Goal: Task Accomplishment & Management: Use online tool/utility

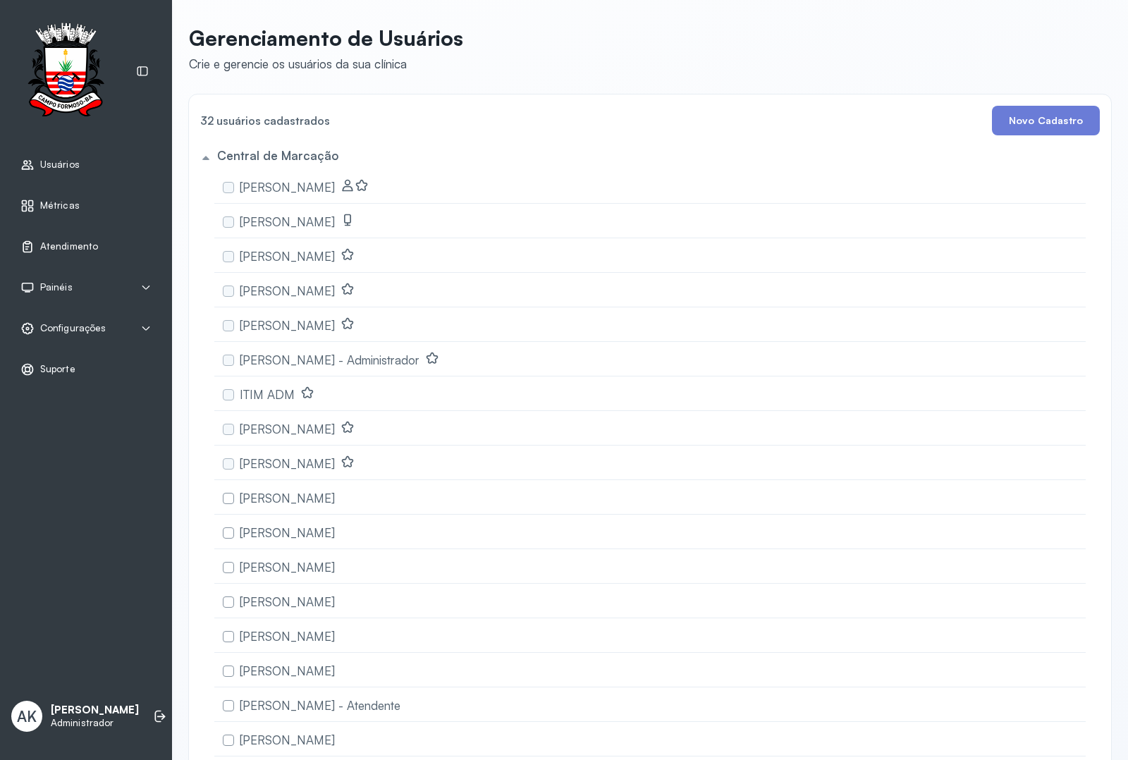
click at [81, 249] on span "Atendimento" at bounding box center [69, 246] width 58 height 12
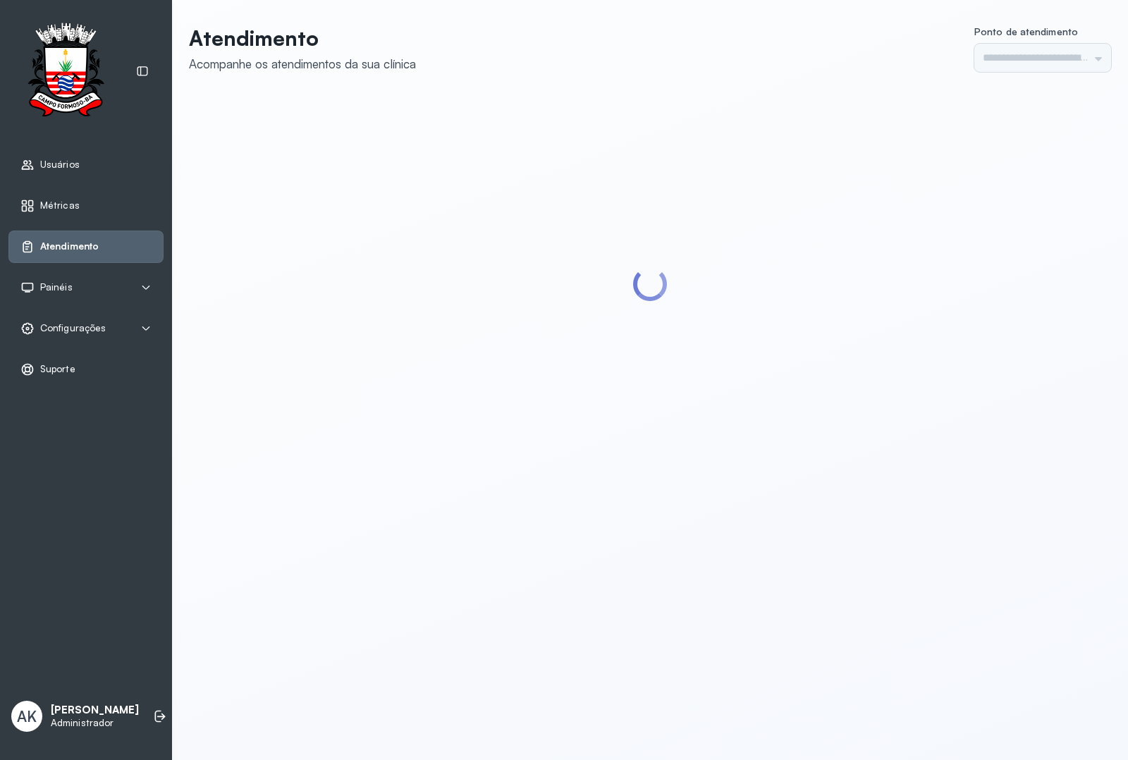
type input "*********"
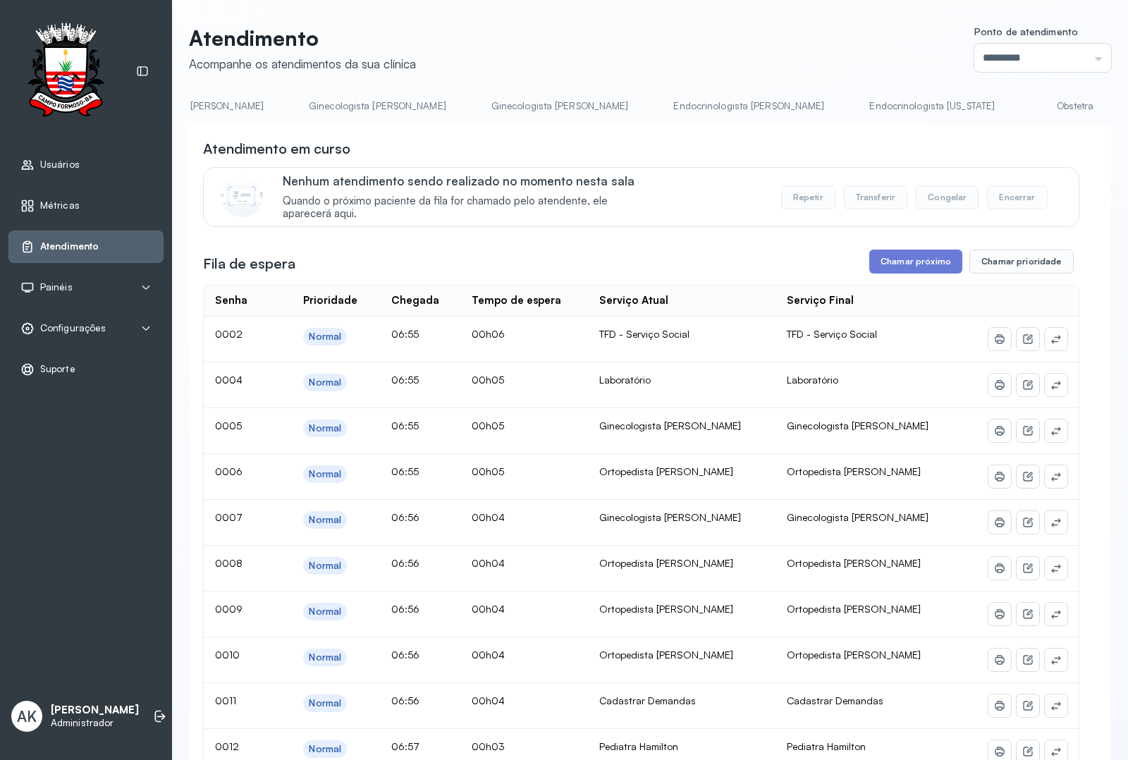
scroll to position [0, 2370]
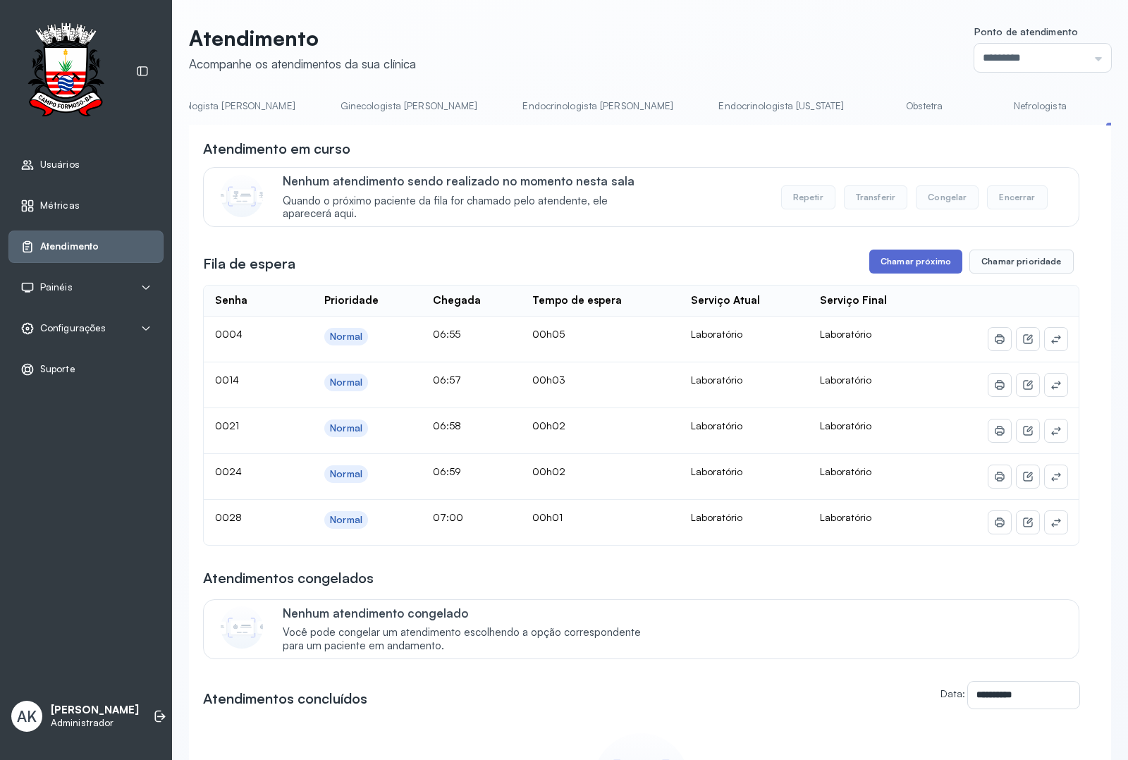
click at [897, 256] on button "Chamar próximo" at bounding box center [915, 262] width 93 height 24
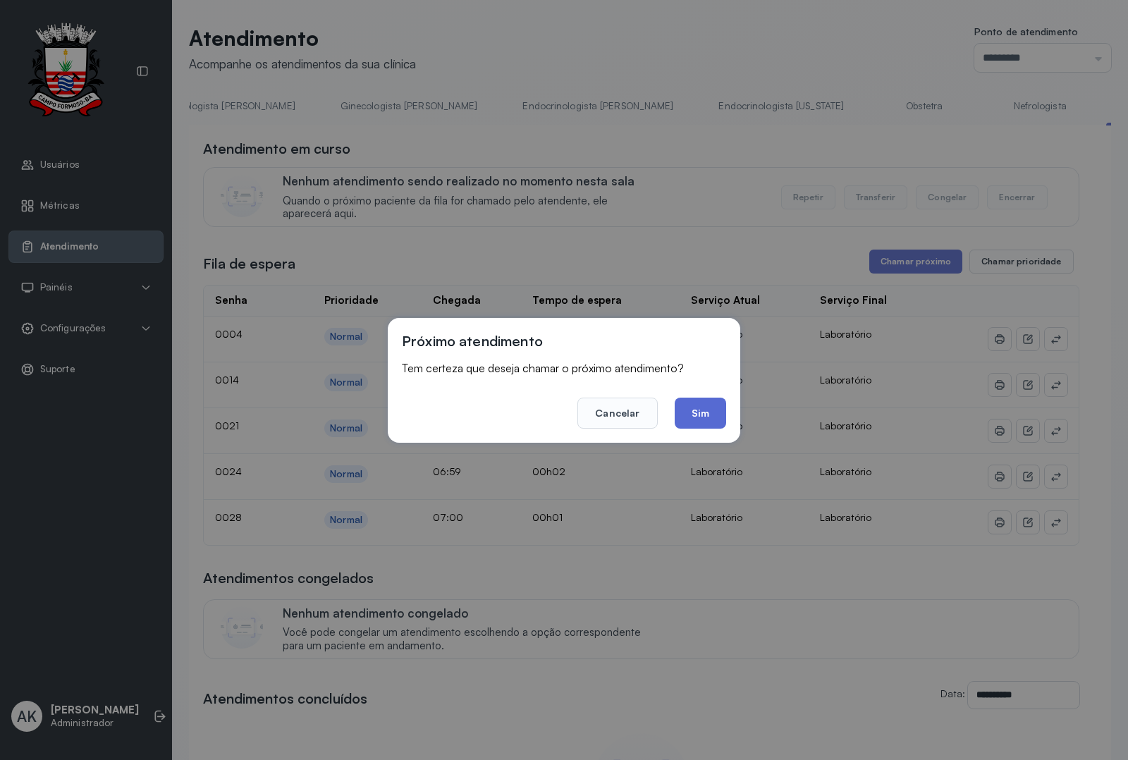
click at [704, 412] on button "Sim" at bounding box center [700, 413] width 51 height 31
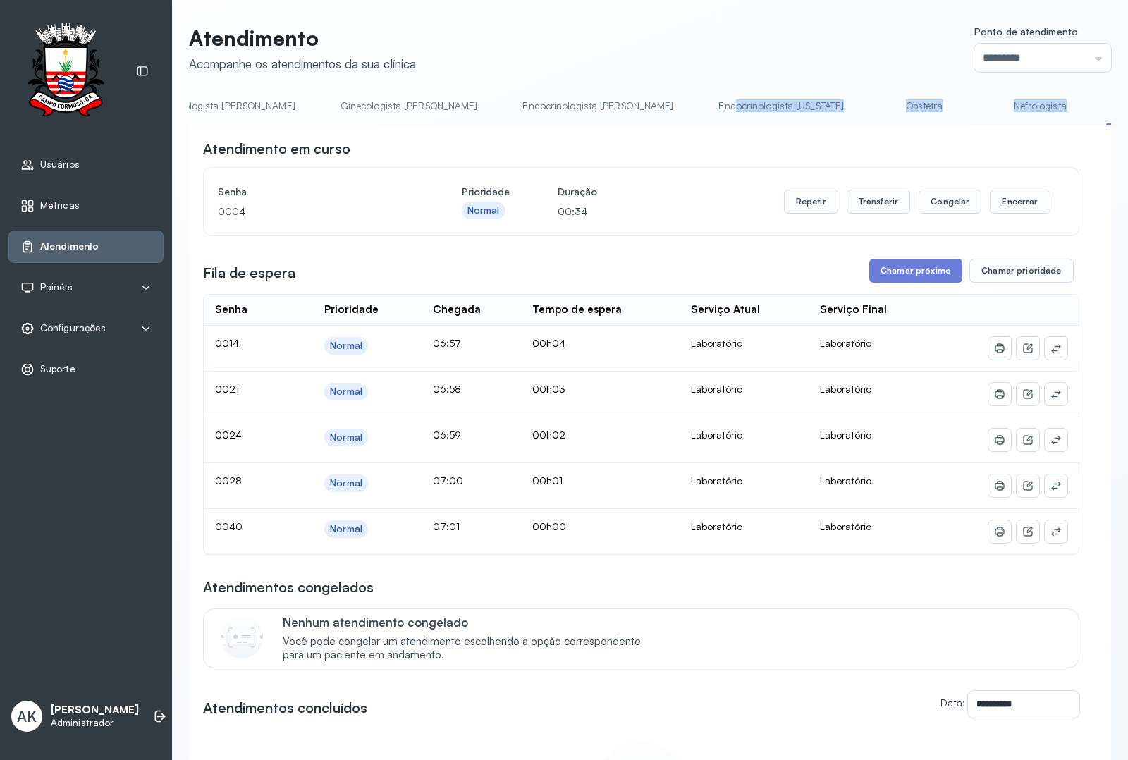
drag, startPoint x: 867, startPoint y: 125, endPoint x: 498, endPoint y: 120, distance: 368.7
click at [252, 104] on link "Resumo" at bounding box center [238, 105] width 99 height 23
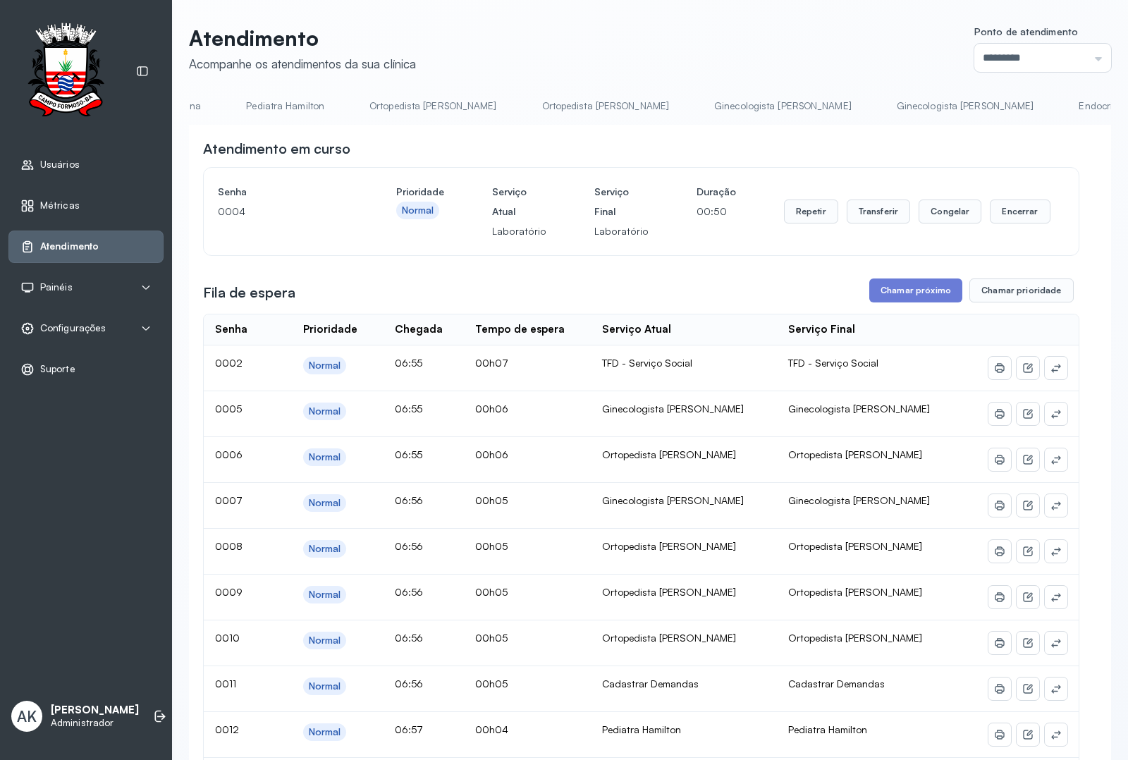
scroll to position [0, 1819]
click at [878, 99] on link "Ginecologista [PERSON_NAME]" at bounding box center [961, 105] width 166 height 23
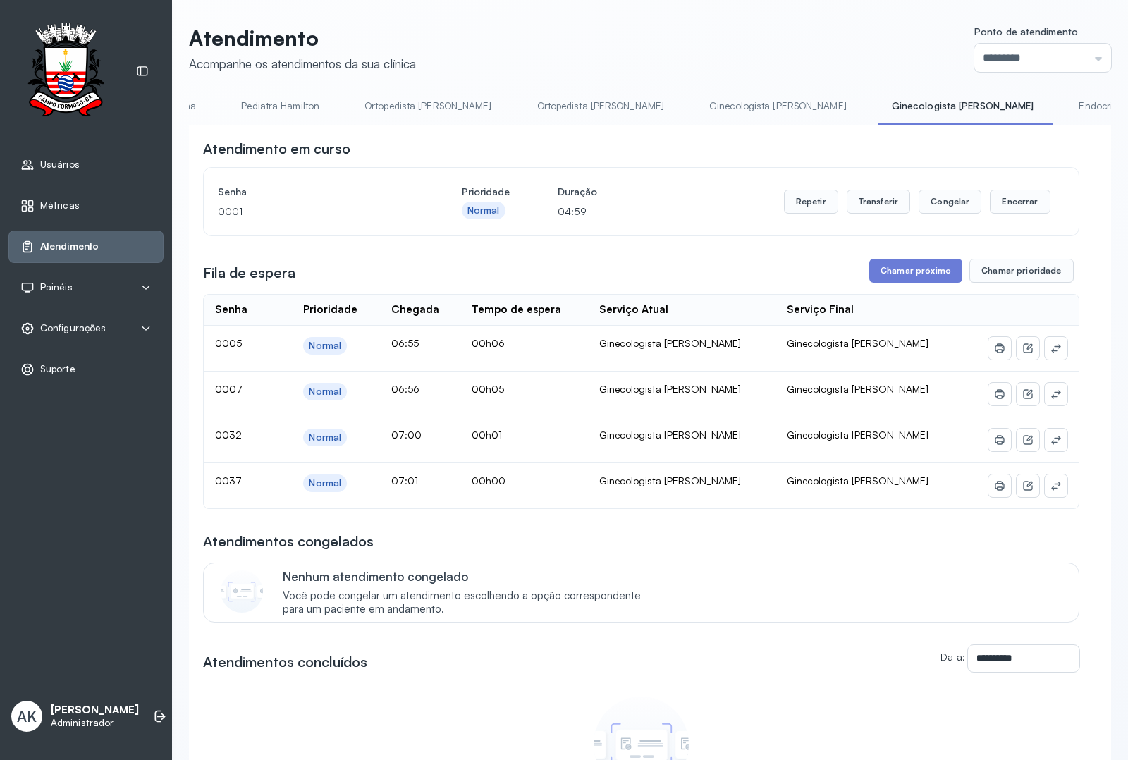
click at [780, 258] on div "**********" at bounding box center [641, 489] width 876 height 700
click at [897, 269] on button "Chamar próximo" at bounding box center [915, 271] width 93 height 24
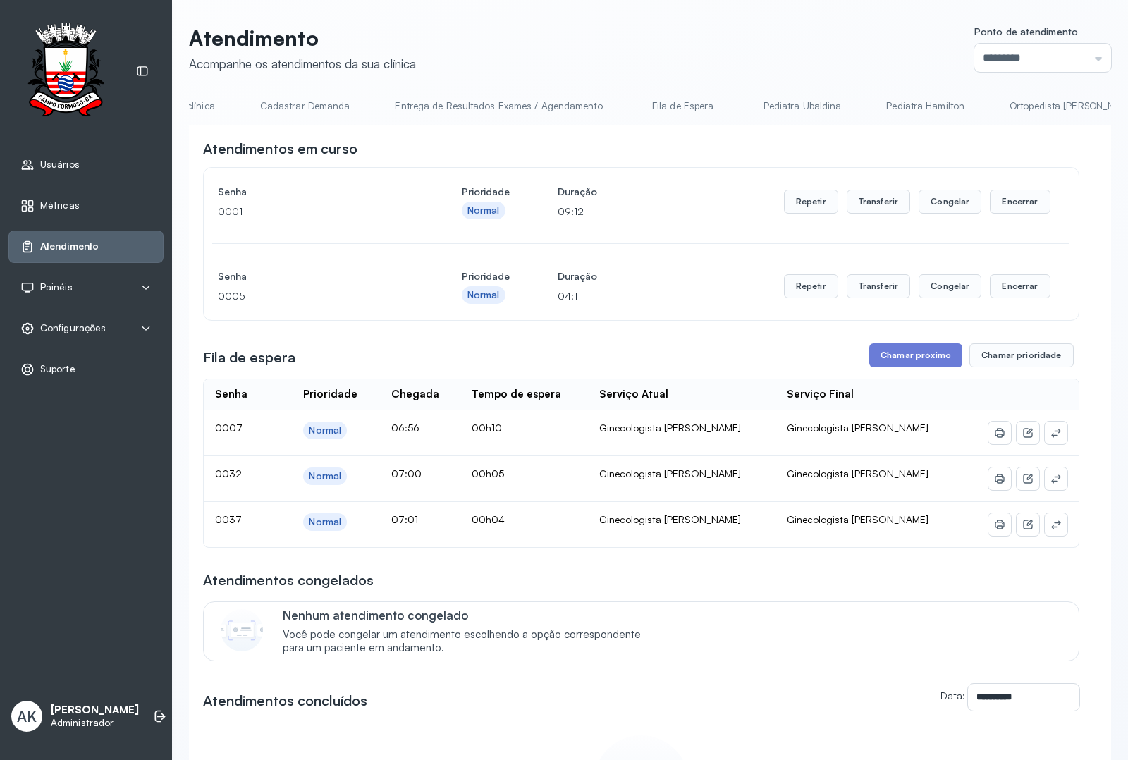
scroll to position [0, 0]
click at [221, 95] on link "Resumo" at bounding box center [238, 105] width 99 height 23
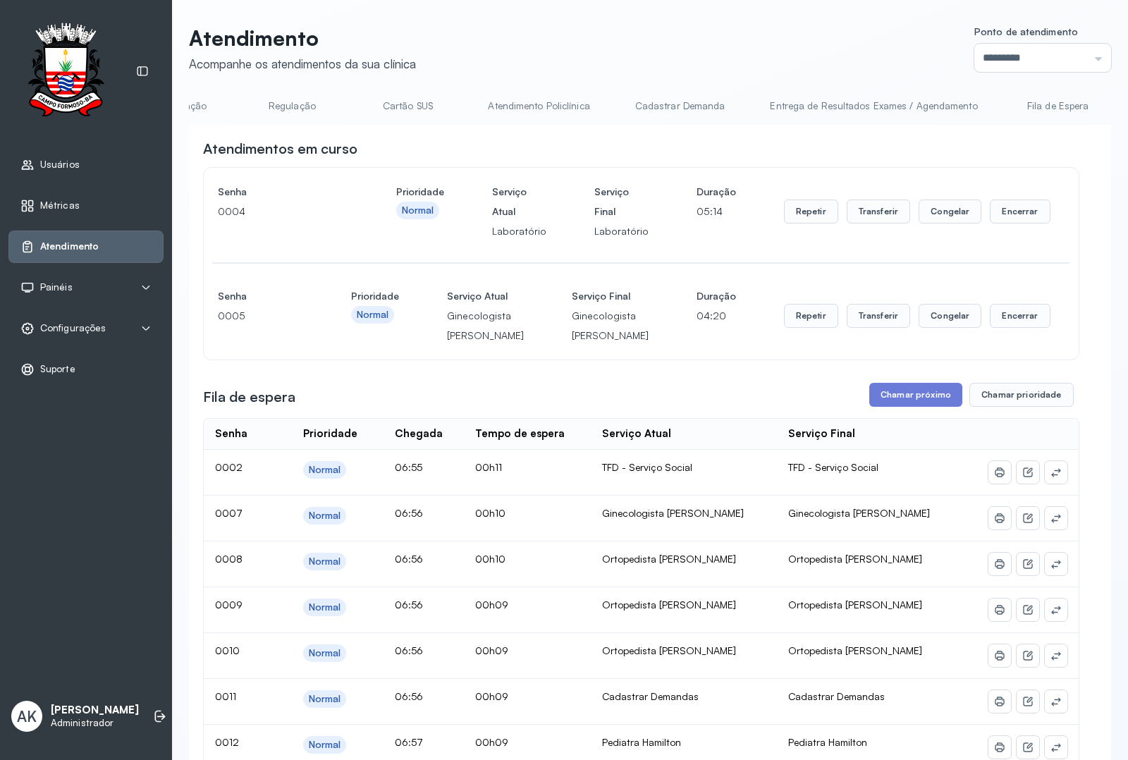
scroll to position [0, 825]
drag, startPoint x: 558, startPoint y: 129, endPoint x: 629, endPoint y: 129, distance: 71.2
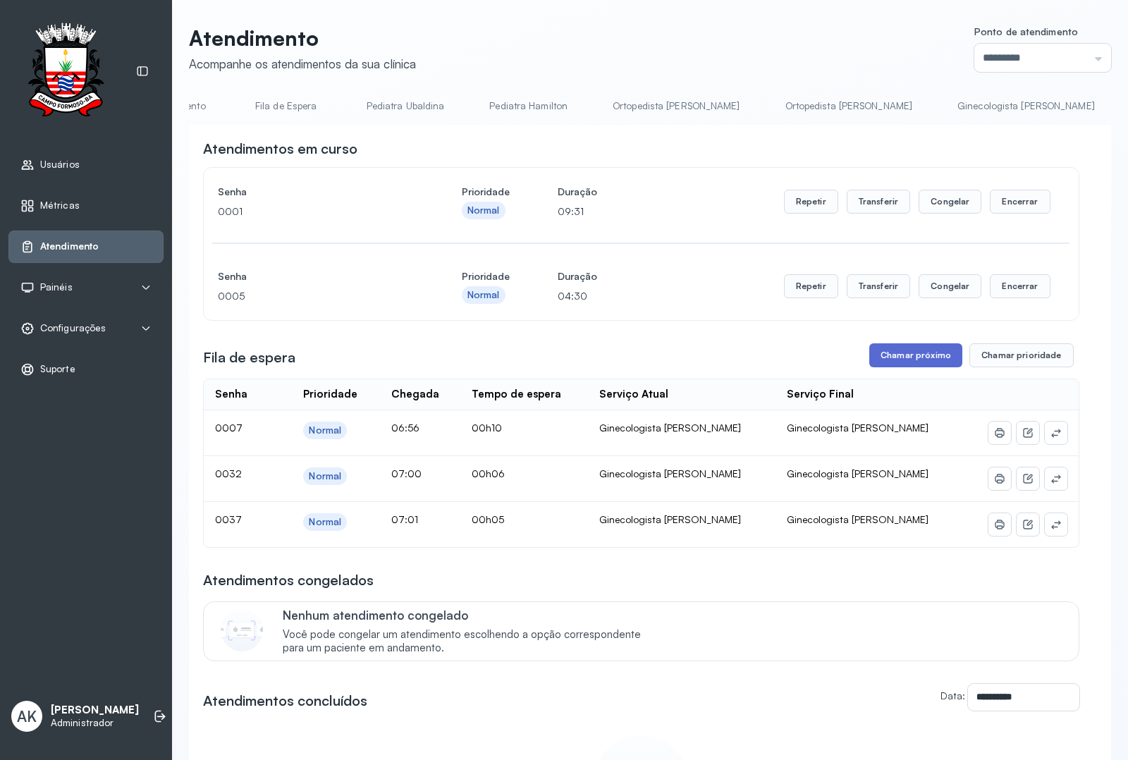
click at [874, 358] on button "Chamar próximo" at bounding box center [915, 355] width 93 height 24
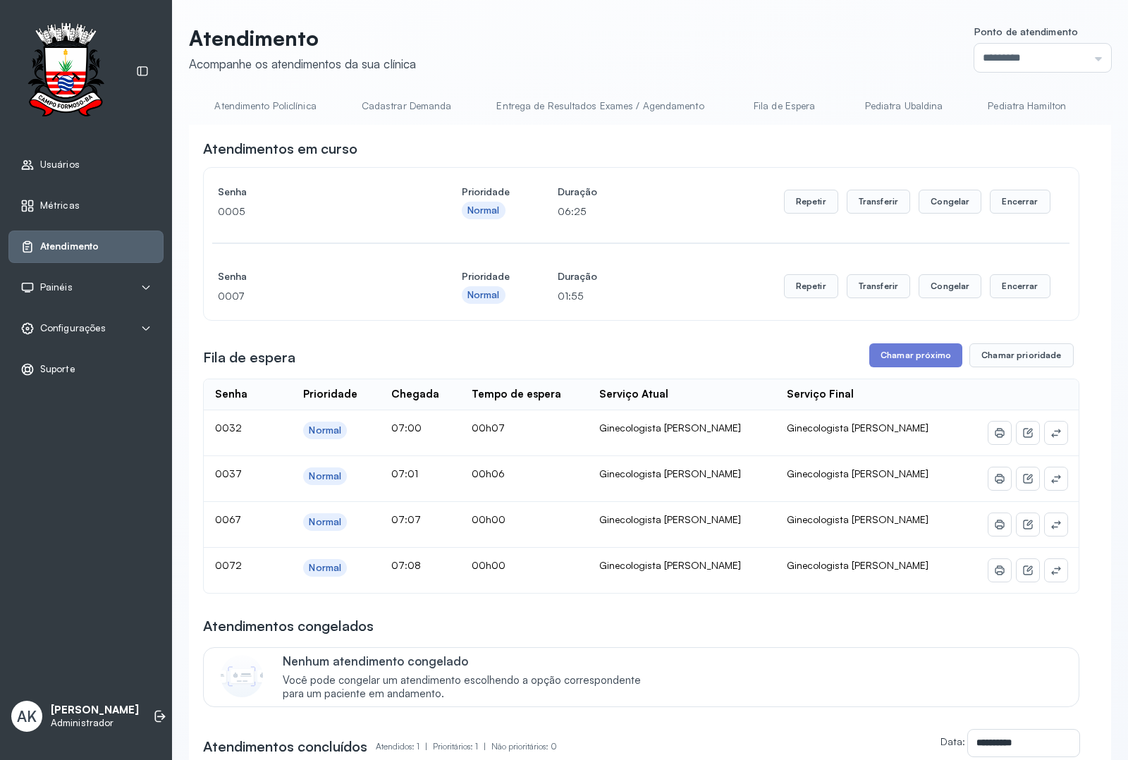
scroll to position [0, 0]
click at [1005, 211] on button "Encerrar" at bounding box center [1020, 202] width 60 height 24
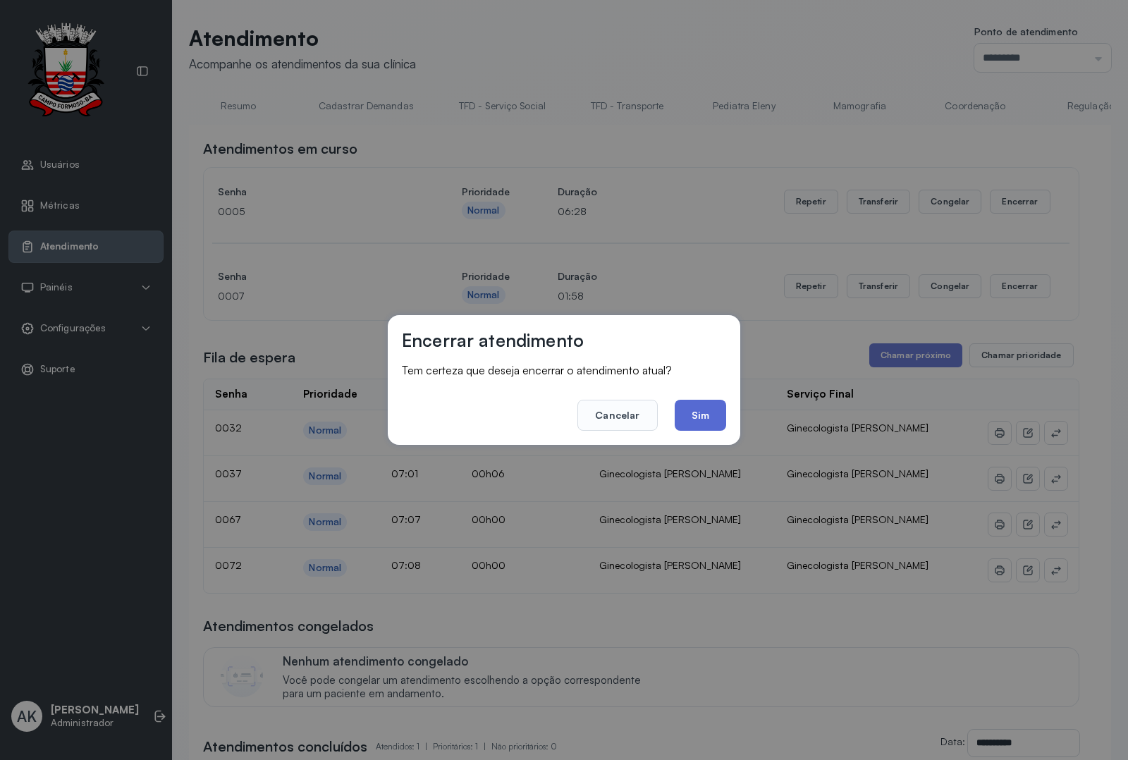
click at [713, 404] on button "Sim" at bounding box center [700, 415] width 51 height 31
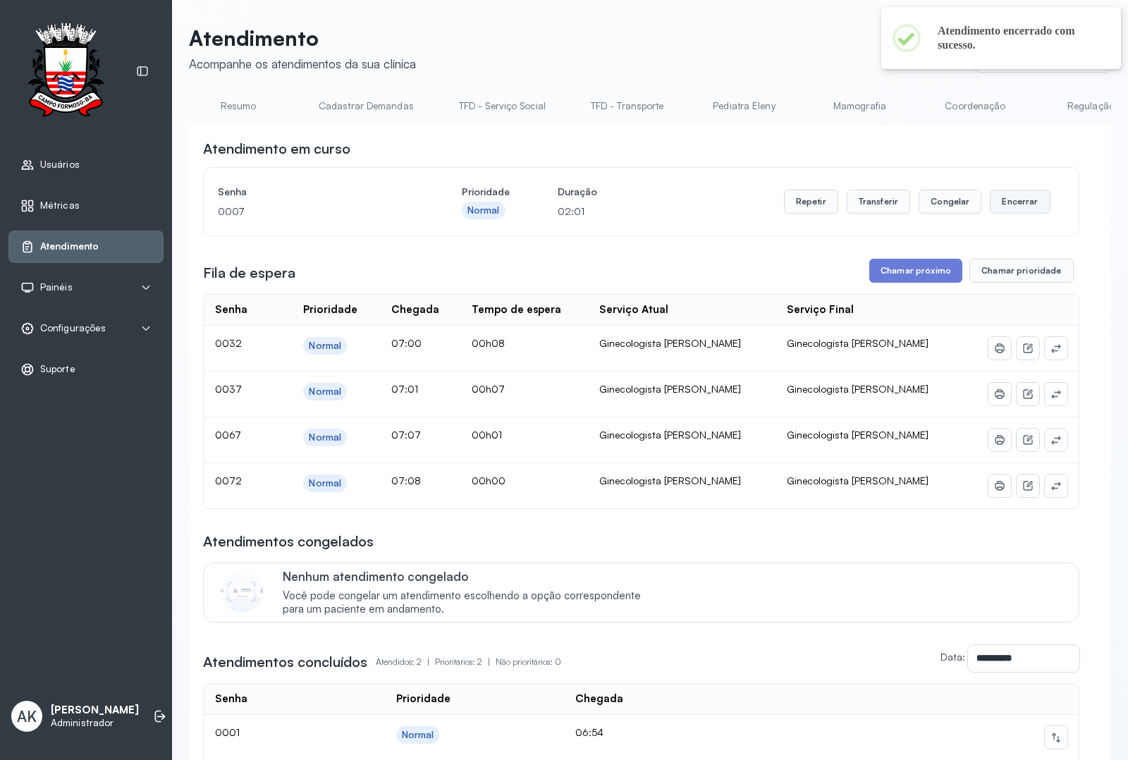
click at [1019, 203] on button "Encerrar" at bounding box center [1020, 202] width 60 height 24
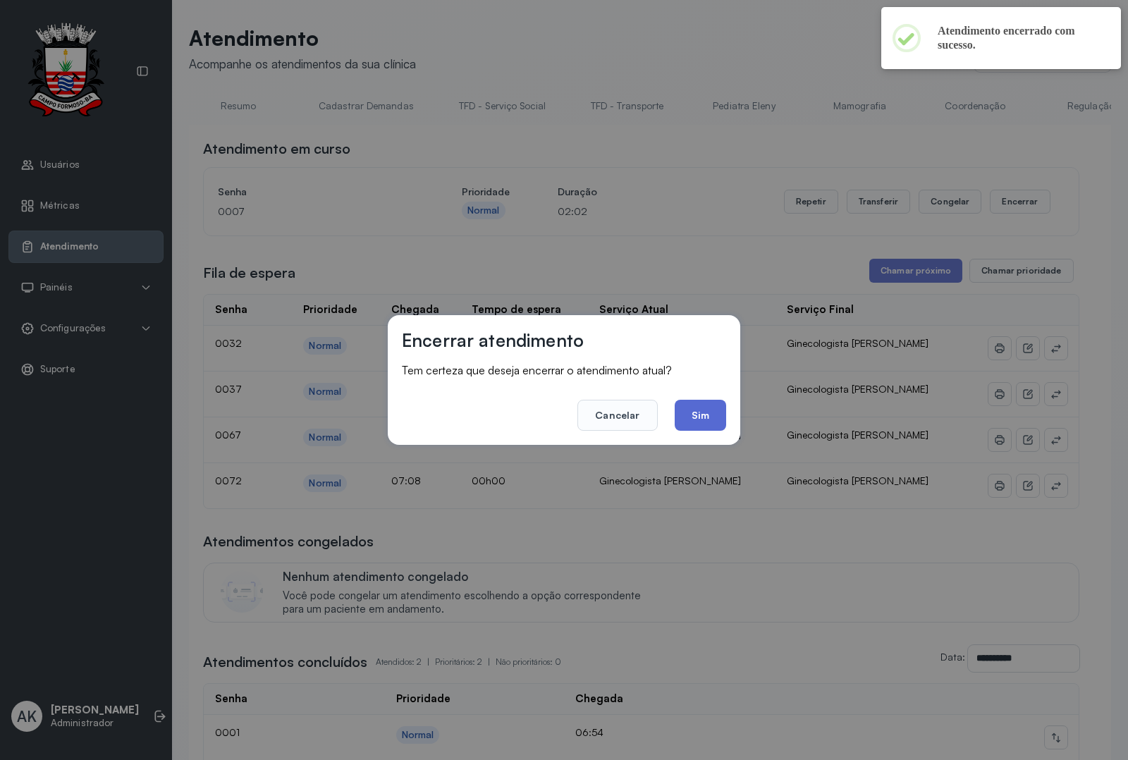
click at [702, 429] on button "Sim" at bounding box center [700, 415] width 51 height 31
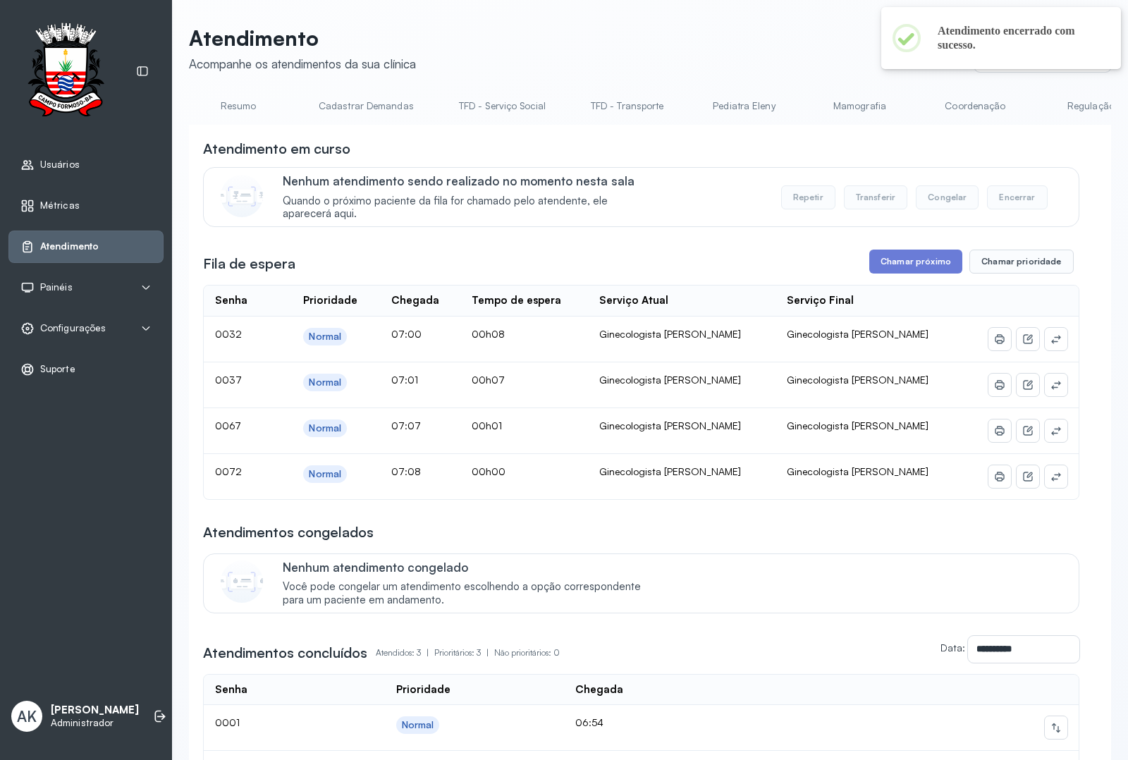
click at [213, 88] on div "Atendimento Acompanhe os atendimentos da sua clínica Ponto de atendimento *****…" at bounding box center [650, 478] width 922 height 907
click at [228, 103] on link "Resumo" at bounding box center [238, 105] width 99 height 23
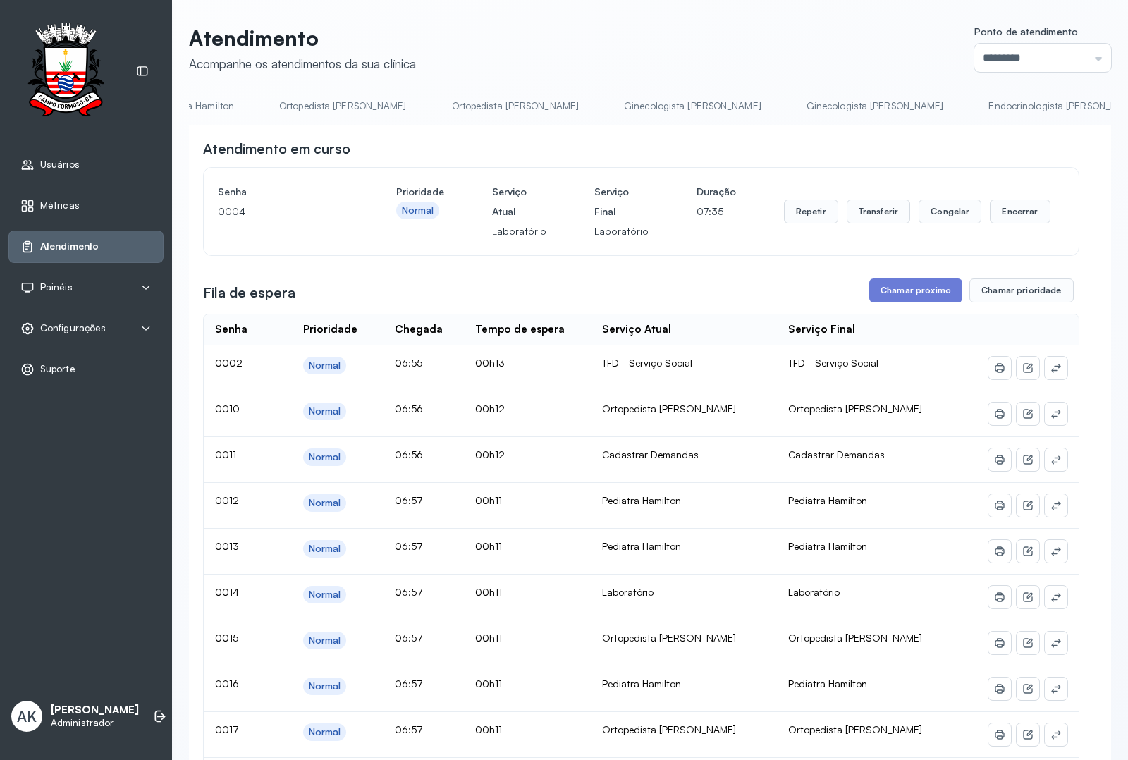
scroll to position [0, 1788]
click at [445, 113] on link "Ortopedista [PERSON_NAME]" at bounding box center [459, 105] width 156 height 23
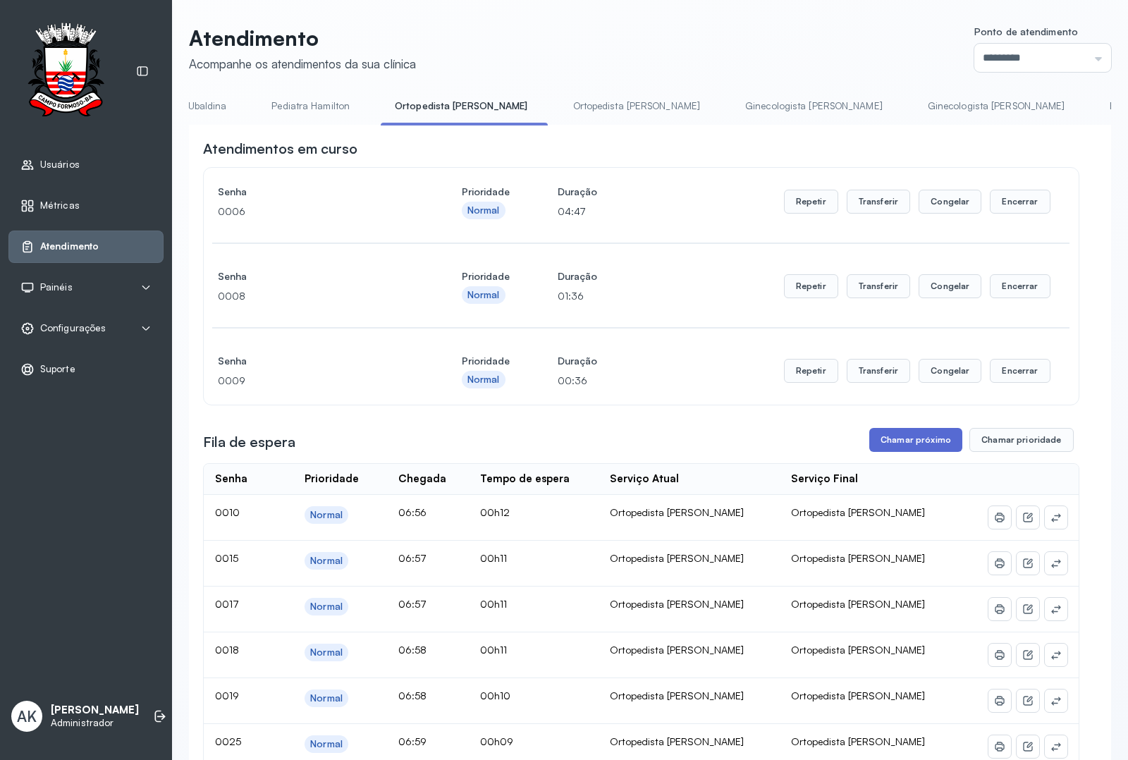
click at [907, 448] on button "Chamar próximo" at bounding box center [915, 440] width 93 height 24
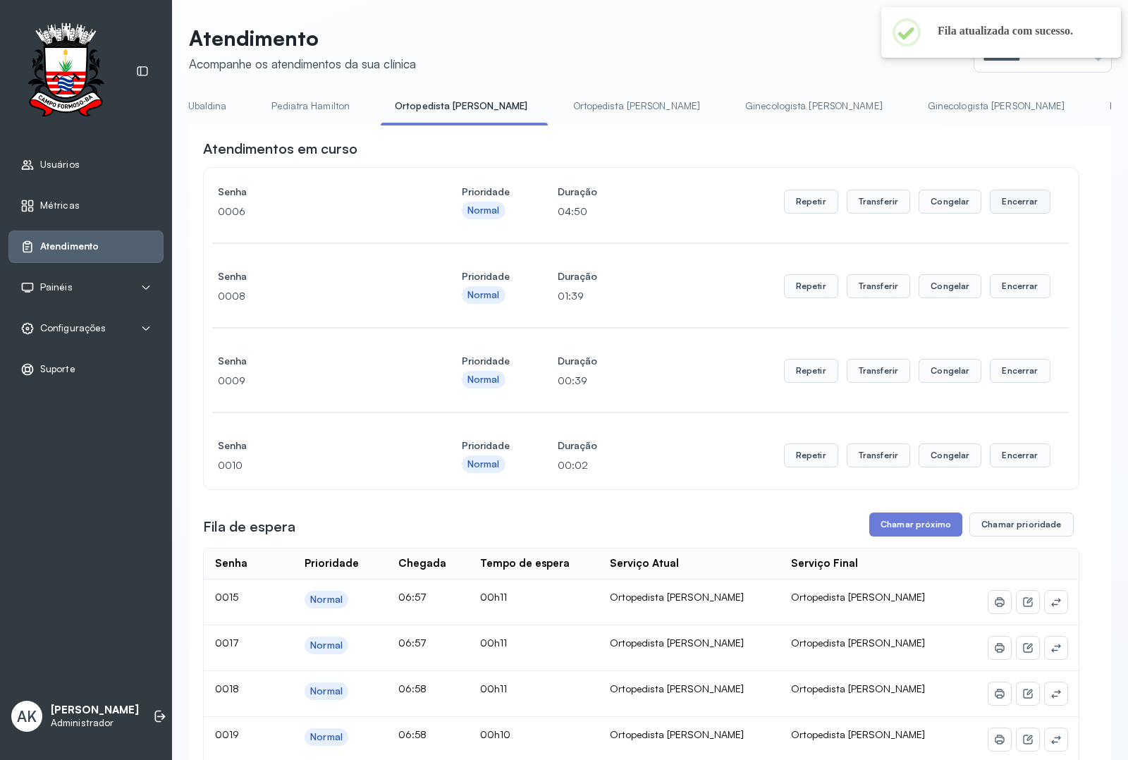
click at [1002, 208] on button "Encerrar" at bounding box center [1020, 202] width 60 height 24
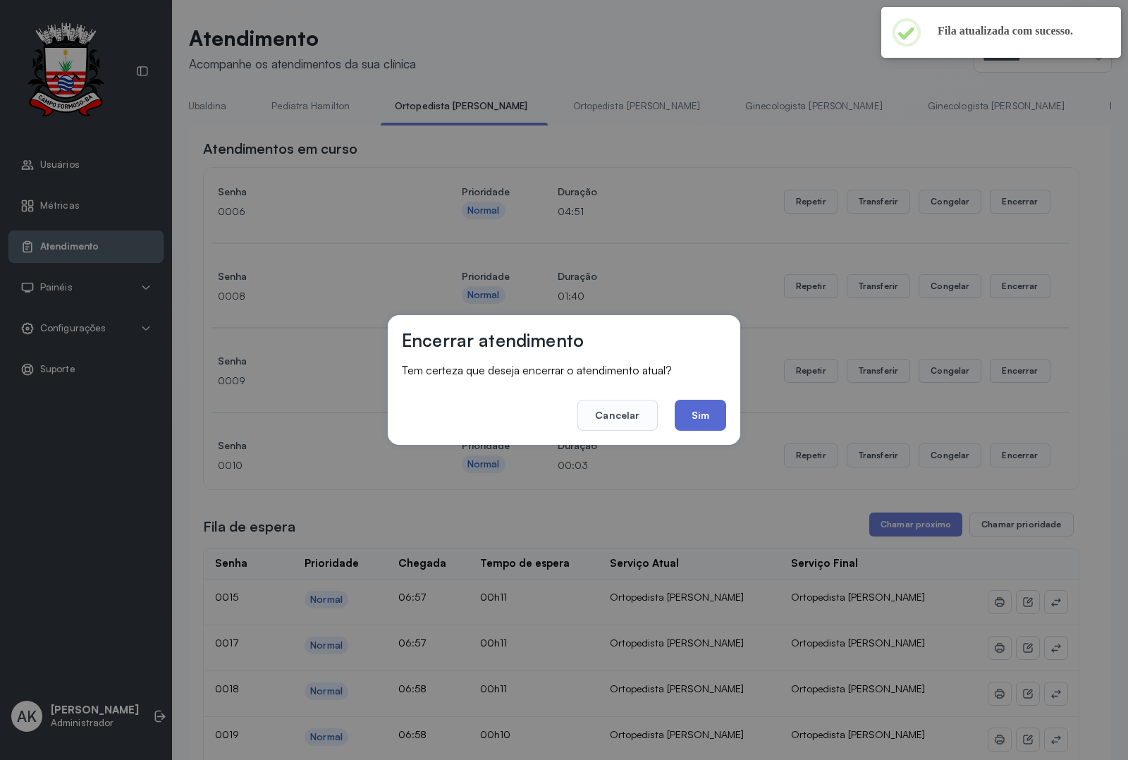
click at [691, 418] on button "Sim" at bounding box center [700, 415] width 51 height 31
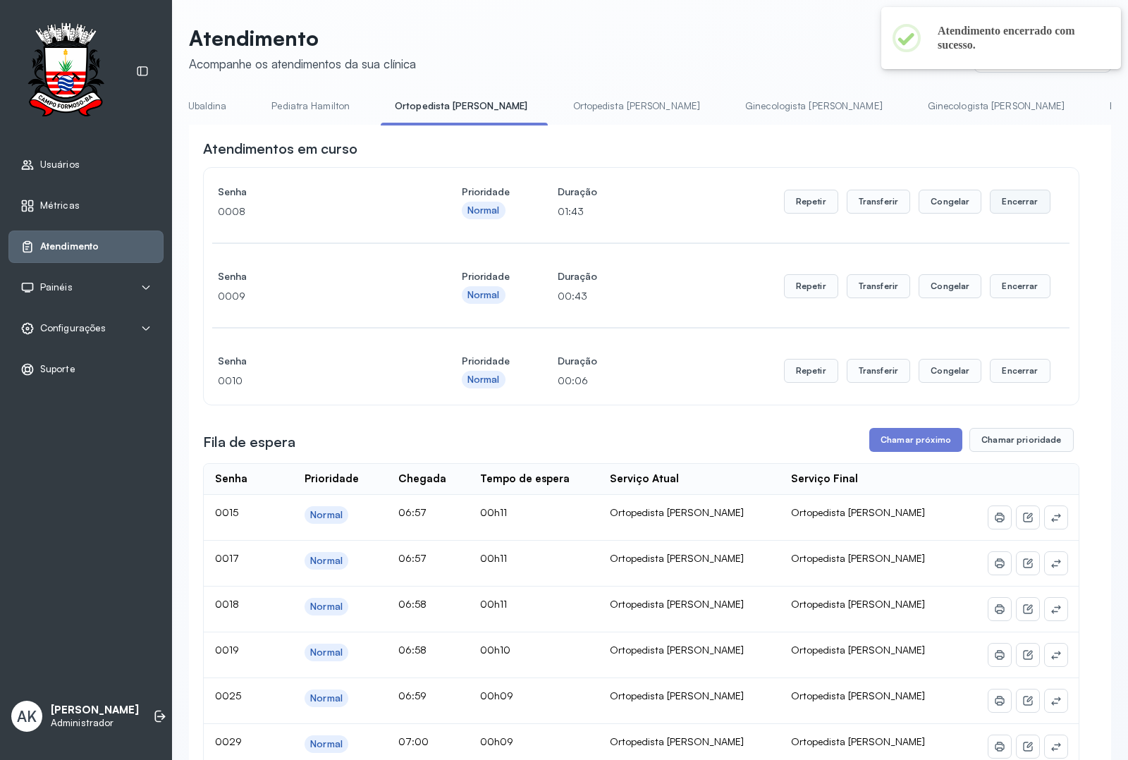
click at [1002, 214] on button "Encerrar" at bounding box center [1020, 202] width 60 height 24
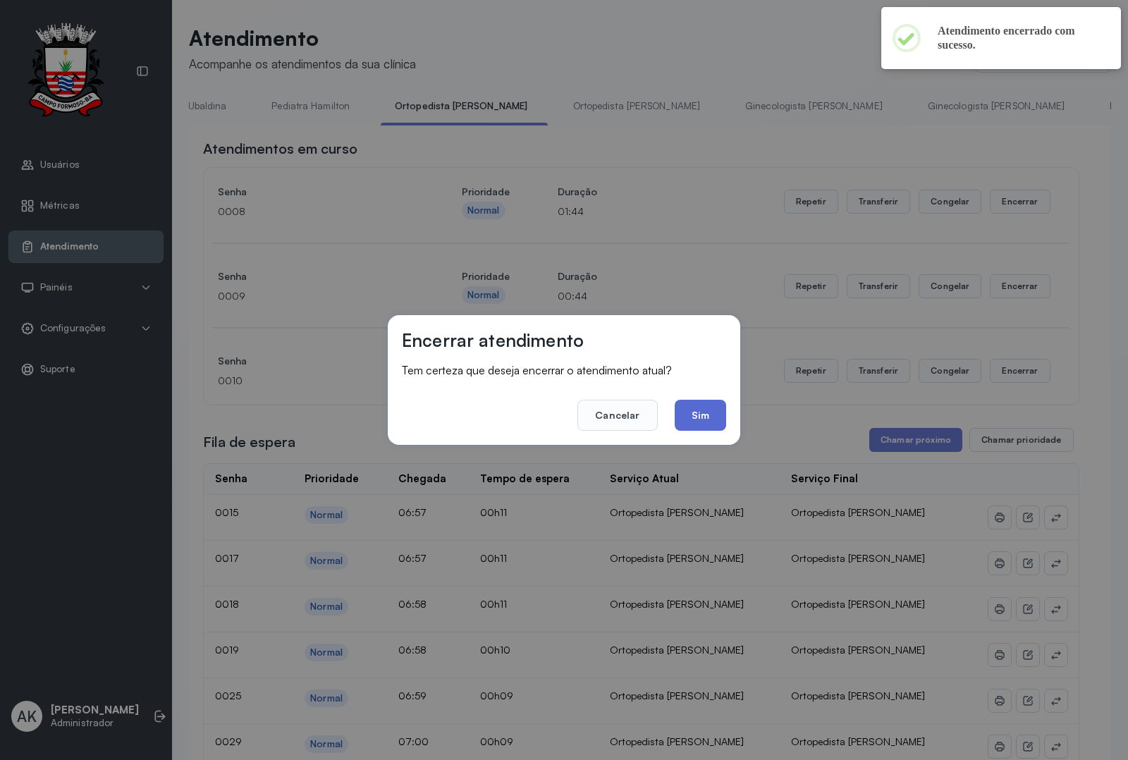
click at [705, 417] on button "Sim" at bounding box center [700, 415] width 51 height 31
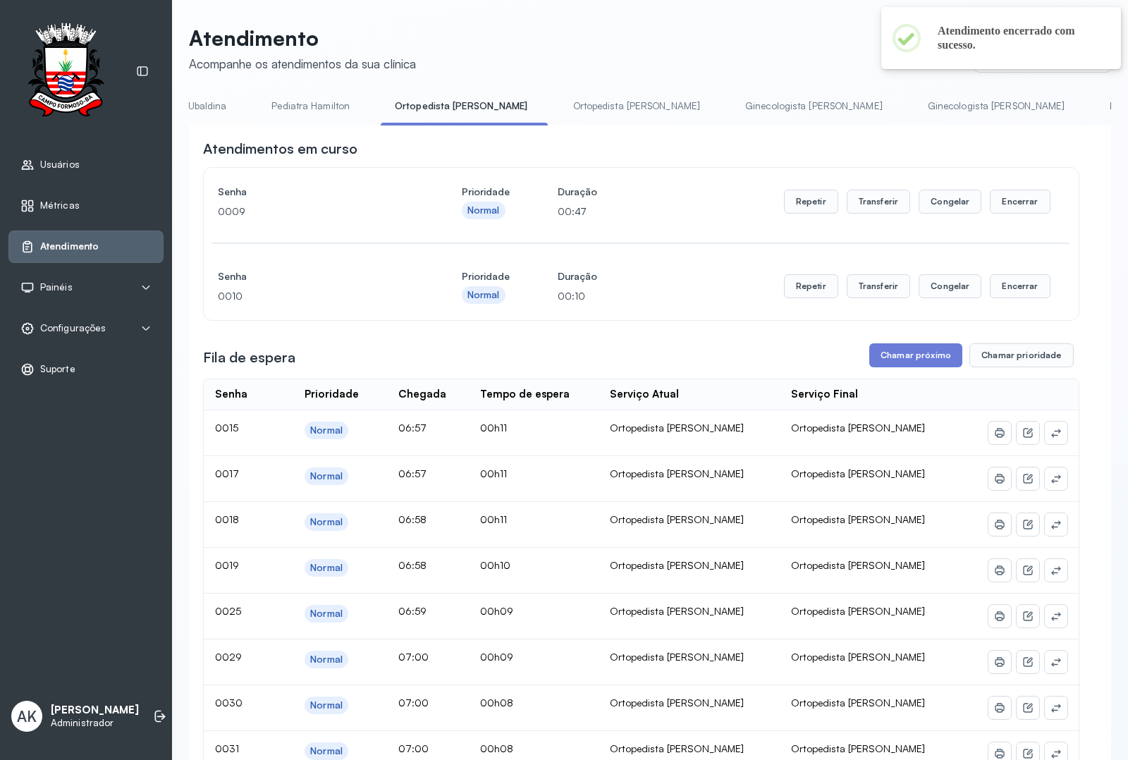
click at [1038, 213] on div "Senha 0009 Prioridade Normal Duração 00:47 Repetir Transferir Congelar Encerrar" at bounding box center [641, 201] width 847 height 39
click at [1026, 203] on button "Encerrar" at bounding box center [1020, 202] width 60 height 24
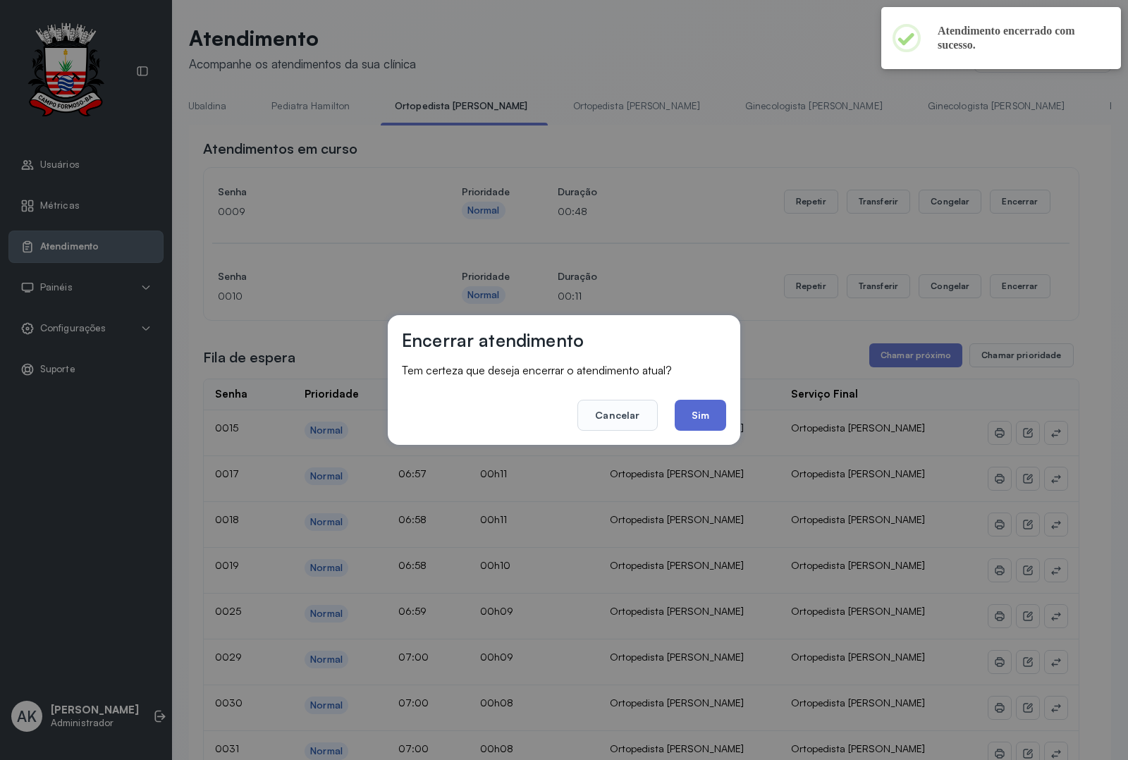
click at [693, 414] on button "Sim" at bounding box center [700, 415] width 51 height 31
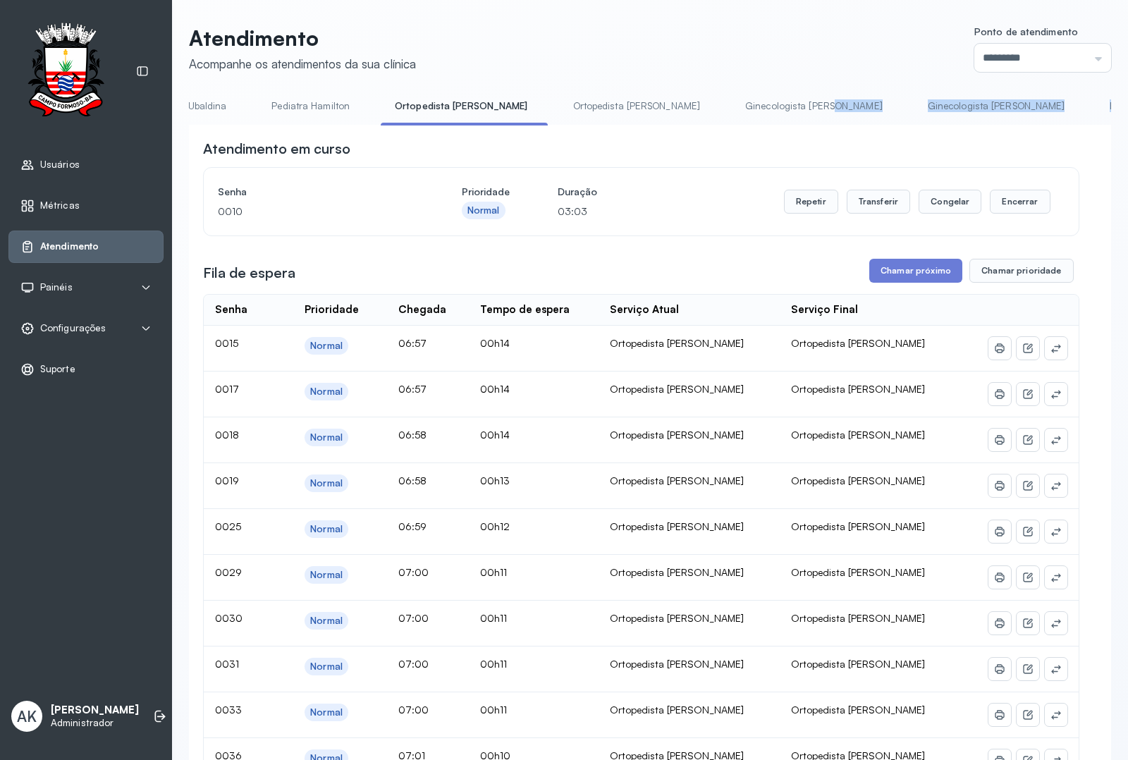
drag, startPoint x: 744, startPoint y: 125, endPoint x: 180, endPoint y: 130, distance: 564.7
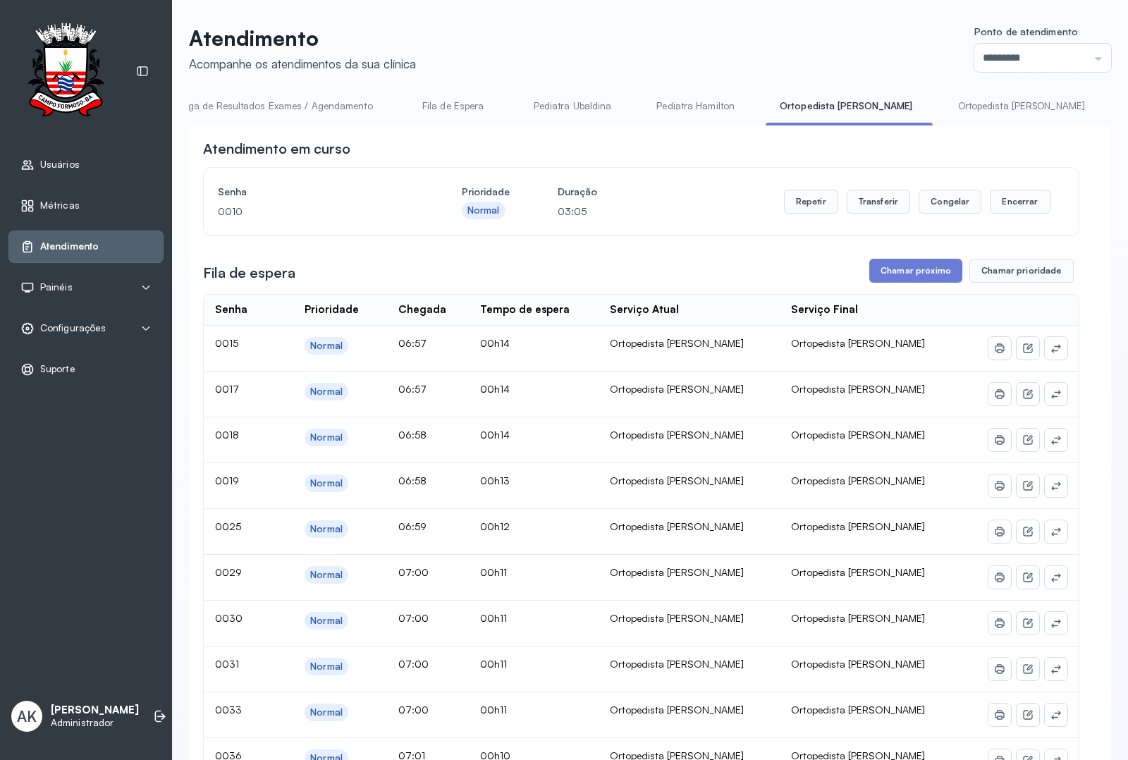
scroll to position [0, 0]
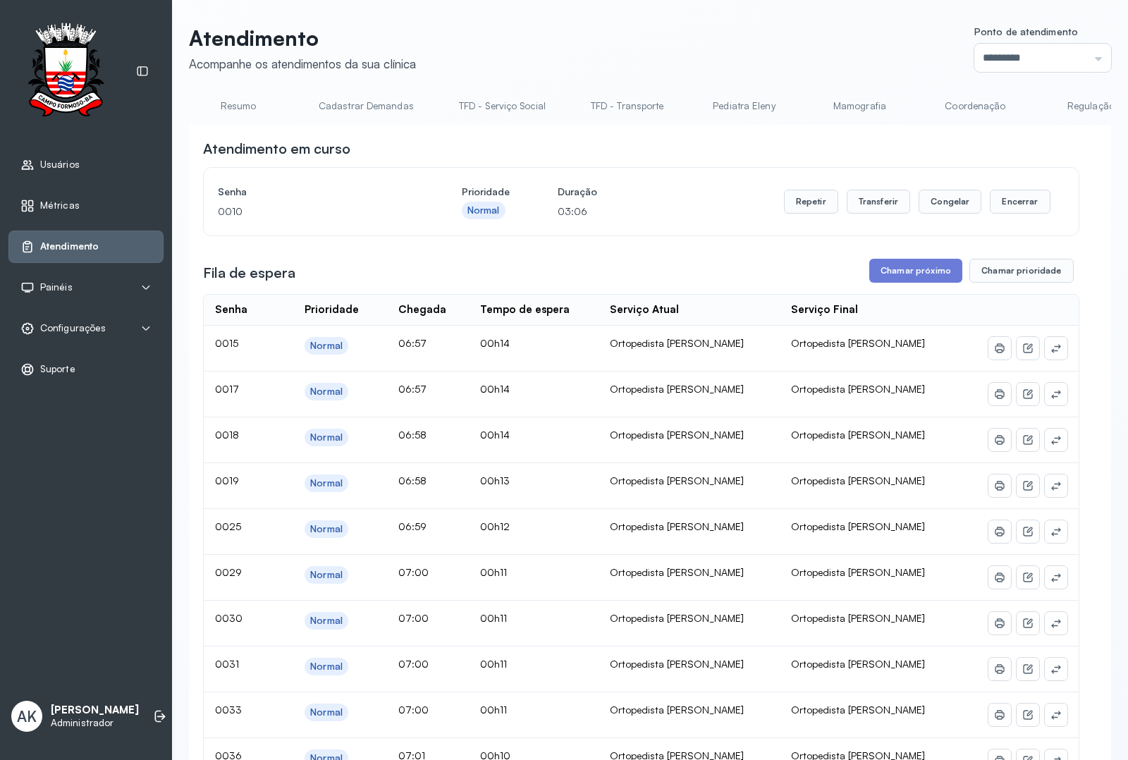
click at [230, 108] on link "Resumo" at bounding box center [238, 105] width 99 height 23
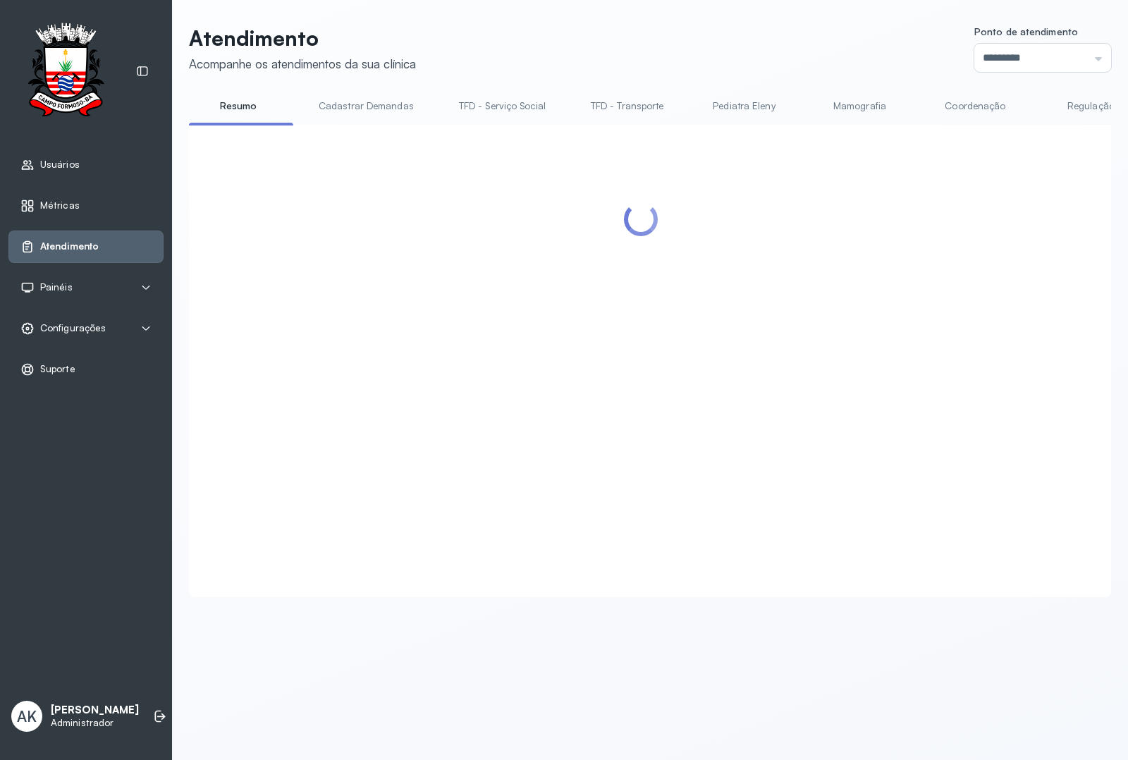
click at [780, 92] on div "Atendimento Acompanhe os atendimentos da sua clínica Ponto de atendimento *****…" at bounding box center [650, 311] width 922 height 572
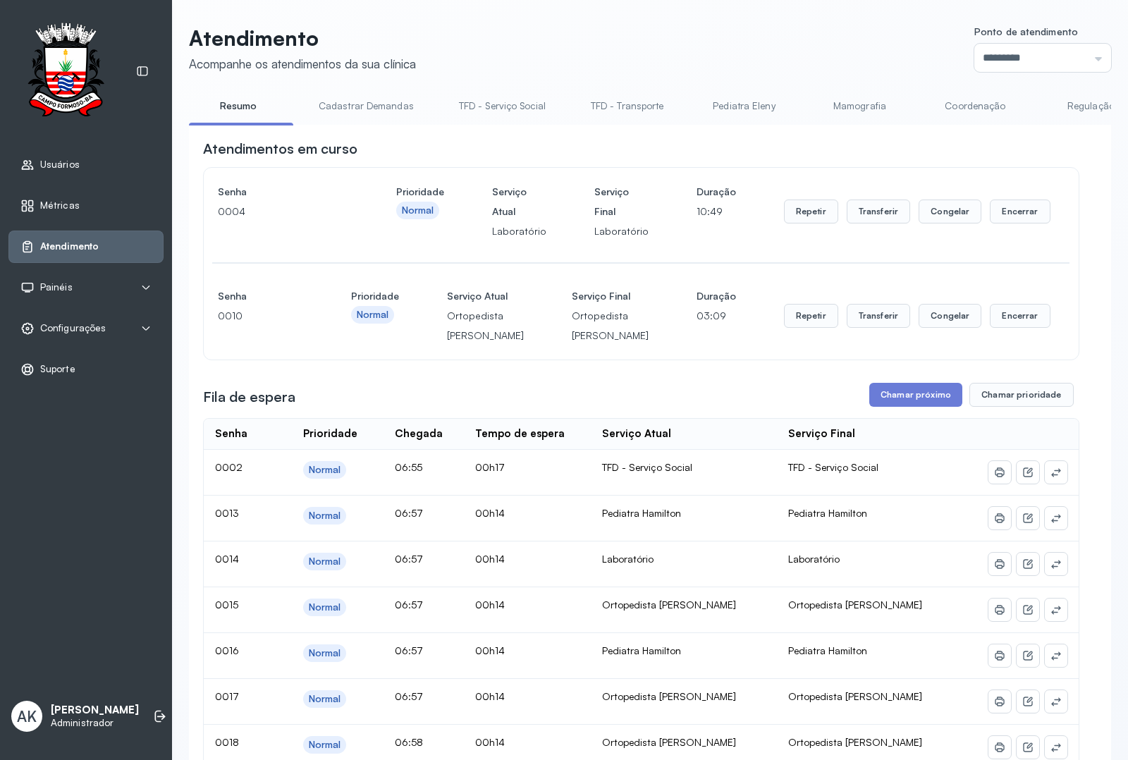
click at [790, 61] on header "Atendimento Acompanhe os atendimentos da sua clínica Ponto de atendimento *****…" at bounding box center [650, 48] width 922 height 47
click at [650, 96] on link "Pediatra Hamilton" at bounding box center [662, 105] width 106 height 23
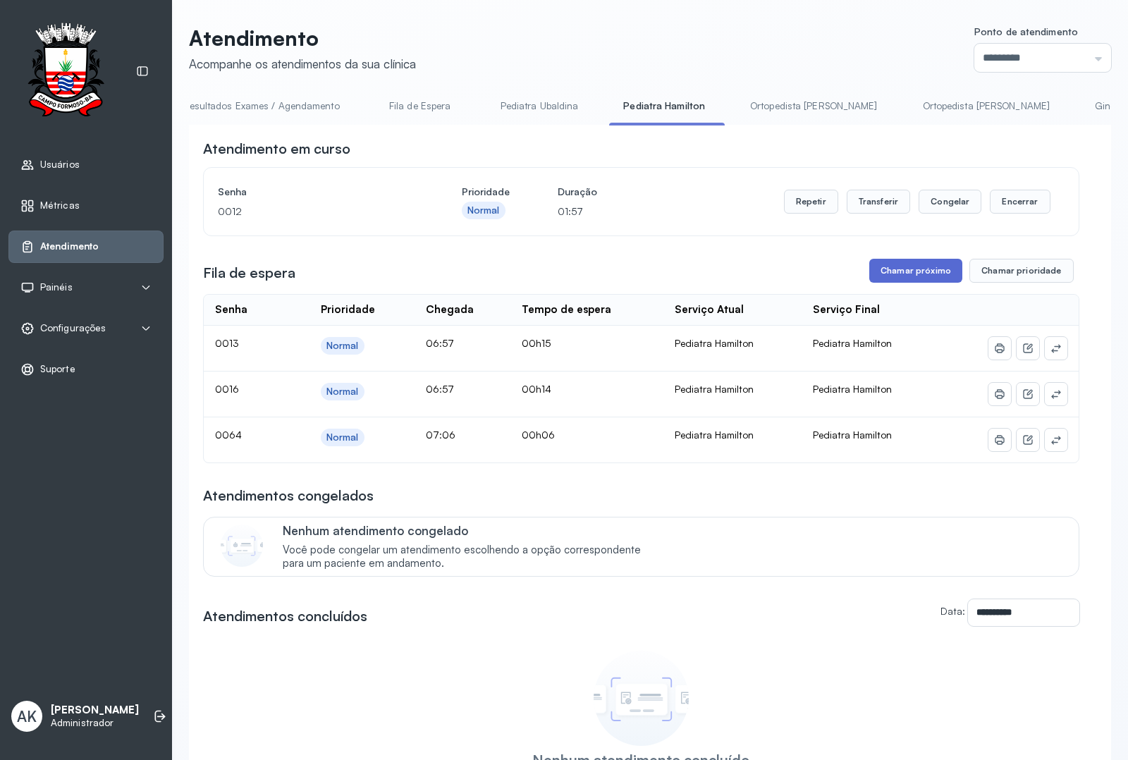
click at [911, 274] on button "Chamar próximo" at bounding box center [915, 271] width 93 height 24
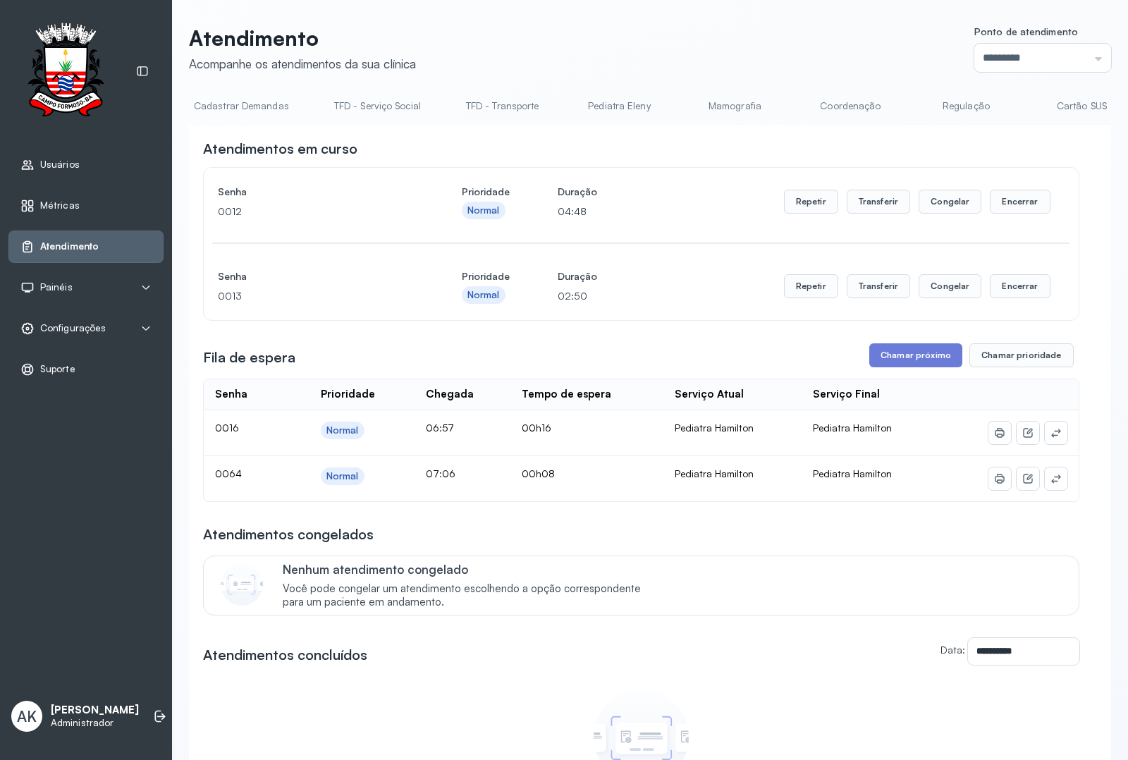
scroll to position [0, 0]
click at [242, 110] on link "Resumo" at bounding box center [238, 105] width 99 height 23
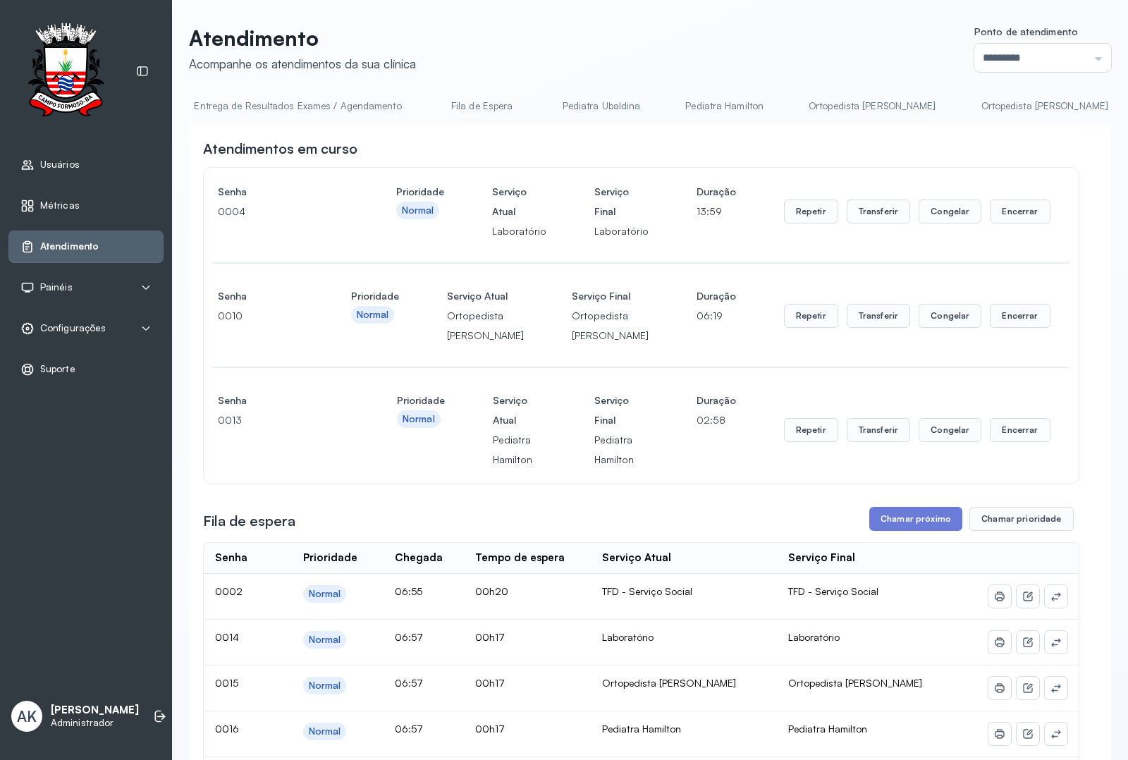
scroll to position [0, 2481]
click at [995, 104] on link "Laboratório" at bounding box center [1044, 105] width 99 height 23
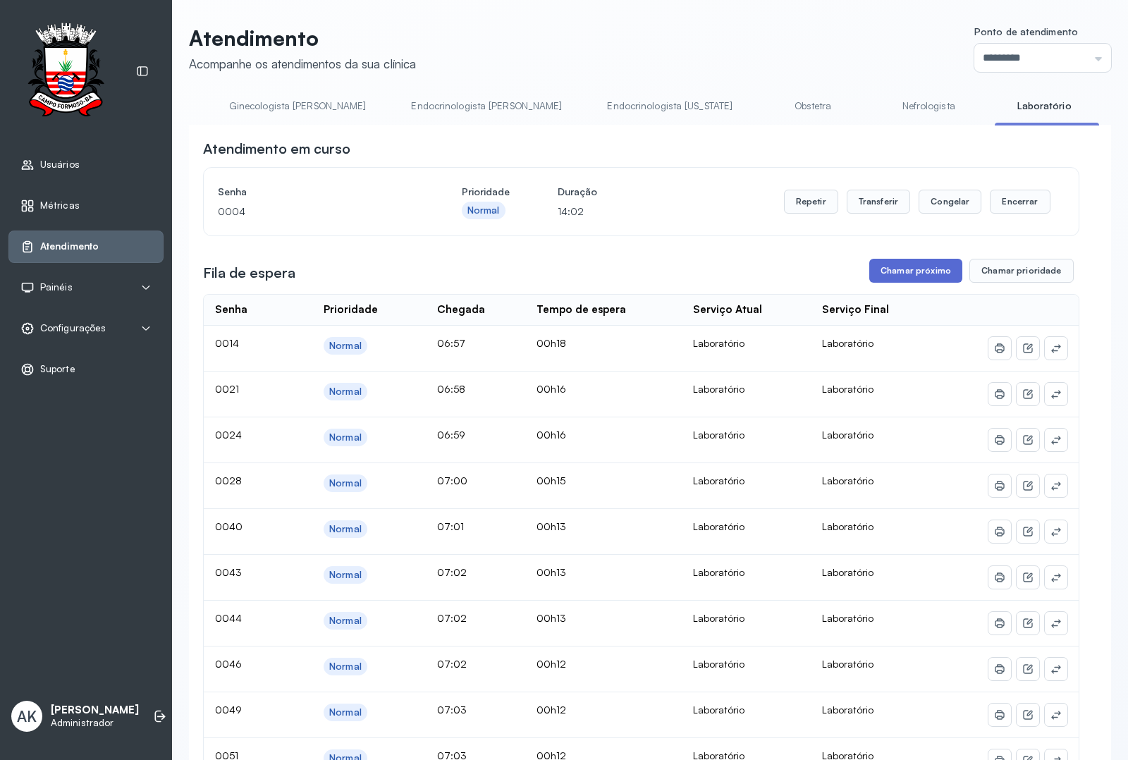
click at [885, 275] on button "Chamar próximo" at bounding box center [915, 271] width 93 height 24
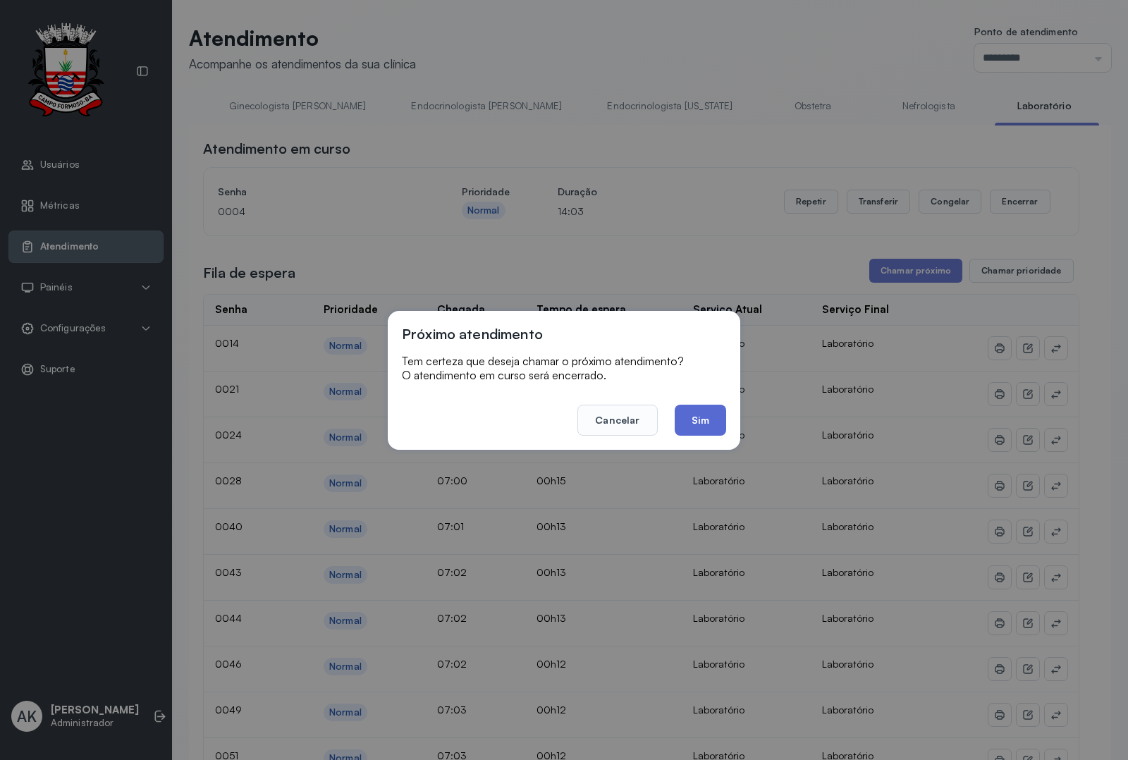
click at [703, 410] on button "Sim" at bounding box center [700, 420] width 51 height 31
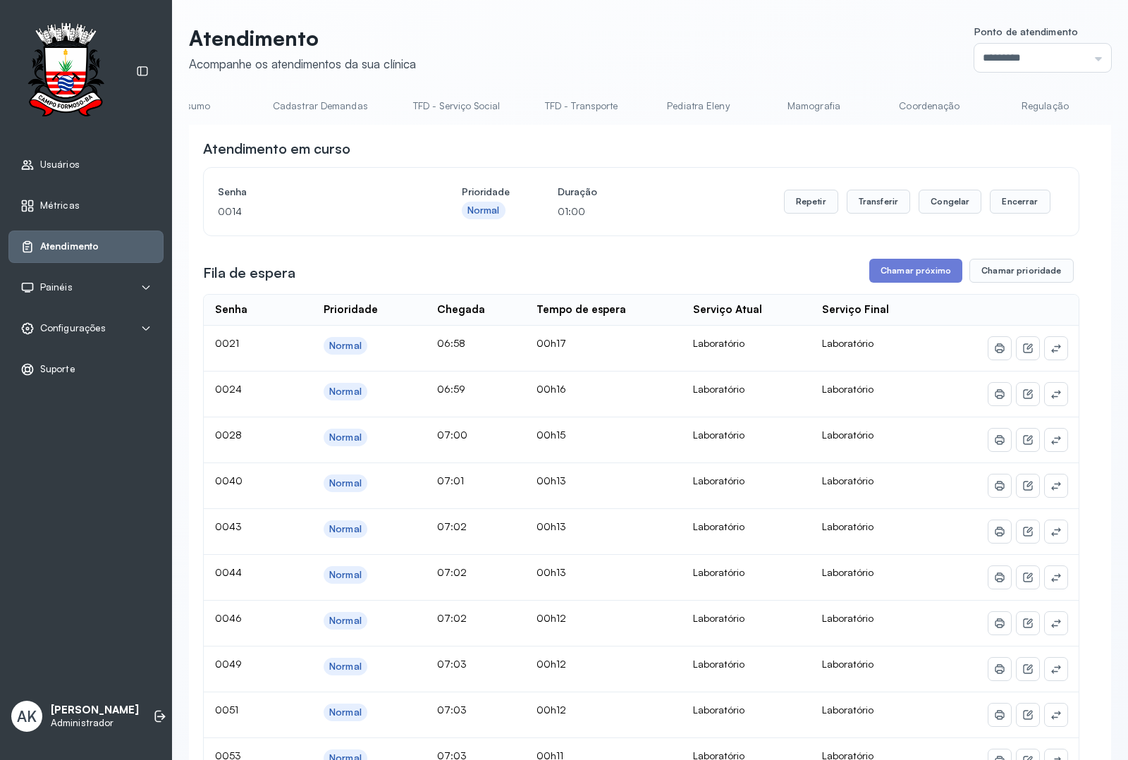
scroll to position [0, 0]
click at [236, 100] on link "Resumo" at bounding box center [238, 105] width 99 height 23
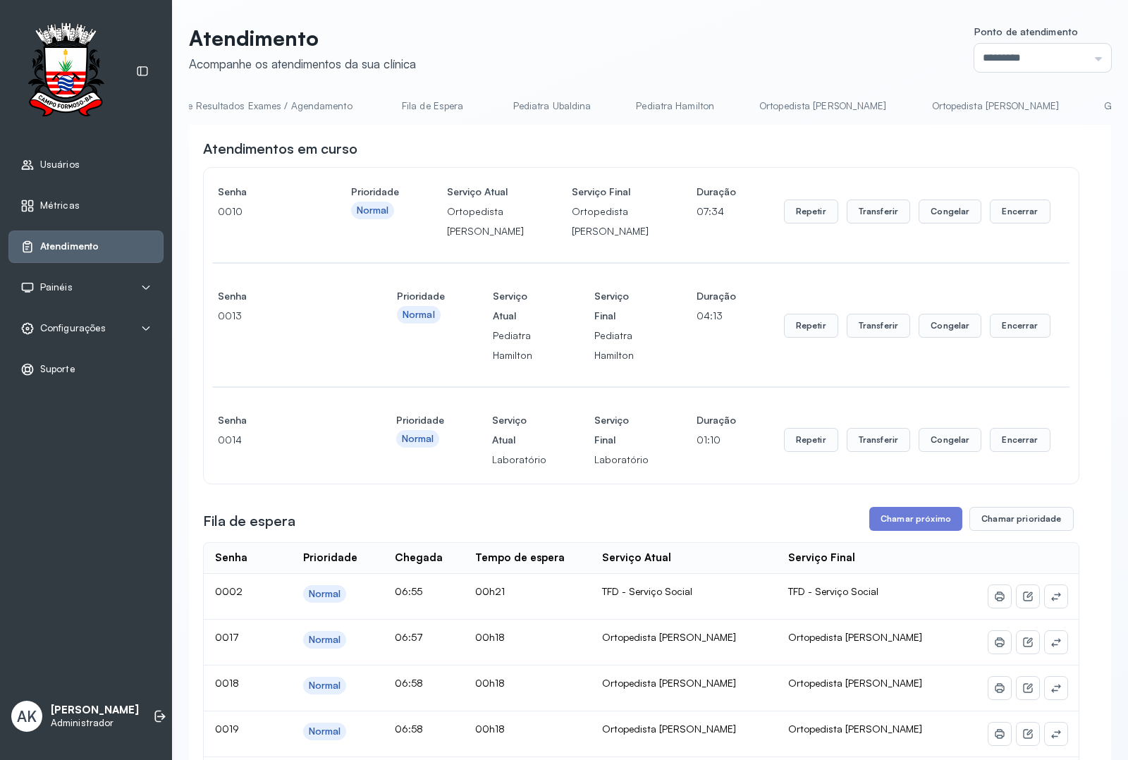
scroll to position [0, 1446]
click at [755, 100] on link "Ortopedista [PERSON_NAME]" at bounding box center [801, 105] width 156 height 23
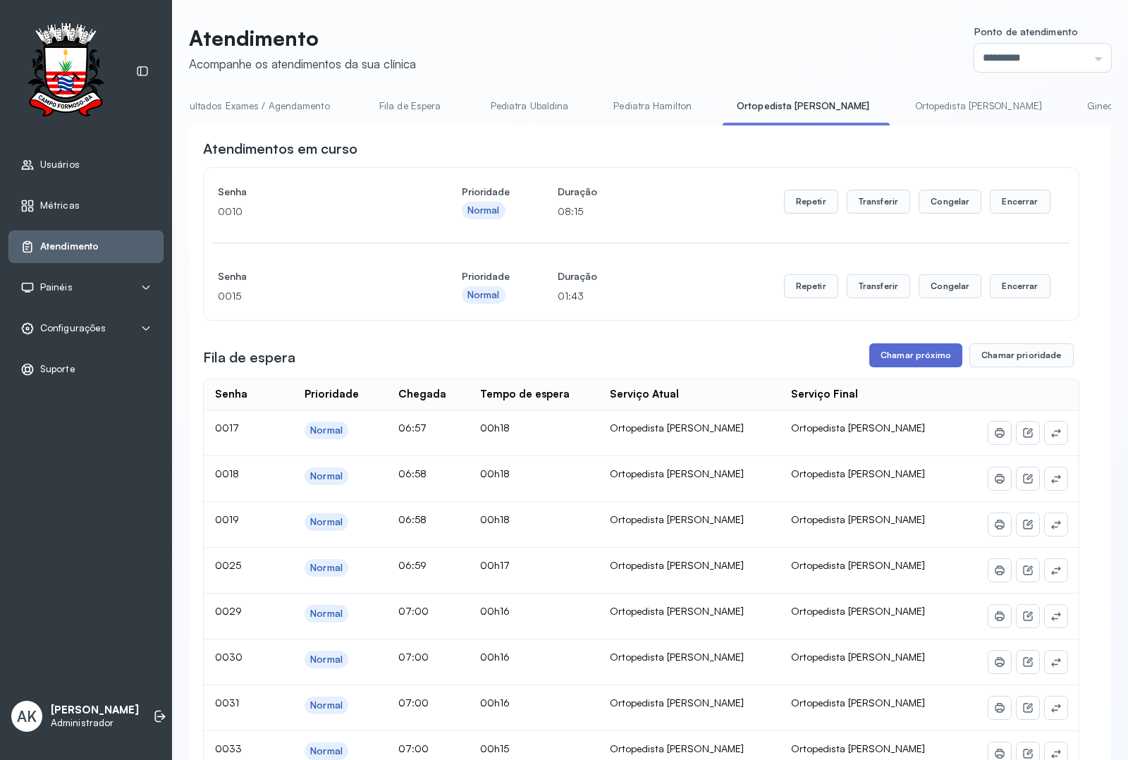
click at [917, 357] on button "Chamar próximo" at bounding box center [915, 355] width 93 height 24
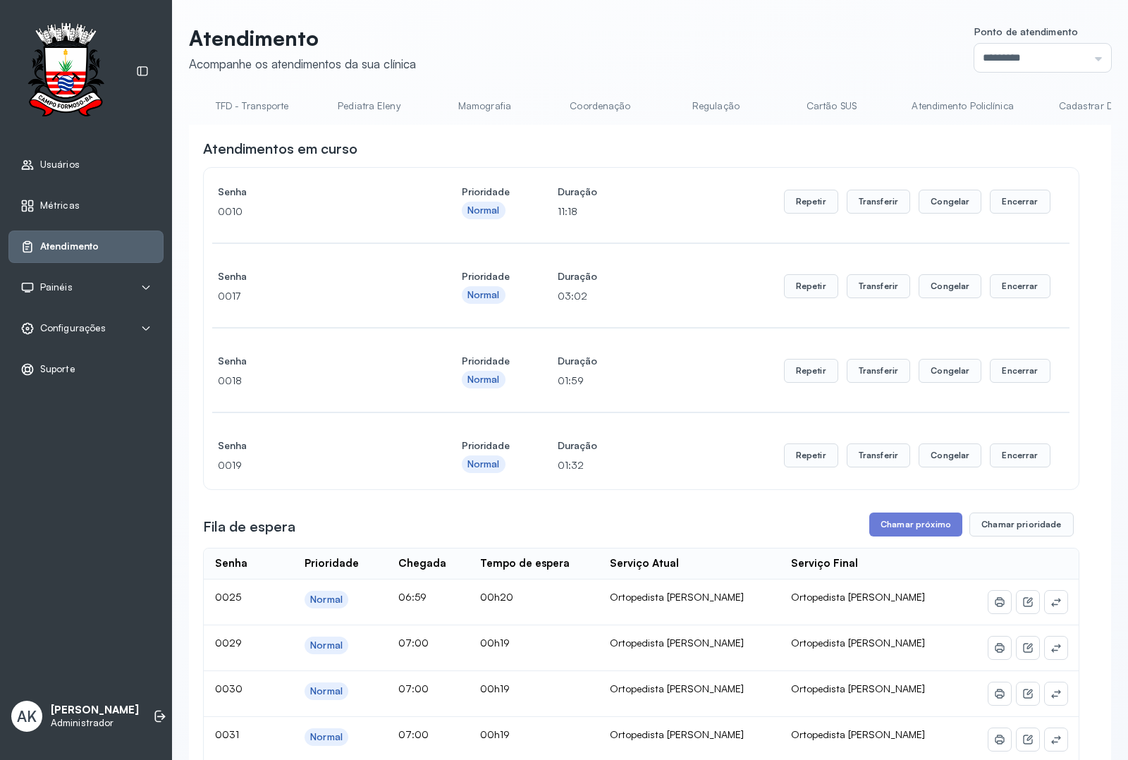
scroll to position [0, 0]
click at [241, 101] on link "Resumo" at bounding box center [238, 105] width 99 height 23
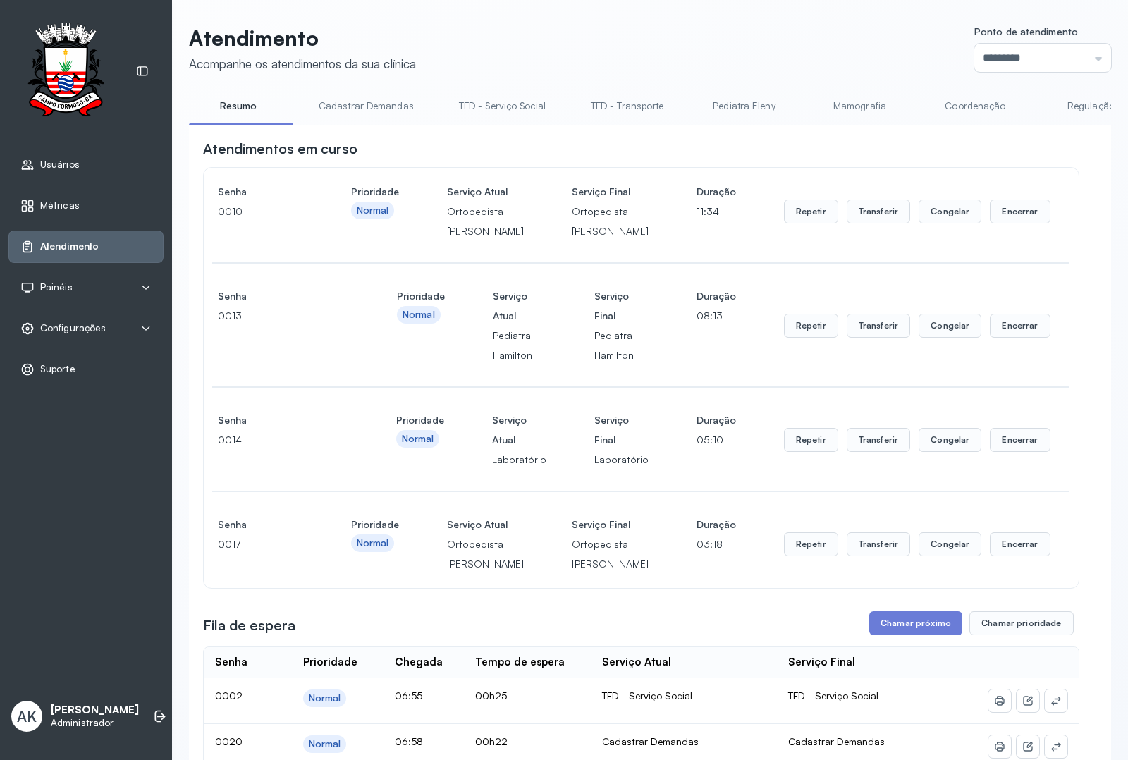
click at [352, 113] on link "Cadastrar Demandas" at bounding box center [366, 105] width 123 height 23
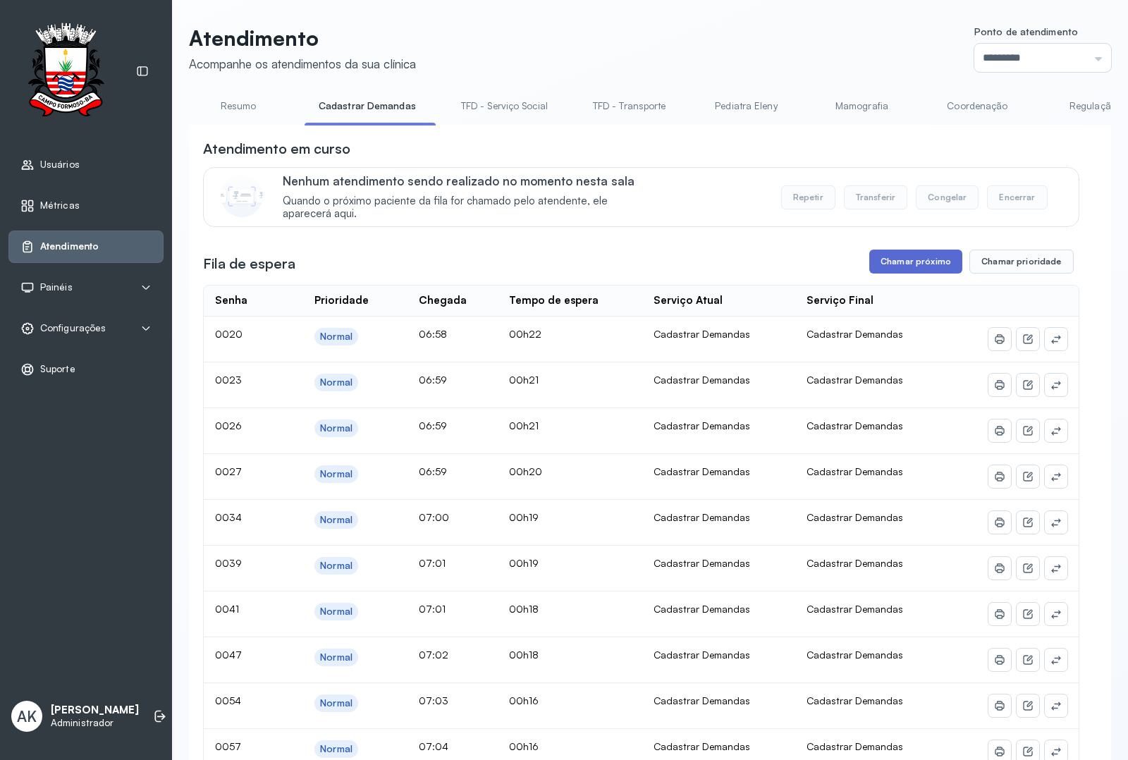
click at [902, 273] on button "Chamar próximo" at bounding box center [915, 262] width 93 height 24
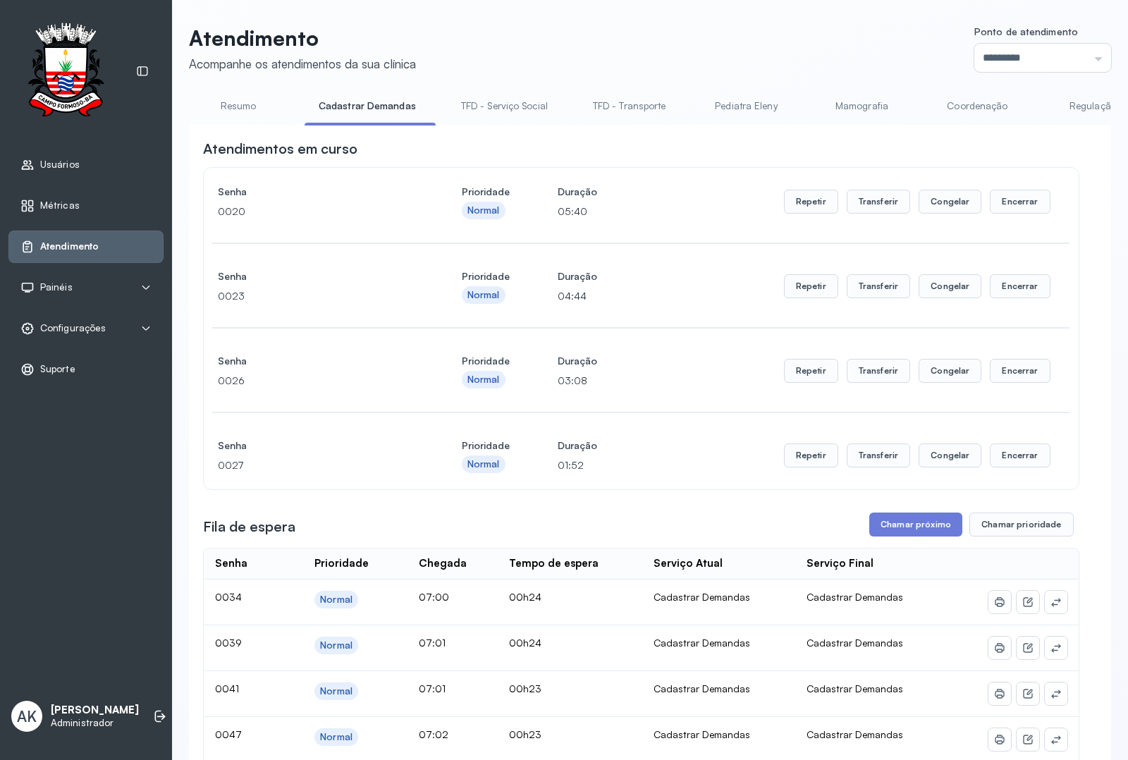
click at [229, 97] on link "Resumo" at bounding box center [238, 105] width 99 height 23
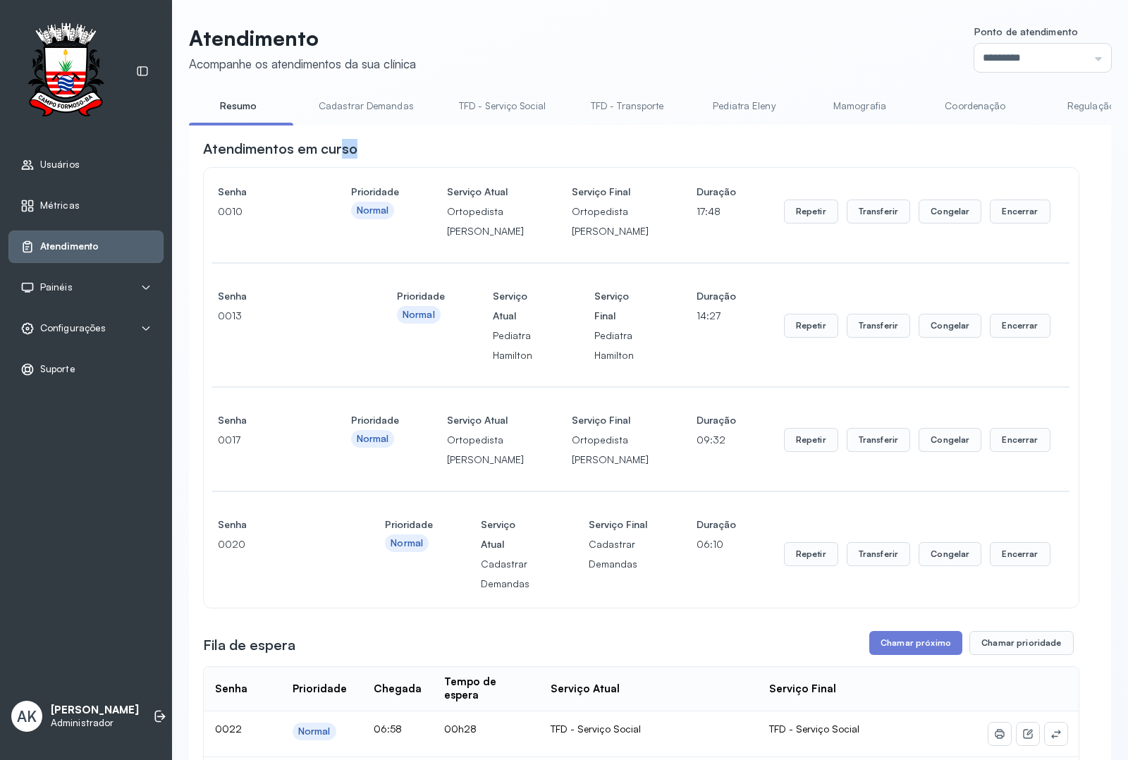
drag, startPoint x: 342, startPoint y: 129, endPoint x: 734, endPoint y: 159, distance: 393.1
click at [693, 99] on link "Ortopedista [PERSON_NAME]" at bounding box center [716, 105] width 156 height 23
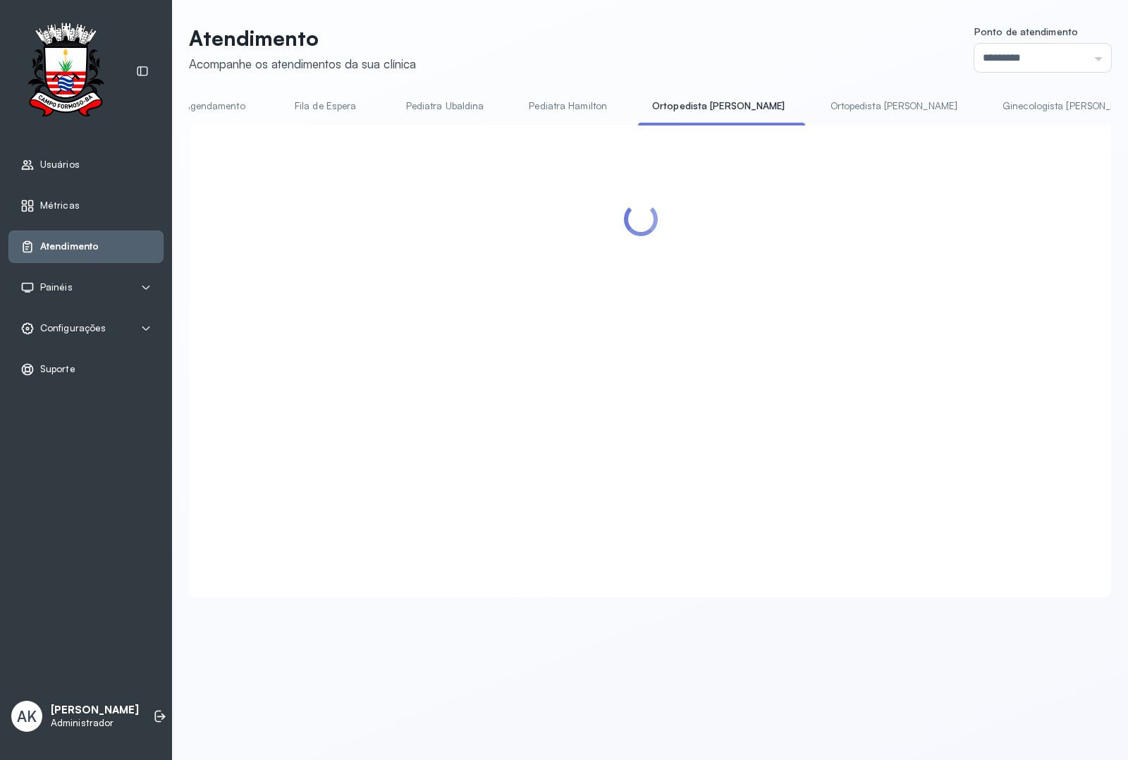
click at [684, 70] on header "Atendimento Acompanhe os atendimentos da sua clínica Ponto de atendimento *****…" at bounding box center [650, 48] width 922 height 47
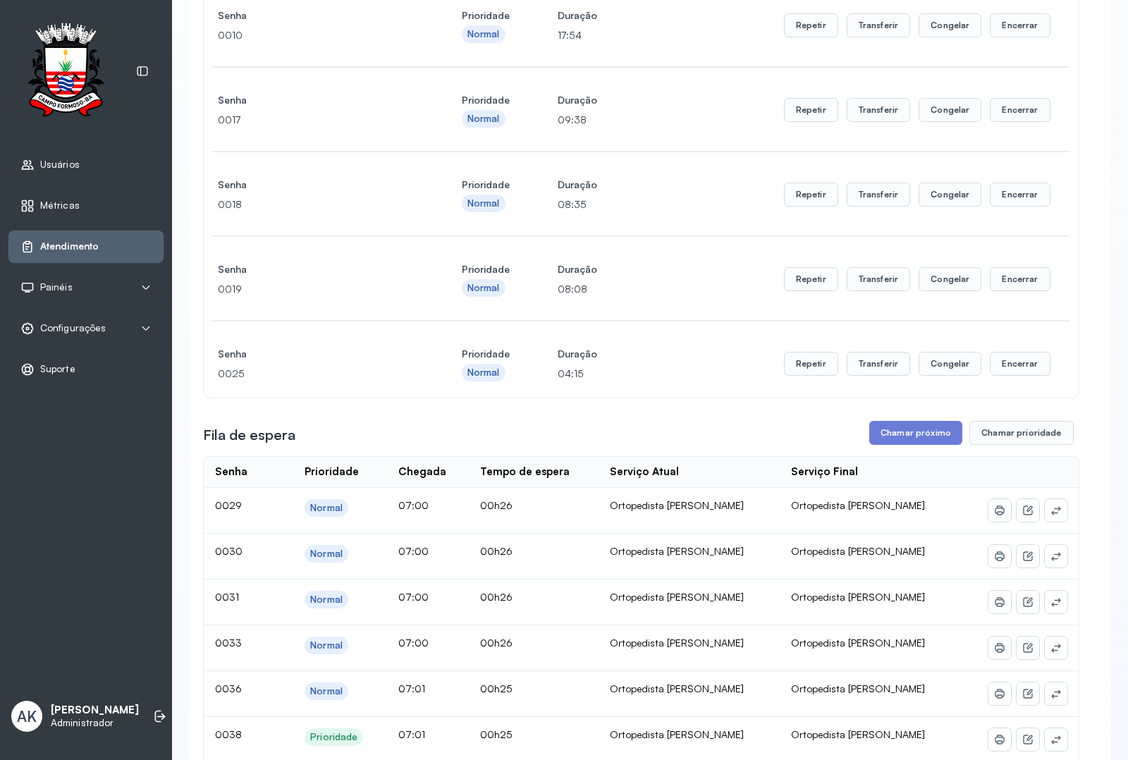
scroll to position [264, 0]
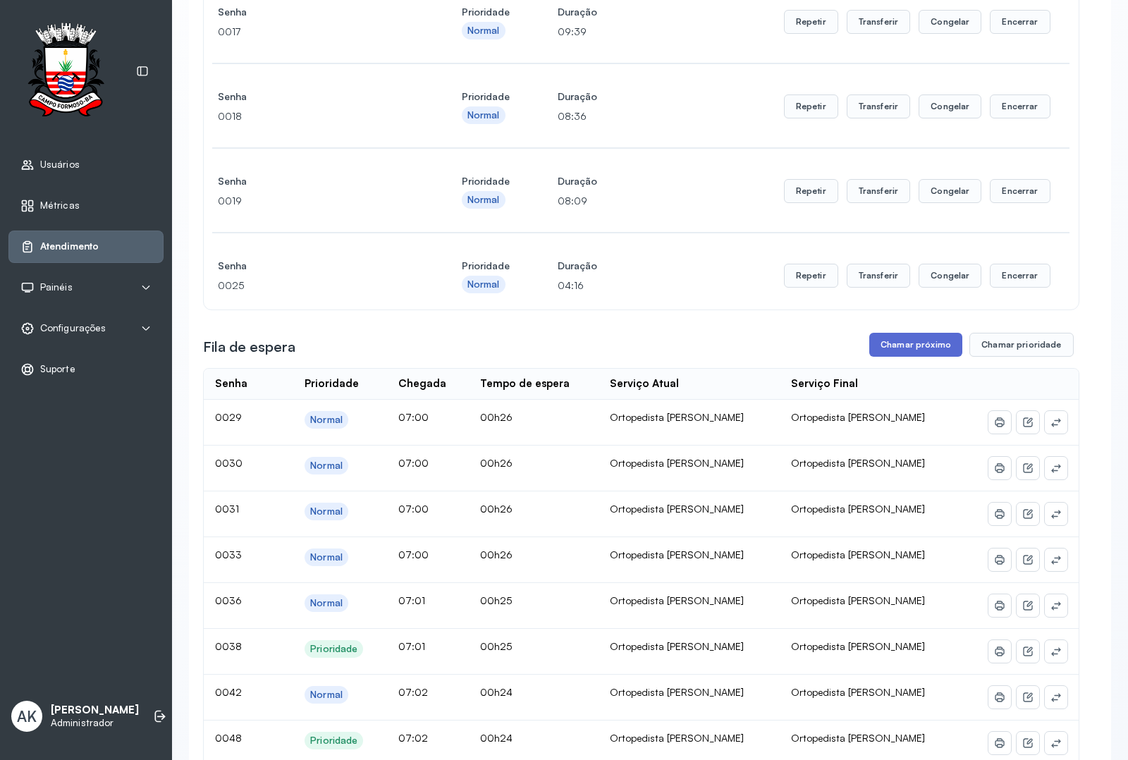
click at [894, 357] on button "Chamar próximo" at bounding box center [915, 345] width 93 height 24
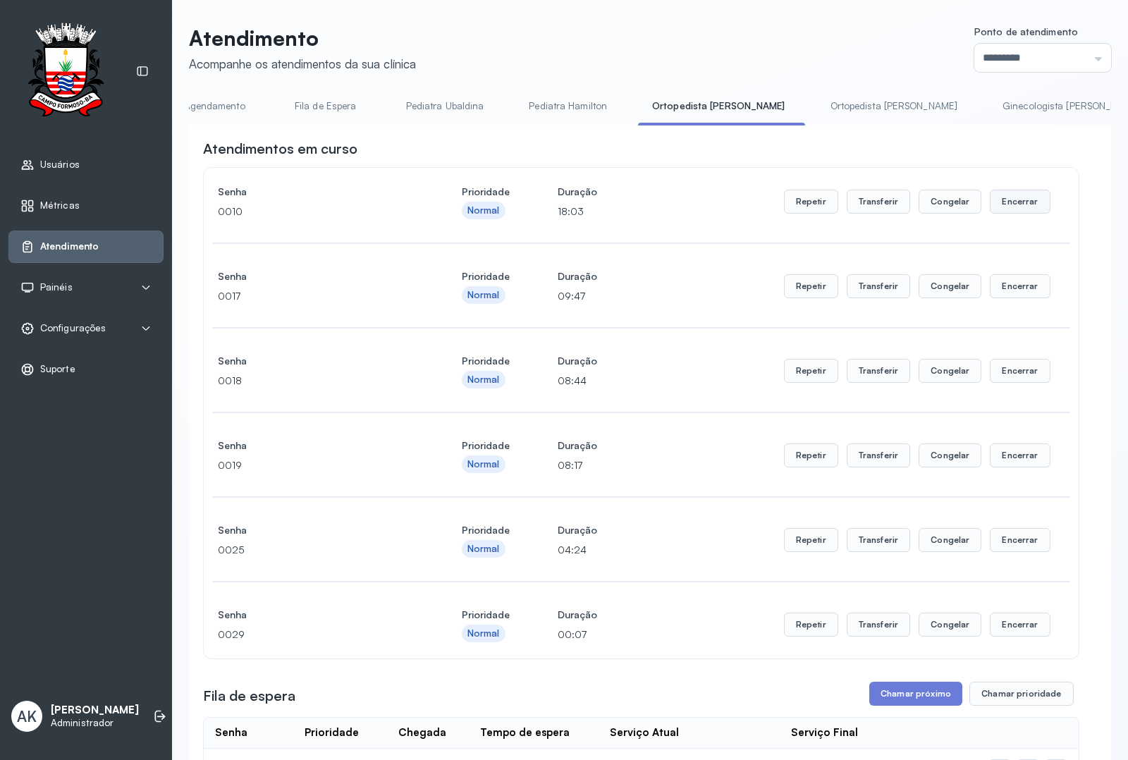
click at [1016, 205] on button "Encerrar" at bounding box center [1020, 202] width 60 height 24
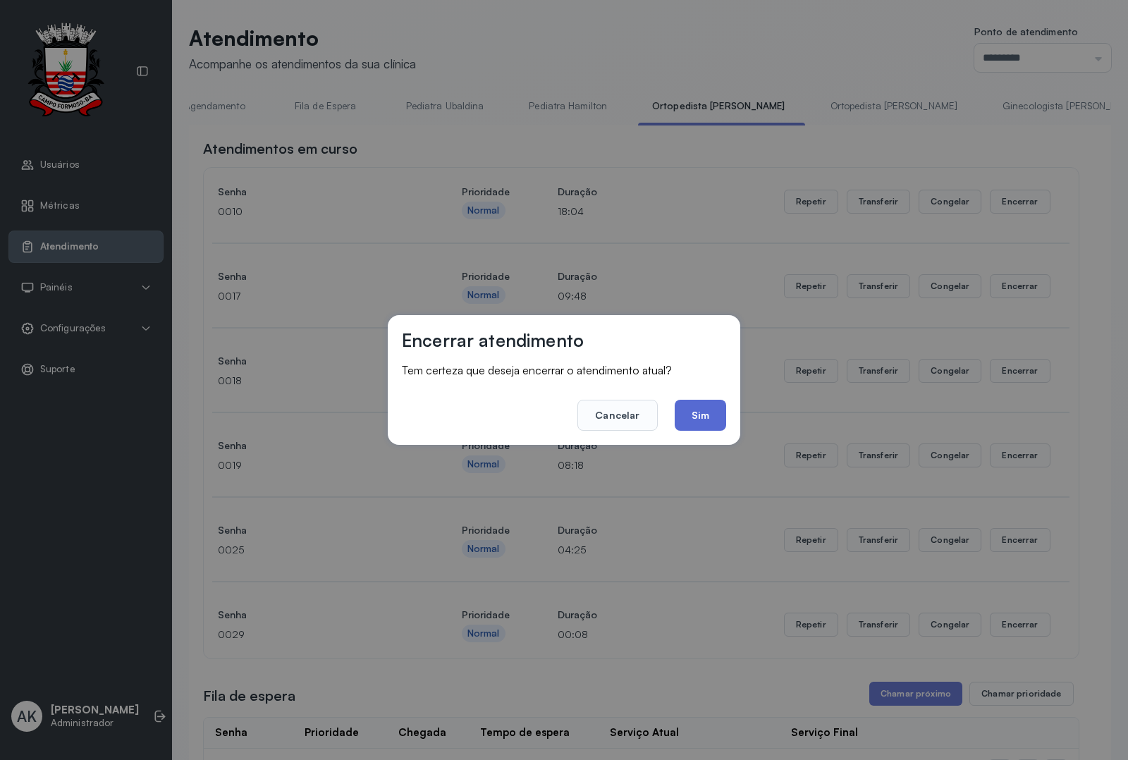
click at [709, 404] on button "Sim" at bounding box center [700, 415] width 51 height 31
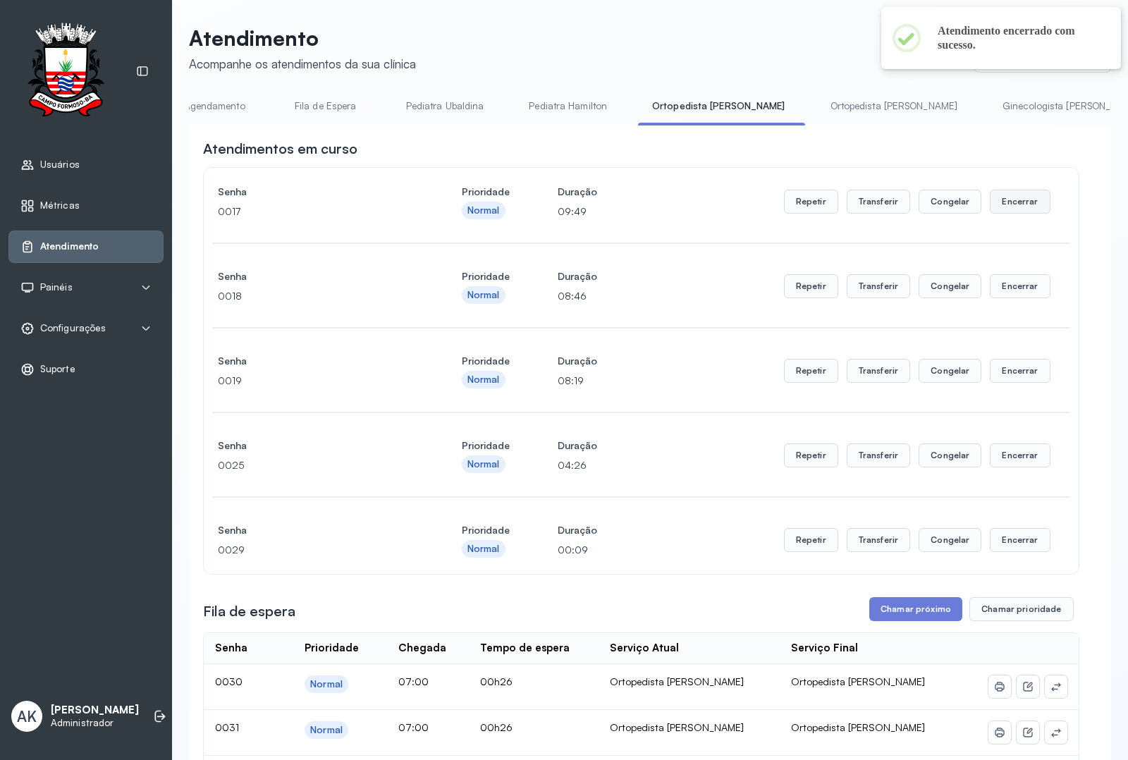
click at [1015, 208] on button "Encerrar" at bounding box center [1020, 202] width 60 height 24
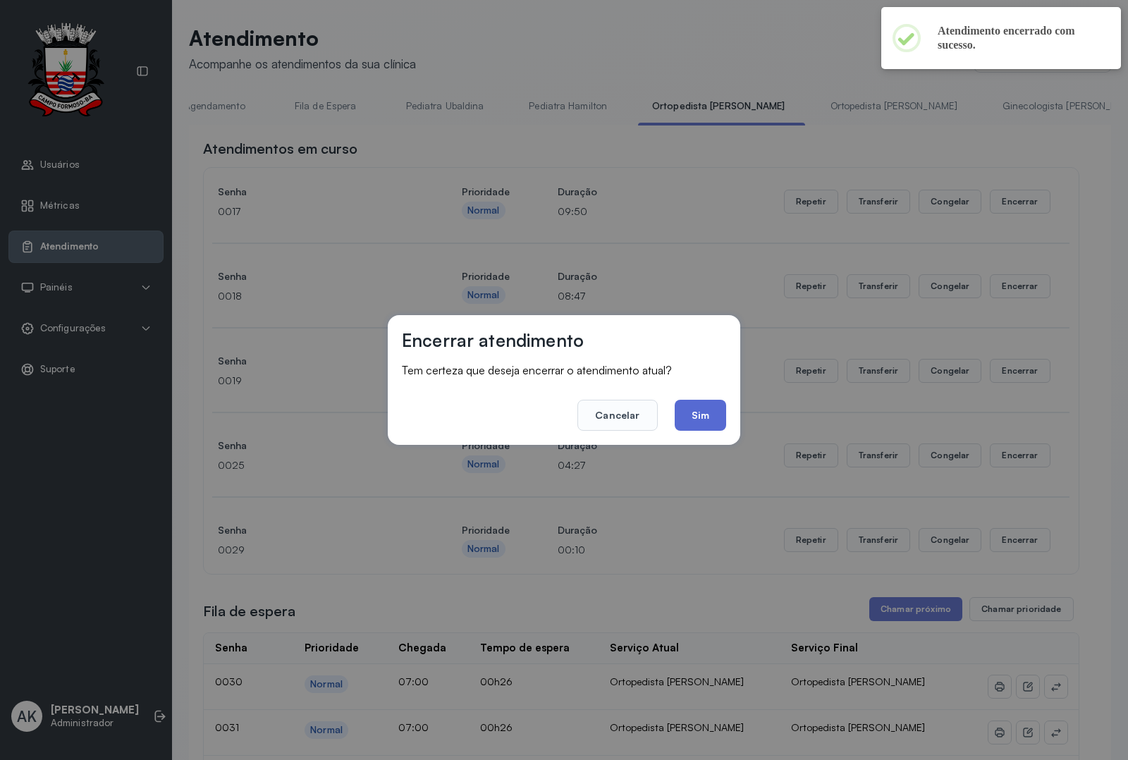
click at [699, 417] on button "Sim" at bounding box center [700, 415] width 51 height 31
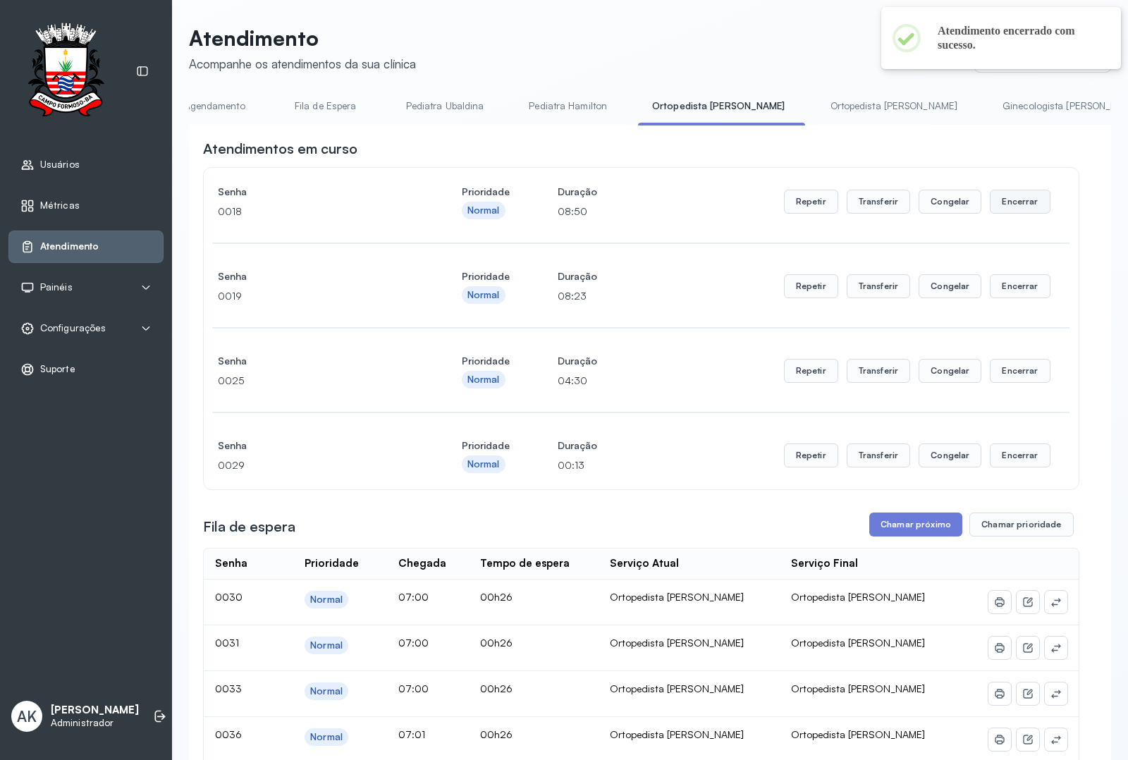
click at [1008, 214] on button "Encerrar" at bounding box center [1020, 202] width 60 height 24
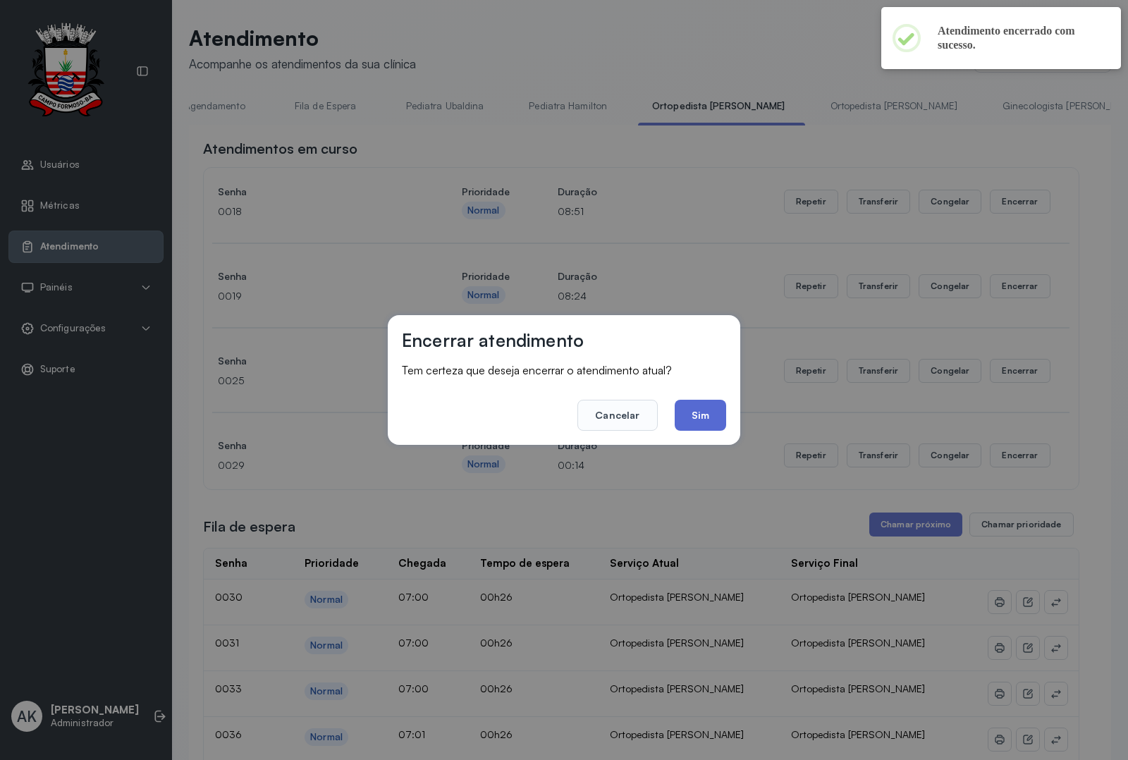
click at [701, 404] on button "Sim" at bounding box center [700, 415] width 51 height 31
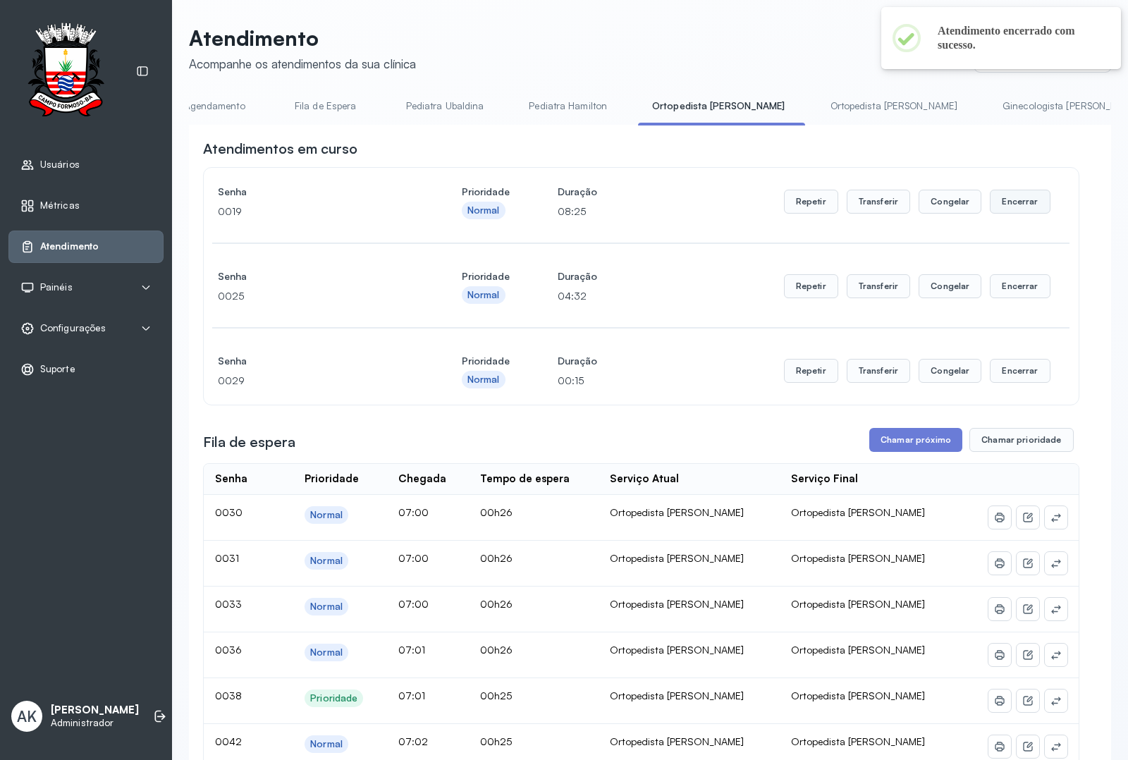
click at [1017, 214] on button "Encerrar" at bounding box center [1020, 202] width 60 height 24
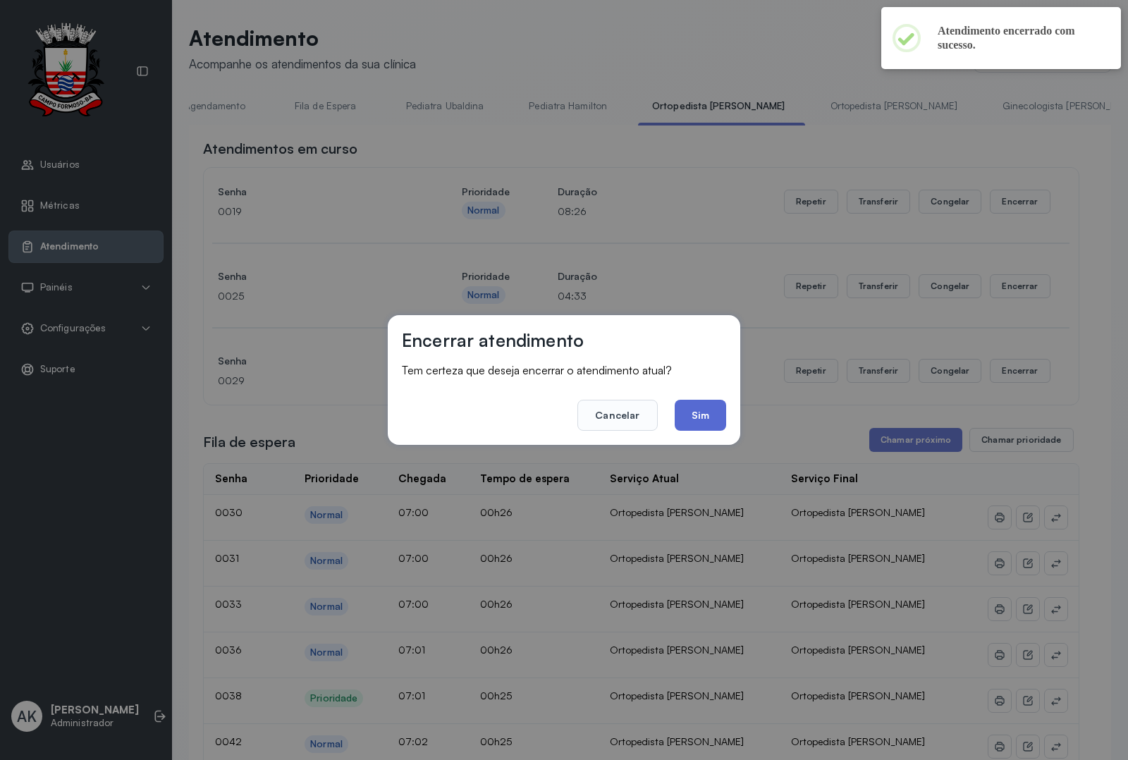
click at [715, 411] on button "Sim" at bounding box center [700, 415] width 51 height 31
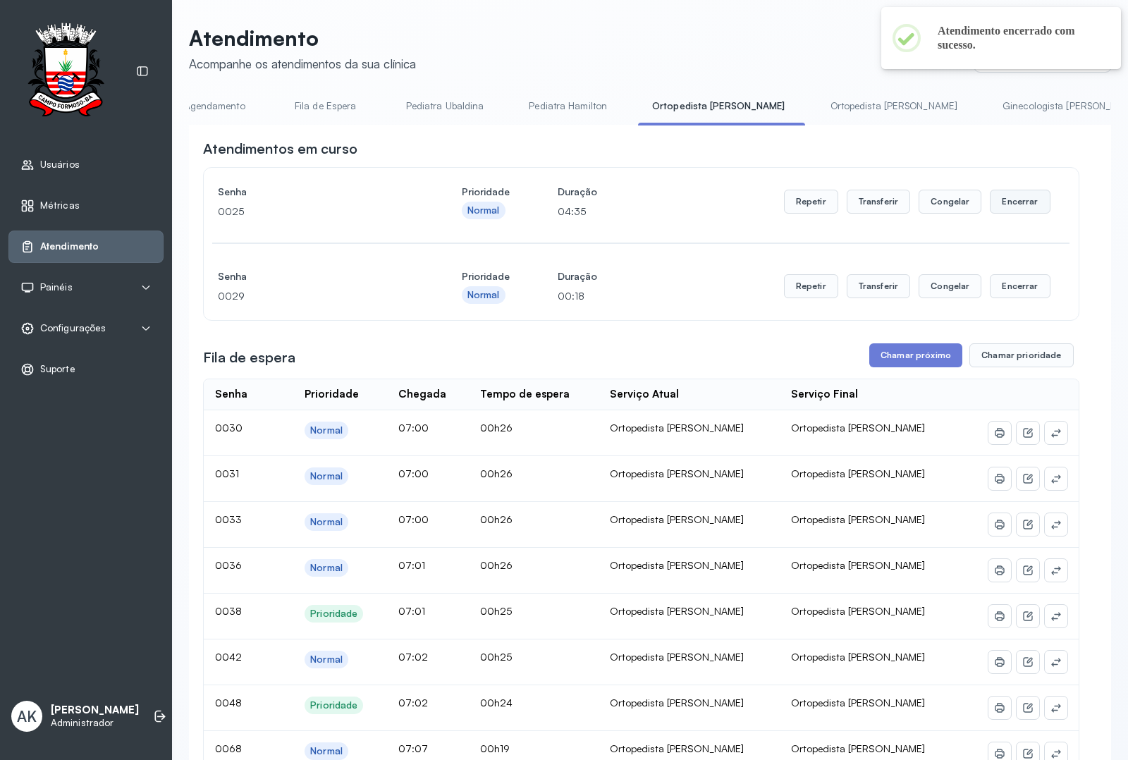
click at [1000, 207] on button "Encerrar" at bounding box center [1020, 202] width 60 height 24
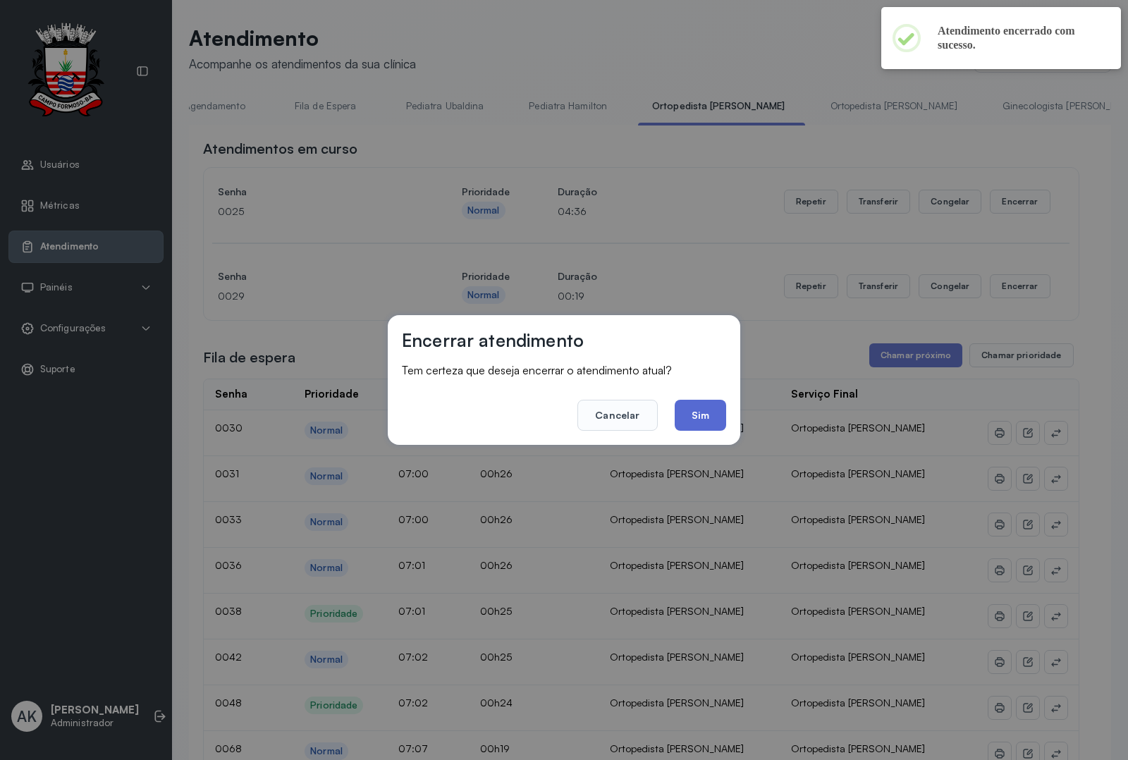
drag, startPoint x: 709, startPoint y: 413, endPoint x: 699, endPoint y: 484, distance: 71.2
click at [708, 414] on button "Sim" at bounding box center [700, 415] width 51 height 31
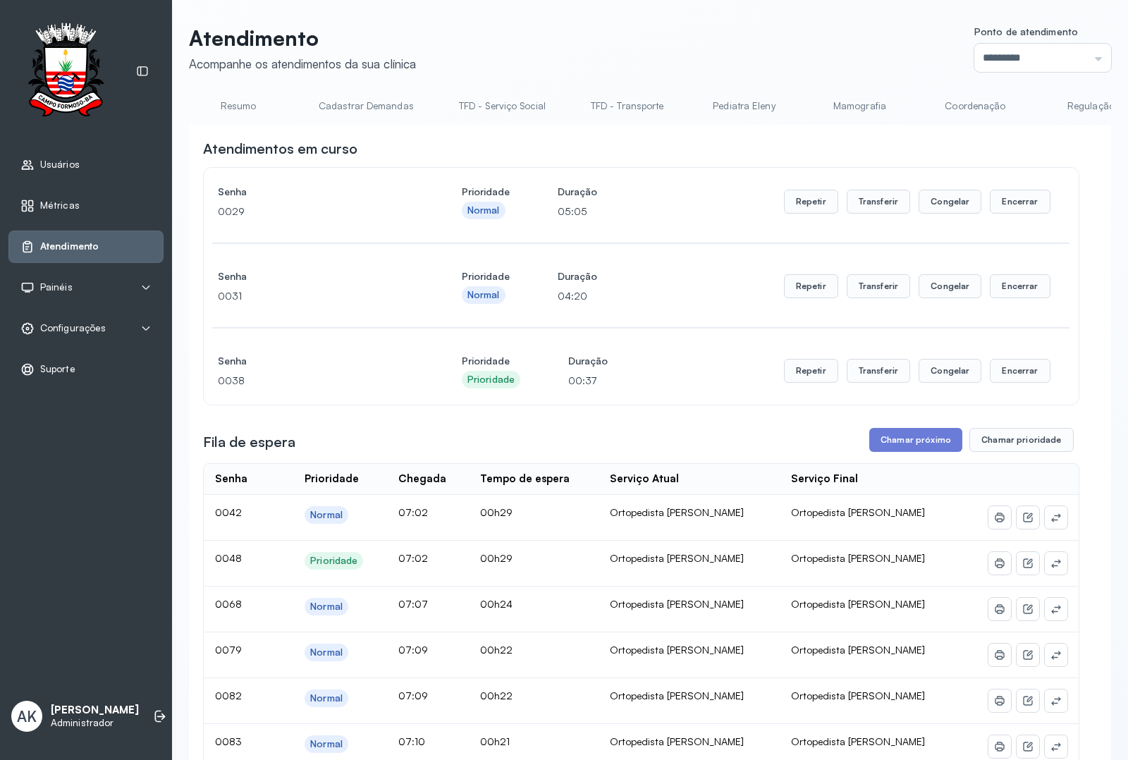
click at [247, 101] on link "Resumo" at bounding box center [238, 105] width 99 height 23
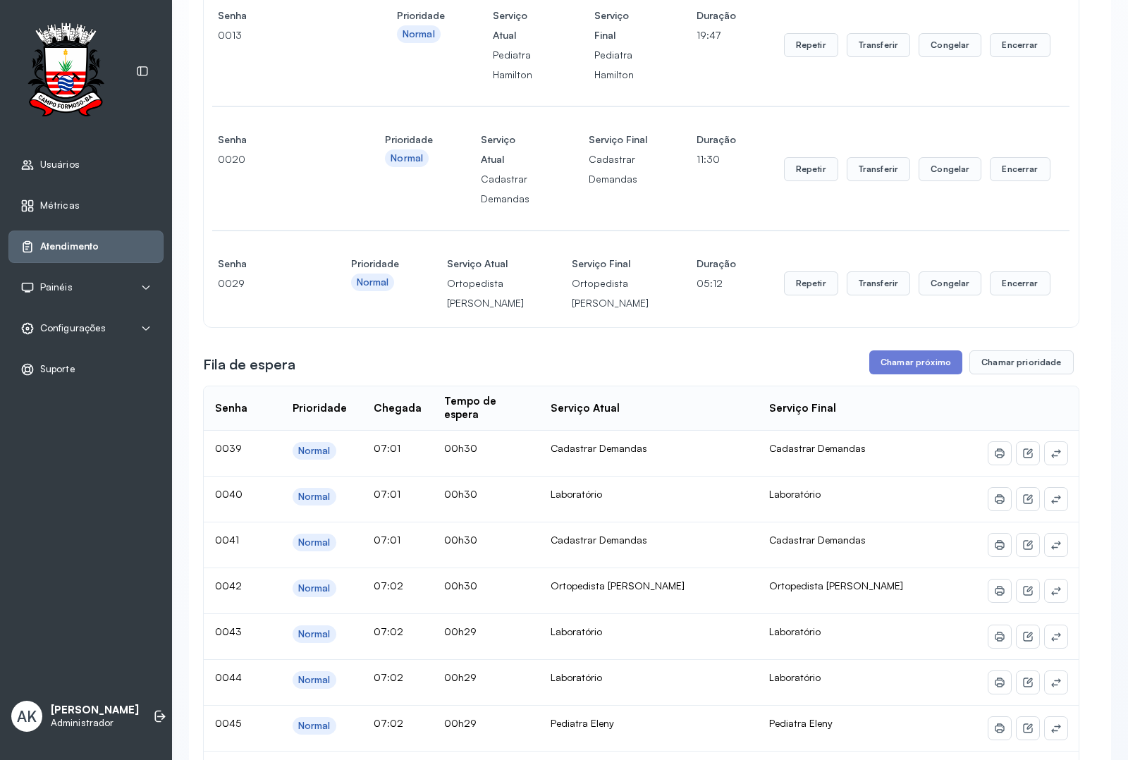
scroll to position [264, 0]
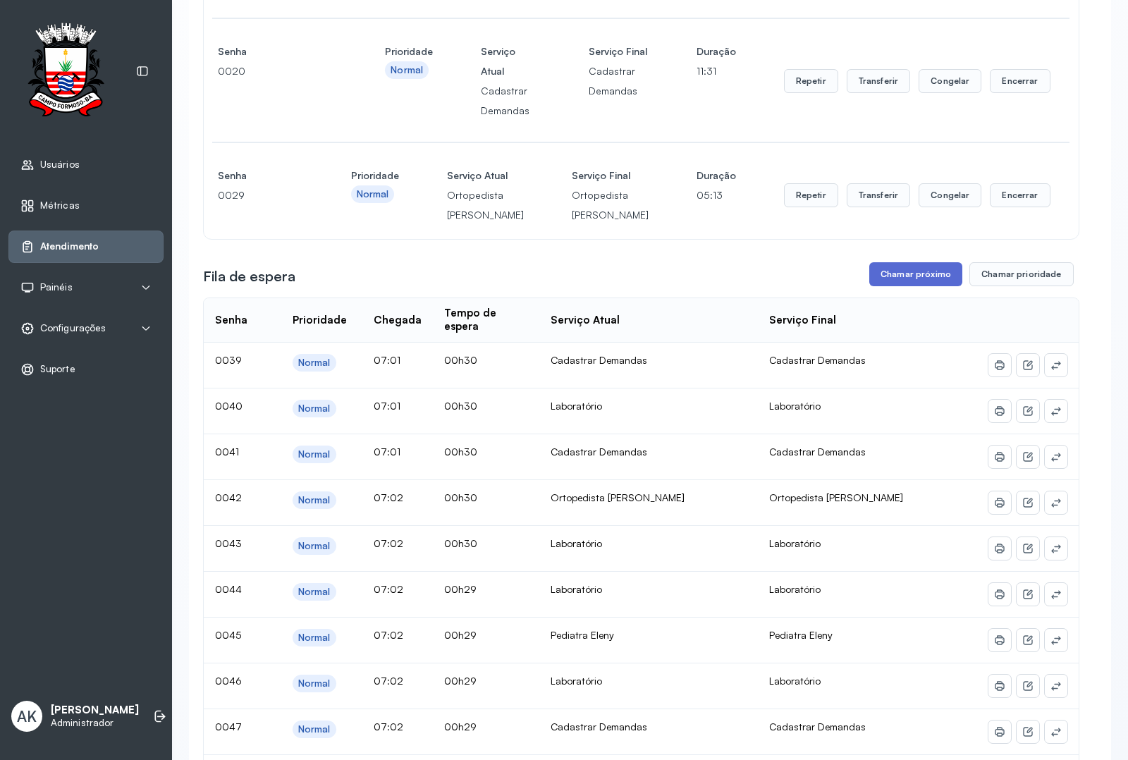
click at [908, 286] on button "Chamar próximo" at bounding box center [915, 274] width 93 height 24
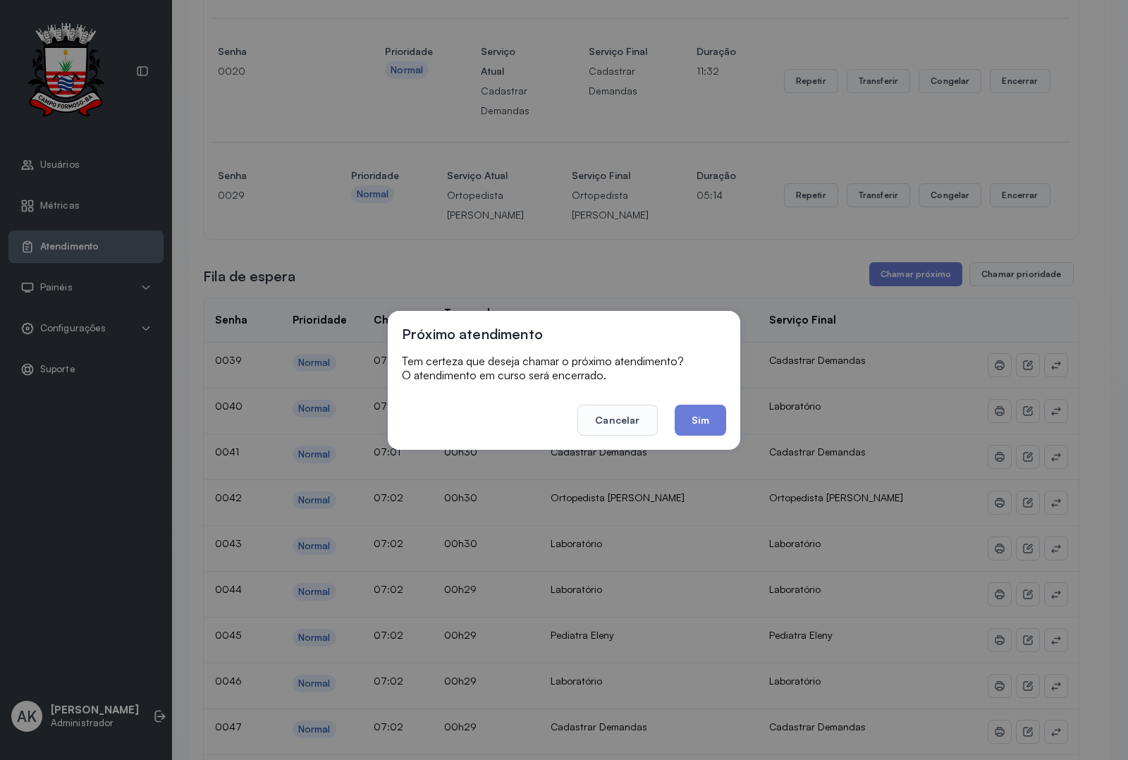
click at [695, 438] on div "Próximo atendimento Tem certeza que deseja chamar o próximo atendimento? O aten…" at bounding box center [564, 380] width 352 height 139
click at [695, 414] on button "Sim" at bounding box center [700, 420] width 51 height 31
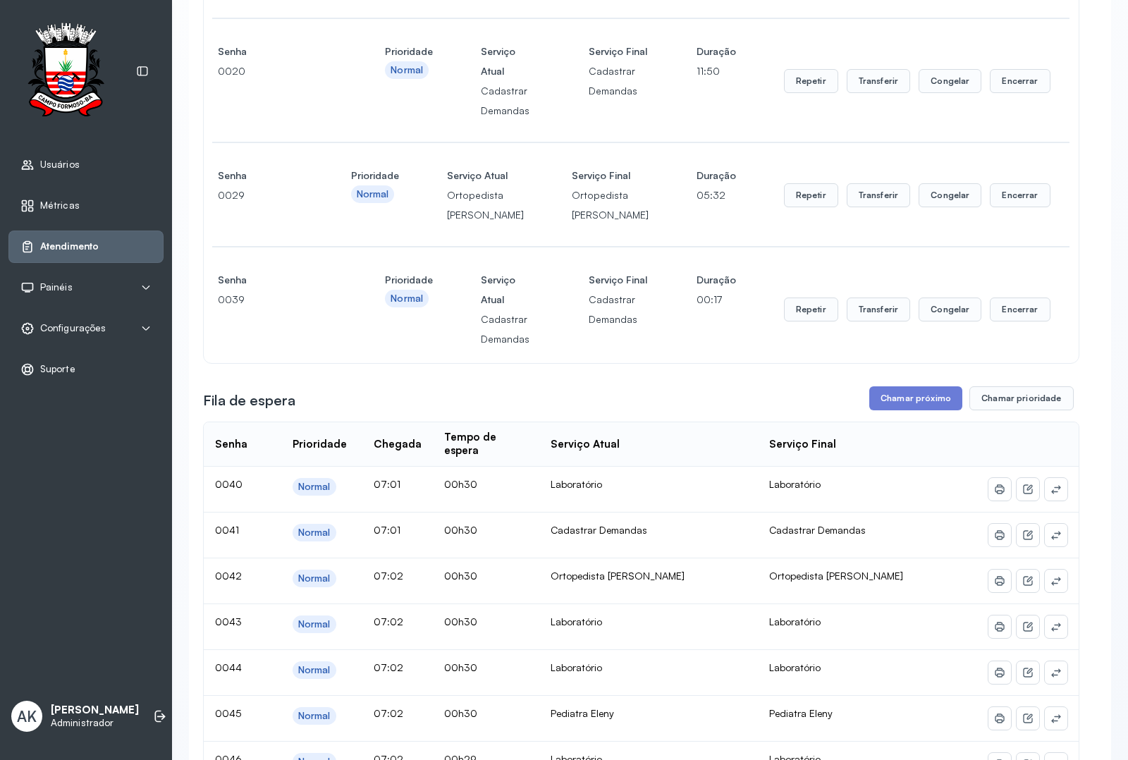
scroll to position [352, 0]
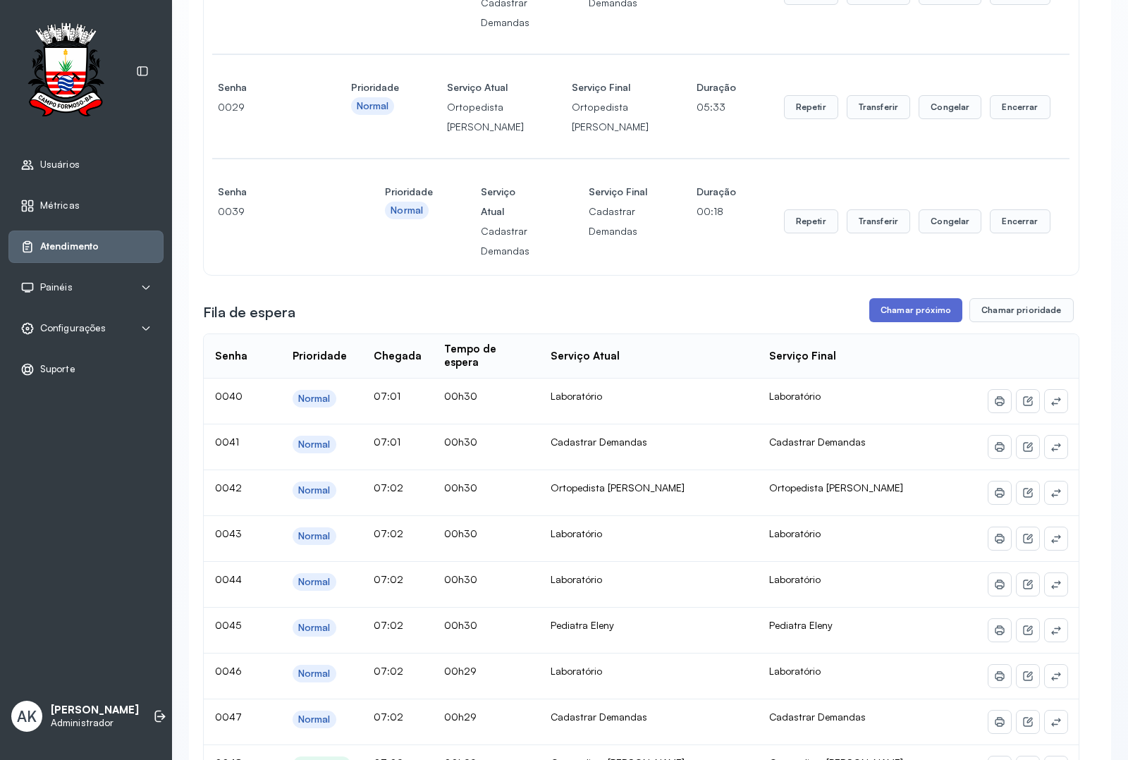
click at [869, 322] on button "Chamar próximo" at bounding box center [915, 310] width 93 height 24
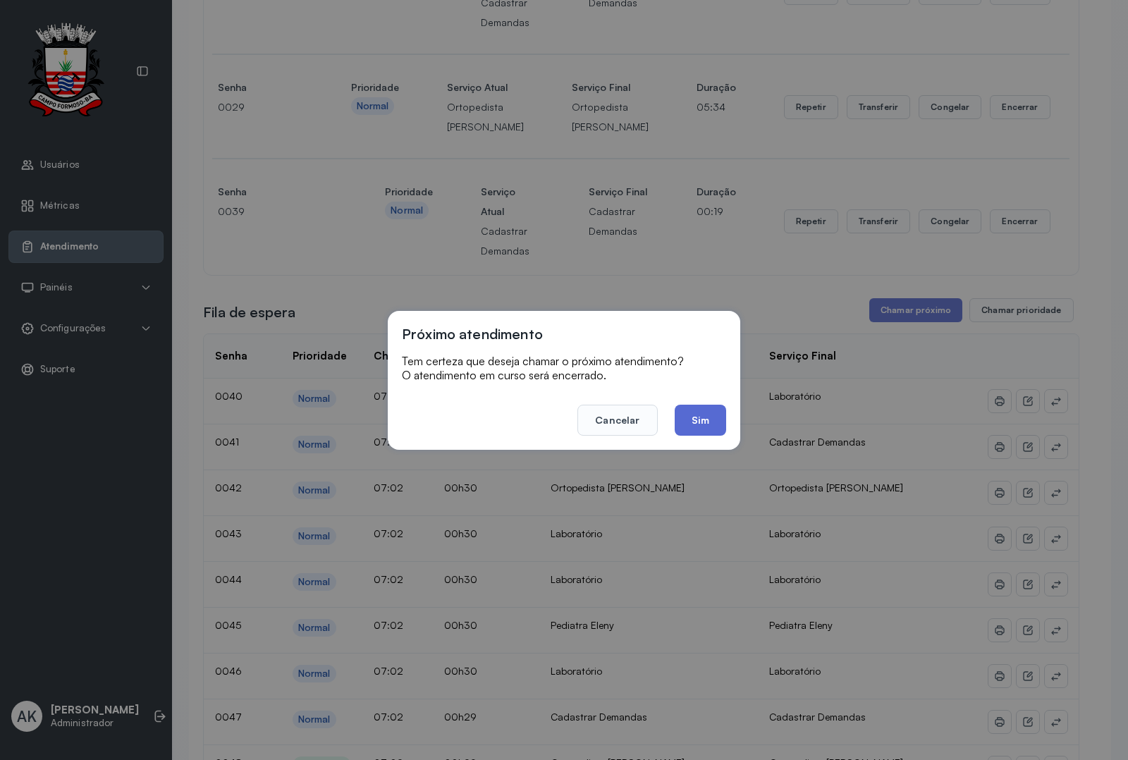
click at [716, 424] on button "Sim" at bounding box center [700, 420] width 51 height 31
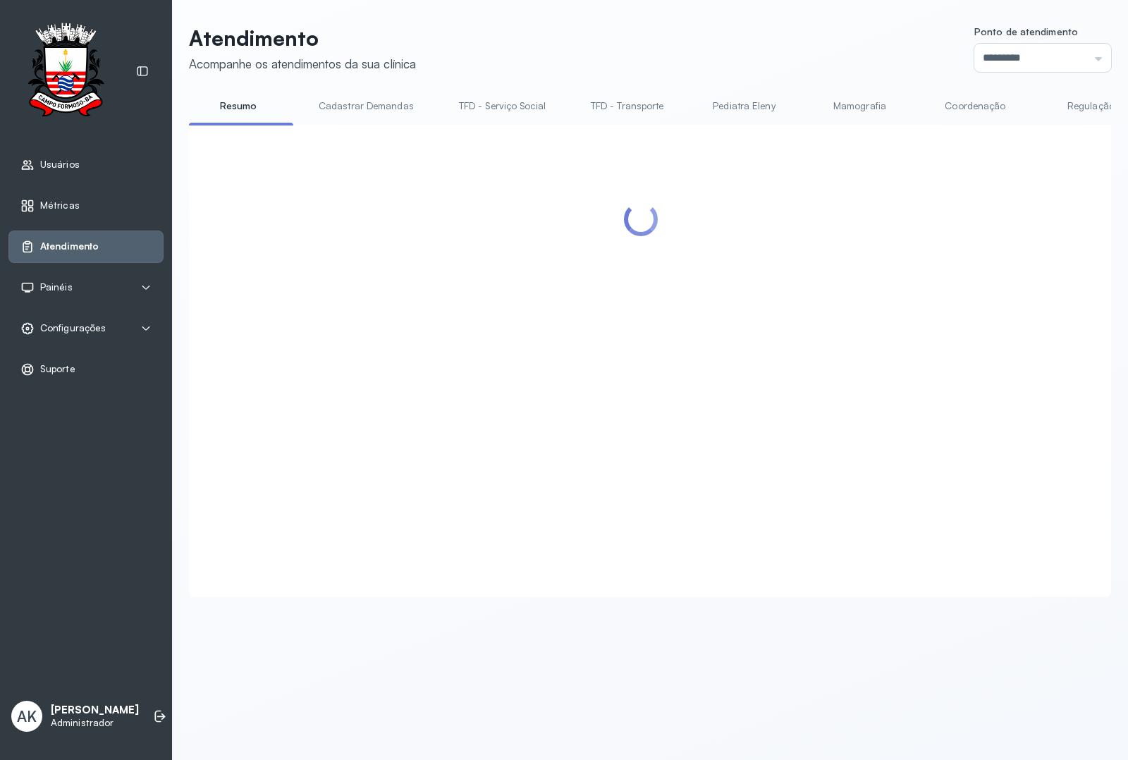
scroll to position [0, 0]
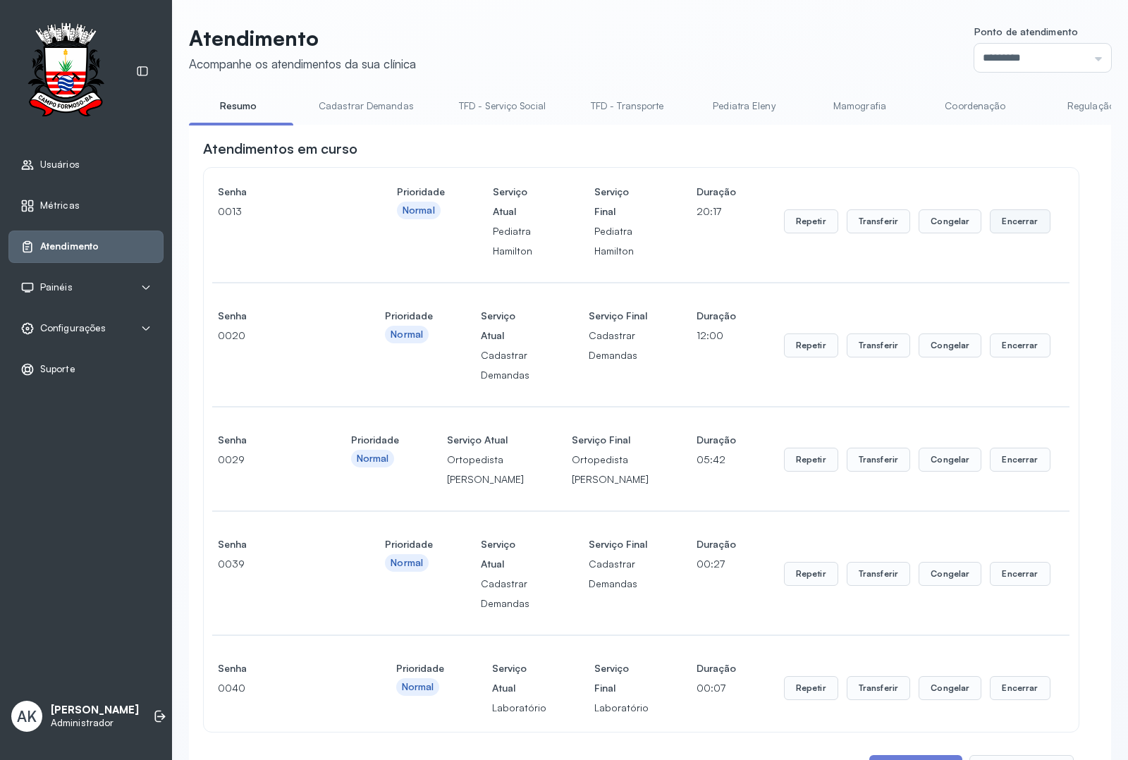
click at [1016, 226] on button "Encerrar" at bounding box center [1020, 221] width 60 height 24
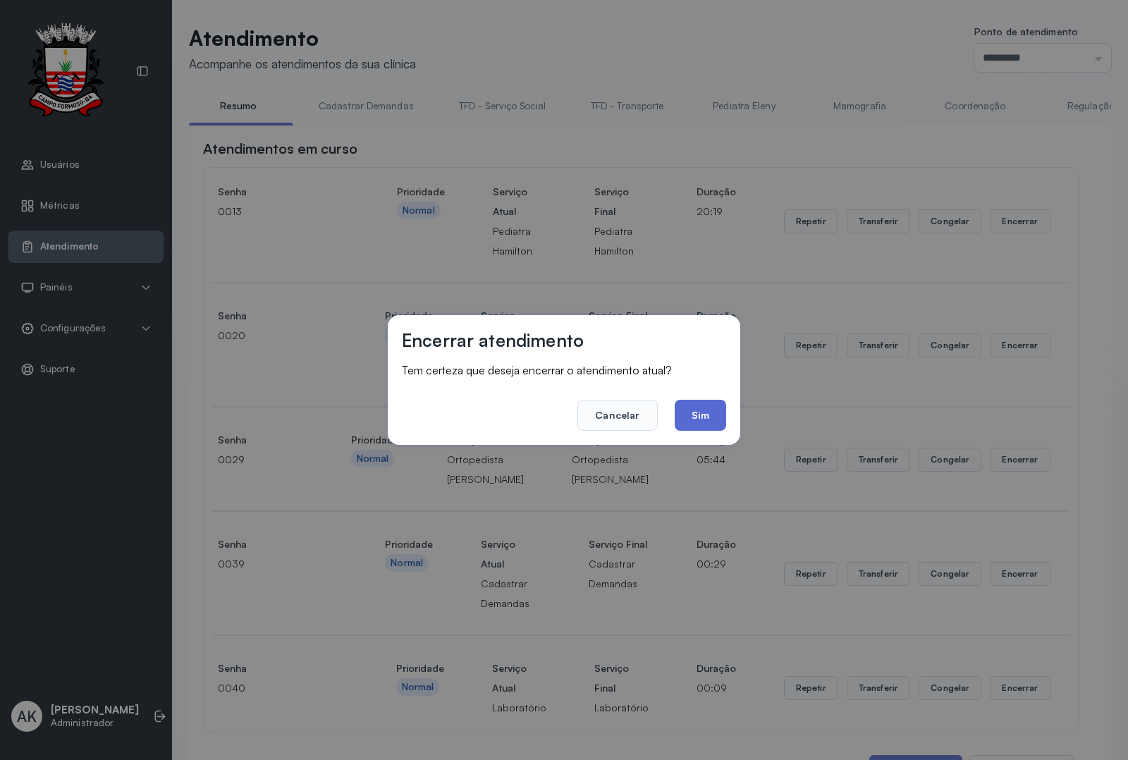
click at [717, 414] on button "Sim" at bounding box center [700, 415] width 51 height 31
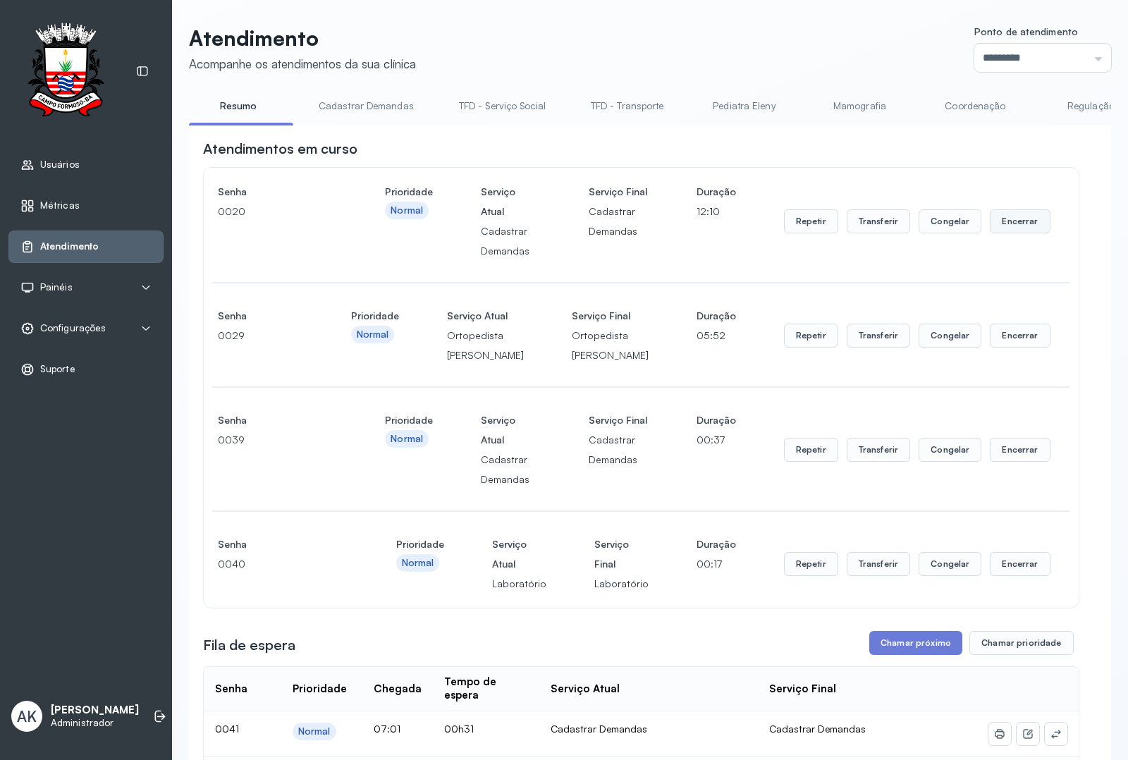
click at [1029, 229] on button "Encerrar" at bounding box center [1020, 221] width 60 height 24
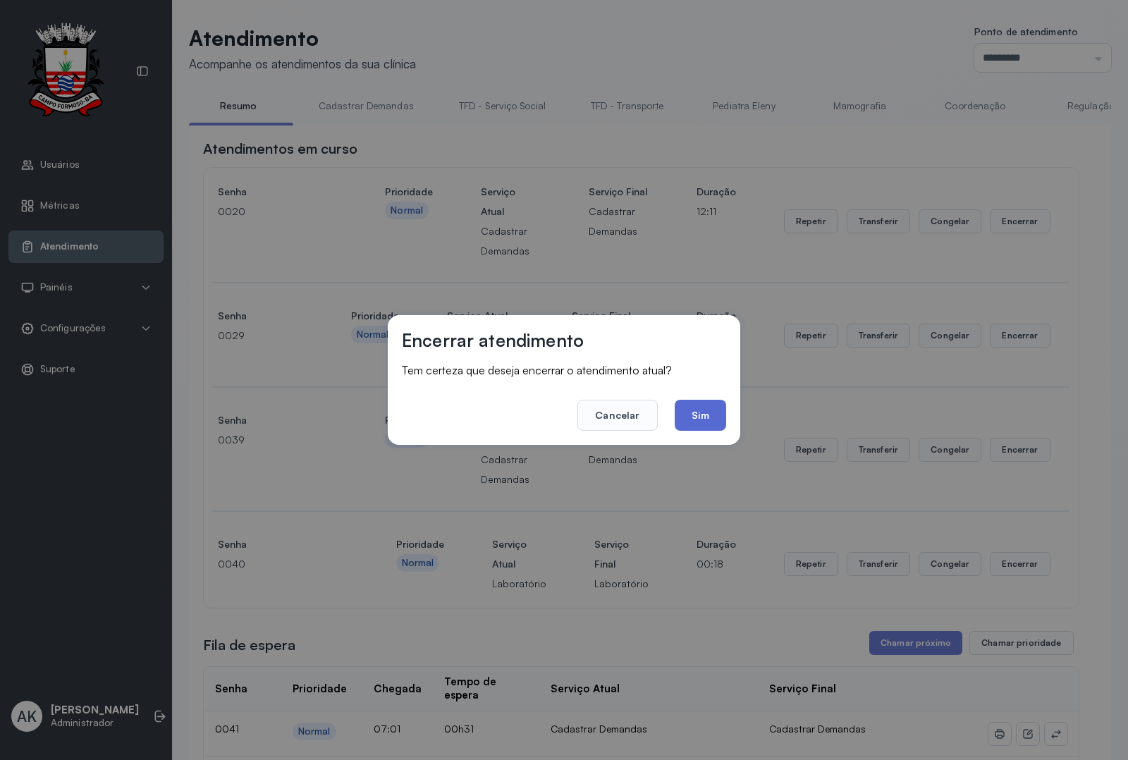
click at [704, 412] on button "Sim" at bounding box center [700, 415] width 51 height 31
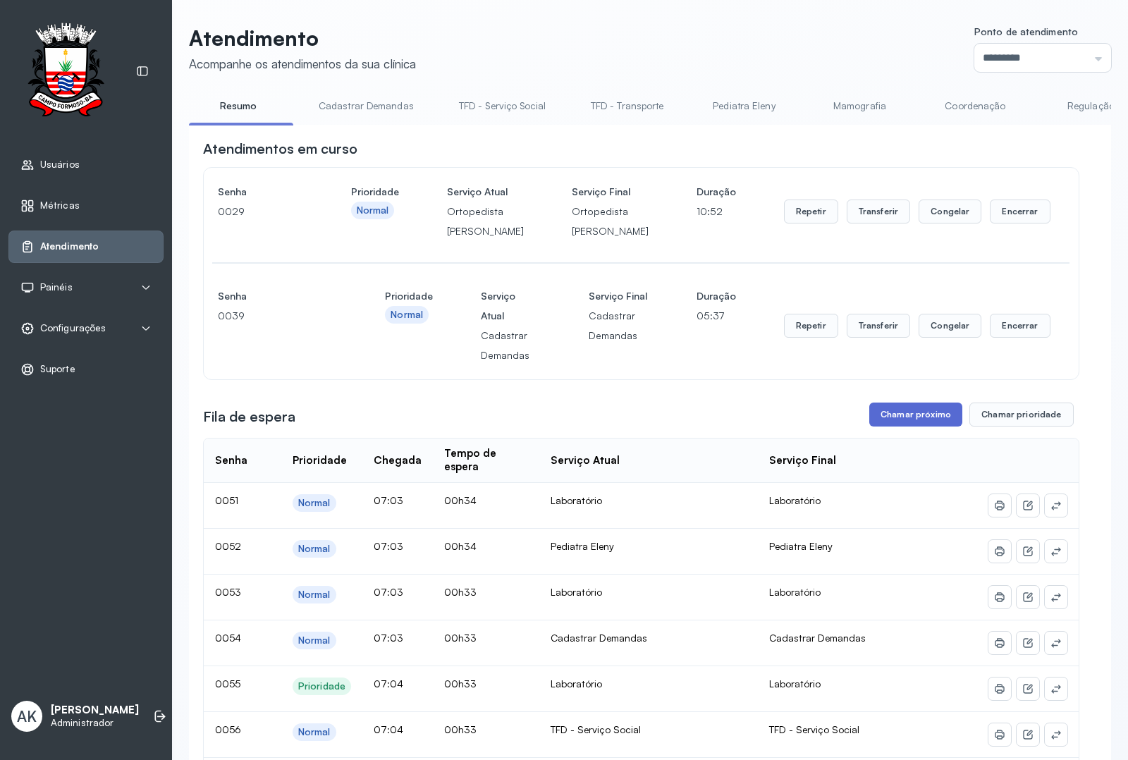
click at [932, 426] on button "Chamar próximo" at bounding box center [915, 415] width 93 height 24
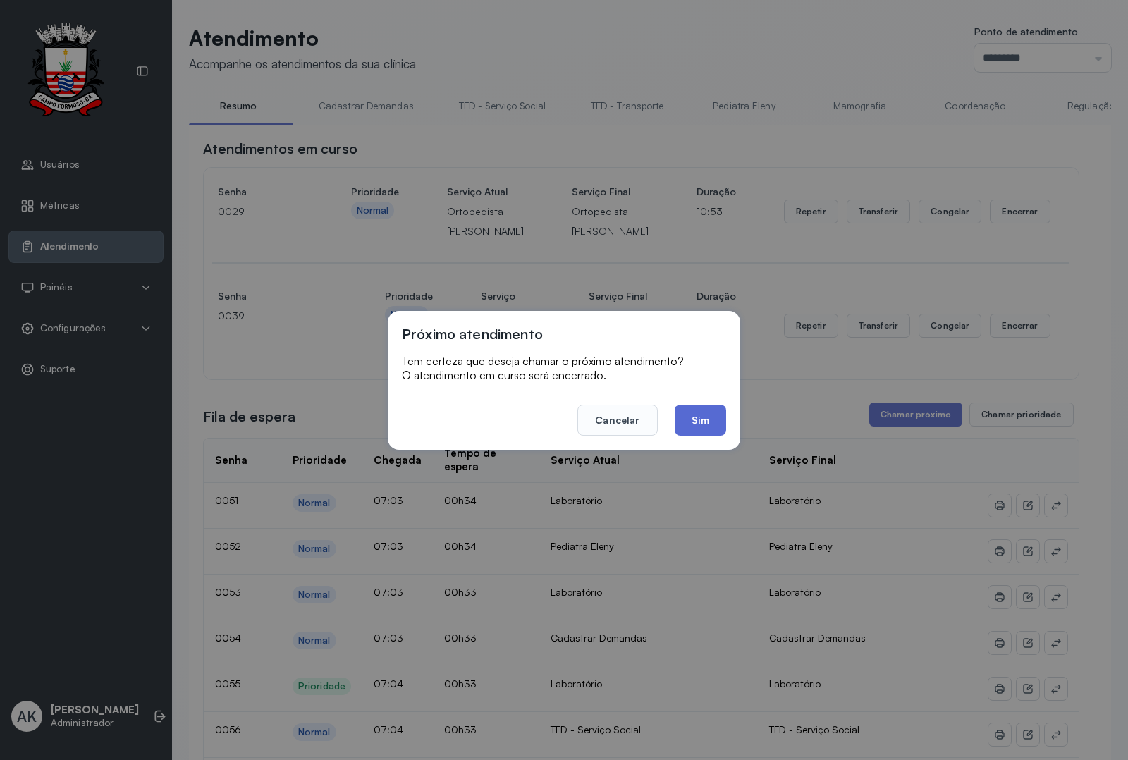
click at [696, 426] on button "Sim" at bounding box center [700, 420] width 51 height 31
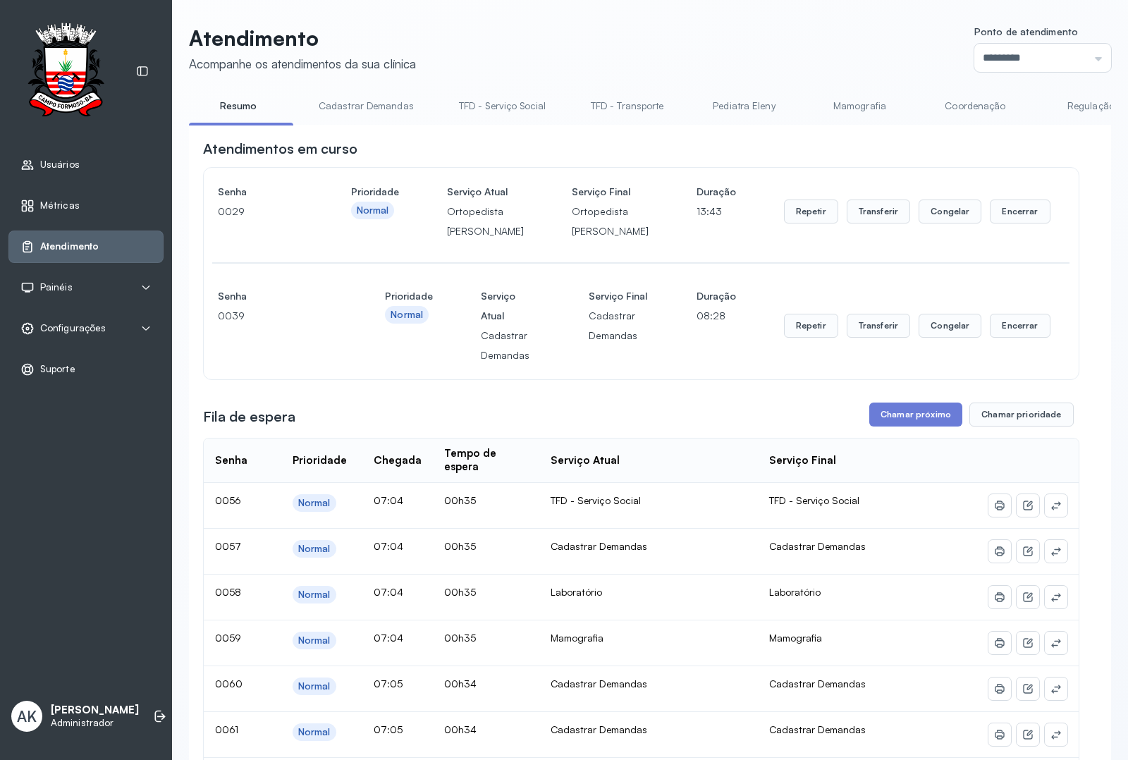
click at [381, 113] on link "Cadastrar Demandas" at bounding box center [366, 105] width 123 height 23
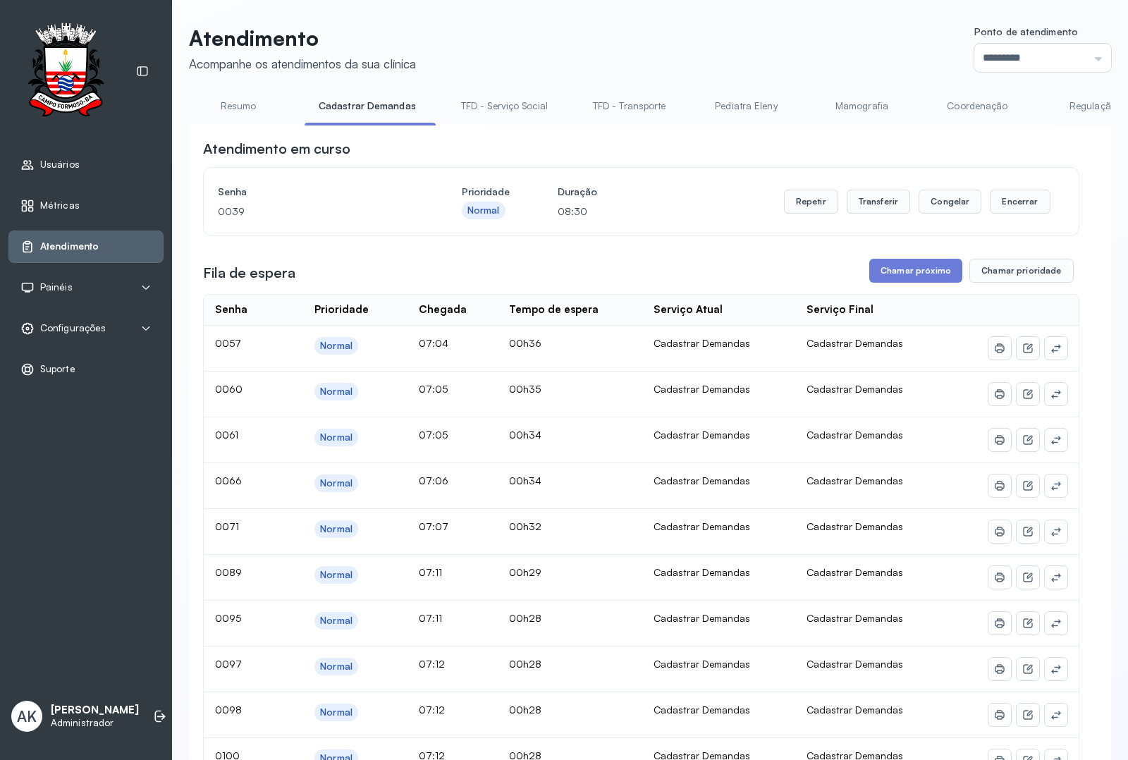
click at [899, 310] on div "Serviço Final" at bounding box center [871, 309] width 130 height 13
click at [902, 283] on button "Chamar próximo" at bounding box center [915, 271] width 93 height 24
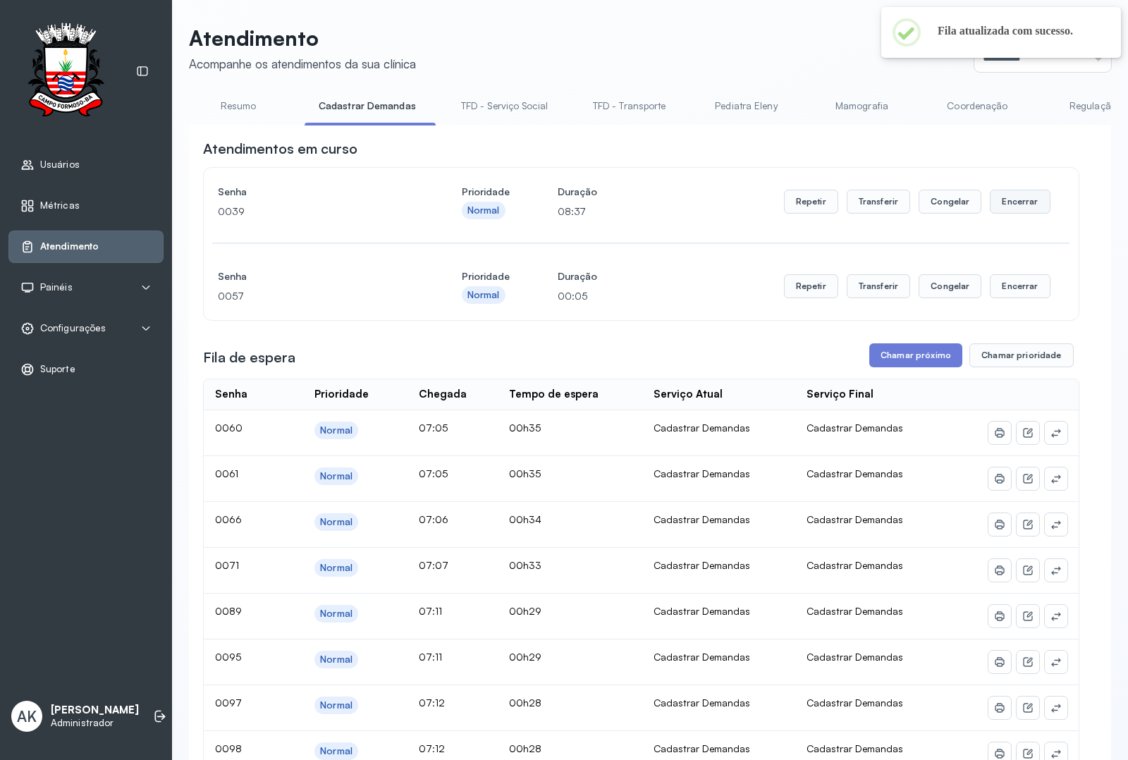
click at [1019, 209] on button "Encerrar" at bounding box center [1020, 202] width 60 height 24
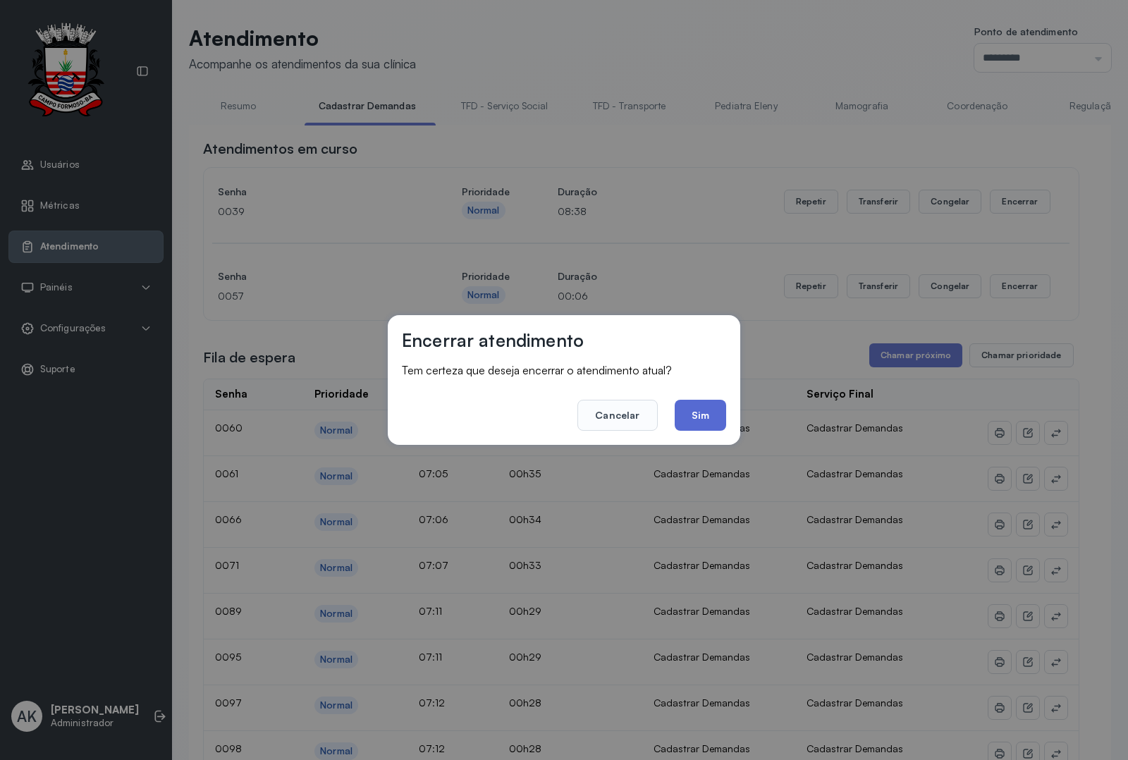
click at [707, 406] on button "Sim" at bounding box center [700, 415] width 51 height 31
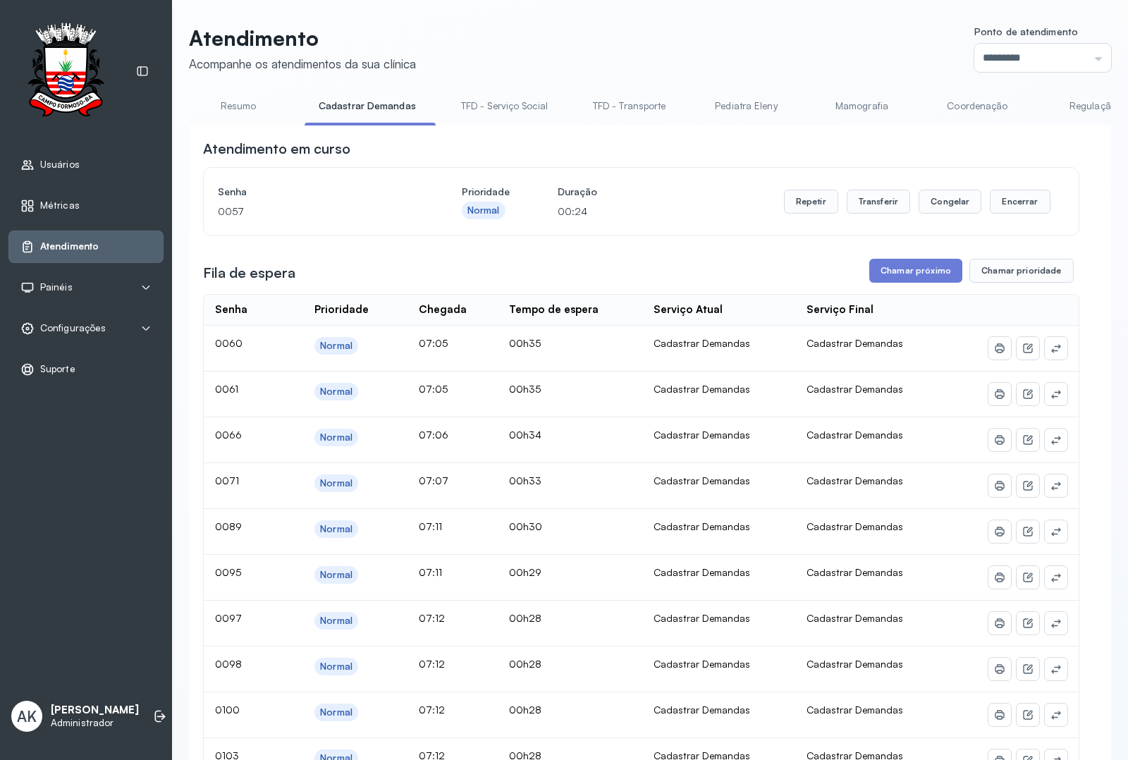
click at [250, 113] on link "Resumo" at bounding box center [238, 105] width 99 height 23
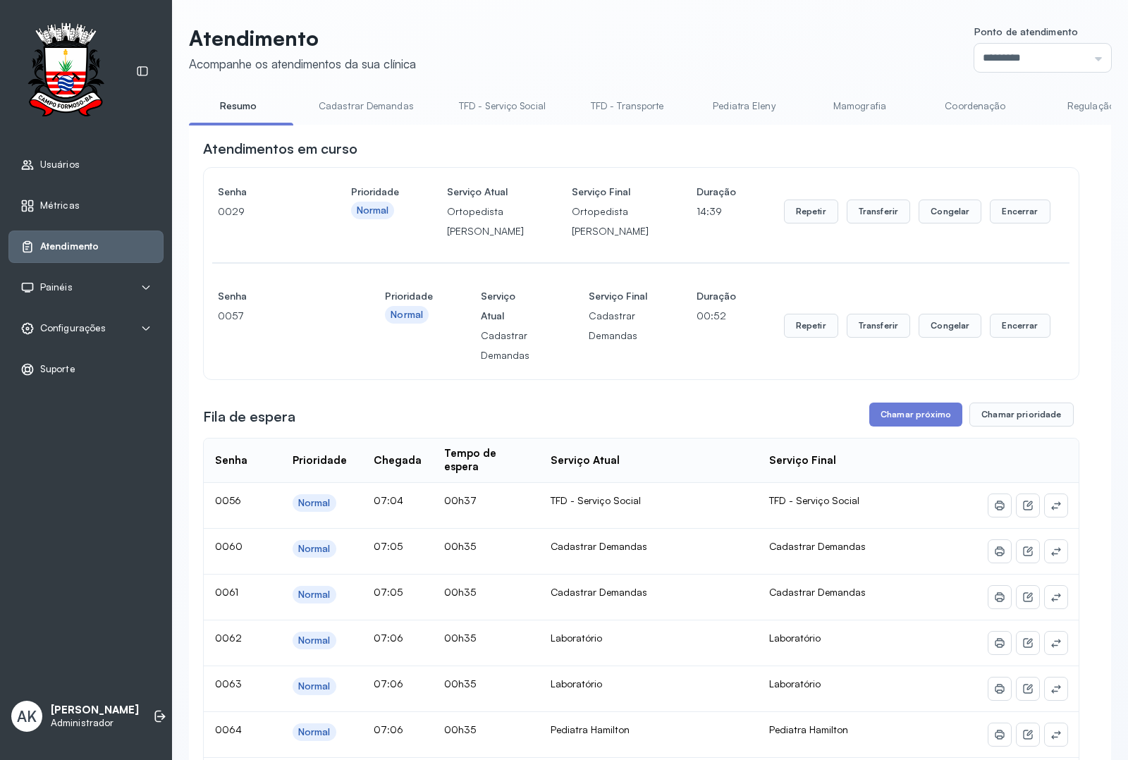
click at [325, 106] on link "Cadastrar Demandas" at bounding box center [366, 105] width 123 height 23
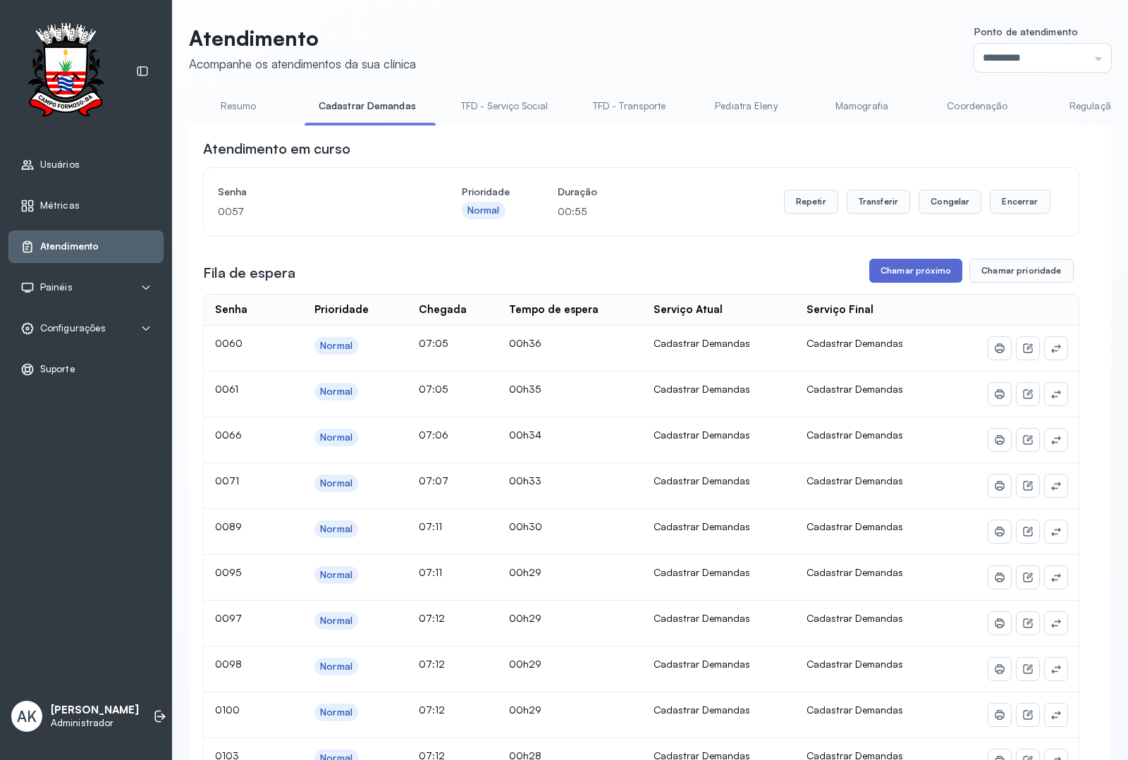
click at [902, 278] on button "Chamar próximo" at bounding box center [915, 271] width 93 height 24
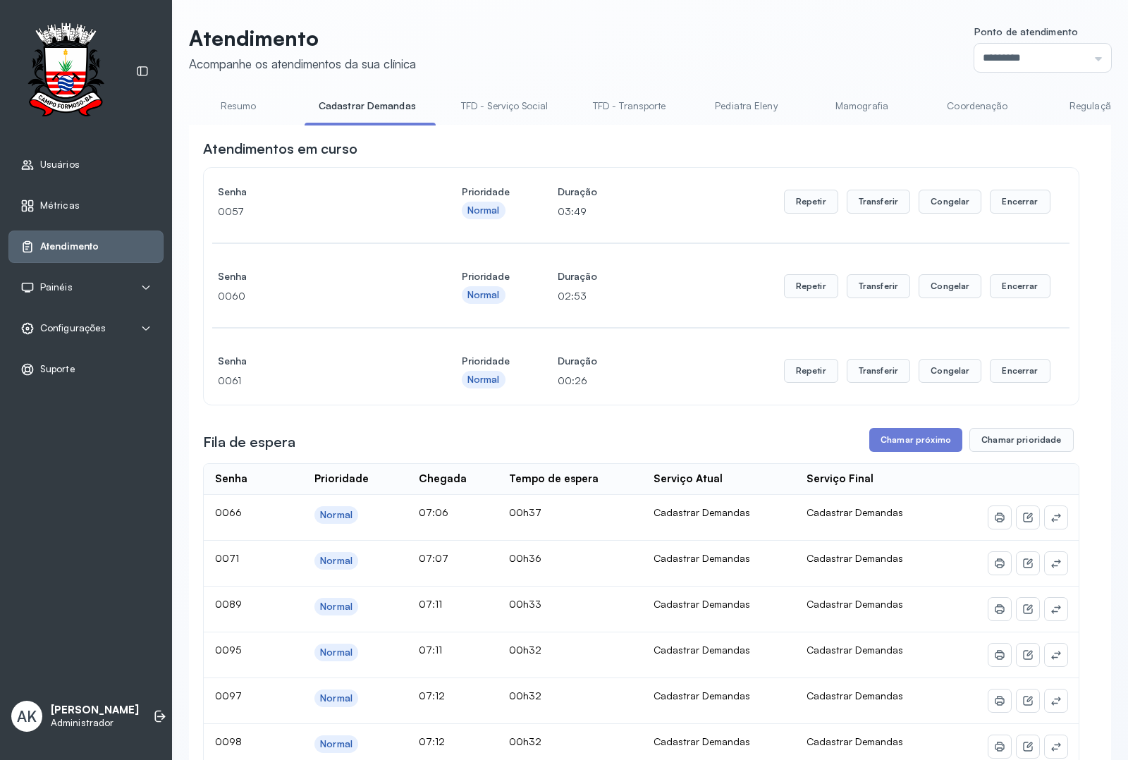
click at [259, 106] on link "Resumo" at bounding box center [238, 105] width 99 height 23
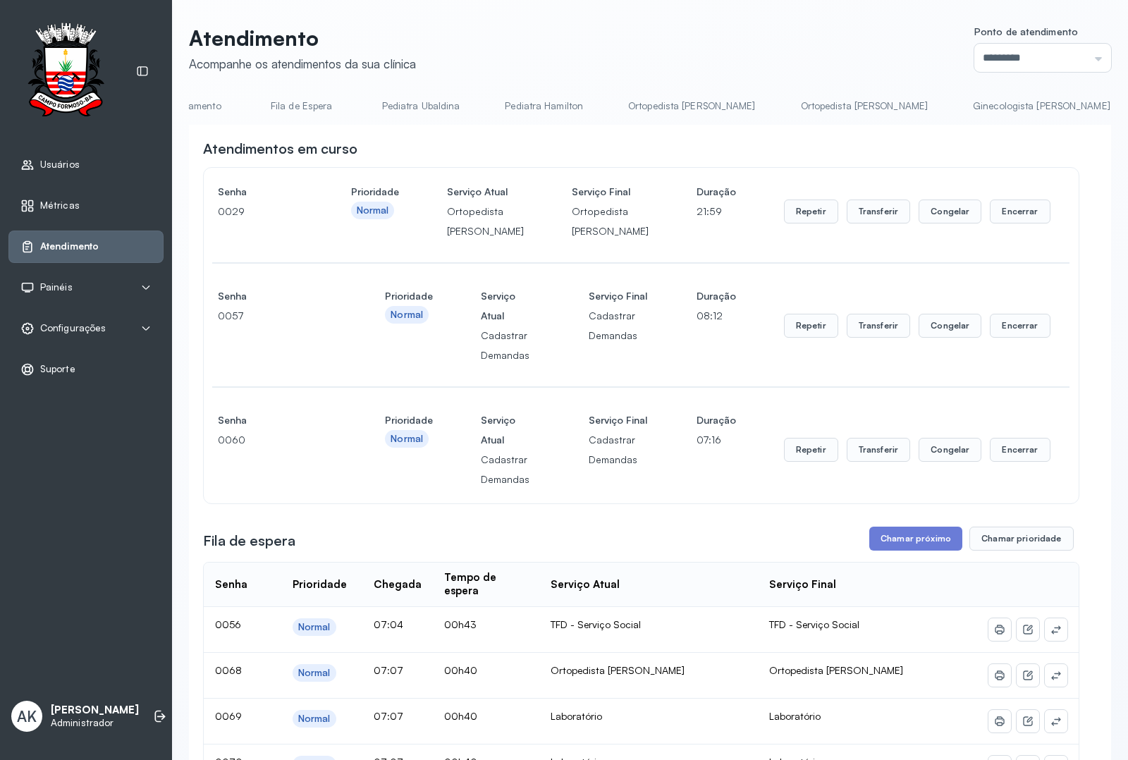
click at [631, 114] on link "Ortopedista [PERSON_NAME]" at bounding box center [692, 105] width 156 height 23
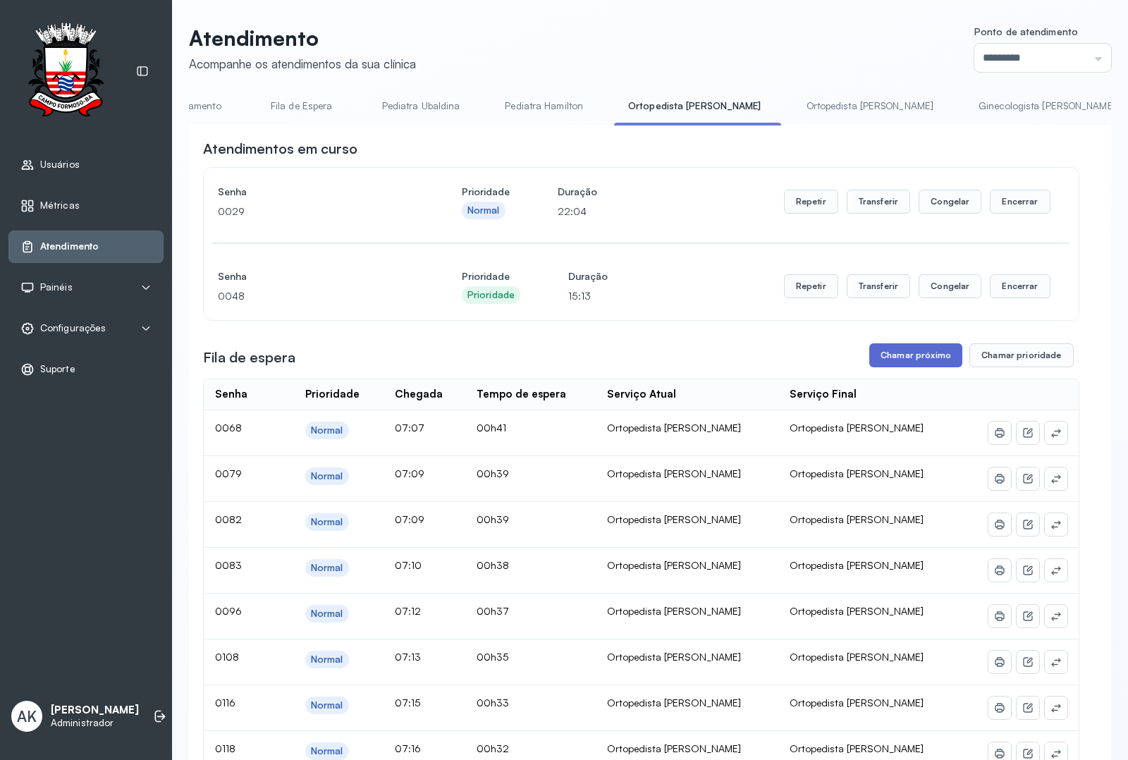
click at [907, 355] on button "Chamar próximo" at bounding box center [915, 355] width 93 height 24
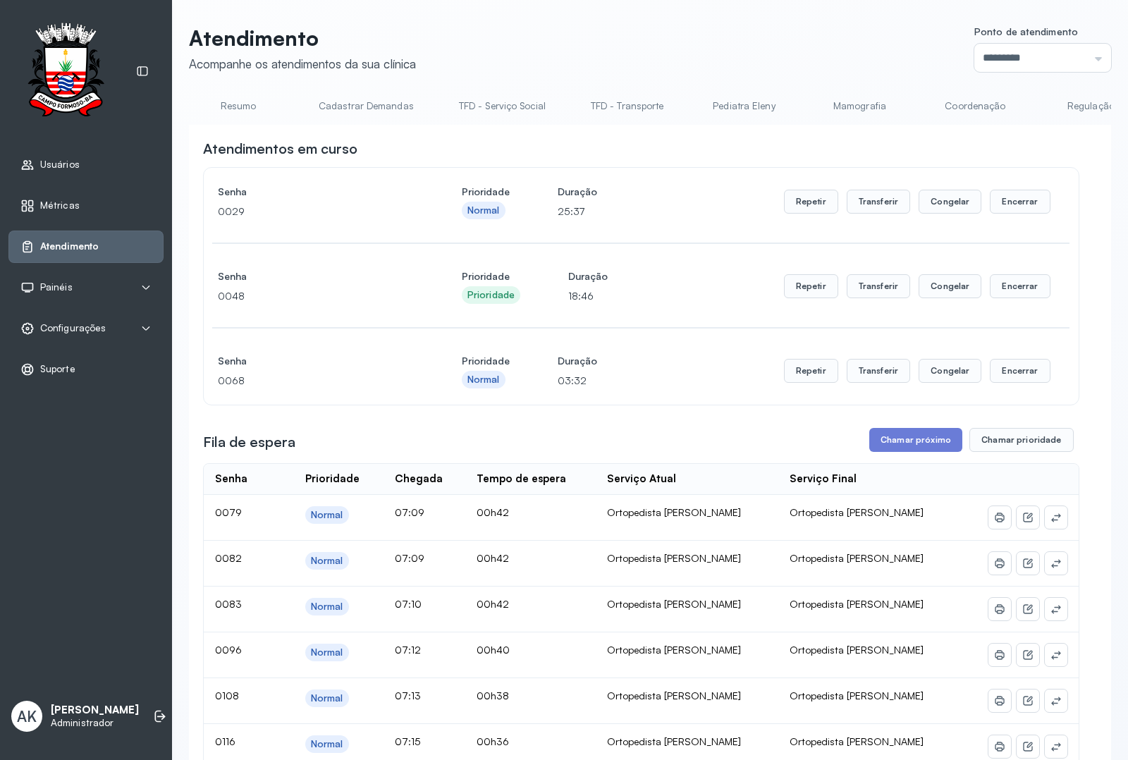
click at [228, 101] on link "Resumo" at bounding box center [238, 105] width 99 height 23
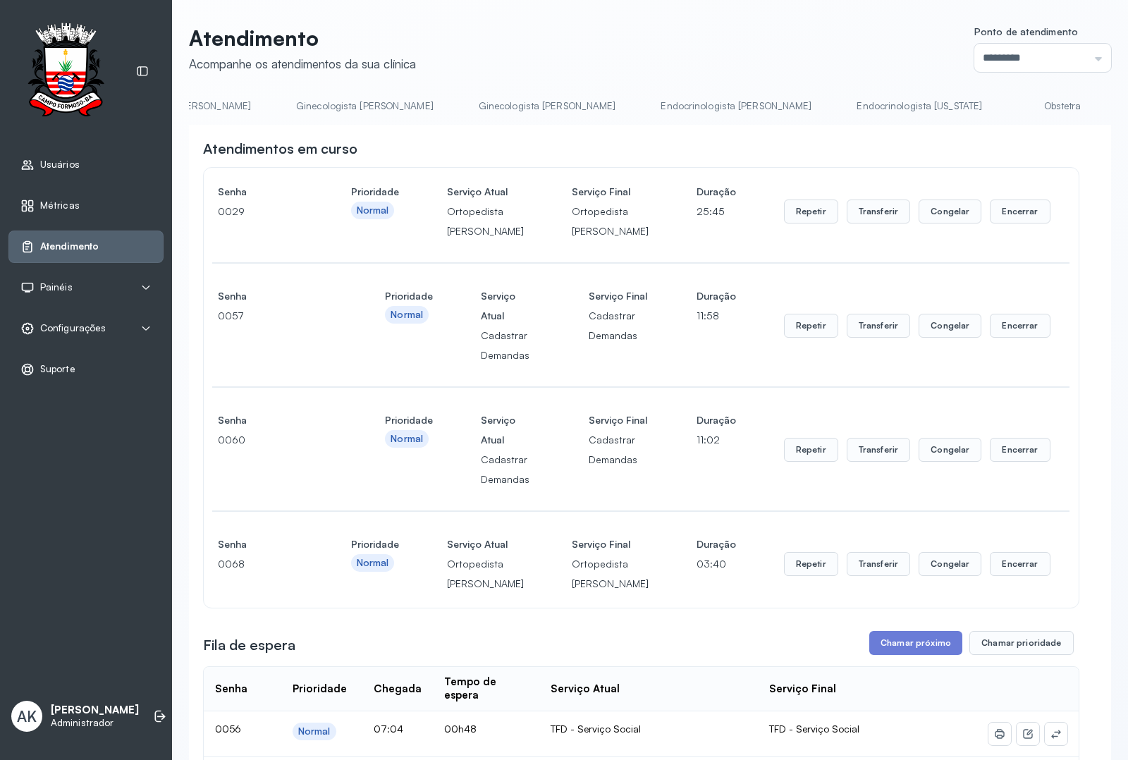
scroll to position [0, 2481]
click at [995, 102] on link "Laboratório" at bounding box center [1044, 105] width 99 height 23
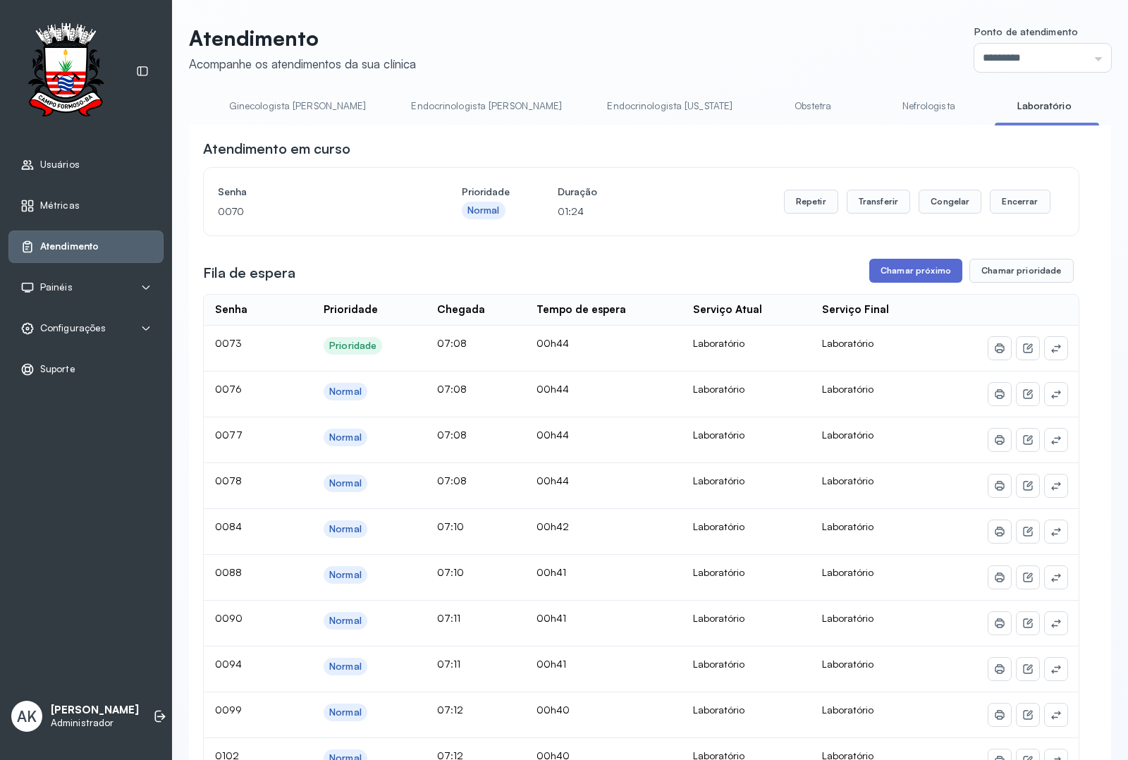
click at [922, 266] on button "Chamar próximo" at bounding box center [915, 271] width 93 height 24
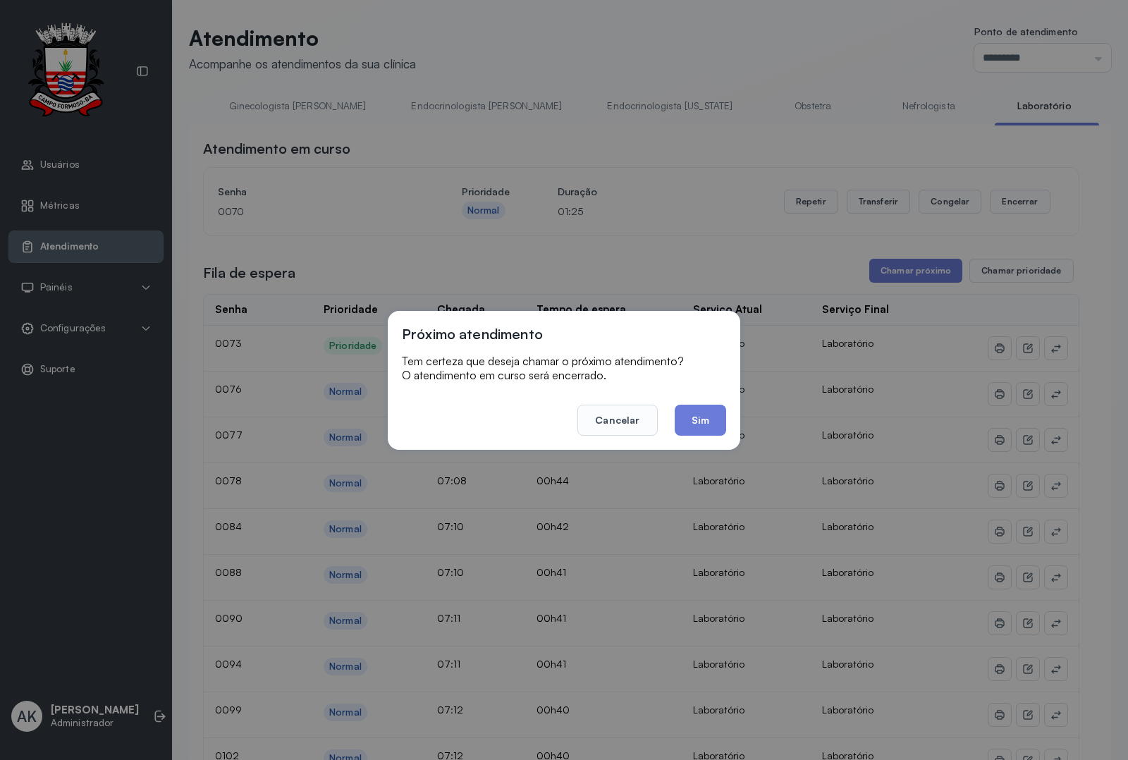
click at [696, 446] on div "Próximo atendimento Tem certeza que deseja chamar o próximo atendimento? O aten…" at bounding box center [564, 380] width 352 height 139
click at [703, 427] on button "Sim" at bounding box center [700, 420] width 51 height 31
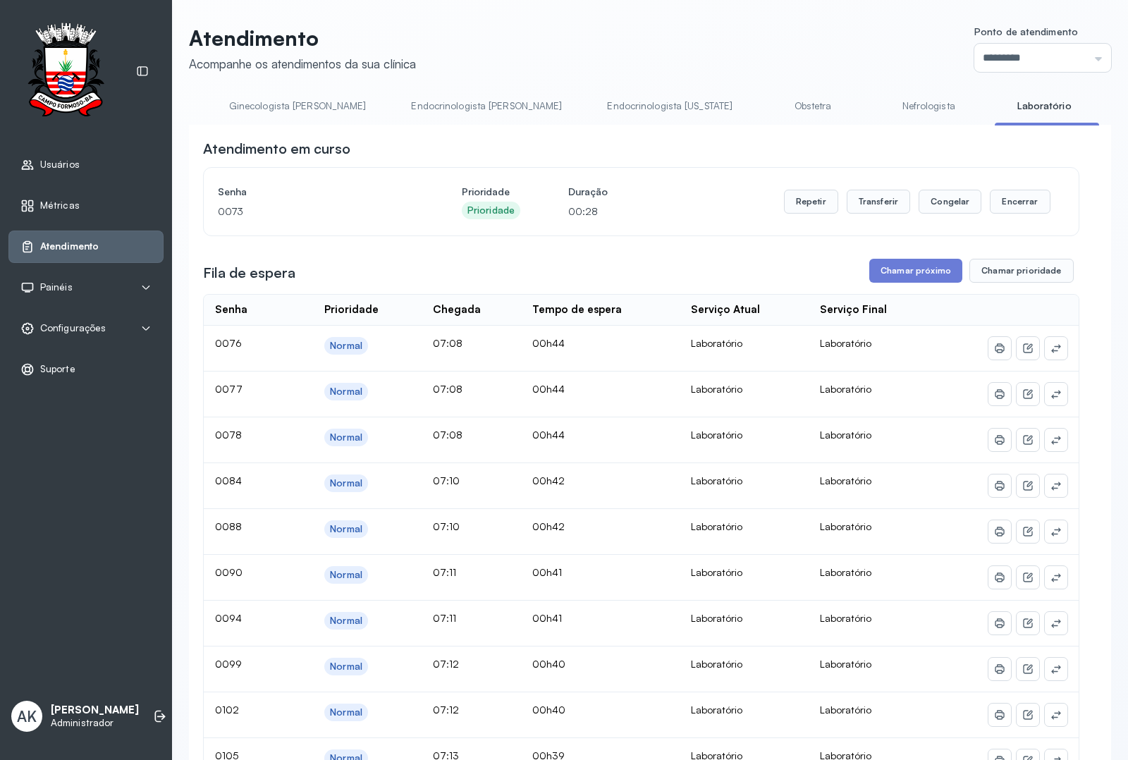
drag, startPoint x: 889, startPoint y: 129, endPoint x: 749, endPoint y: 130, distance: 139.6
click at [395, 97] on link "Pediatra Eleny" at bounding box center [399, 105] width 99 height 23
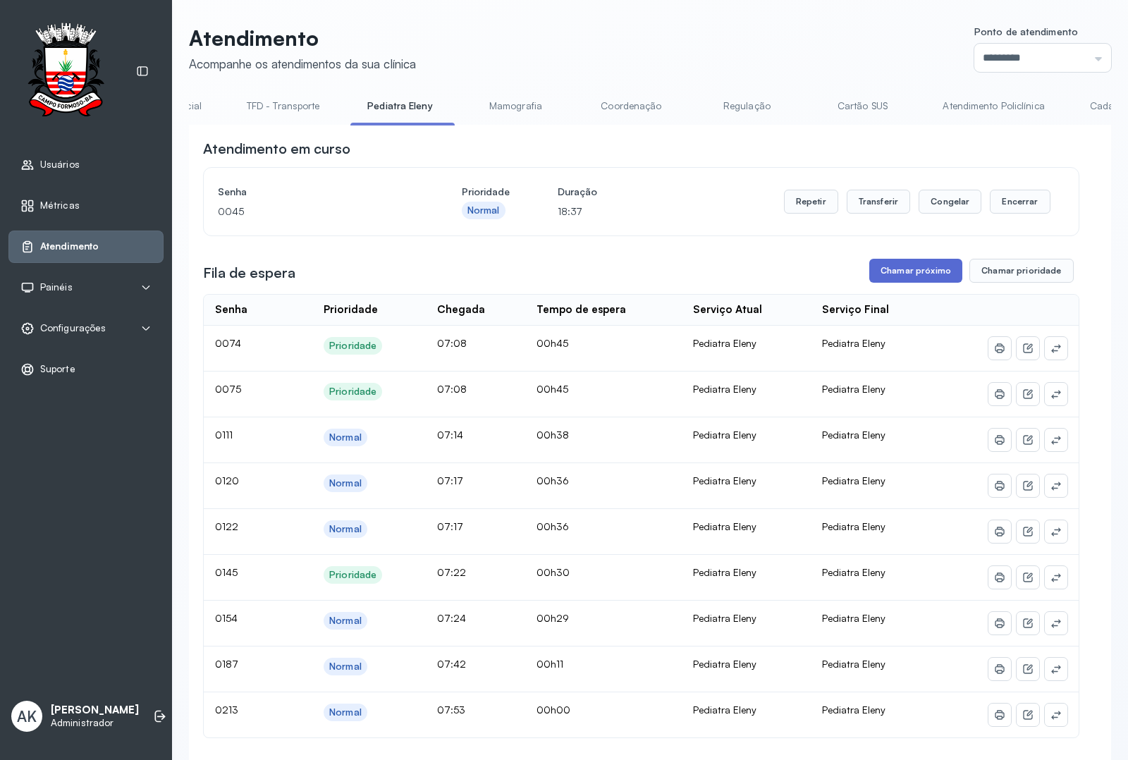
click at [903, 278] on button "Chamar próximo" at bounding box center [915, 271] width 93 height 24
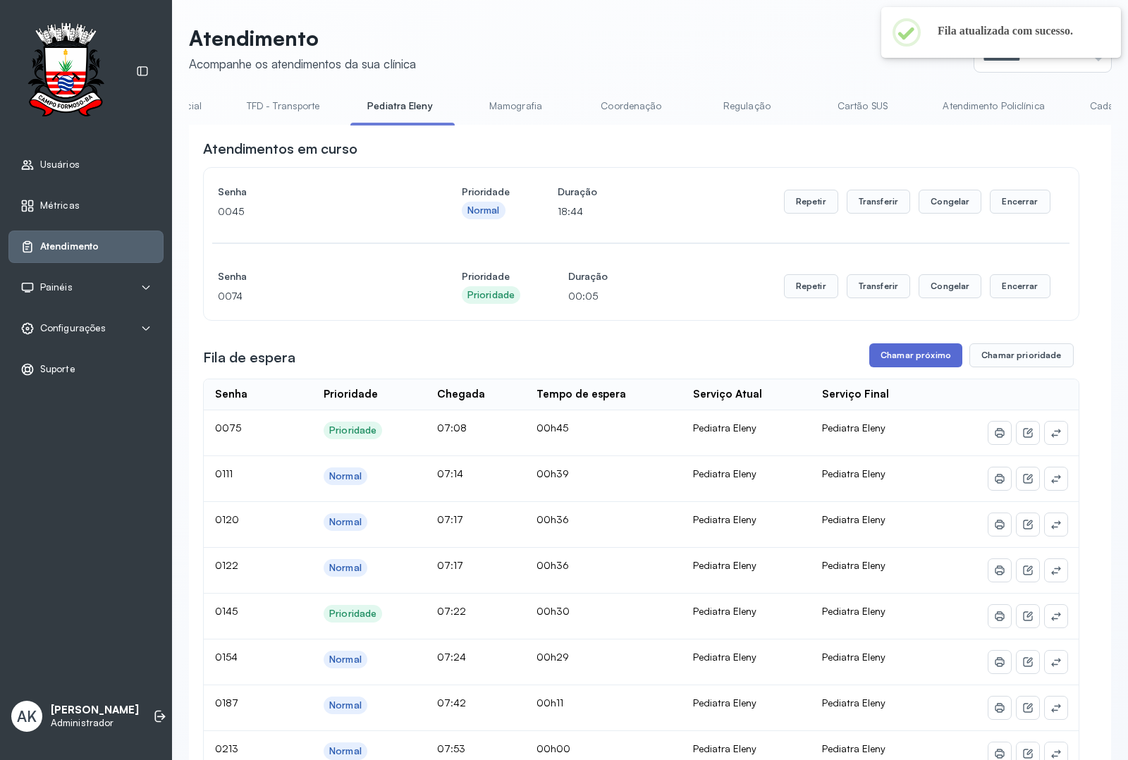
click at [915, 356] on button "Chamar próximo" at bounding box center [915, 355] width 93 height 24
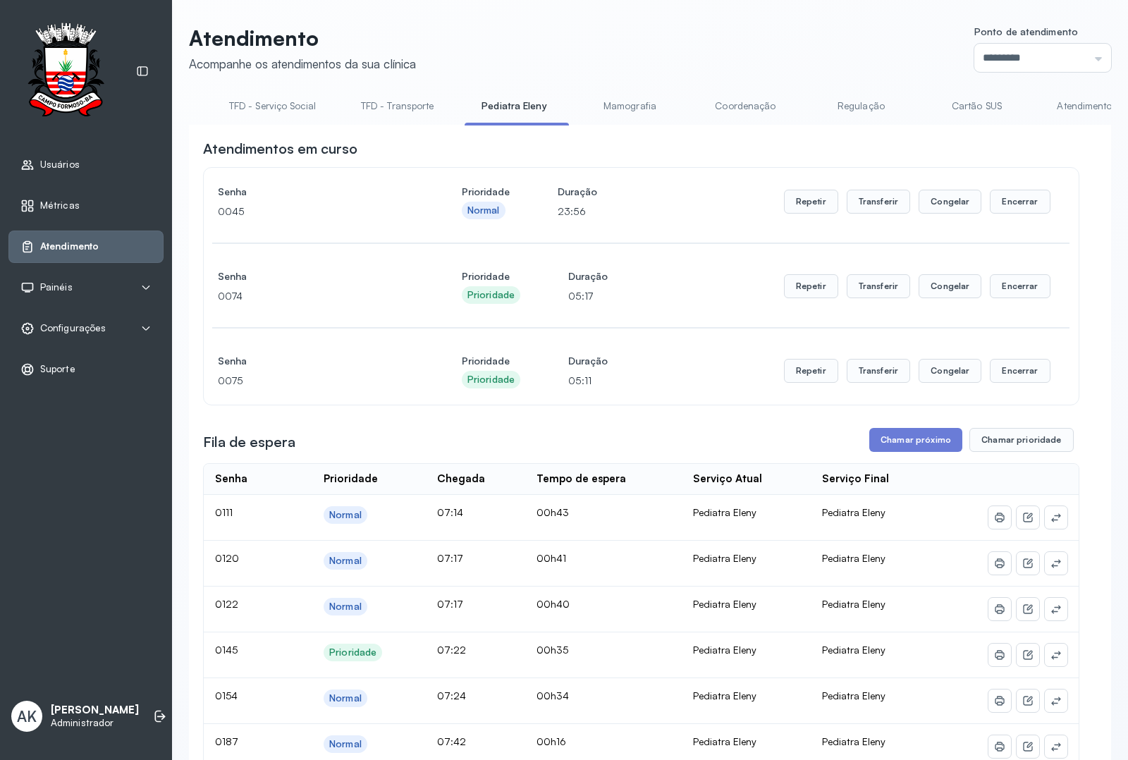
scroll to position [0, 0]
click at [226, 104] on link "Resumo" at bounding box center [238, 105] width 99 height 23
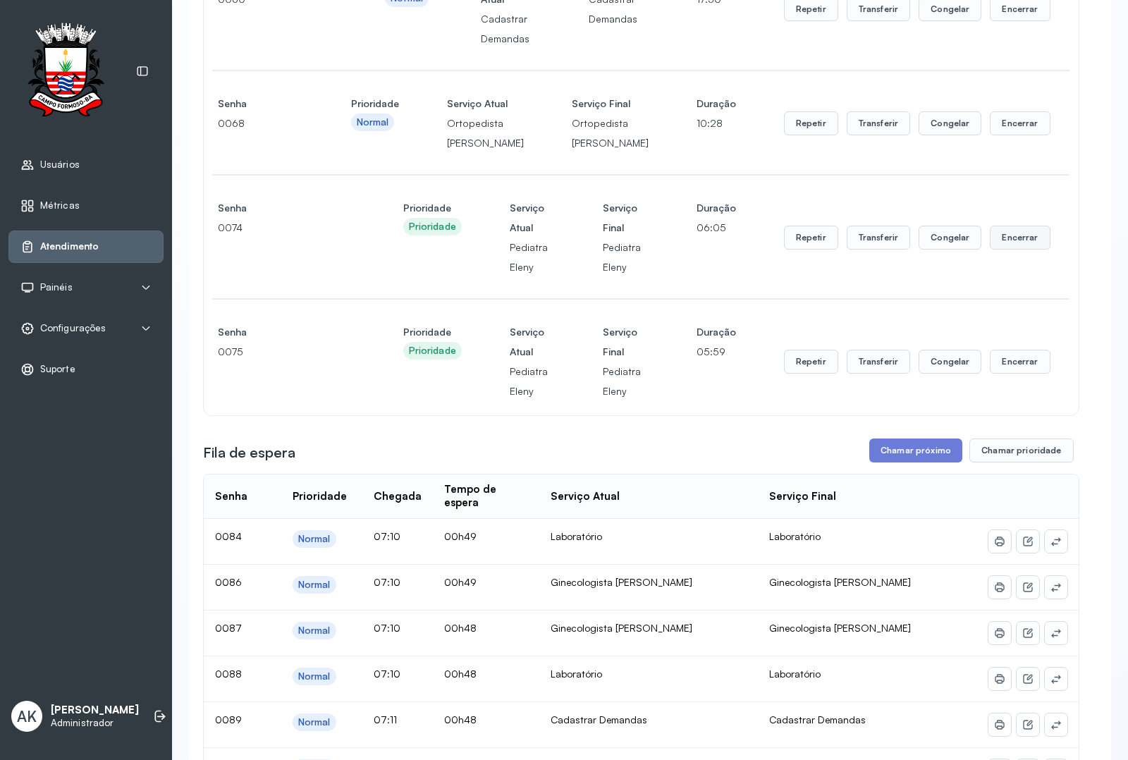
scroll to position [88, 0]
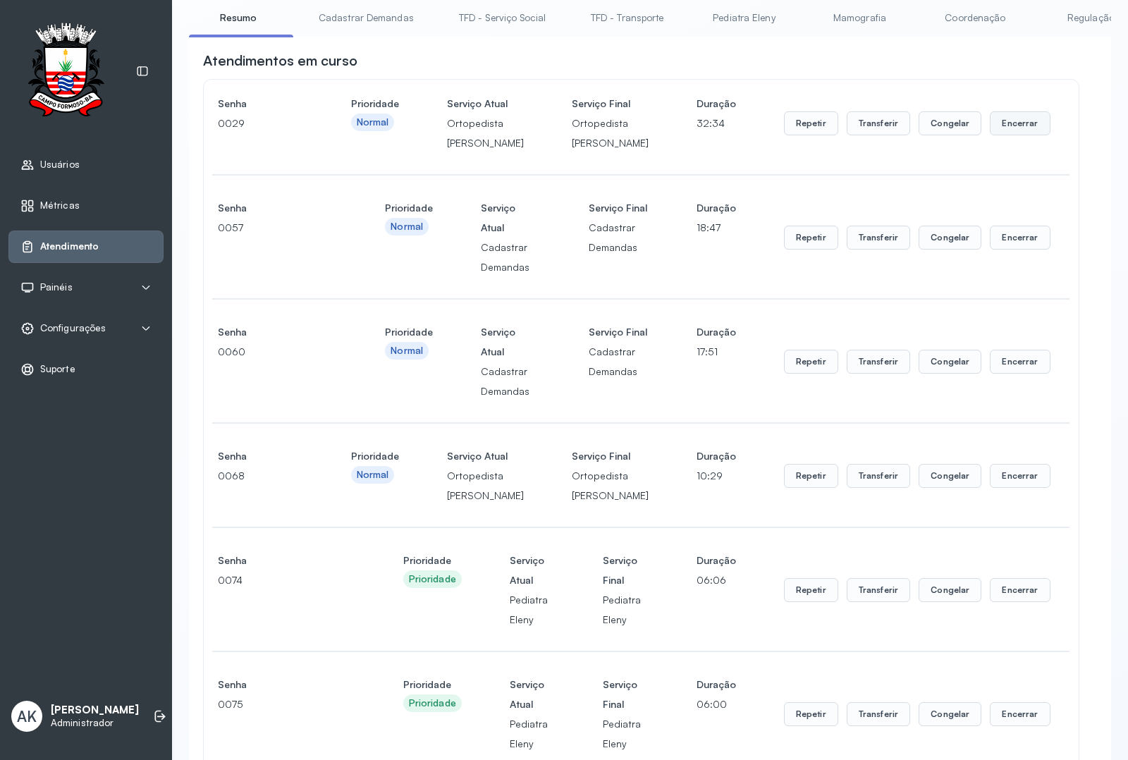
click at [1002, 128] on button "Encerrar" at bounding box center [1020, 123] width 60 height 24
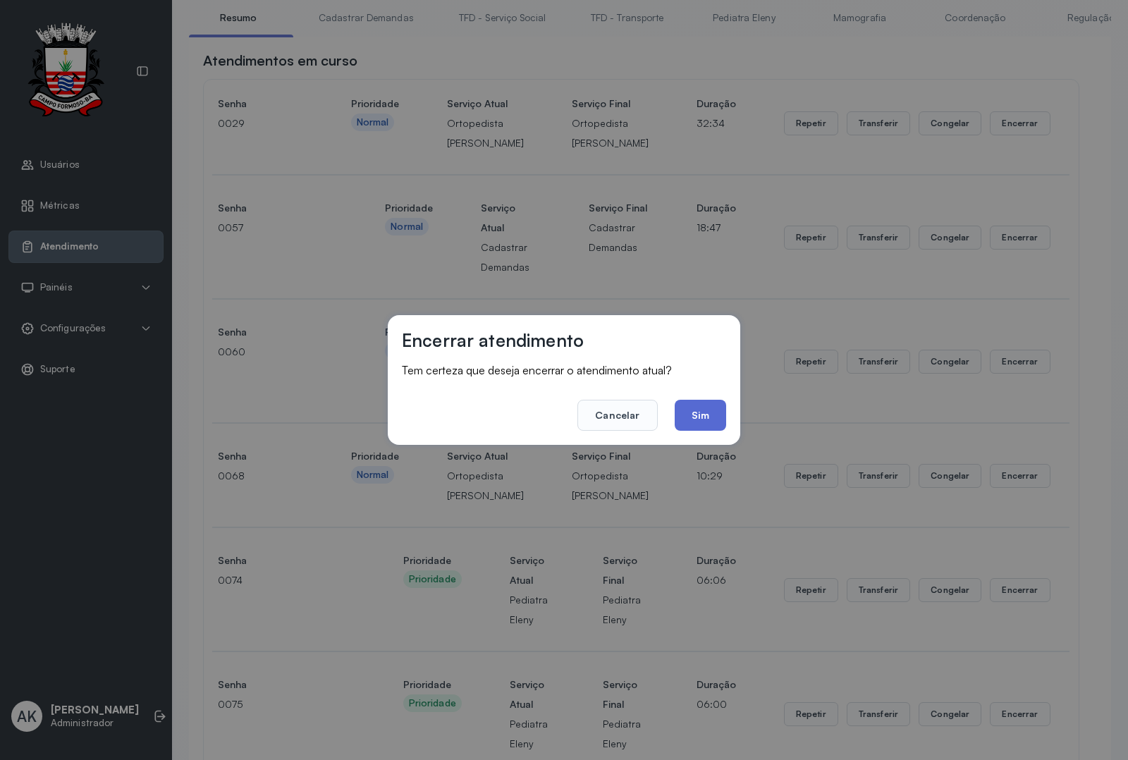
click at [708, 424] on button "Sim" at bounding box center [700, 415] width 51 height 31
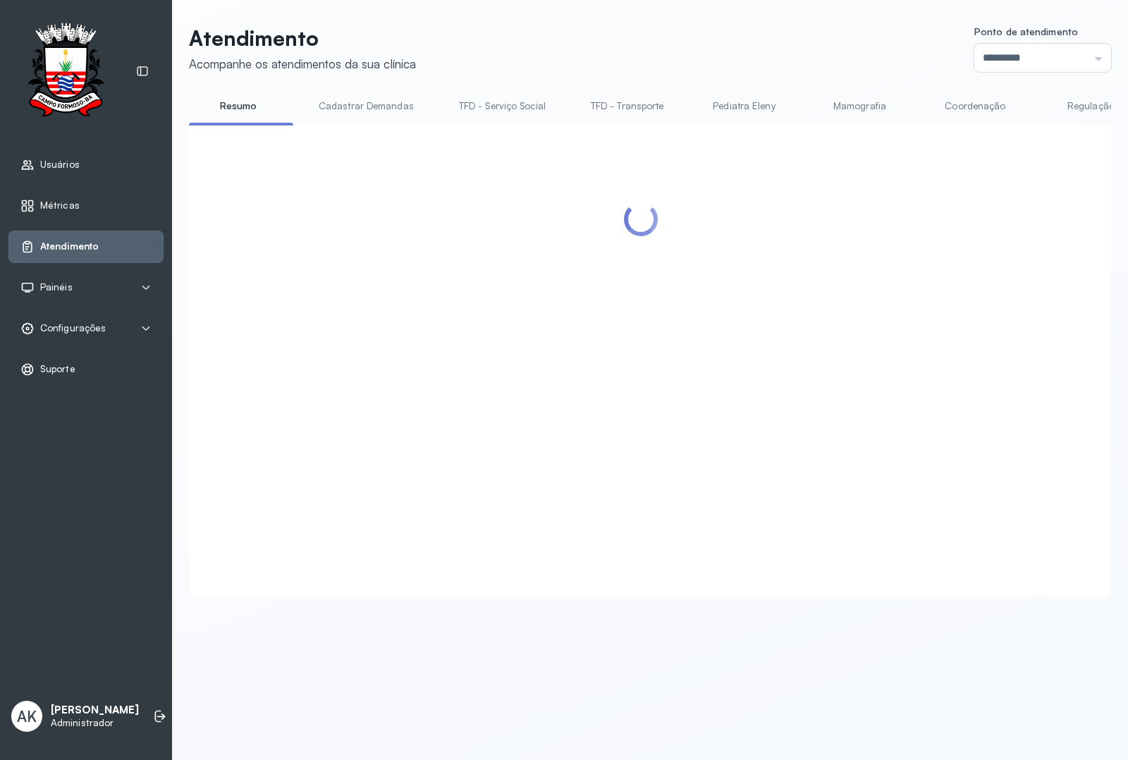
scroll to position [0, 0]
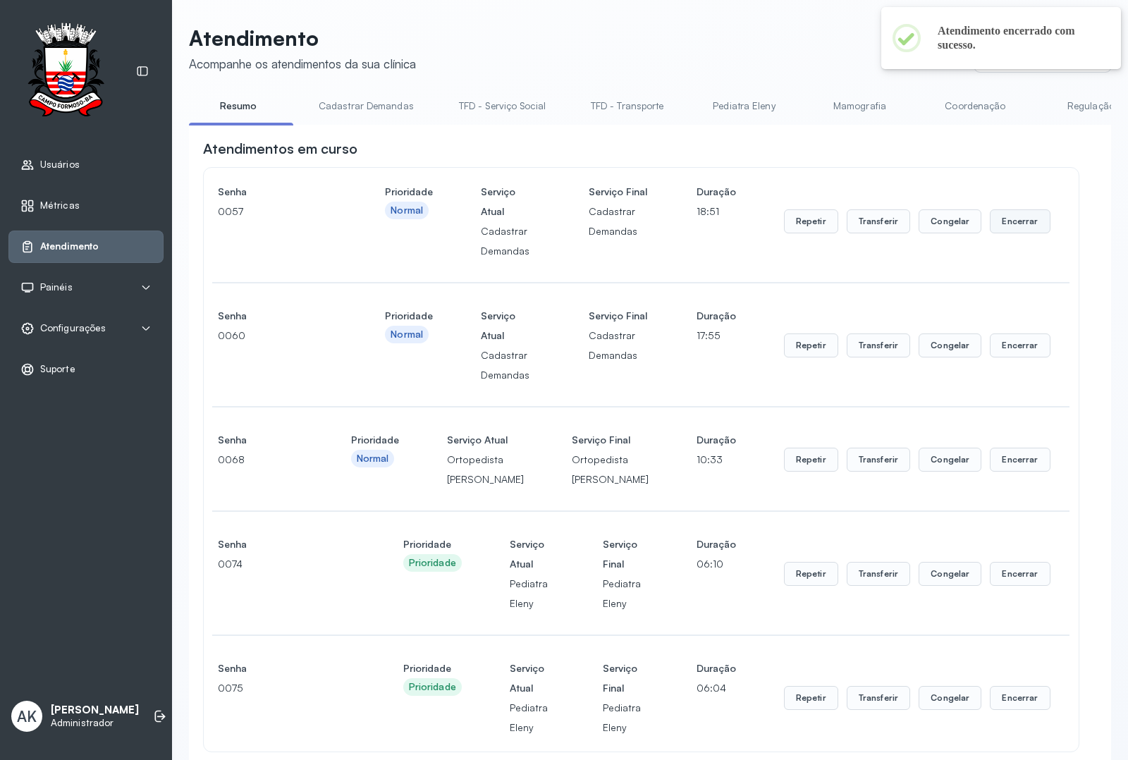
click at [1033, 222] on button "Encerrar" at bounding box center [1020, 221] width 60 height 24
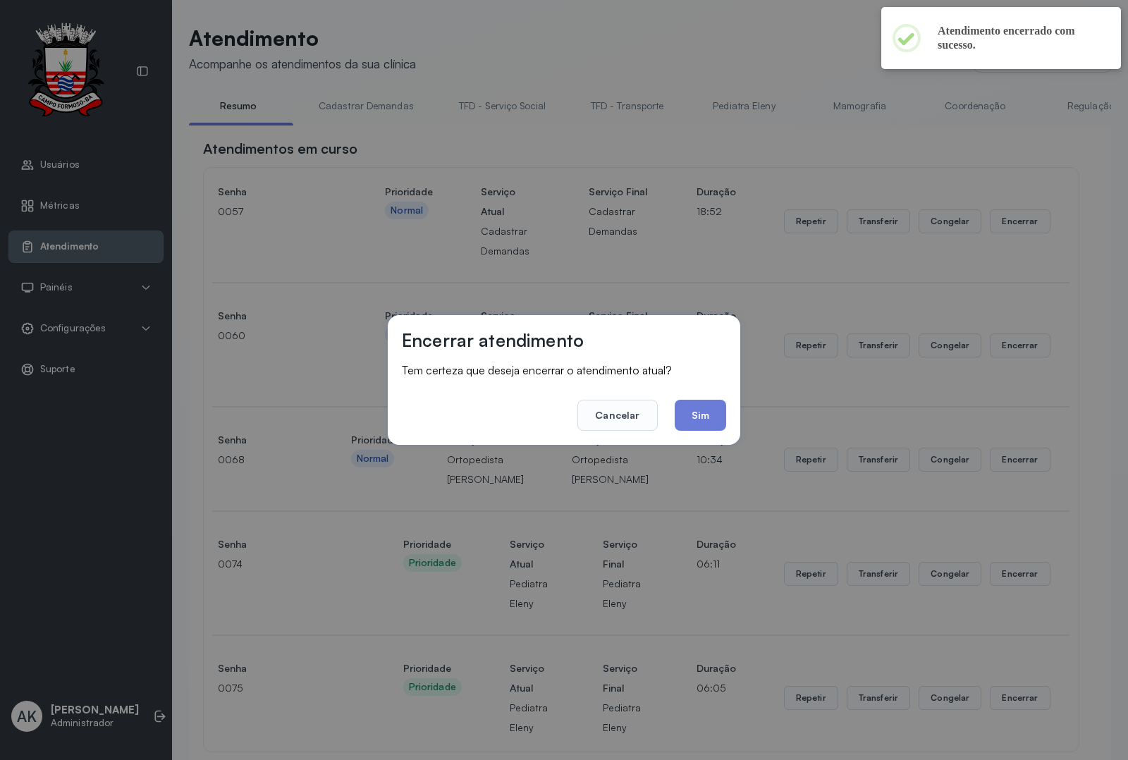
click at [692, 396] on footer "Cancelar Sim" at bounding box center [564, 405] width 324 height 51
click at [696, 411] on button "Sim" at bounding box center [700, 415] width 51 height 31
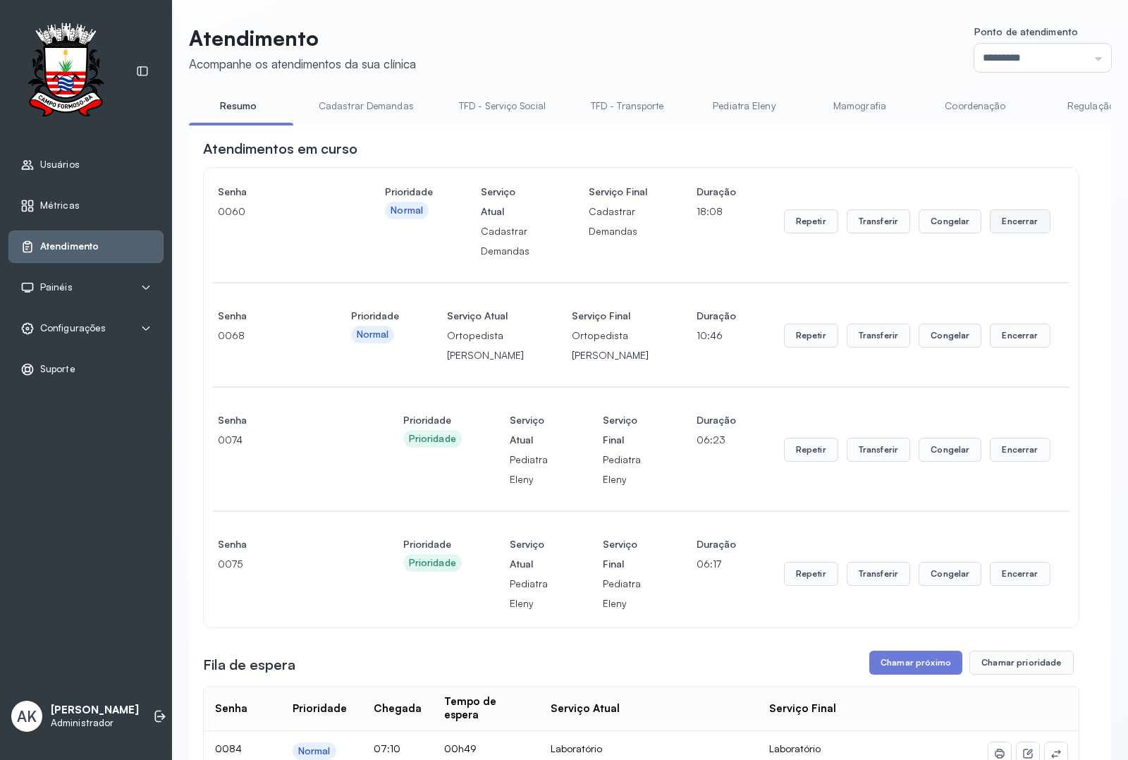
click at [1024, 228] on button "Encerrar" at bounding box center [1020, 221] width 60 height 24
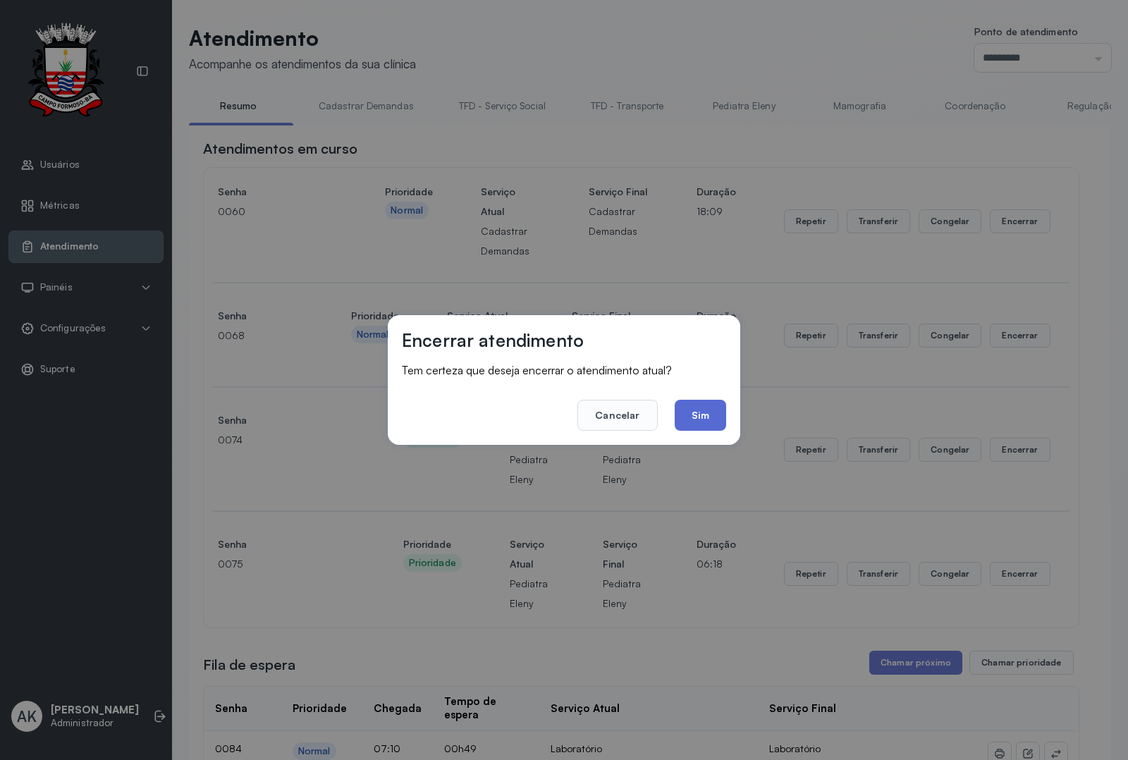
click at [711, 418] on button "Sim" at bounding box center [700, 415] width 51 height 31
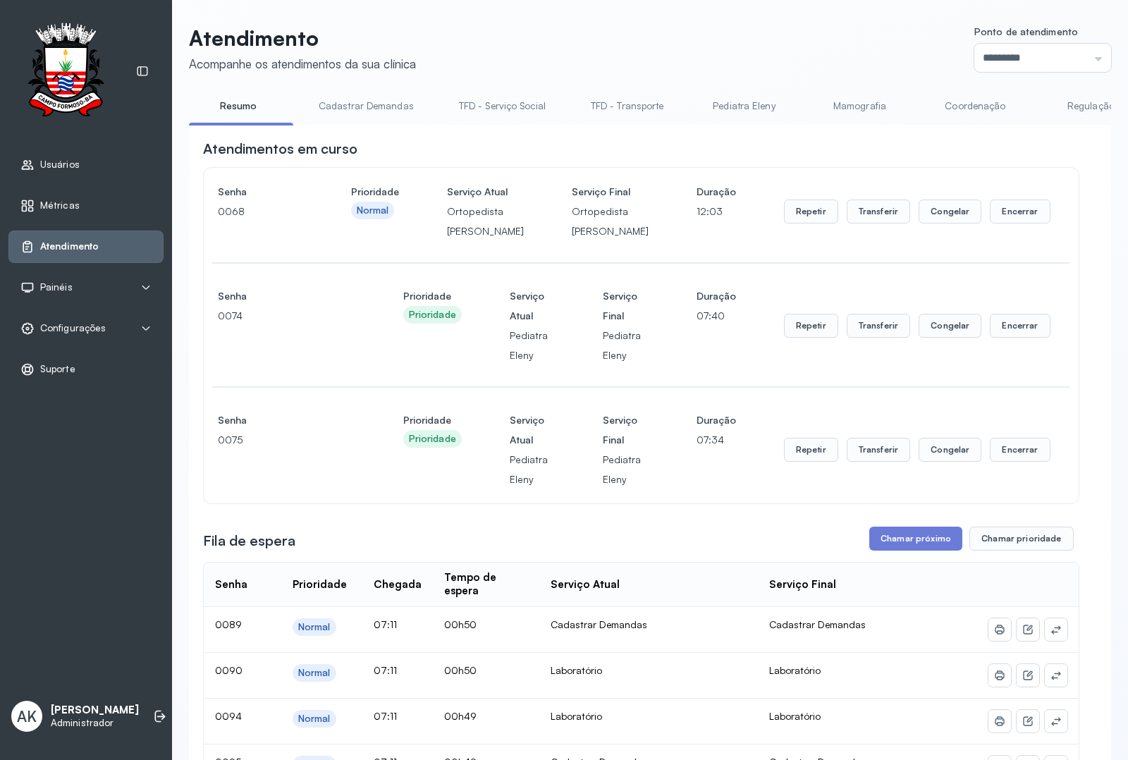
scroll to position [176, 0]
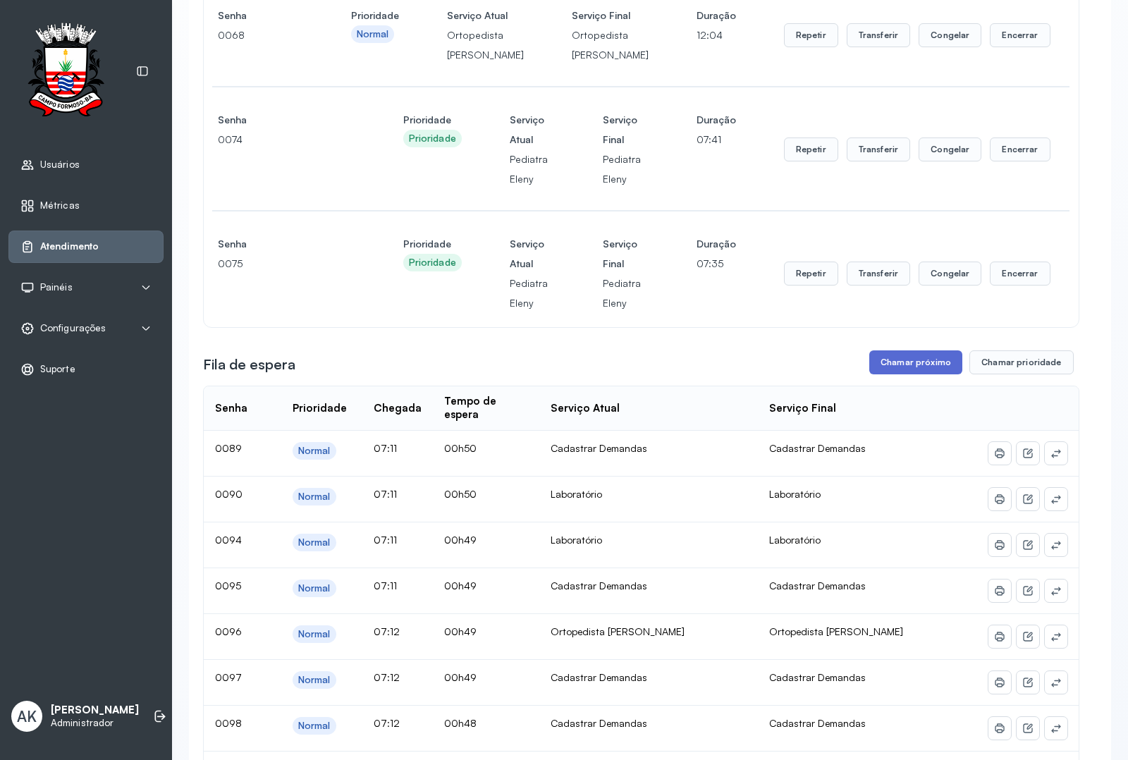
click at [881, 374] on button "Chamar próximo" at bounding box center [915, 362] width 93 height 24
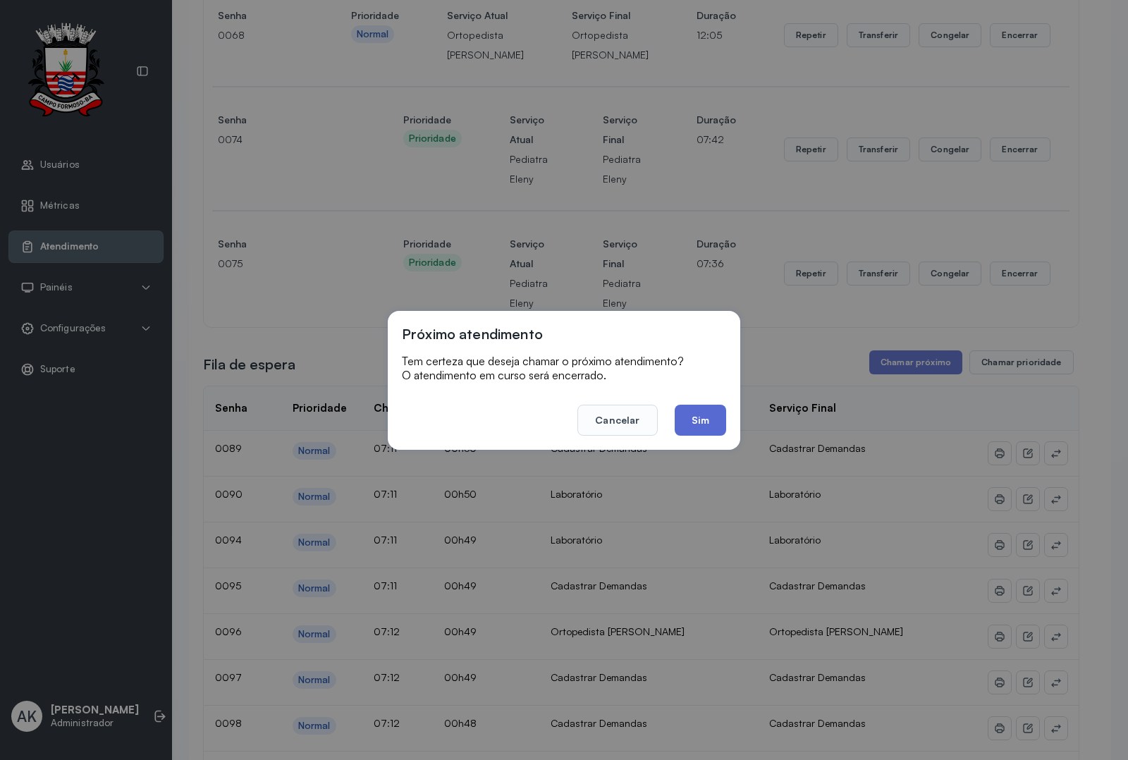
click at [711, 417] on button "Sim" at bounding box center [700, 420] width 51 height 31
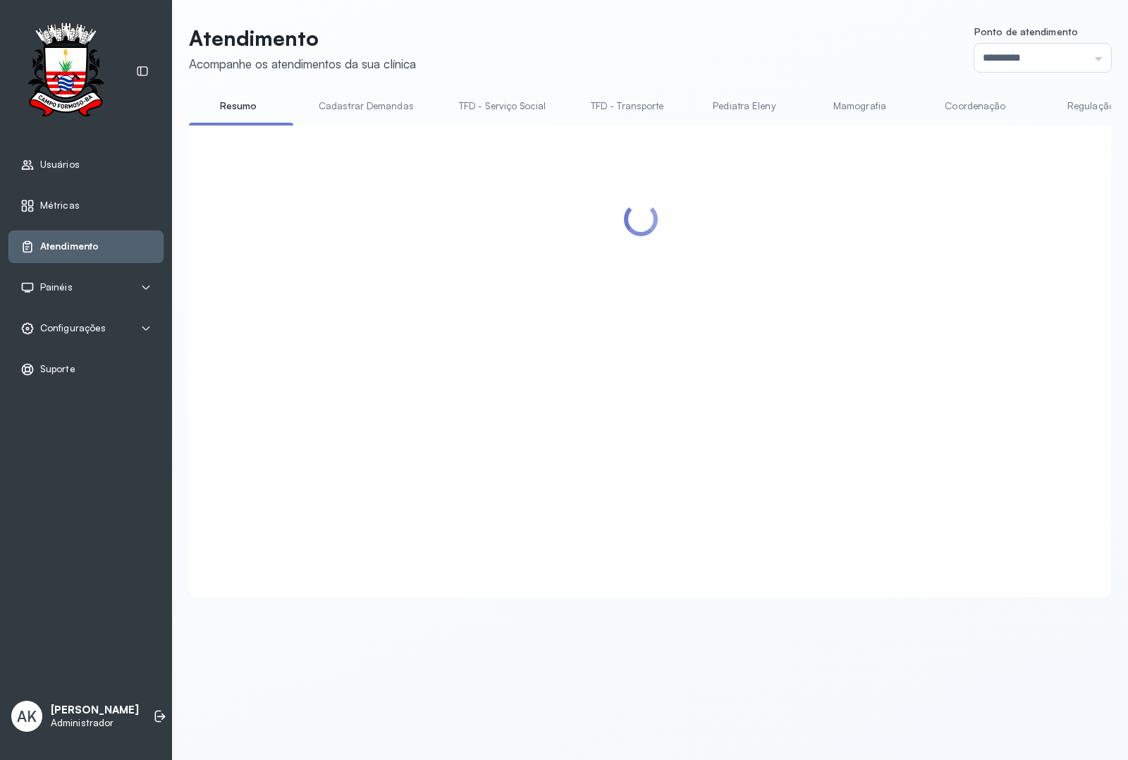
click at [138, 727] on div "AK Ana Karolainy Santos Serafim Administrador" at bounding box center [85, 716] width 155 height 42
click at [153, 710] on icon at bounding box center [160, 716] width 14 height 14
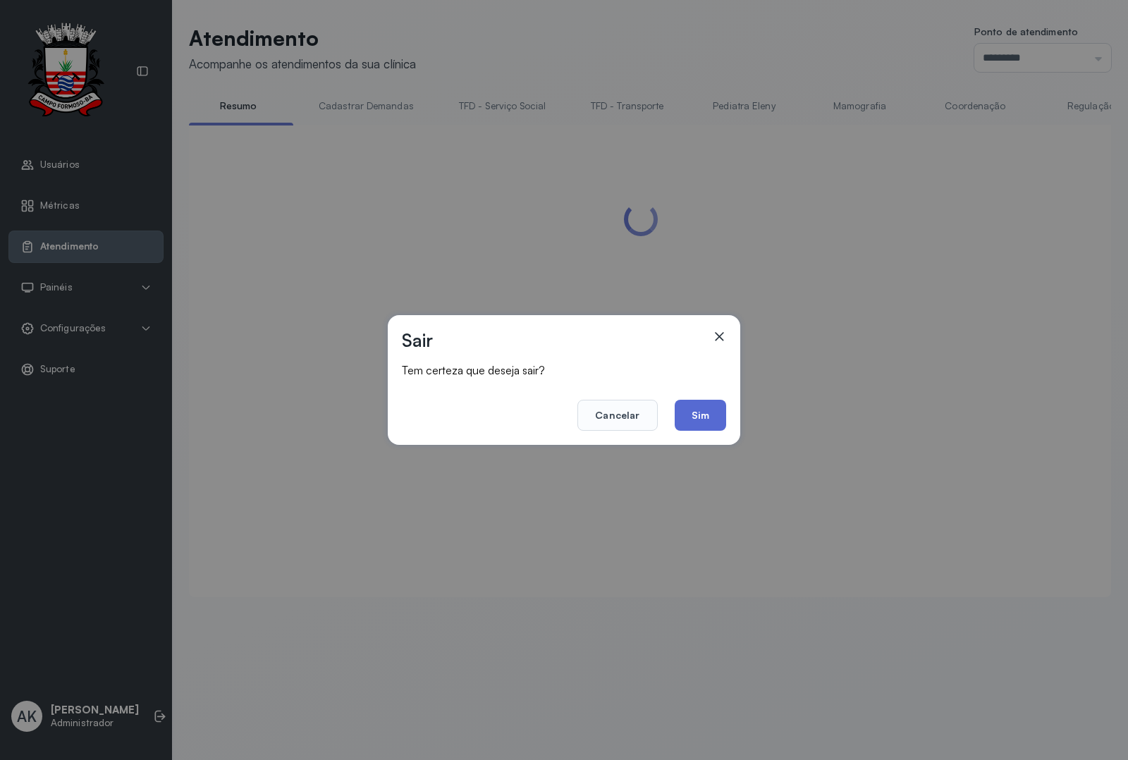
click at [695, 402] on button "Sim" at bounding box center [700, 415] width 51 height 31
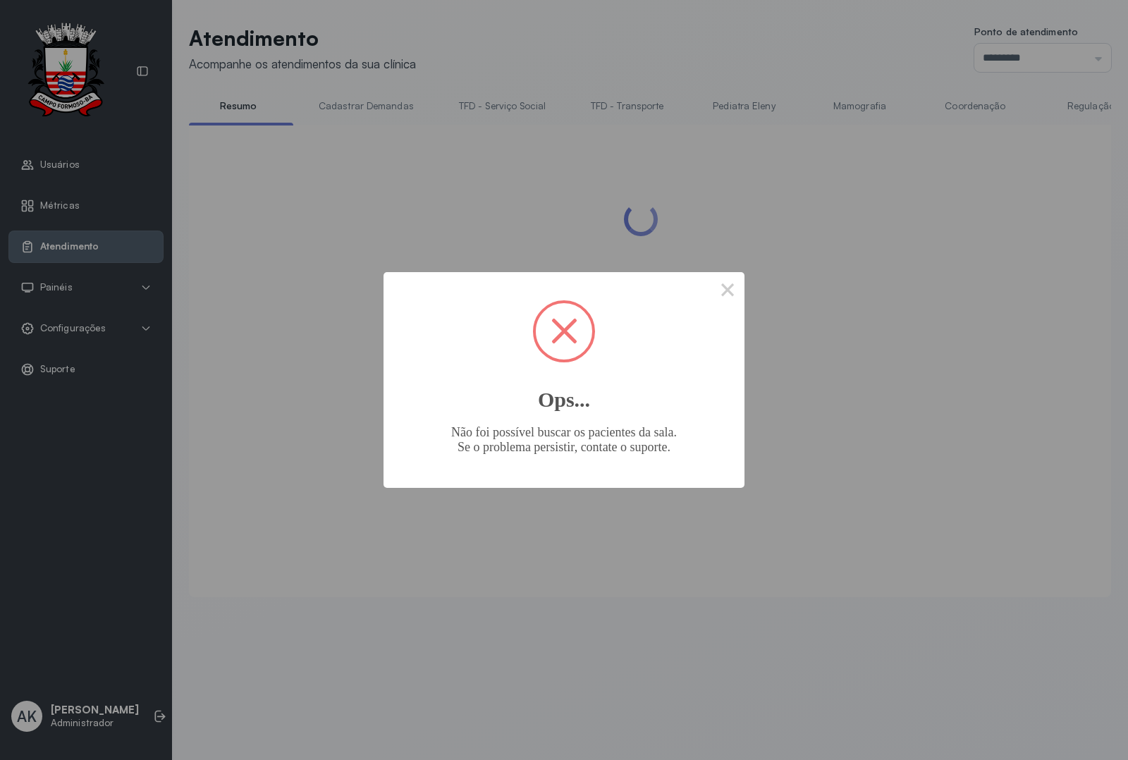
click at [720, 307] on div "× Ops... Não foi possível buscar os pacientes da sala. Se o problema persistir,…" at bounding box center [563, 379] width 361 height 215
click at [727, 300] on button "×" at bounding box center [728, 289] width 34 height 34
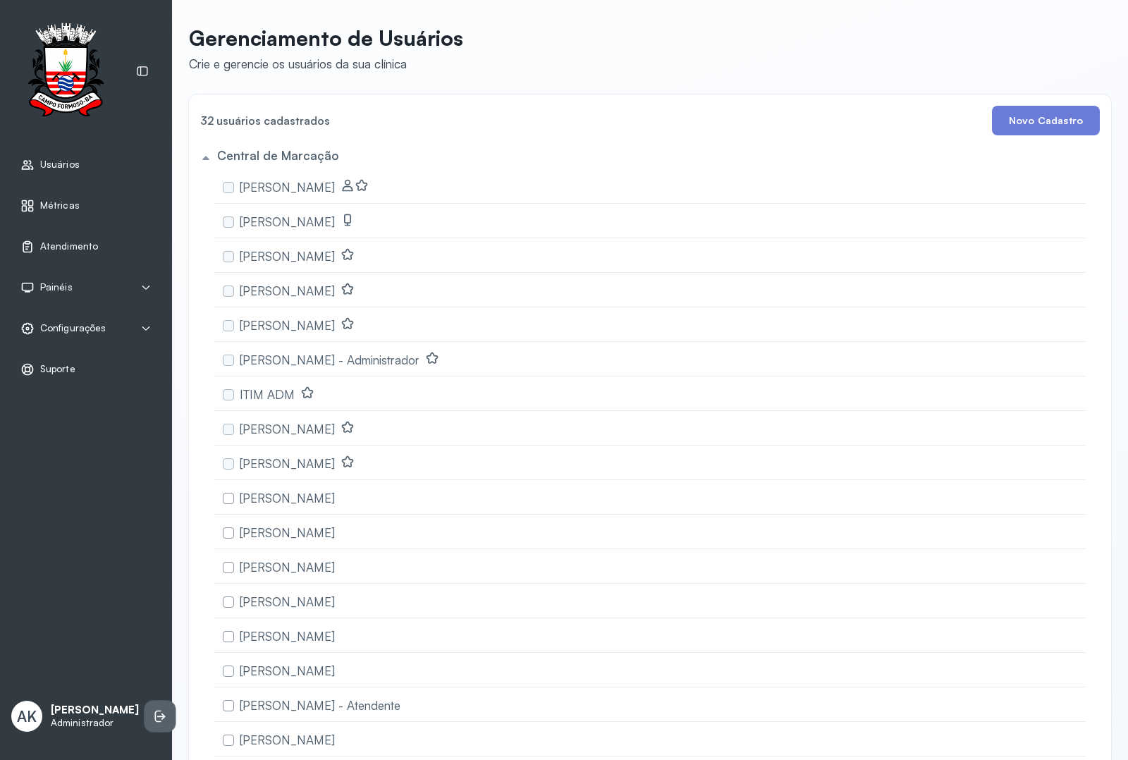
click at [153, 709] on icon at bounding box center [160, 716] width 14 height 14
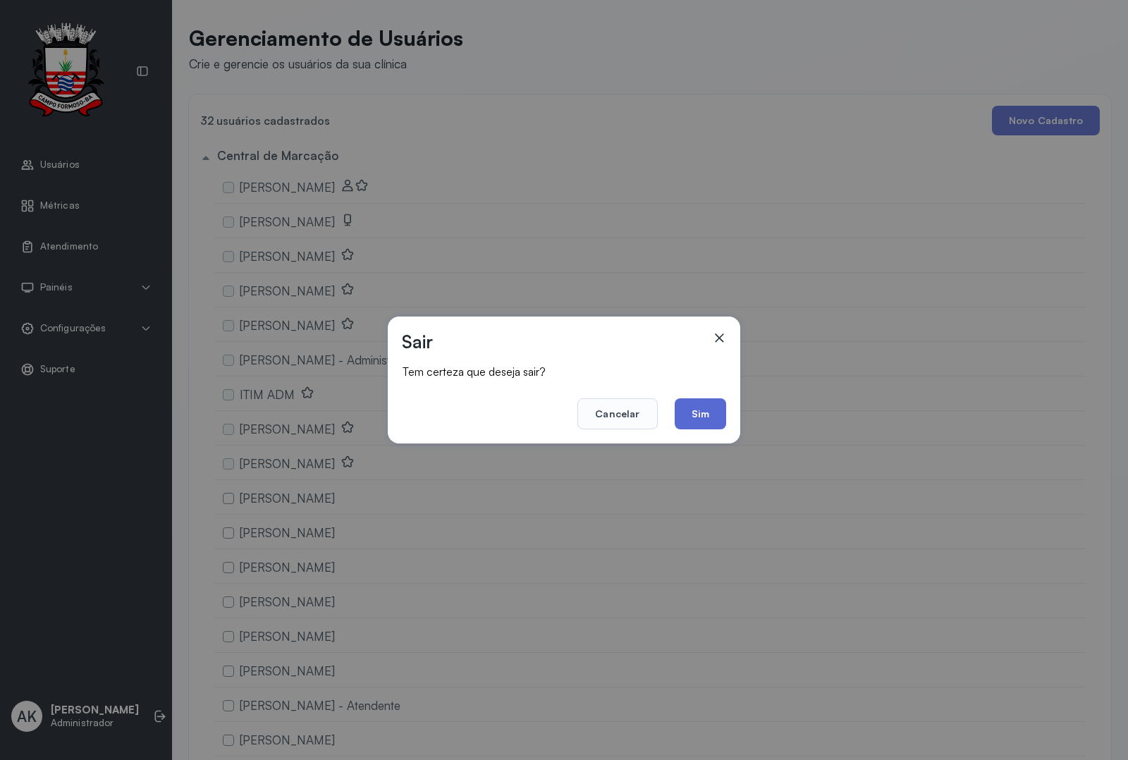
click at [675, 410] on button "Sim" at bounding box center [700, 413] width 51 height 31
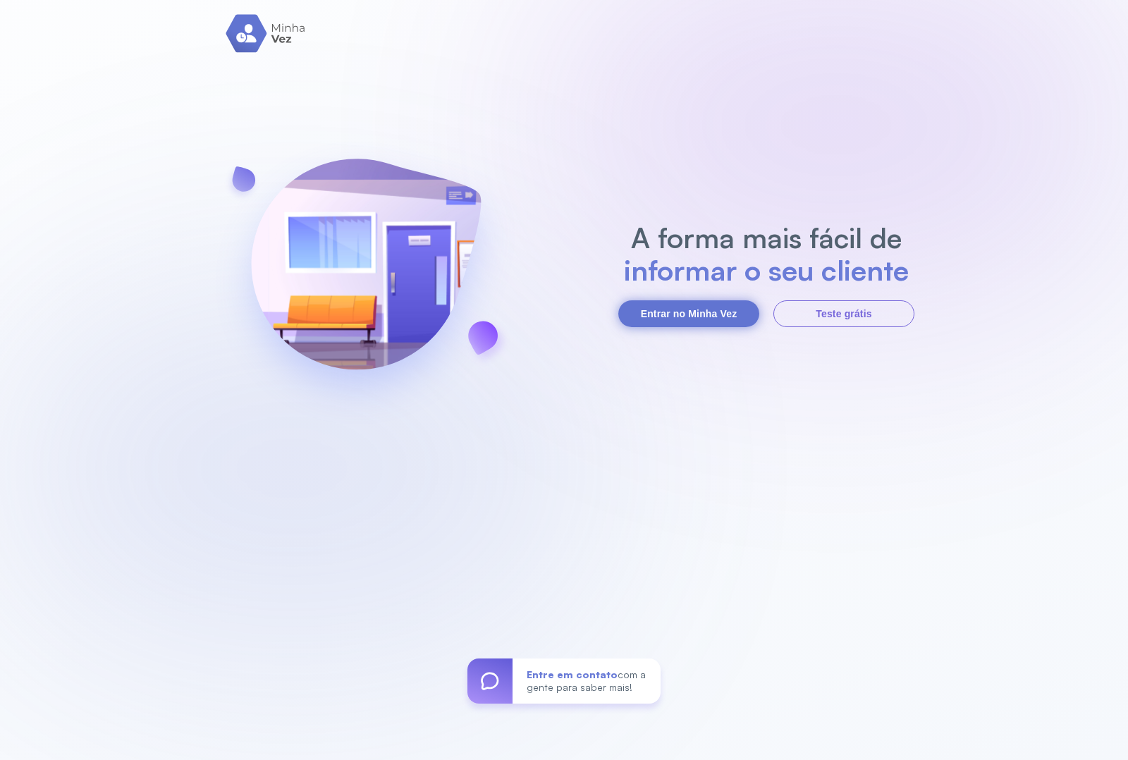
click at [684, 308] on button "Entrar no Minha Vez" at bounding box center [688, 313] width 141 height 27
click at [667, 309] on button "Entrar no Minha Vez" at bounding box center [688, 313] width 141 height 27
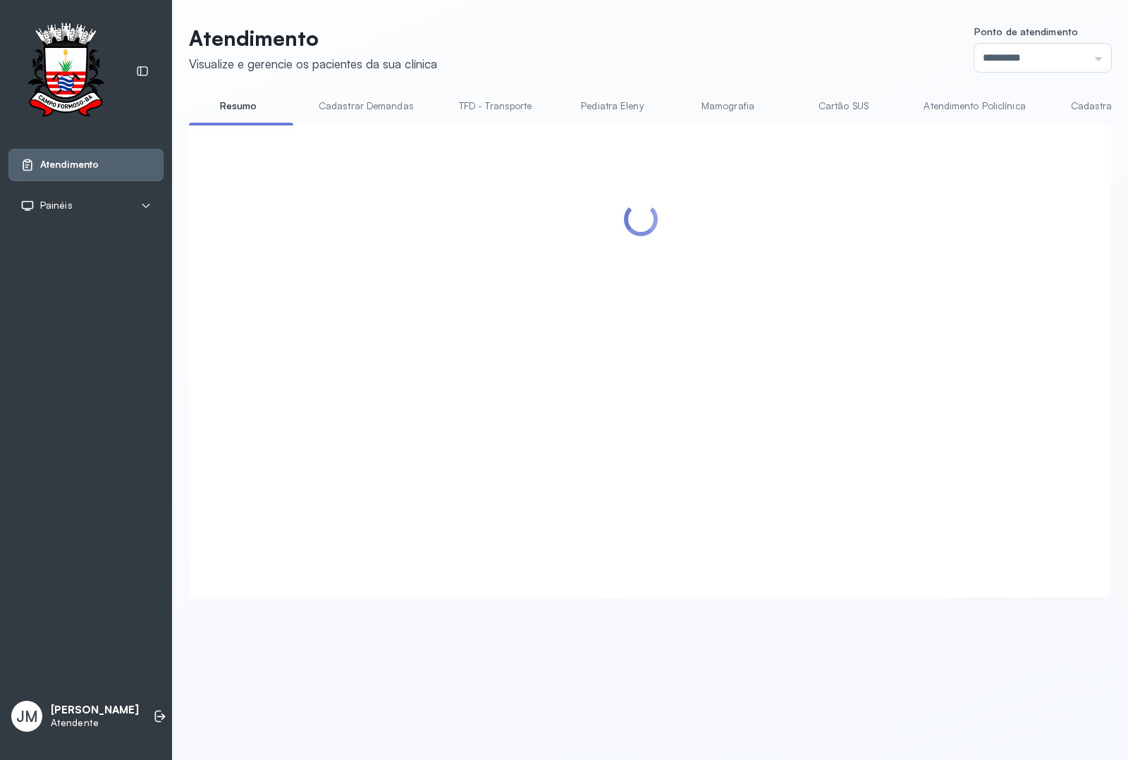
click at [1043, 42] on div "Ponto de atendimento ********* Nenhum Guichê 01 Guichê 02 Guichê 03 Guichê 04 G…" at bounding box center [1042, 49] width 137 height 46
click at [1040, 50] on input "*********" at bounding box center [1042, 58] width 137 height 28
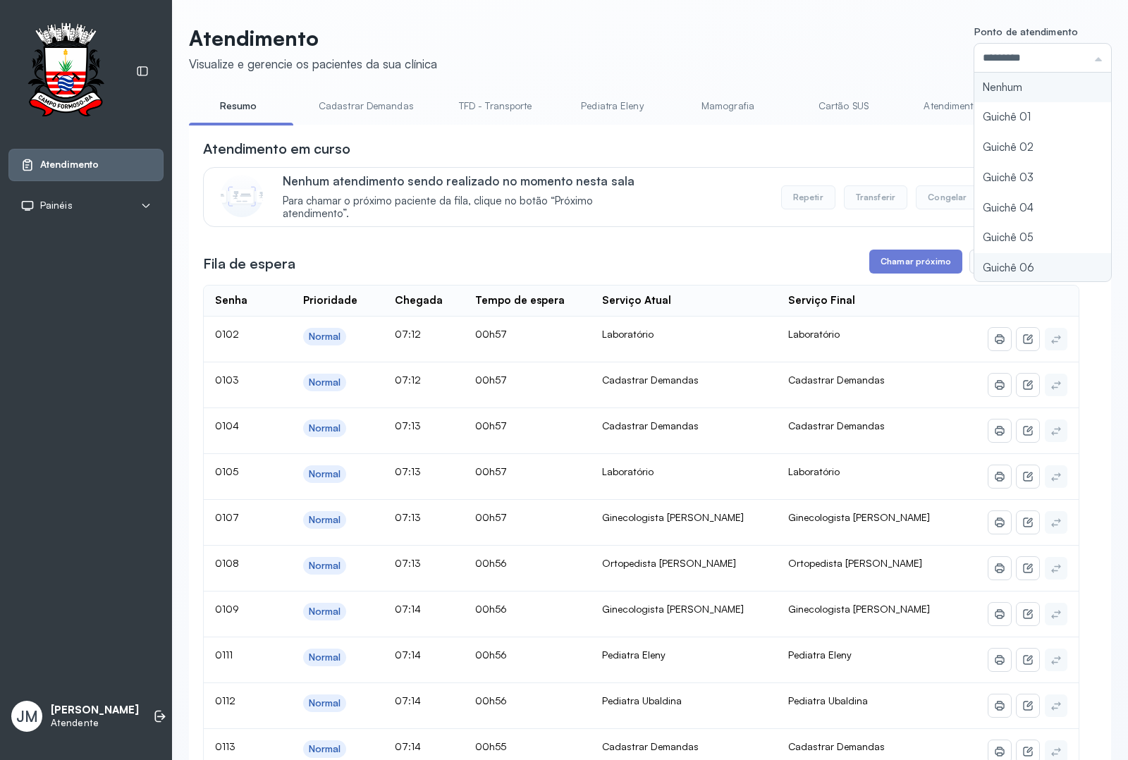
type input "*********"
click at [904, 259] on button "Chamar próximo" at bounding box center [915, 262] width 93 height 24
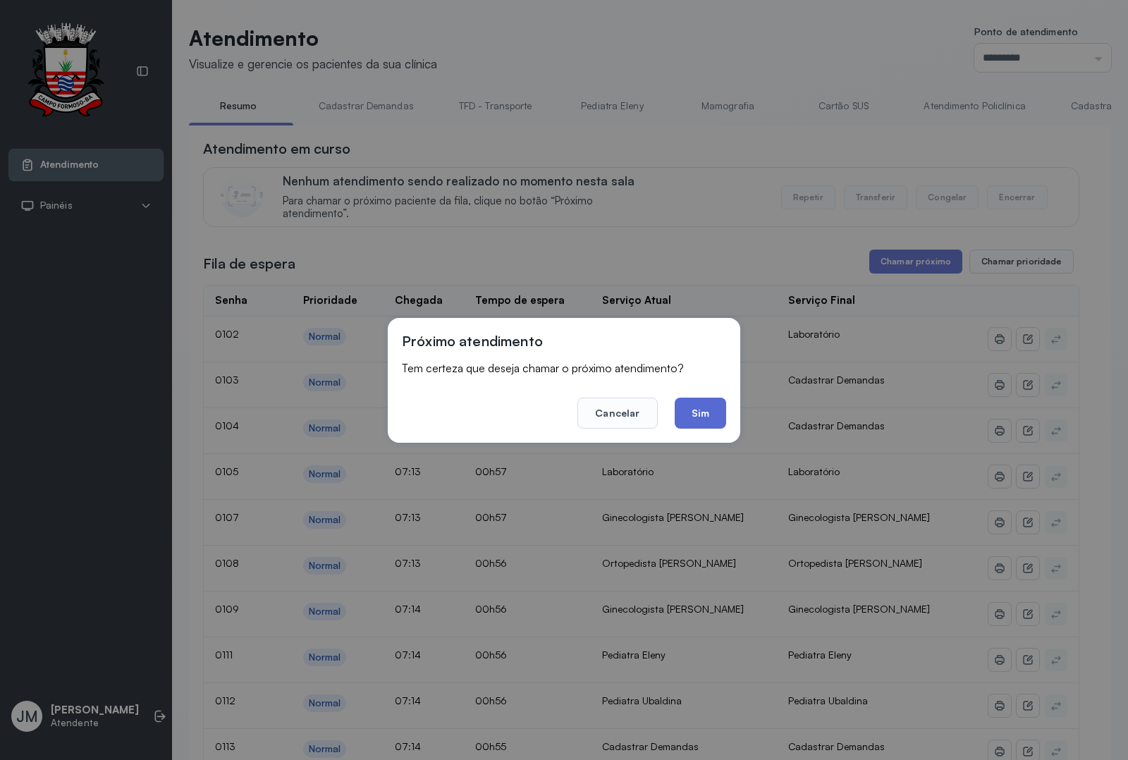
click at [699, 398] on button "Sim" at bounding box center [700, 413] width 51 height 31
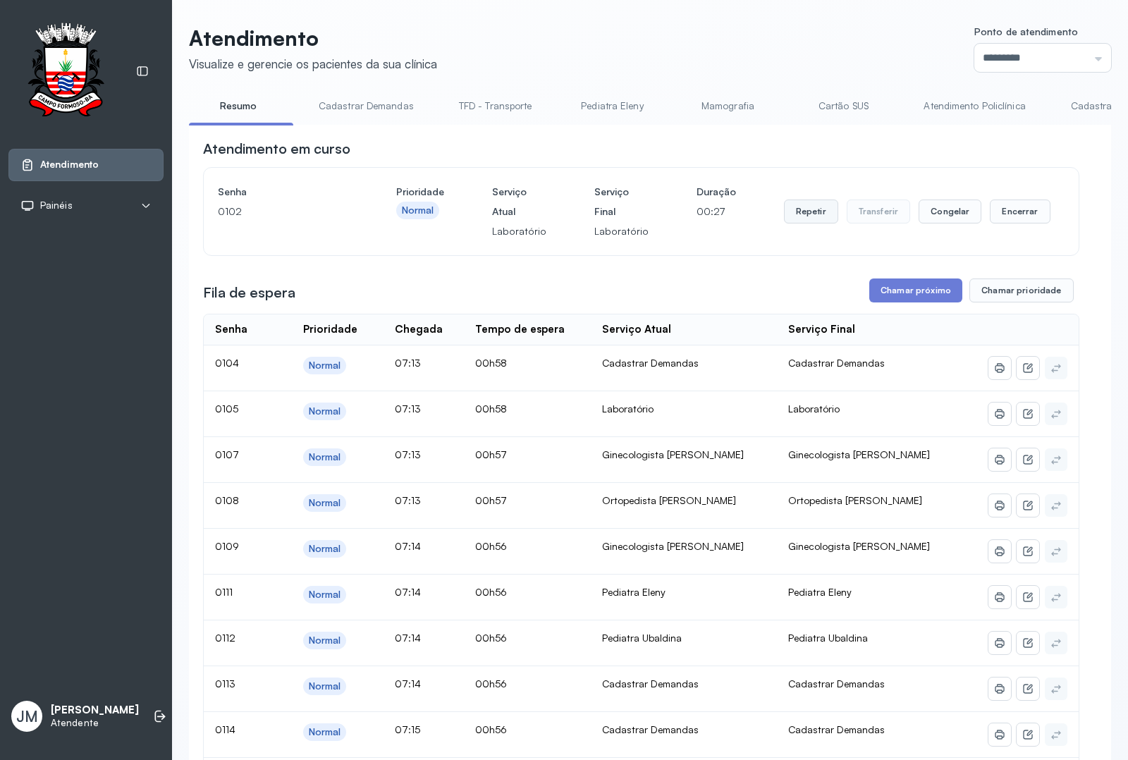
click at [790, 223] on button "Repetir" at bounding box center [811, 211] width 54 height 24
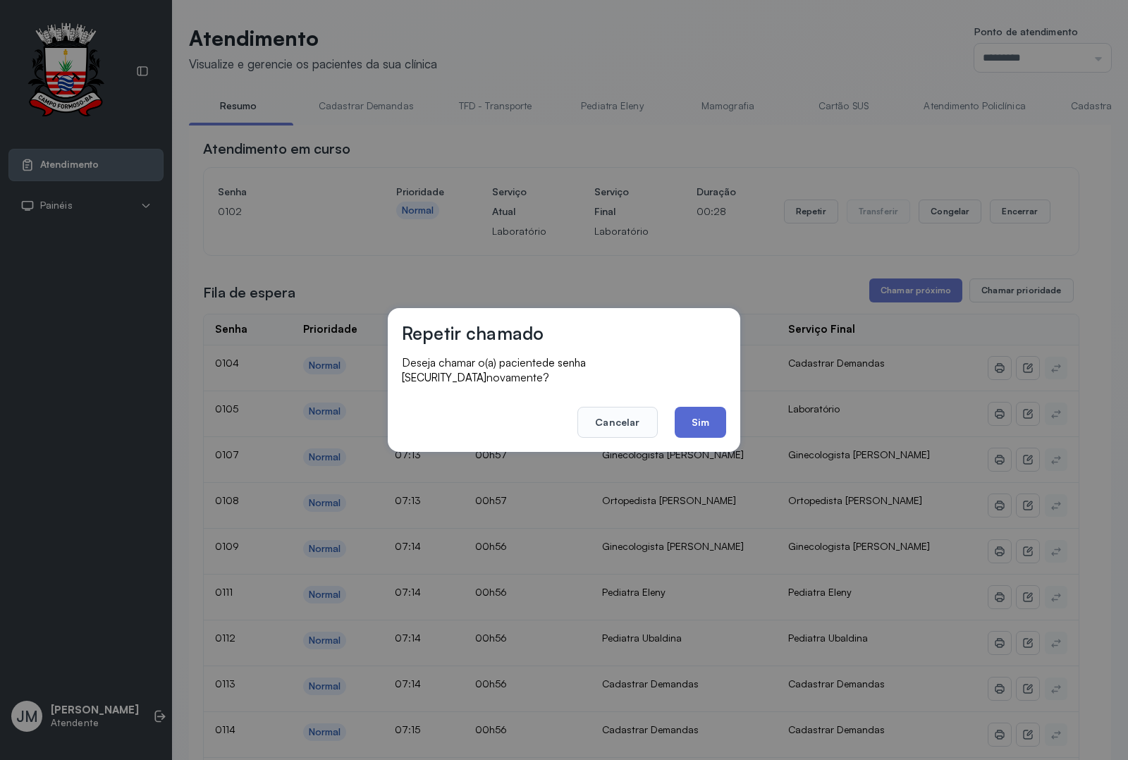
click at [710, 407] on button "Sim" at bounding box center [700, 422] width 51 height 31
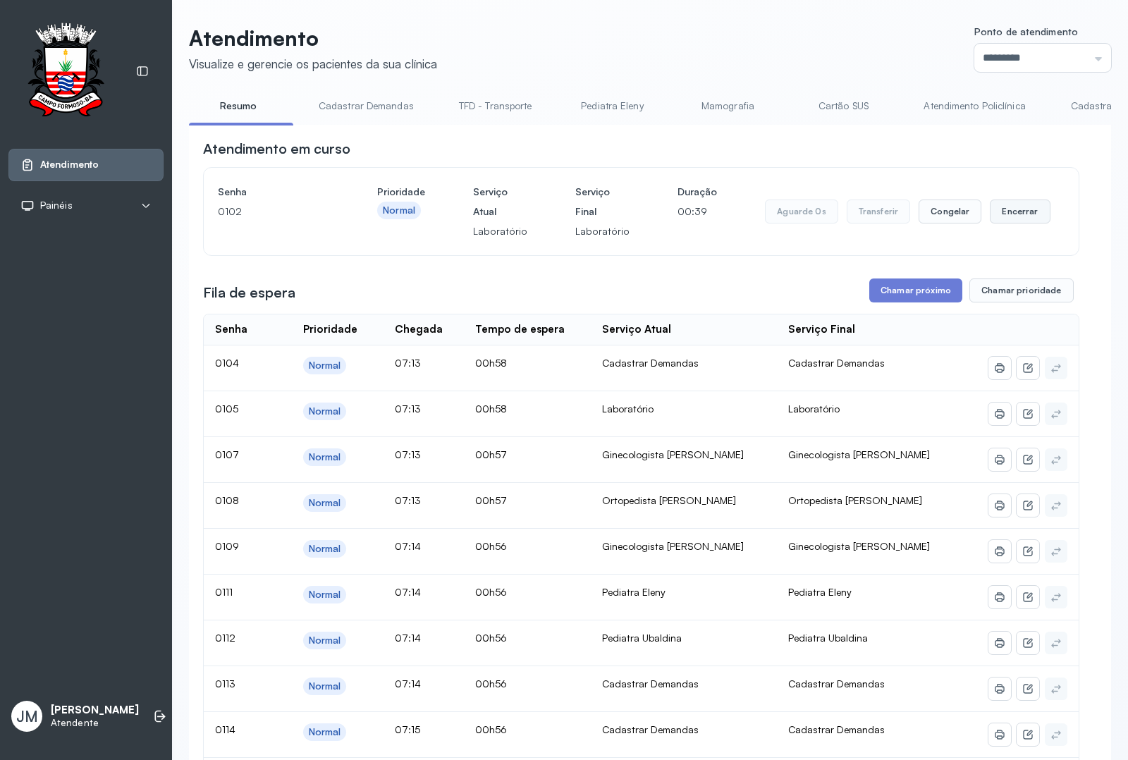
click at [1015, 213] on button "Encerrar" at bounding box center [1020, 211] width 60 height 24
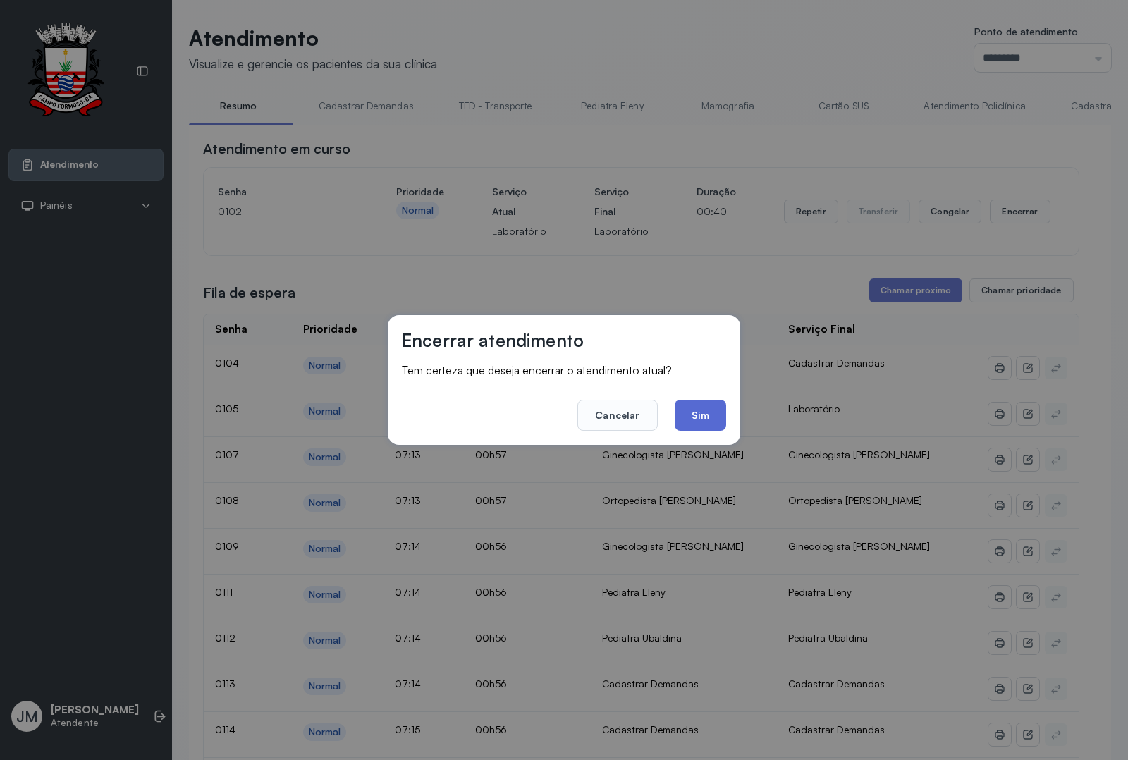
click at [707, 409] on button "Sim" at bounding box center [700, 415] width 51 height 31
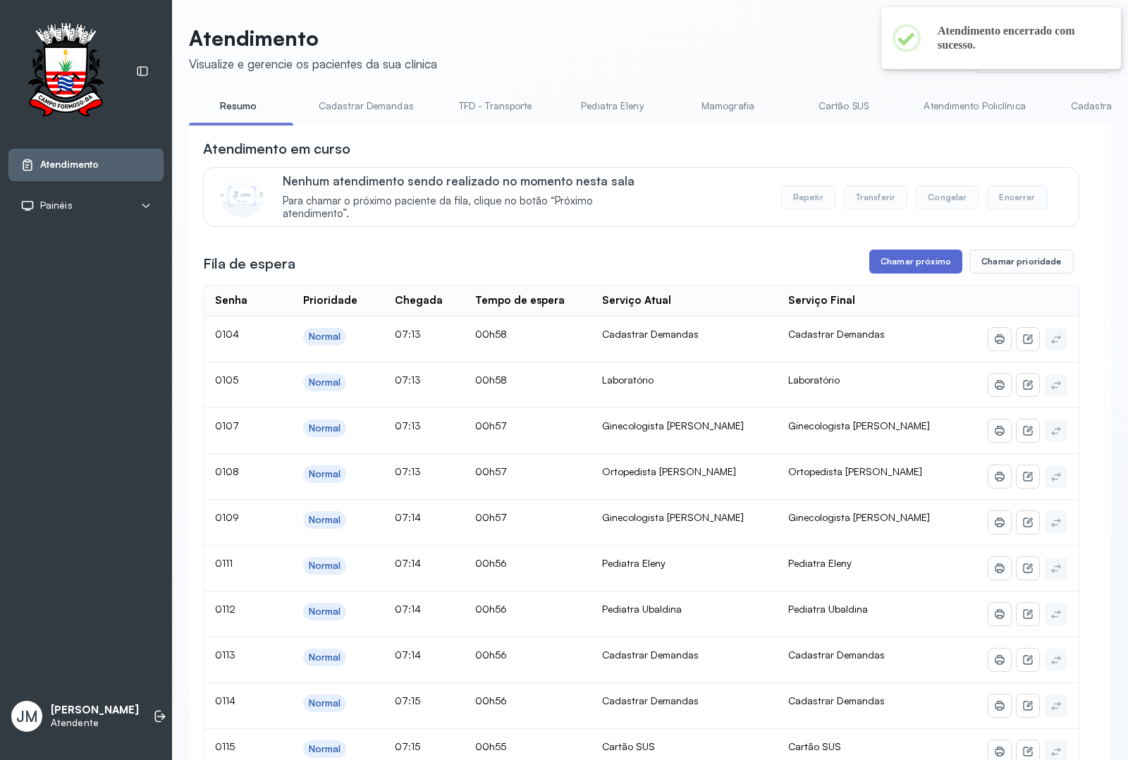
click at [904, 269] on button "Chamar próximo" at bounding box center [915, 262] width 93 height 24
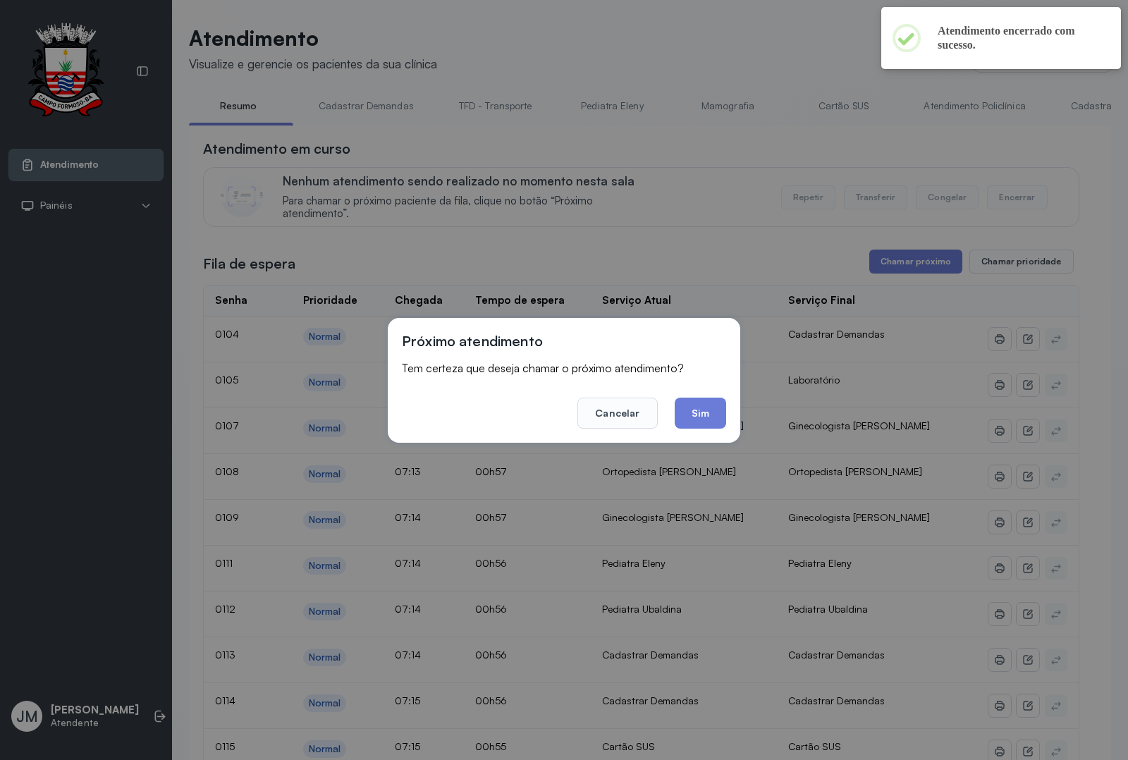
drag, startPoint x: 701, startPoint y: 396, endPoint x: 701, endPoint y: 410, distance: 14.1
click at [701, 404] on button "Sim" at bounding box center [700, 413] width 51 height 31
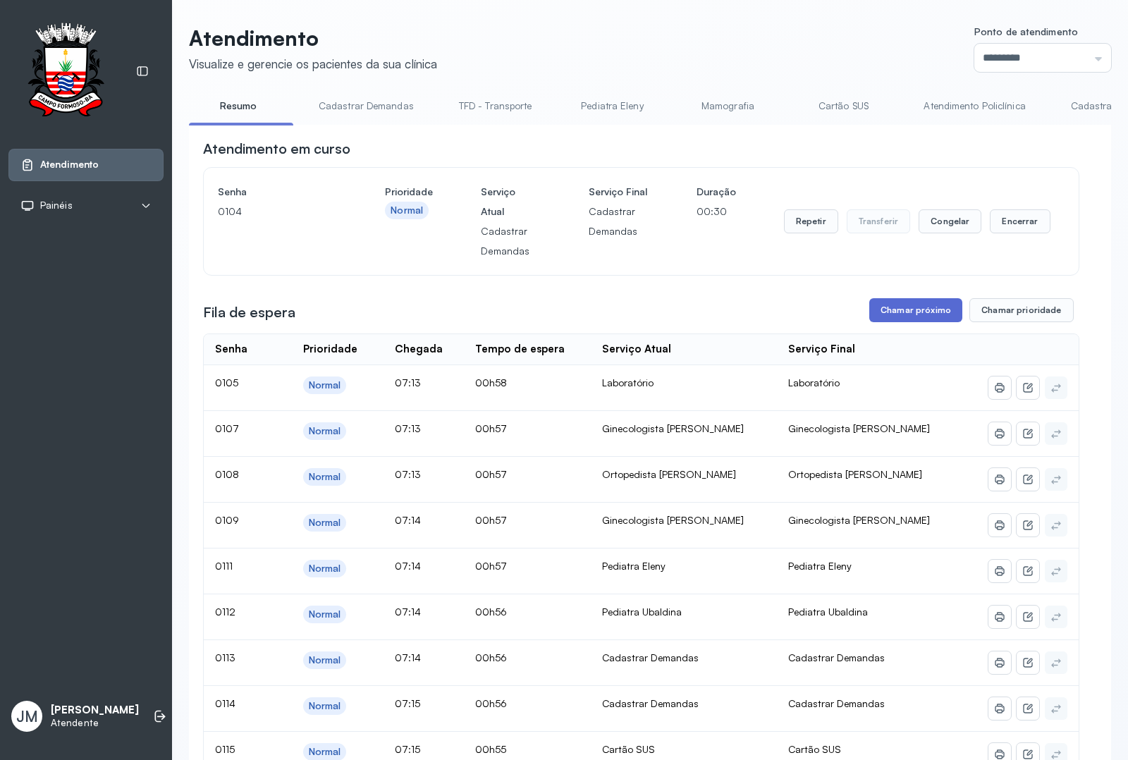
click at [907, 314] on button "Chamar próximo" at bounding box center [915, 310] width 93 height 24
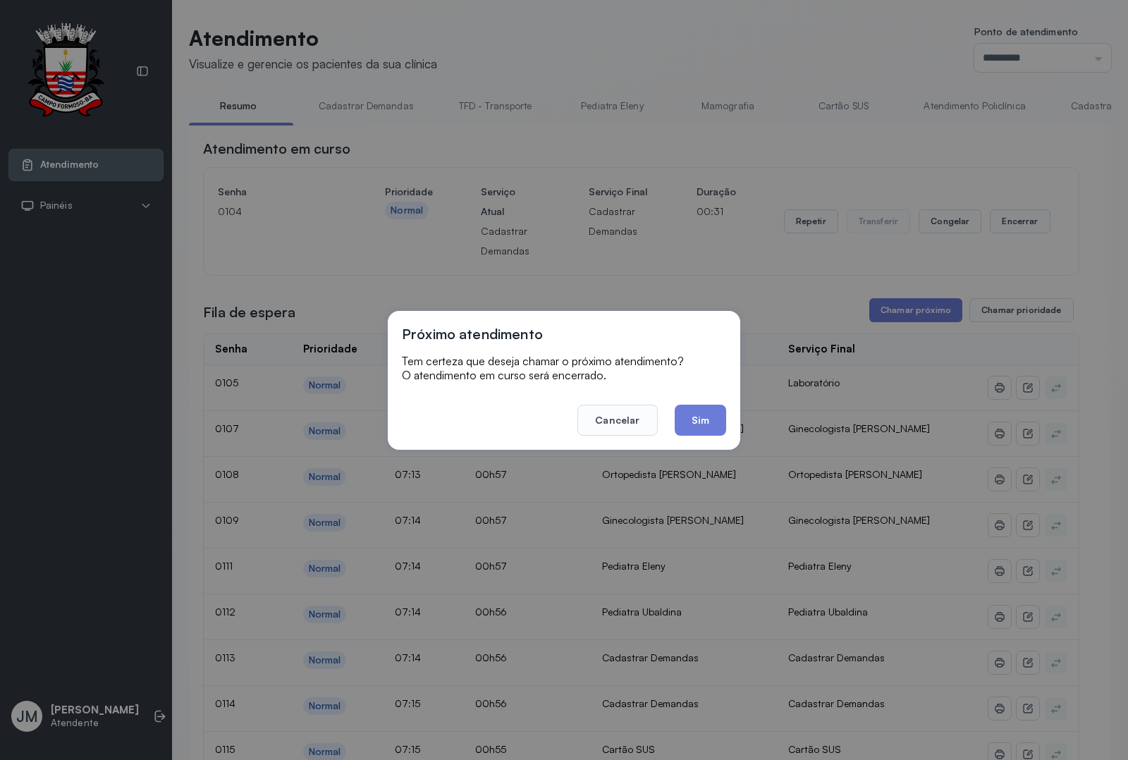
drag, startPoint x: 699, startPoint y: 414, endPoint x: 819, endPoint y: 356, distance: 134.0
click at [701, 414] on button "Sim" at bounding box center [700, 420] width 51 height 31
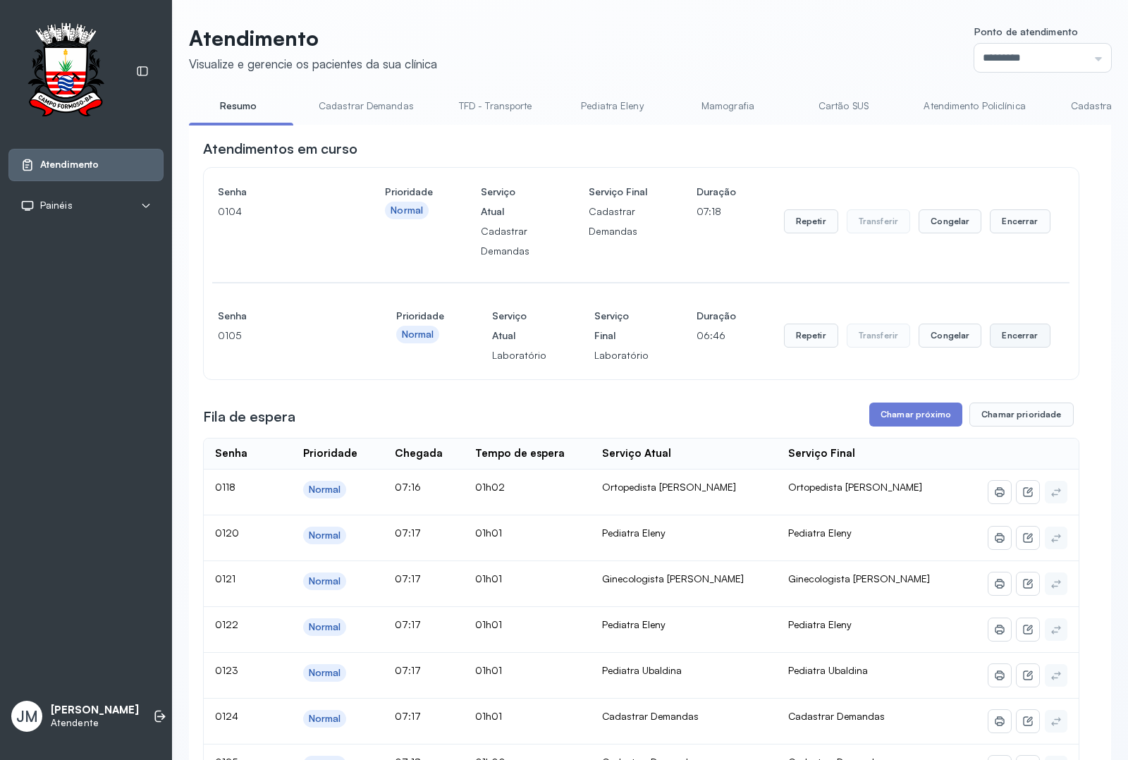
click at [1000, 345] on button "Encerrar" at bounding box center [1020, 336] width 60 height 24
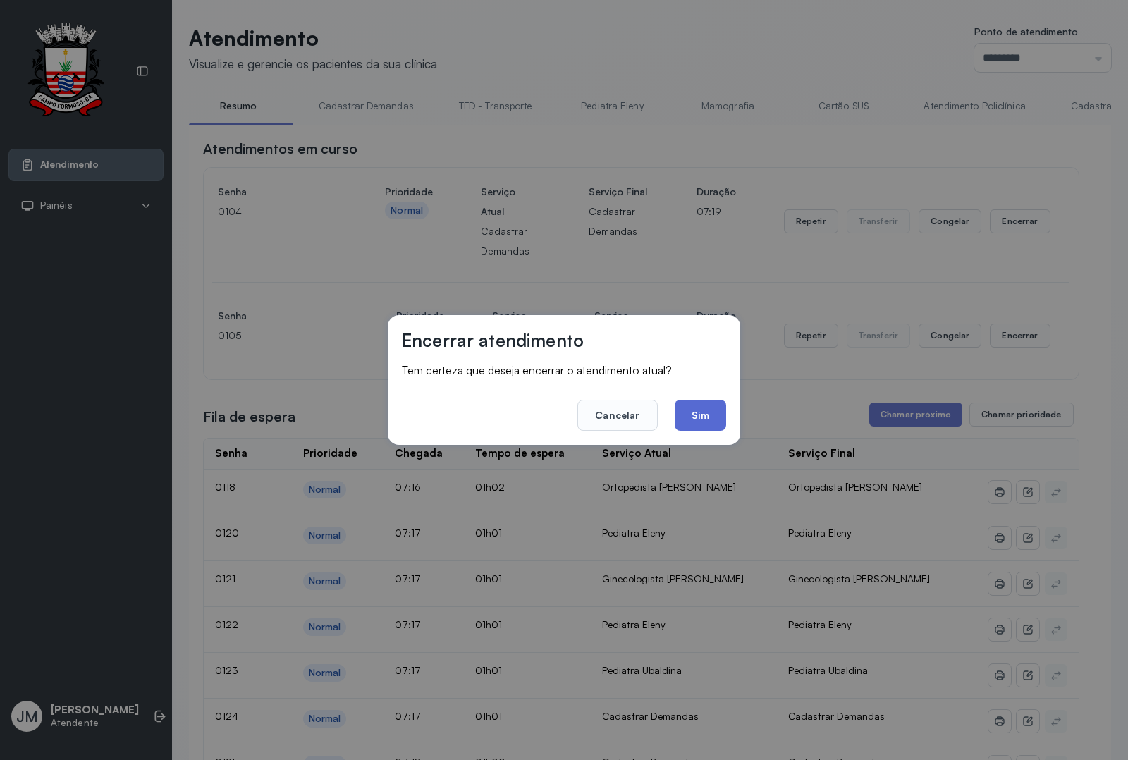
click at [707, 417] on button "Sim" at bounding box center [700, 415] width 51 height 31
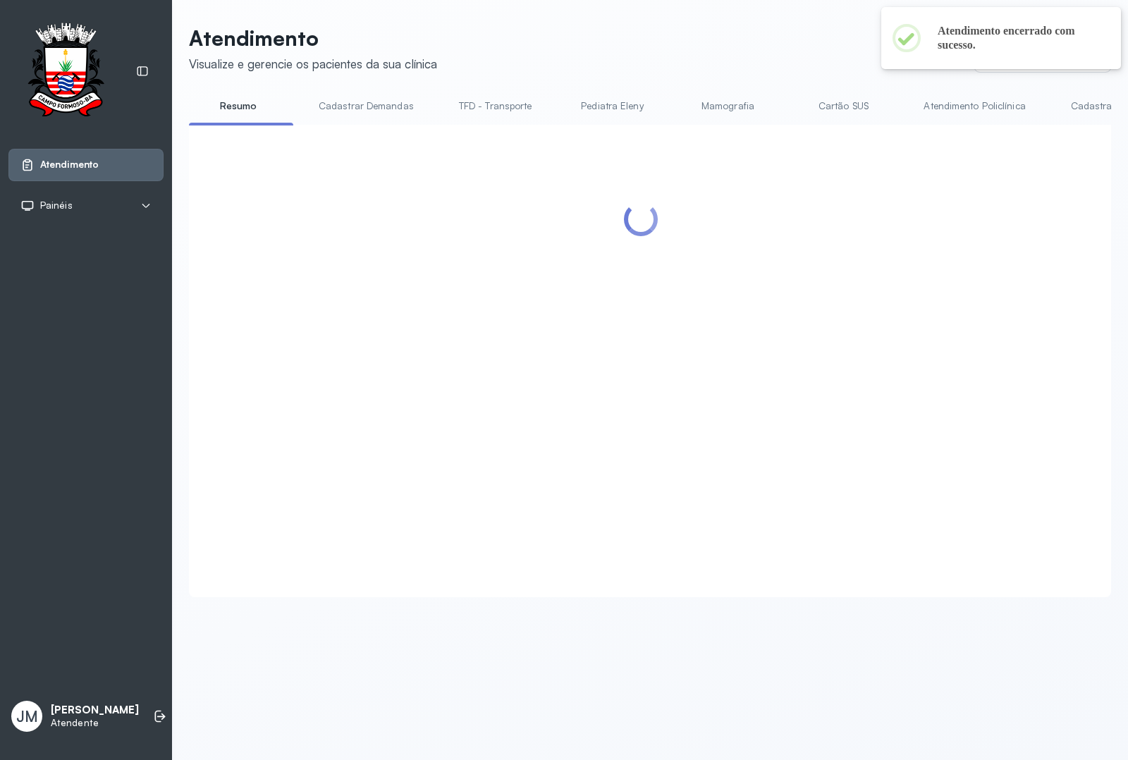
click at [1015, 219] on div at bounding box center [641, 344] width 876 height 410
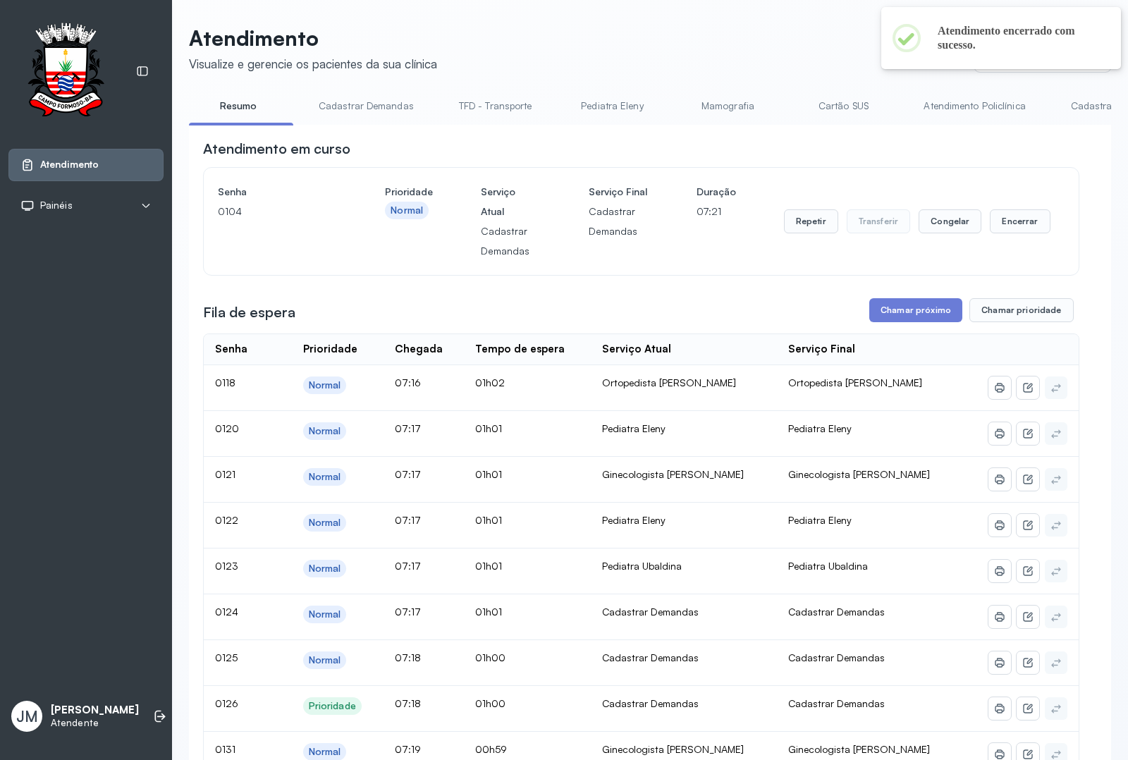
click at [1015, 219] on button "Encerrar" at bounding box center [1020, 221] width 60 height 24
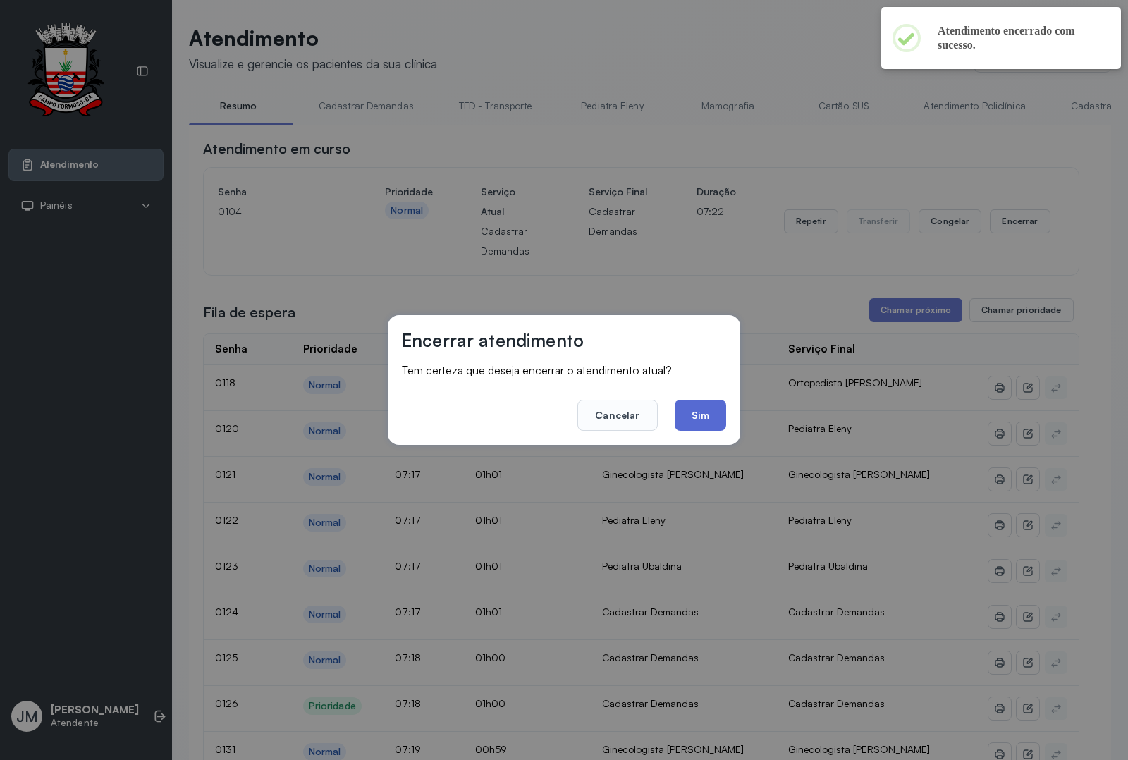
drag, startPoint x: 699, startPoint y: 410, endPoint x: 779, endPoint y: 363, distance: 92.9
click at [698, 410] on button "Sim" at bounding box center [700, 415] width 51 height 31
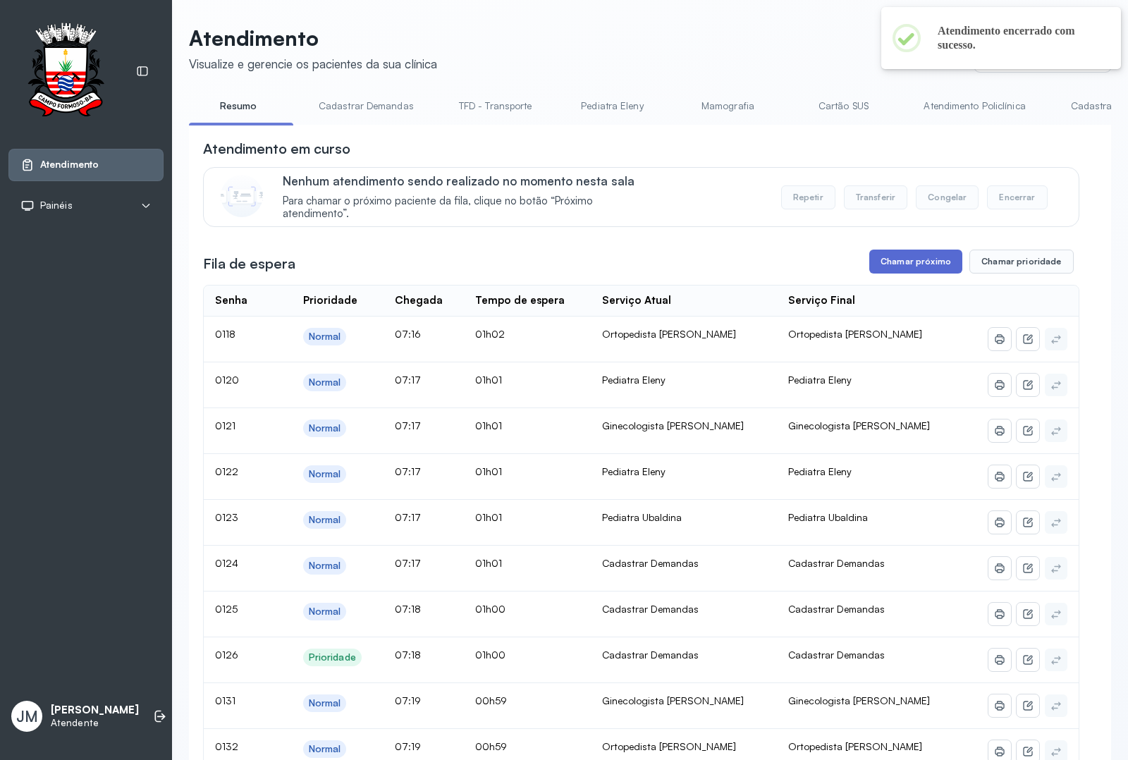
click at [899, 266] on button "Chamar próximo" at bounding box center [915, 262] width 93 height 24
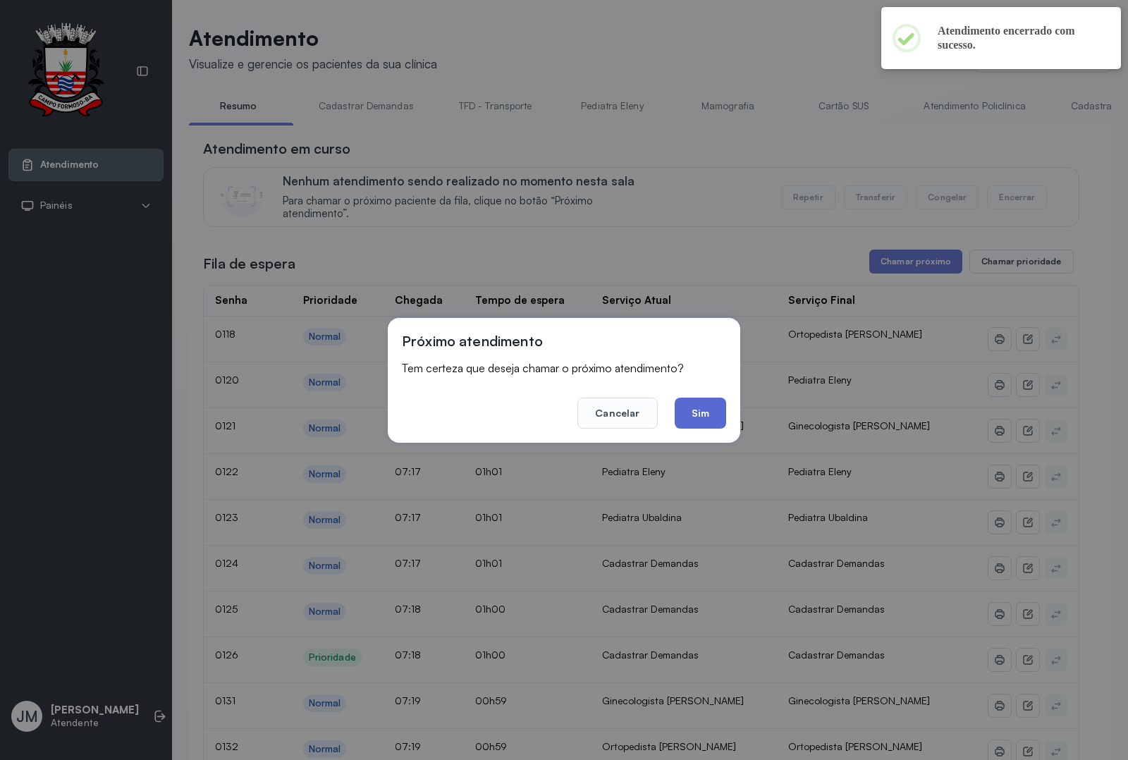
click at [702, 406] on button "Sim" at bounding box center [700, 413] width 51 height 31
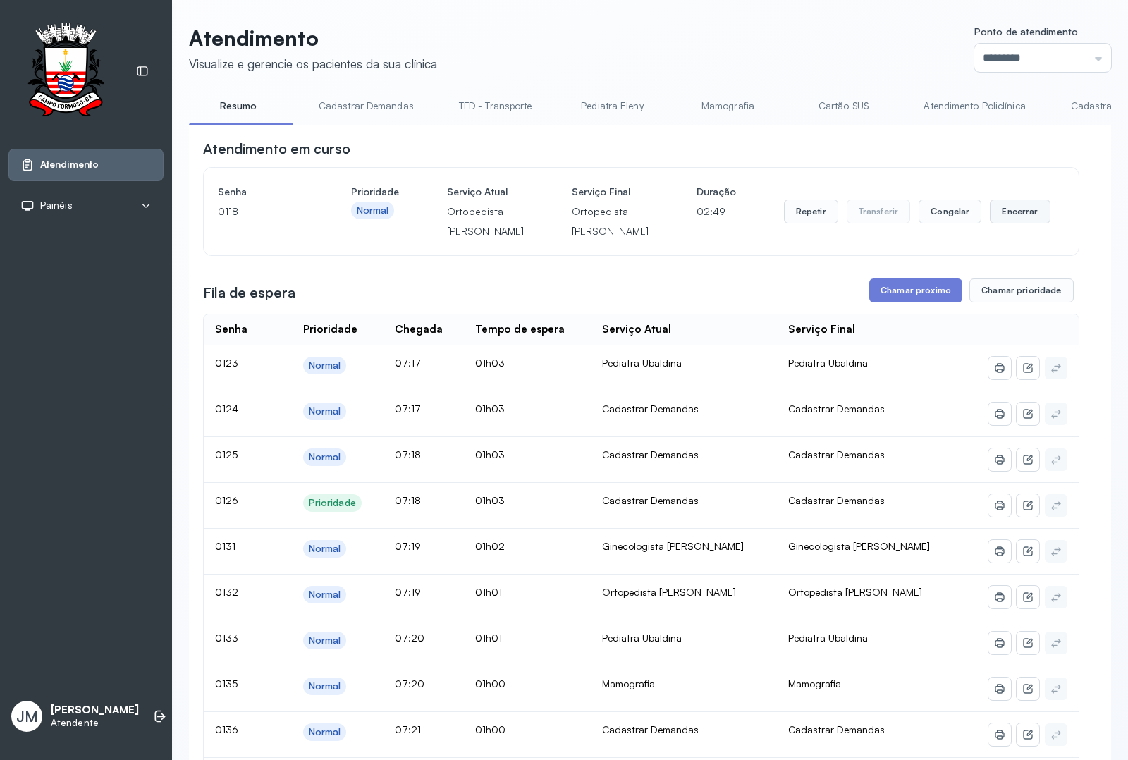
click at [1016, 223] on button "Encerrar" at bounding box center [1020, 211] width 60 height 24
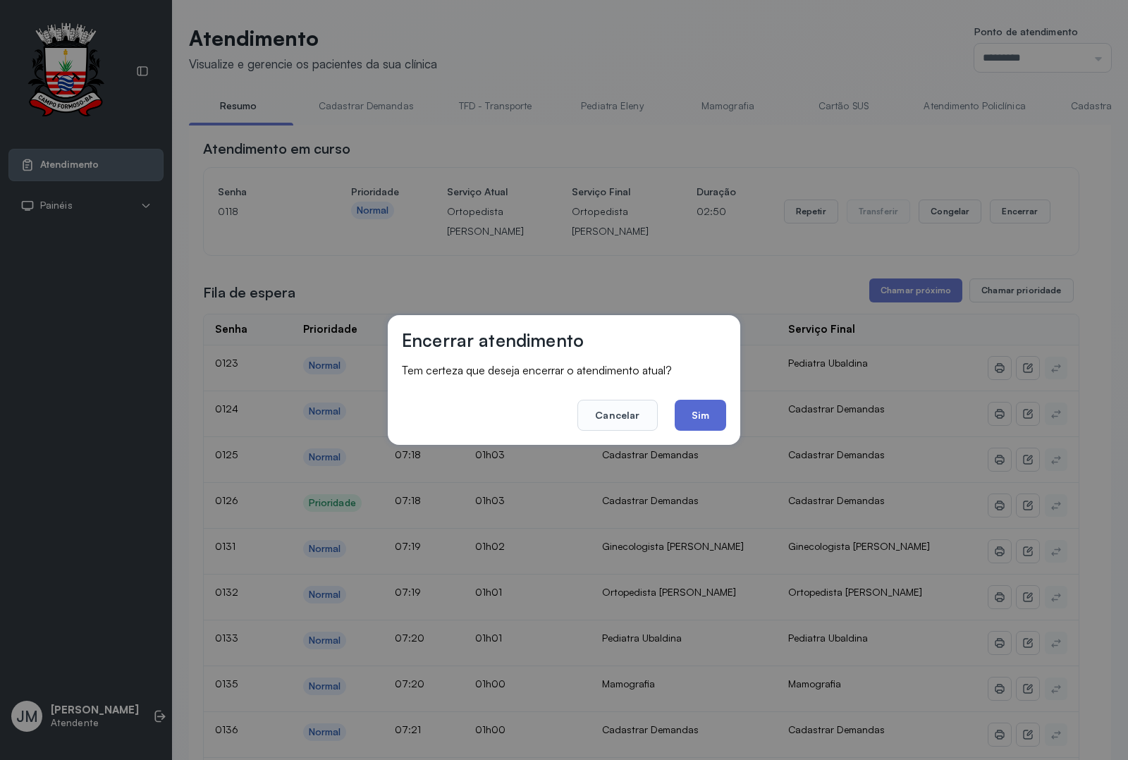
click at [703, 409] on button "Sim" at bounding box center [700, 415] width 51 height 31
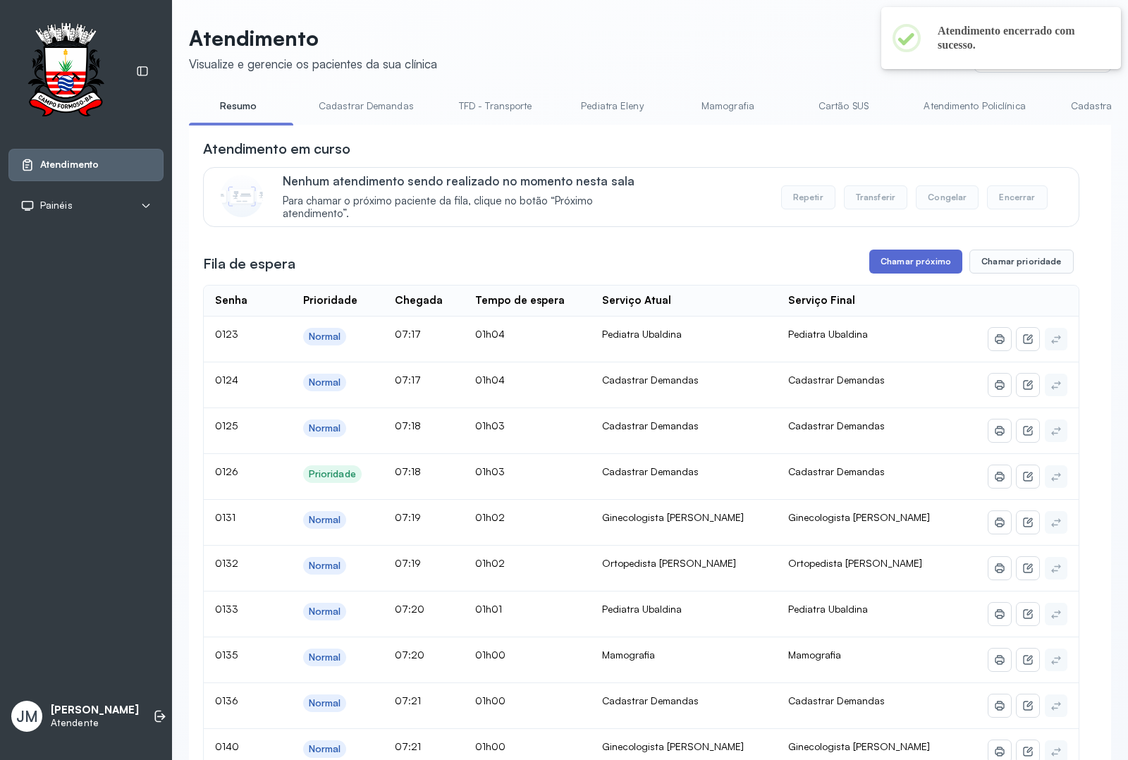
click at [919, 266] on button "Chamar próximo" at bounding box center [915, 262] width 93 height 24
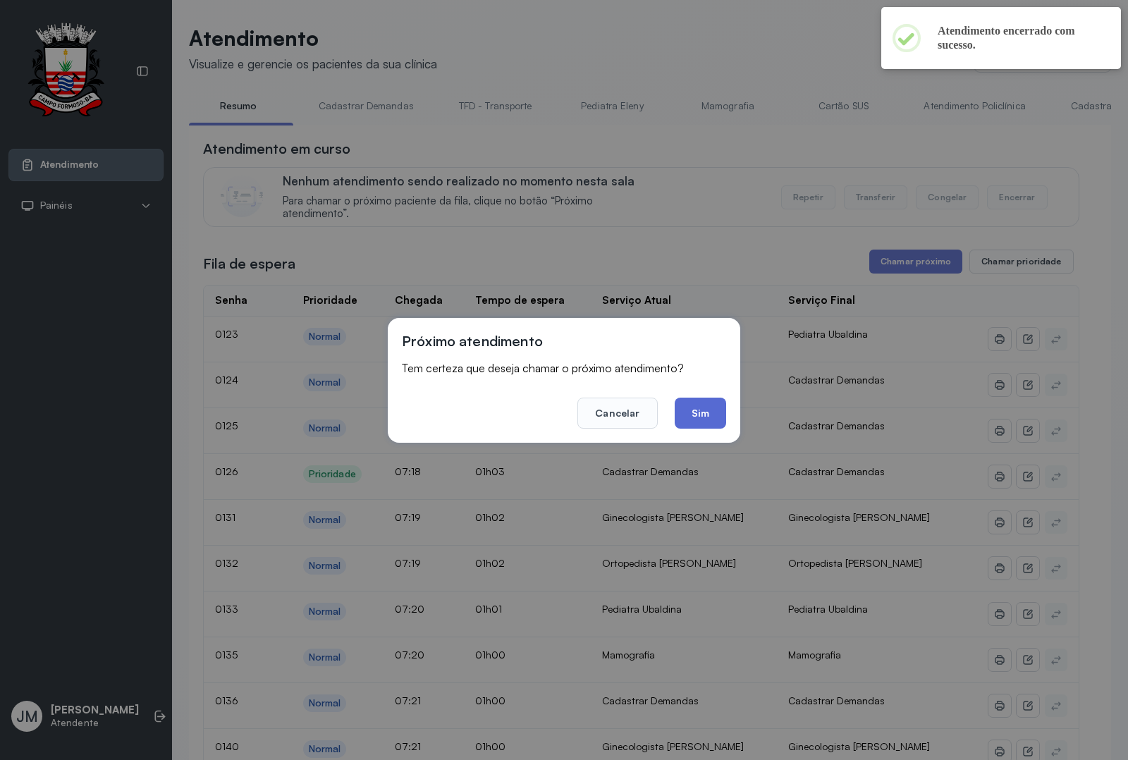
click at [710, 403] on button "Sim" at bounding box center [700, 413] width 51 height 31
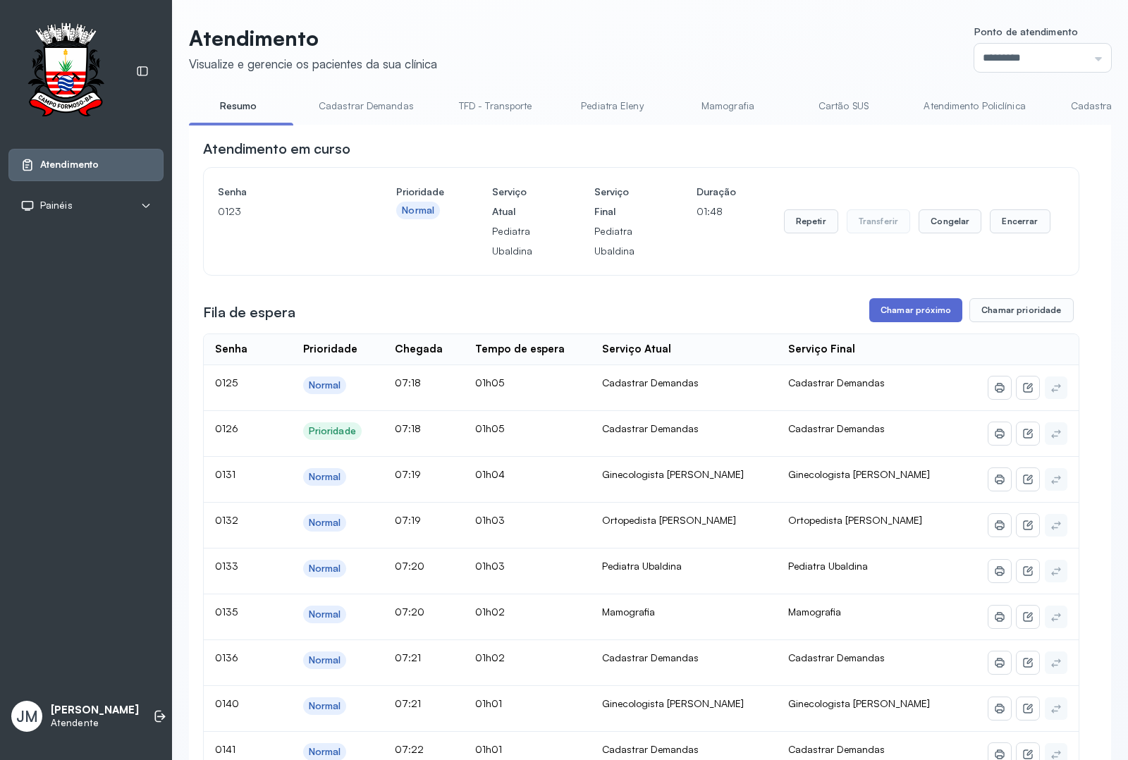
click at [904, 305] on button "Chamar próximo" at bounding box center [915, 310] width 93 height 24
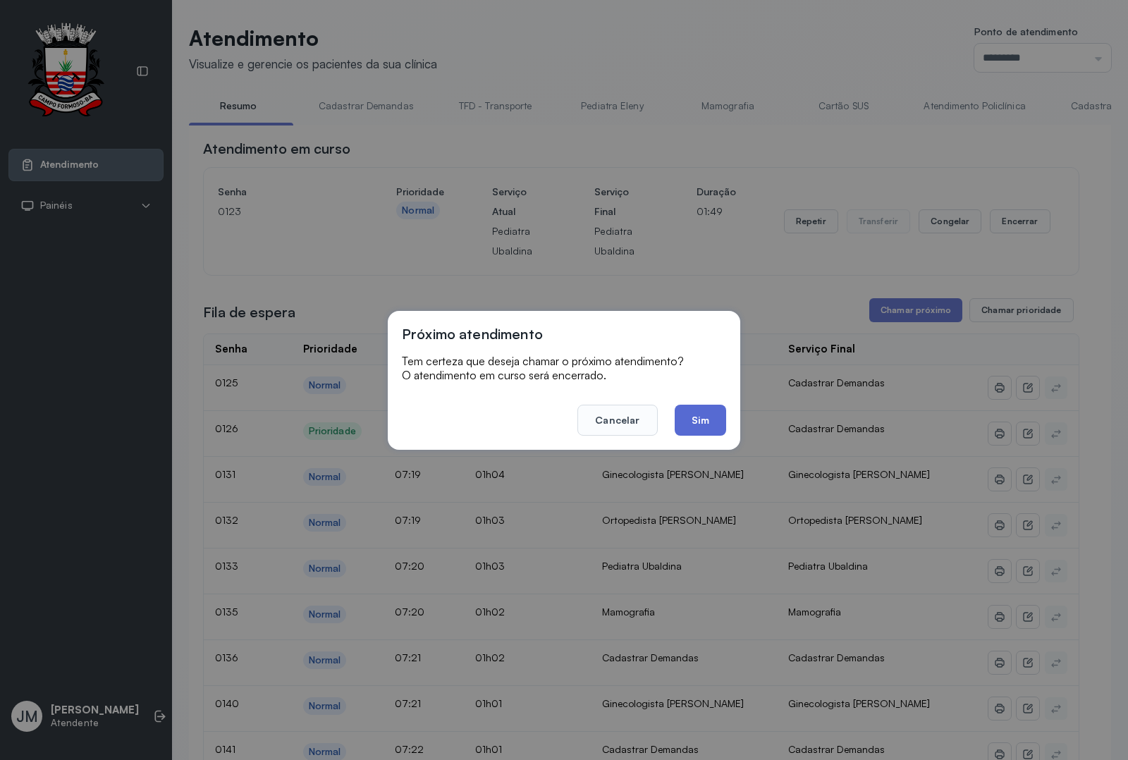
click at [711, 414] on button "Sim" at bounding box center [700, 420] width 51 height 31
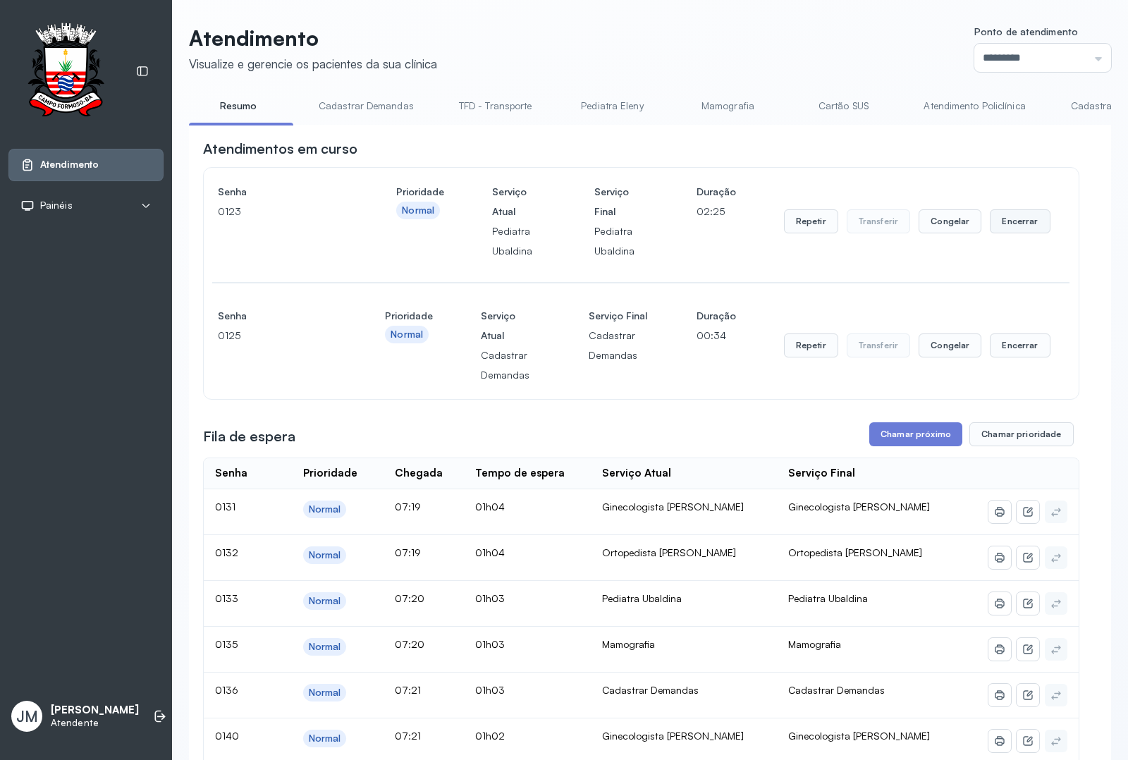
click at [1005, 230] on button "Encerrar" at bounding box center [1020, 221] width 60 height 24
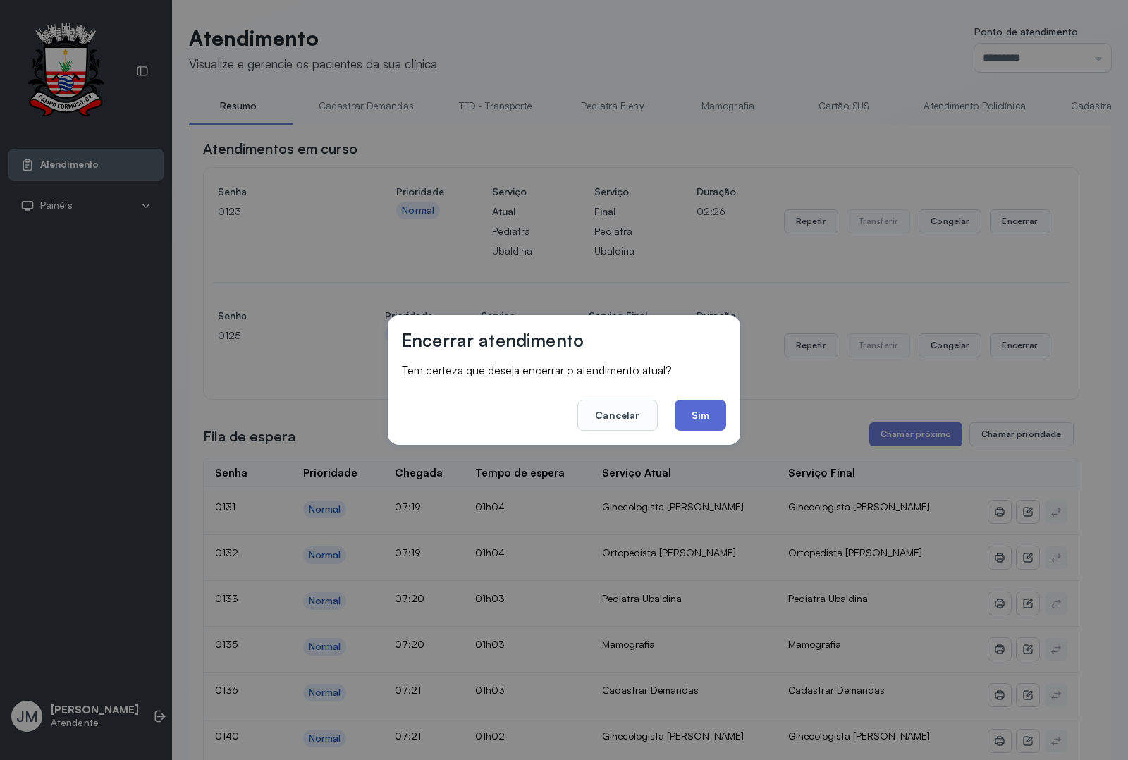
click at [695, 412] on button "Sim" at bounding box center [700, 415] width 51 height 31
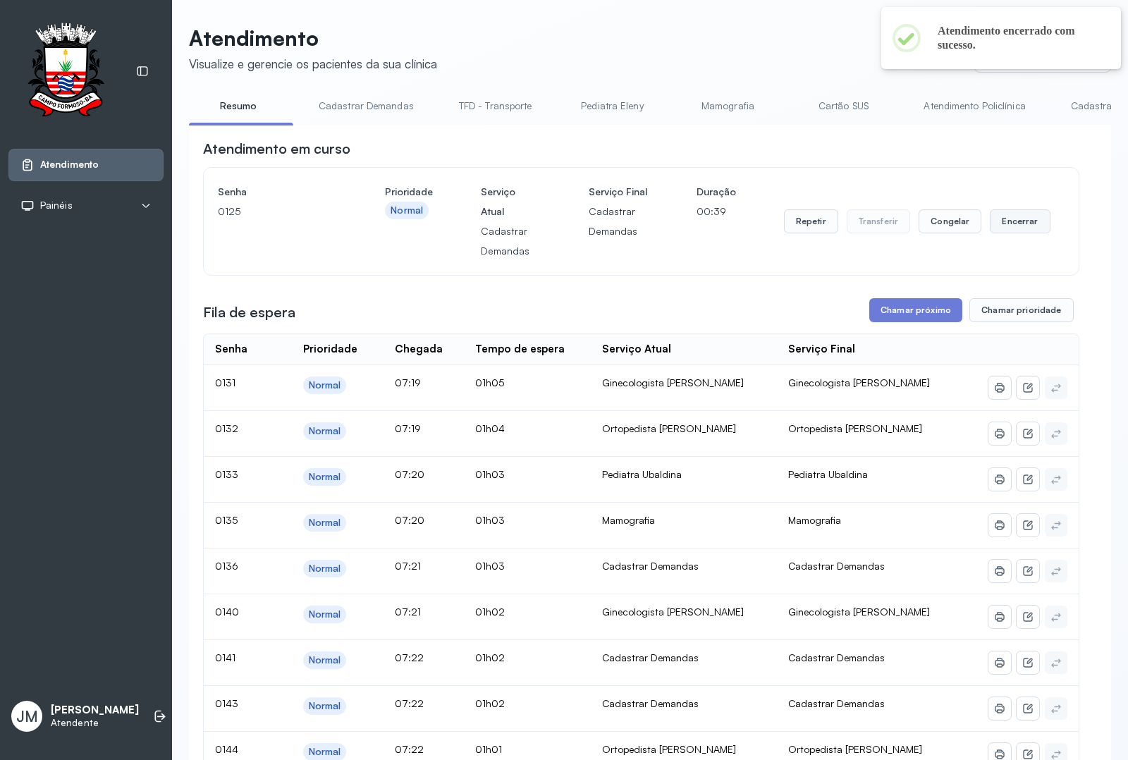
click at [1002, 226] on button "Encerrar" at bounding box center [1020, 221] width 60 height 24
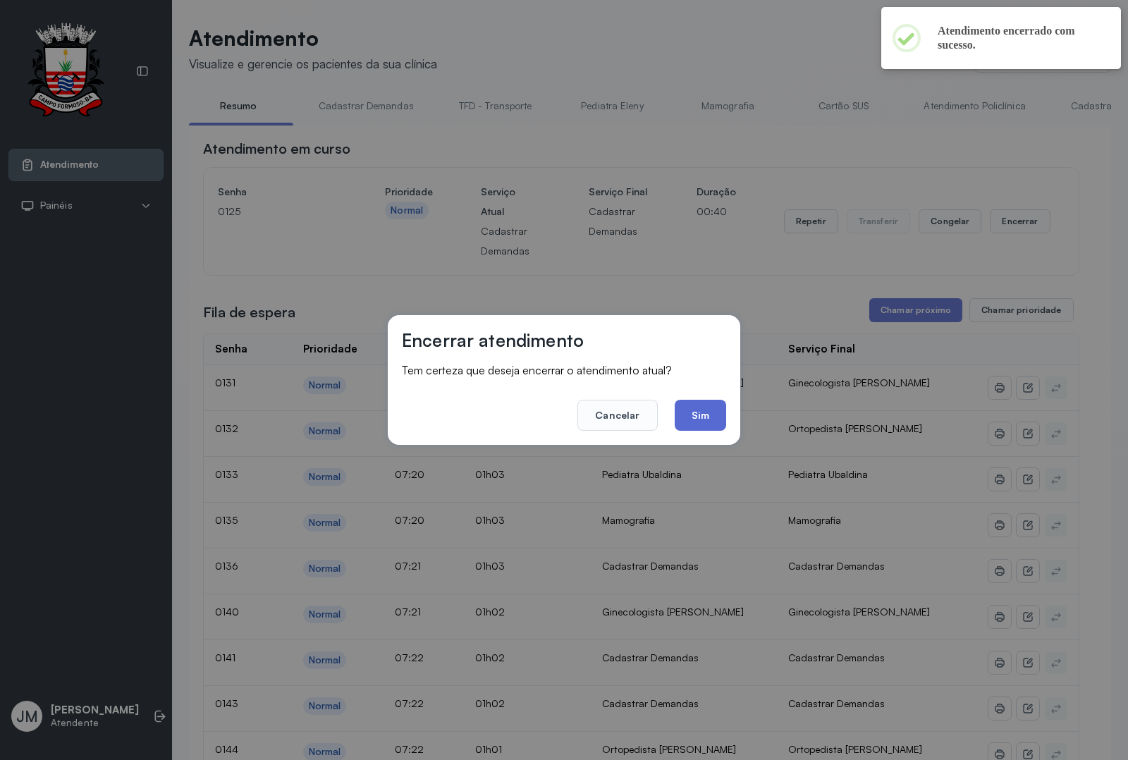
click at [713, 414] on button "Sim" at bounding box center [700, 415] width 51 height 31
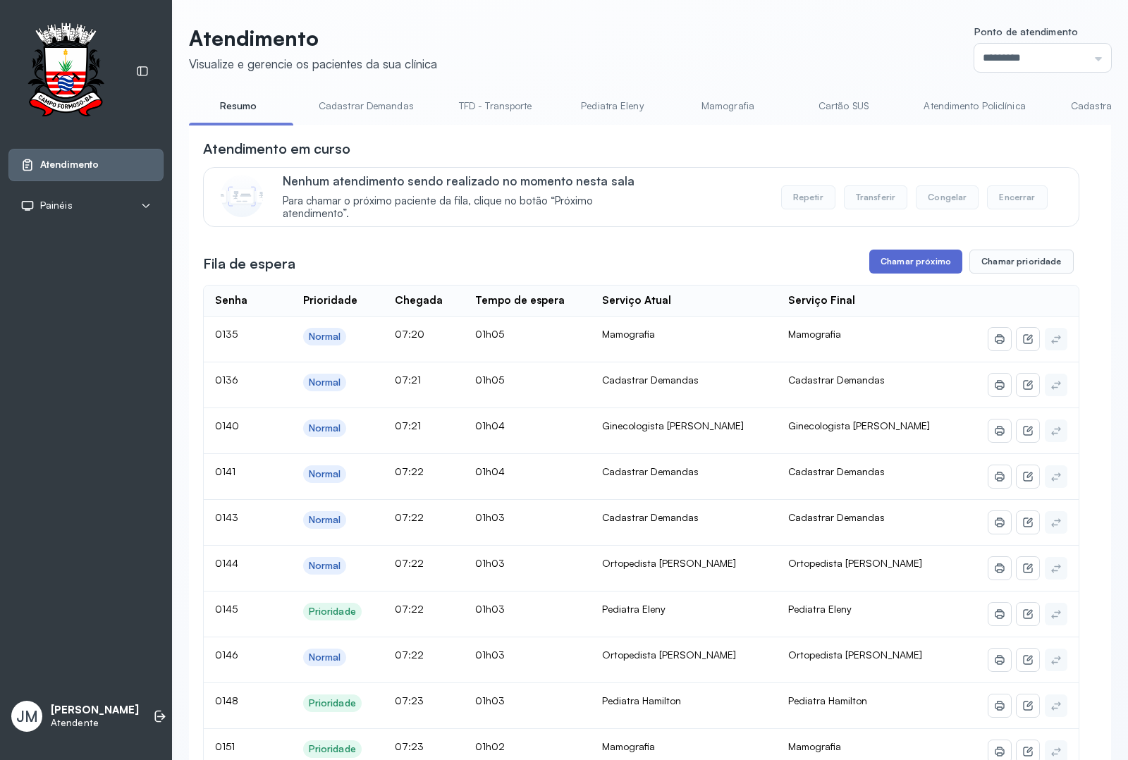
click at [894, 262] on button "Chamar próximo" at bounding box center [915, 262] width 93 height 24
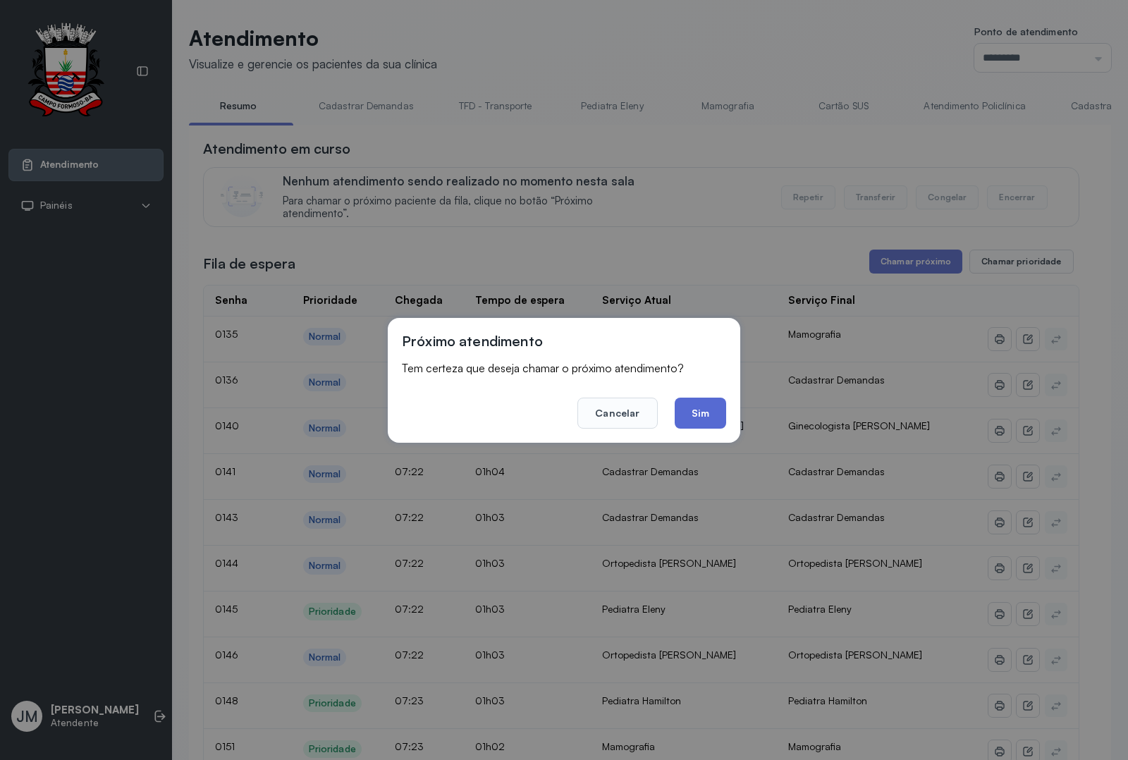
click at [701, 412] on button "Sim" at bounding box center [700, 413] width 51 height 31
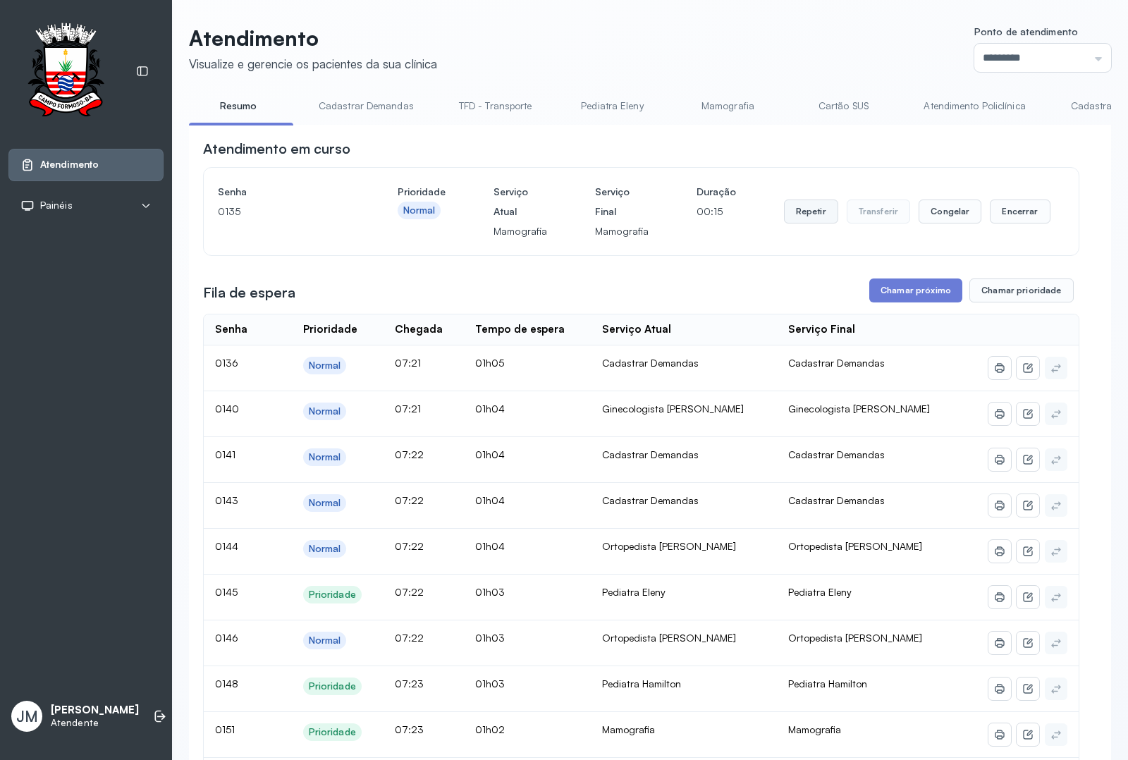
click at [790, 216] on button "Repetir" at bounding box center [811, 211] width 54 height 24
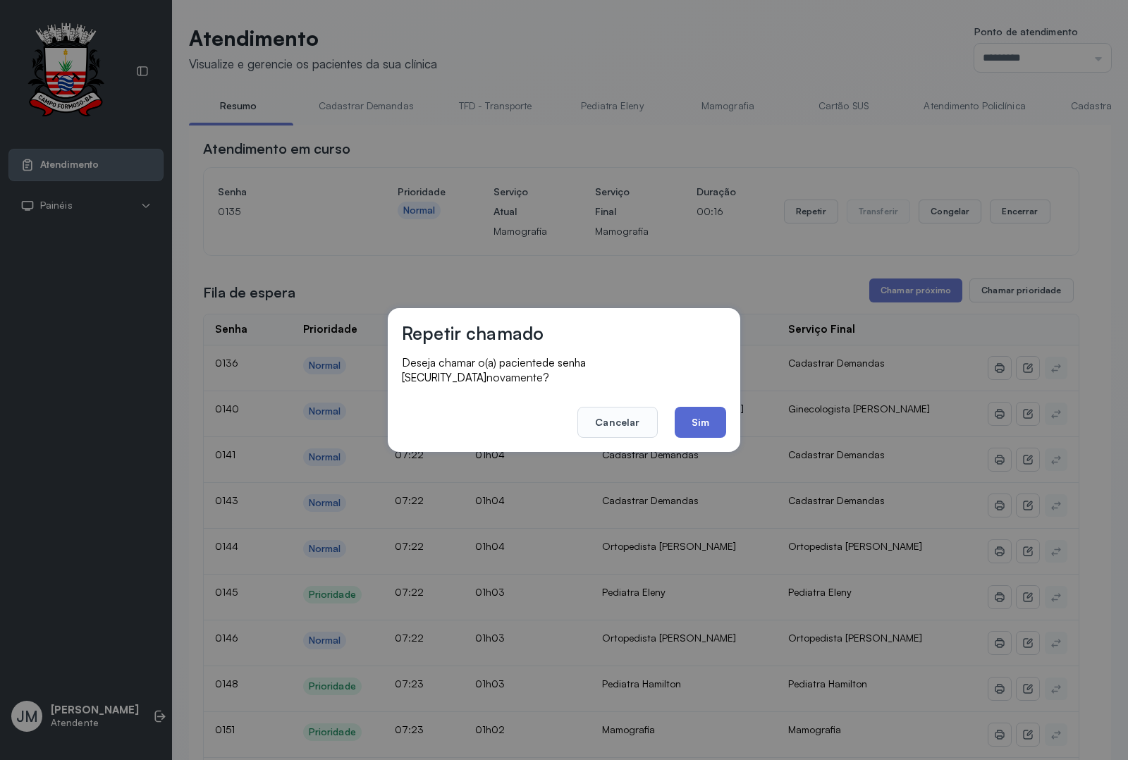
click at [699, 407] on button "Sim" at bounding box center [700, 422] width 51 height 31
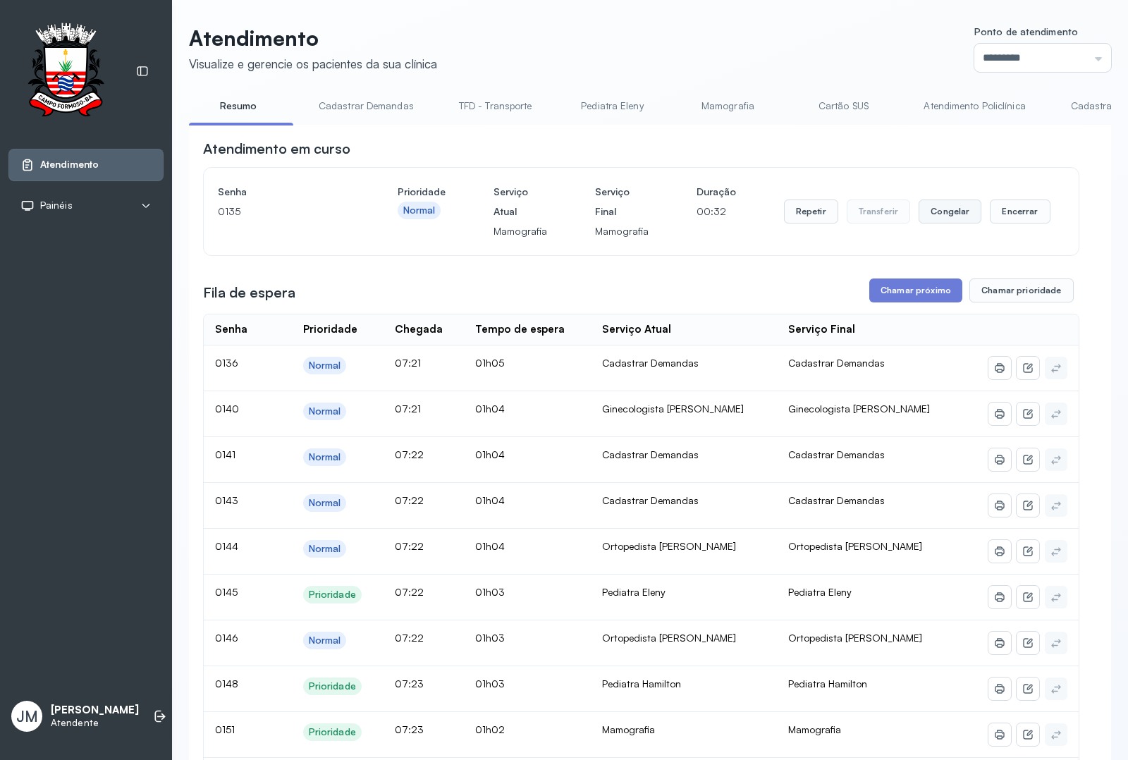
click at [924, 209] on button "Congelar" at bounding box center [950, 211] width 63 height 24
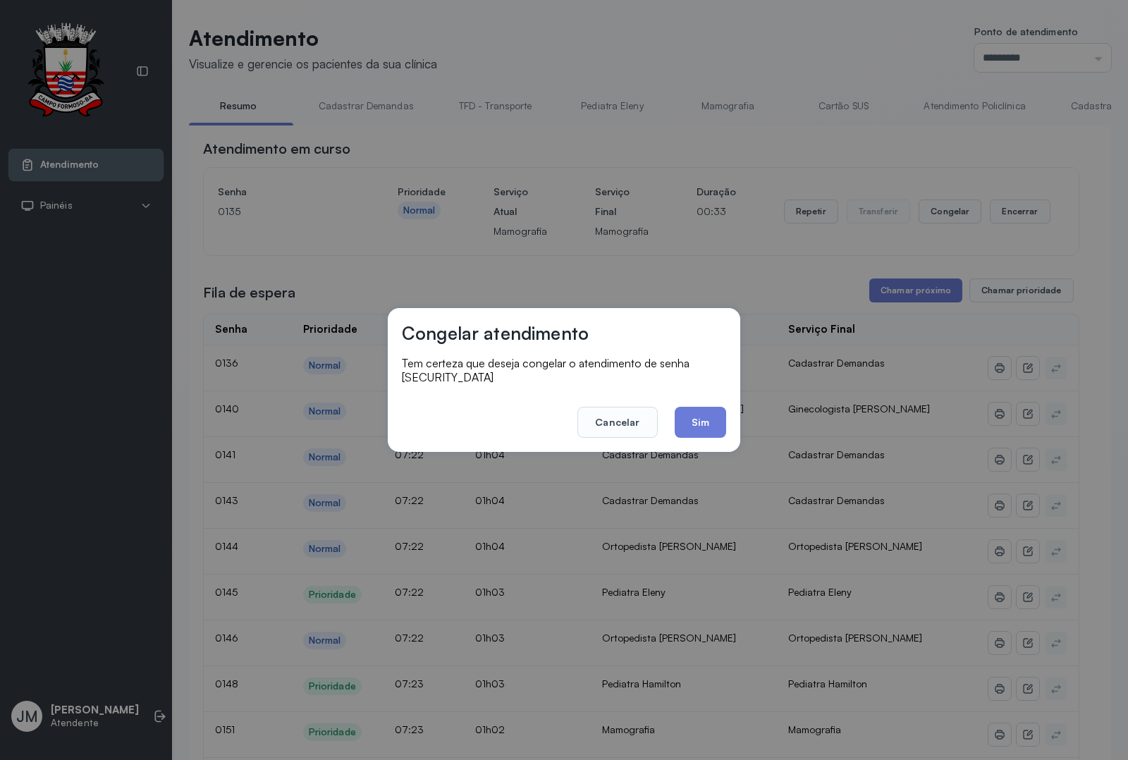
drag, startPoint x: 693, startPoint y: 414, endPoint x: 723, endPoint y: 375, distance: 48.8
click at [696, 411] on button "Sim" at bounding box center [700, 422] width 51 height 31
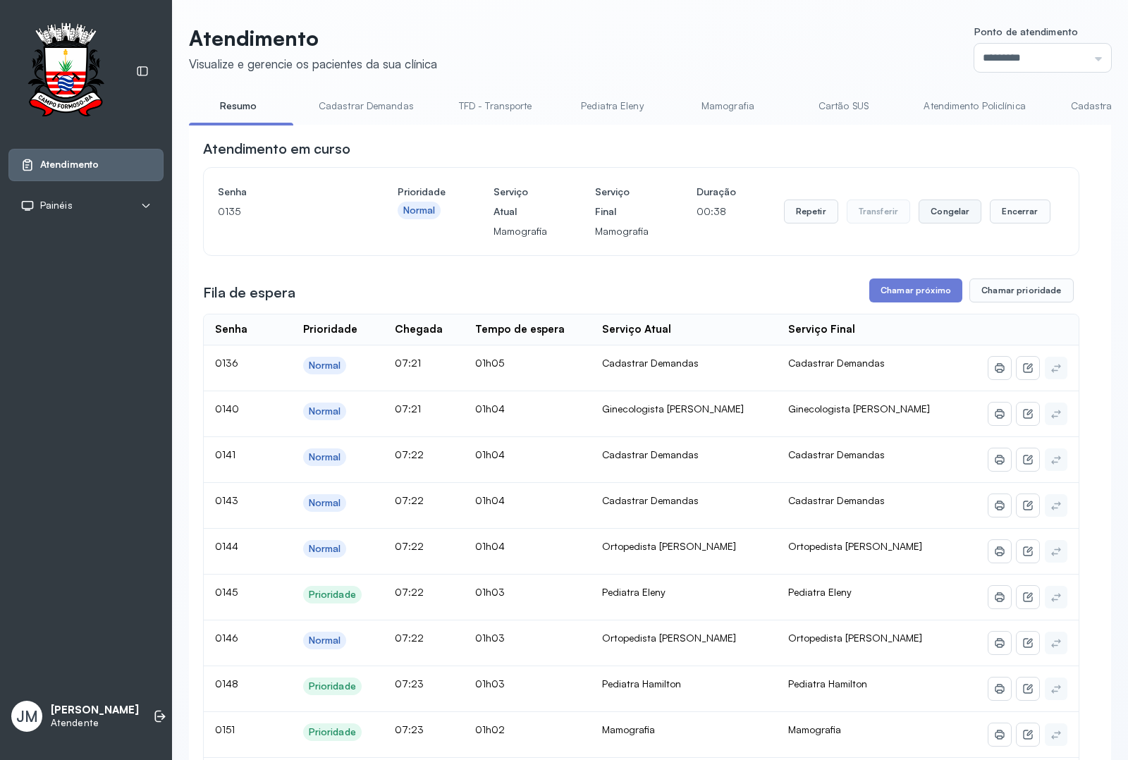
click at [940, 215] on button "Congelar" at bounding box center [950, 211] width 63 height 24
click at [999, 214] on button "Encerrar" at bounding box center [1020, 211] width 60 height 24
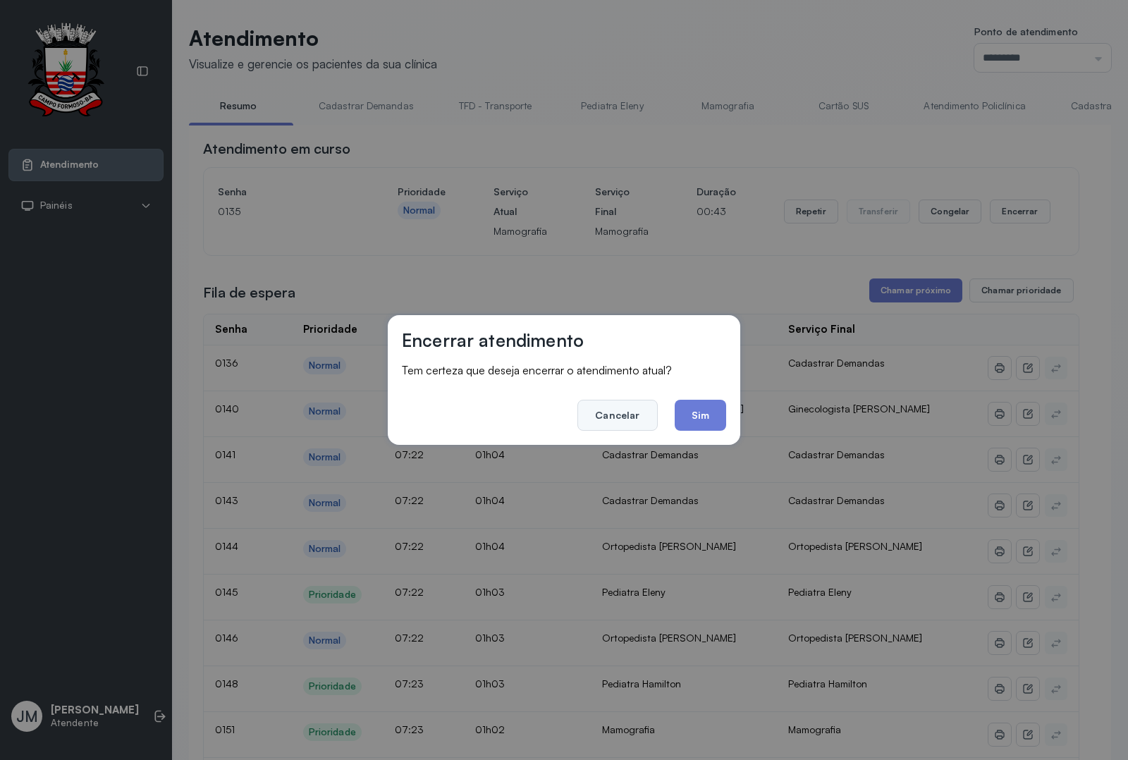
click at [611, 416] on button "Cancelar" at bounding box center [617, 415] width 80 height 31
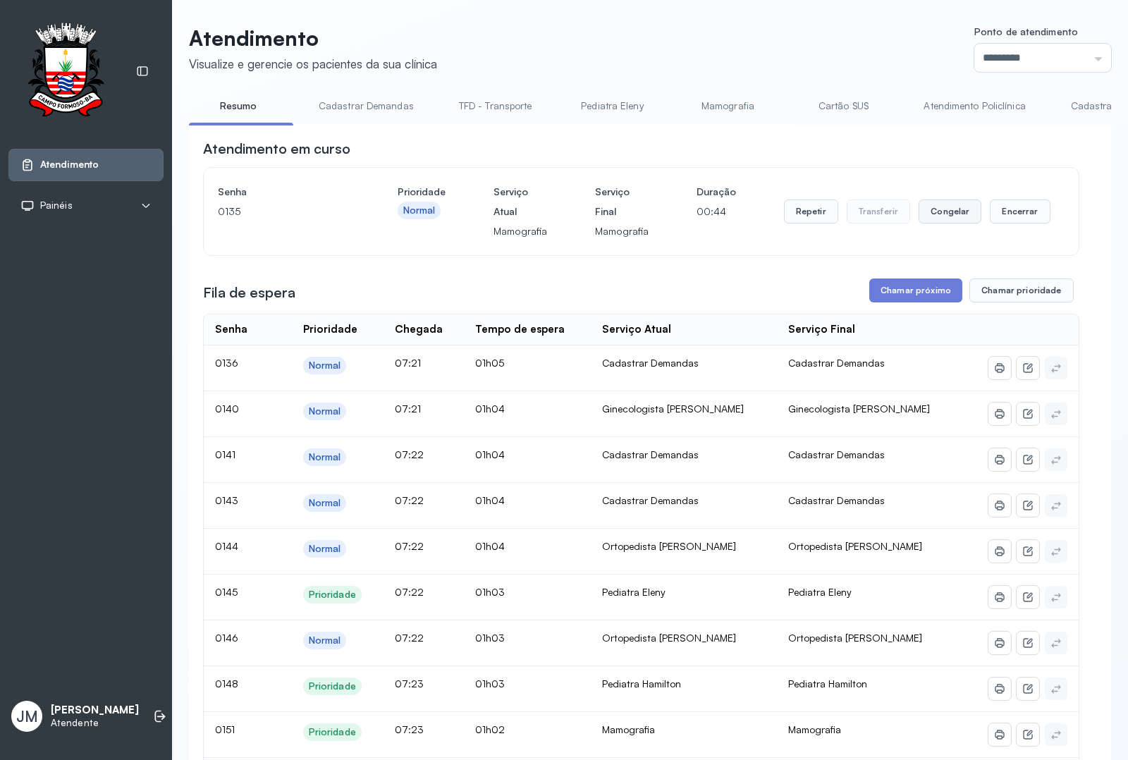
click at [930, 215] on button "Congelar" at bounding box center [950, 211] width 63 height 24
click at [936, 211] on button "Congelar" at bounding box center [950, 211] width 63 height 24
click at [938, 211] on button "Congelar" at bounding box center [950, 211] width 63 height 24
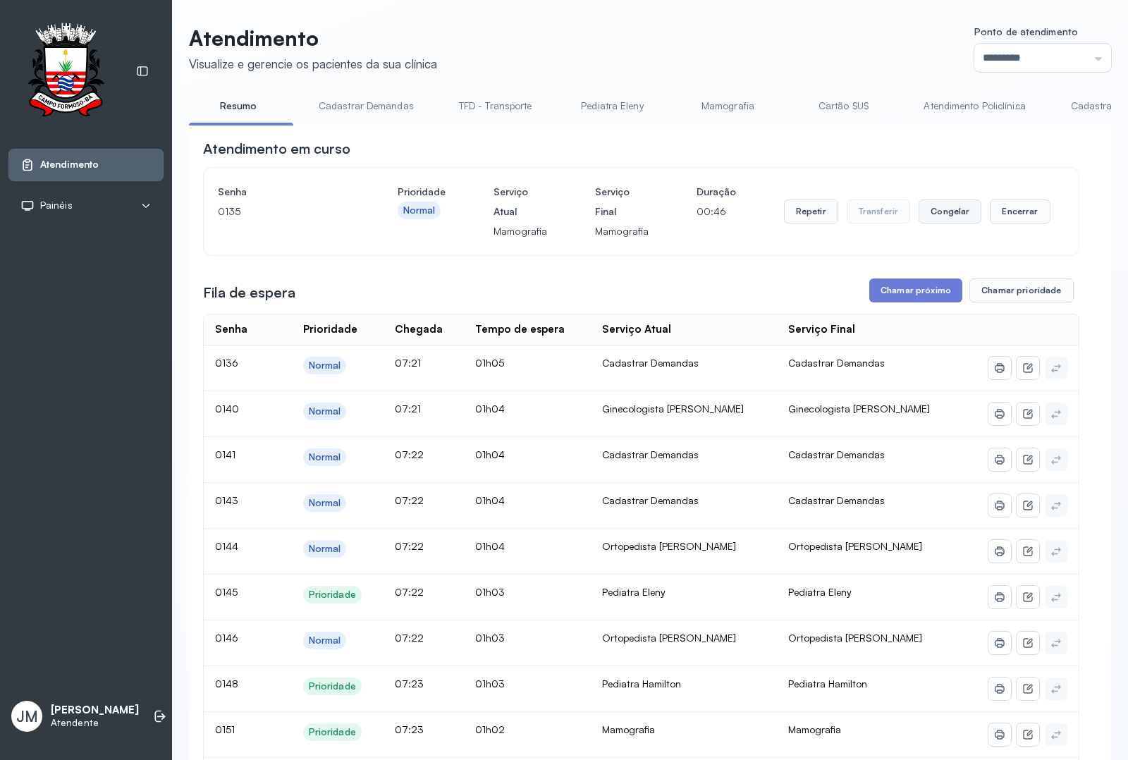
click at [938, 211] on button "Congelar" at bounding box center [950, 211] width 63 height 24
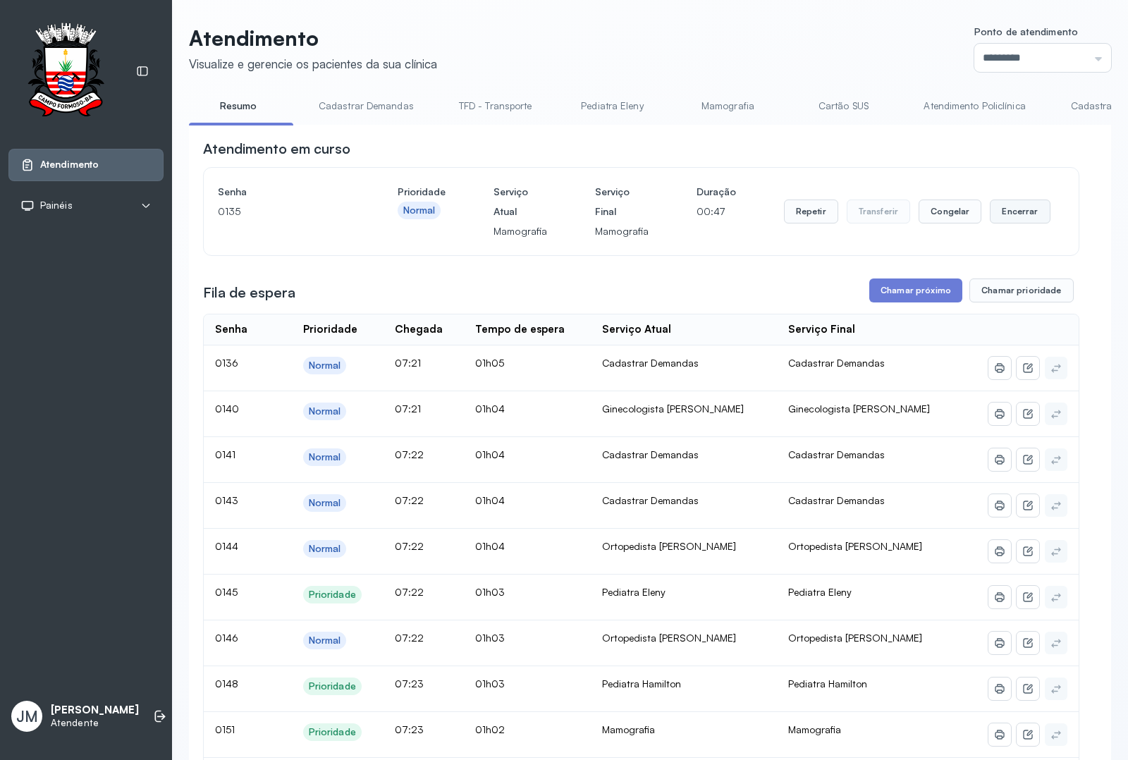
click at [996, 219] on button "Encerrar" at bounding box center [1020, 211] width 60 height 24
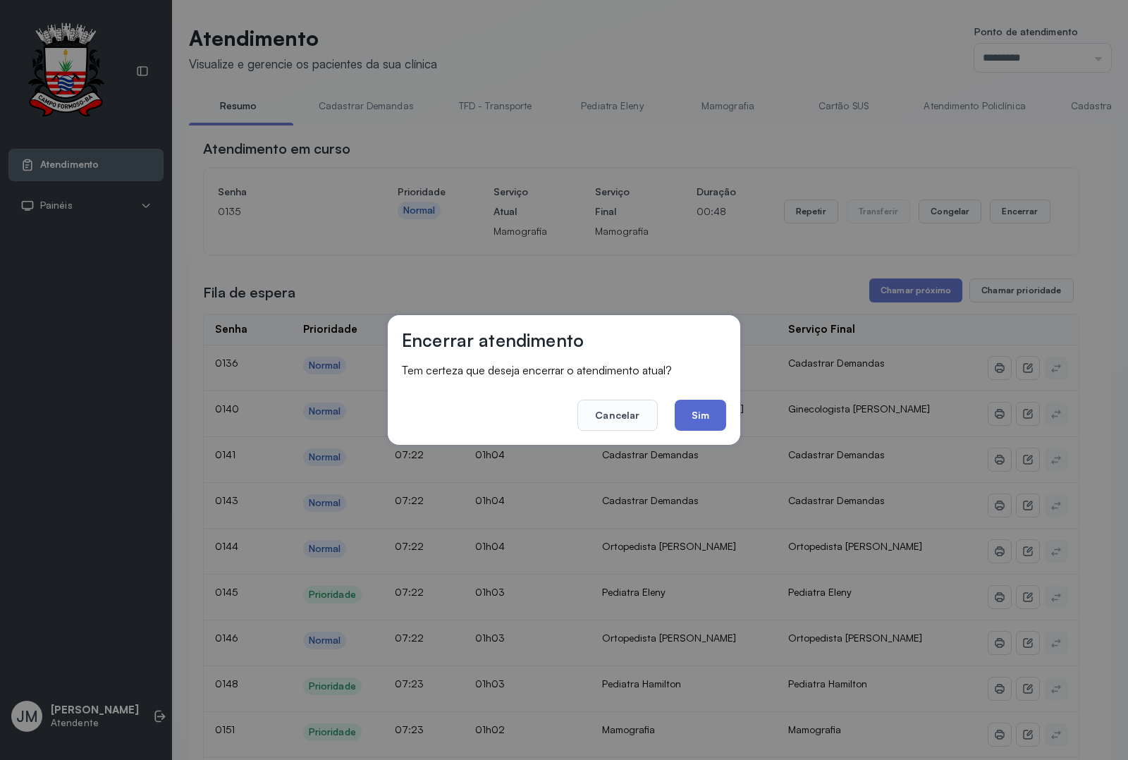
click at [689, 414] on button "Sim" at bounding box center [700, 415] width 51 height 31
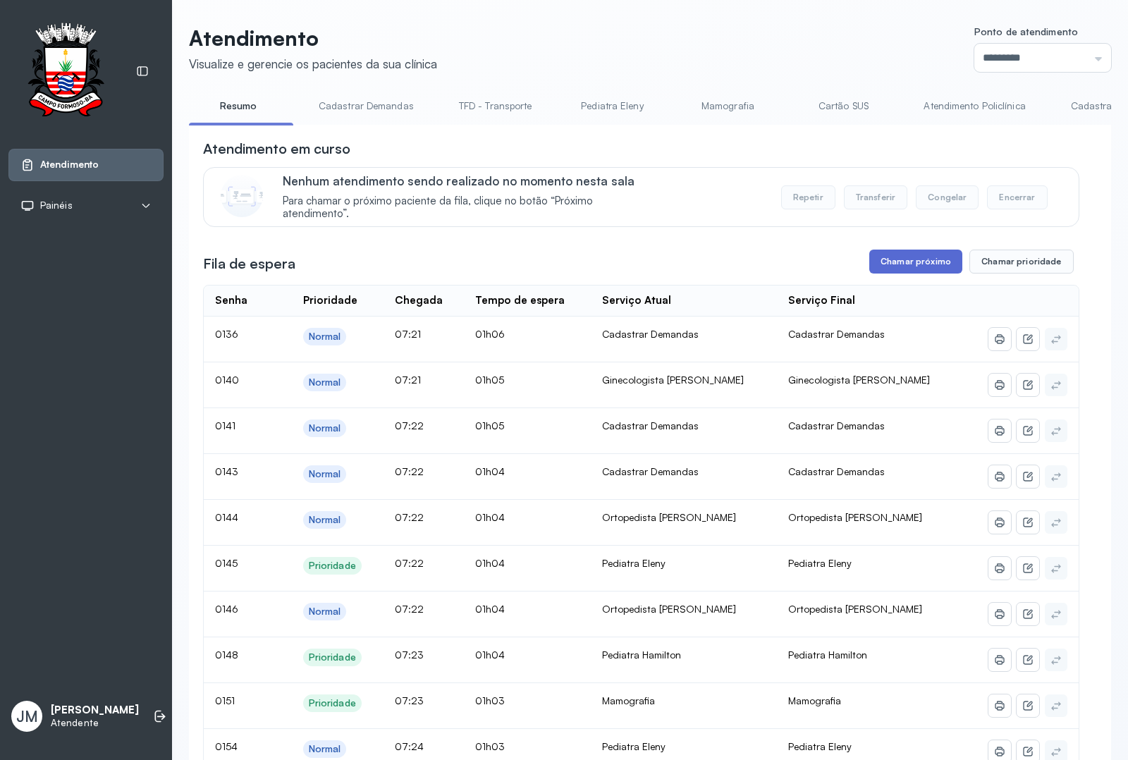
click at [901, 262] on button "Chamar próximo" at bounding box center [915, 262] width 93 height 24
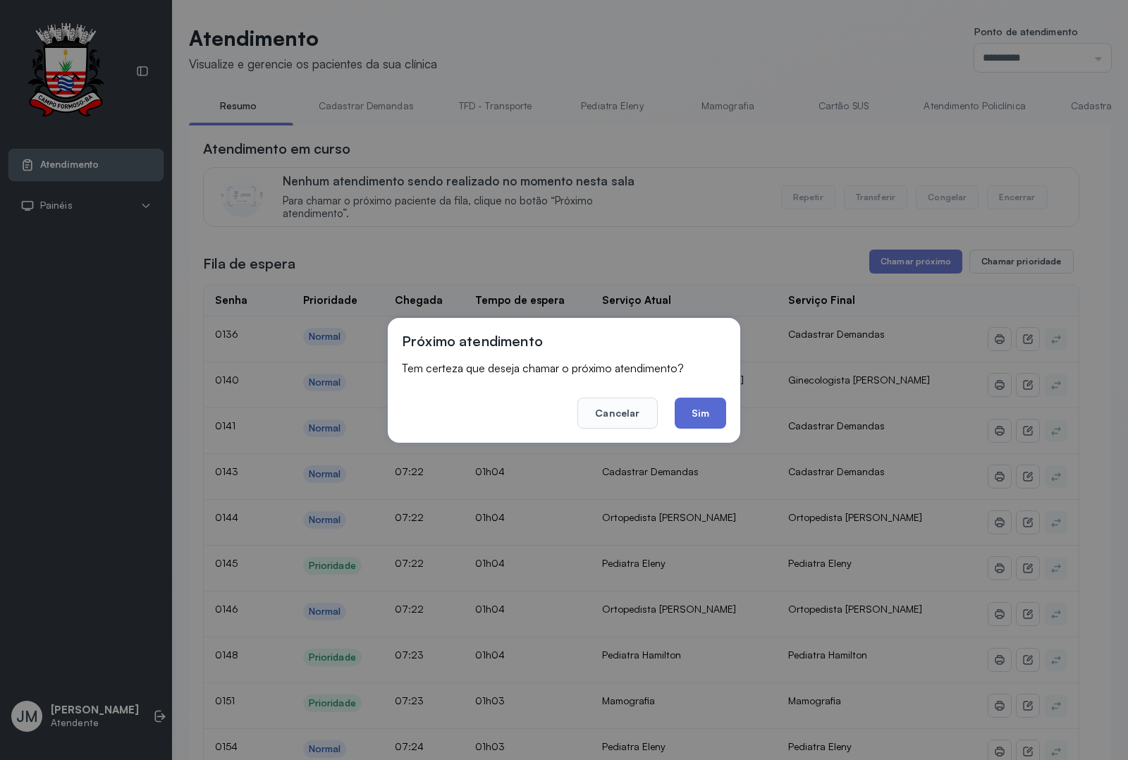
click at [692, 416] on button "Sim" at bounding box center [700, 413] width 51 height 31
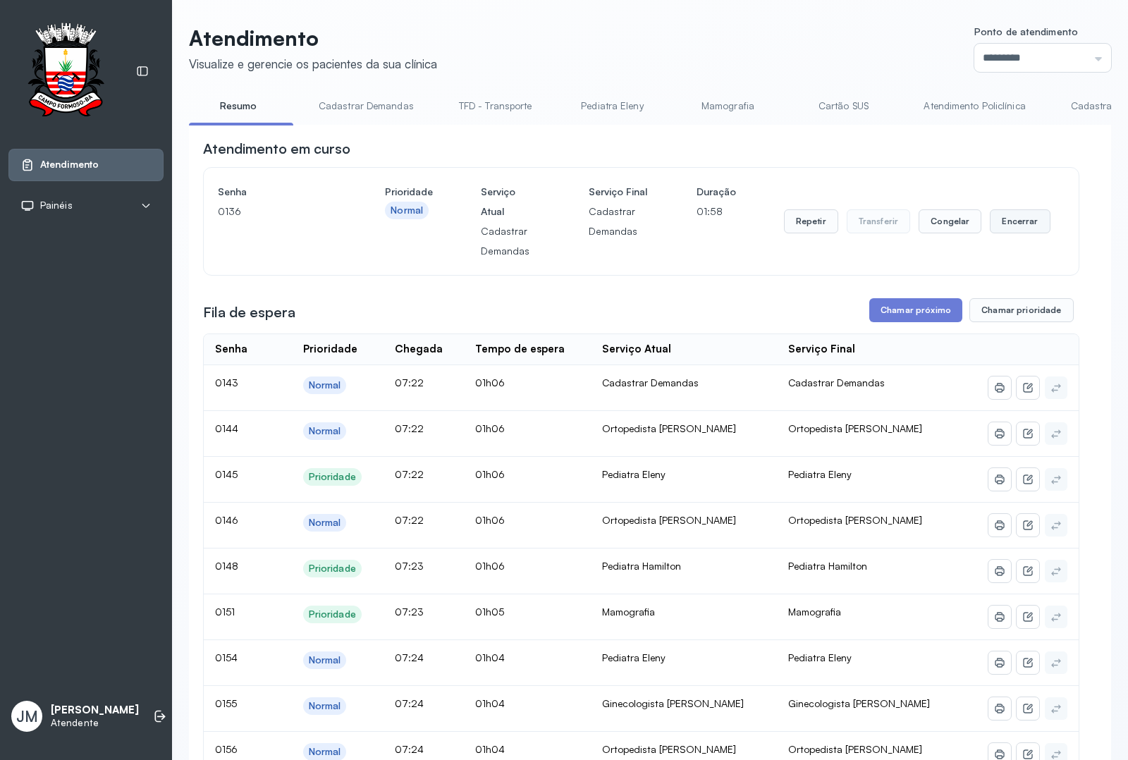
click at [1008, 223] on button "Encerrar" at bounding box center [1020, 221] width 60 height 24
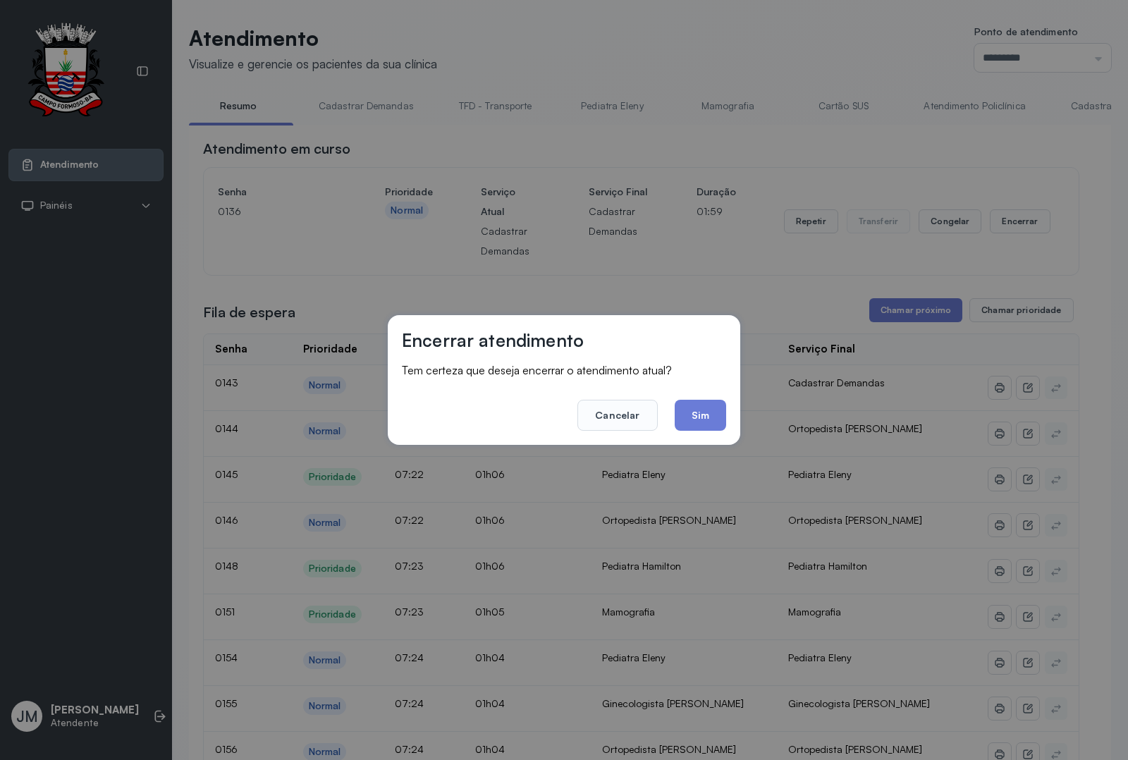
drag, startPoint x: 693, startPoint y: 416, endPoint x: 829, endPoint y: 372, distance: 142.9
click at [696, 416] on button "Sim" at bounding box center [700, 415] width 51 height 31
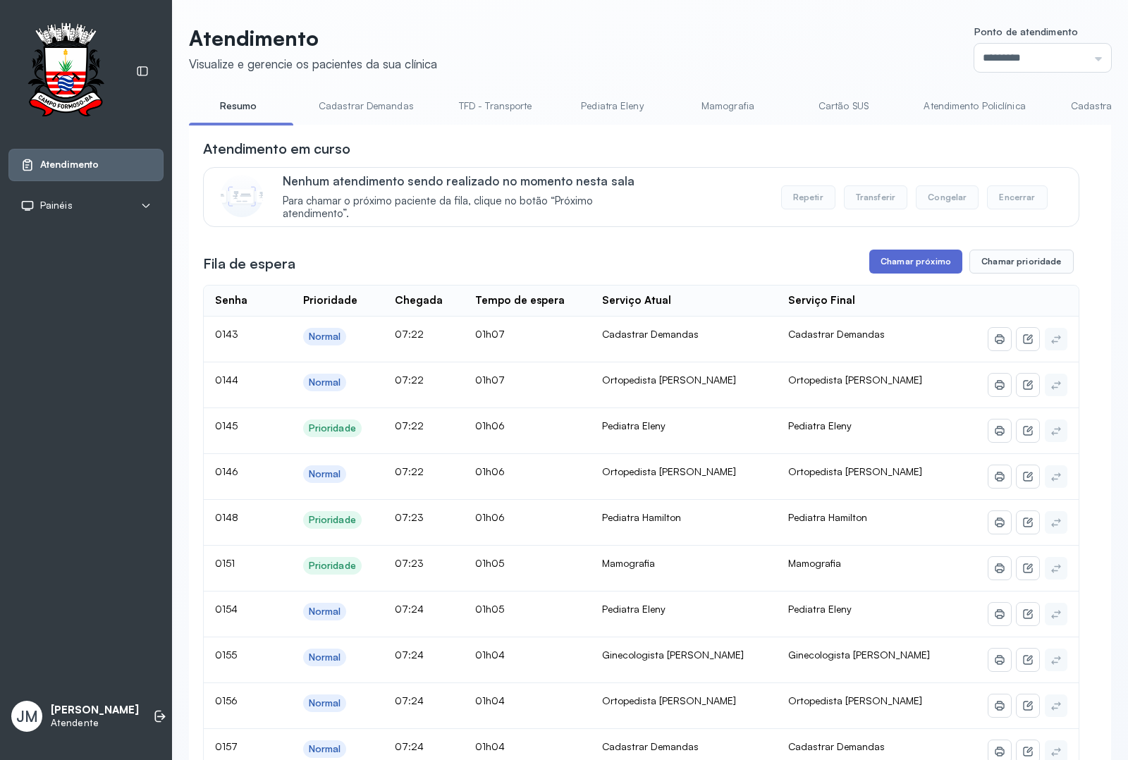
click at [893, 264] on button "Chamar próximo" at bounding box center [915, 262] width 93 height 24
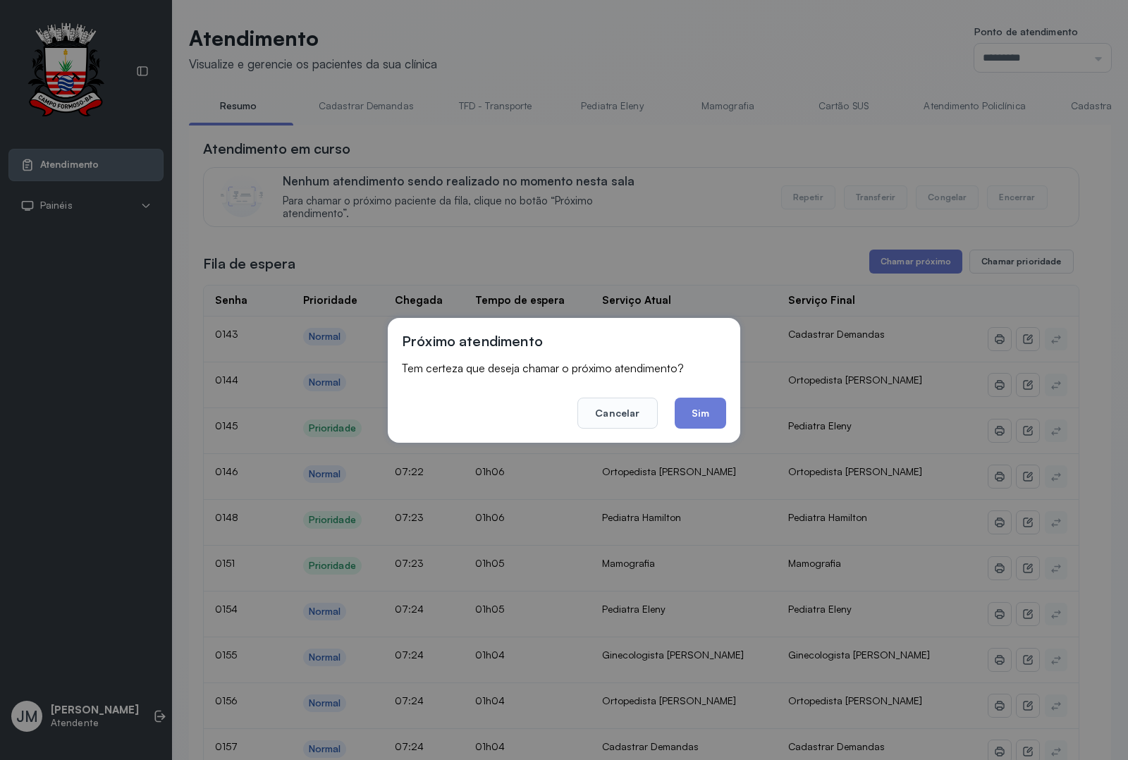
drag, startPoint x: 692, startPoint y: 400, endPoint x: 705, endPoint y: 302, distance: 99.6
click at [692, 398] on button "Sim" at bounding box center [700, 413] width 51 height 31
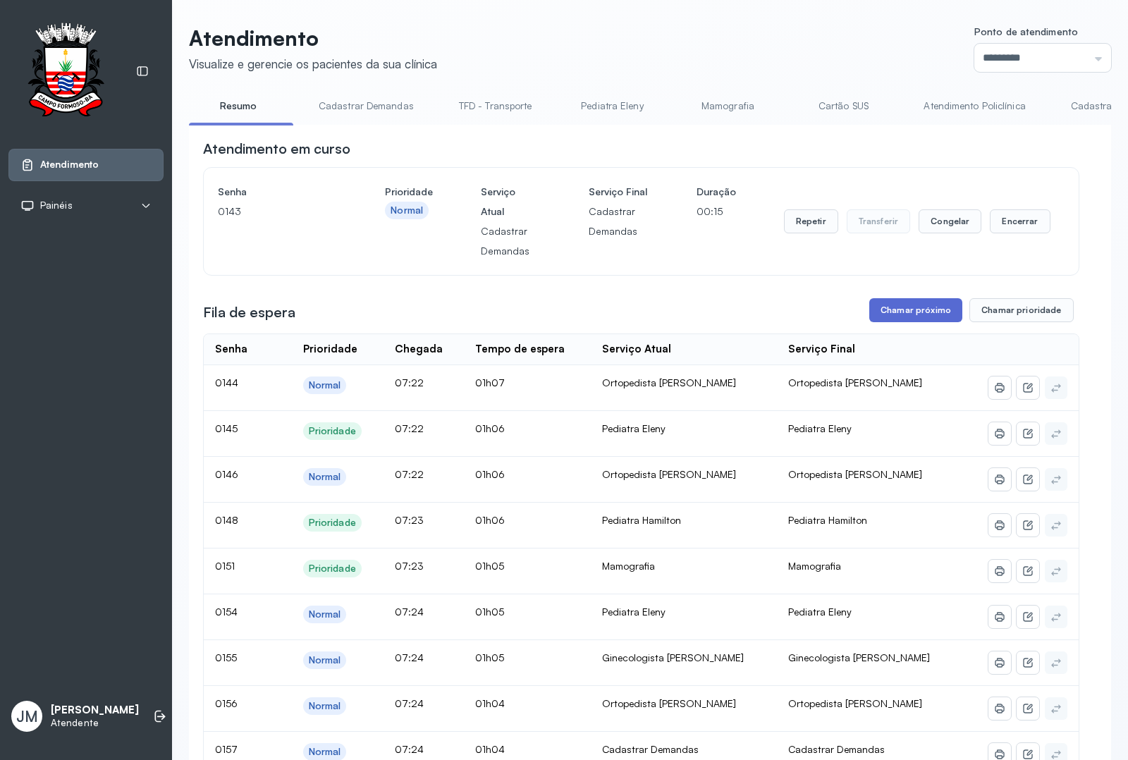
click at [906, 312] on button "Chamar próximo" at bounding box center [915, 310] width 93 height 24
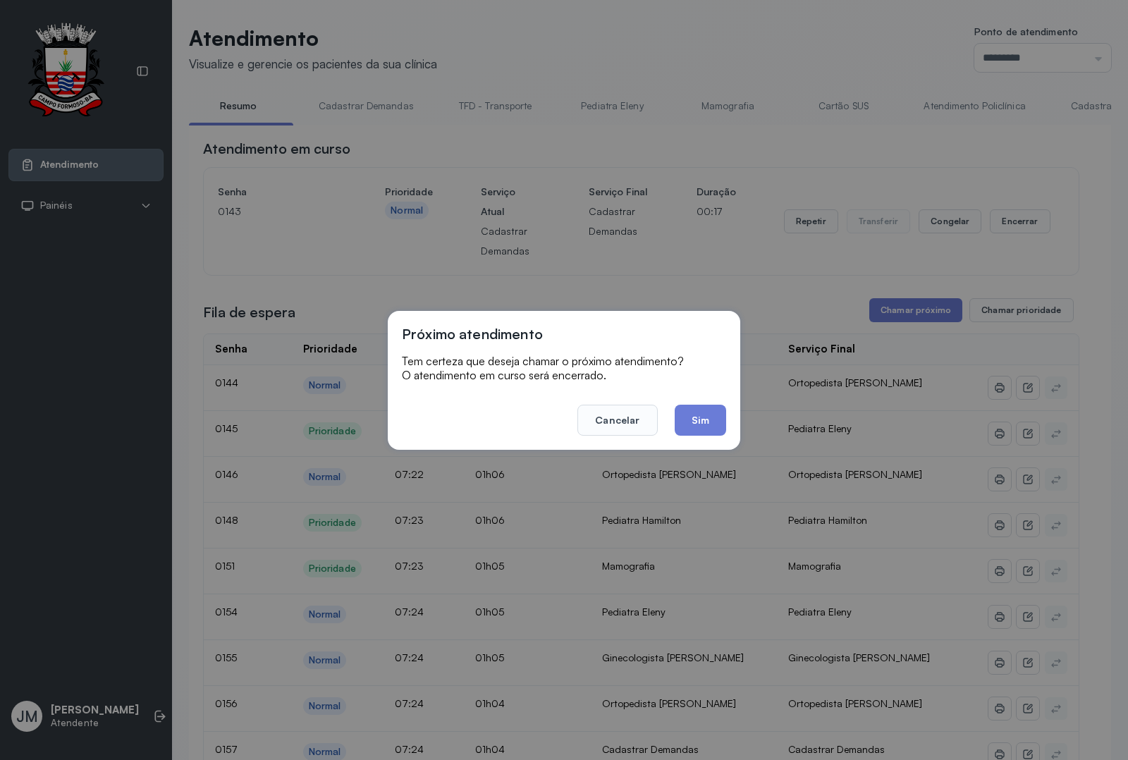
click at [688, 428] on button "Sim" at bounding box center [700, 420] width 51 height 31
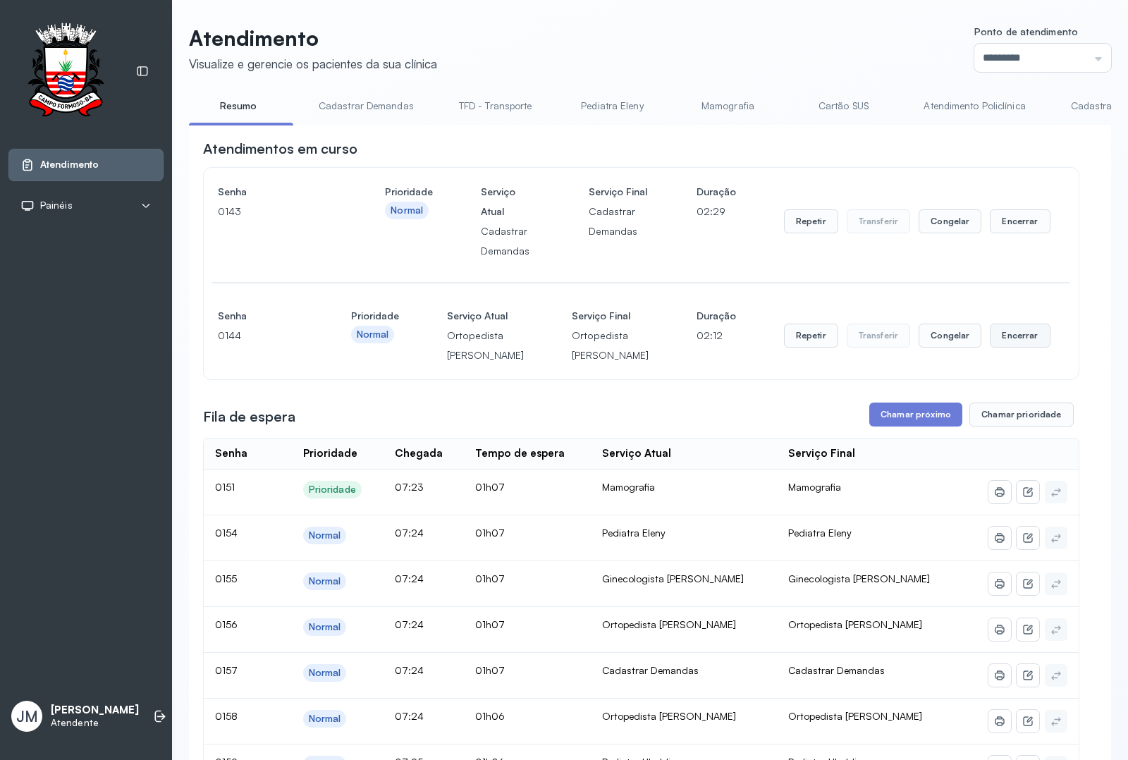
click at [1012, 348] on button "Encerrar" at bounding box center [1020, 336] width 60 height 24
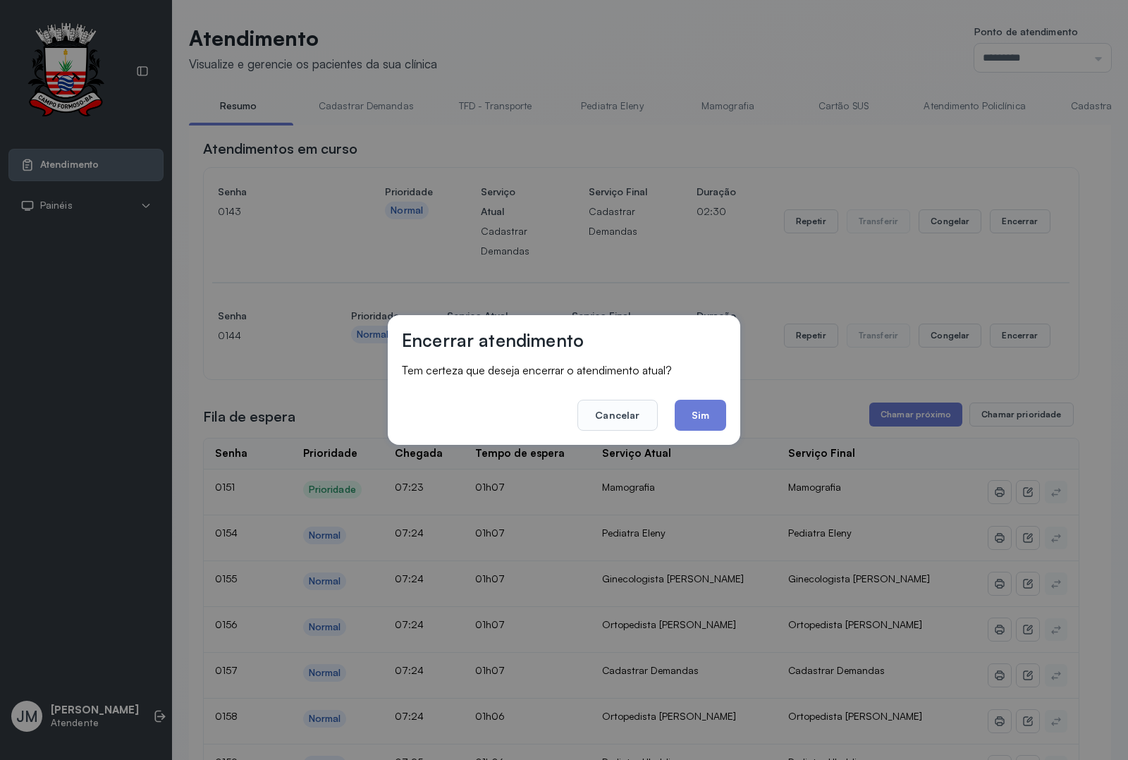
drag, startPoint x: 704, startPoint y: 416, endPoint x: 763, endPoint y: 393, distance: 64.0
click at [704, 414] on button "Sim" at bounding box center [700, 415] width 51 height 31
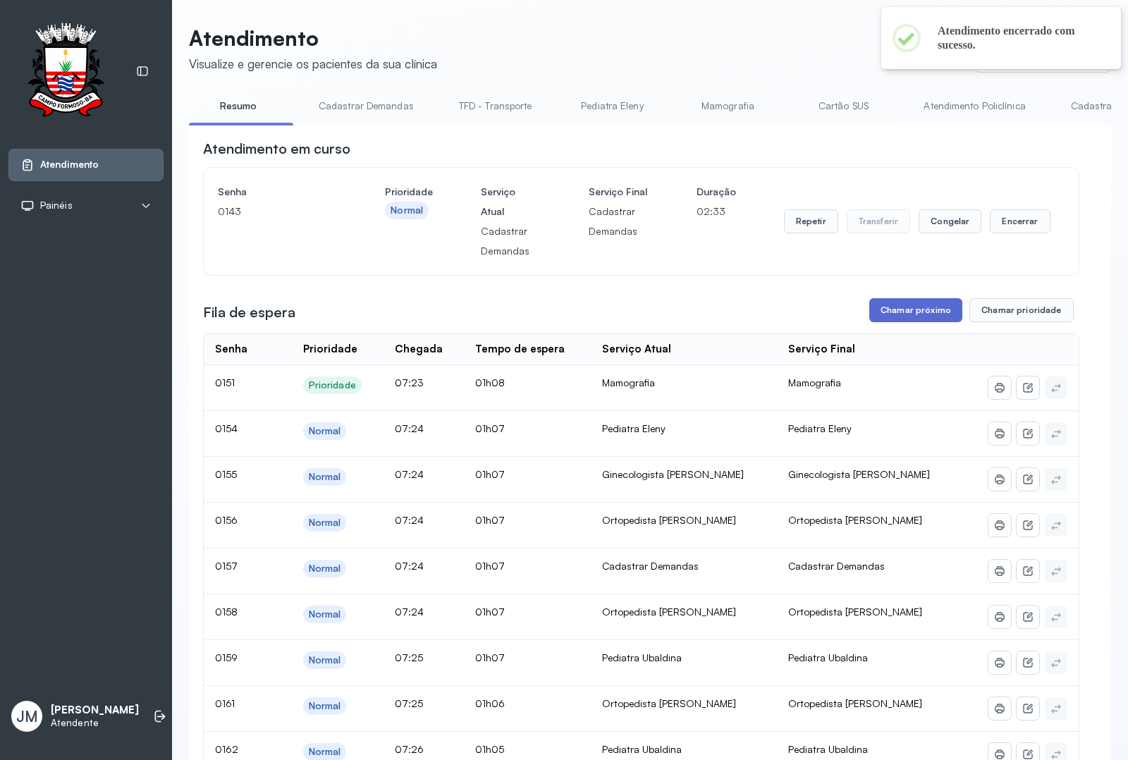
click at [901, 316] on button "Chamar próximo" at bounding box center [915, 310] width 93 height 24
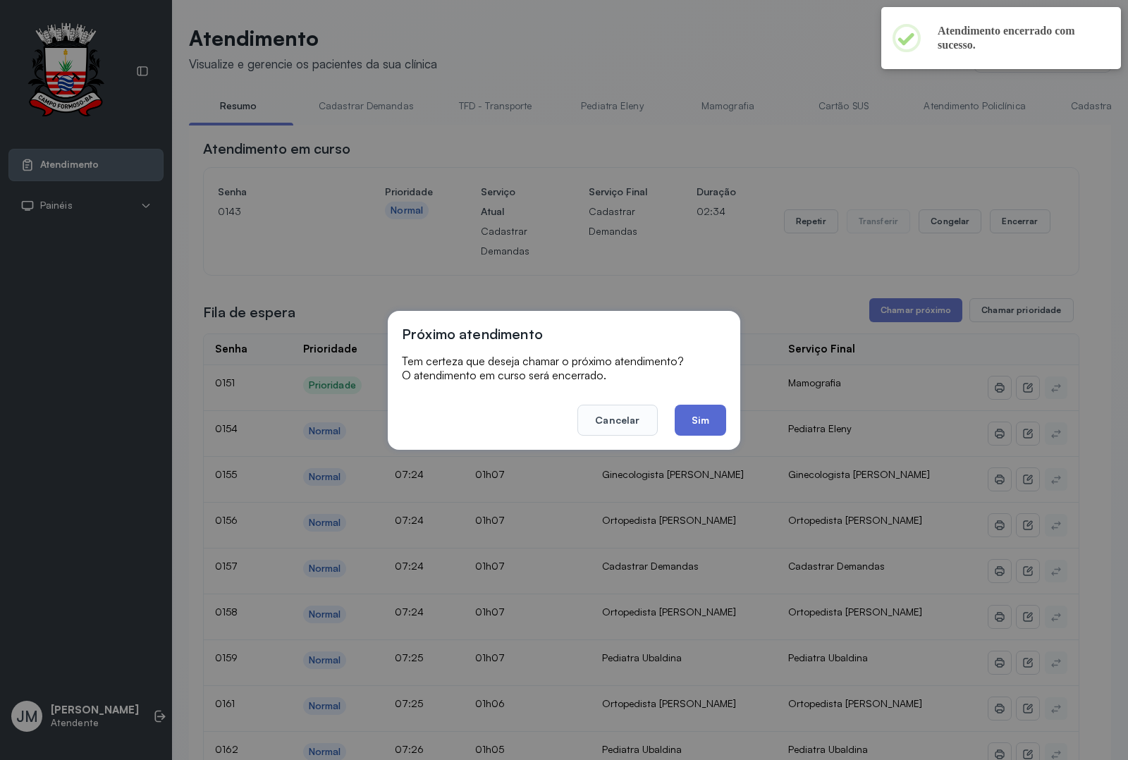
click at [716, 428] on button "Sim" at bounding box center [700, 420] width 51 height 31
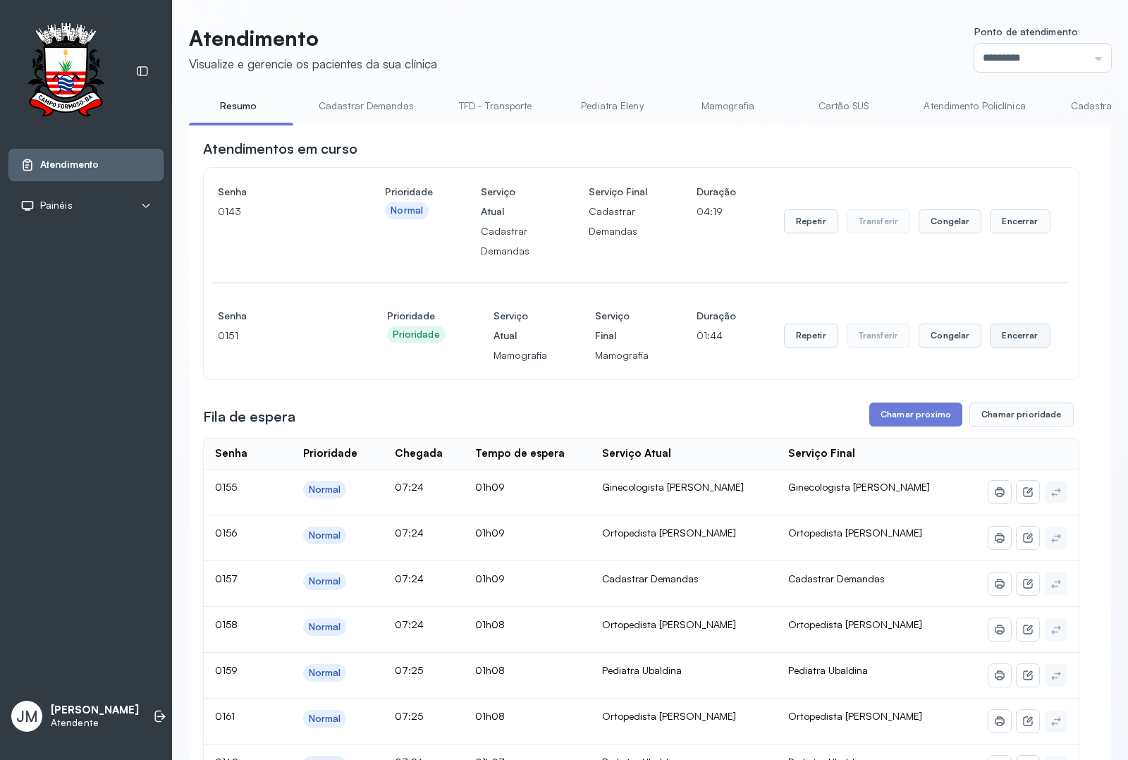
click at [1020, 336] on button "Encerrar" at bounding box center [1020, 336] width 60 height 24
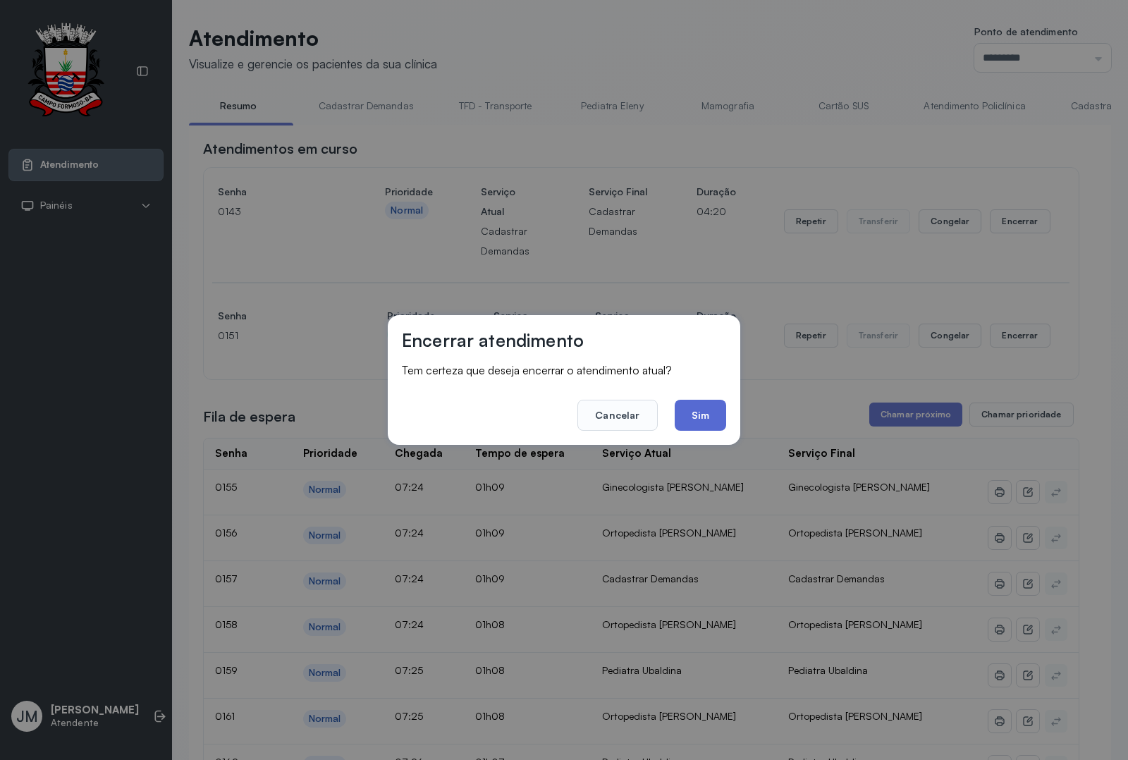
click at [724, 407] on button "Sim" at bounding box center [700, 415] width 51 height 31
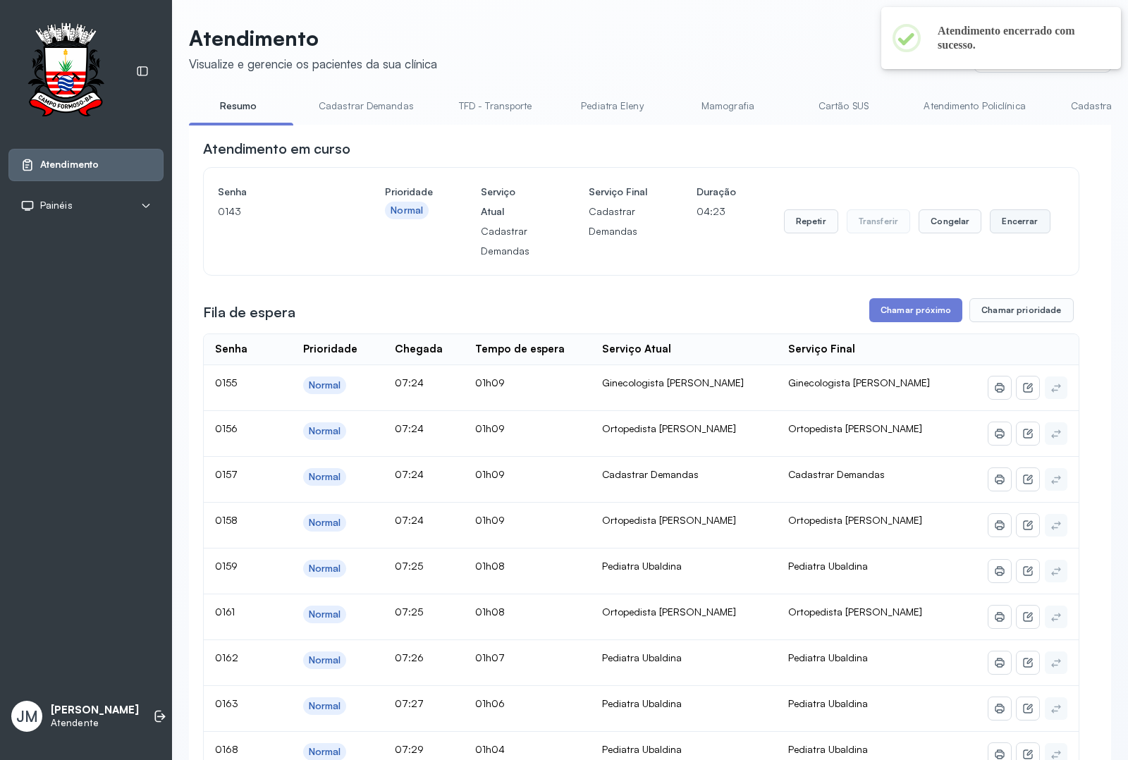
click at [1010, 229] on button "Encerrar" at bounding box center [1020, 221] width 60 height 24
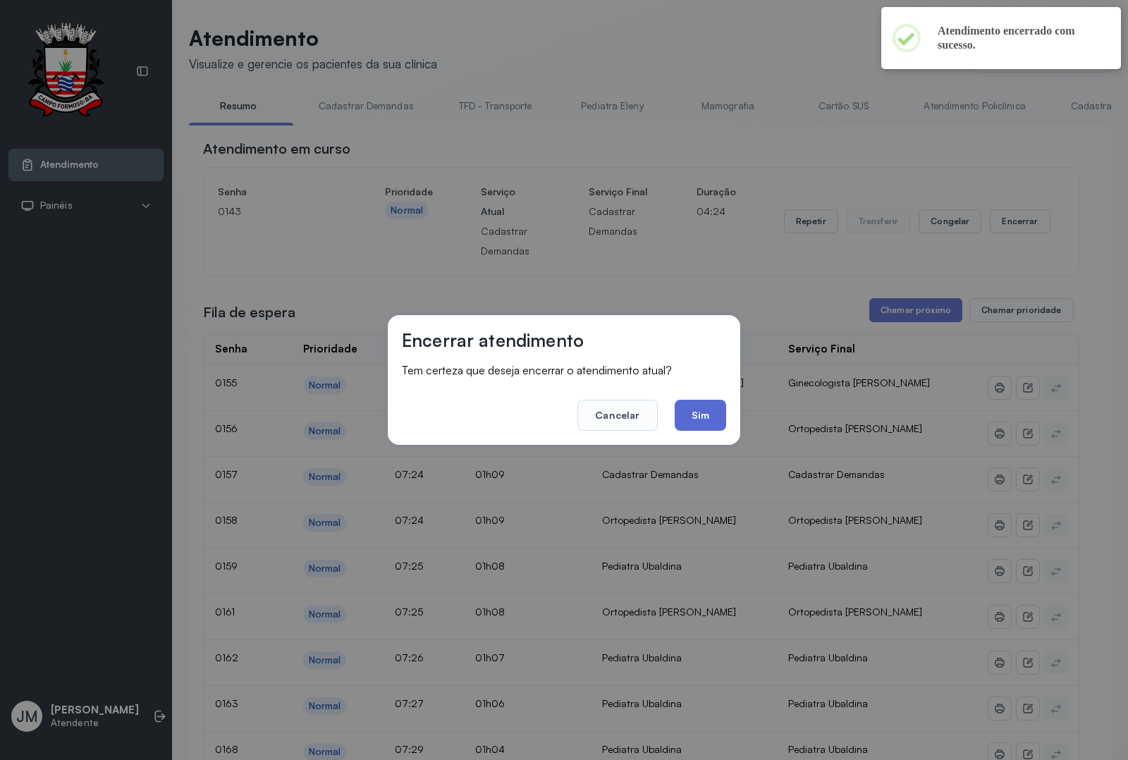
click at [693, 414] on button "Sim" at bounding box center [700, 415] width 51 height 31
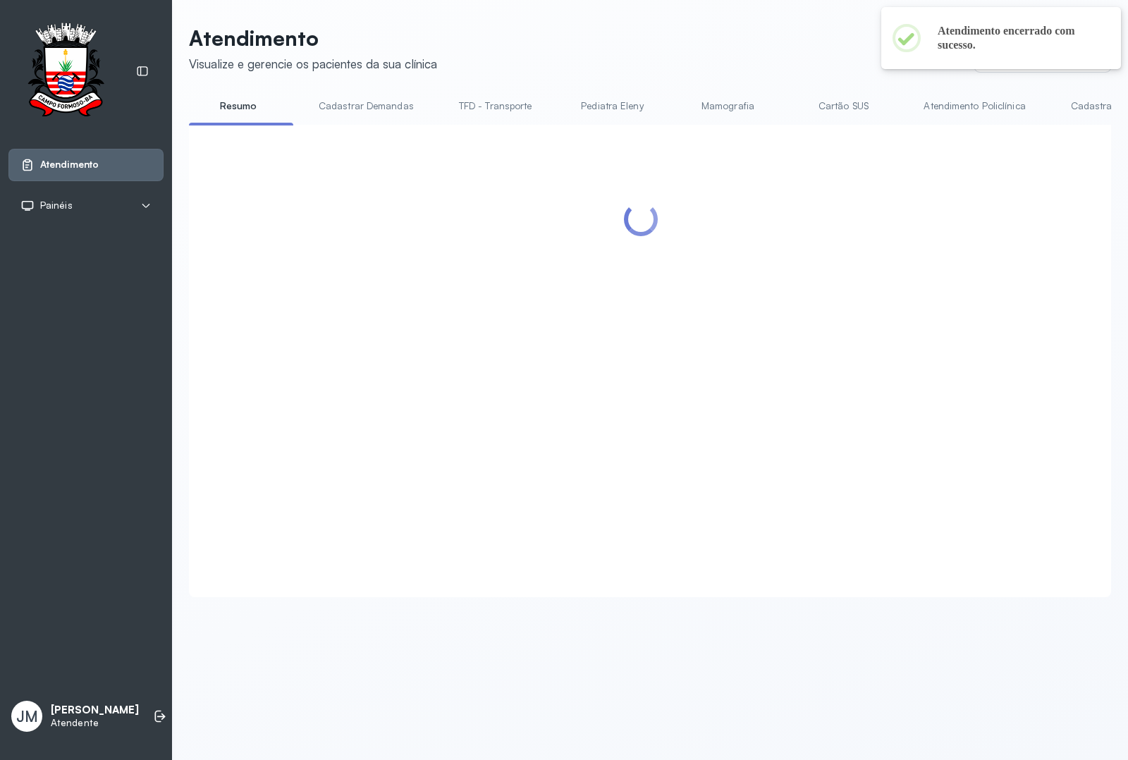
click at [899, 314] on div at bounding box center [641, 344] width 876 height 410
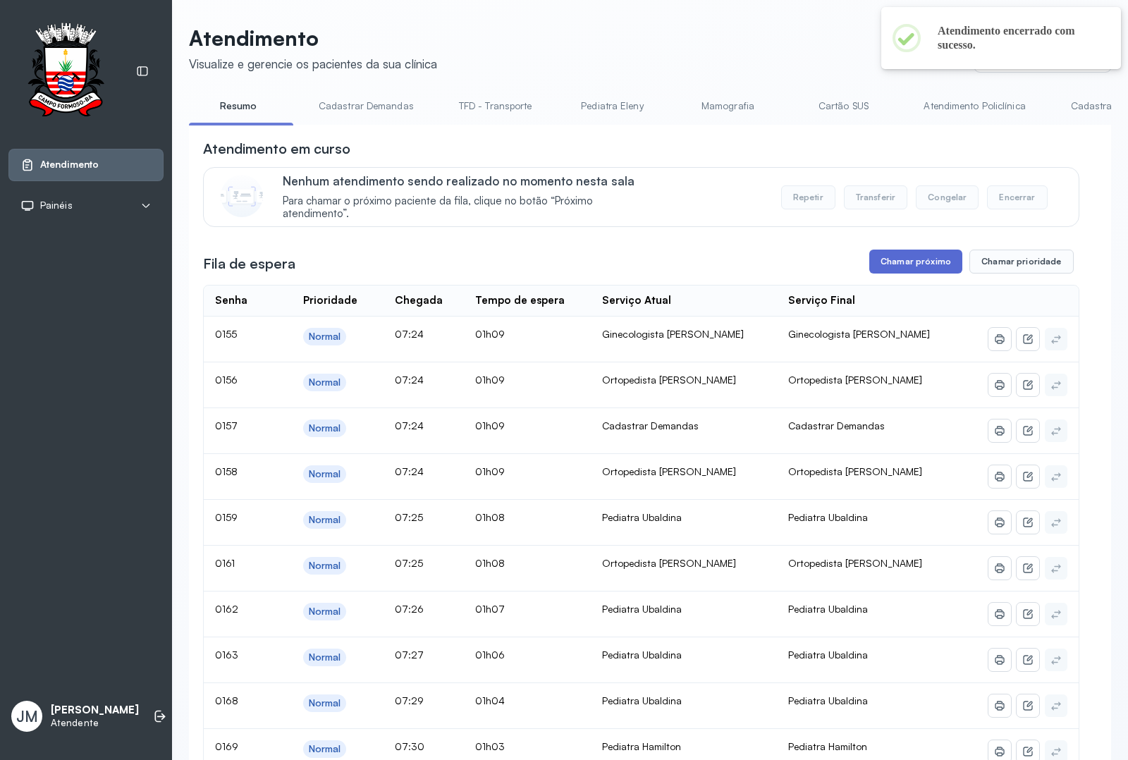
click at [907, 265] on button "Chamar próximo" at bounding box center [915, 262] width 93 height 24
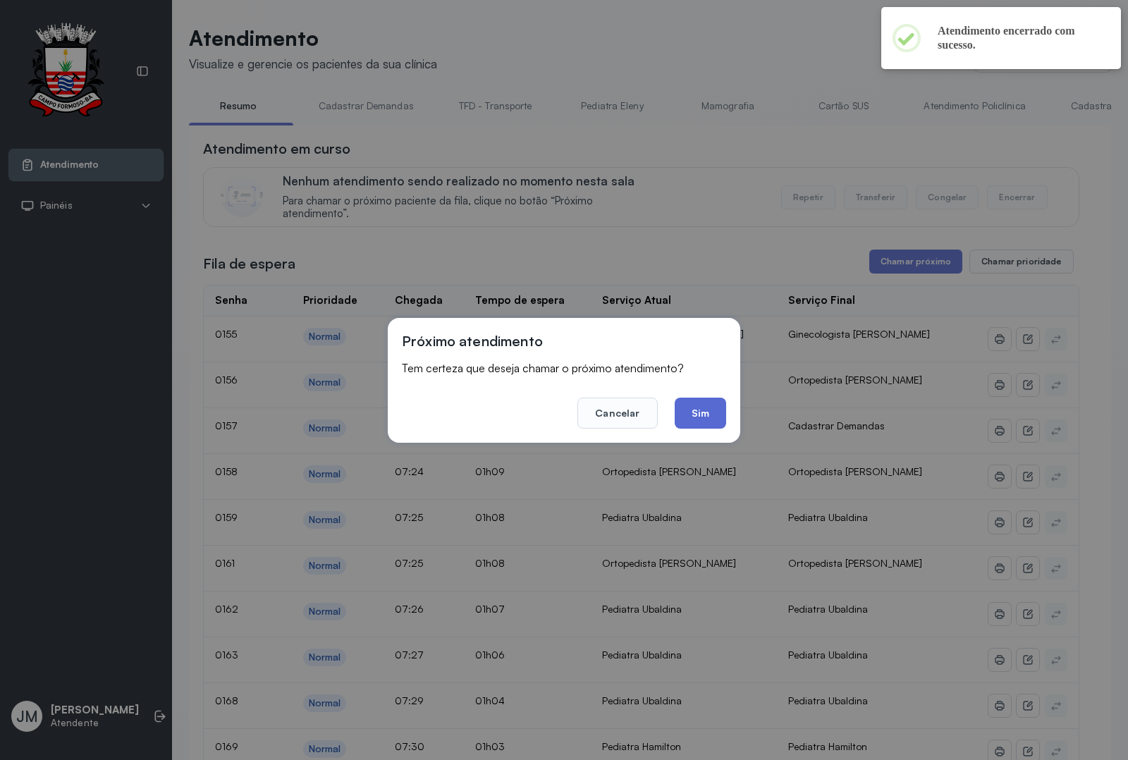
click at [694, 410] on button "Sim" at bounding box center [700, 413] width 51 height 31
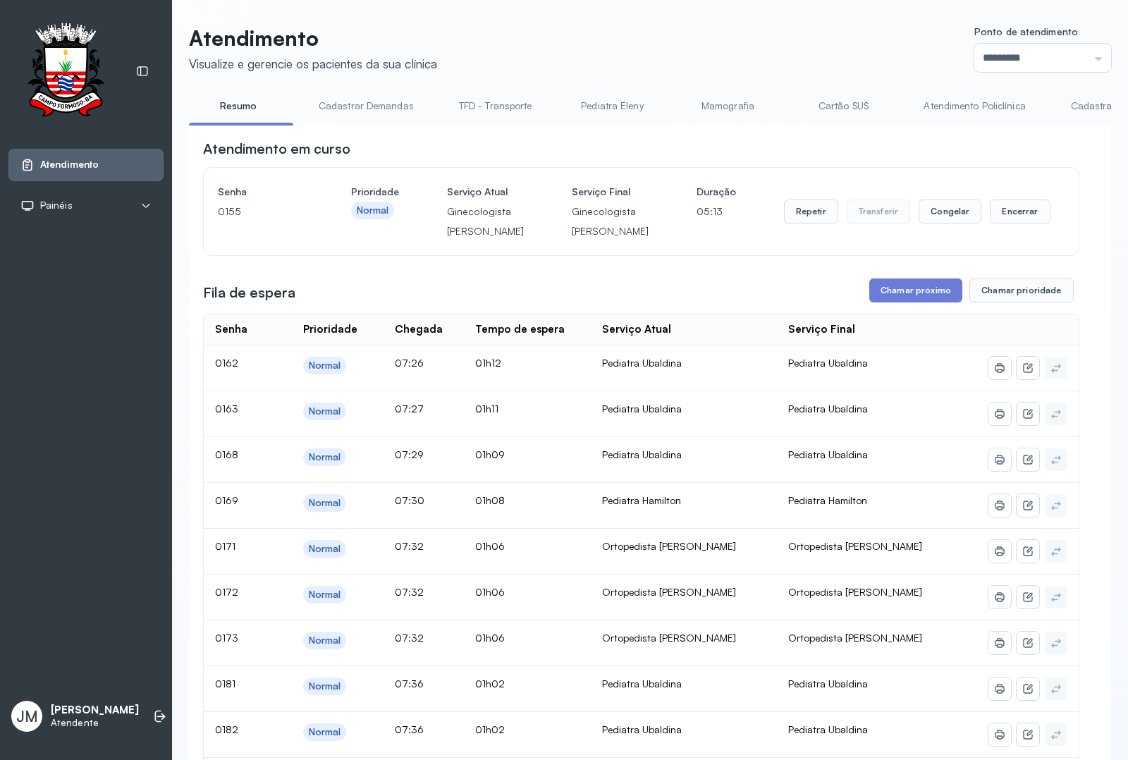
click at [1016, 210] on div "Repetir Transferir Congelar Encerrar" at bounding box center [917, 211] width 266 height 59
click at [1016, 216] on button "Encerrar" at bounding box center [1020, 211] width 60 height 24
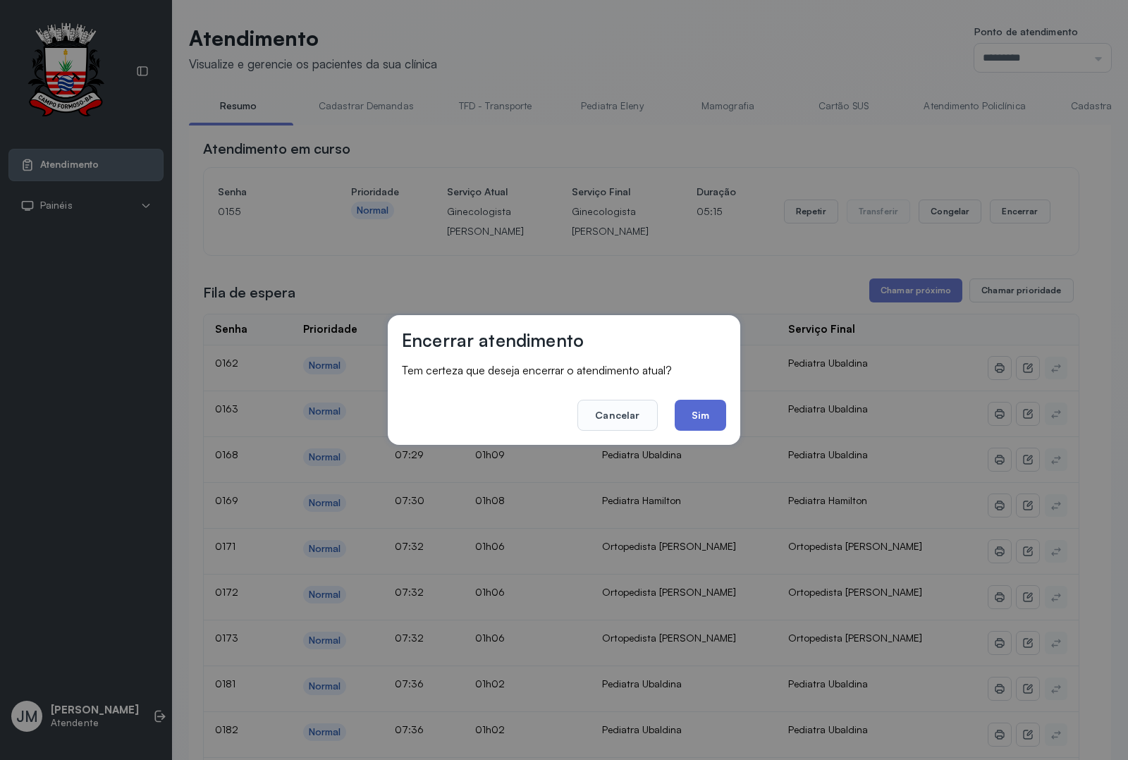
click at [702, 413] on button "Sim" at bounding box center [700, 415] width 51 height 31
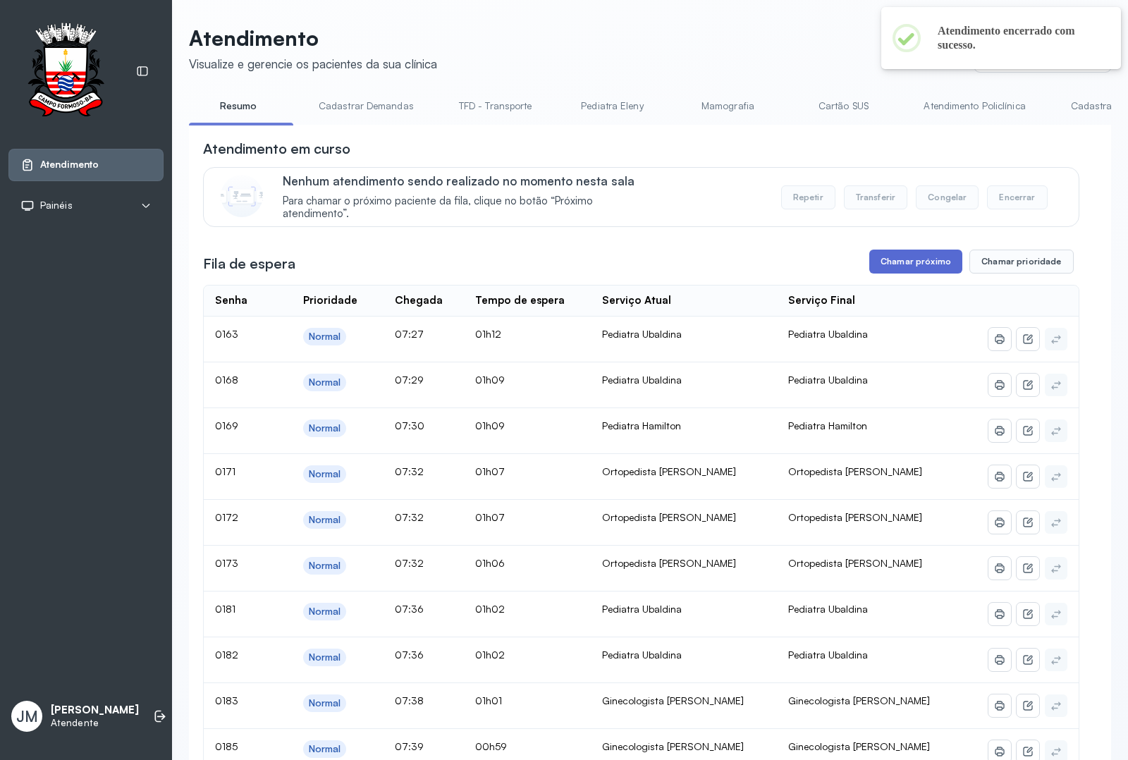
click at [928, 264] on button "Chamar próximo" at bounding box center [915, 262] width 93 height 24
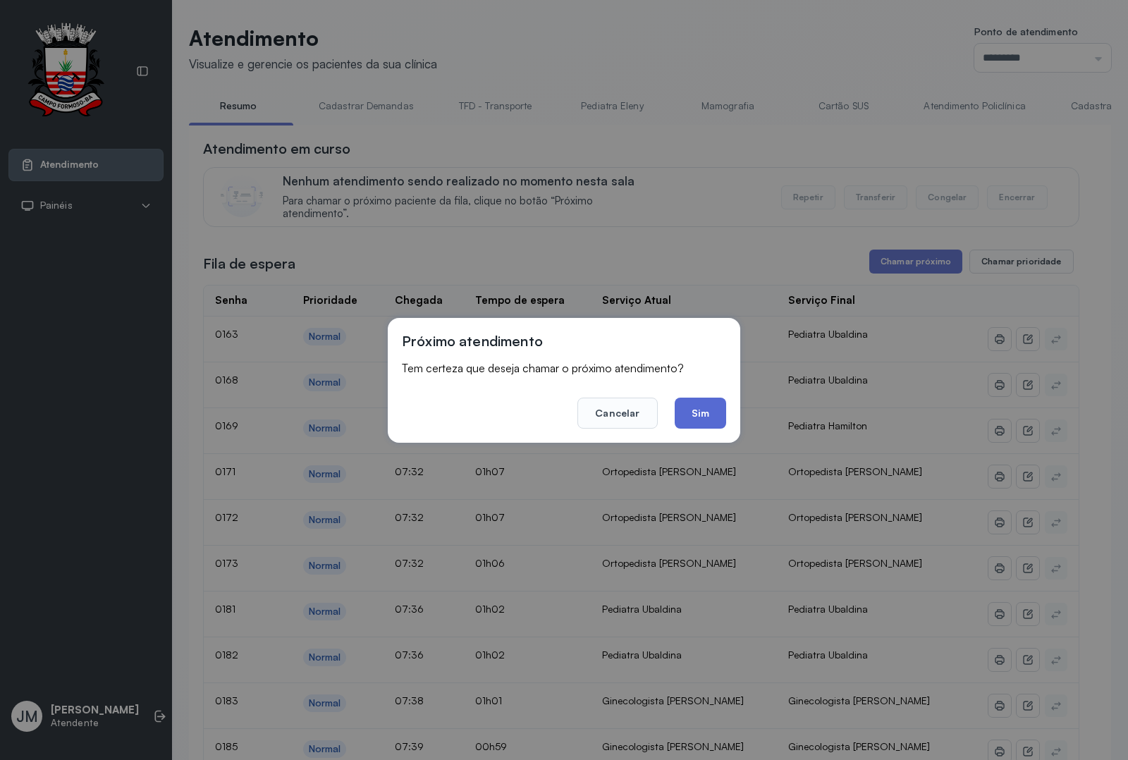
click at [709, 404] on button "Sim" at bounding box center [700, 413] width 51 height 31
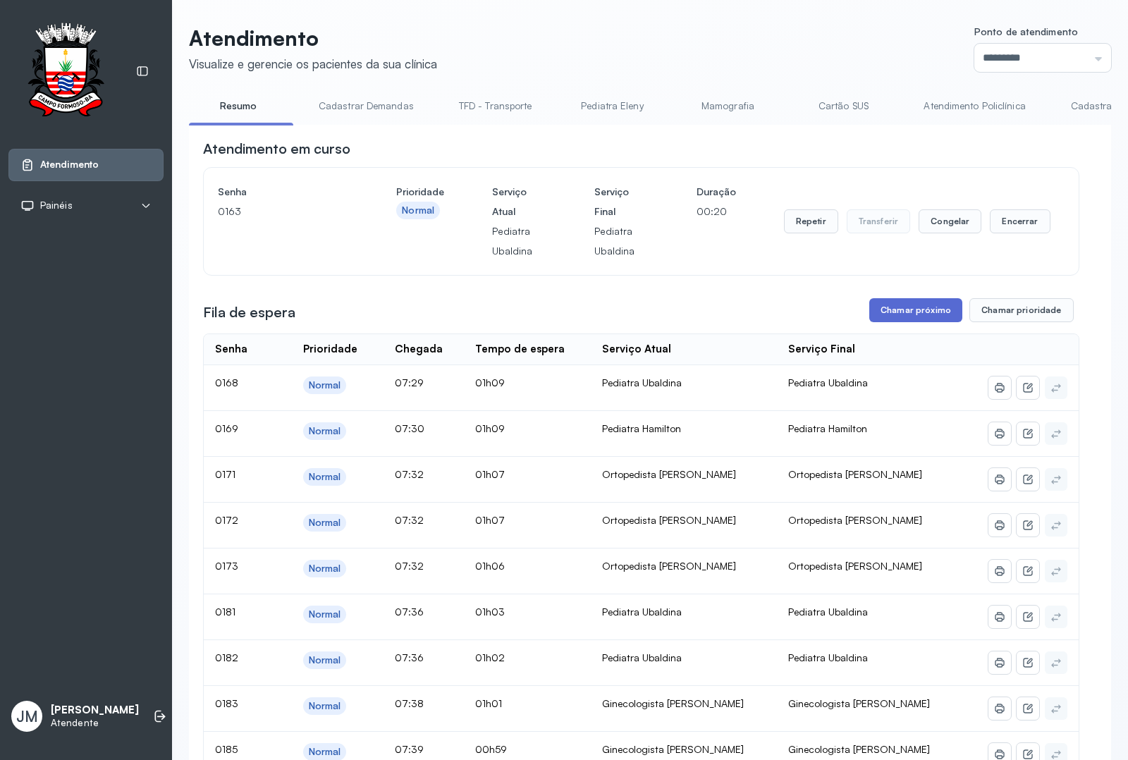
click at [921, 310] on button "Chamar próximo" at bounding box center [915, 310] width 93 height 24
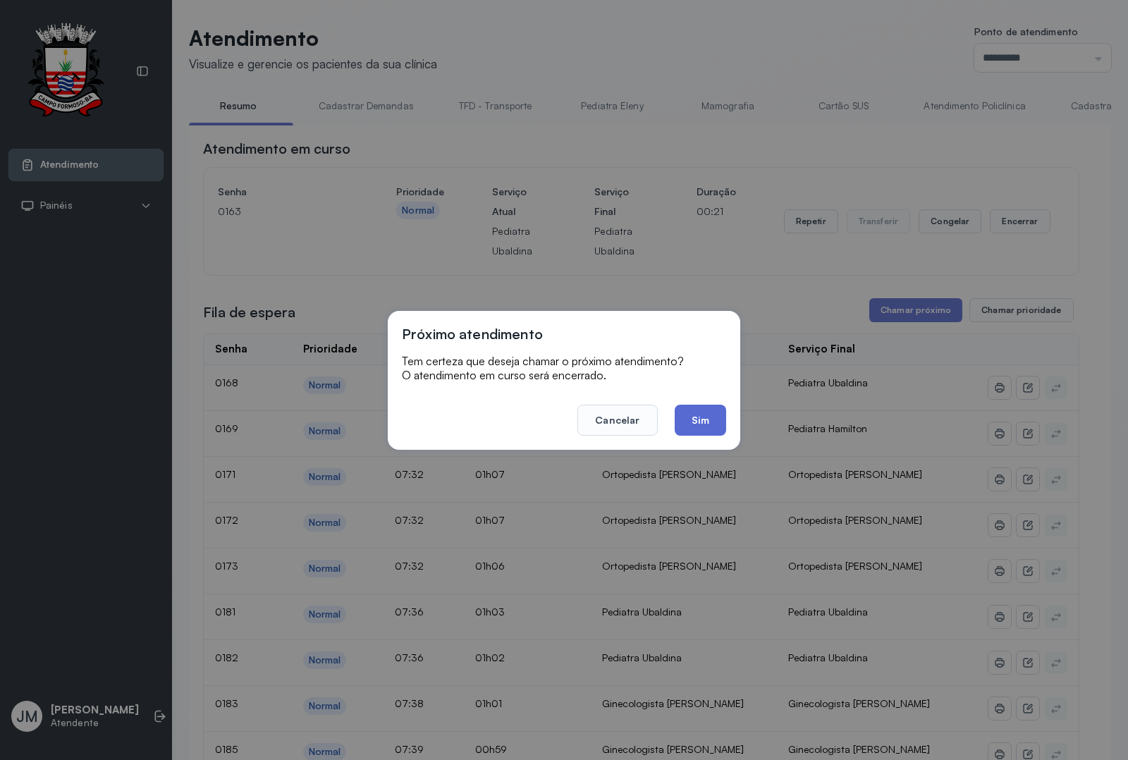
click at [714, 414] on button "Sim" at bounding box center [700, 420] width 51 height 31
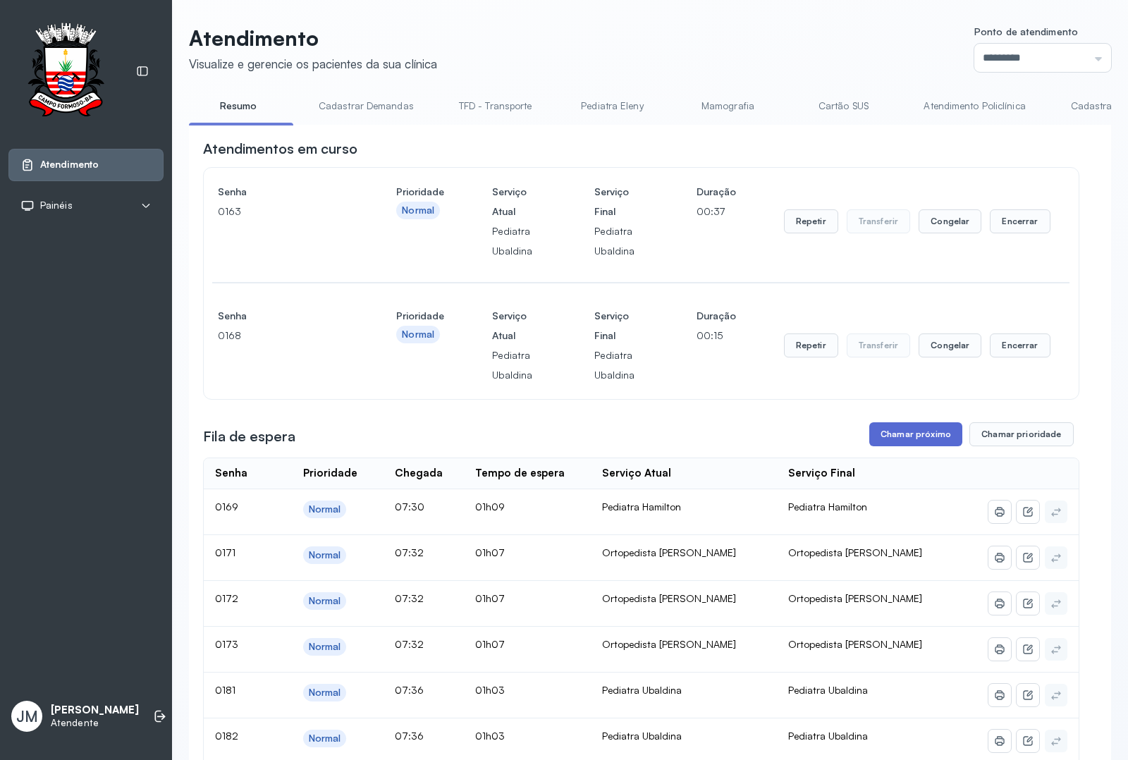
click at [902, 443] on button "Chamar próximo" at bounding box center [915, 434] width 93 height 24
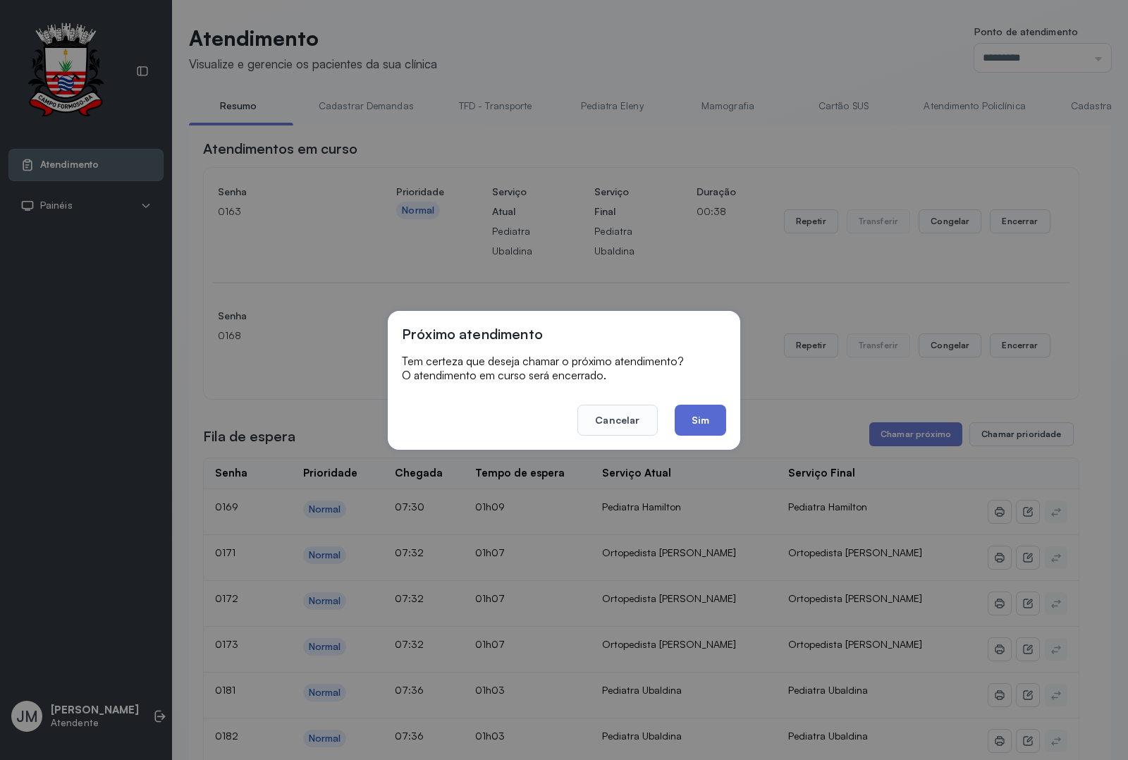
click at [707, 427] on button "Sim" at bounding box center [700, 420] width 51 height 31
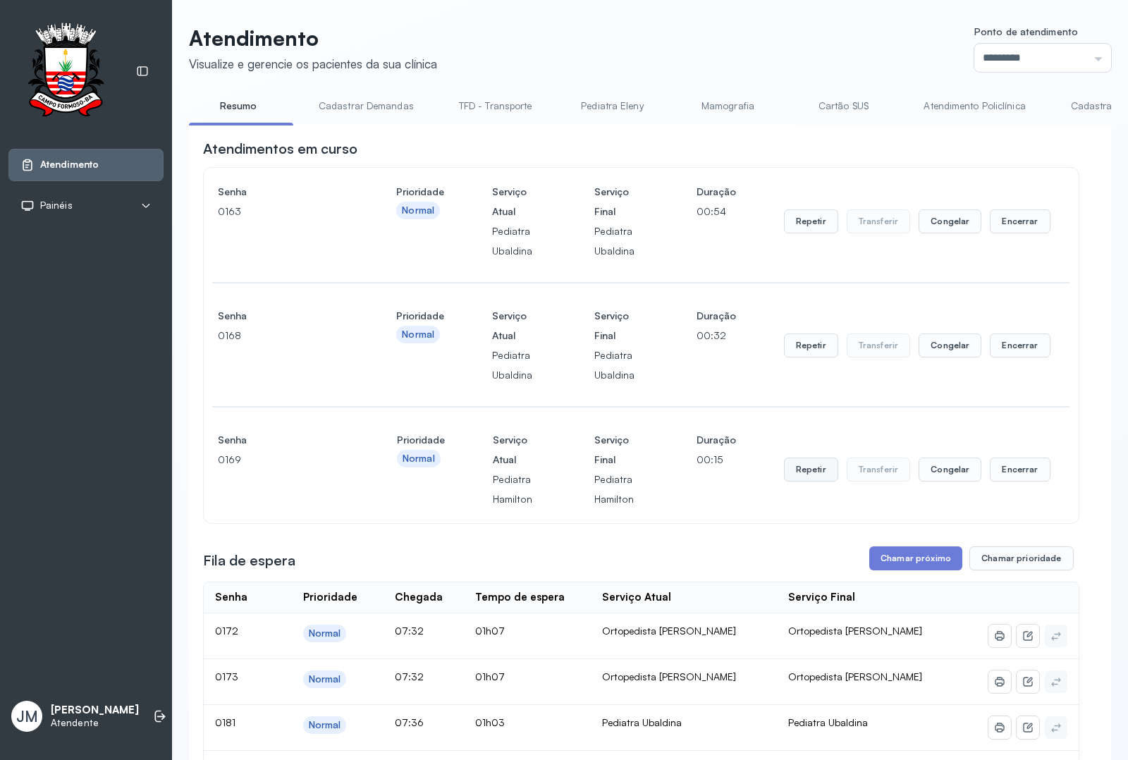
click at [784, 469] on button "Repetir" at bounding box center [811, 469] width 54 height 24
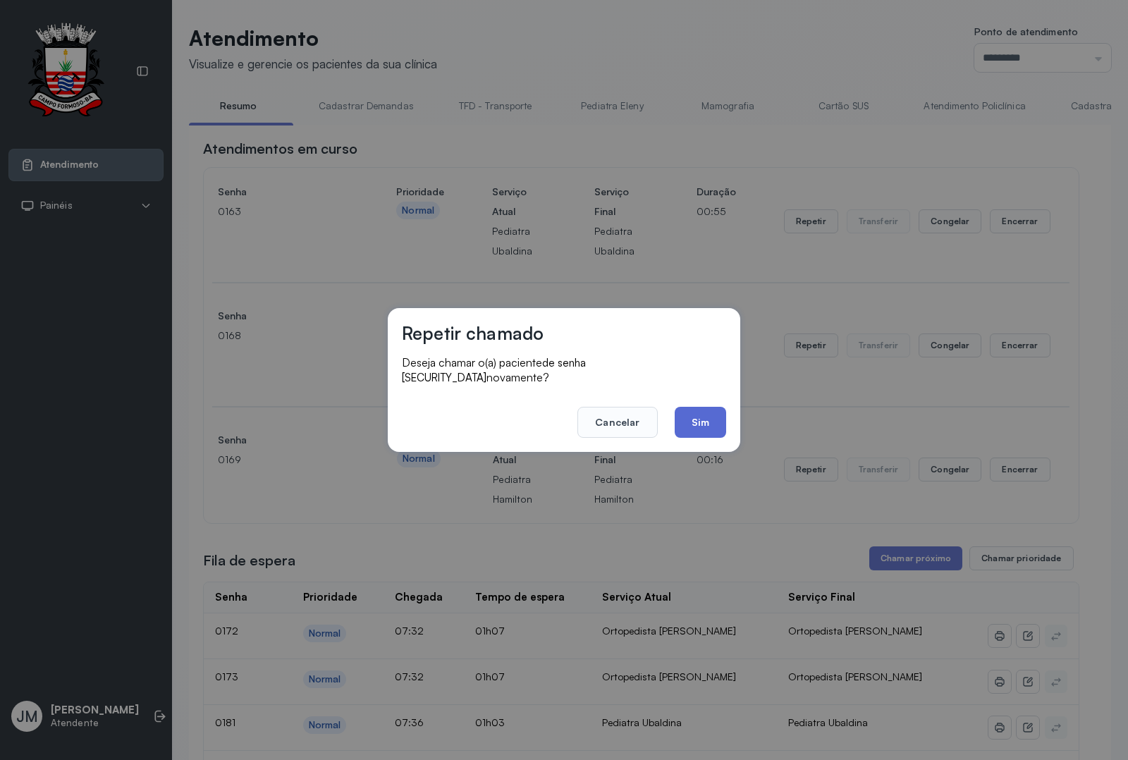
click at [698, 419] on button "Sim" at bounding box center [700, 422] width 51 height 31
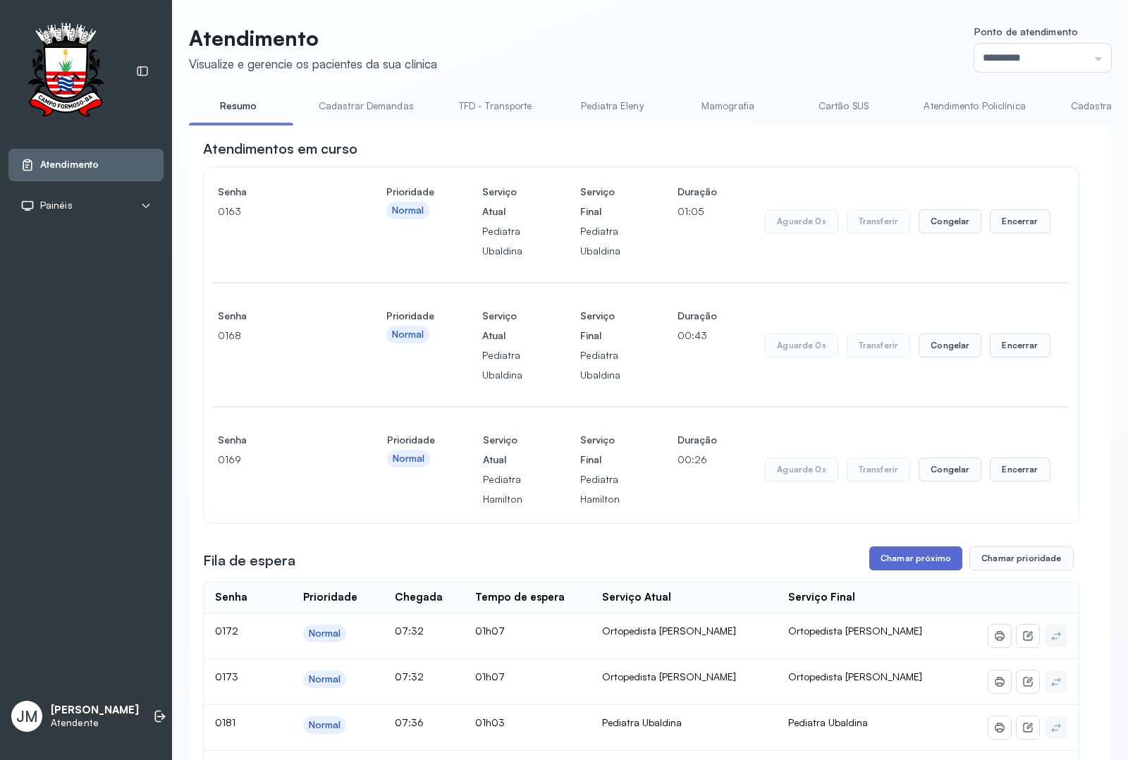
click at [892, 555] on button "Chamar próximo" at bounding box center [915, 558] width 93 height 24
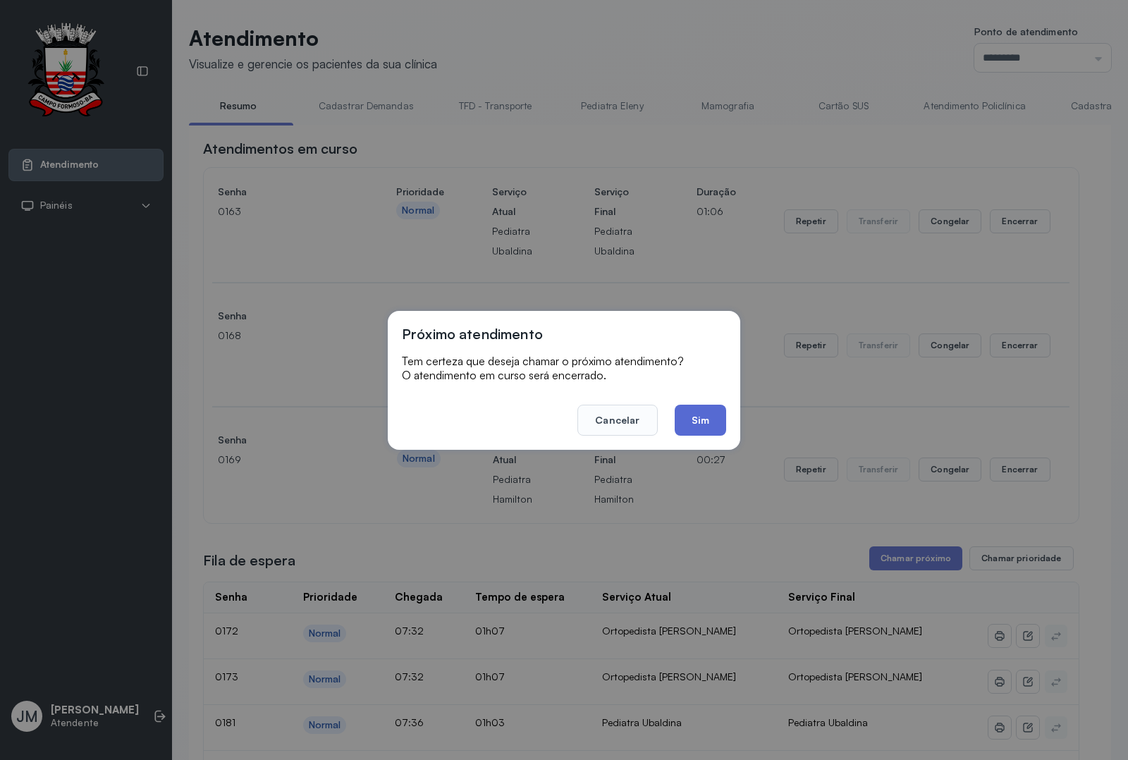
click at [705, 417] on button "Sim" at bounding box center [700, 420] width 51 height 31
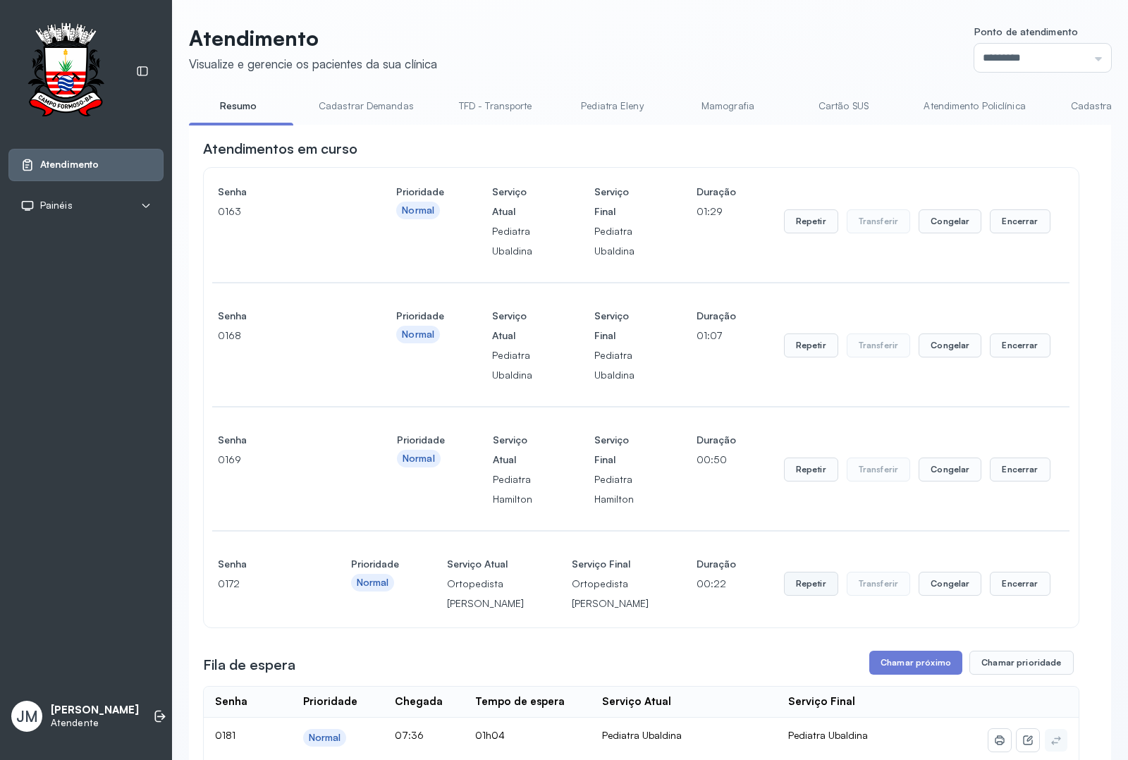
click at [791, 594] on button "Repetir" at bounding box center [811, 584] width 54 height 24
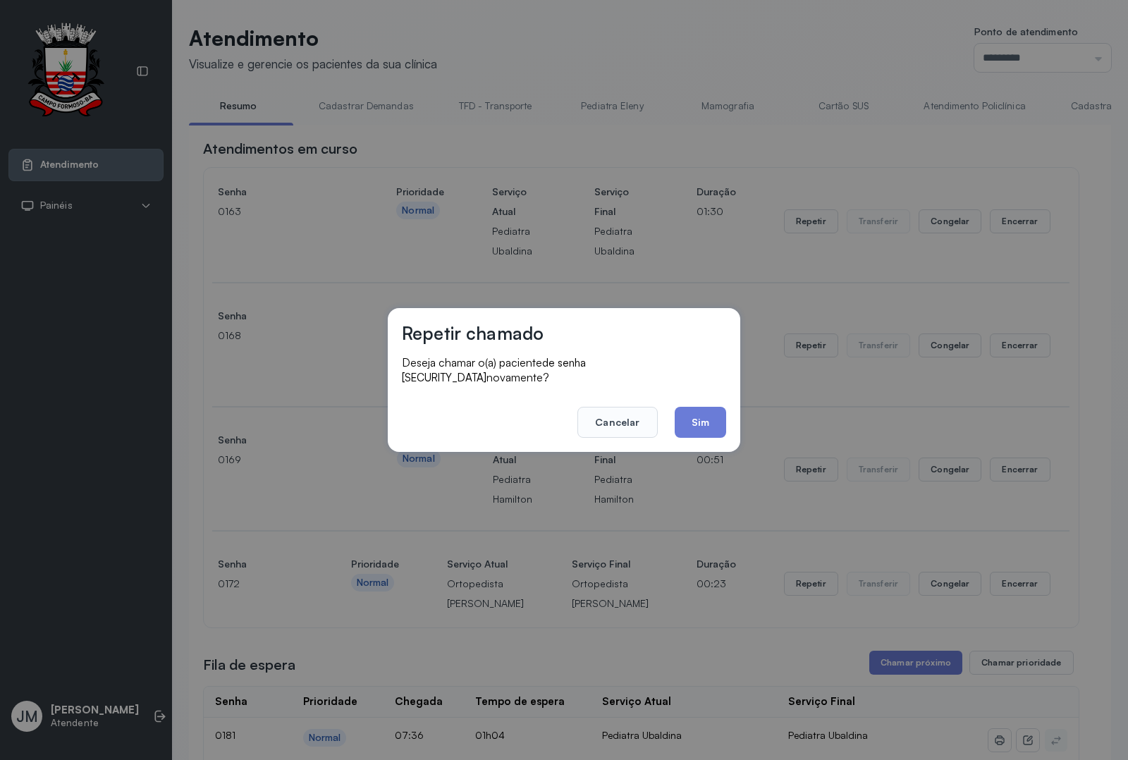
click at [723, 421] on button "Sim" at bounding box center [700, 422] width 51 height 31
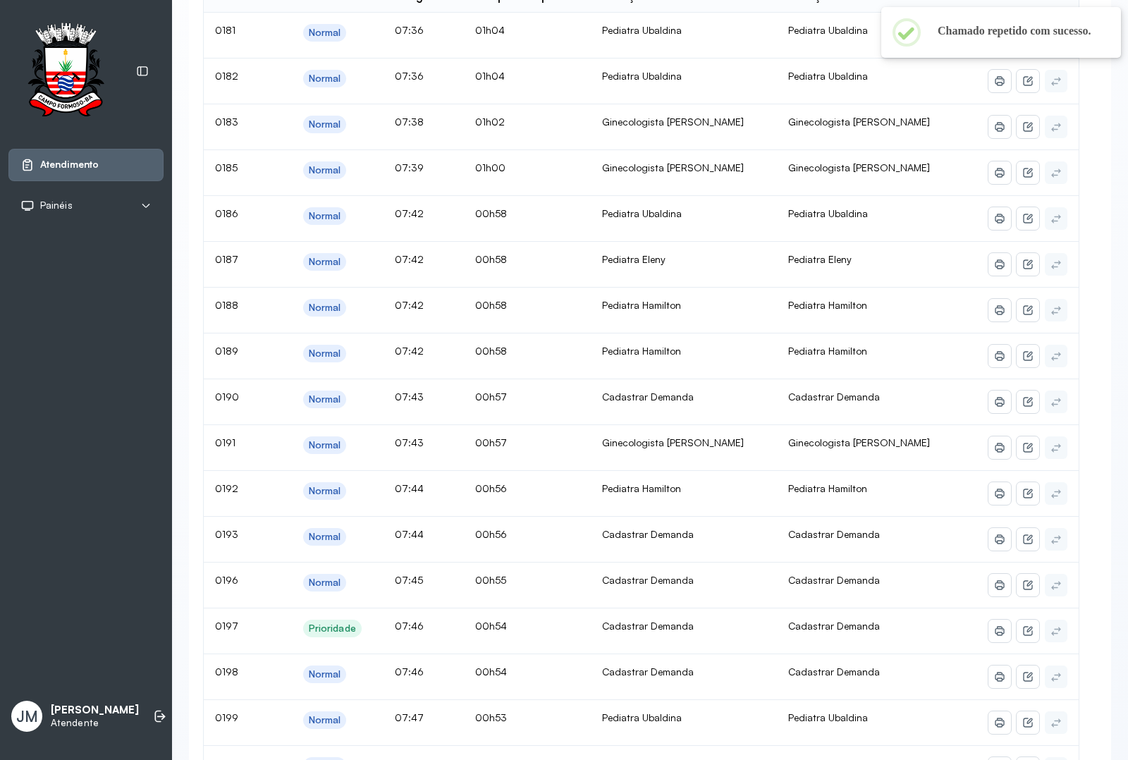
scroll to position [441, 0]
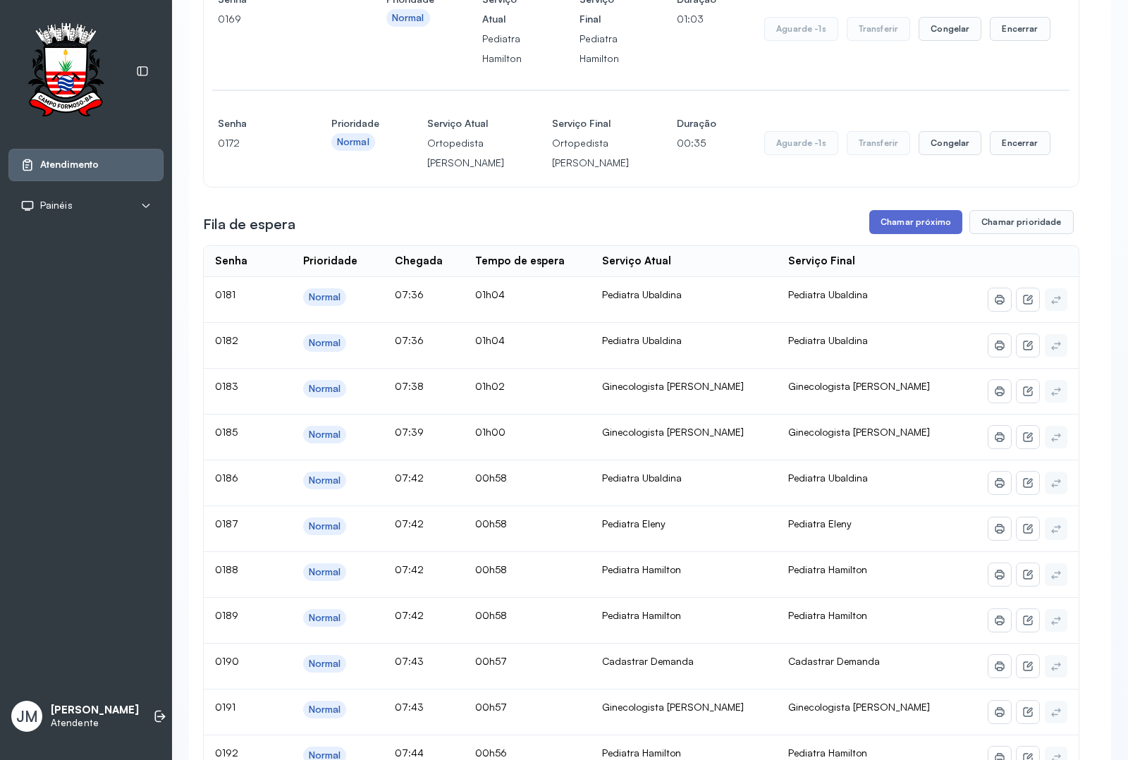
click at [908, 234] on button "Chamar próximo" at bounding box center [915, 222] width 93 height 24
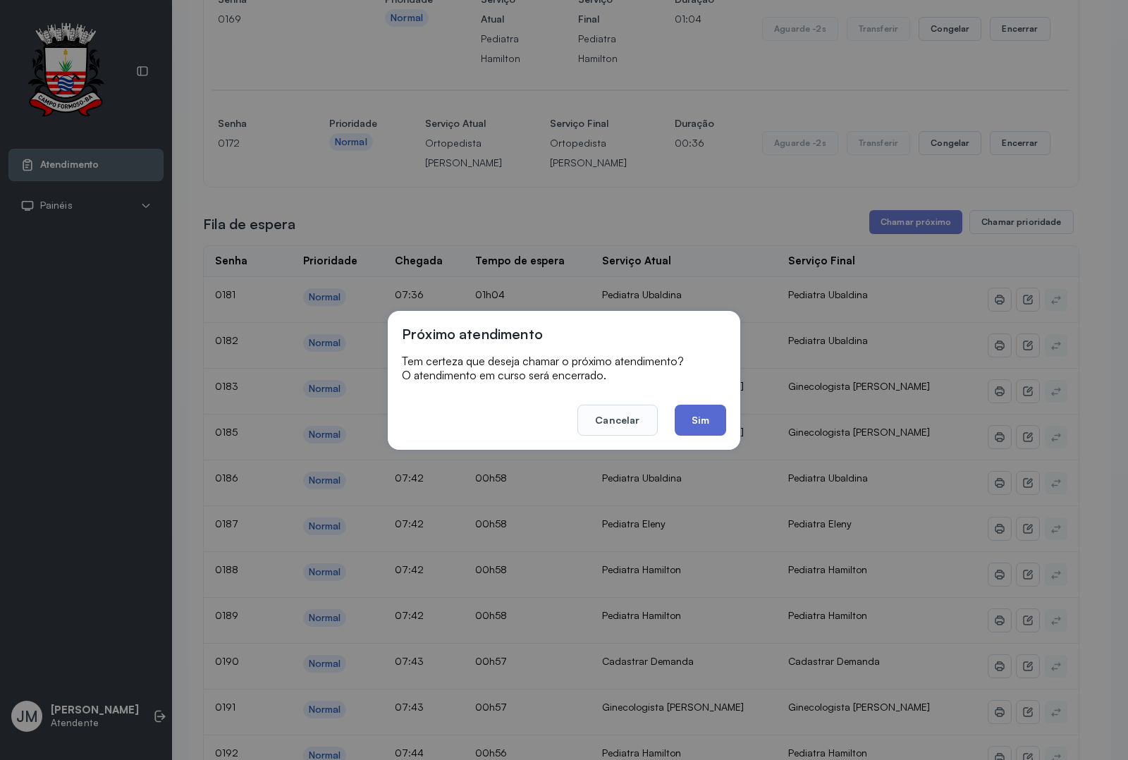
click at [689, 424] on button "Sim" at bounding box center [700, 420] width 51 height 31
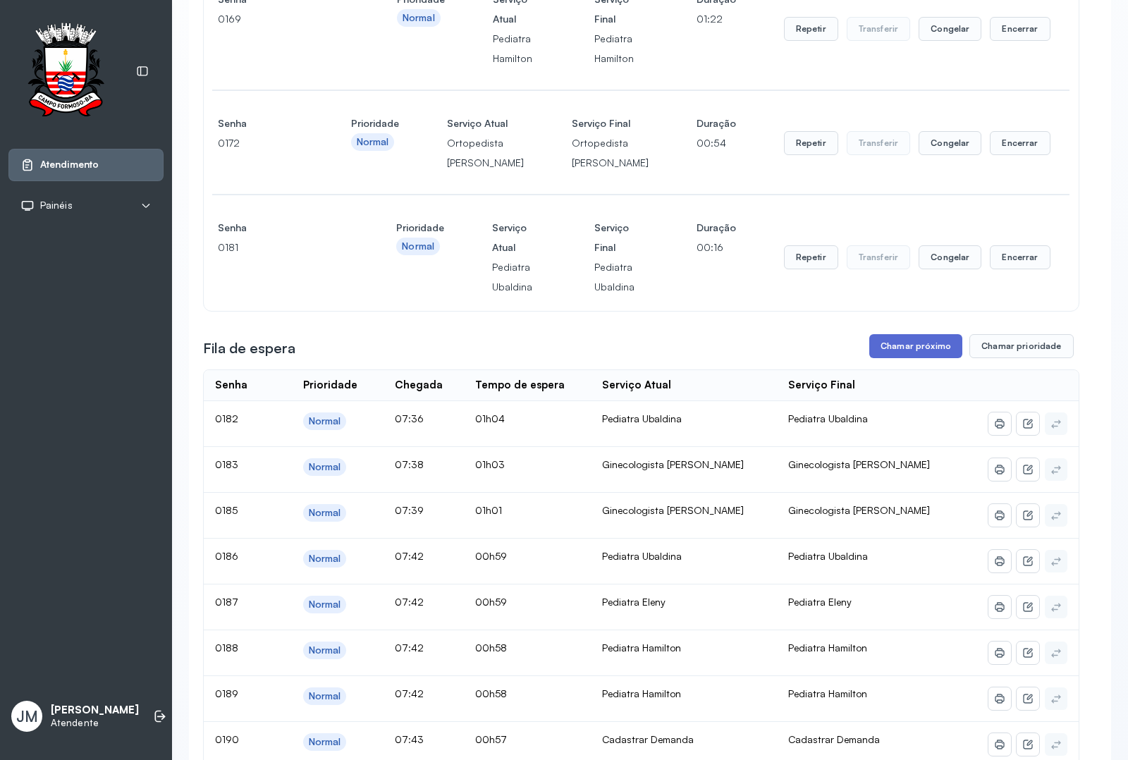
click at [910, 358] on button "Chamar próximo" at bounding box center [915, 346] width 93 height 24
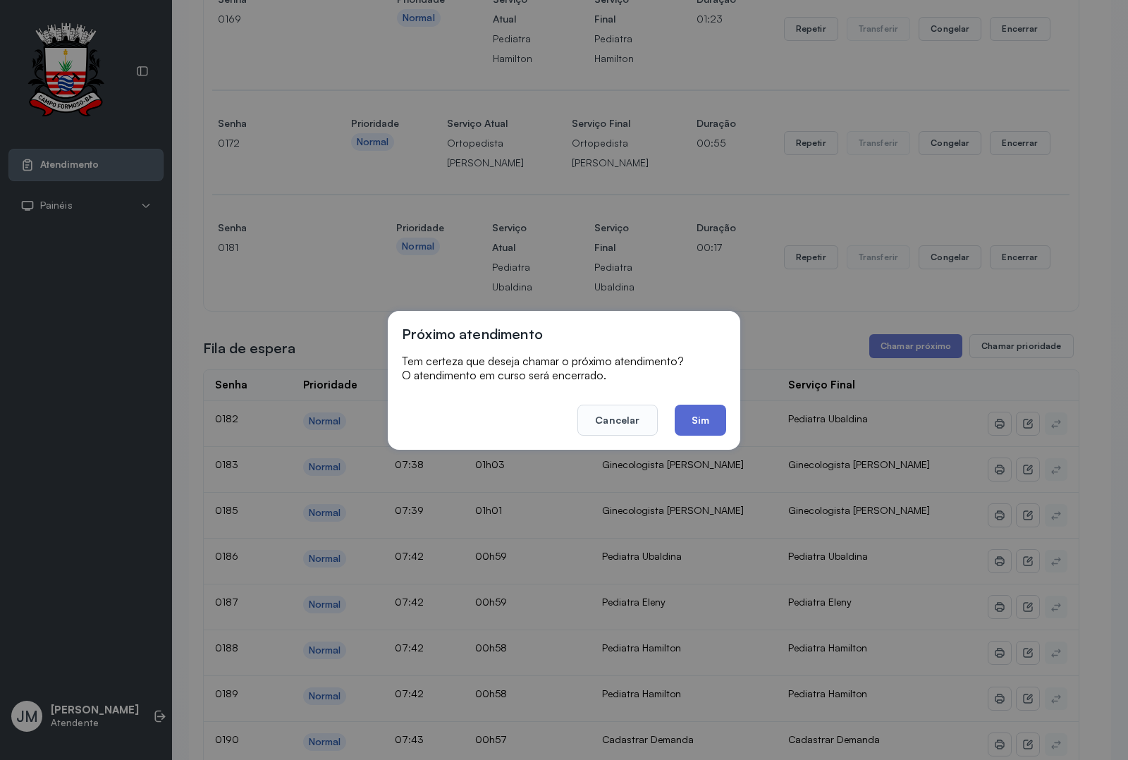
click at [692, 411] on button "Sim" at bounding box center [700, 420] width 51 height 31
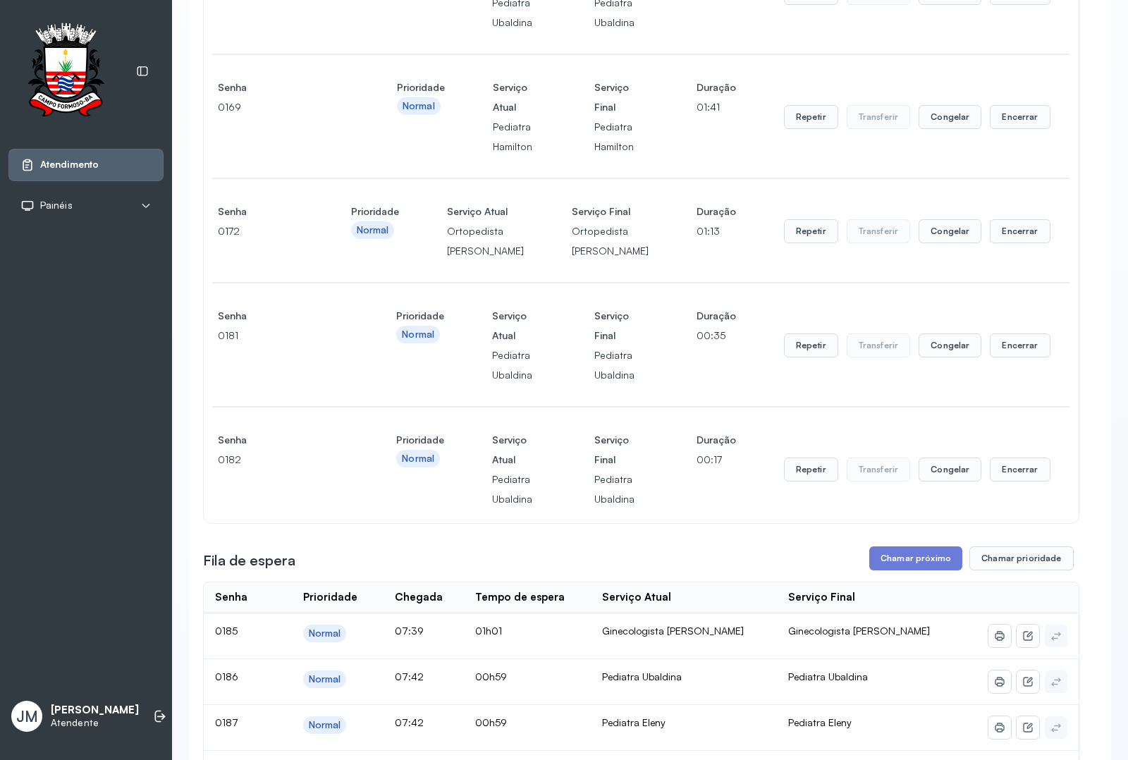
scroll to position [705, 0]
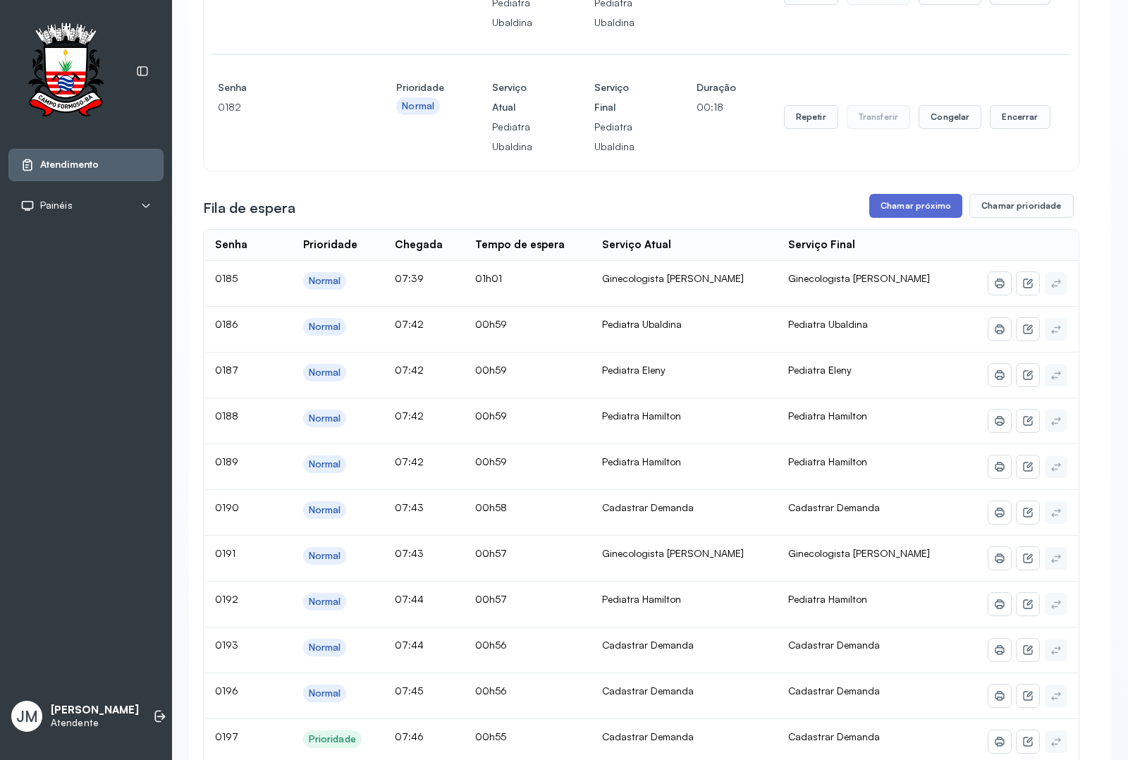
click at [901, 218] on button "Chamar próximo" at bounding box center [915, 206] width 93 height 24
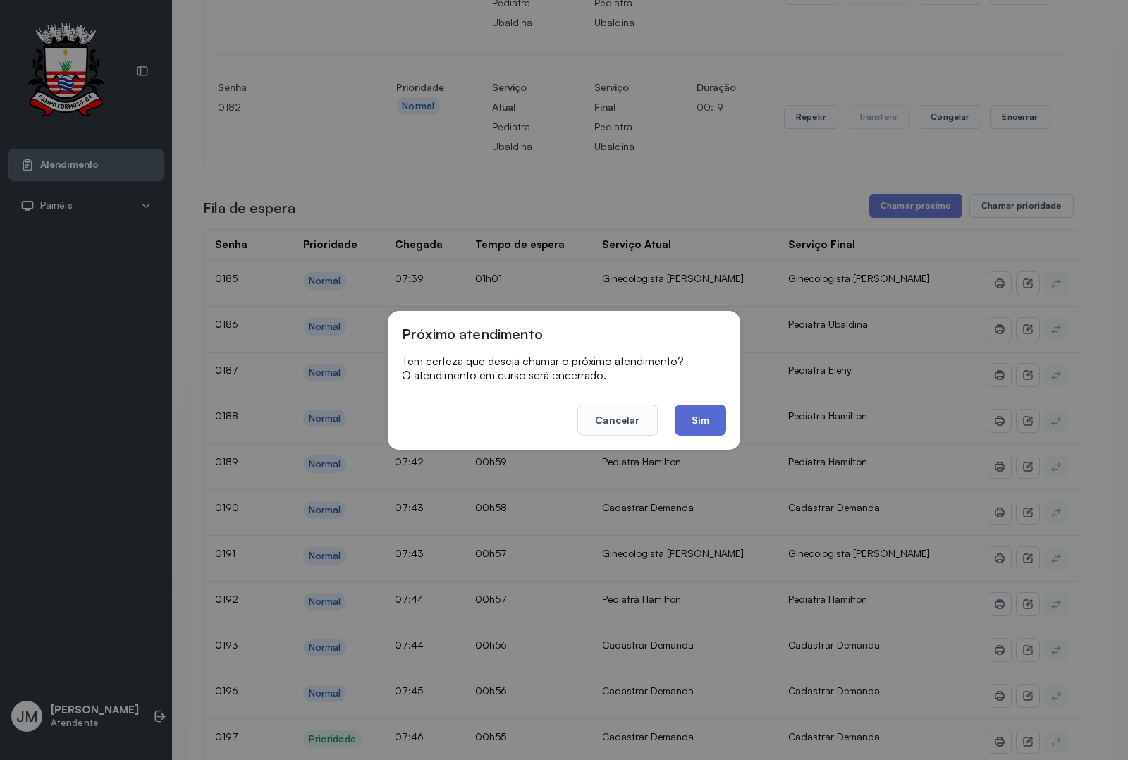
click at [698, 418] on button "Sim" at bounding box center [700, 420] width 51 height 31
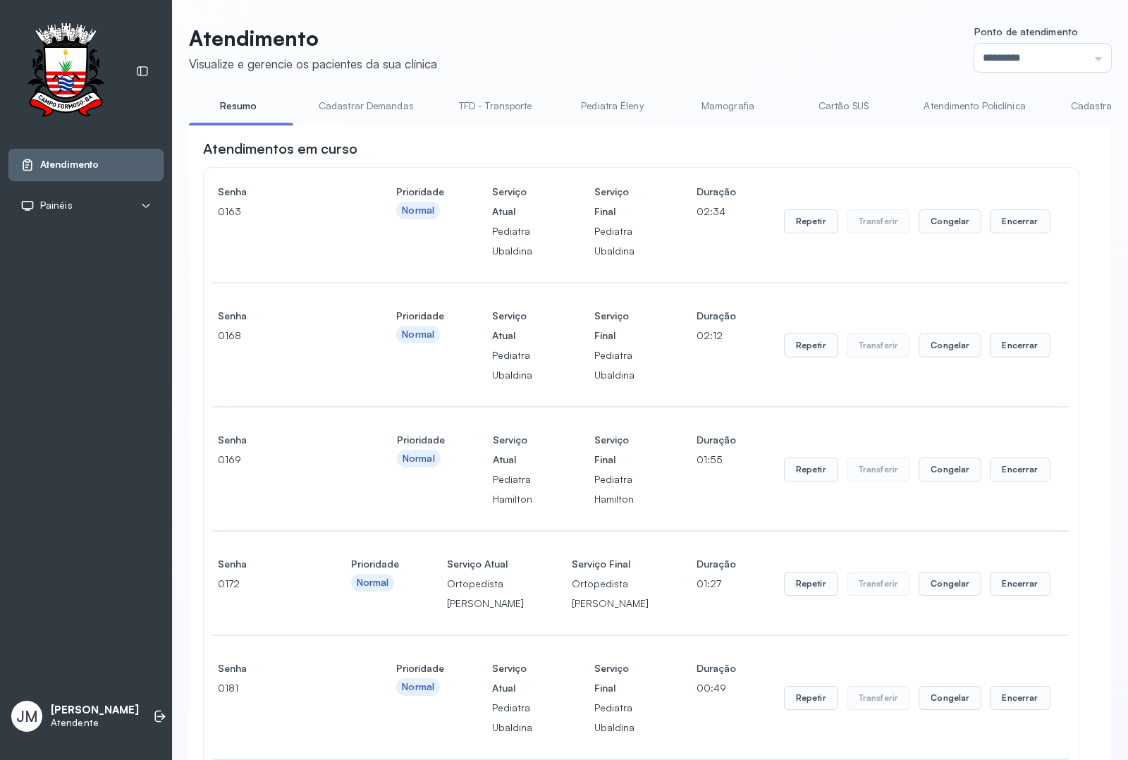
scroll to position [529, 0]
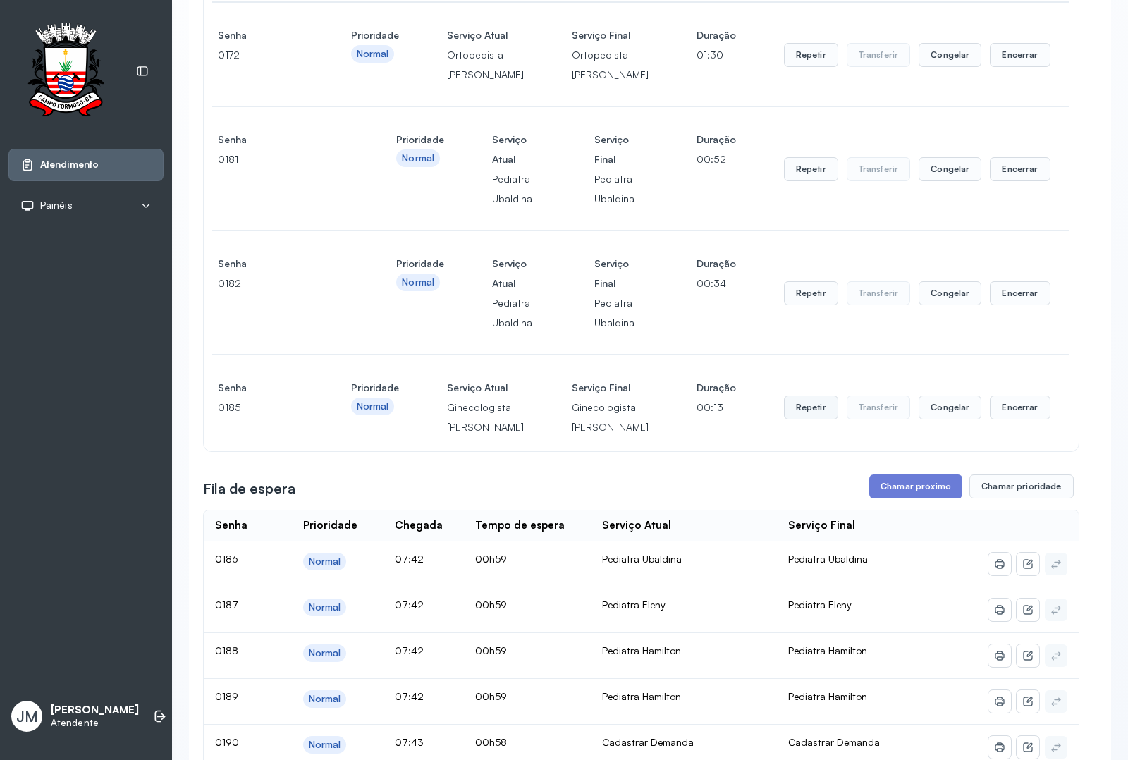
click at [800, 419] on button "Repetir" at bounding box center [811, 407] width 54 height 24
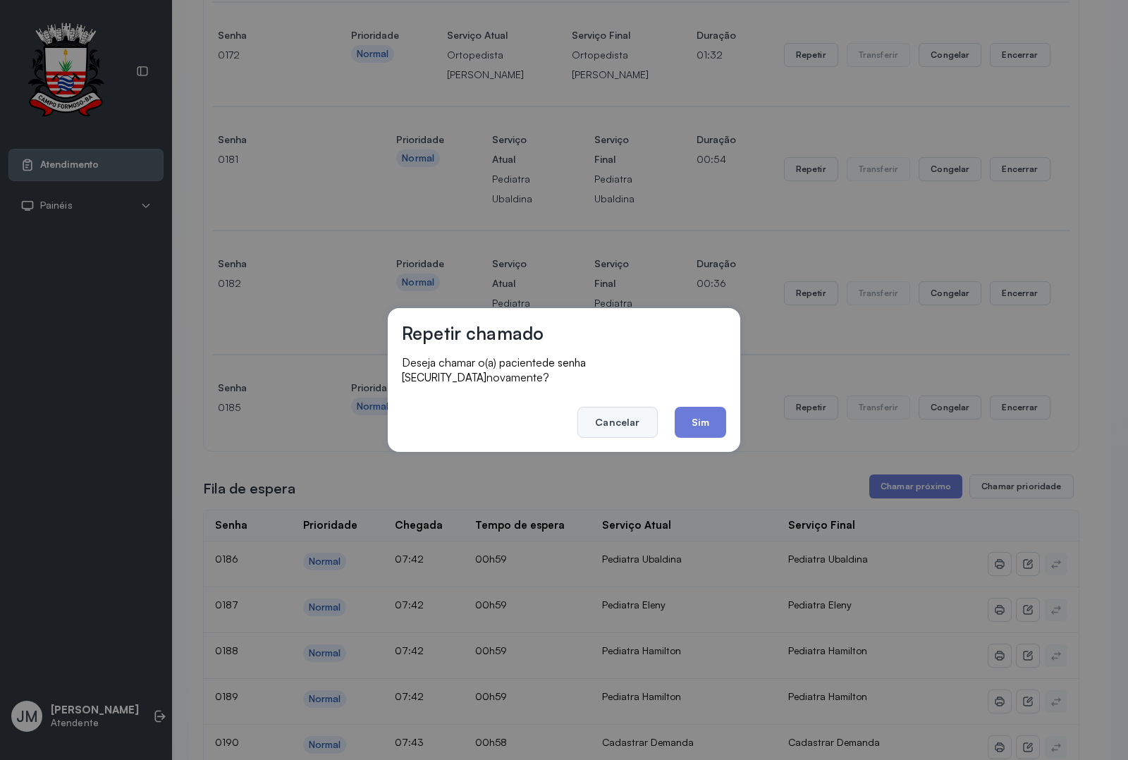
click at [641, 410] on button "Cancelar" at bounding box center [617, 422] width 80 height 31
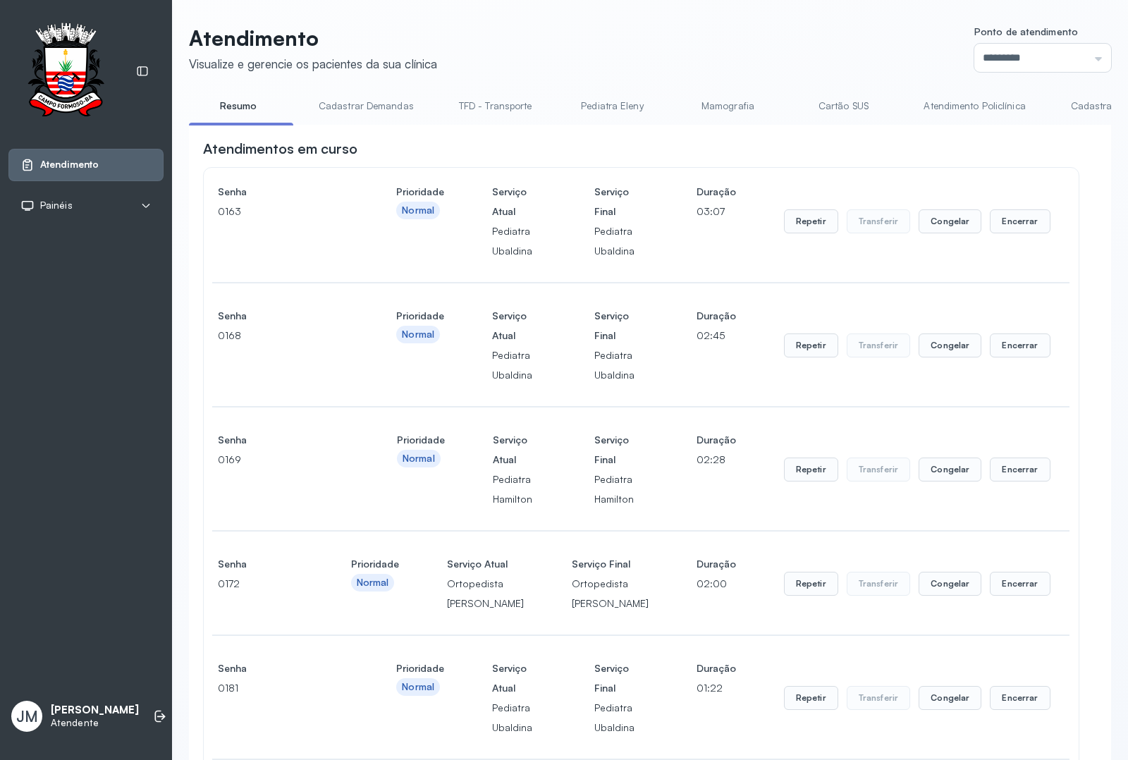
scroll to position [617, 0]
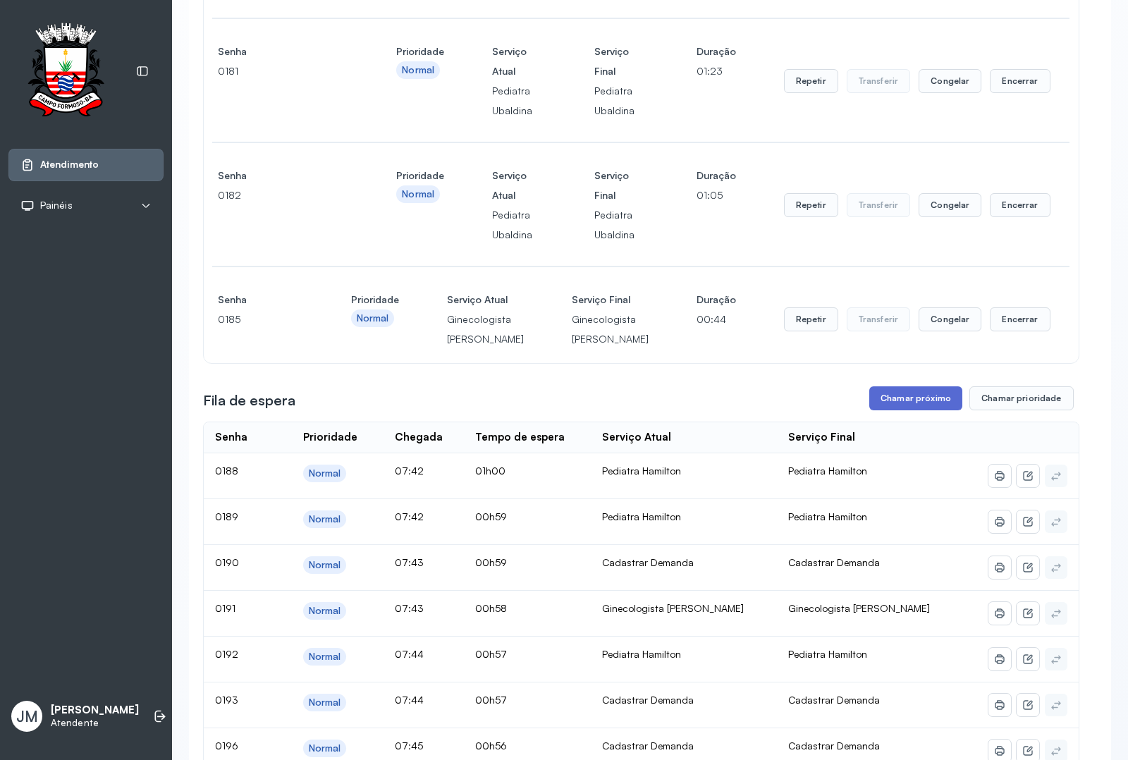
click at [899, 410] on button "Chamar próximo" at bounding box center [915, 398] width 93 height 24
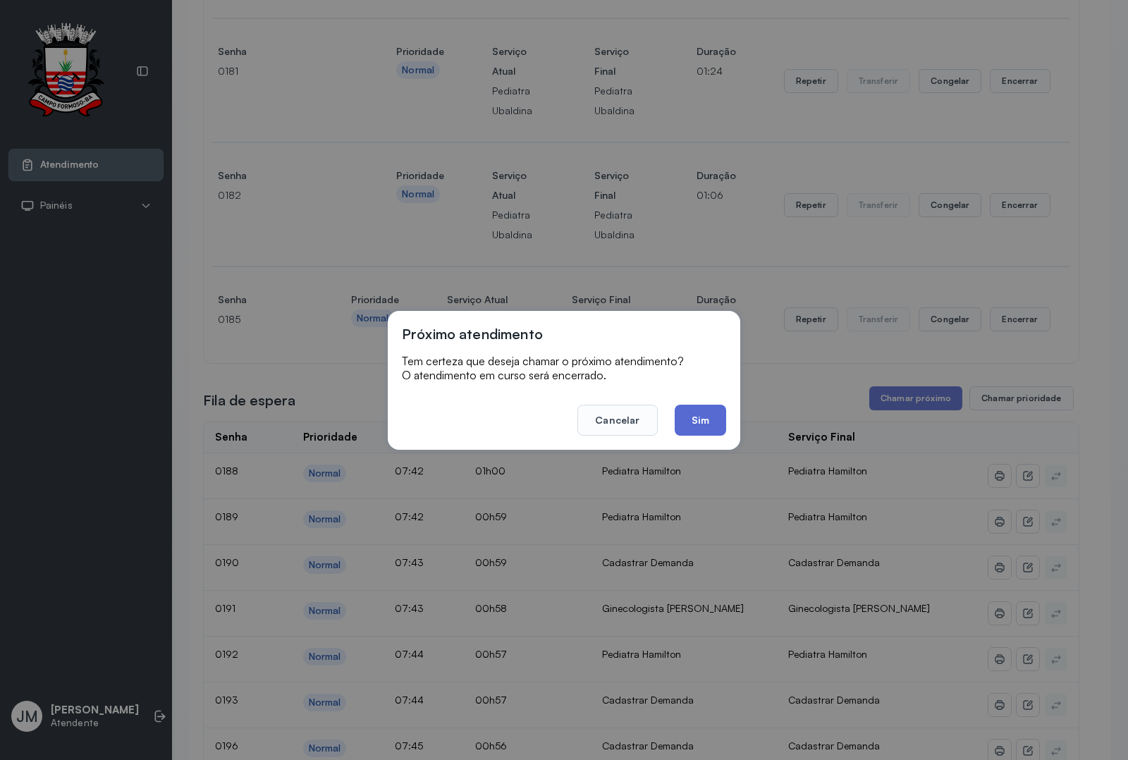
click at [702, 421] on button "Sim" at bounding box center [700, 420] width 51 height 31
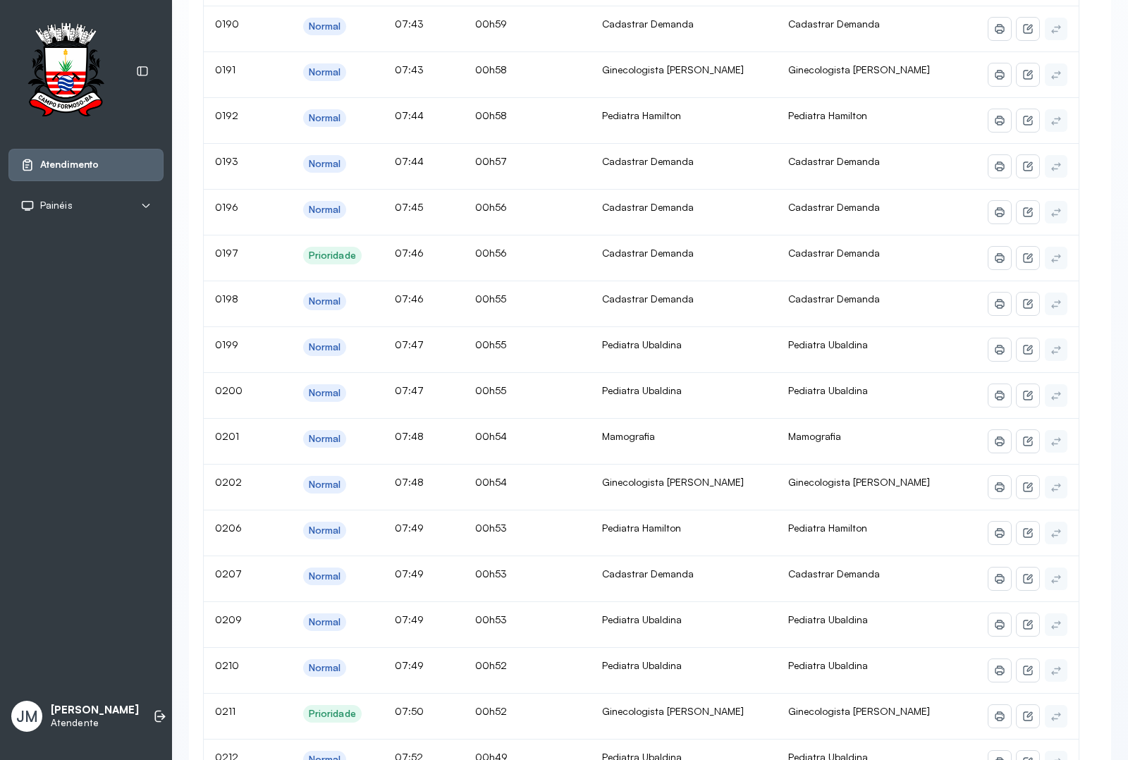
scroll to position [969, 0]
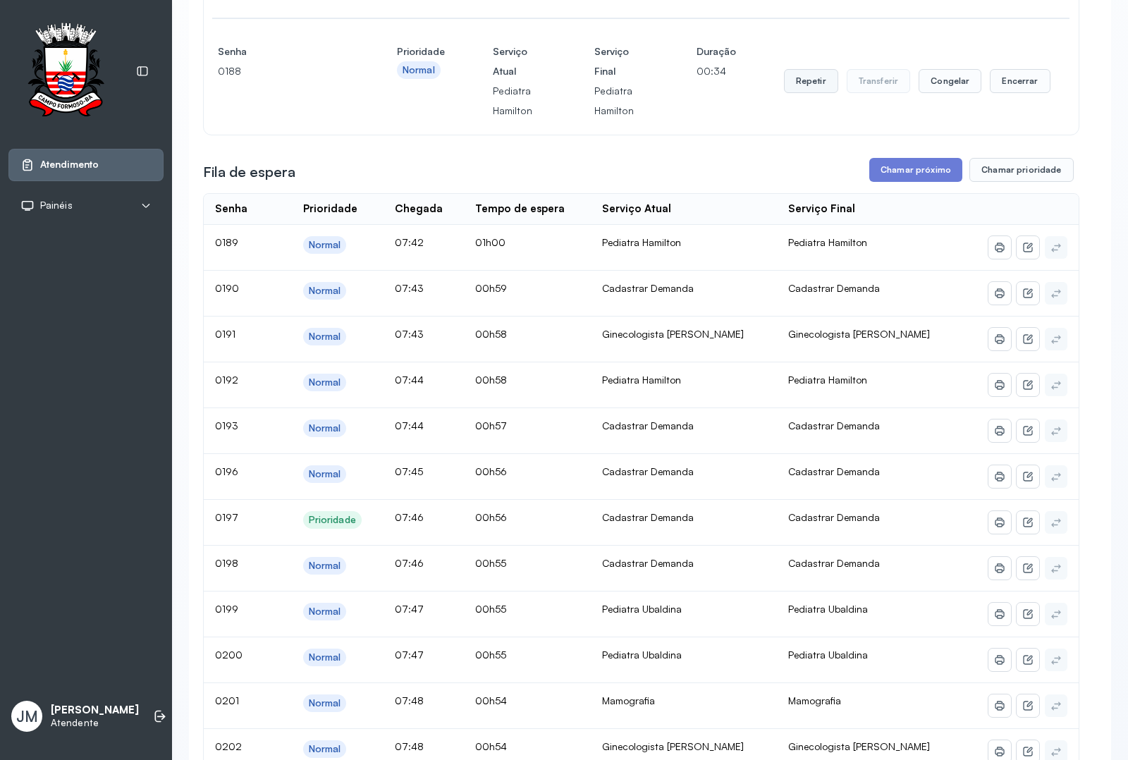
click at [801, 93] on button "Repetir" at bounding box center [811, 81] width 54 height 24
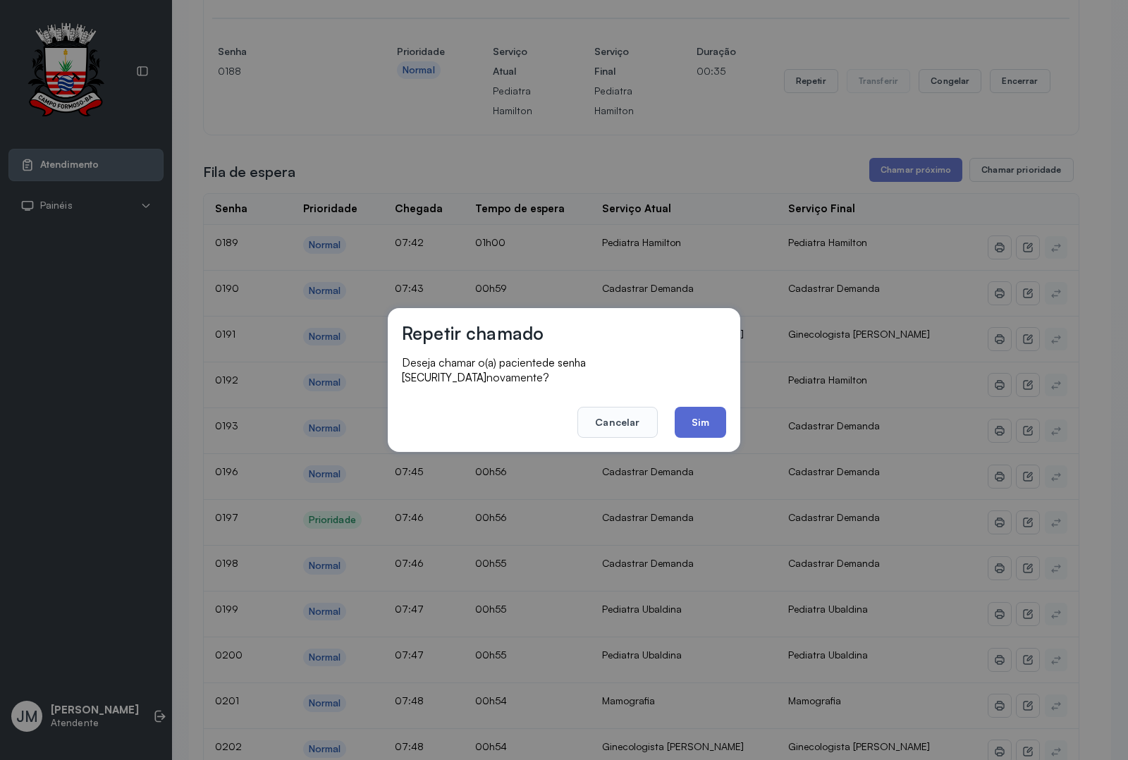
click at [699, 410] on button "Sim" at bounding box center [700, 422] width 51 height 31
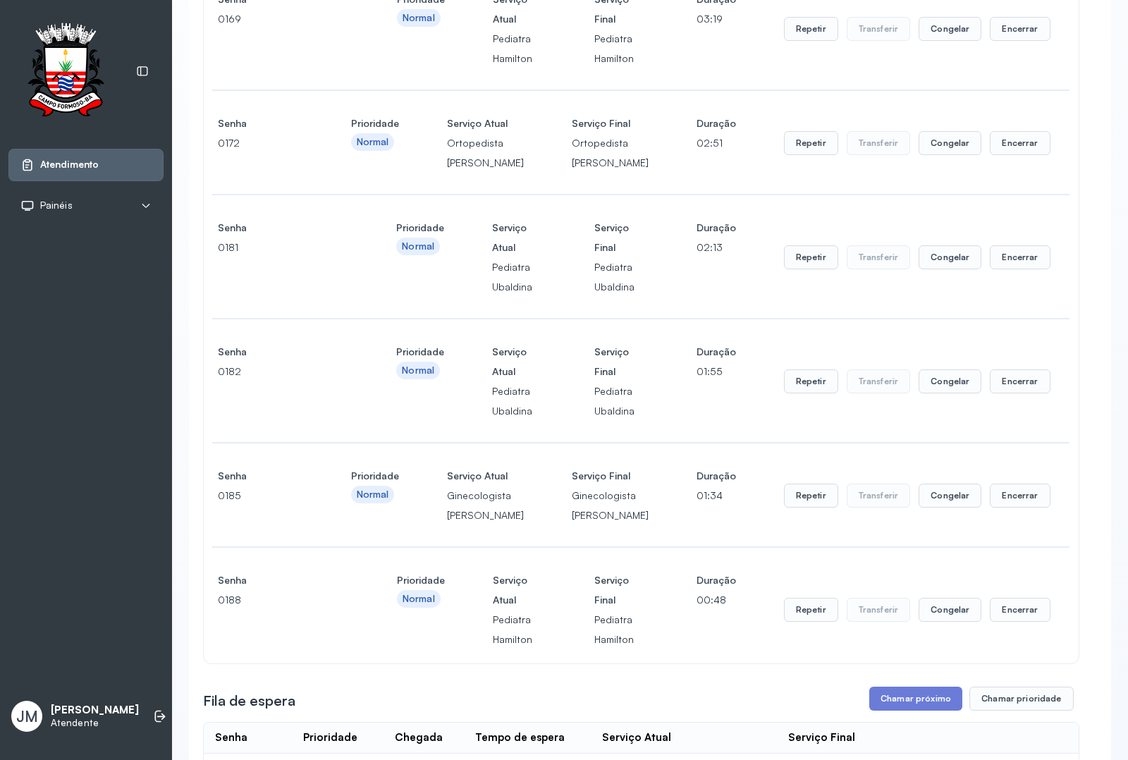
scroll to position [881, 0]
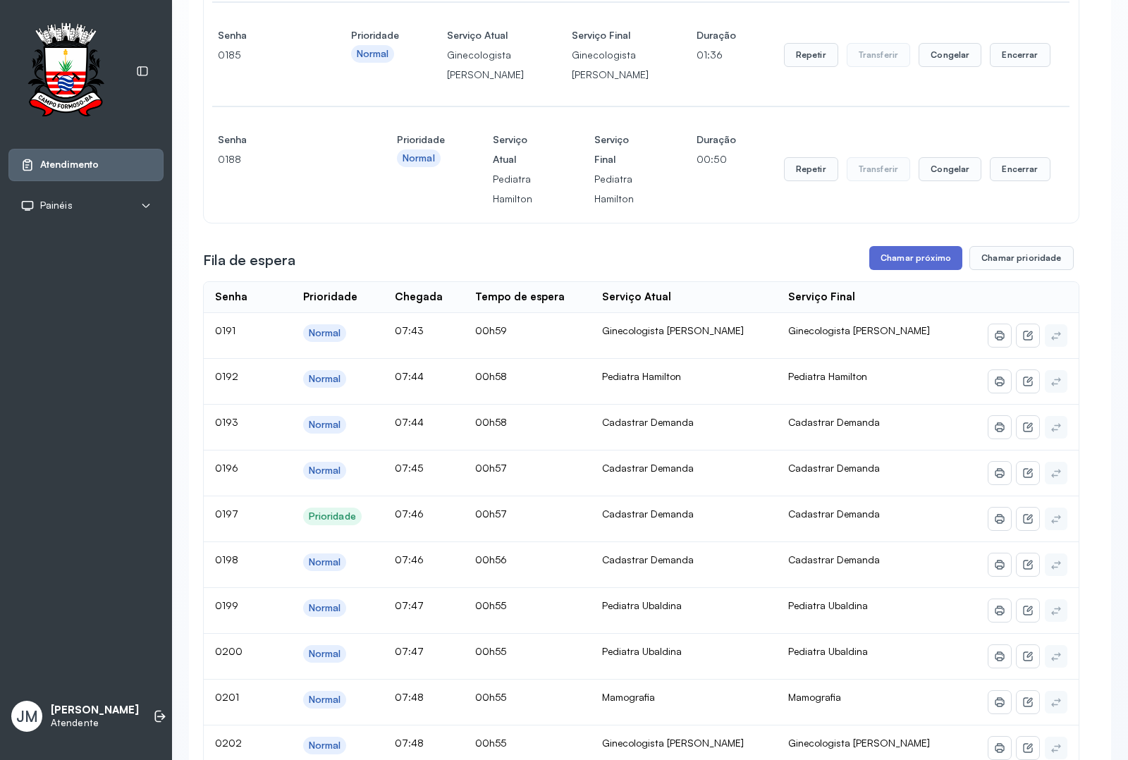
click at [911, 270] on button "Chamar próximo" at bounding box center [915, 258] width 93 height 24
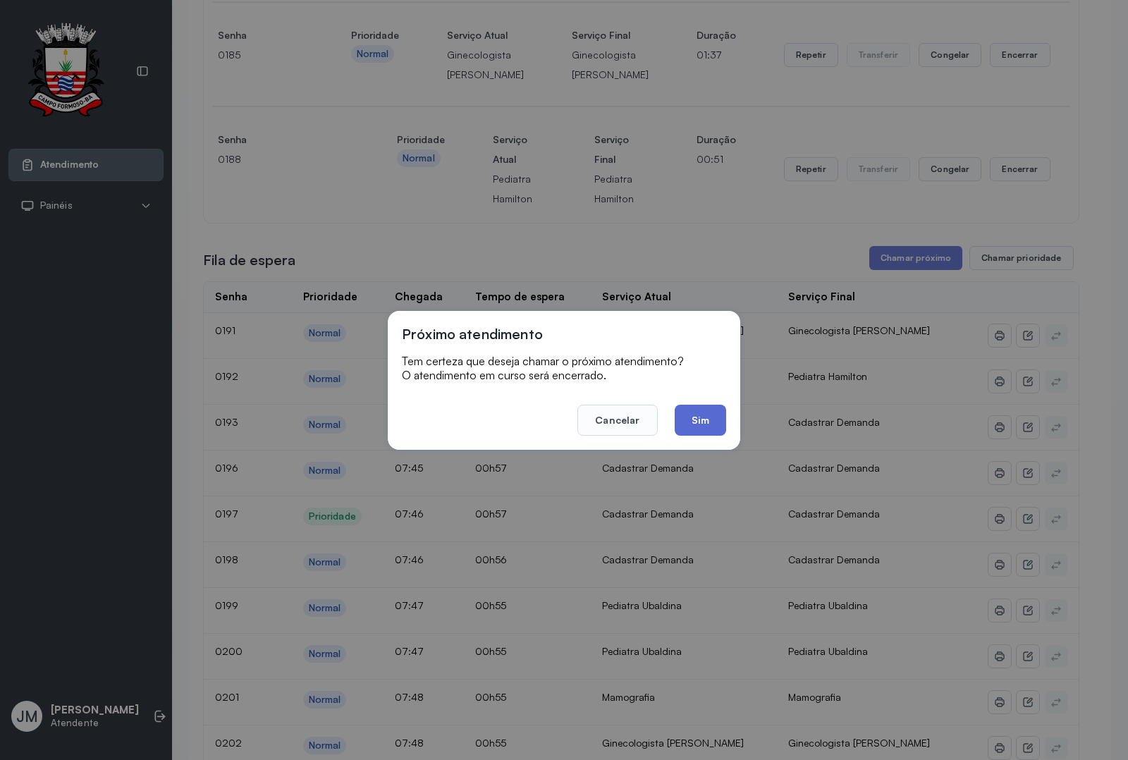
click at [703, 422] on button "Sim" at bounding box center [700, 420] width 51 height 31
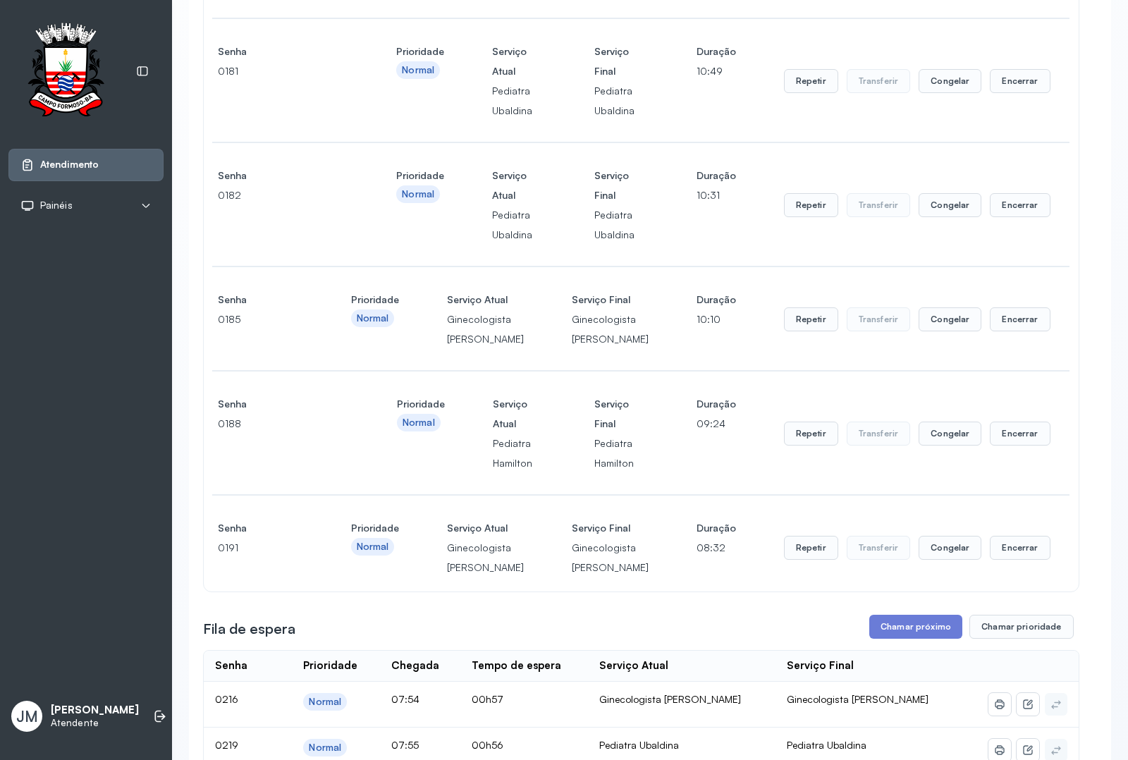
scroll to position [705, 0]
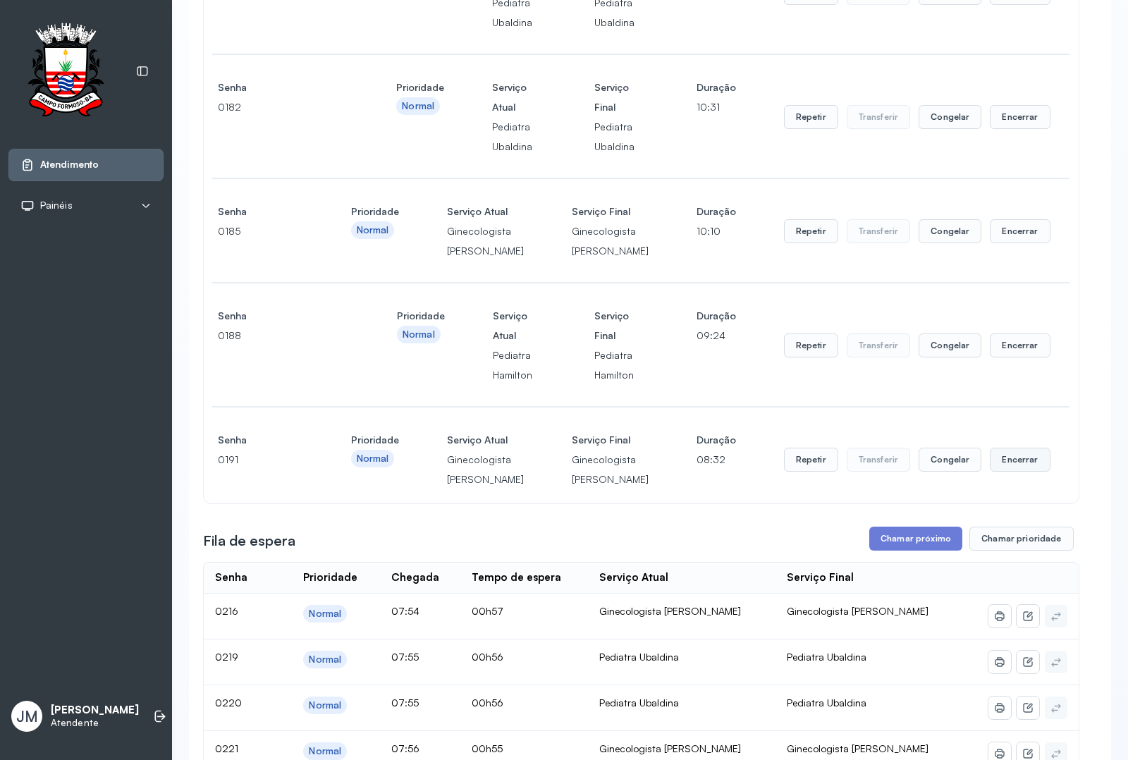
click at [1001, 472] on button "Encerrar" at bounding box center [1020, 460] width 60 height 24
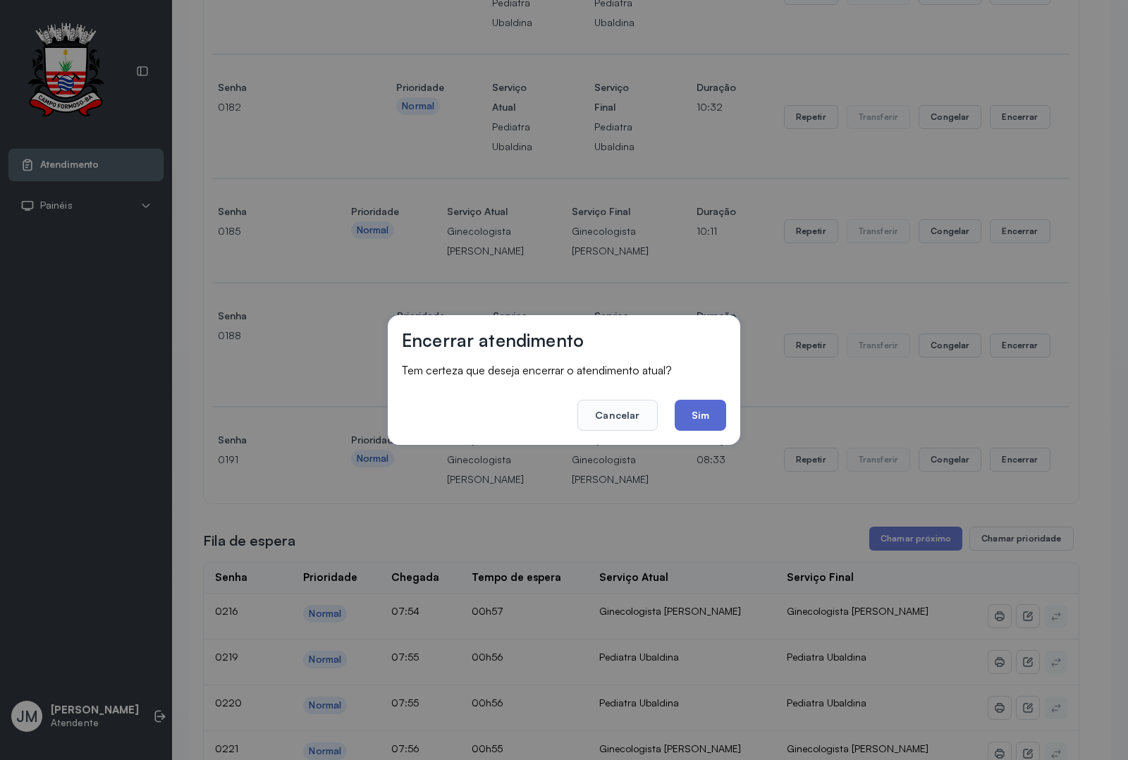
click at [704, 424] on button "Sim" at bounding box center [700, 415] width 51 height 31
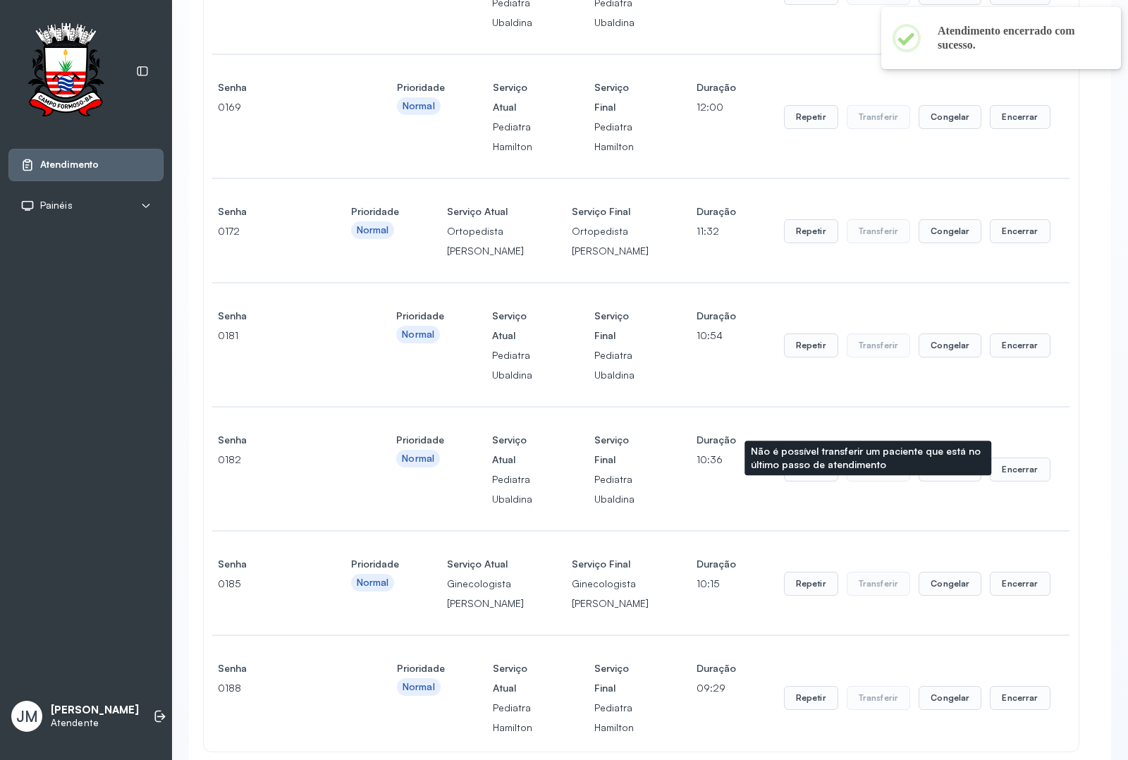
scroll to position [1057, 0]
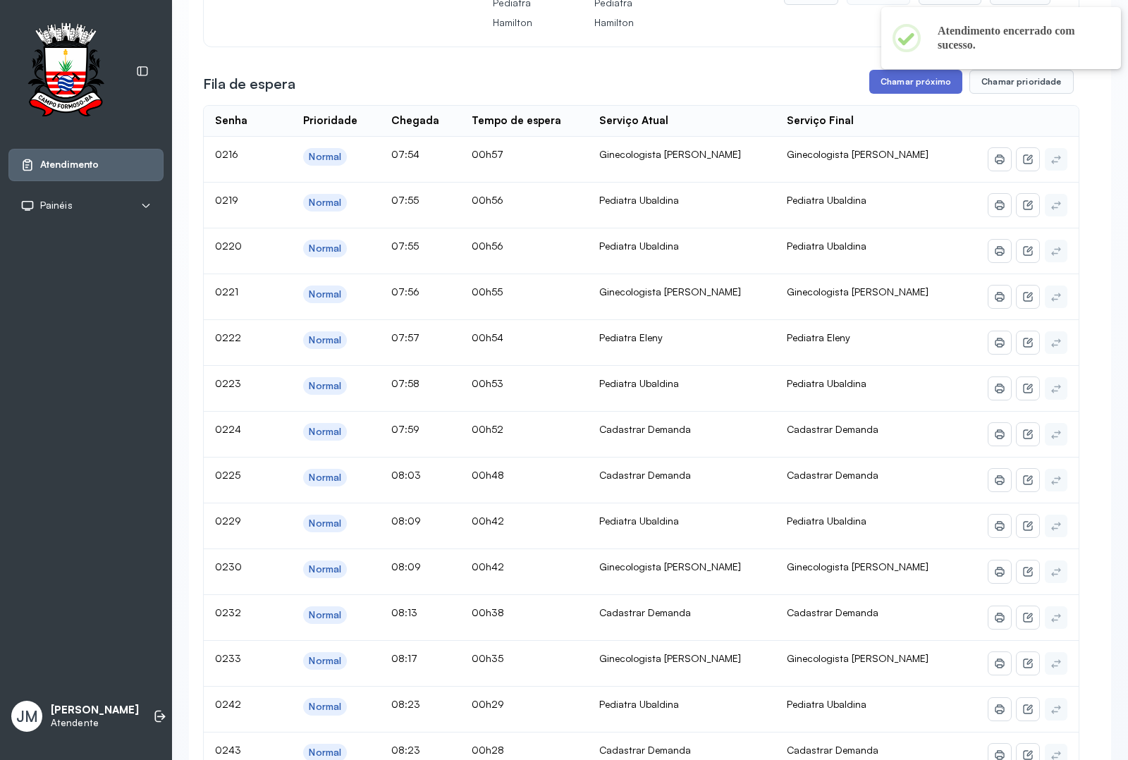
click at [900, 94] on button "Chamar próximo" at bounding box center [915, 82] width 93 height 24
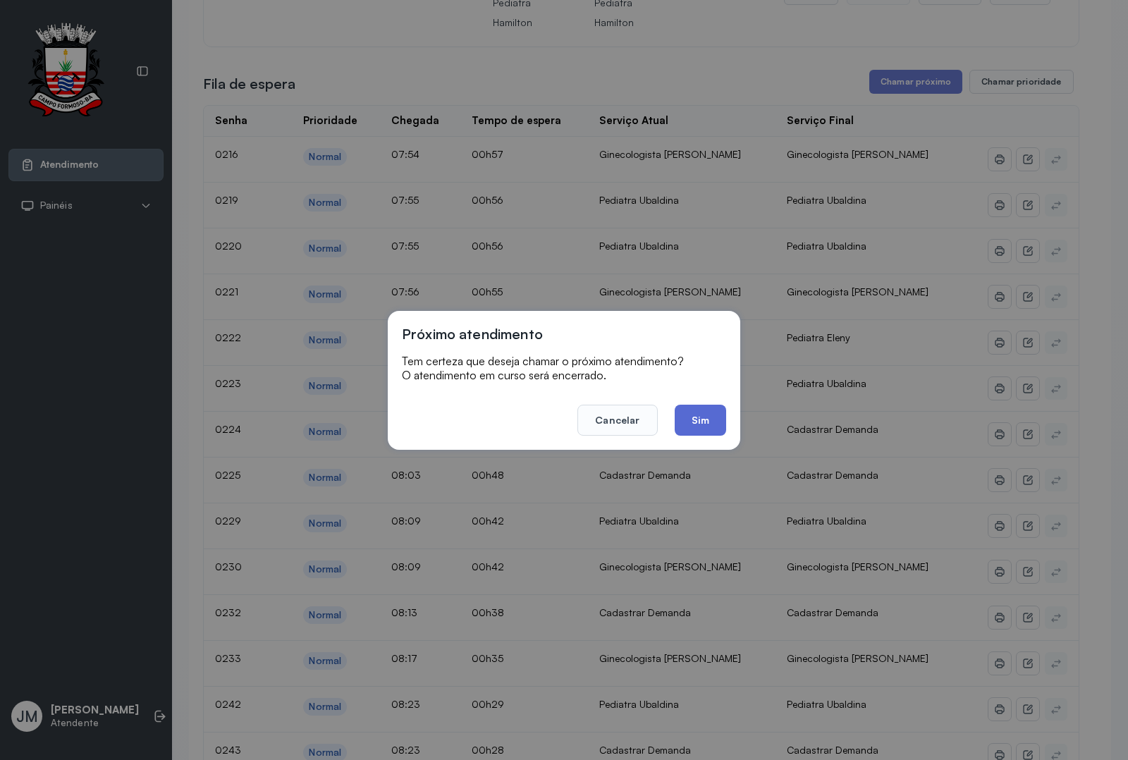
click at [703, 417] on button "Sim" at bounding box center [700, 420] width 51 height 31
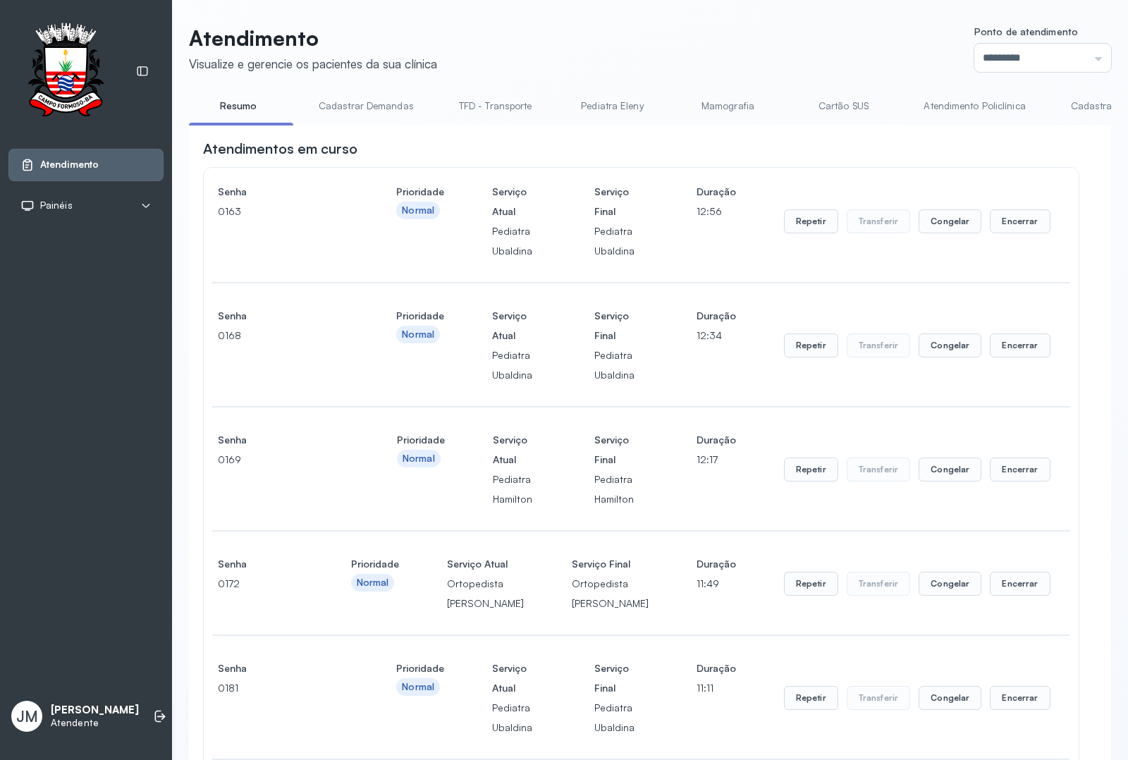
scroll to position [705, 0]
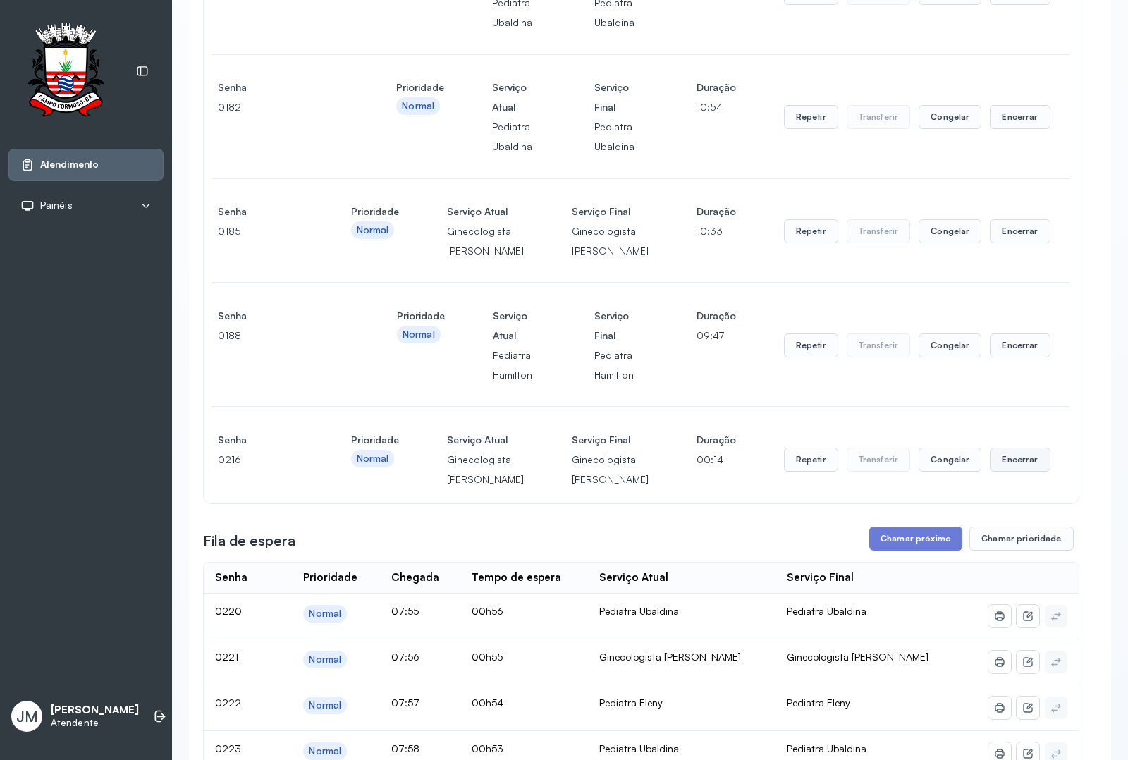
click at [1016, 472] on button "Encerrar" at bounding box center [1020, 460] width 60 height 24
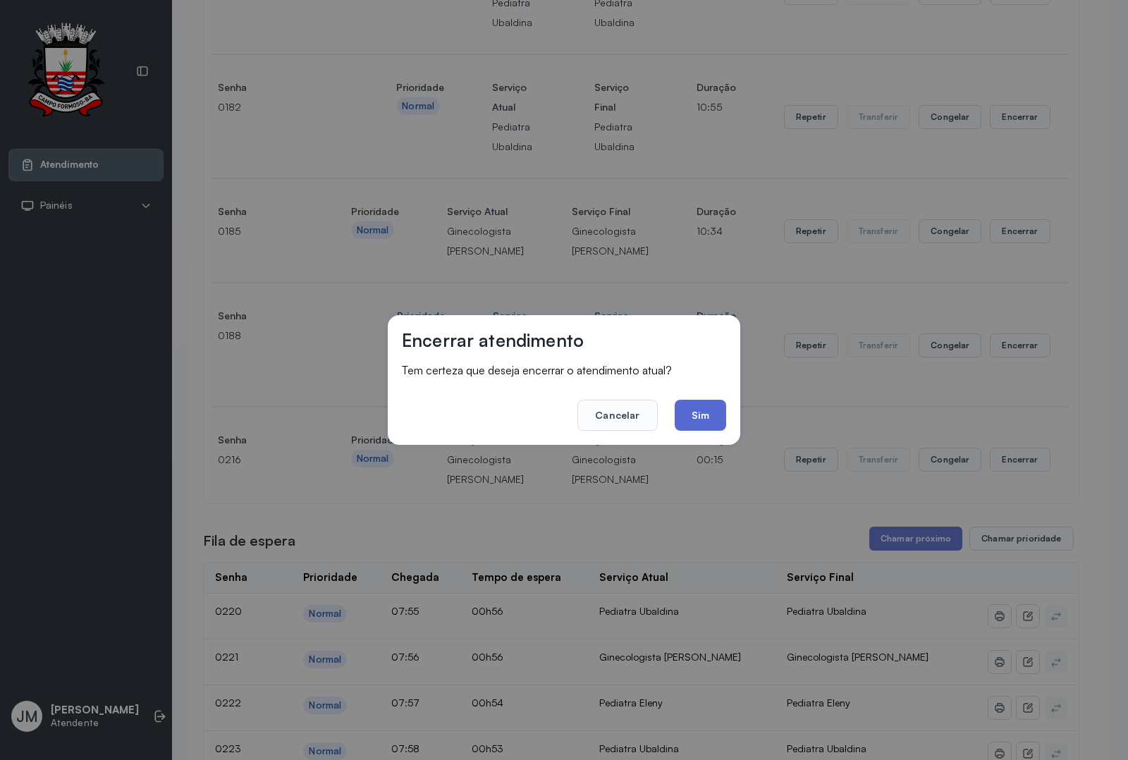
click at [681, 414] on button "Sim" at bounding box center [700, 415] width 51 height 31
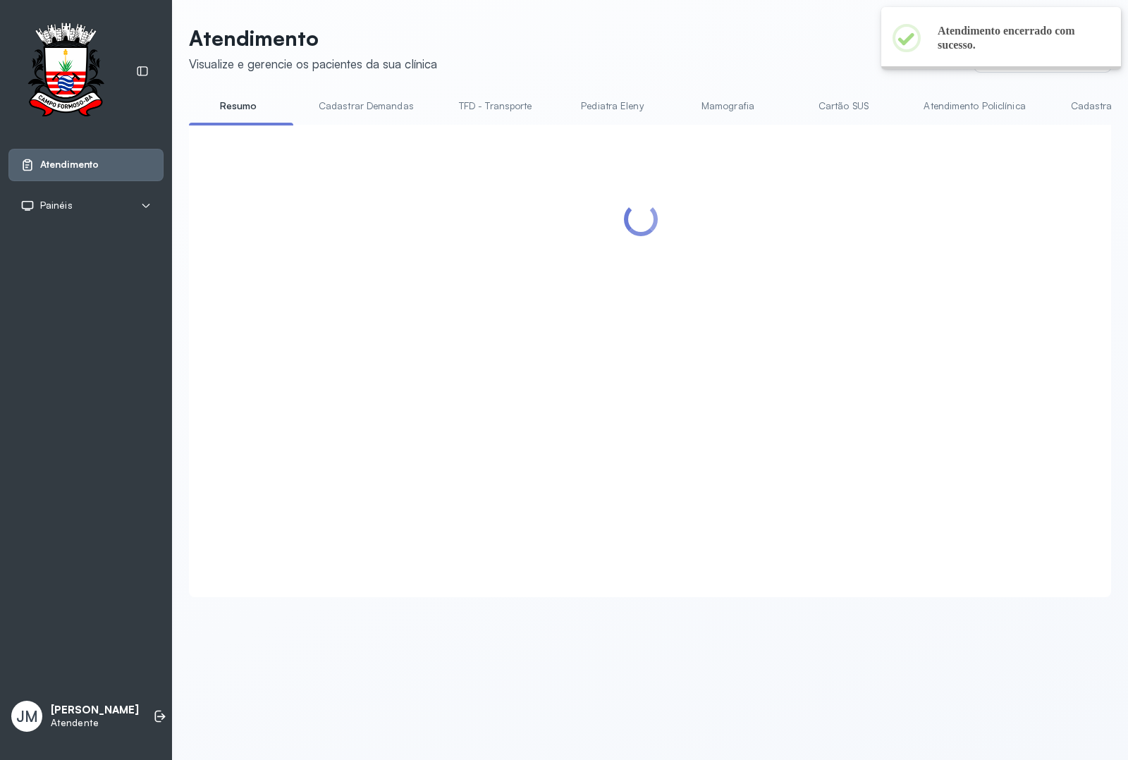
scroll to position [0, 0]
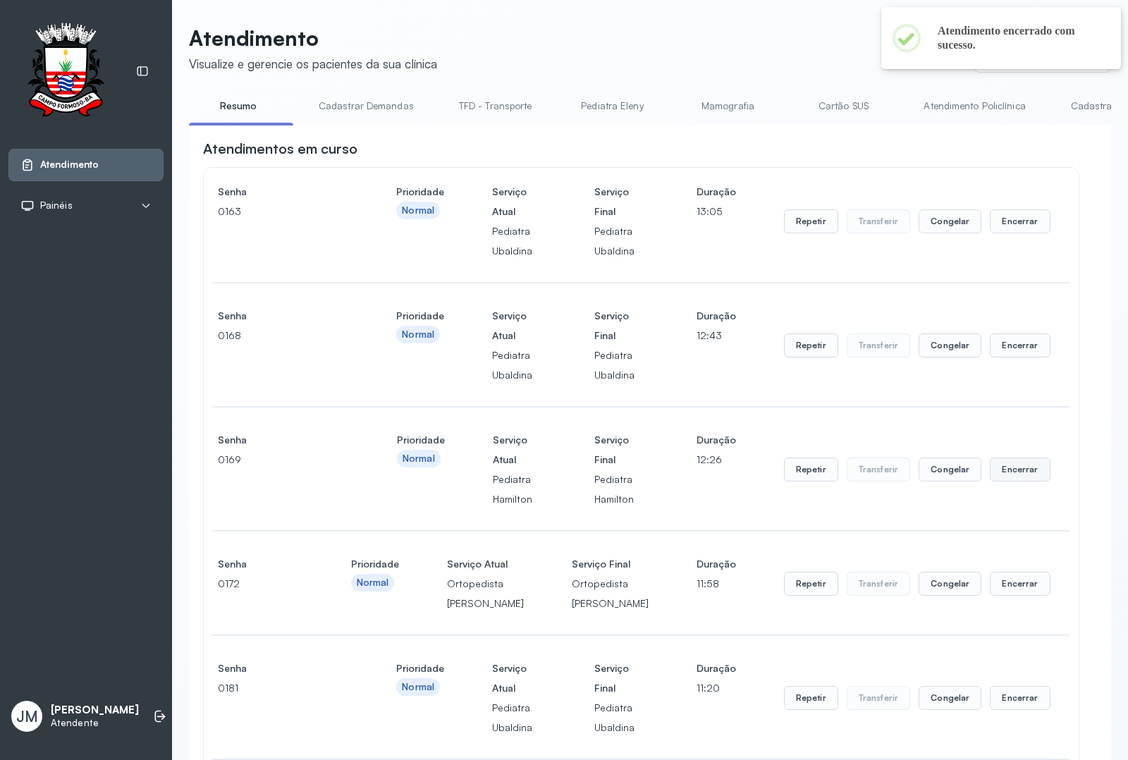
click at [999, 472] on button "Encerrar" at bounding box center [1020, 469] width 60 height 24
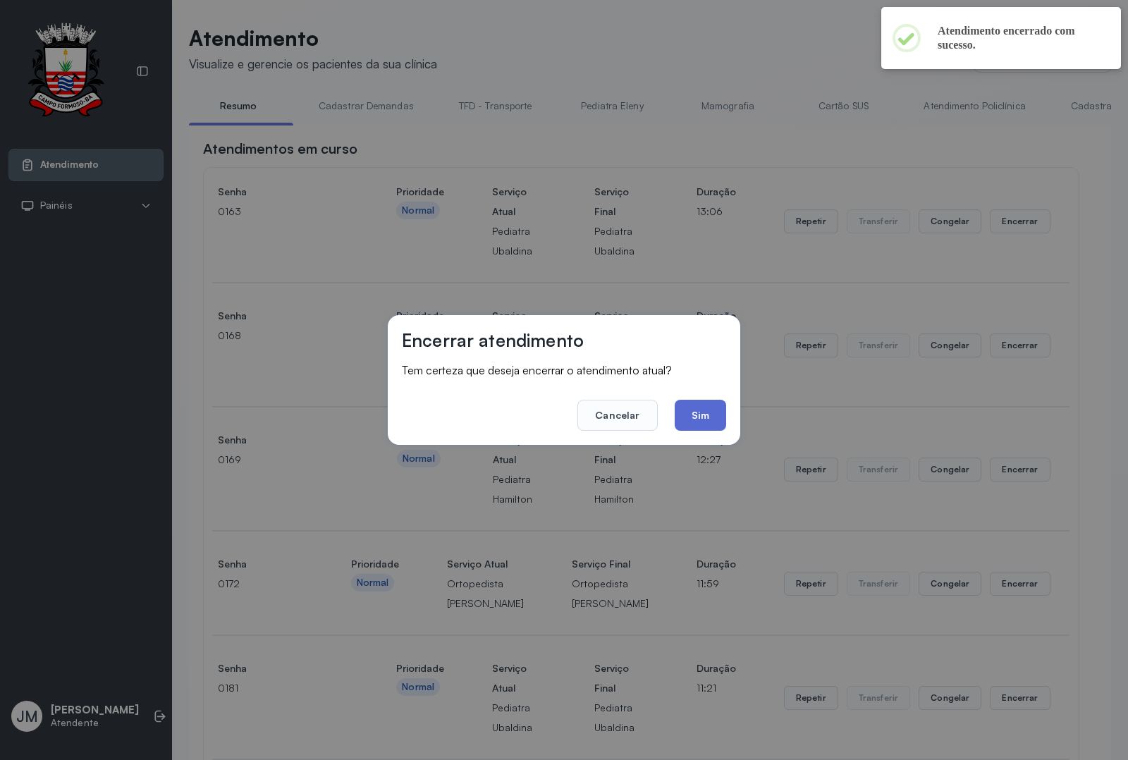
click at [703, 400] on button "Sim" at bounding box center [700, 415] width 51 height 31
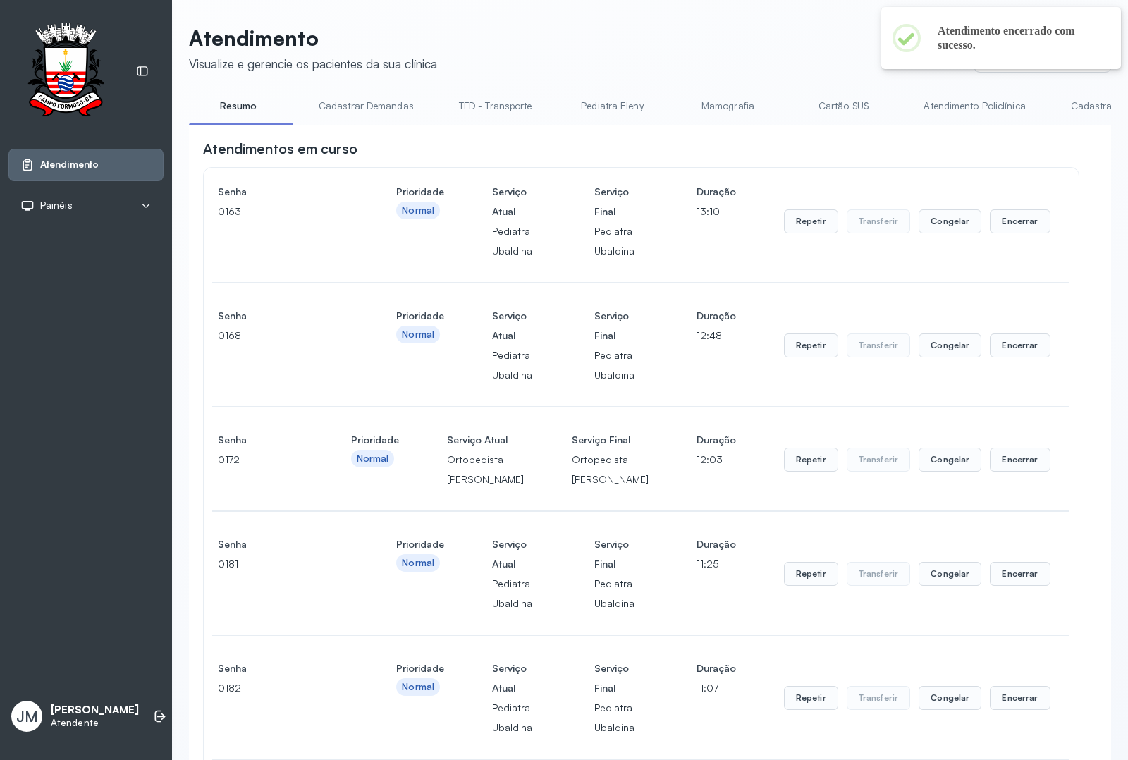
scroll to position [441, 0]
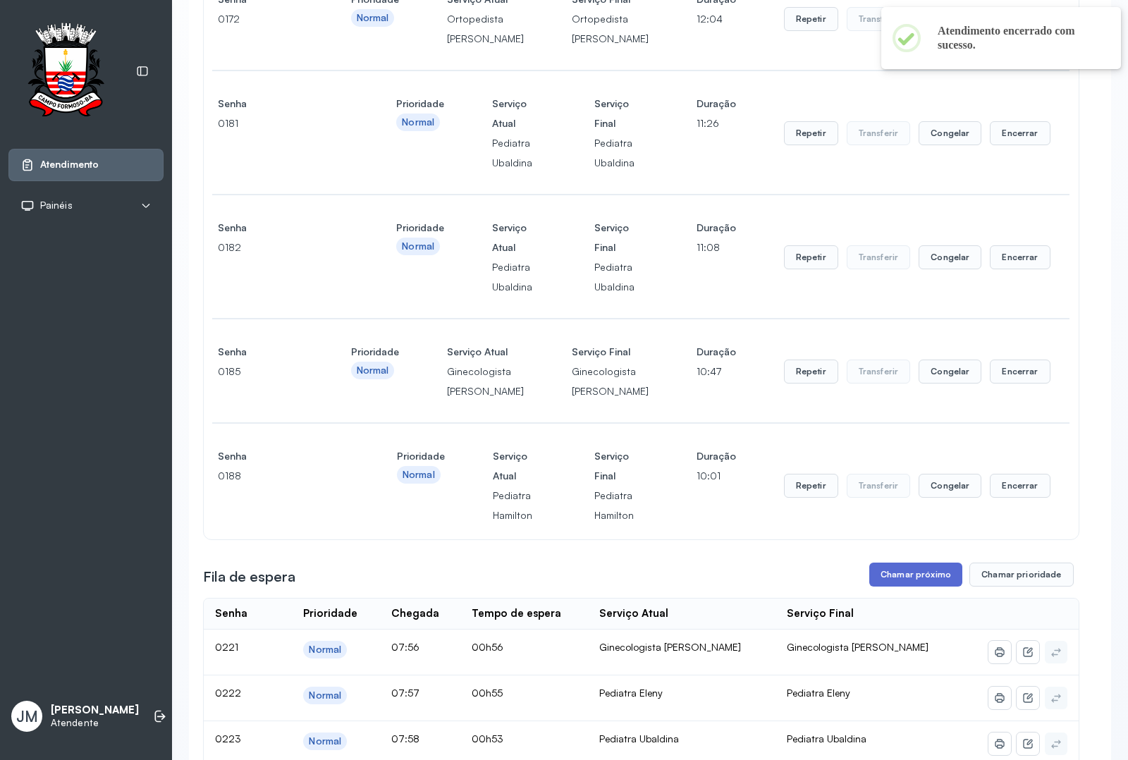
click at [916, 586] on button "Chamar próximo" at bounding box center [915, 575] width 93 height 24
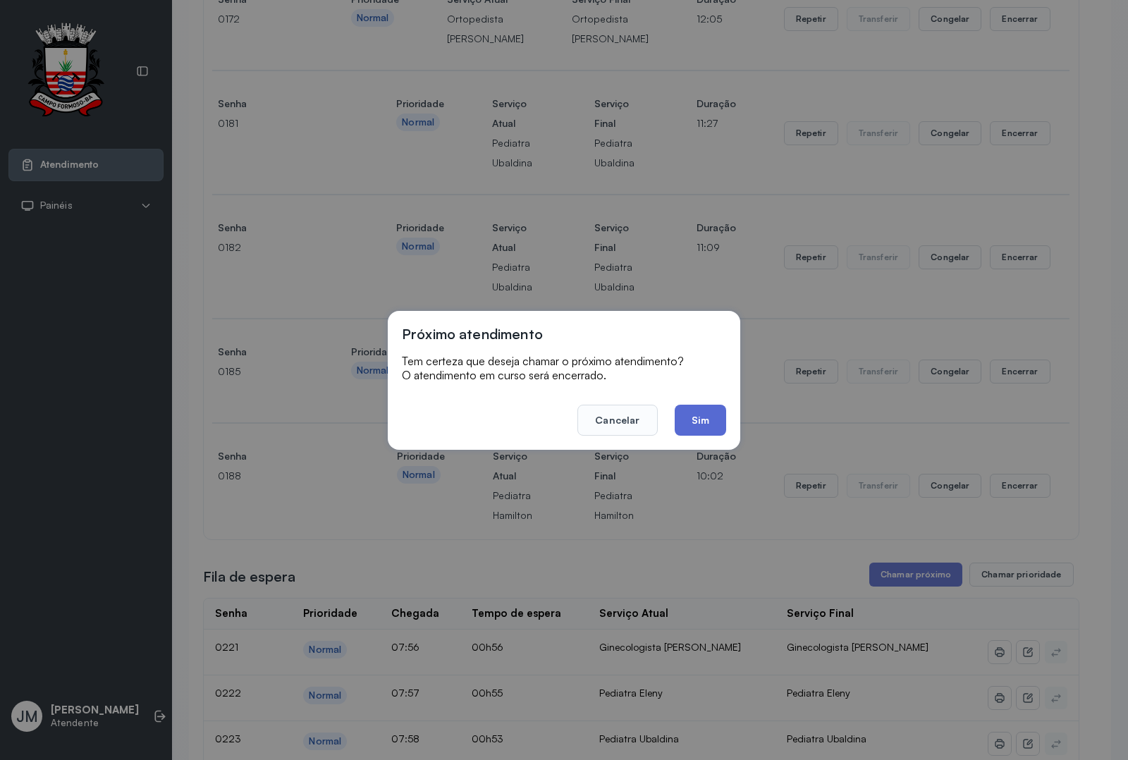
click at [696, 410] on button "Sim" at bounding box center [700, 420] width 51 height 31
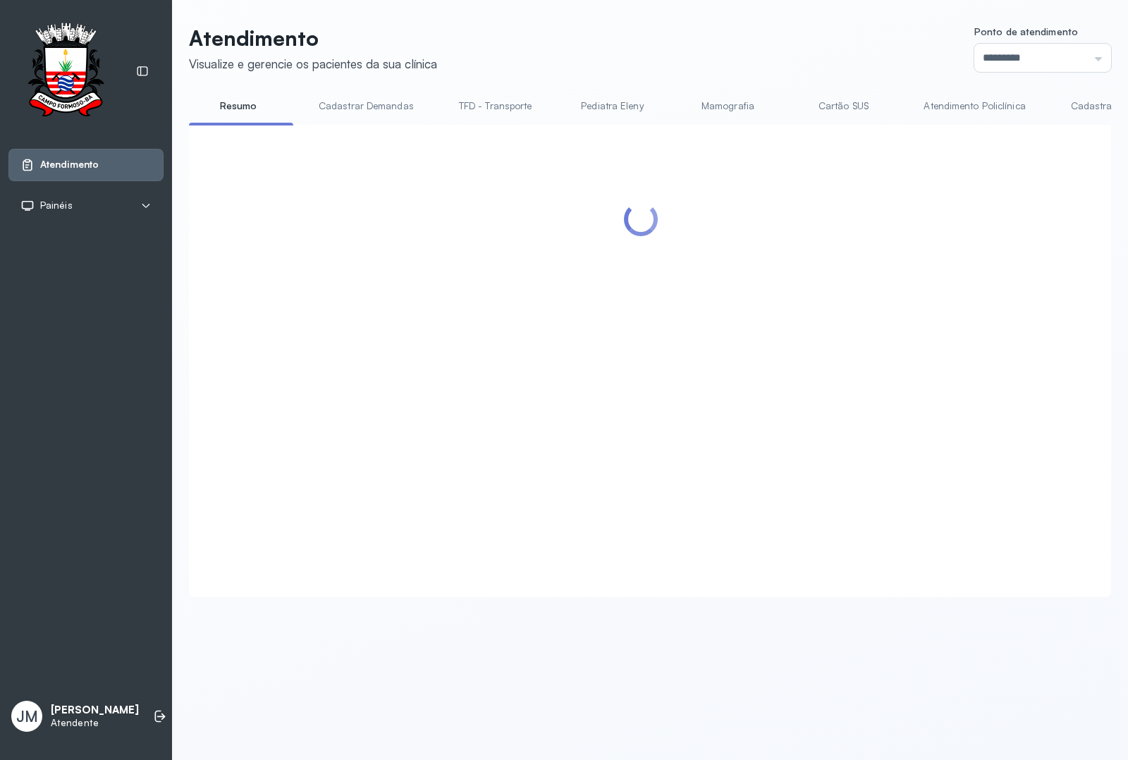
scroll to position [0, 0]
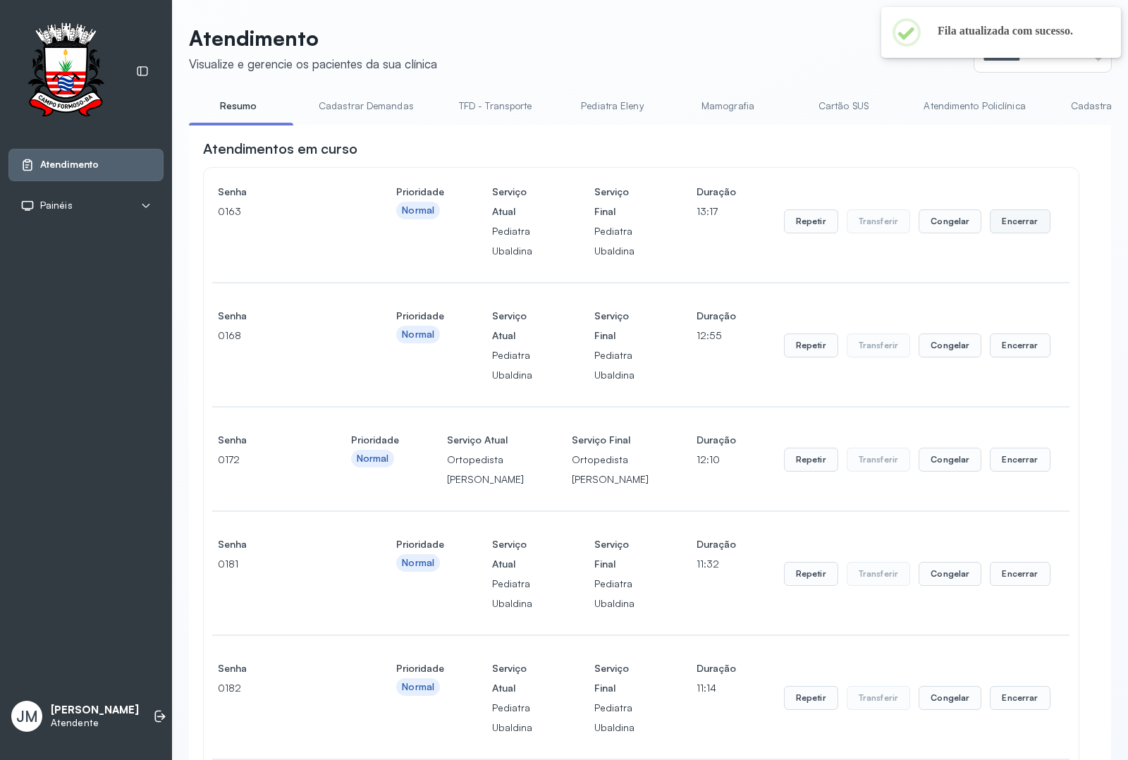
click at [1007, 226] on button "Encerrar" at bounding box center [1020, 221] width 60 height 24
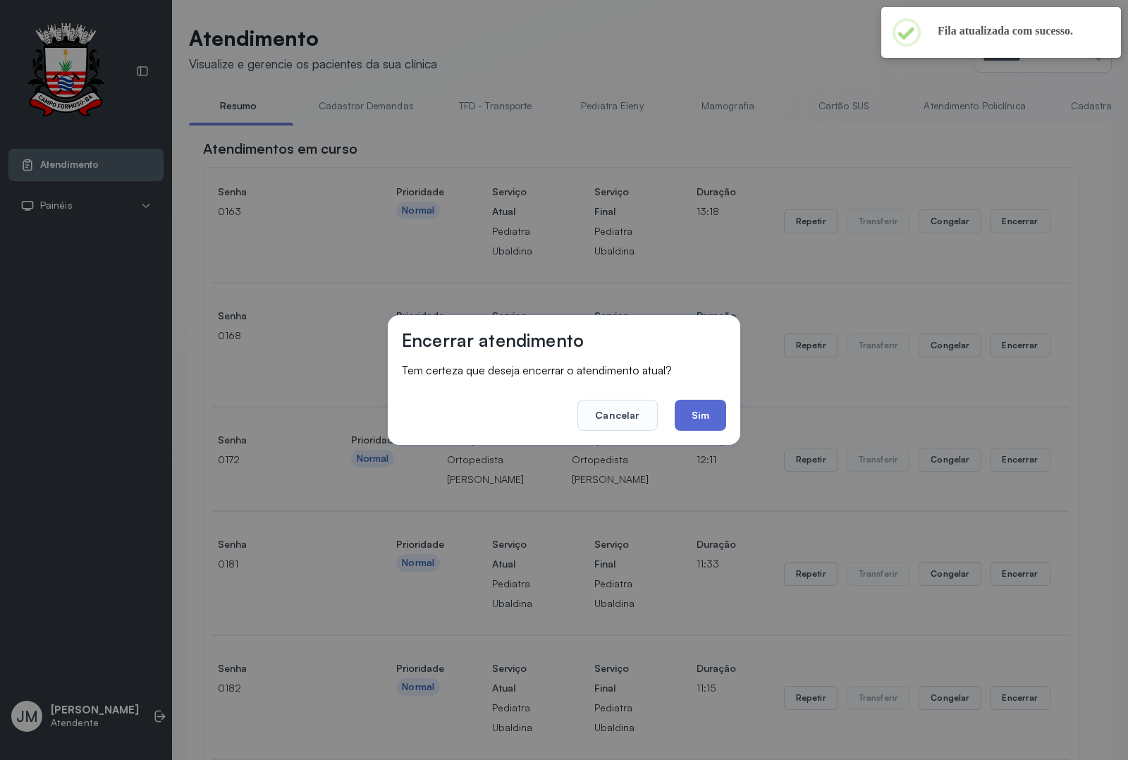
click at [704, 410] on button "Sim" at bounding box center [700, 415] width 51 height 31
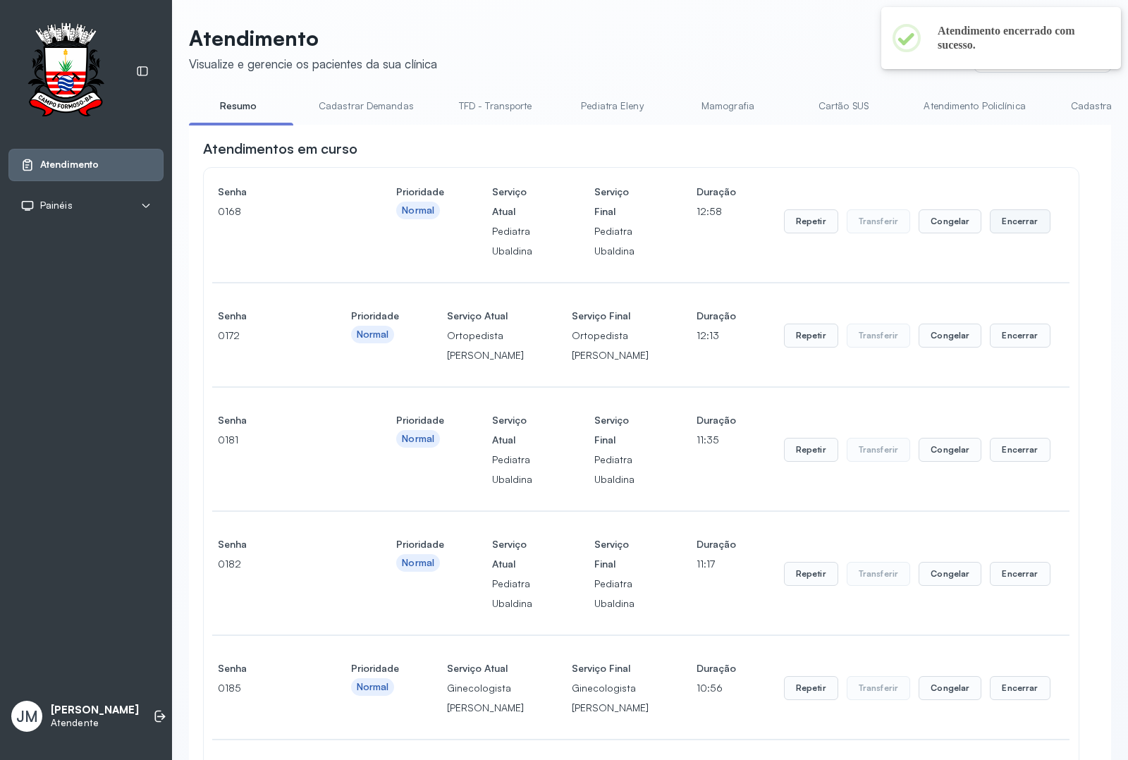
click at [1002, 223] on button "Encerrar" at bounding box center [1020, 221] width 60 height 24
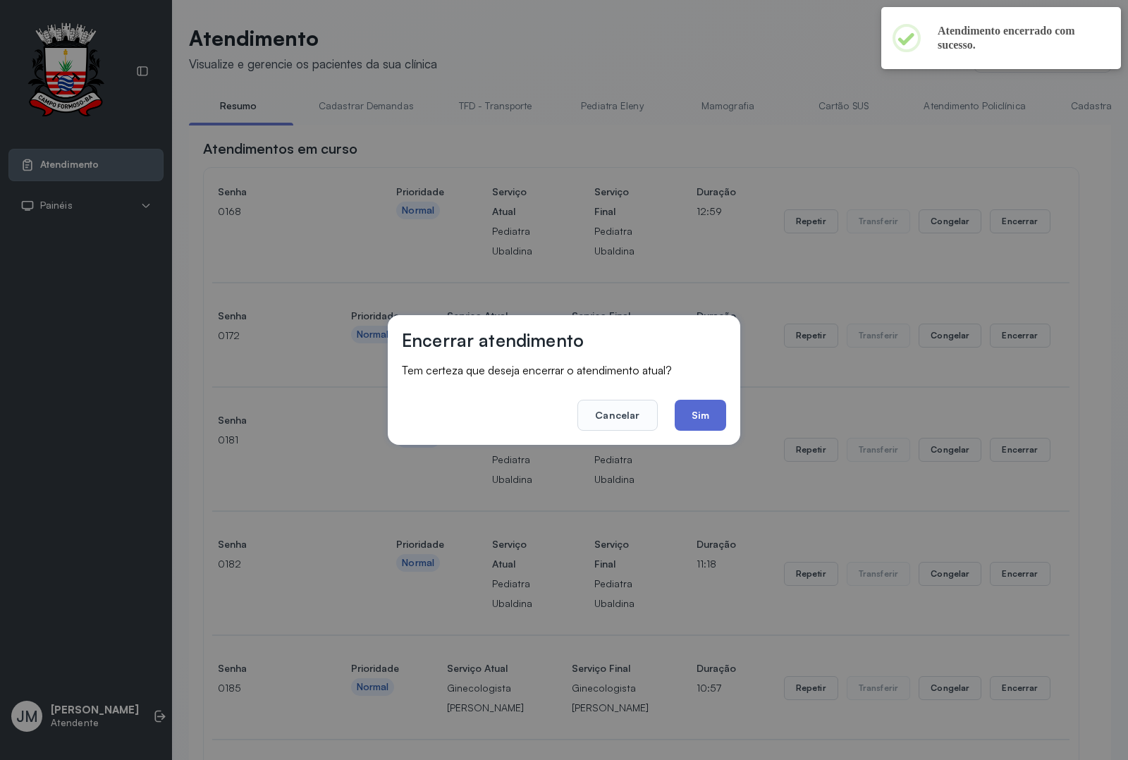
click at [709, 418] on button "Sim" at bounding box center [700, 415] width 51 height 31
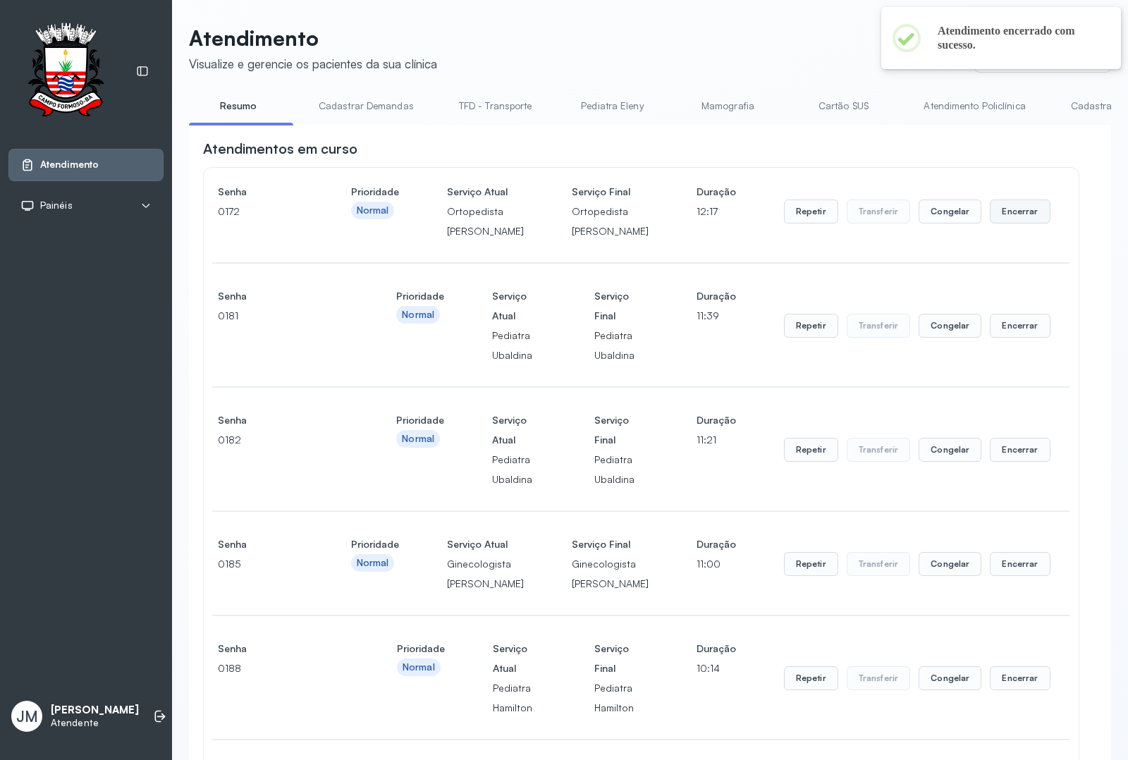
click at [1007, 223] on button "Encerrar" at bounding box center [1020, 211] width 60 height 24
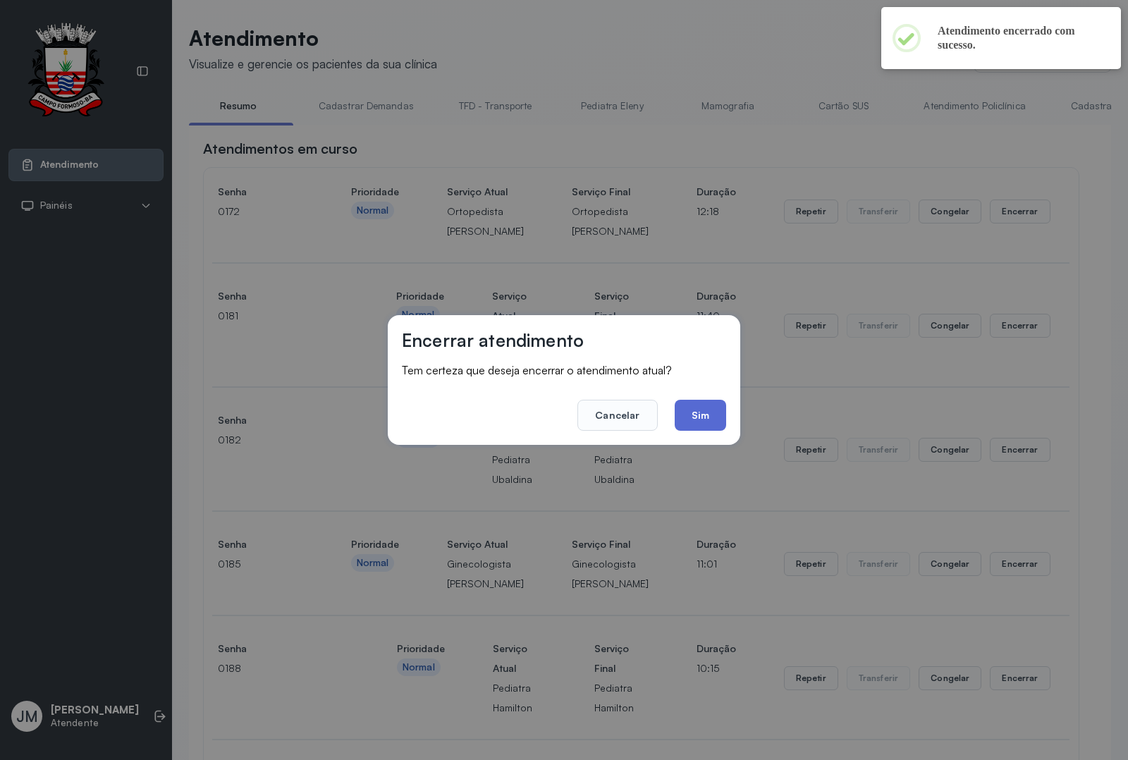
click at [704, 418] on button "Sim" at bounding box center [700, 415] width 51 height 31
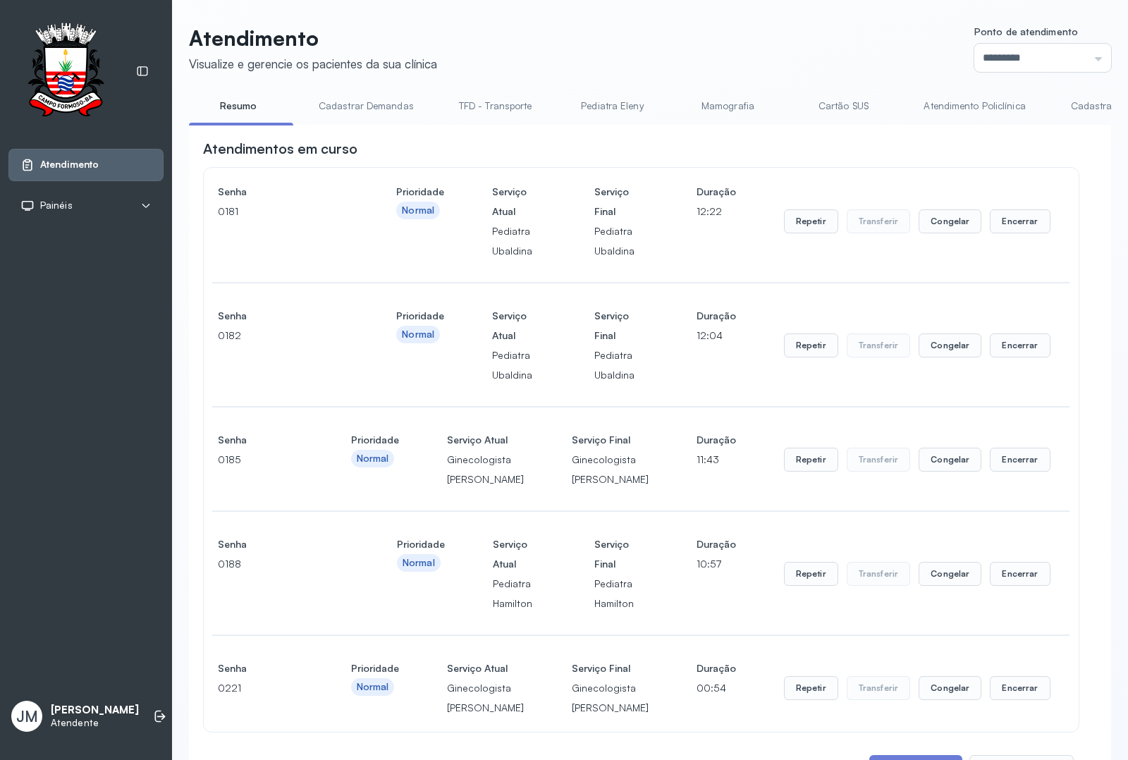
scroll to position [617, 0]
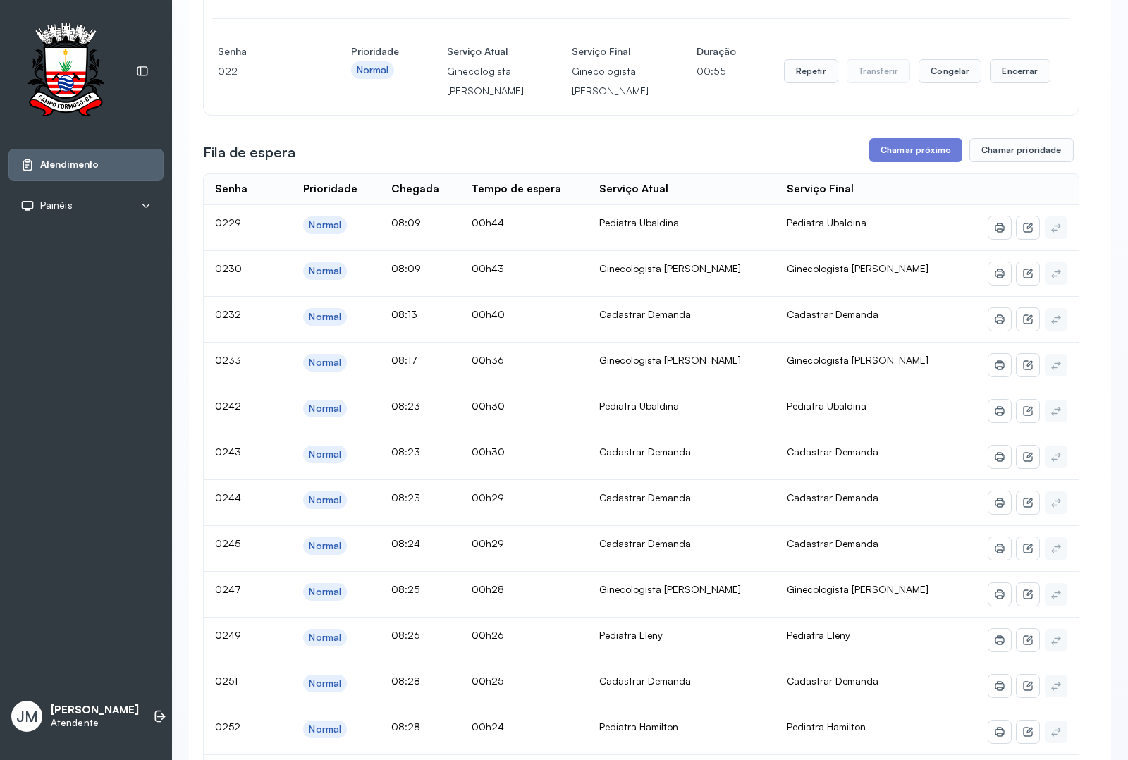
click at [895, 162] on button "Chamar próximo" at bounding box center [915, 150] width 93 height 24
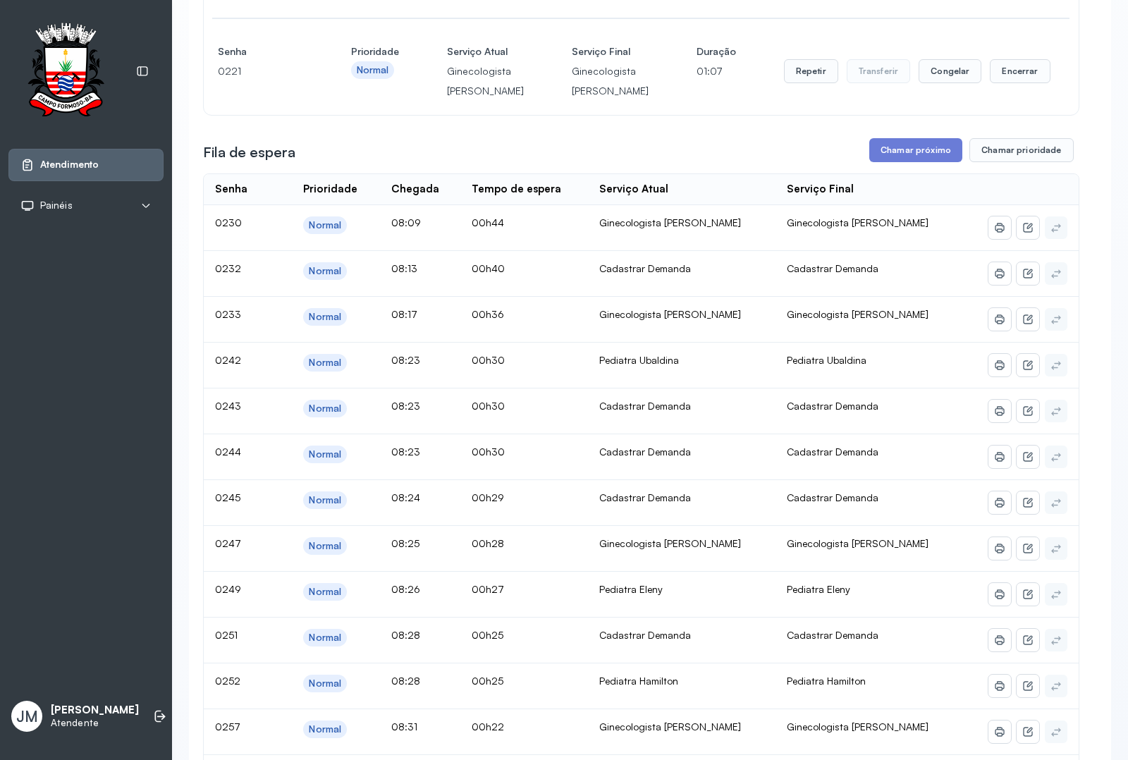
scroll to position [705, 0]
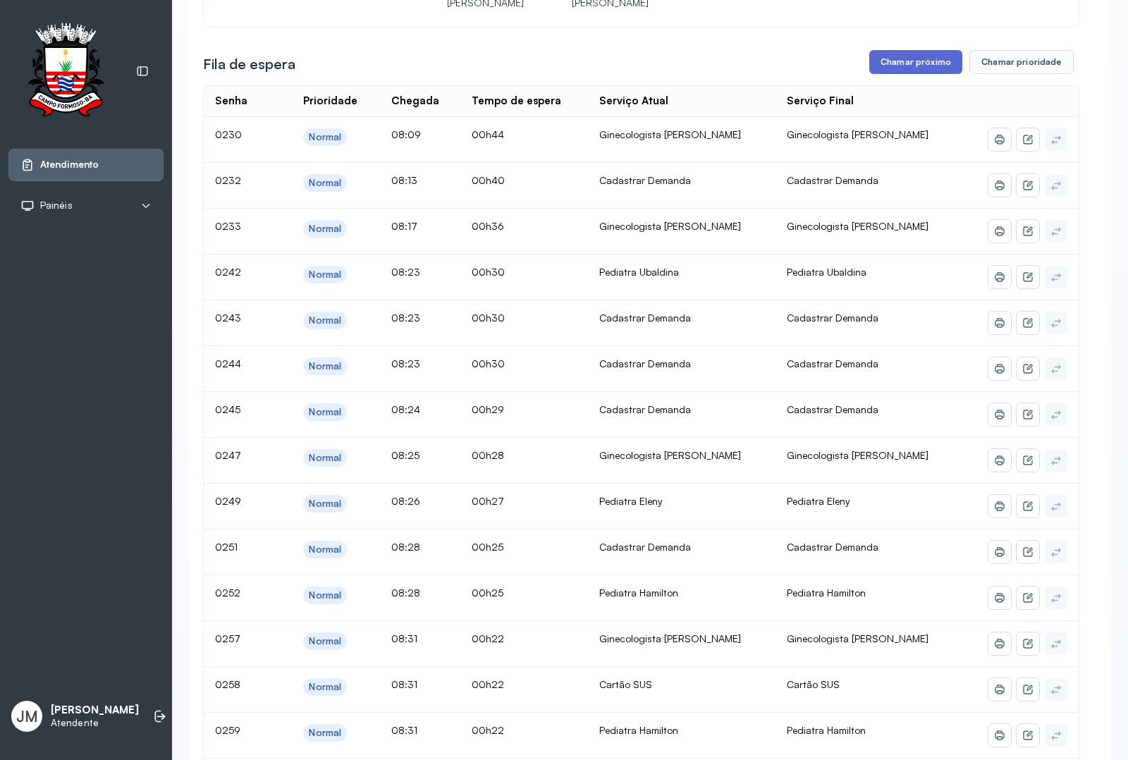
click at [890, 74] on button "Chamar próximo" at bounding box center [915, 62] width 93 height 24
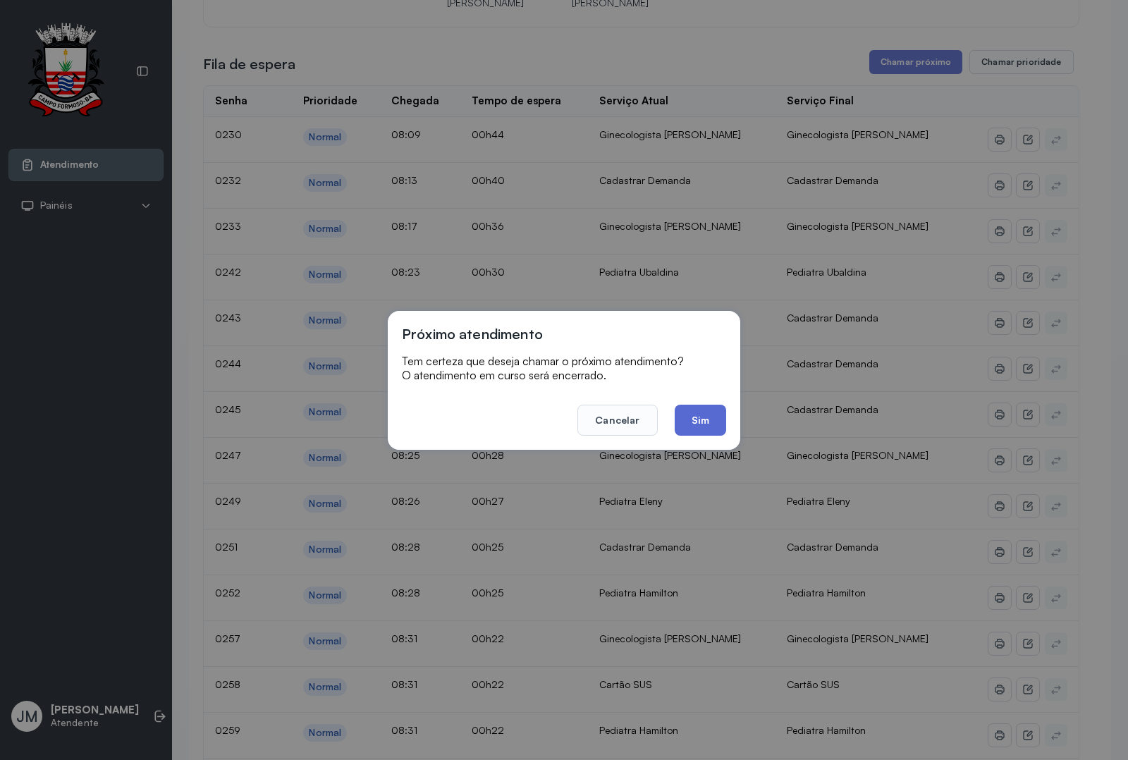
click at [689, 424] on button "Sim" at bounding box center [700, 420] width 51 height 31
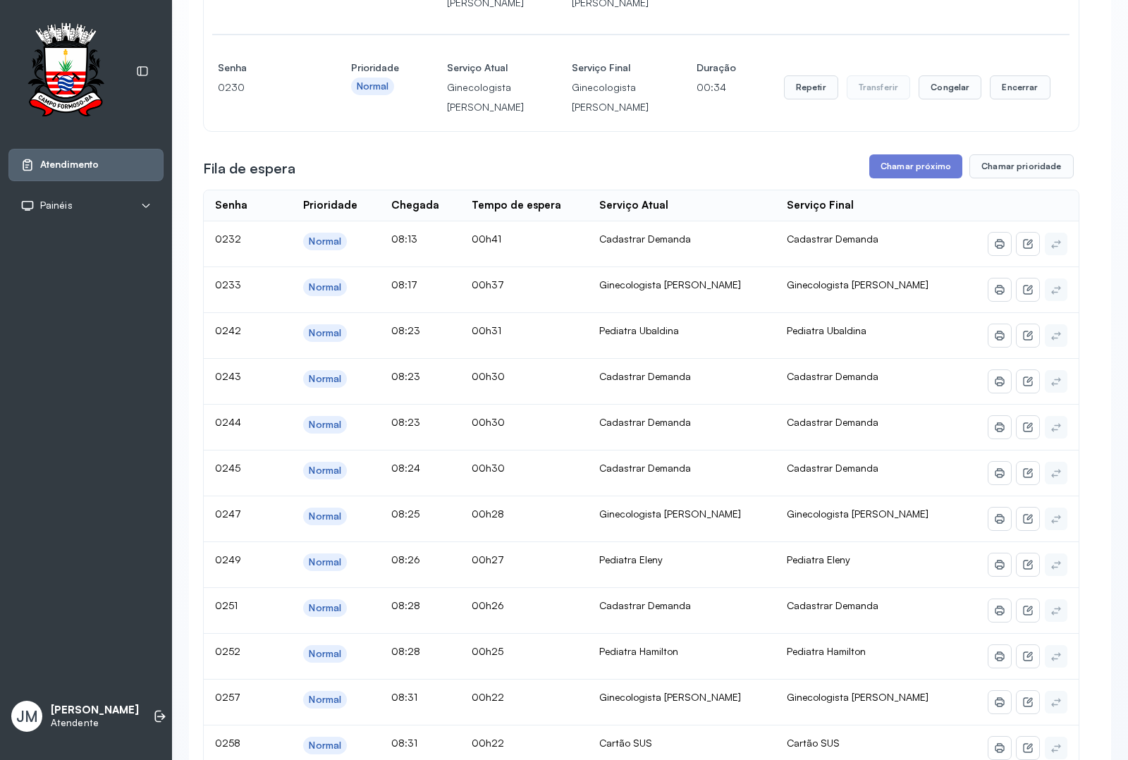
click at [889, 178] on button "Chamar próximo" at bounding box center [915, 166] width 93 height 24
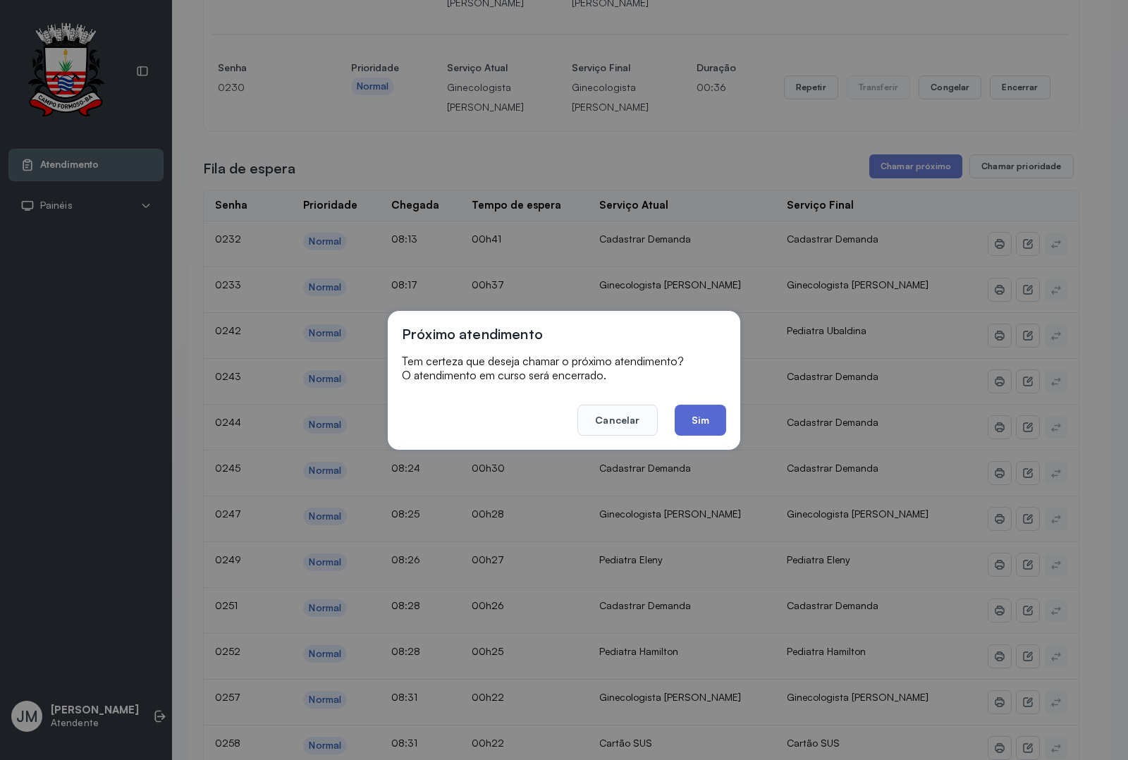
click at [695, 410] on button "Sim" at bounding box center [700, 420] width 51 height 31
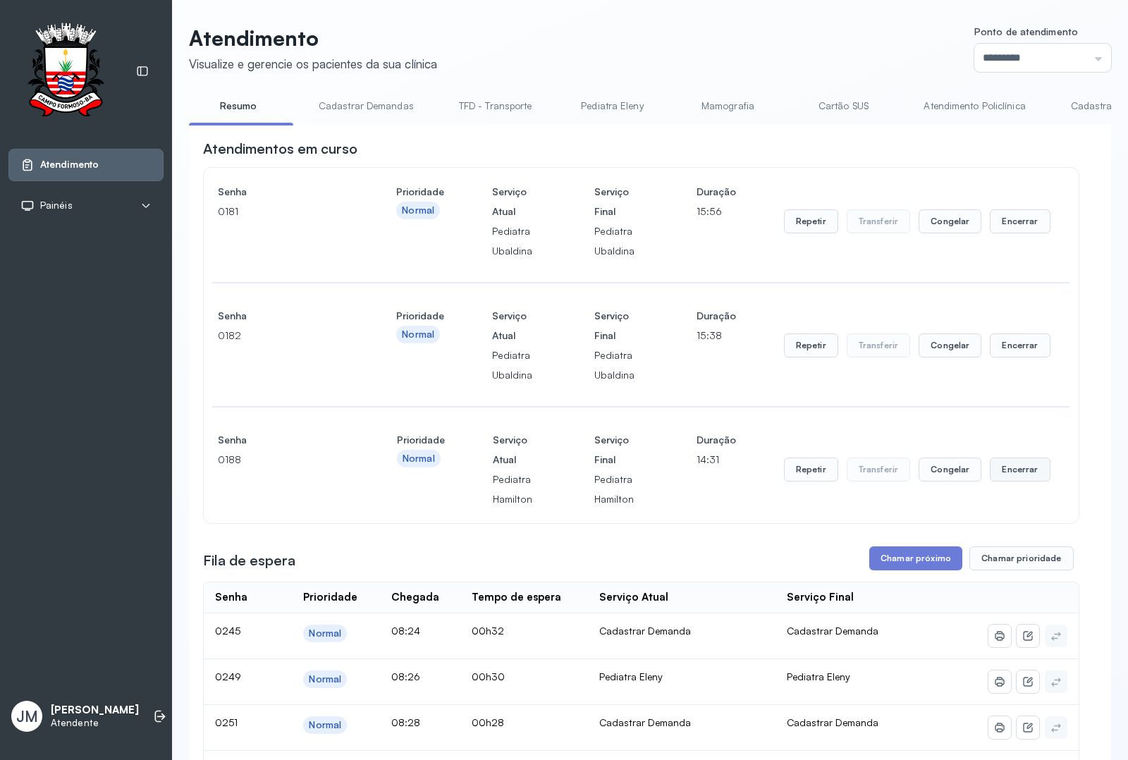
click at [1009, 474] on button "Encerrar" at bounding box center [1020, 469] width 60 height 24
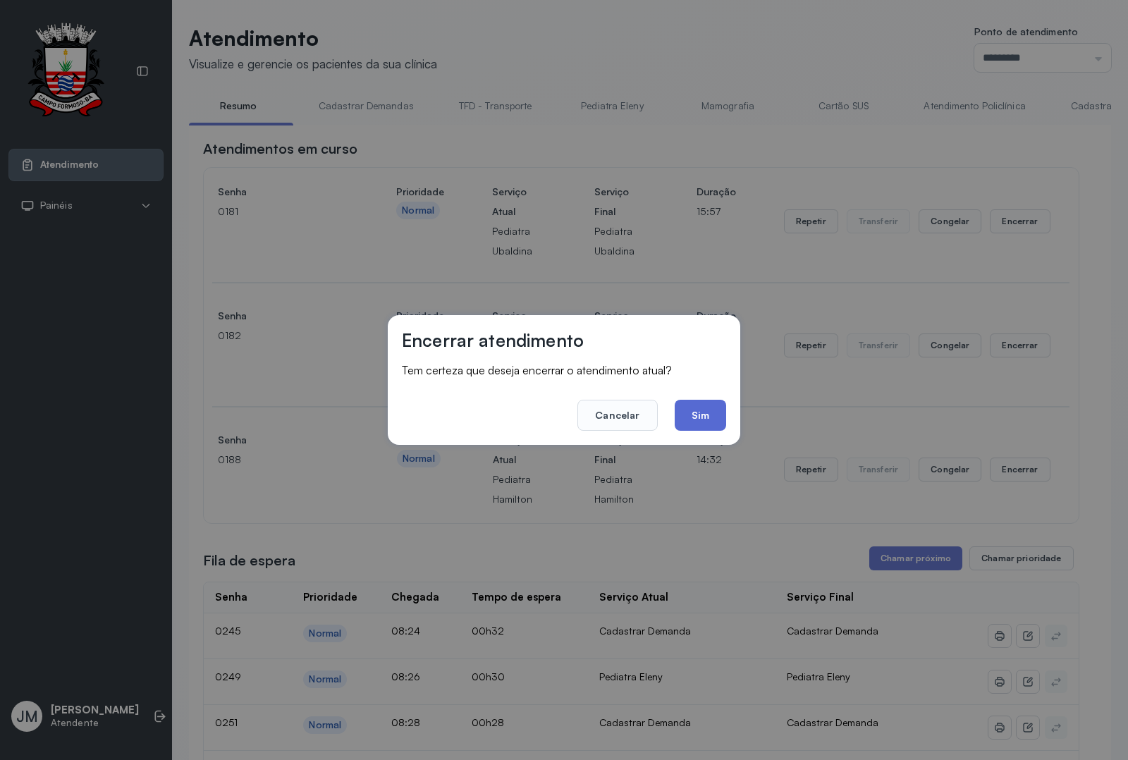
click at [684, 410] on button "Sim" at bounding box center [700, 415] width 51 height 31
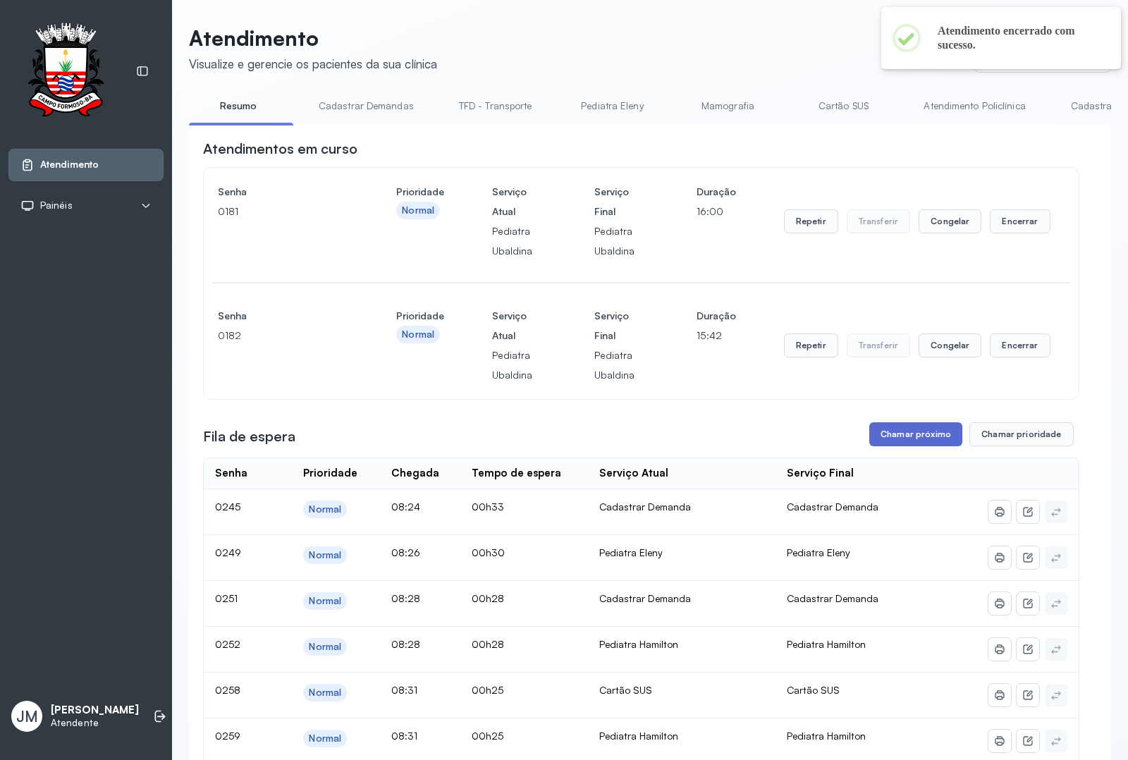
click at [899, 446] on button "Chamar próximo" at bounding box center [915, 434] width 93 height 24
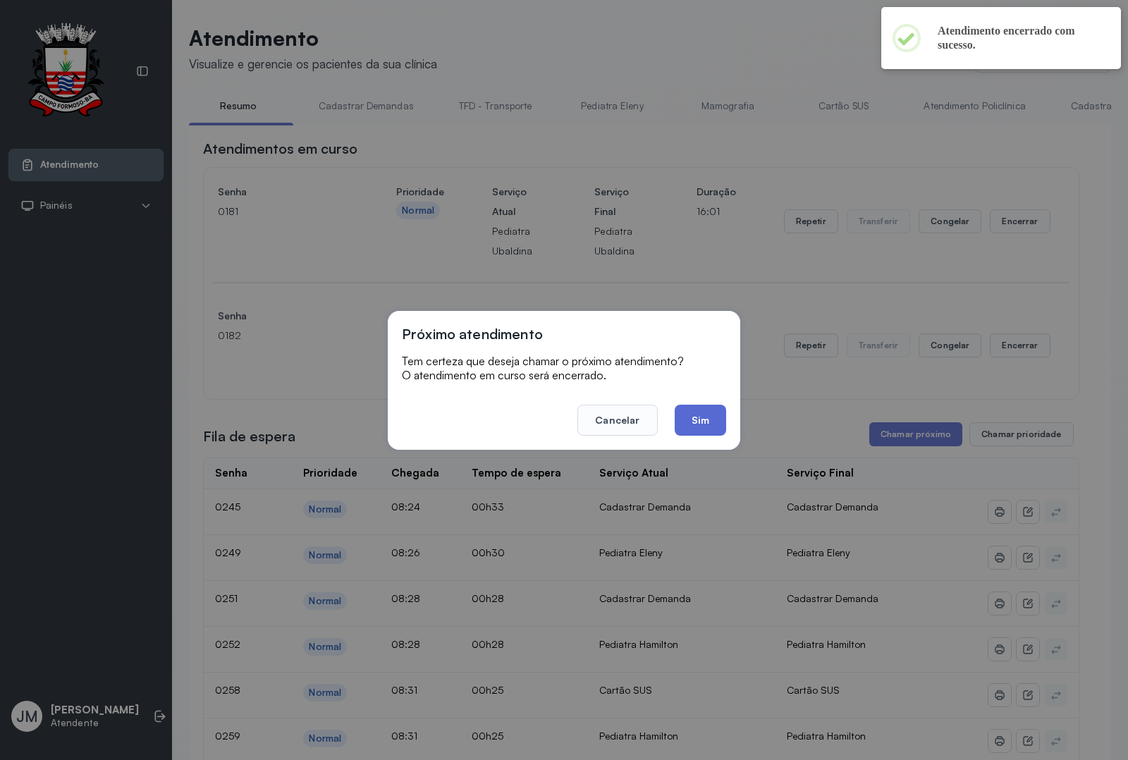
click at [701, 428] on button "Sim" at bounding box center [700, 420] width 51 height 31
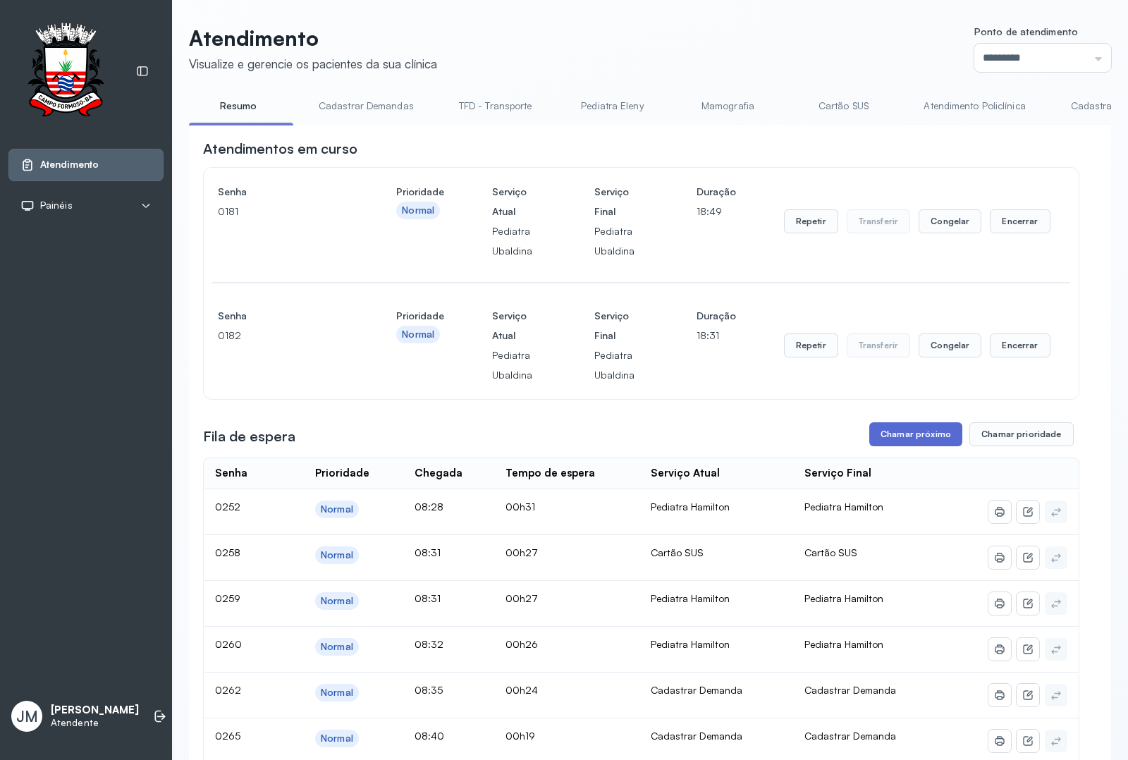
click at [902, 439] on button "Chamar próximo" at bounding box center [915, 434] width 93 height 24
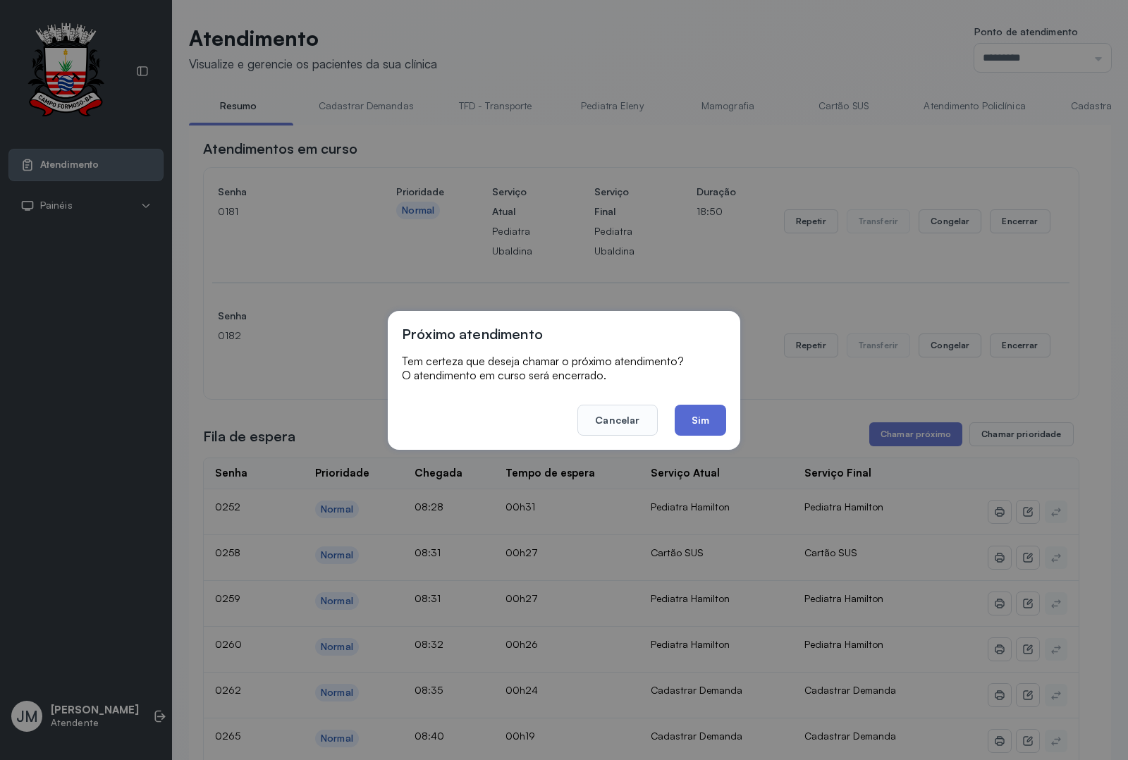
click at [710, 405] on button "Sim" at bounding box center [700, 420] width 51 height 31
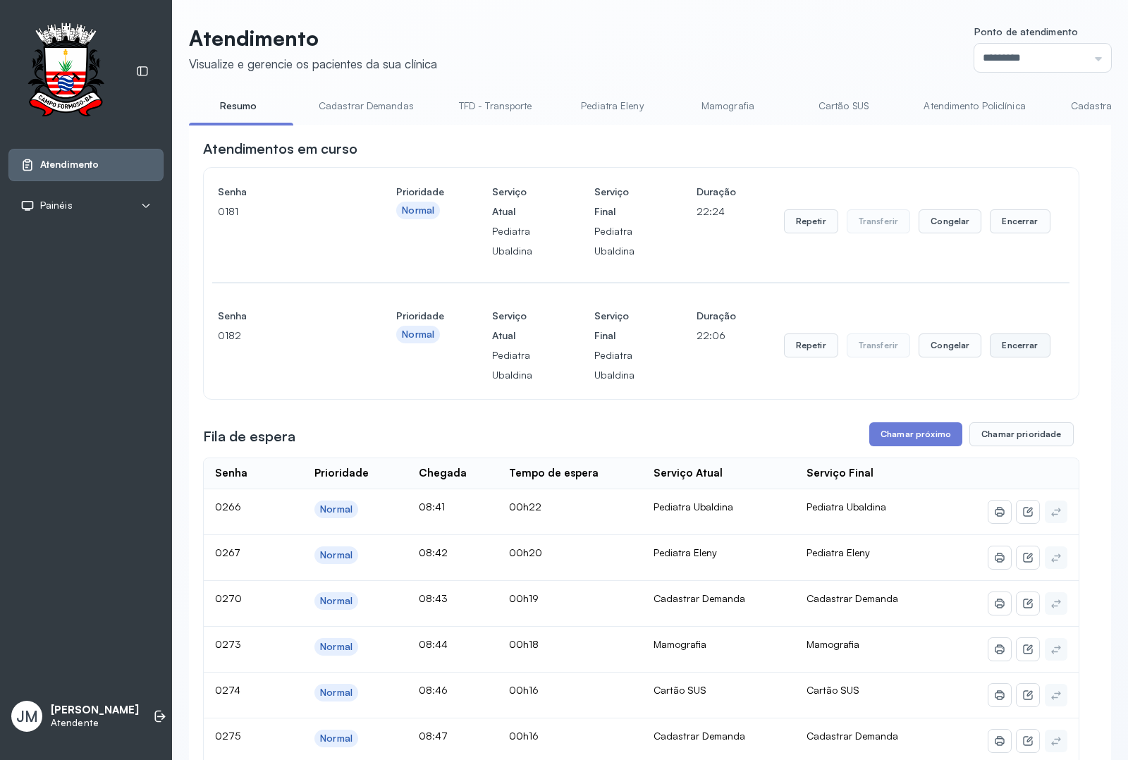
click at [996, 343] on button "Encerrar" at bounding box center [1020, 345] width 60 height 24
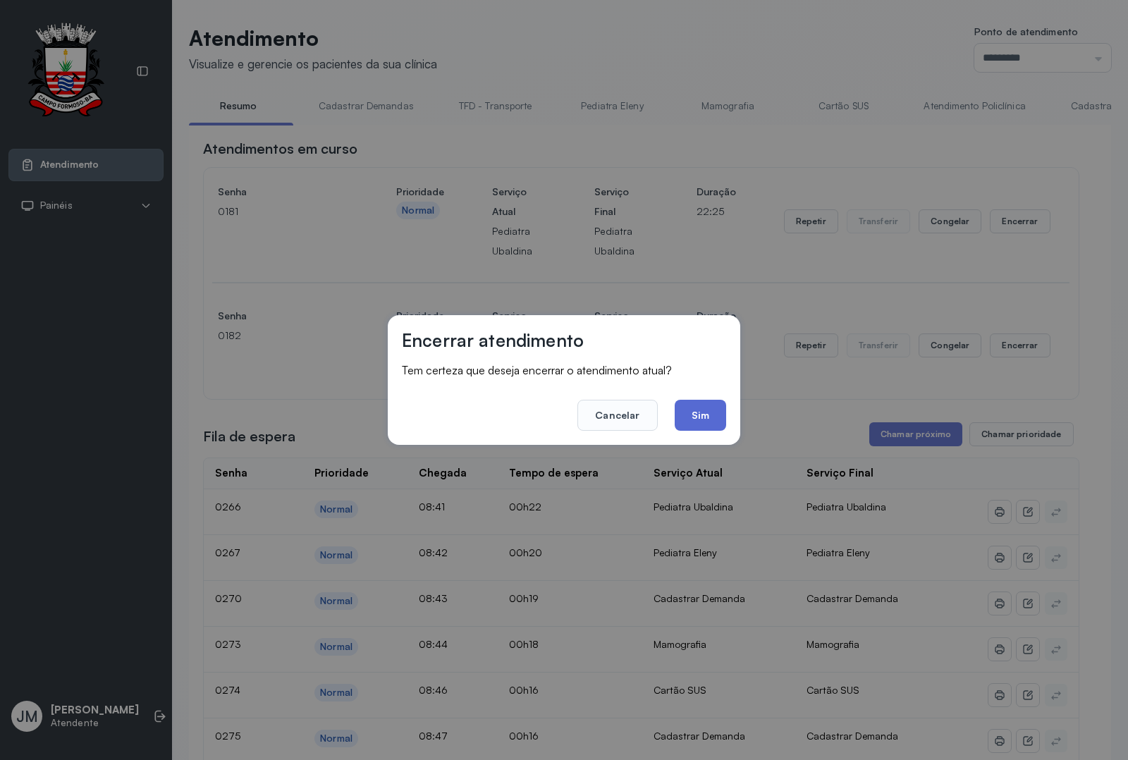
click at [686, 417] on button "Sim" at bounding box center [700, 415] width 51 height 31
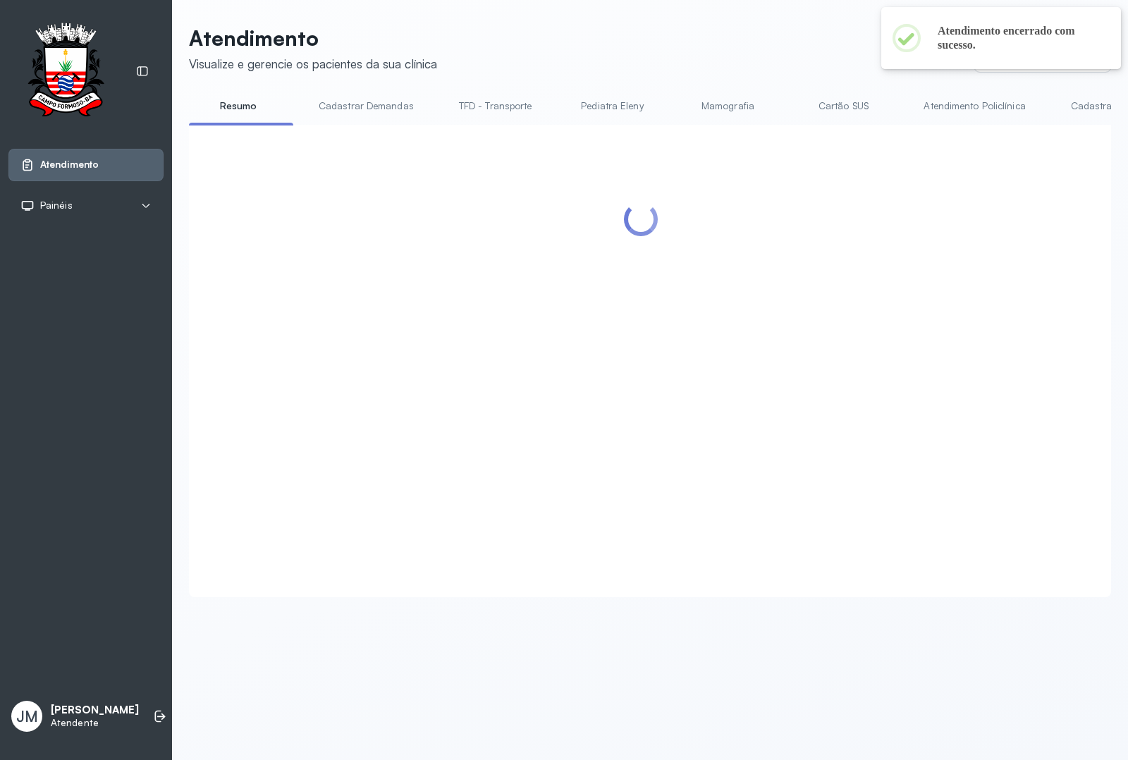
click at [906, 434] on div at bounding box center [641, 344] width 876 height 410
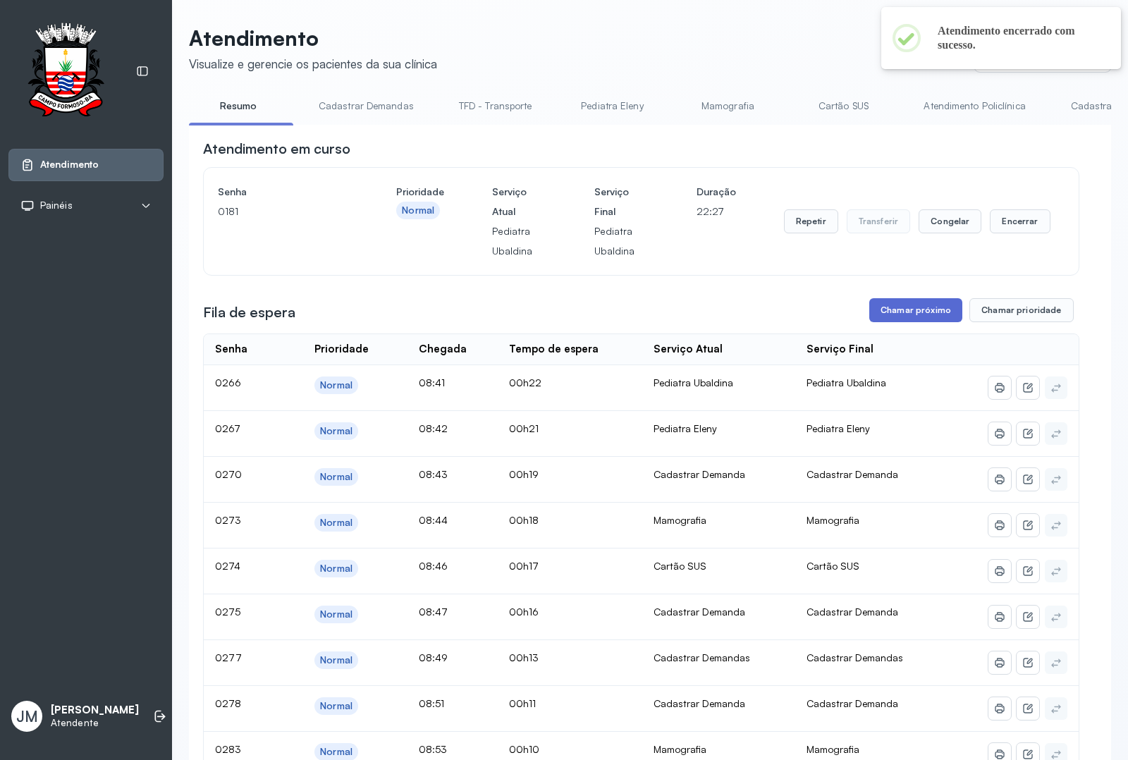
click at [897, 314] on button "Chamar próximo" at bounding box center [915, 310] width 93 height 24
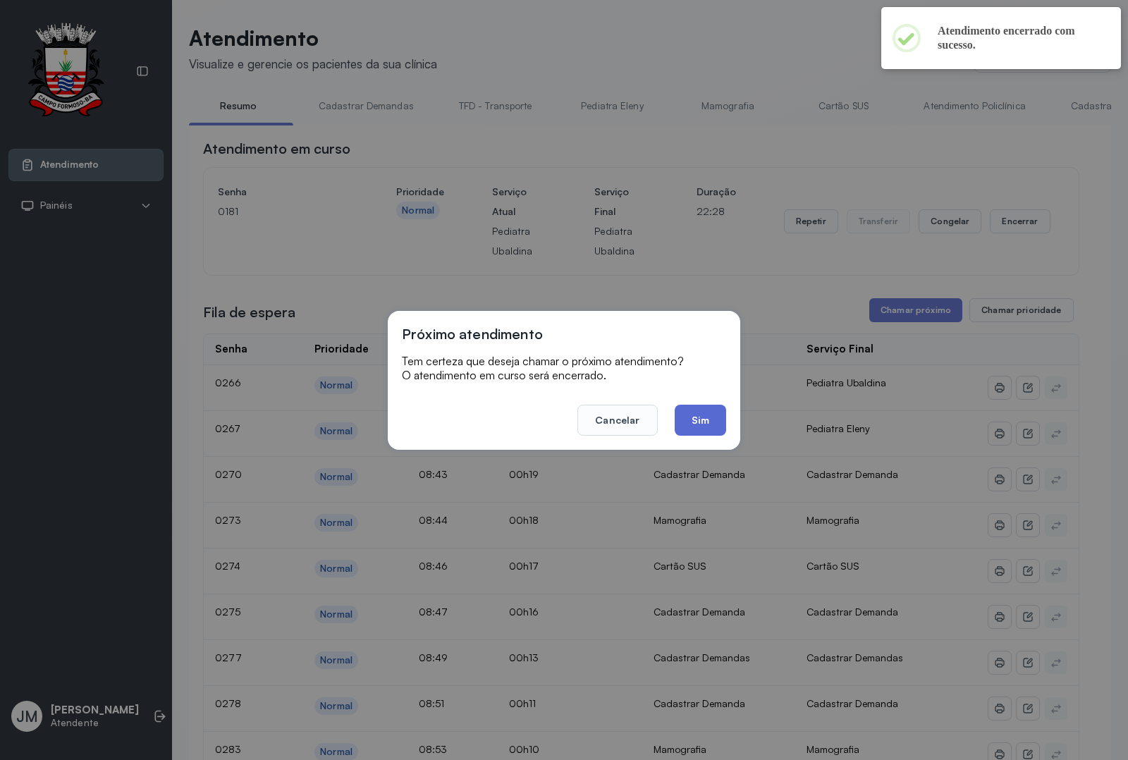
click at [707, 424] on button "Sim" at bounding box center [700, 420] width 51 height 31
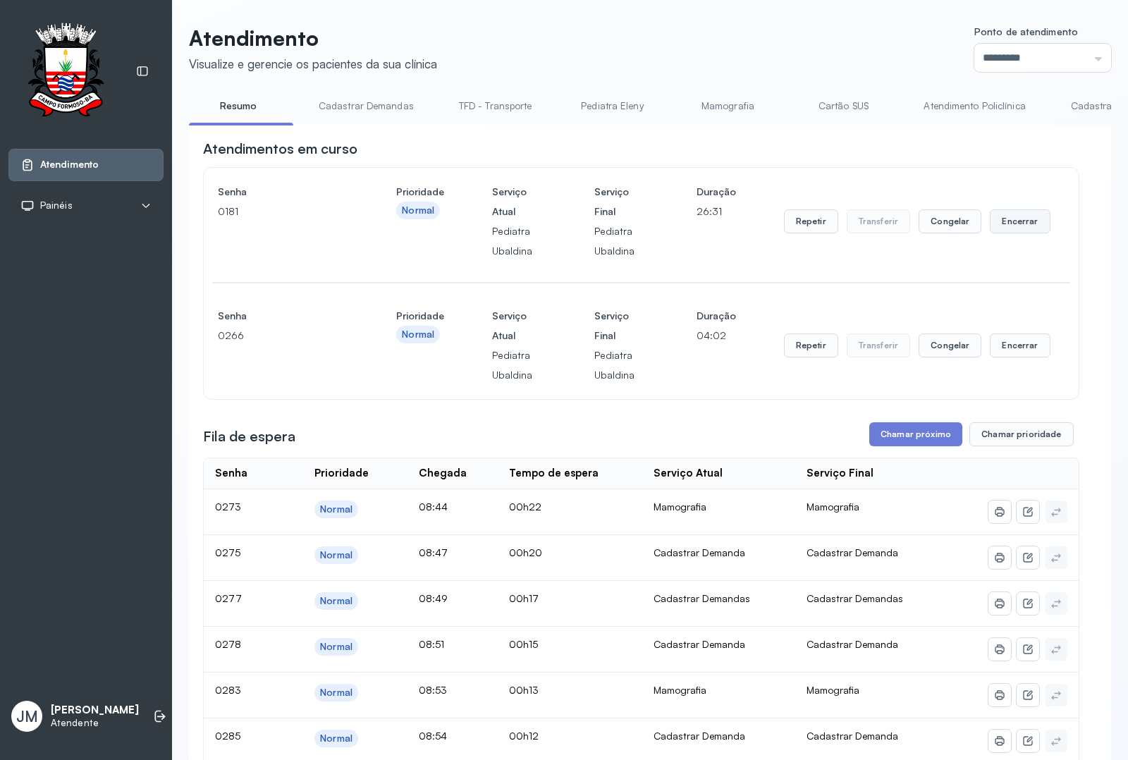
click at [1019, 219] on button "Encerrar" at bounding box center [1020, 221] width 60 height 24
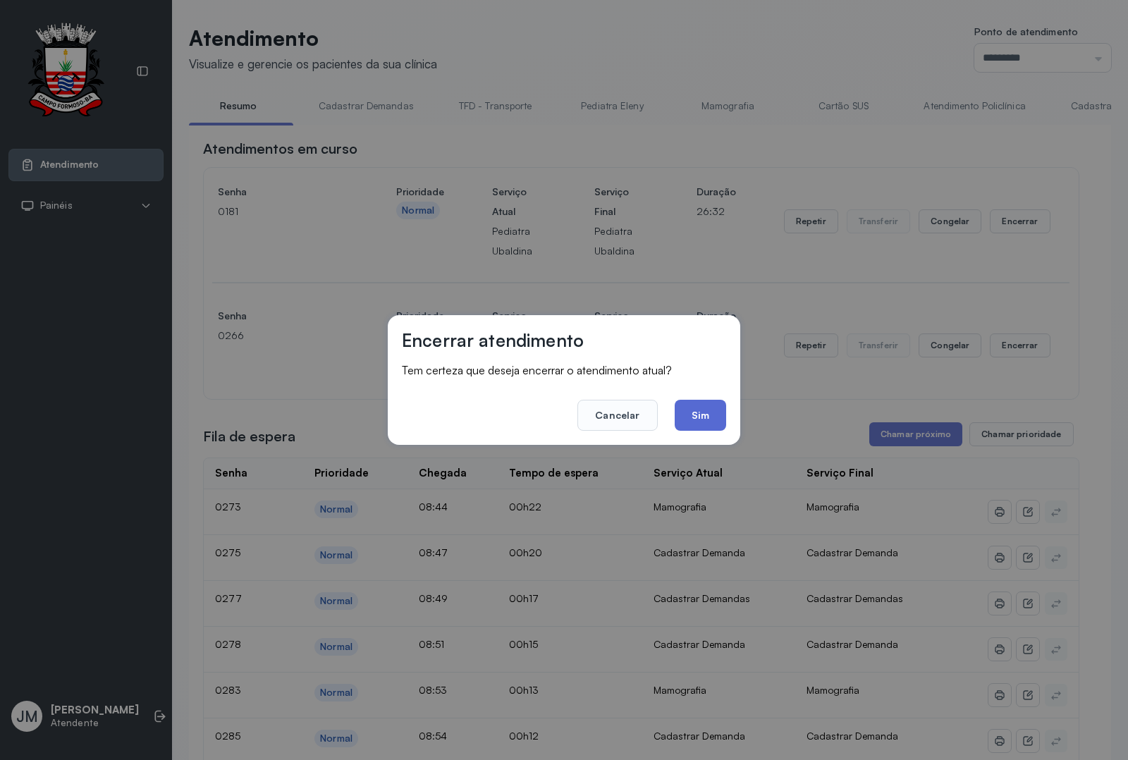
click at [709, 416] on button "Sim" at bounding box center [700, 415] width 51 height 31
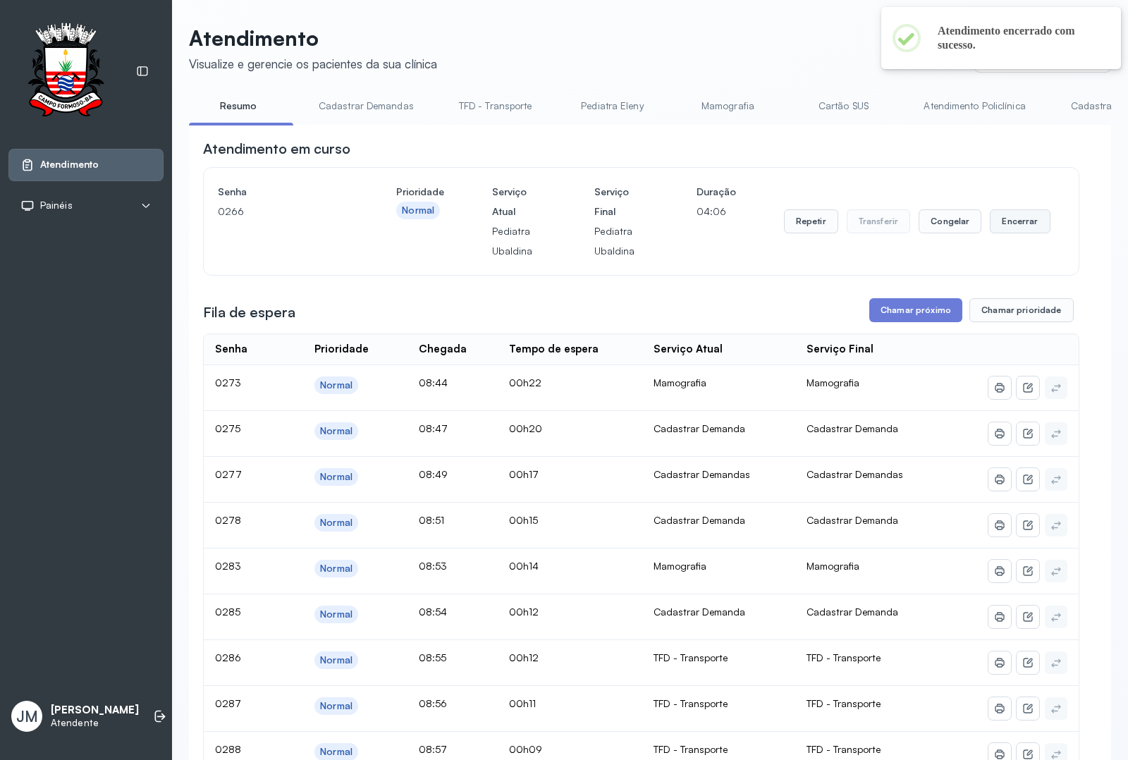
click at [1002, 223] on button "Encerrar" at bounding box center [1020, 221] width 60 height 24
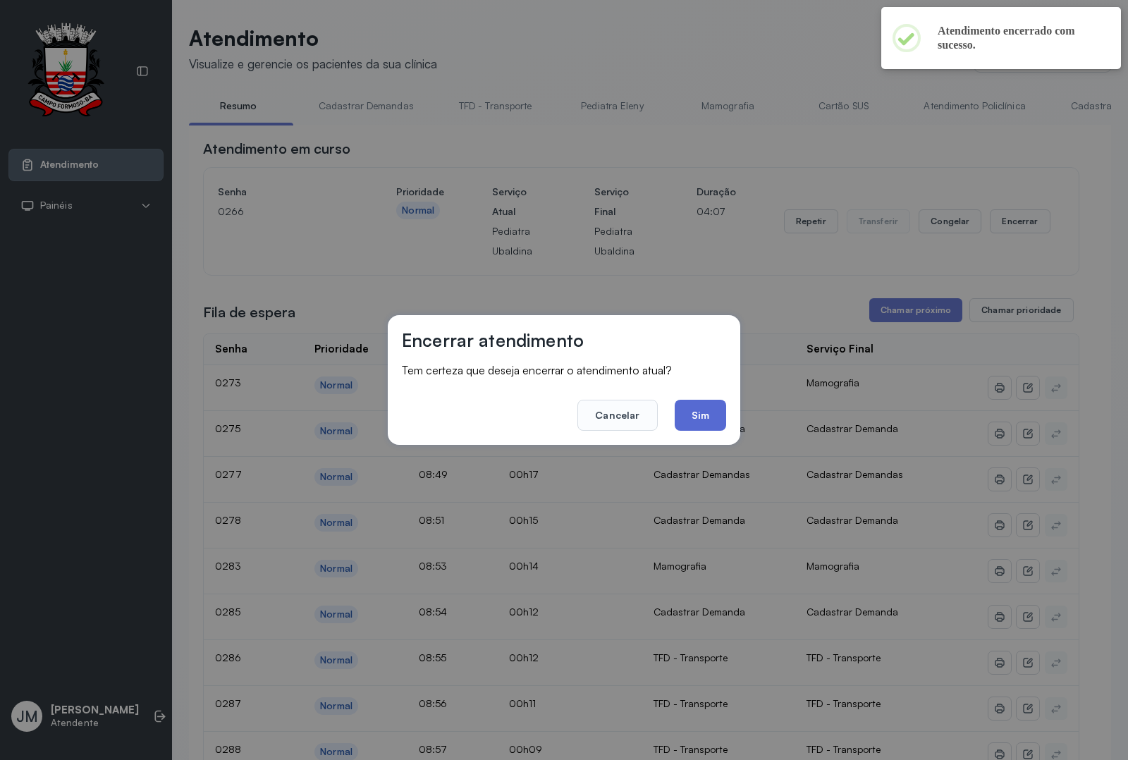
click at [696, 417] on button "Sim" at bounding box center [700, 415] width 51 height 31
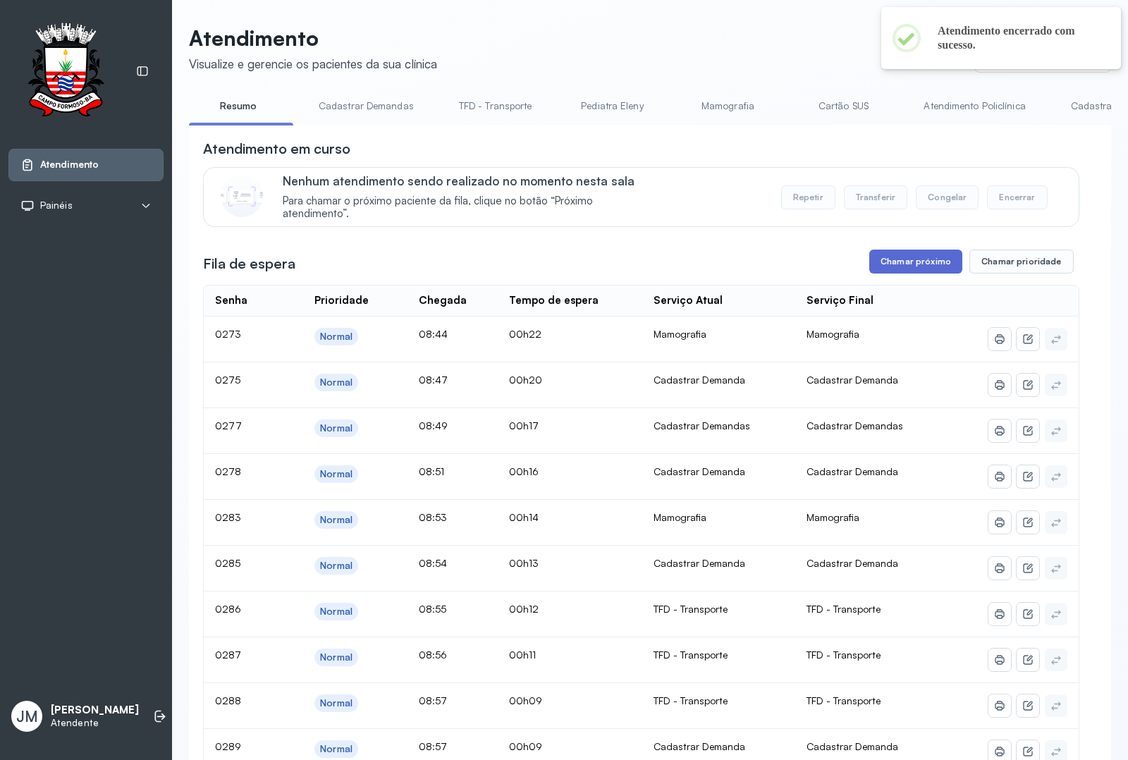
click at [907, 262] on button "Chamar próximo" at bounding box center [915, 262] width 93 height 24
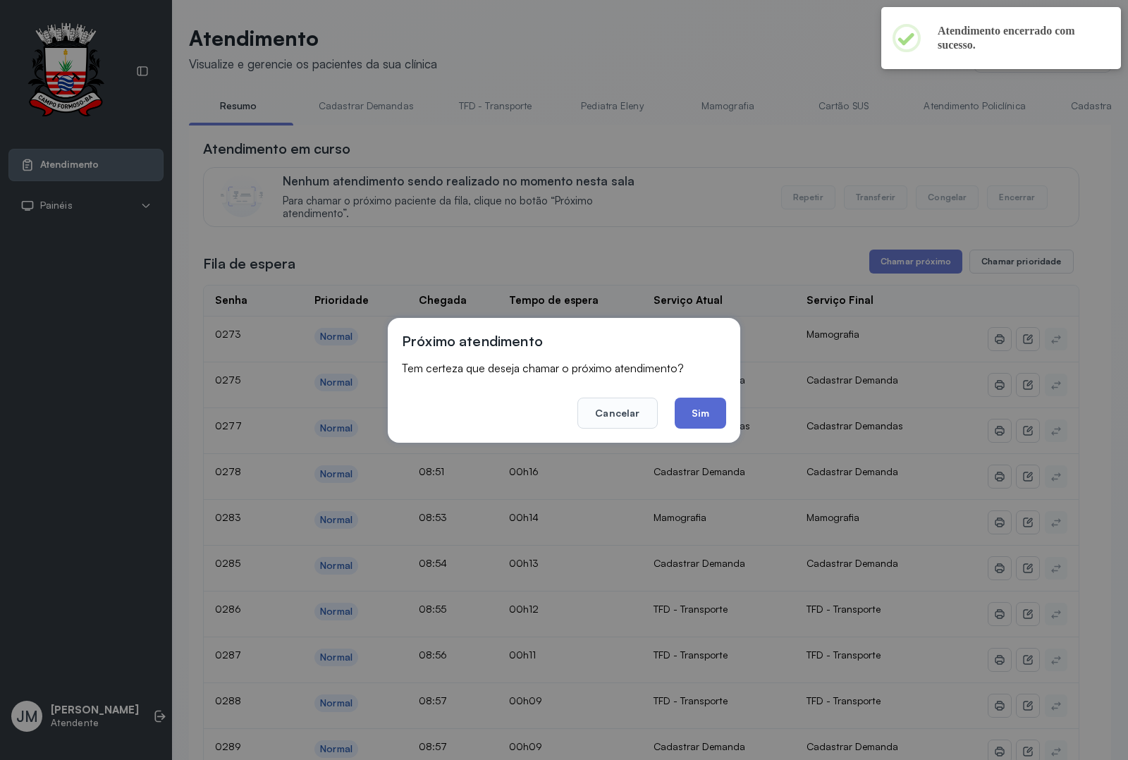
drag, startPoint x: 696, startPoint y: 410, endPoint x: 724, endPoint y: 396, distance: 31.5
click at [699, 410] on button "Sim" at bounding box center [700, 413] width 51 height 31
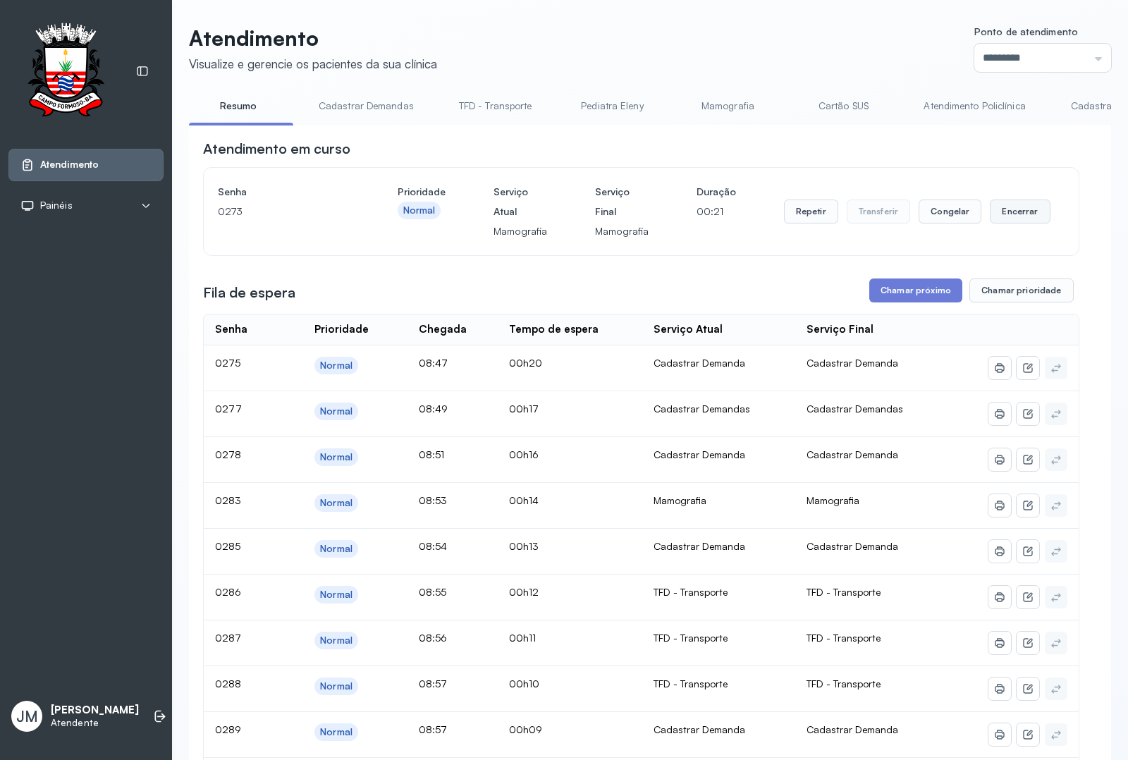
click at [1002, 209] on button "Encerrar" at bounding box center [1020, 211] width 60 height 24
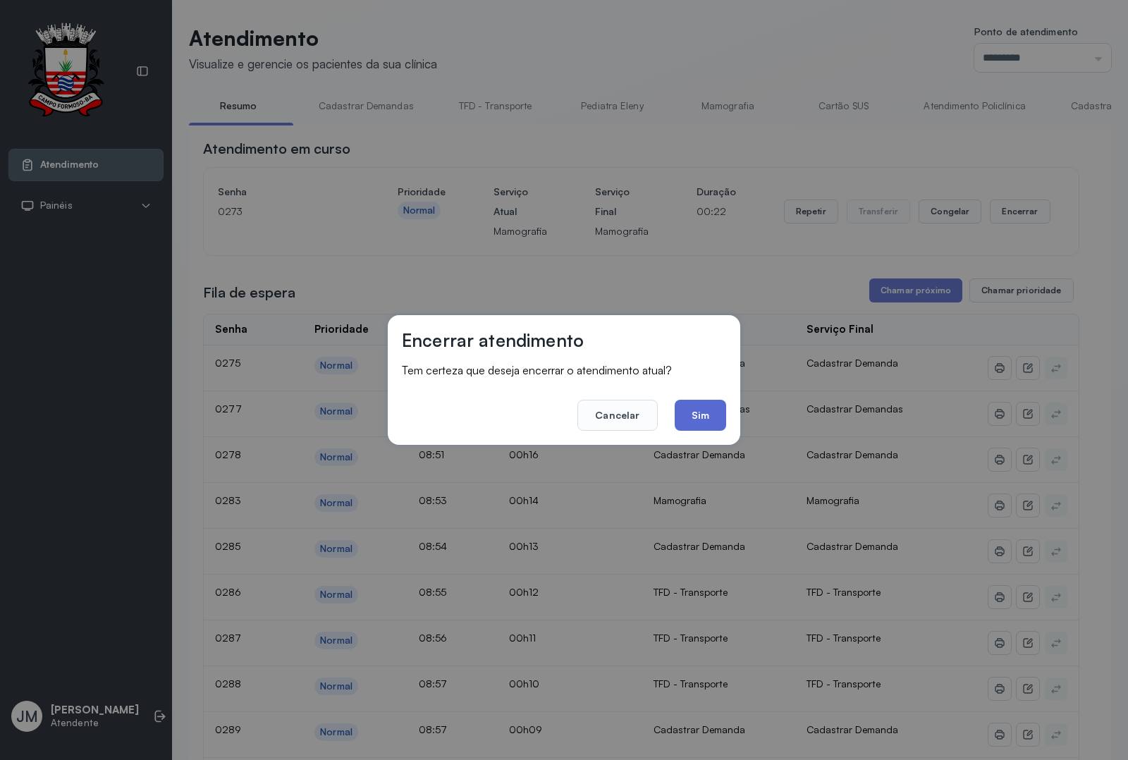
drag, startPoint x: 707, startPoint y: 414, endPoint x: 719, endPoint y: 402, distance: 16.9
click at [707, 413] on button "Sim" at bounding box center [700, 415] width 51 height 31
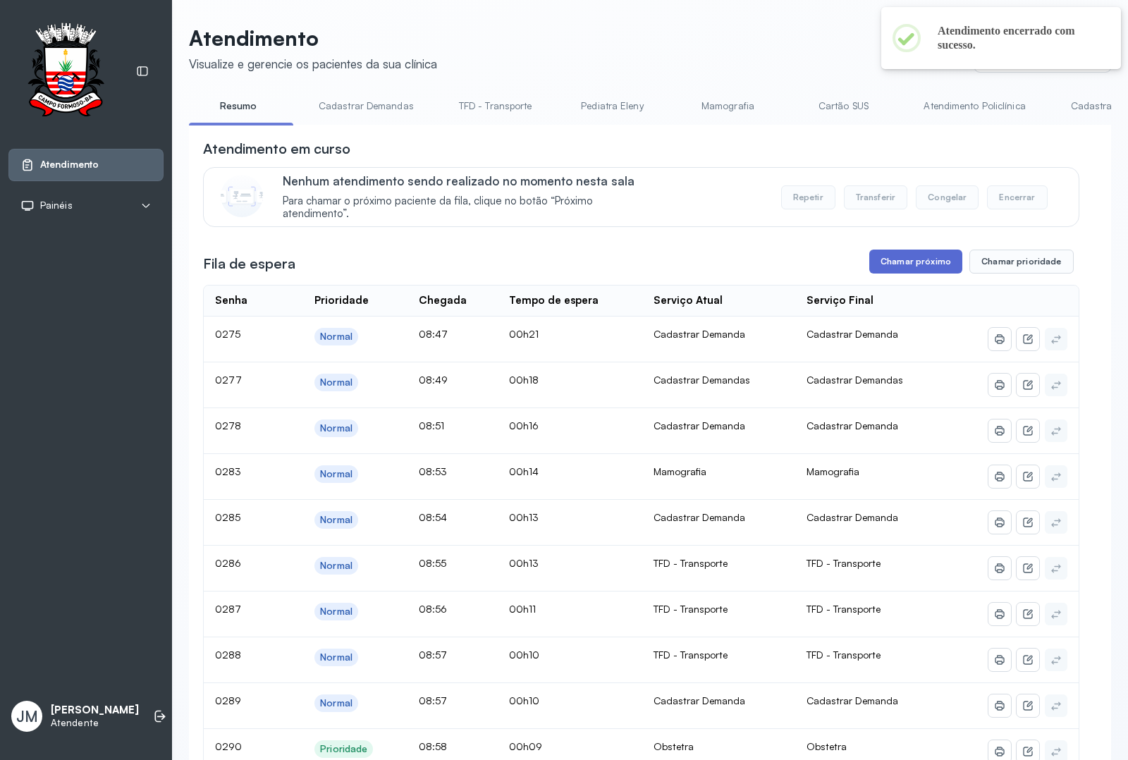
click at [899, 274] on button "Chamar próximo" at bounding box center [915, 262] width 93 height 24
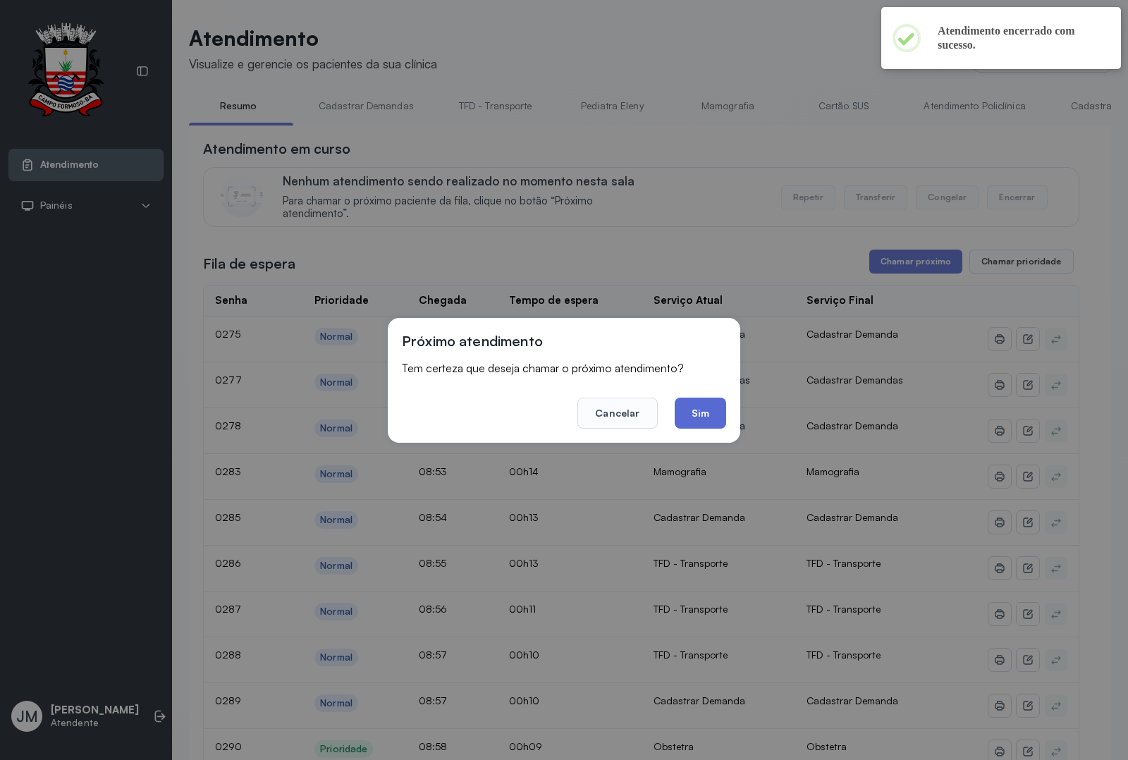
click at [691, 418] on button "Sim" at bounding box center [700, 413] width 51 height 31
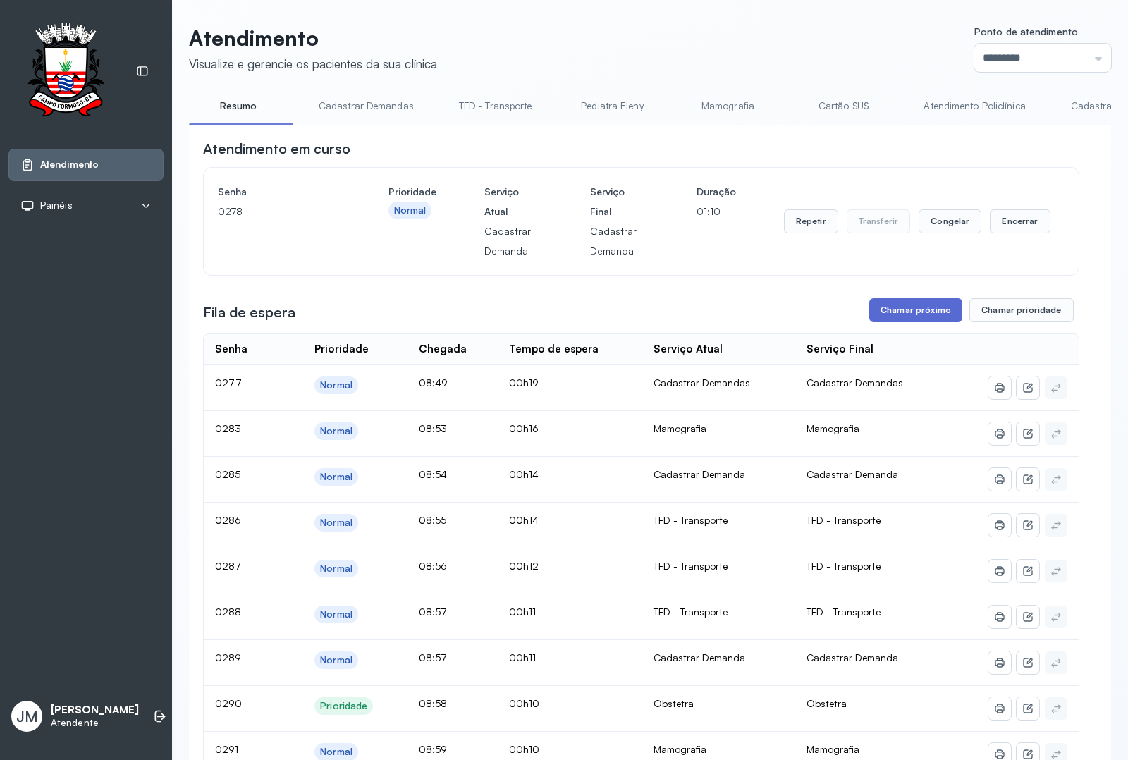
click at [897, 308] on button "Chamar próximo" at bounding box center [915, 310] width 93 height 24
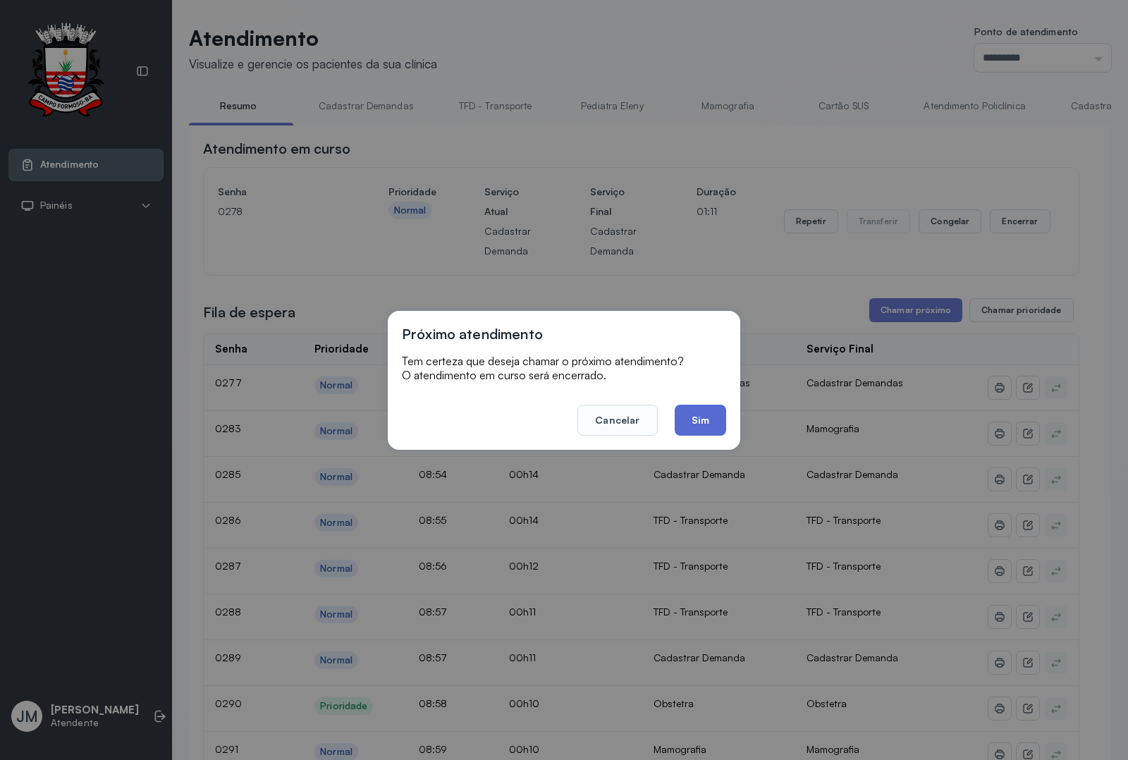
click at [715, 418] on button "Sim" at bounding box center [700, 420] width 51 height 31
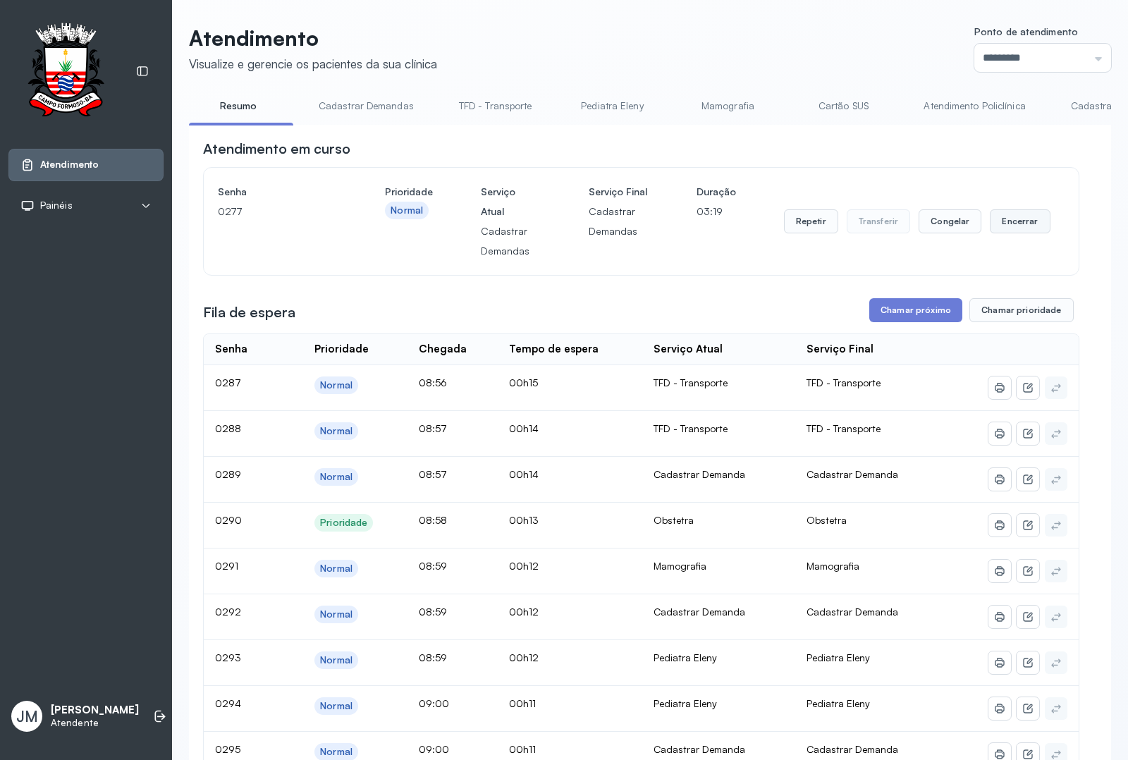
click at [997, 220] on button "Encerrar" at bounding box center [1020, 221] width 60 height 24
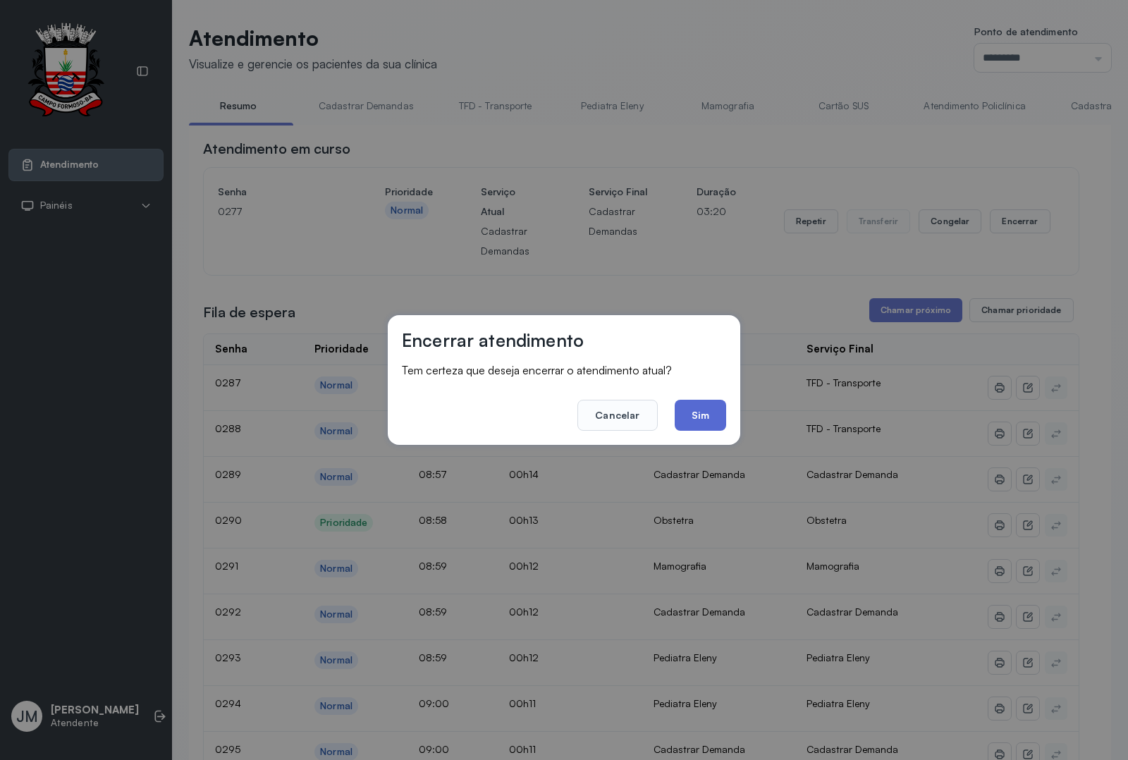
click at [704, 410] on button "Sim" at bounding box center [700, 415] width 51 height 31
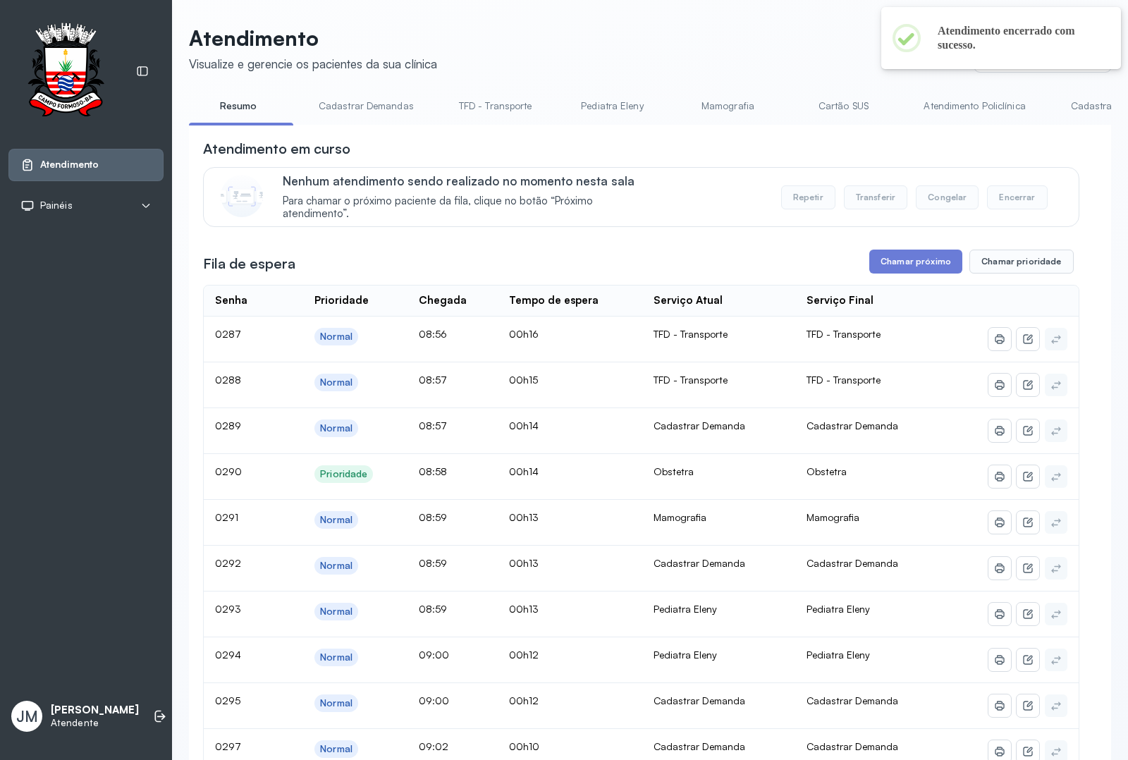
click at [1072, 104] on link "Cadastrar Demanda" at bounding box center [1116, 105] width 118 height 23
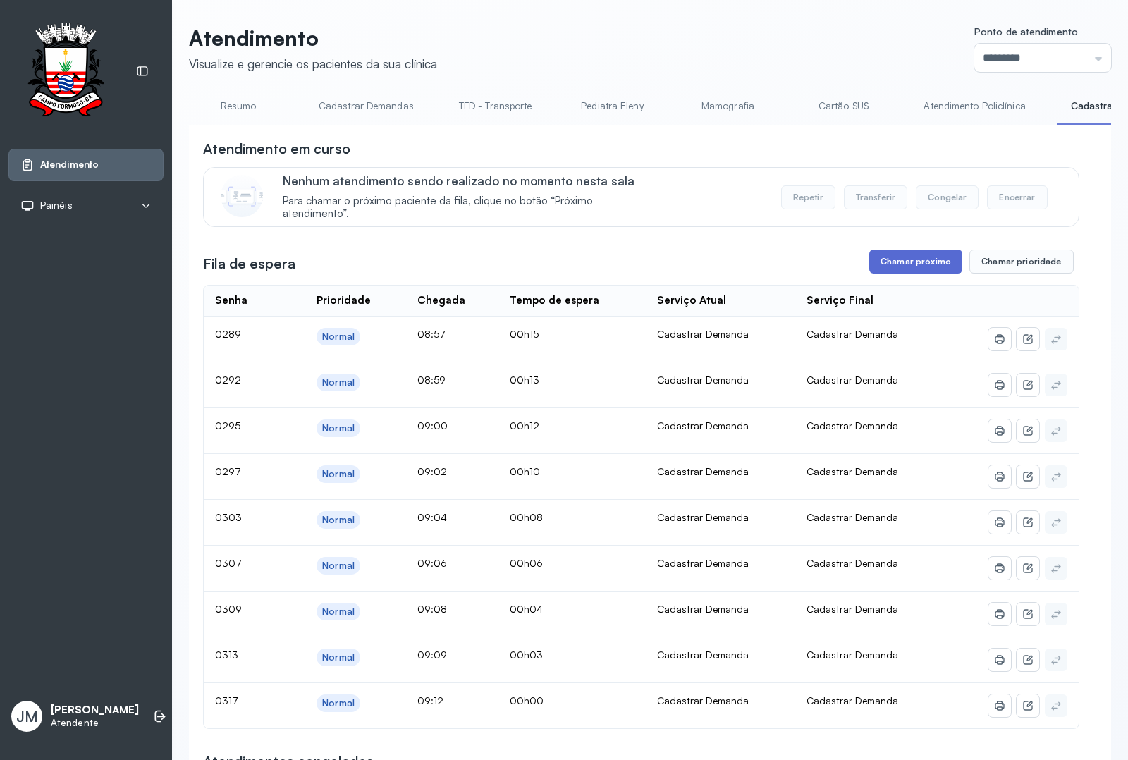
click at [914, 254] on button "Chamar próximo" at bounding box center [915, 262] width 93 height 24
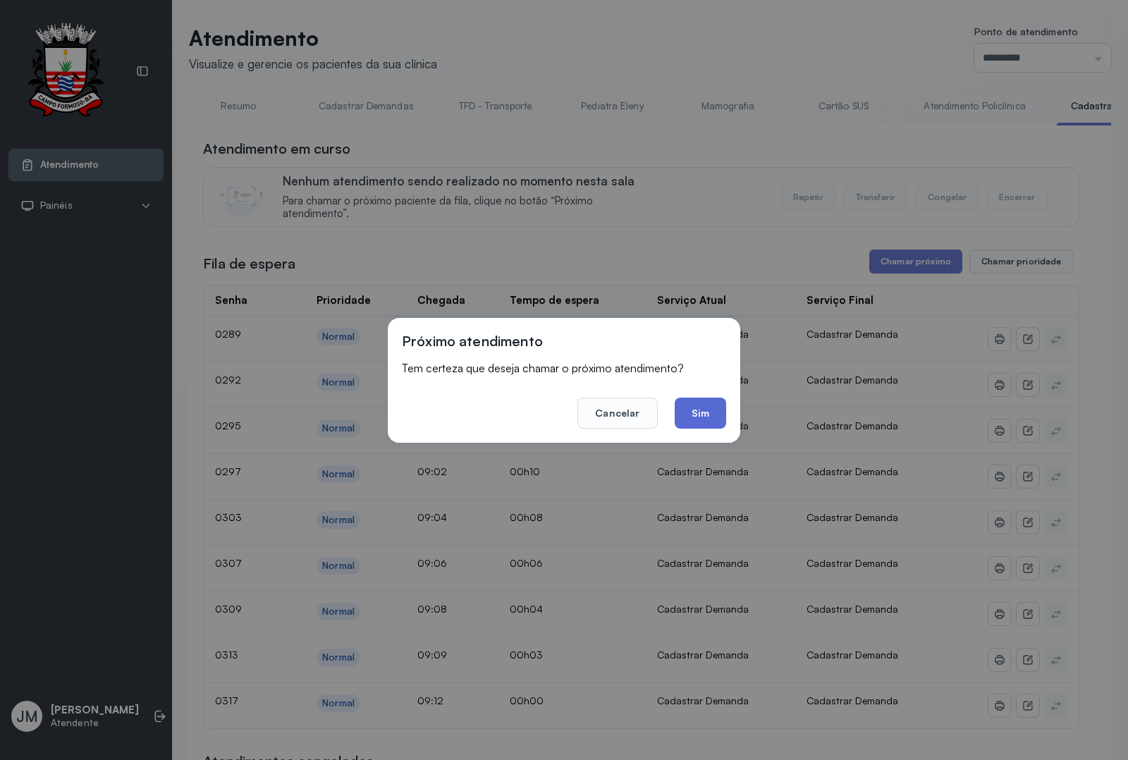
click at [708, 412] on button "Sim" at bounding box center [700, 413] width 51 height 31
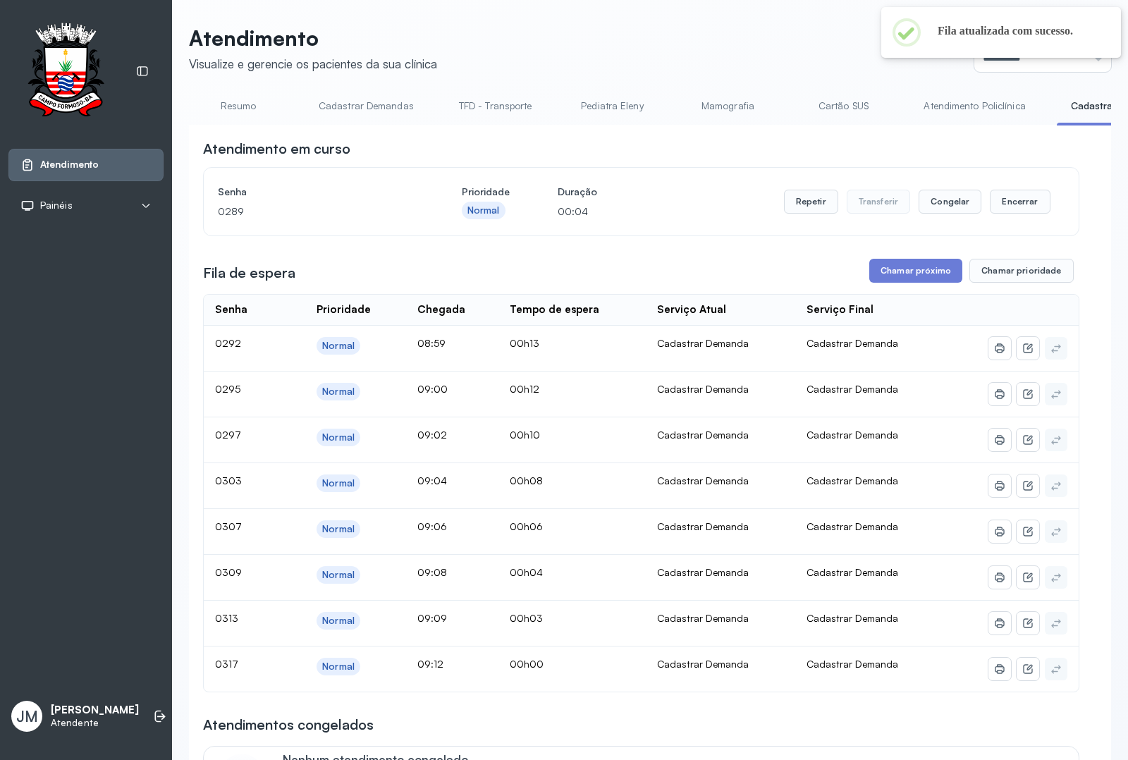
click at [242, 103] on link "Resumo" at bounding box center [238, 105] width 99 height 23
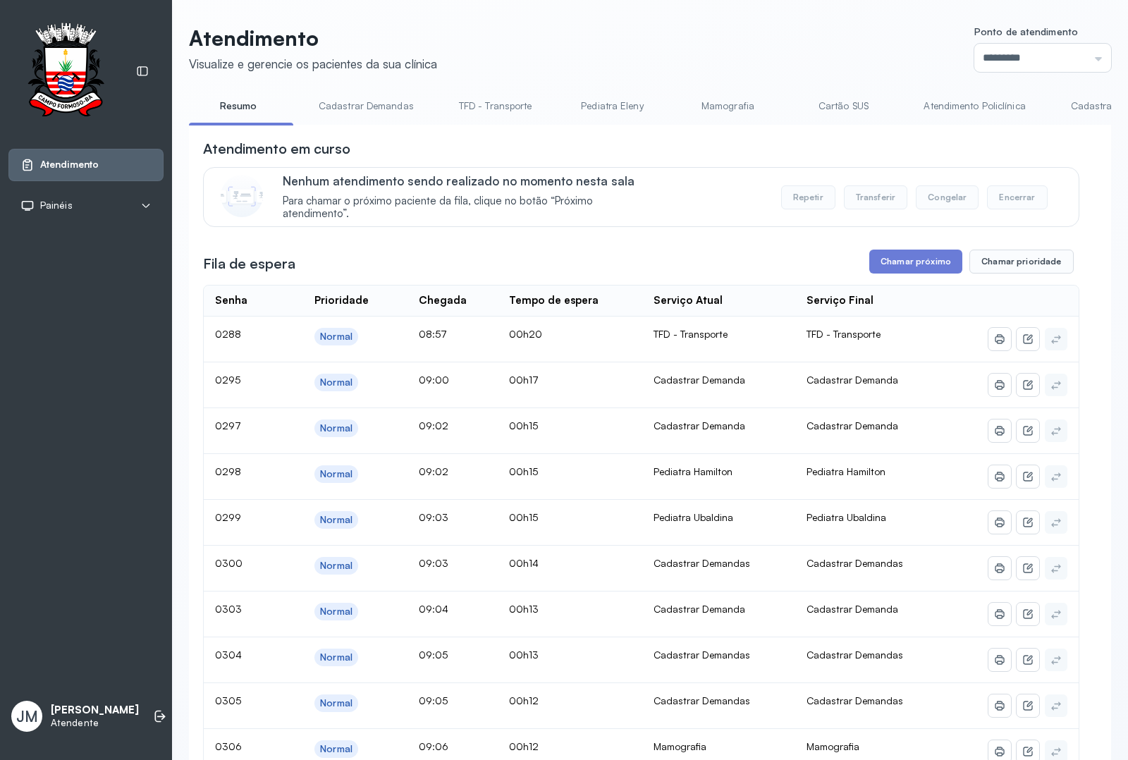
click at [1074, 102] on link "Cadastrar Demanda" at bounding box center [1116, 105] width 118 height 23
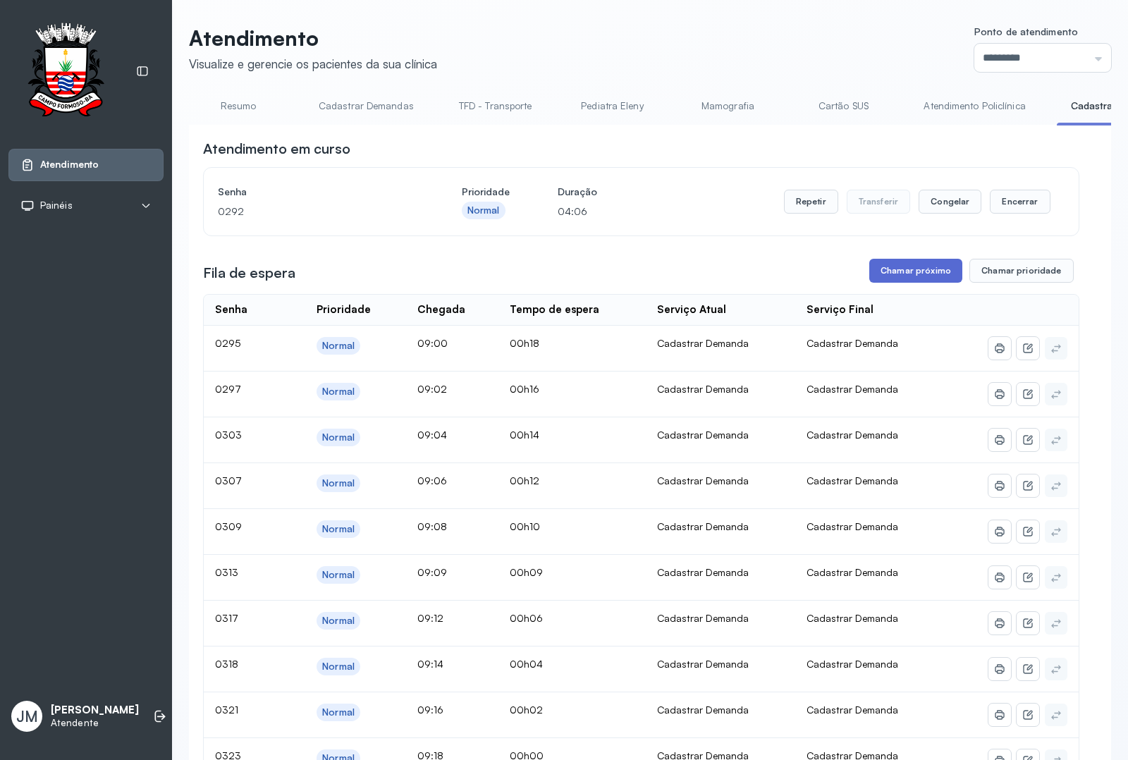
click at [907, 278] on button "Chamar próximo" at bounding box center [915, 271] width 93 height 24
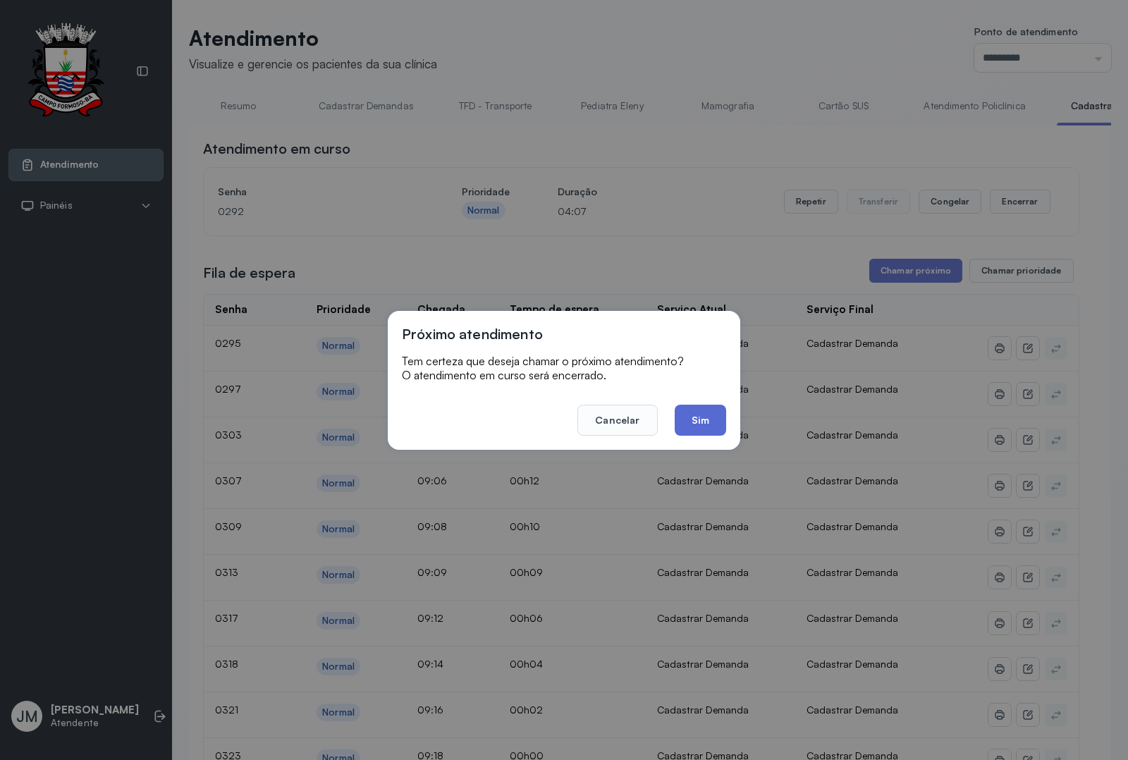
click at [706, 405] on button "Sim" at bounding box center [700, 420] width 51 height 31
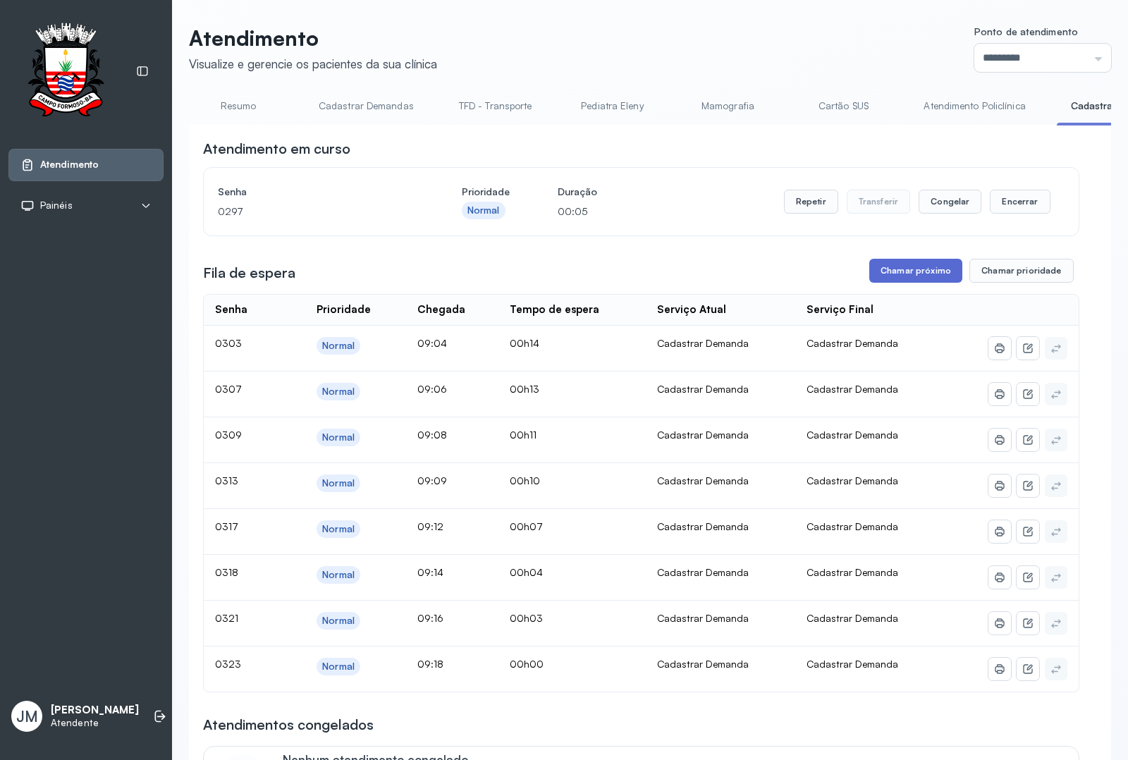
click at [927, 269] on button "Chamar próximo" at bounding box center [915, 271] width 93 height 24
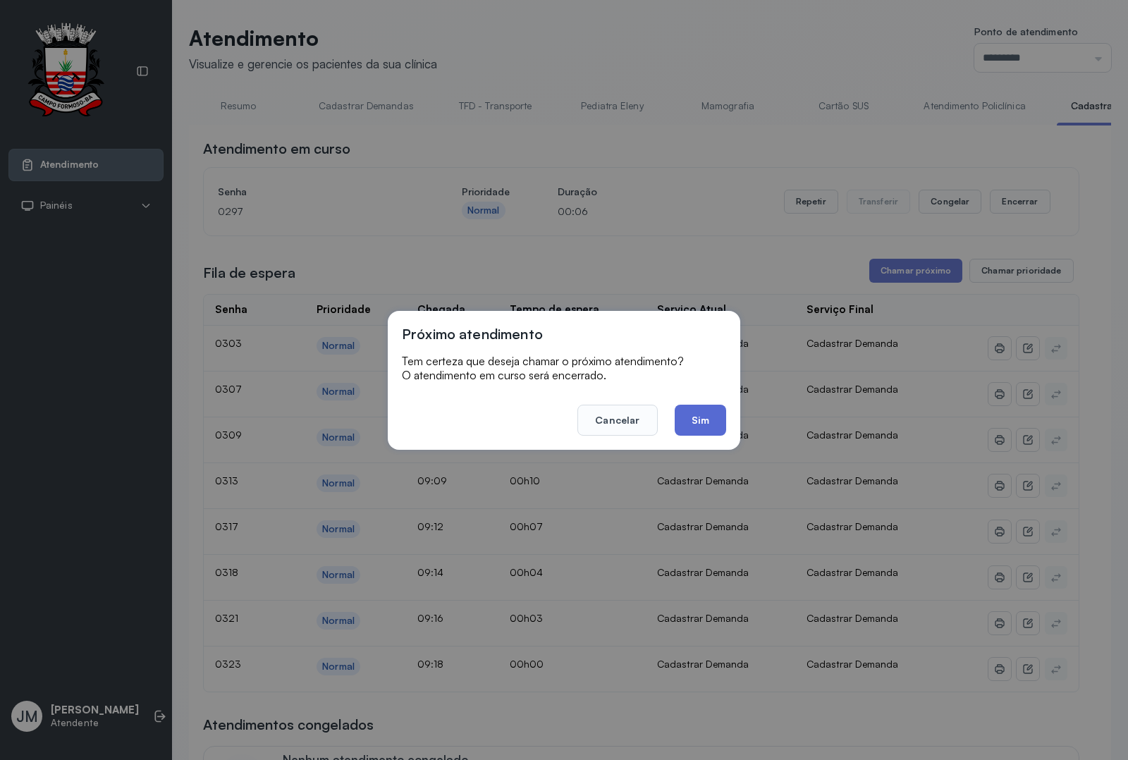
click at [699, 421] on button "Sim" at bounding box center [700, 420] width 51 height 31
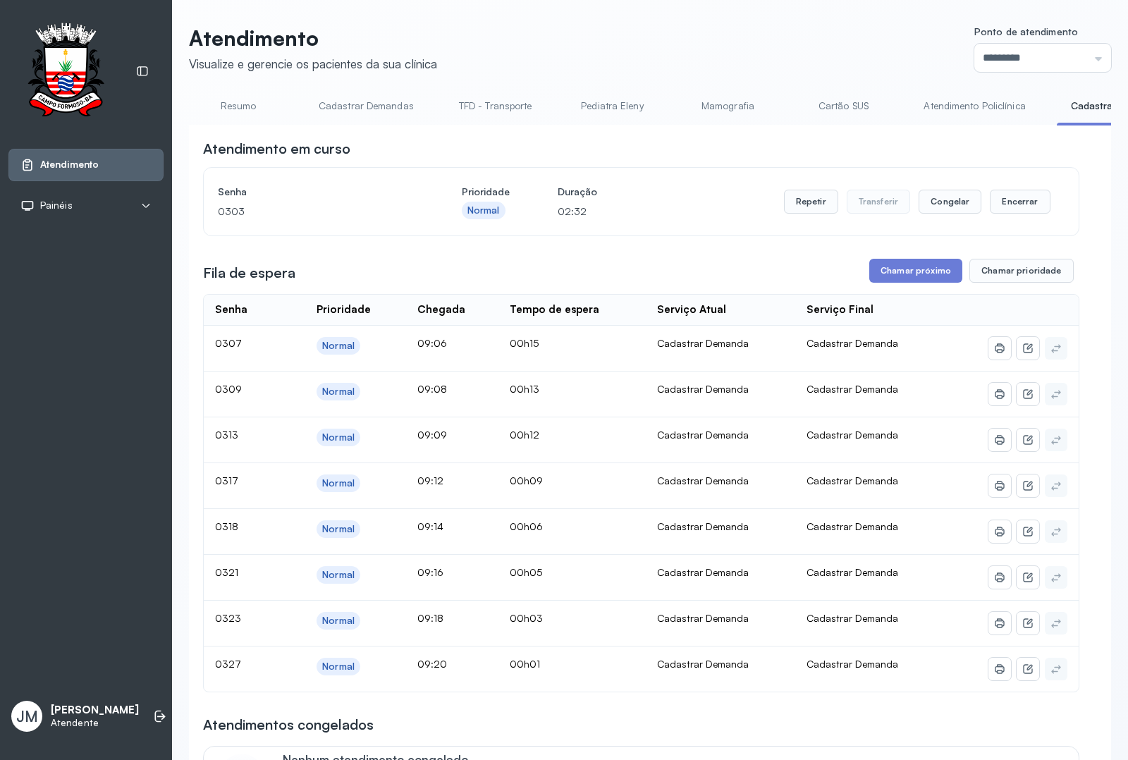
click at [238, 100] on link "Resumo" at bounding box center [238, 105] width 99 height 23
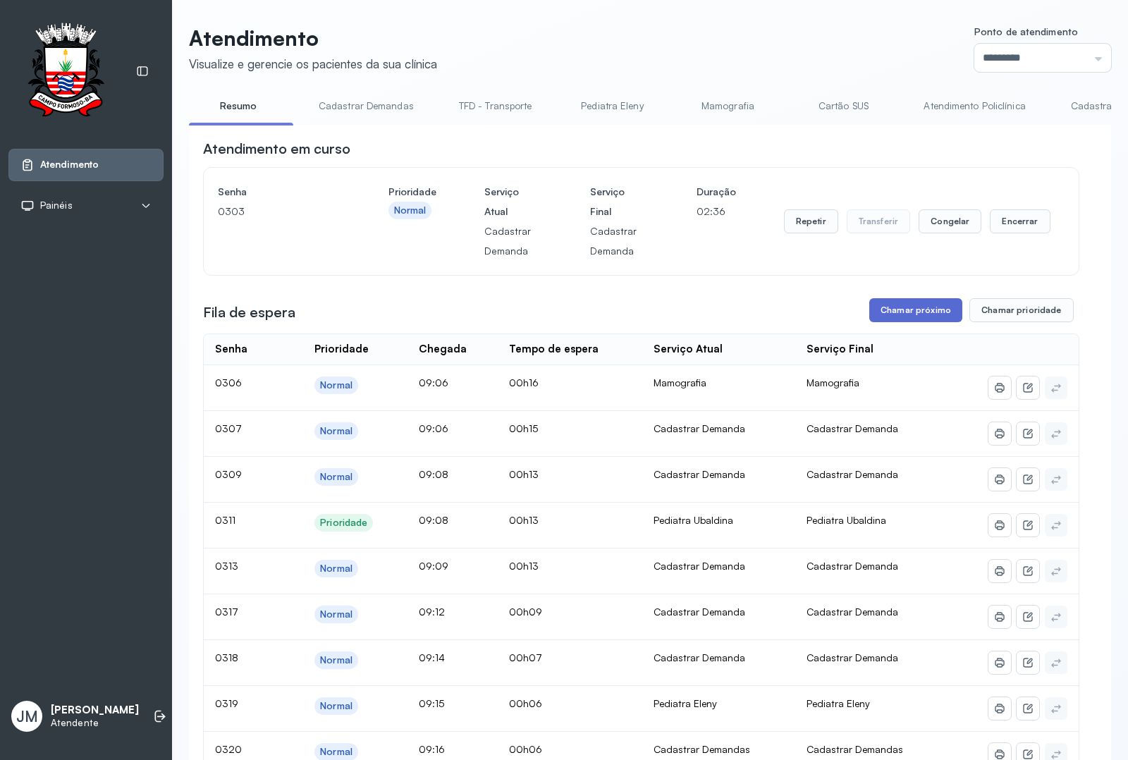
click at [889, 314] on button "Chamar próximo" at bounding box center [915, 310] width 93 height 24
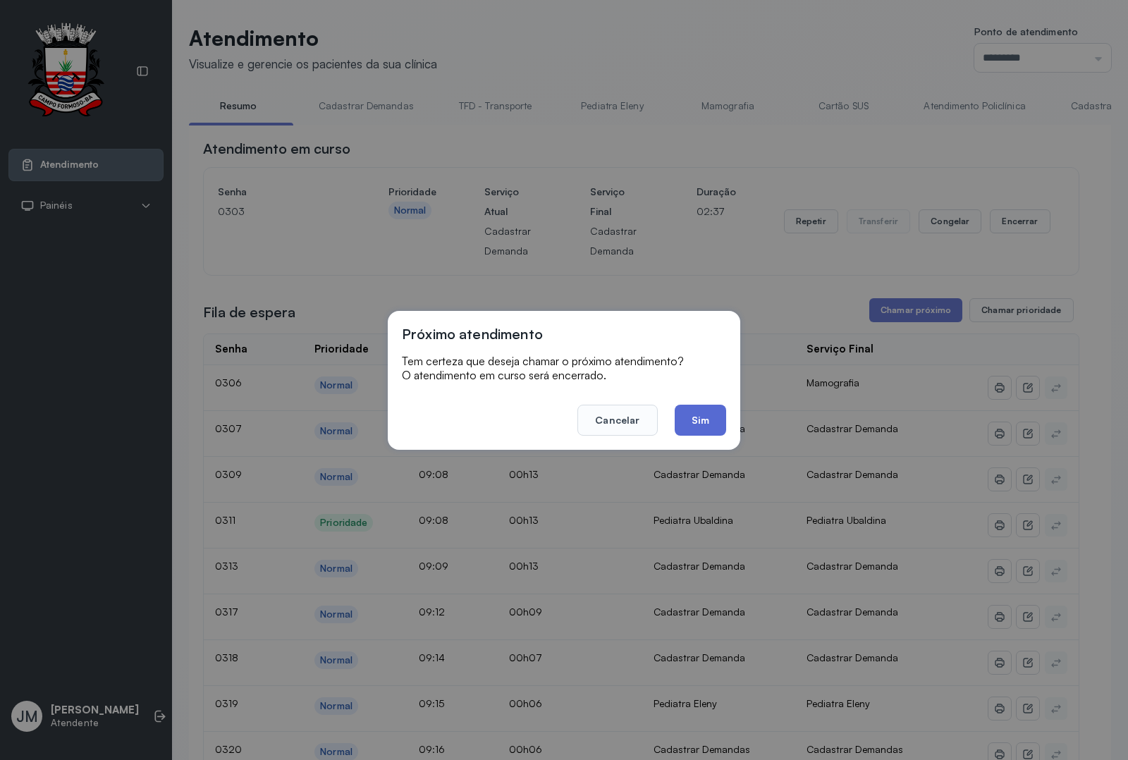
click at [693, 414] on button "Sim" at bounding box center [700, 420] width 51 height 31
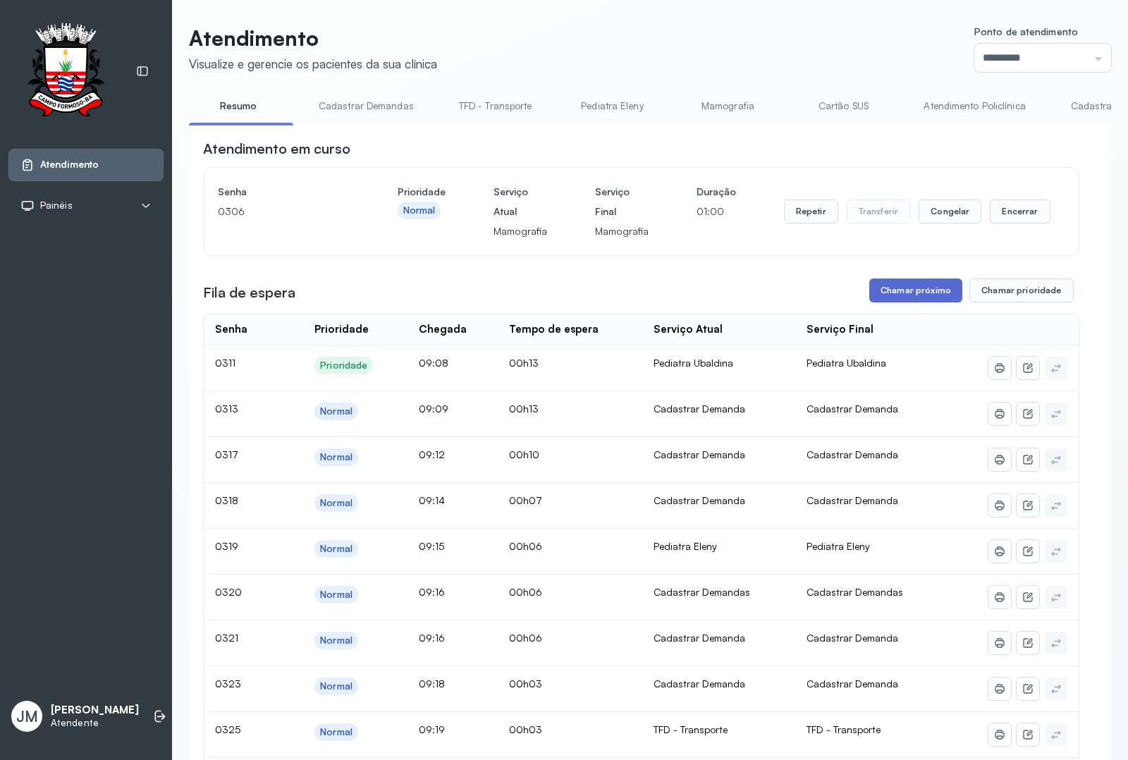
click at [914, 294] on button "Chamar próximo" at bounding box center [915, 290] width 93 height 24
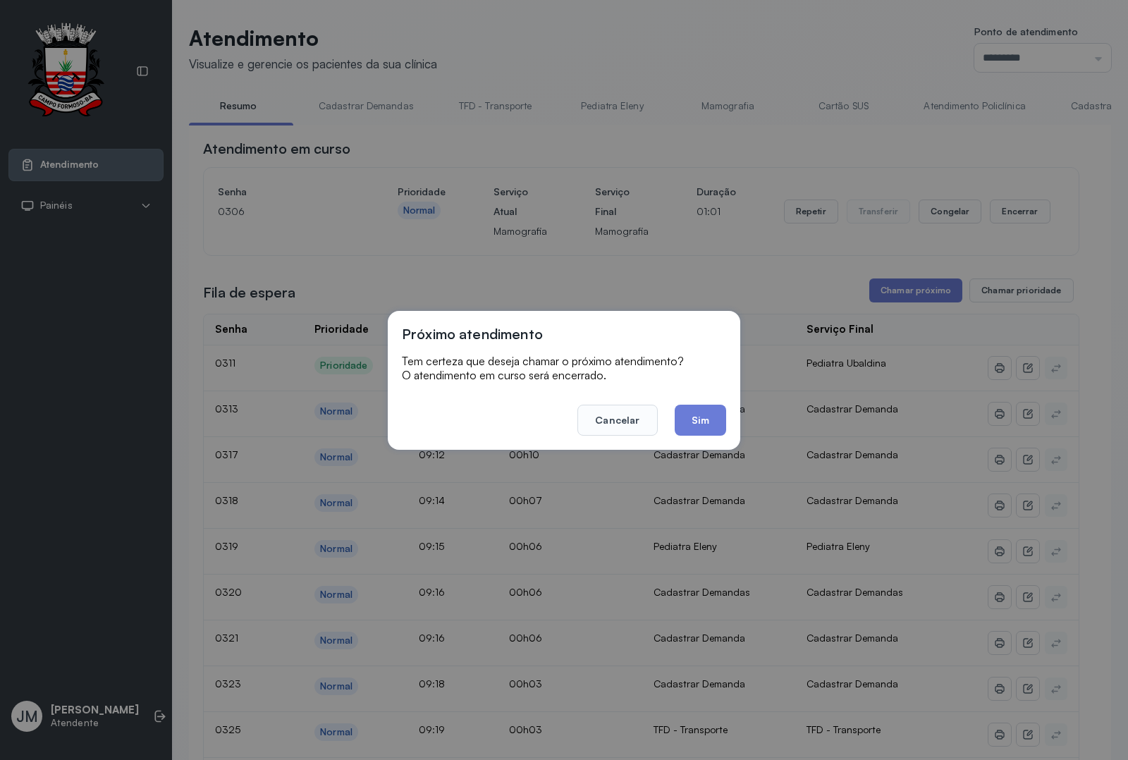
drag, startPoint x: 724, startPoint y: 410, endPoint x: 717, endPoint y: 414, distance: 7.9
click at [724, 411] on button "Sim" at bounding box center [700, 420] width 51 height 31
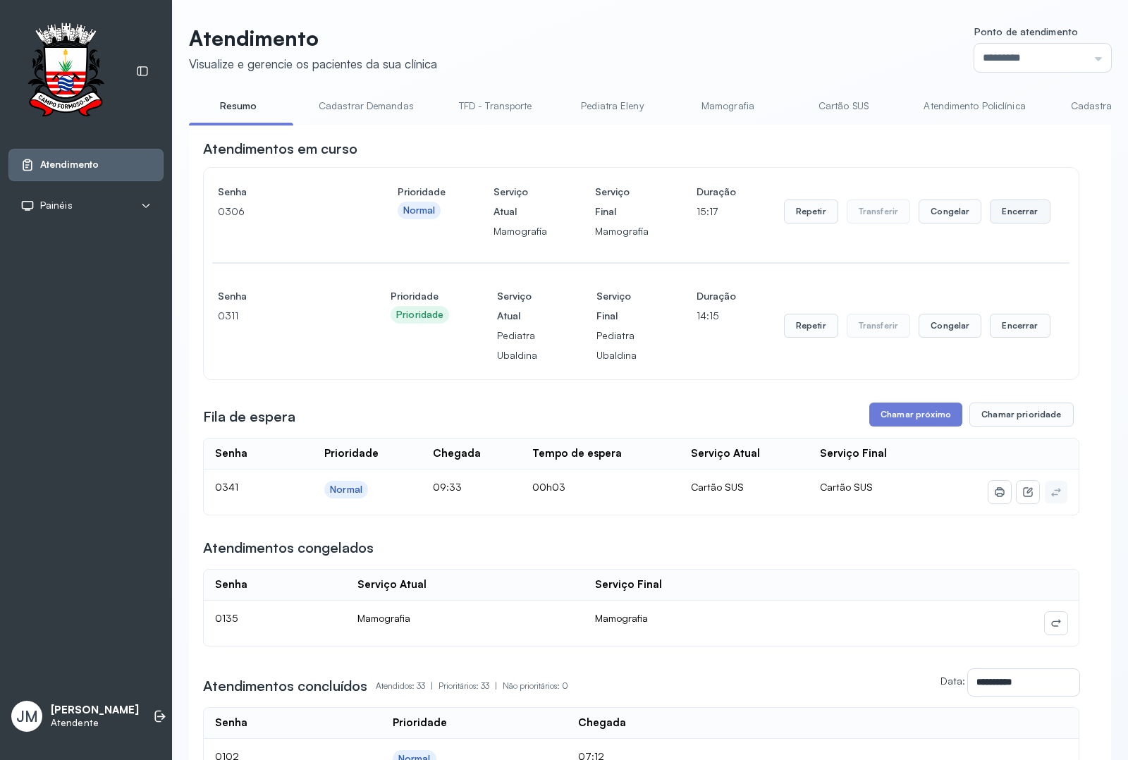
click at [1002, 209] on button "Encerrar" at bounding box center [1020, 211] width 60 height 24
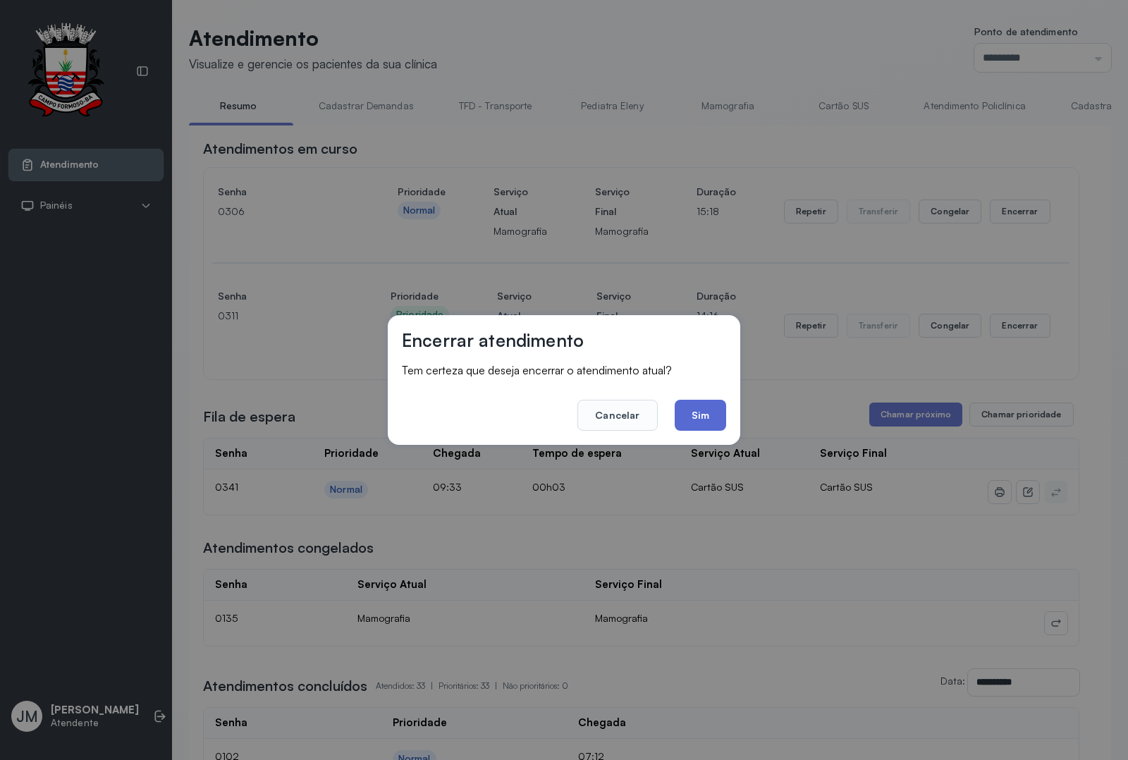
click at [696, 414] on button "Sim" at bounding box center [700, 415] width 51 height 31
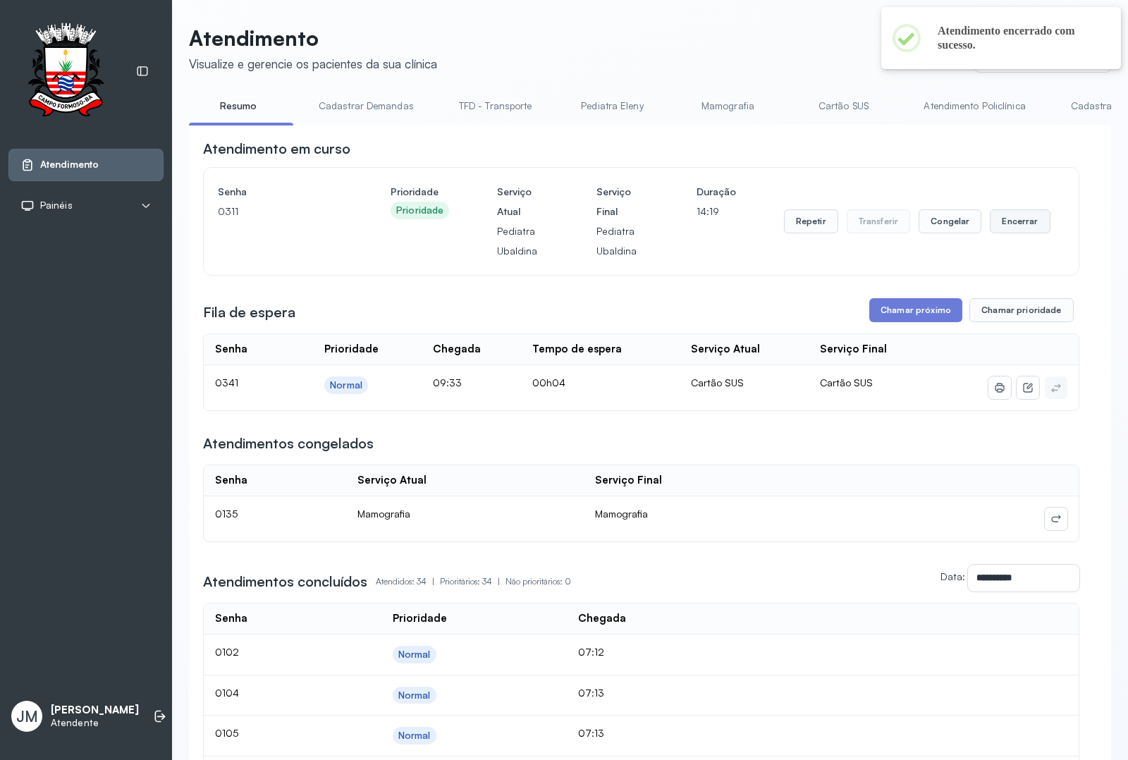
click at [1005, 224] on button "Encerrar" at bounding box center [1020, 221] width 60 height 24
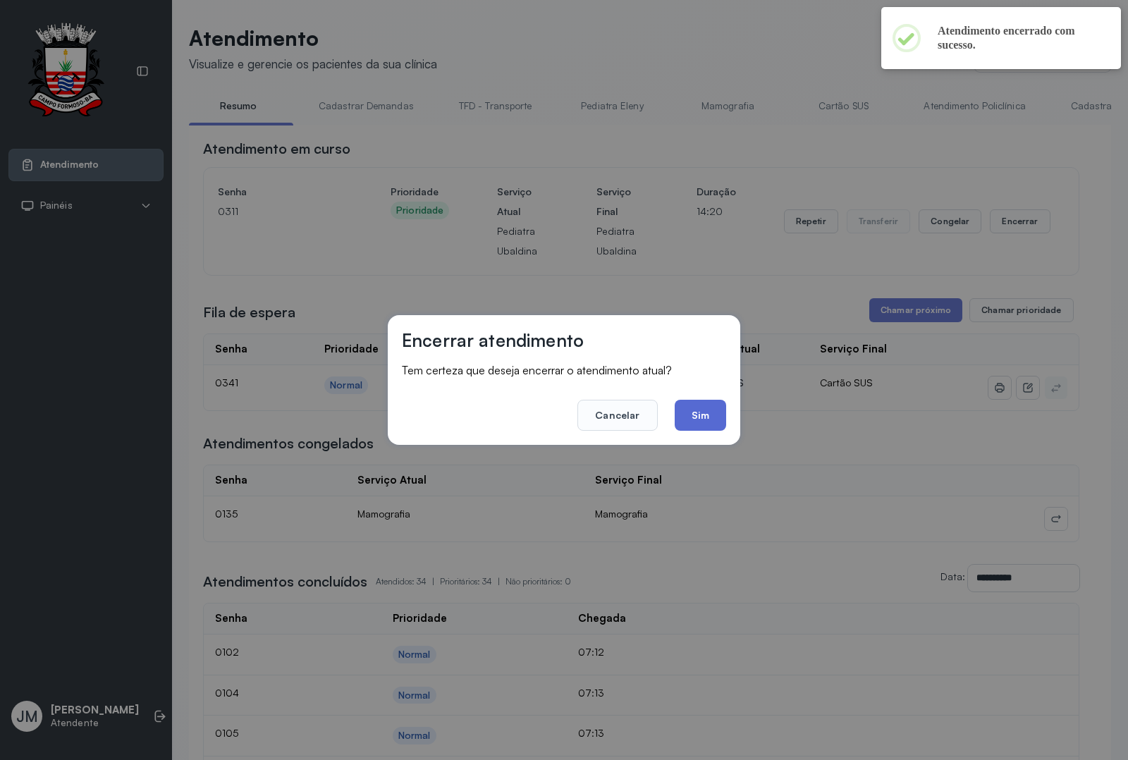
click at [713, 419] on button "Sim" at bounding box center [700, 415] width 51 height 31
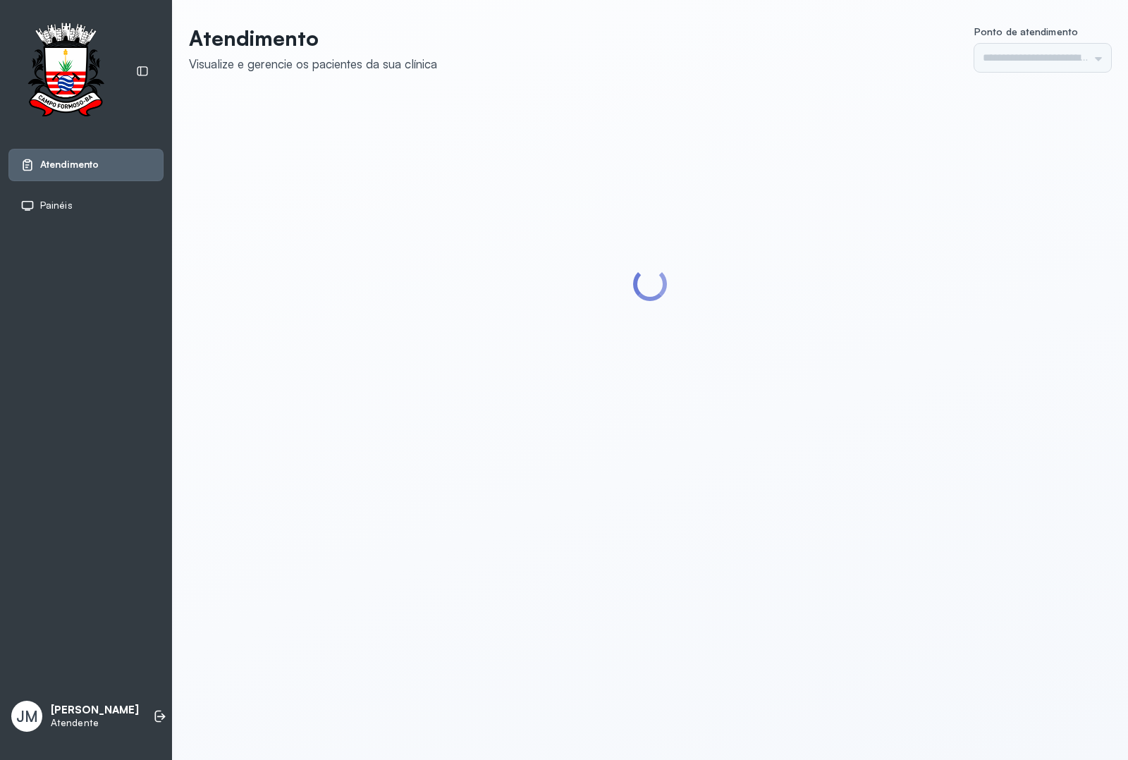
type input "*********"
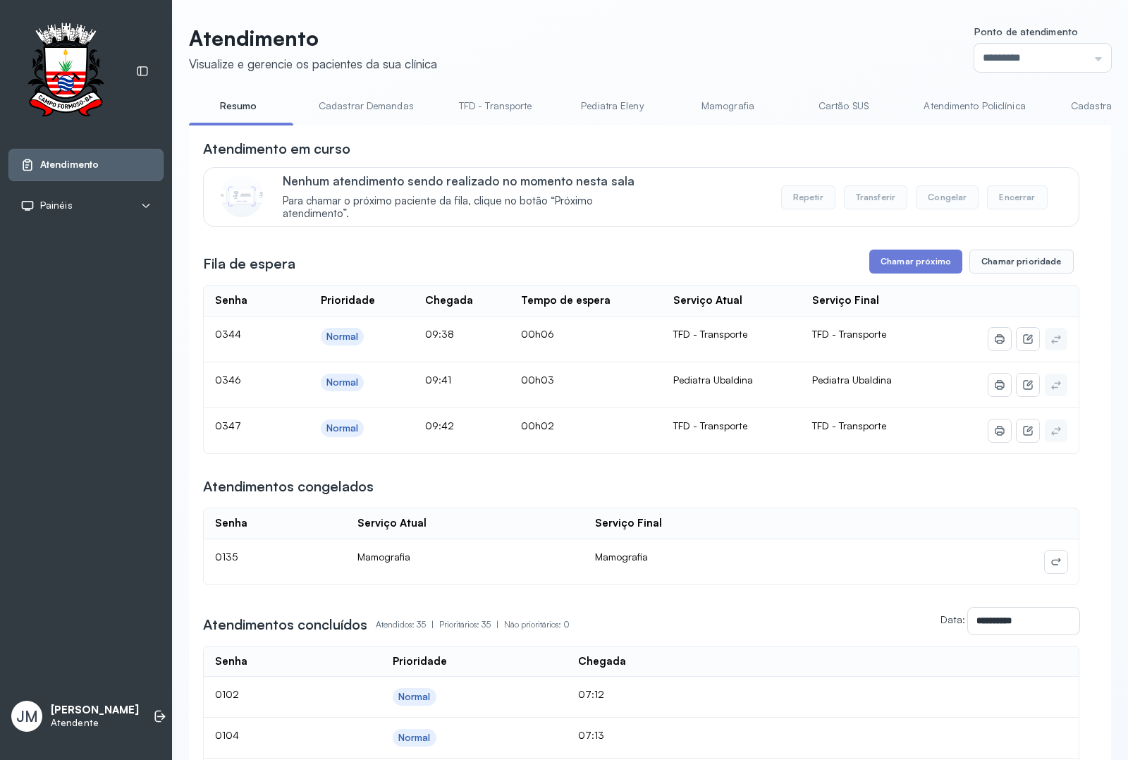
scroll to position [88, 0]
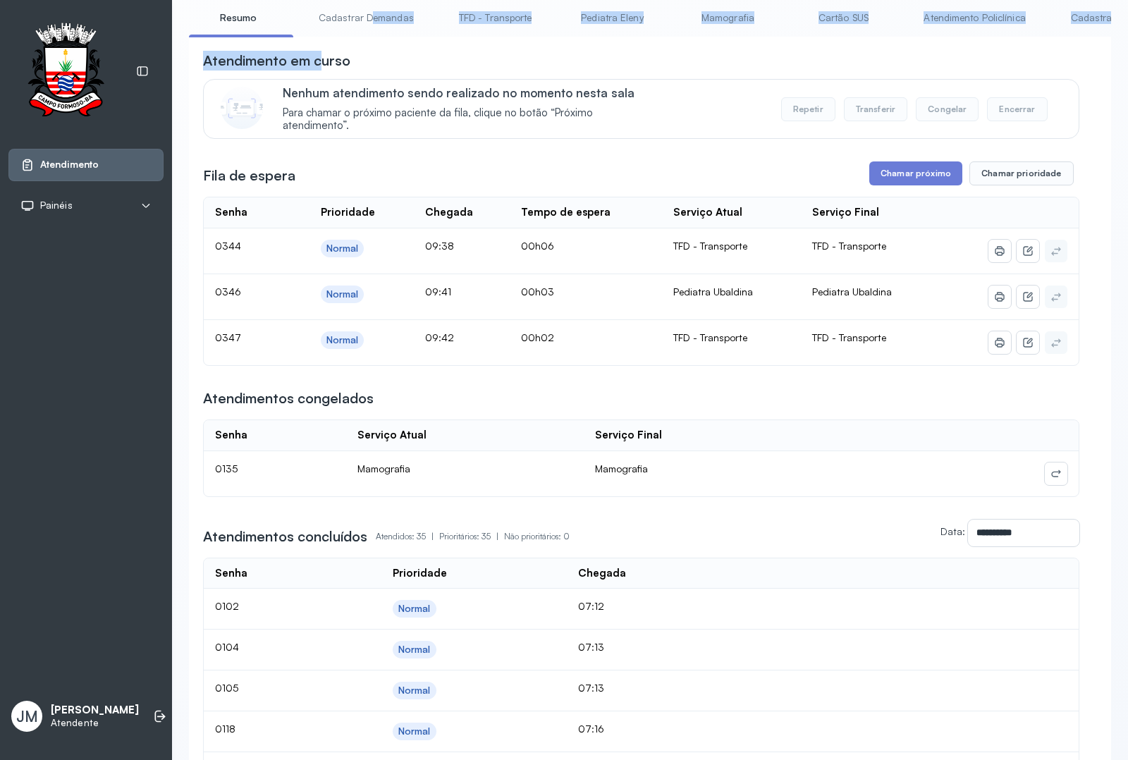
drag, startPoint x: 324, startPoint y: 42, endPoint x: 368, endPoint y: 34, distance: 44.5
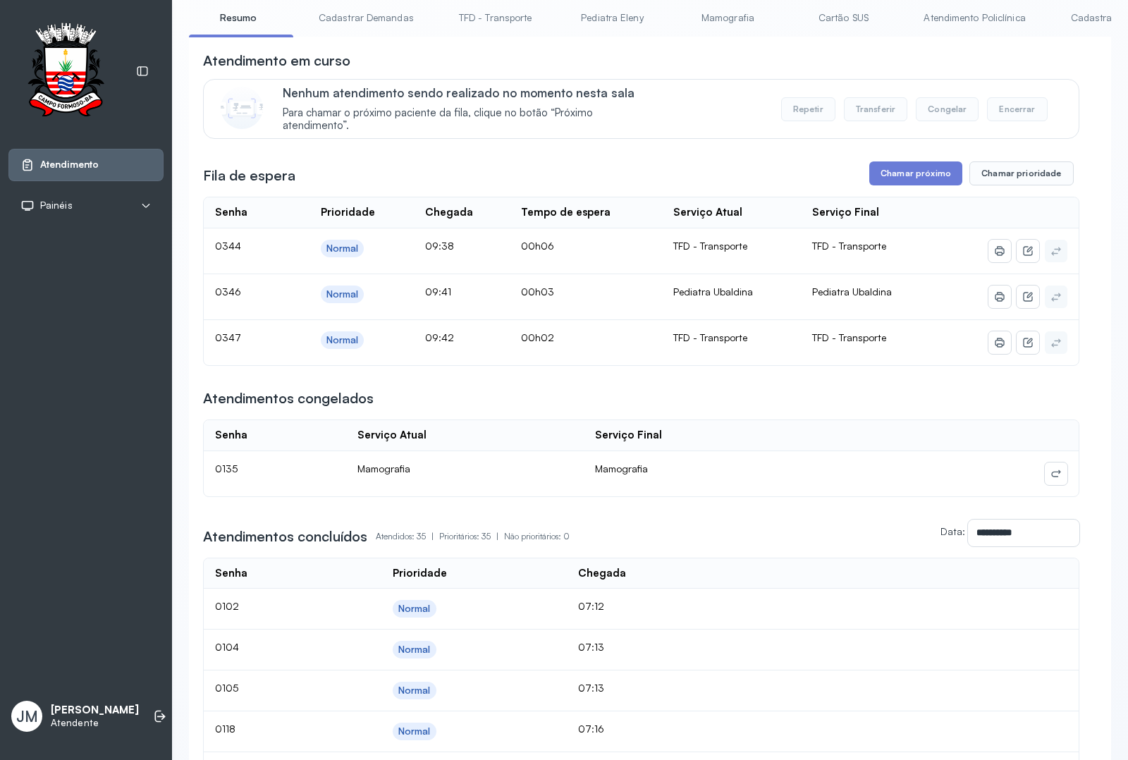
click at [949, 19] on link "Pediatra Ubaldina" at bounding box center [965, 17] width 106 height 23
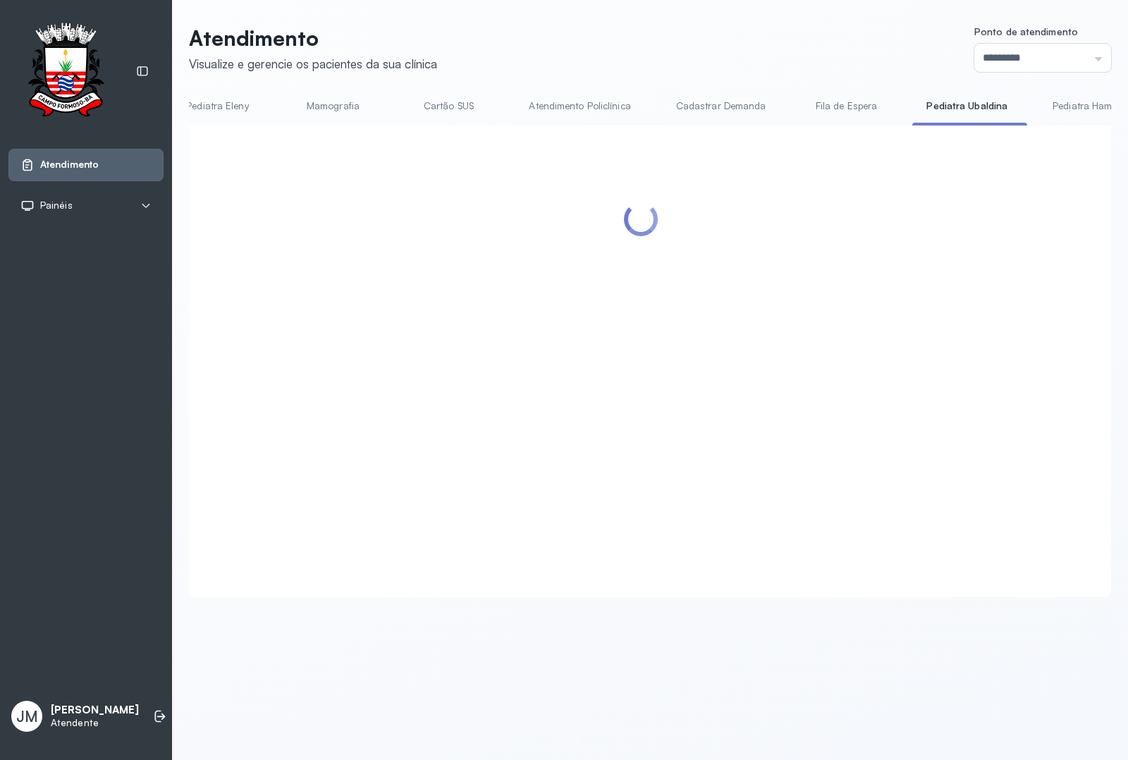
scroll to position [0, 0]
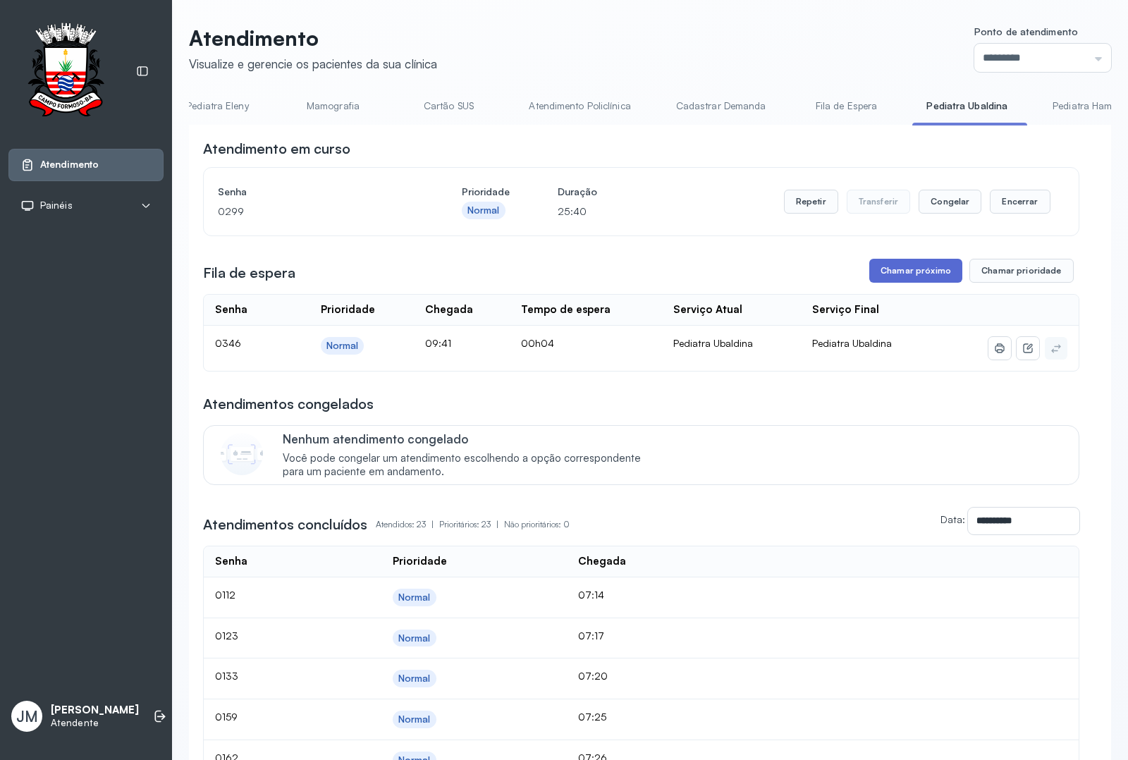
click at [890, 272] on button "Chamar próximo" at bounding box center [915, 271] width 93 height 24
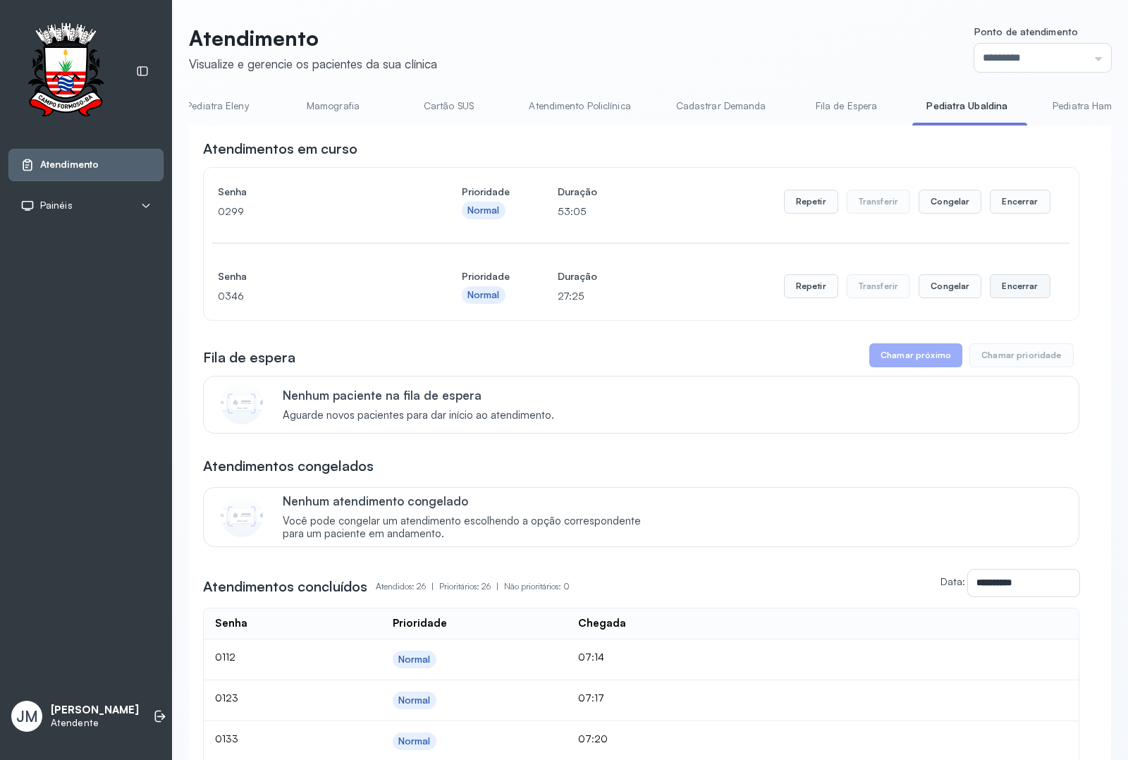
click at [1001, 286] on button "Encerrar" at bounding box center [1020, 286] width 60 height 24
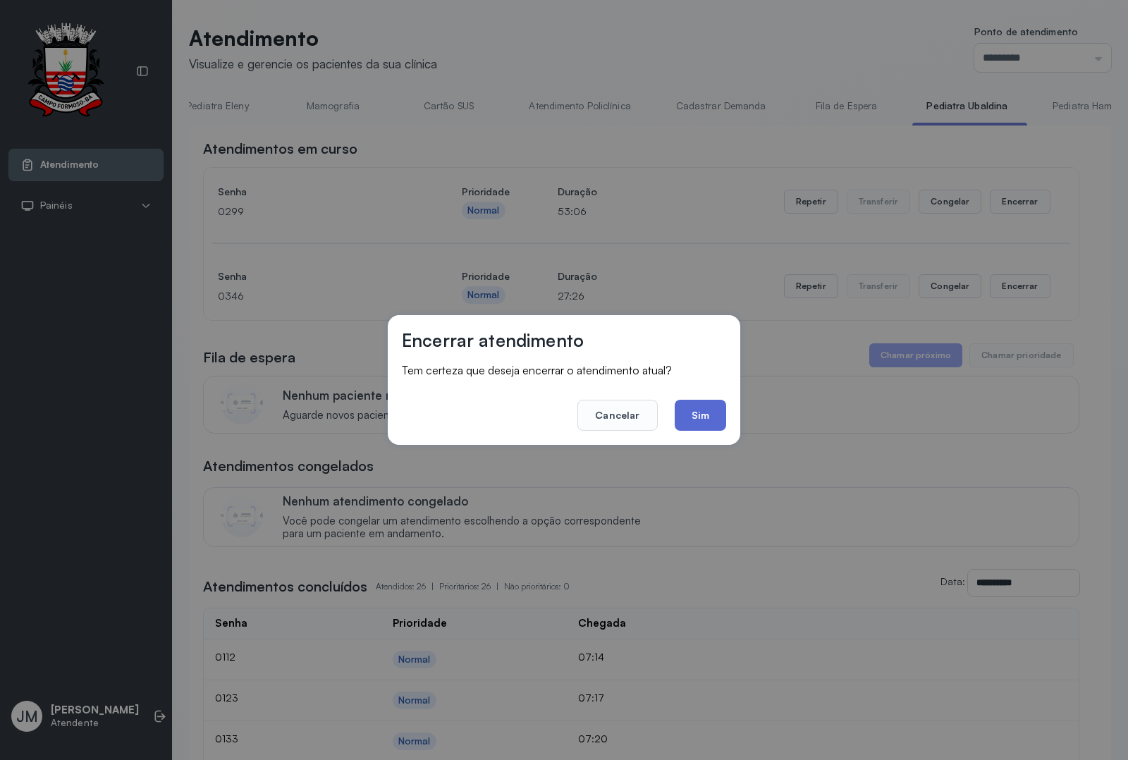
click at [706, 406] on button "Sim" at bounding box center [700, 415] width 51 height 31
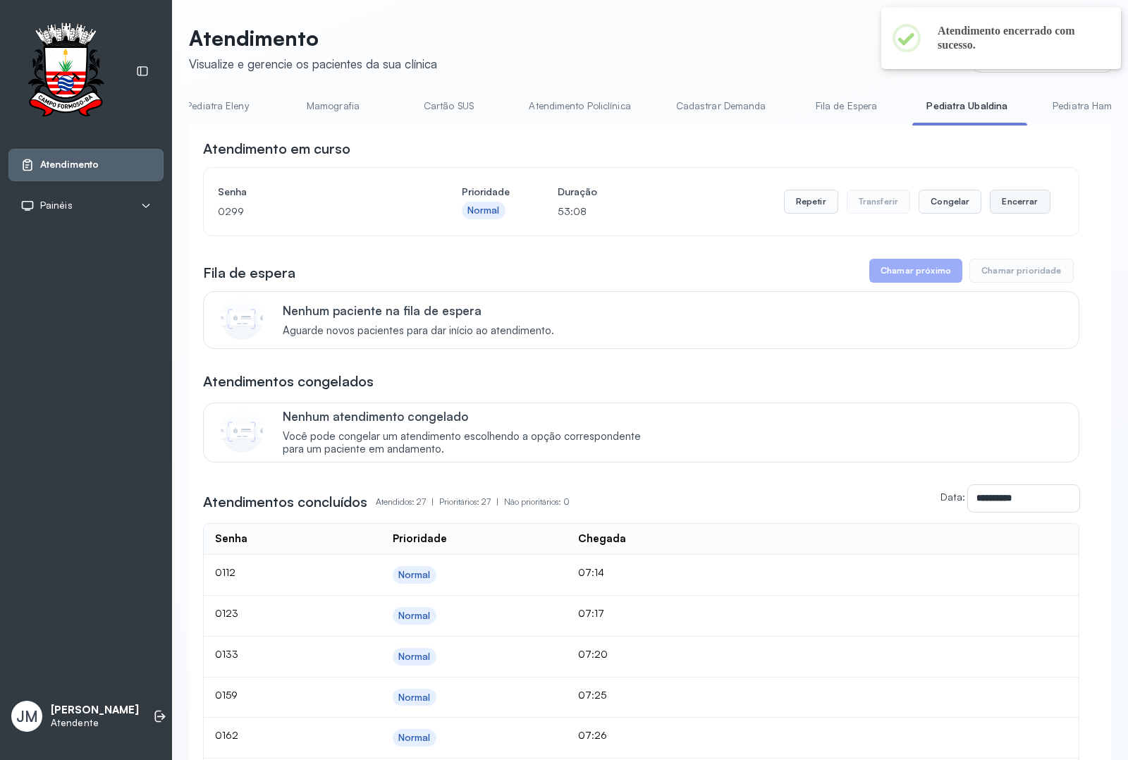
click at [1014, 202] on button "Encerrar" at bounding box center [1020, 202] width 60 height 24
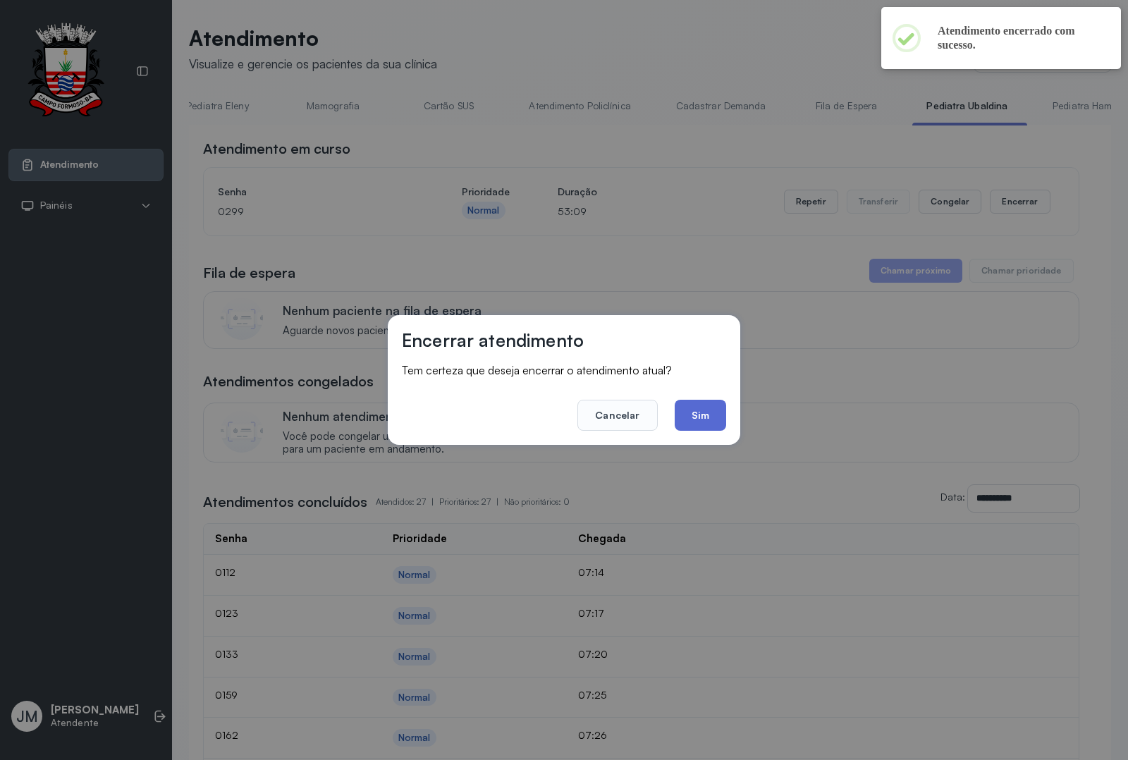
click at [698, 414] on button "Sim" at bounding box center [700, 415] width 51 height 31
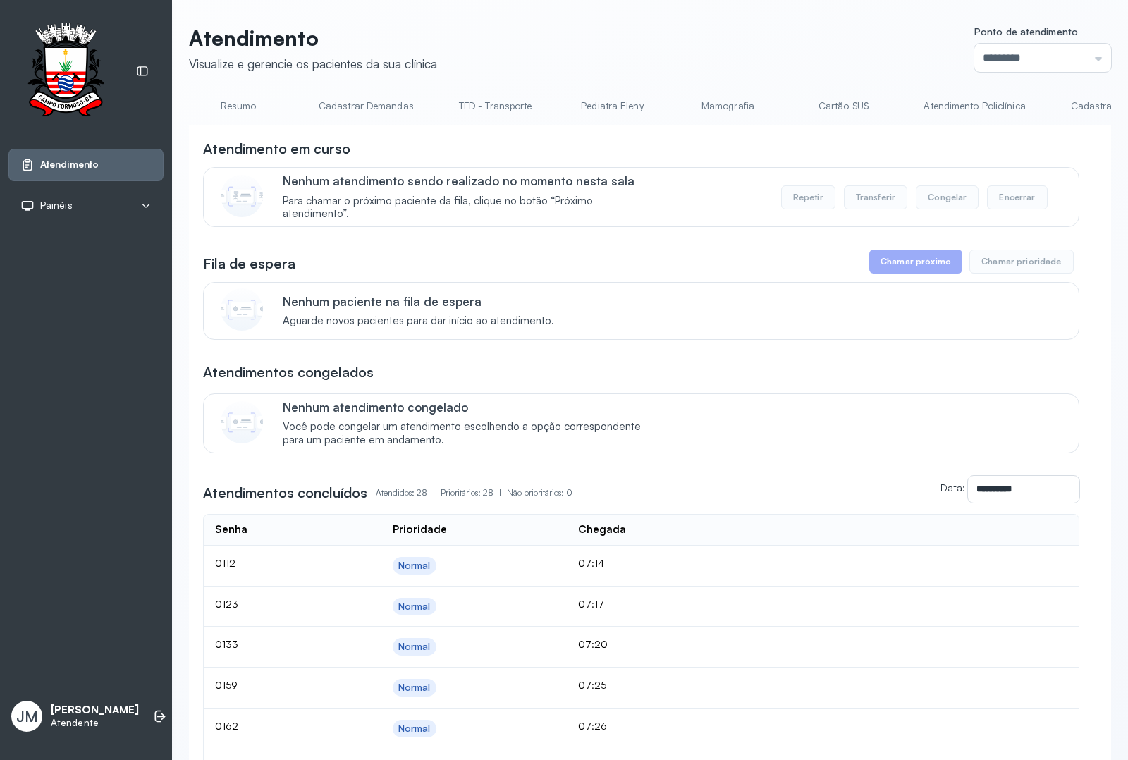
click at [237, 101] on link "Resumo" at bounding box center [238, 105] width 99 height 23
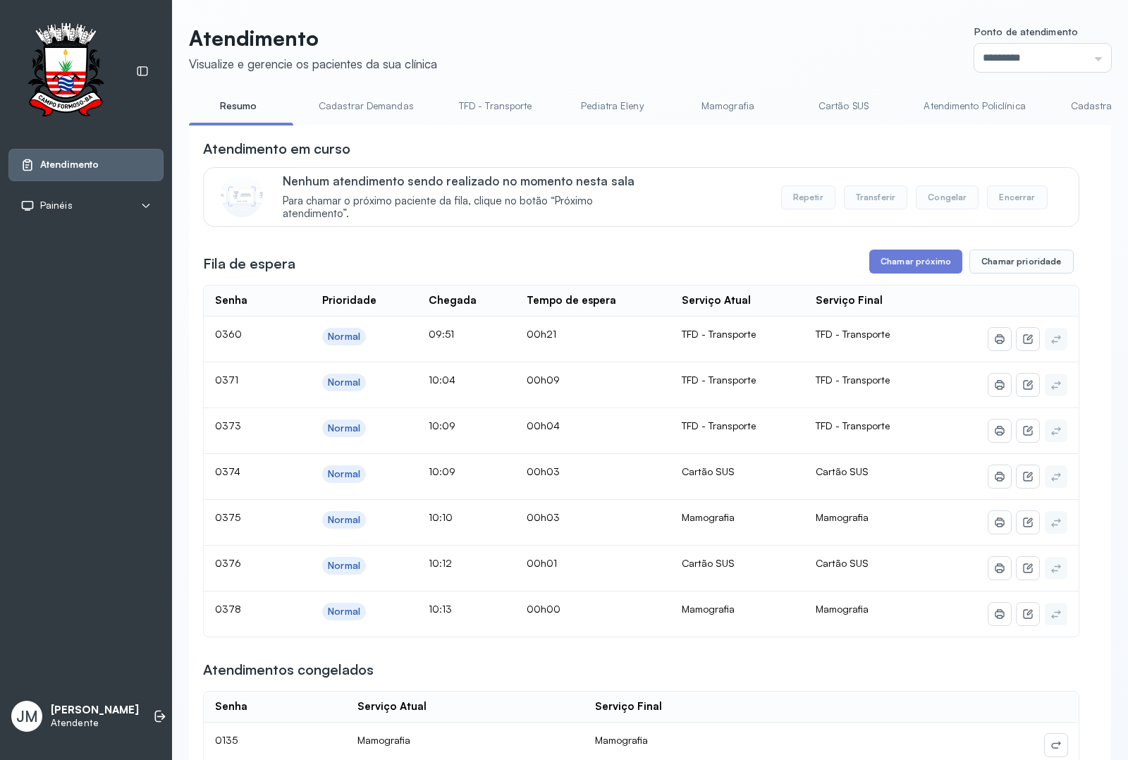
click at [726, 107] on link "Mamografia" at bounding box center [727, 105] width 99 height 23
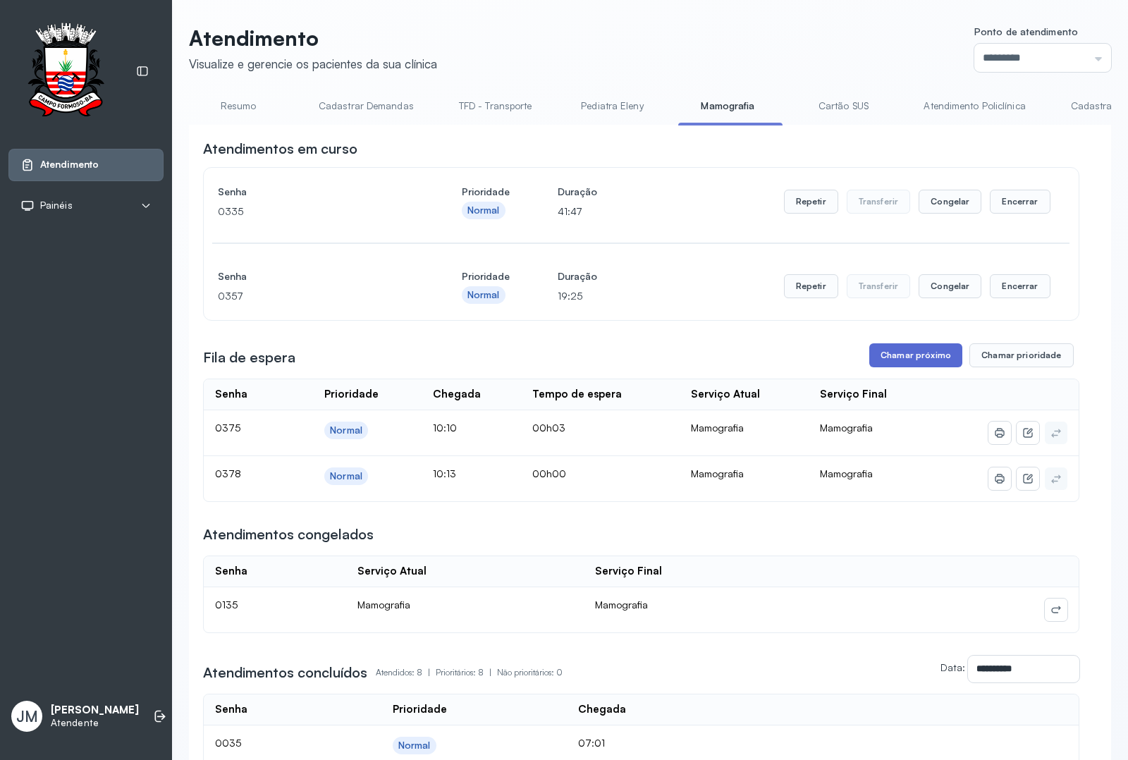
click at [890, 357] on button "Chamar próximo" at bounding box center [915, 355] width 93 height 24
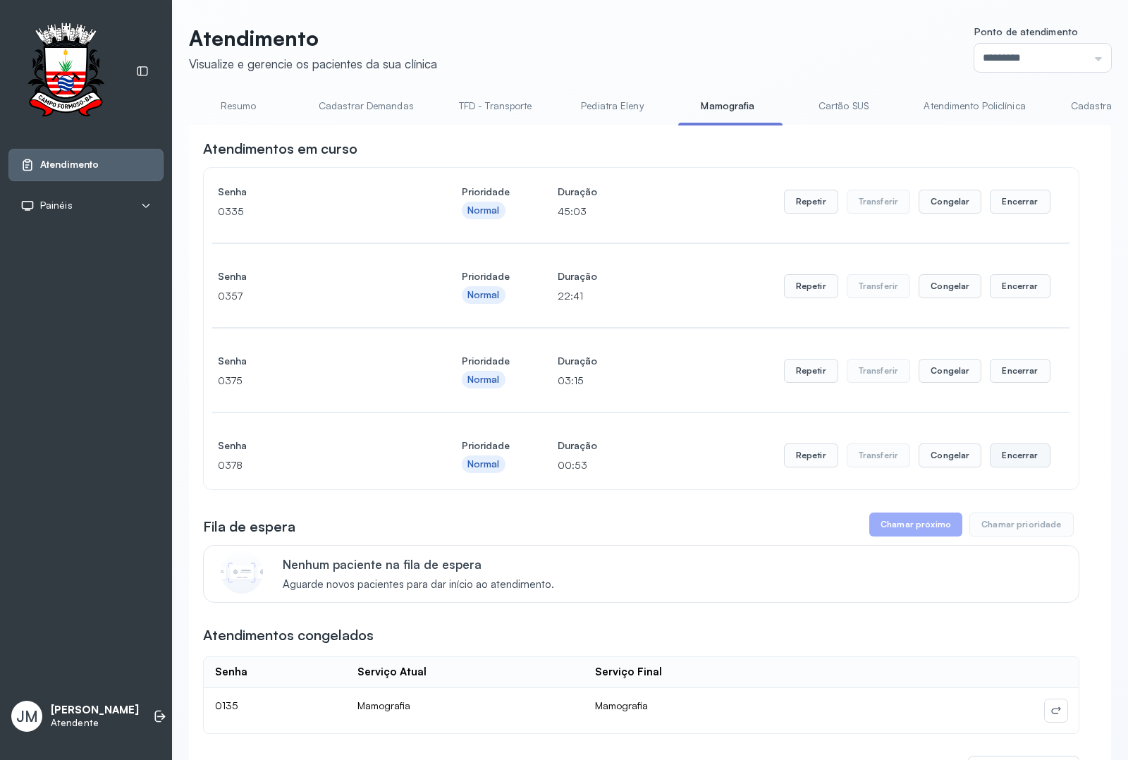
click at [996, 457] on button "Encerrar" at bounding box center [1020, 455] width 60 height 24
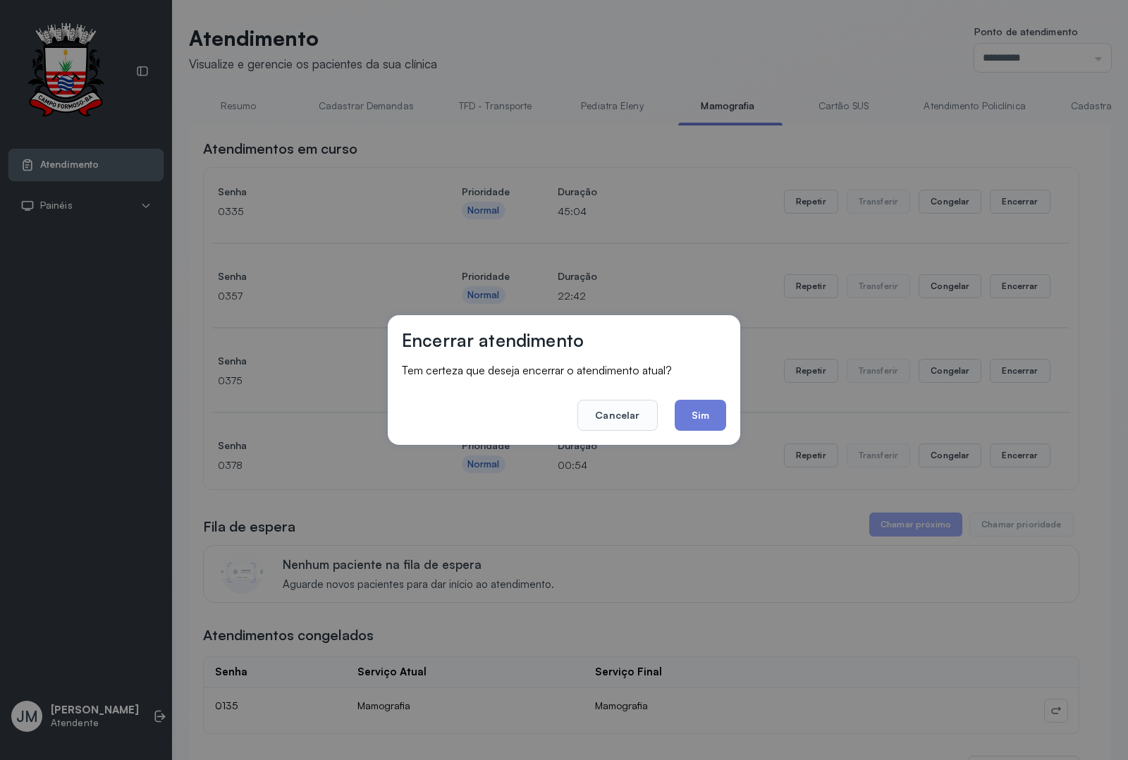
drag, startPoint x: 699, startPoint y: 403, endPoint x: 856, endPoint y: 429, distance: 159.3
click at [708, 403] on button "Sim" at bounding box center [700, 415] width 51 height 31
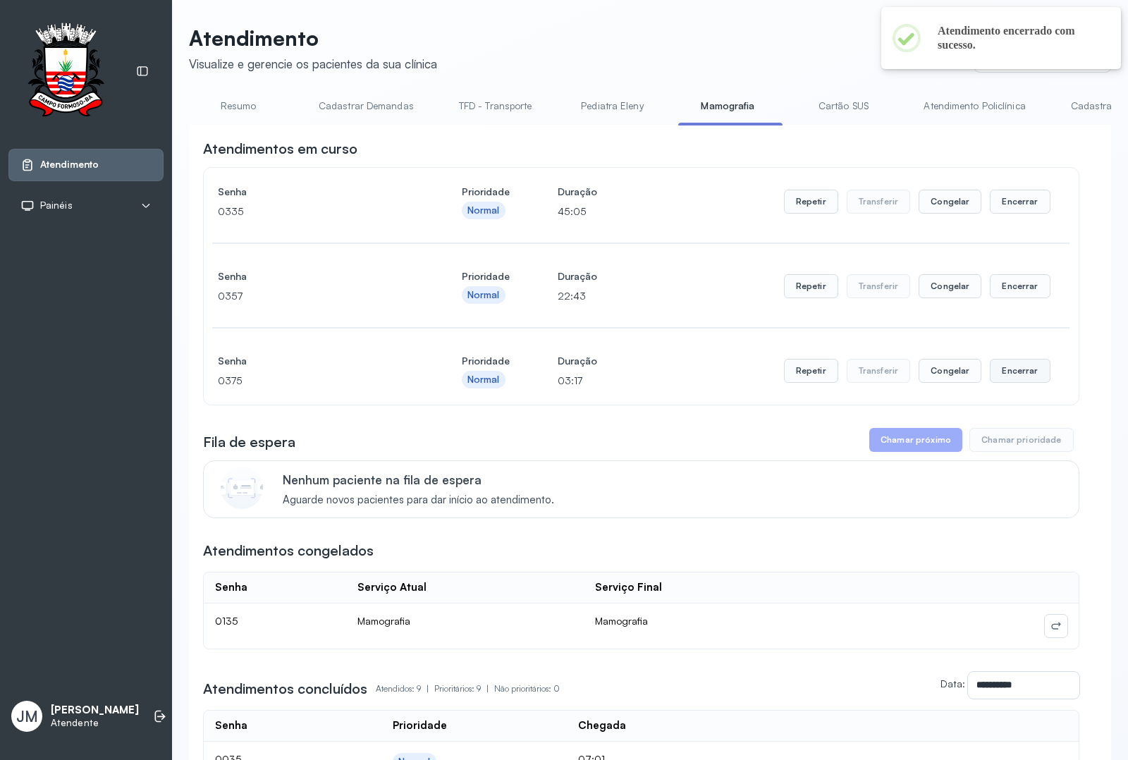
click at [1021, 365] on button "Encerrar" at bounding box center [1020, 371] width 60 height 24
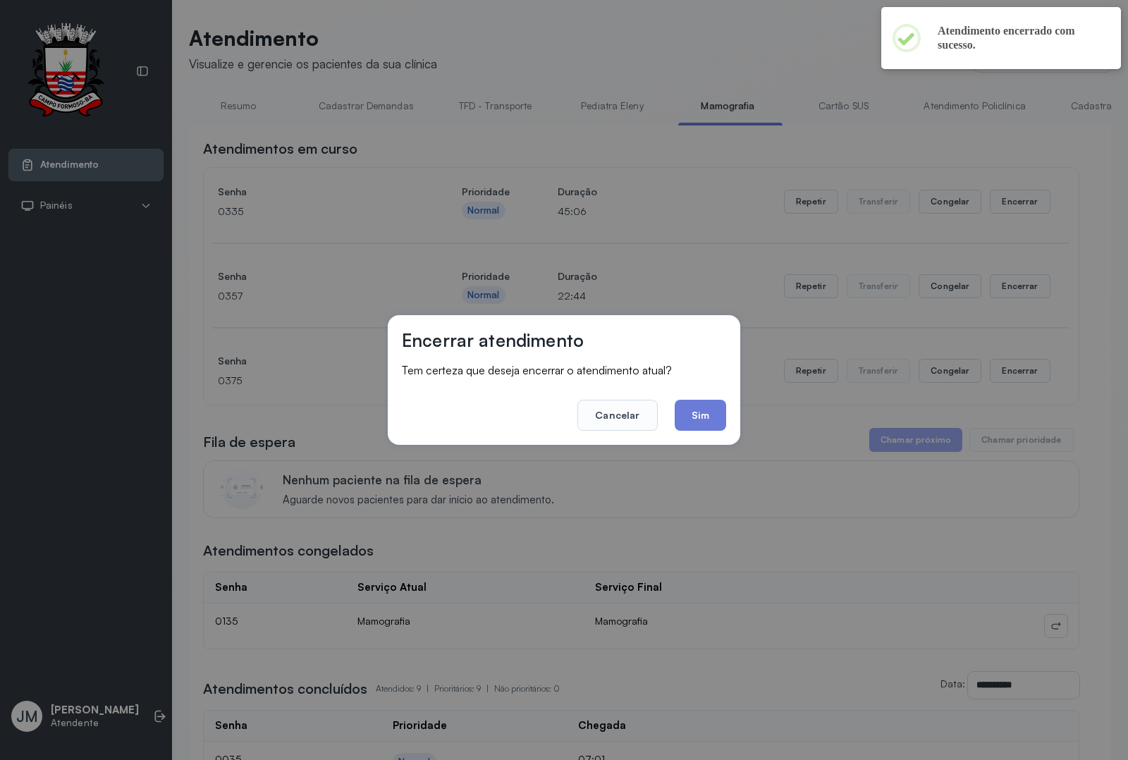
click at [706, 416] on button "Sim" at bounding box center [700, 415] width 51 height 31
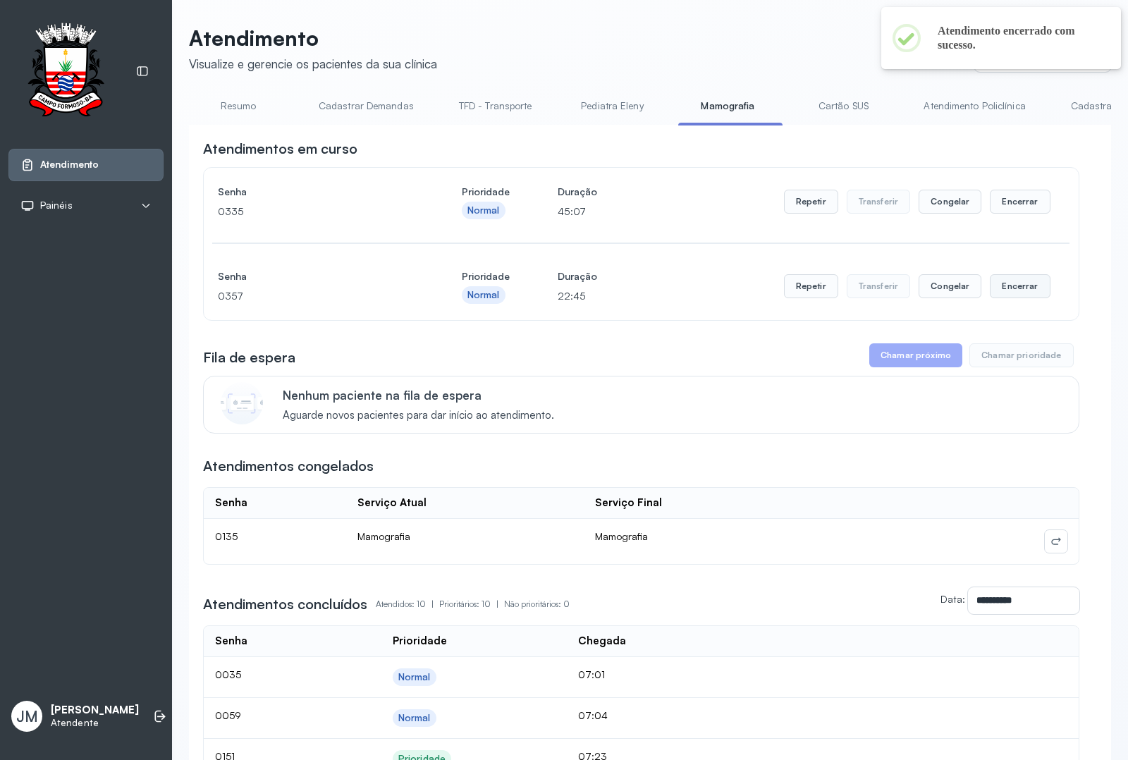
click at [1009, 289] on button "Encerrar" at bounding box center [1020, 286] width 60 height 24
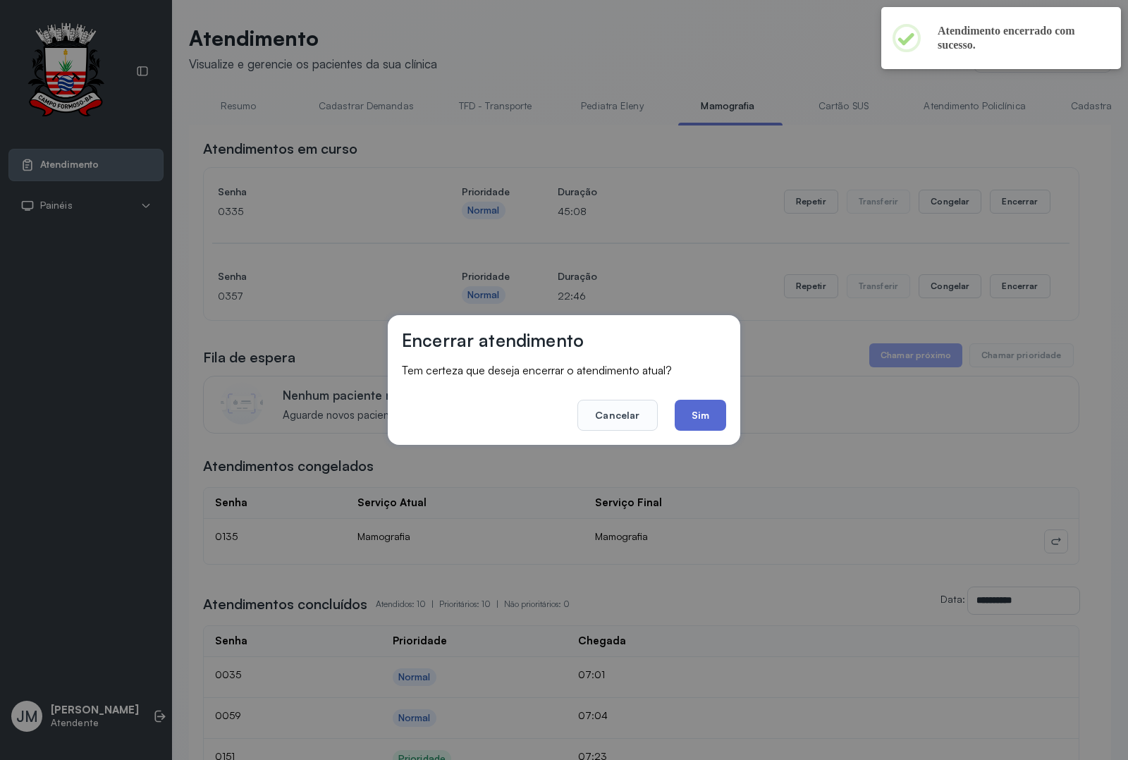
click at [692, 407] on button "Sim" at bounding box center [700, 415] width 51 height 31
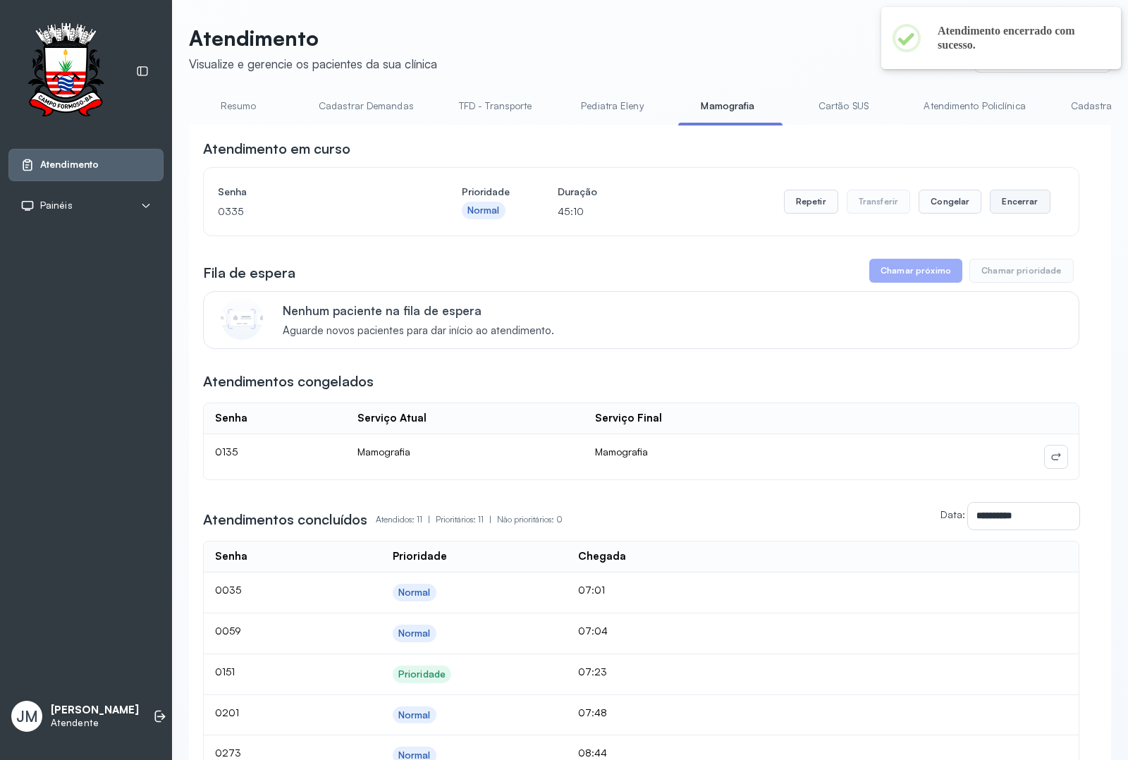
click at [1005, 210] on button "Encerrar" at bounding box center [1020, 202] width 60 height 24
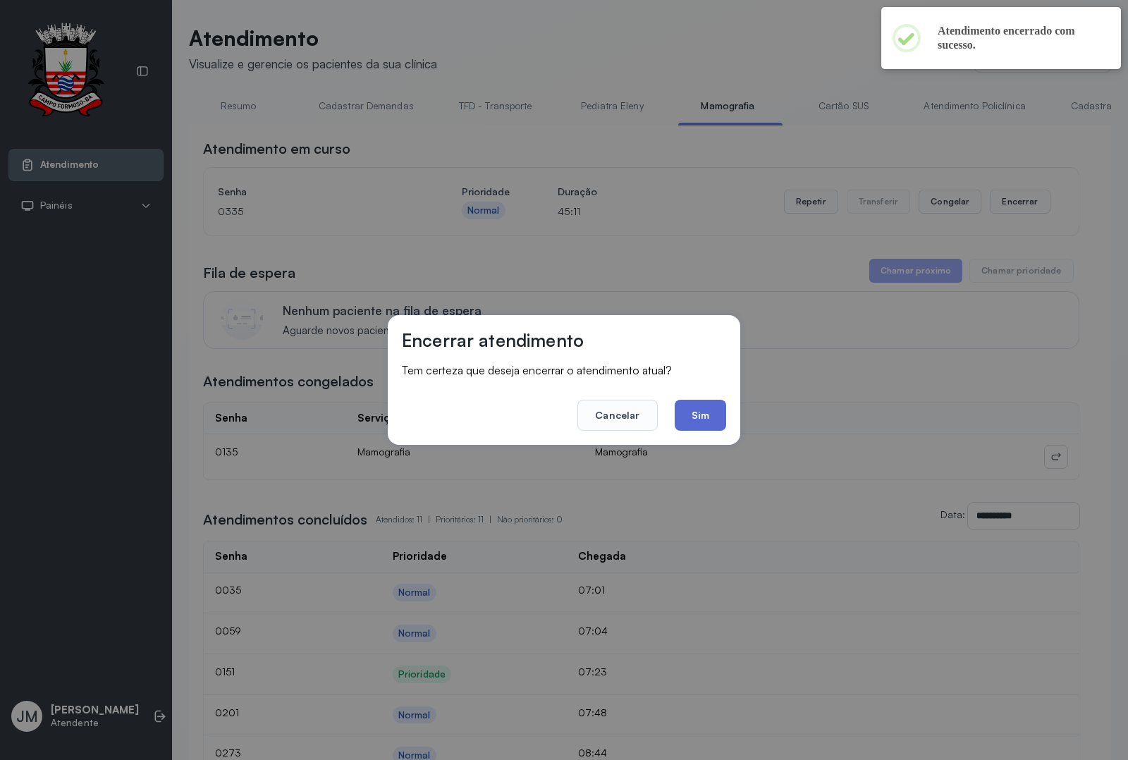
click at [692, 405] on button "Sim" at bounding box center [700, 415] width 51 height 31
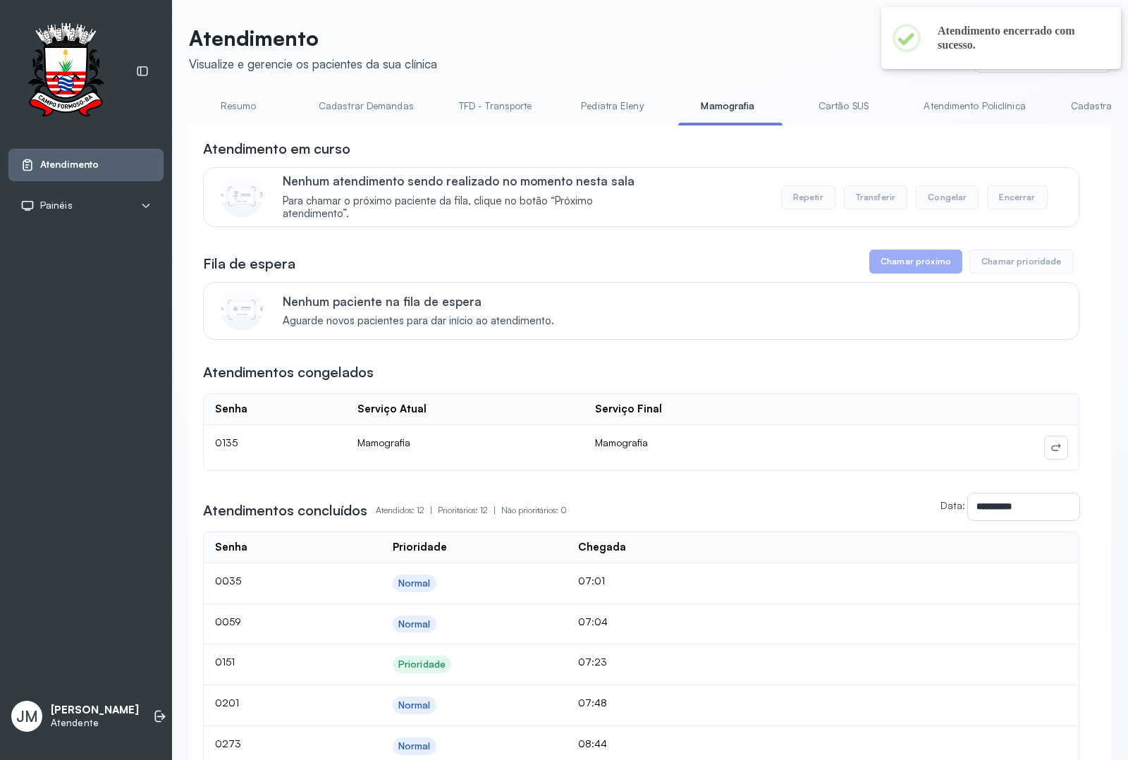
click at [238, 99] on link "Resumo" at bounding box center [238, 105] width 99 height 23
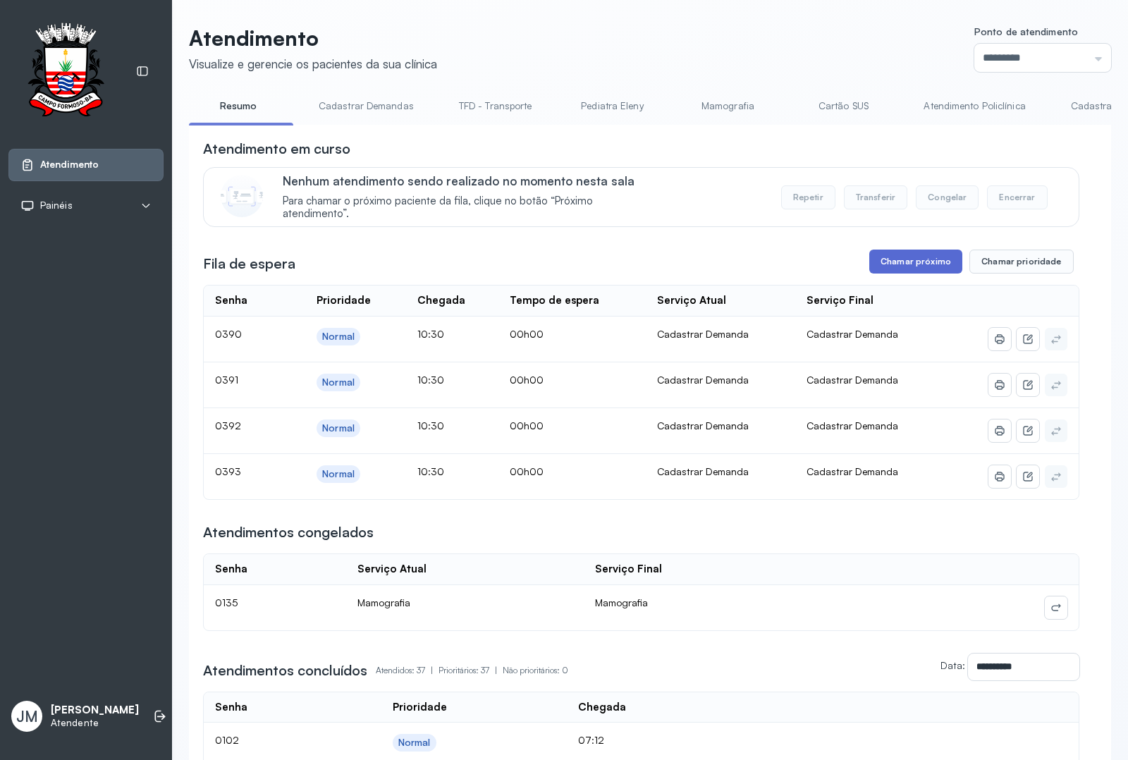
click at [890, 259] on button "Chamar próximo" at bounding box center [915, 262] width 93 height 24
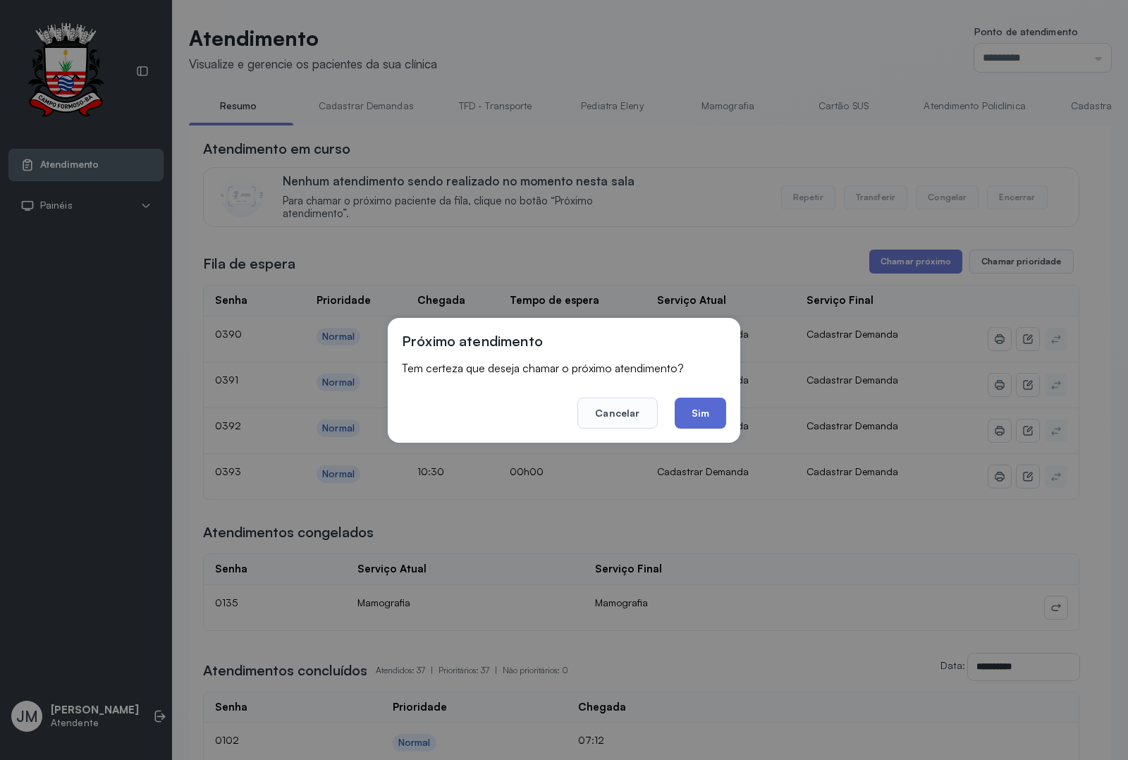
click at [695, 414] on button "Sim" at bounding box center [700, 413] width 51 height 31
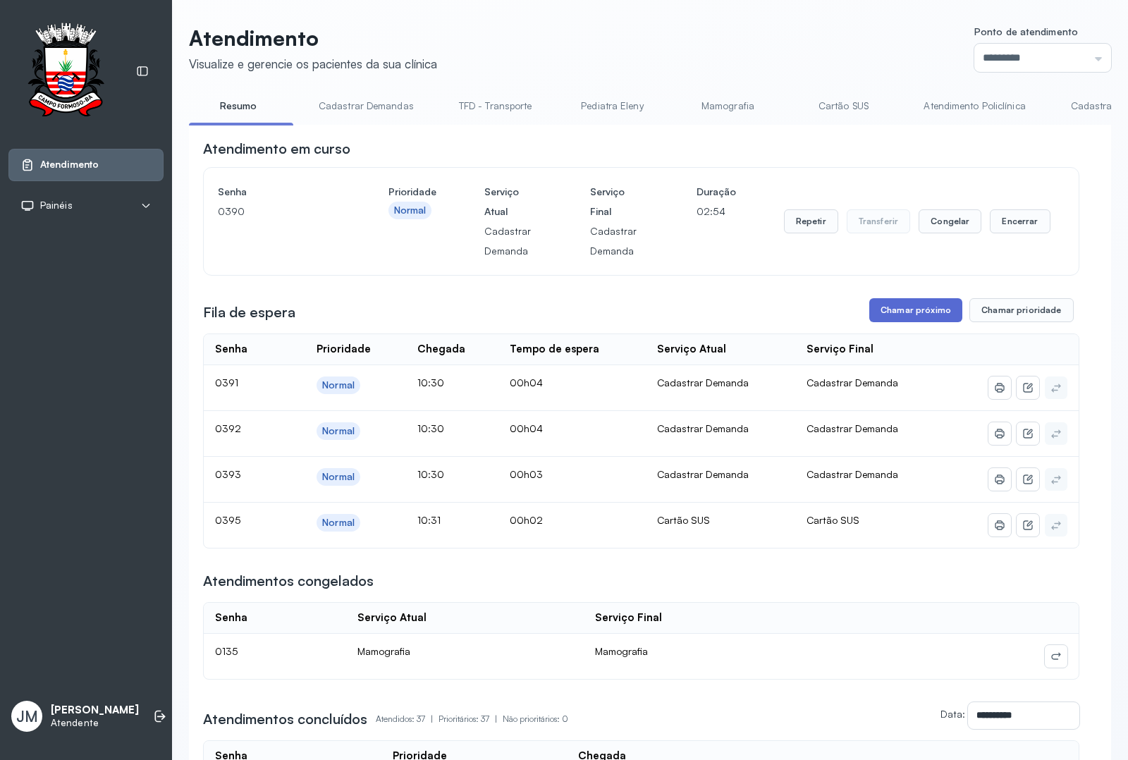
click at [902, 312] on button "Chamar próximo" at bounding box center [915, 310] width 93 height 24
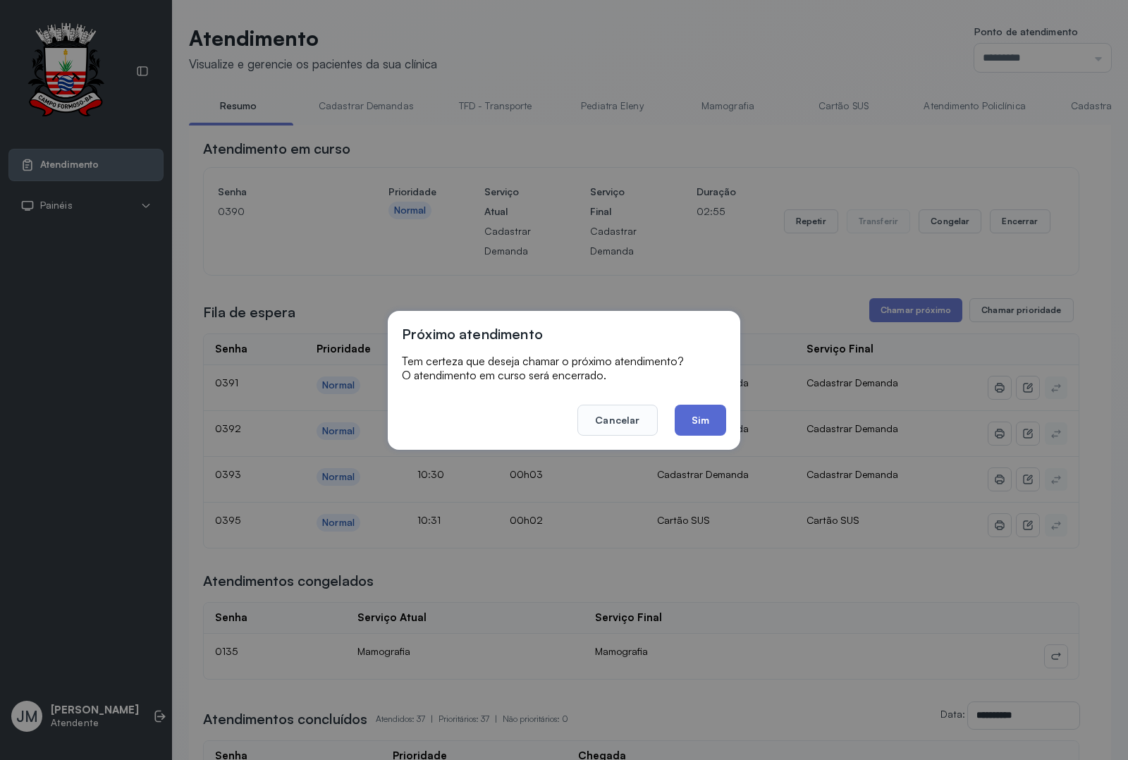
click at [689, 422] on button "Sim" at bounding box center [700, 420] width 51 height 31
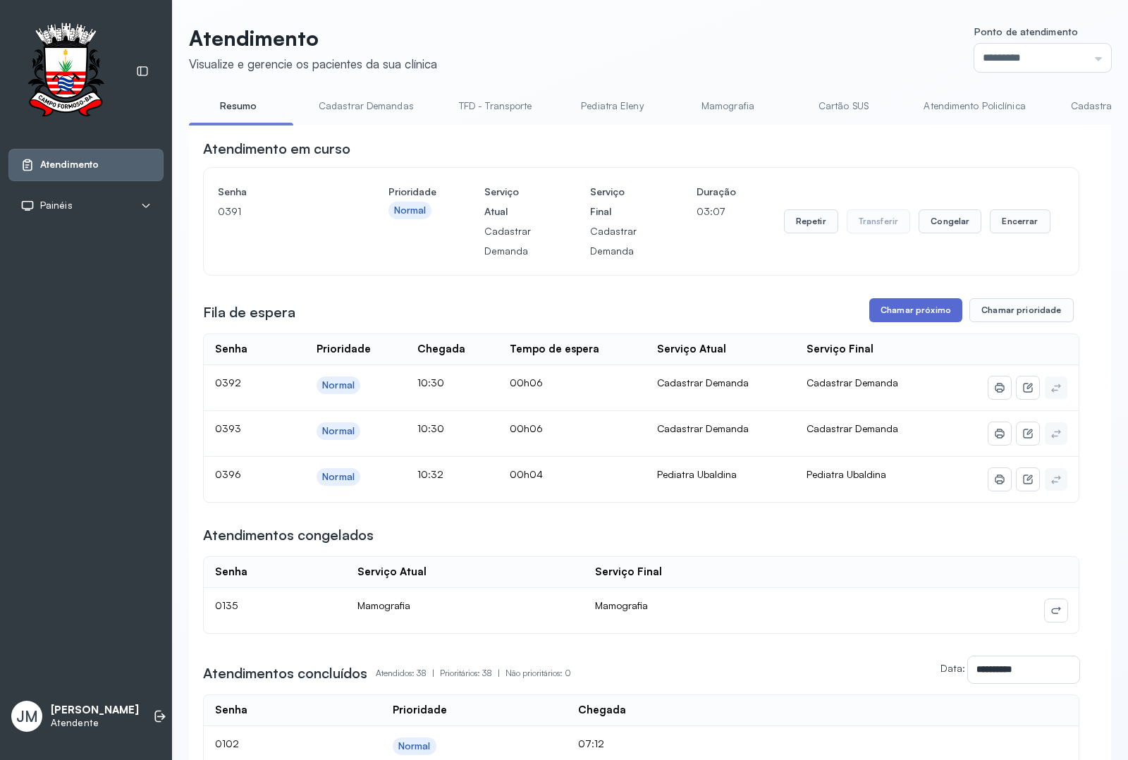
click at [914, 314] on button "Chamar próximo" at bounding box center [915, 310] width 93 height 24
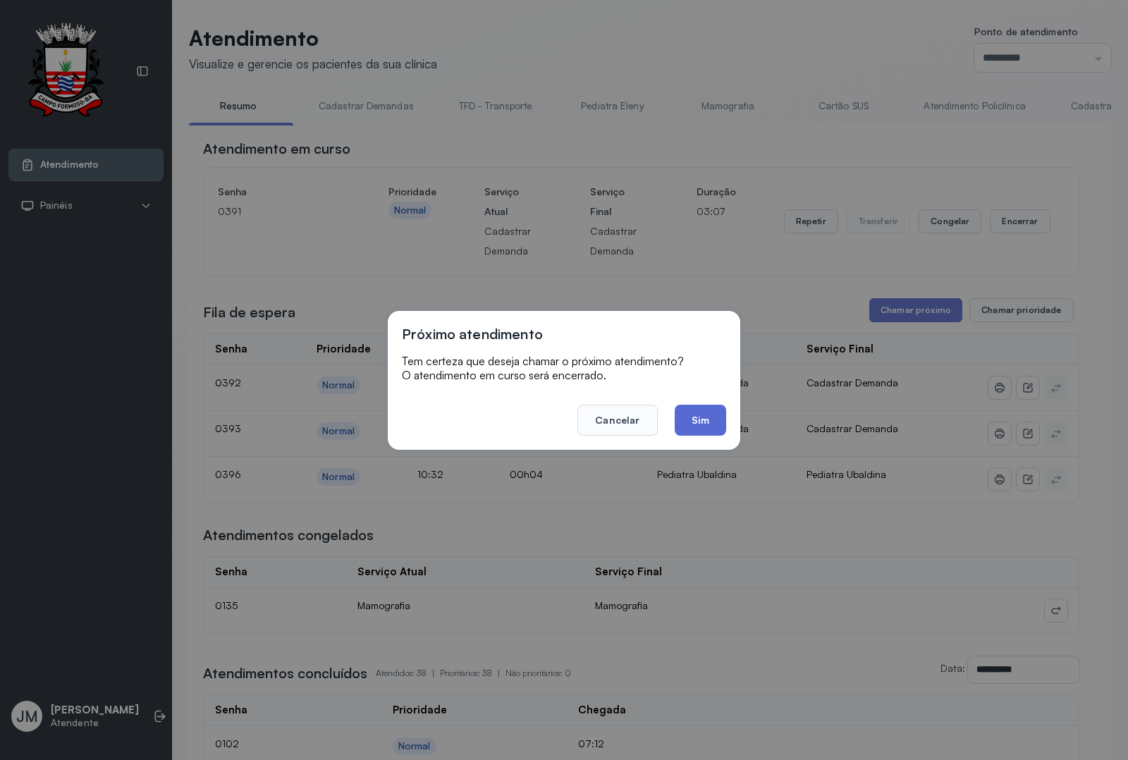
click at [706, 414] on button "Sim" at bounding box center [700, 420] width 51 height 31
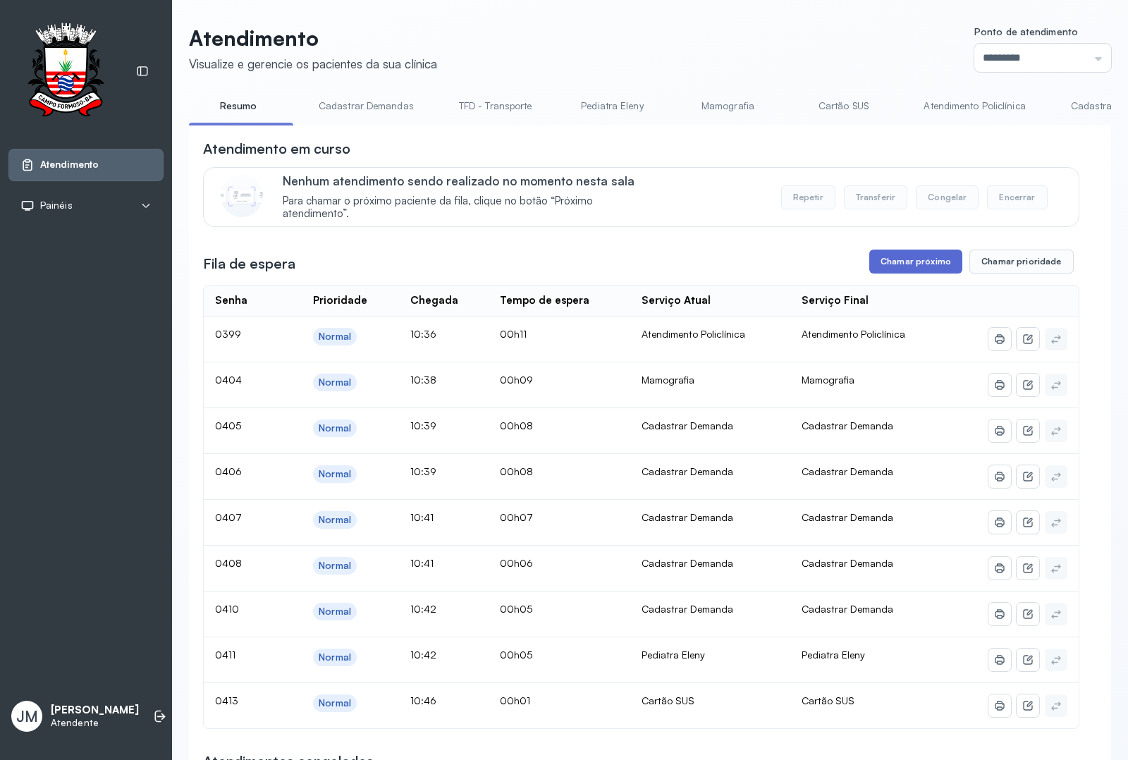
click at [906, 266] on button "Chamar próximo" at bounding box center [915, 262] width 93 height 24
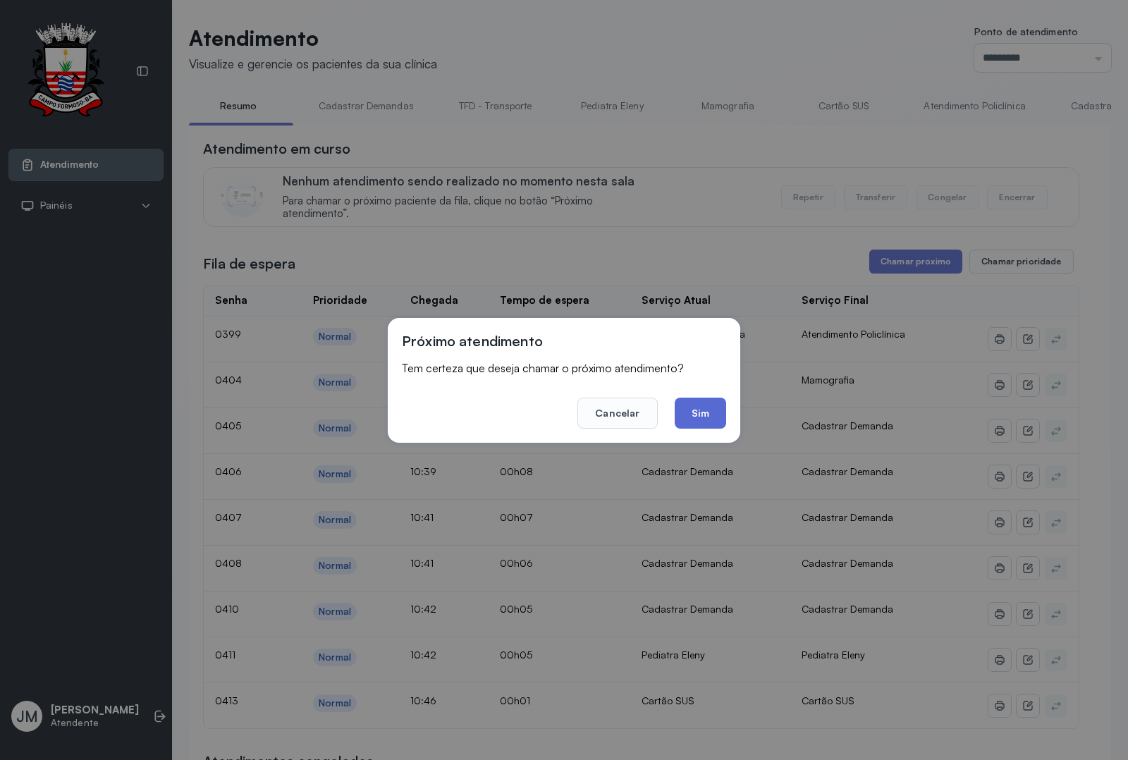
click at [708, 414] on button "Sim" at bounding box center [700, 413] width 51 height 31
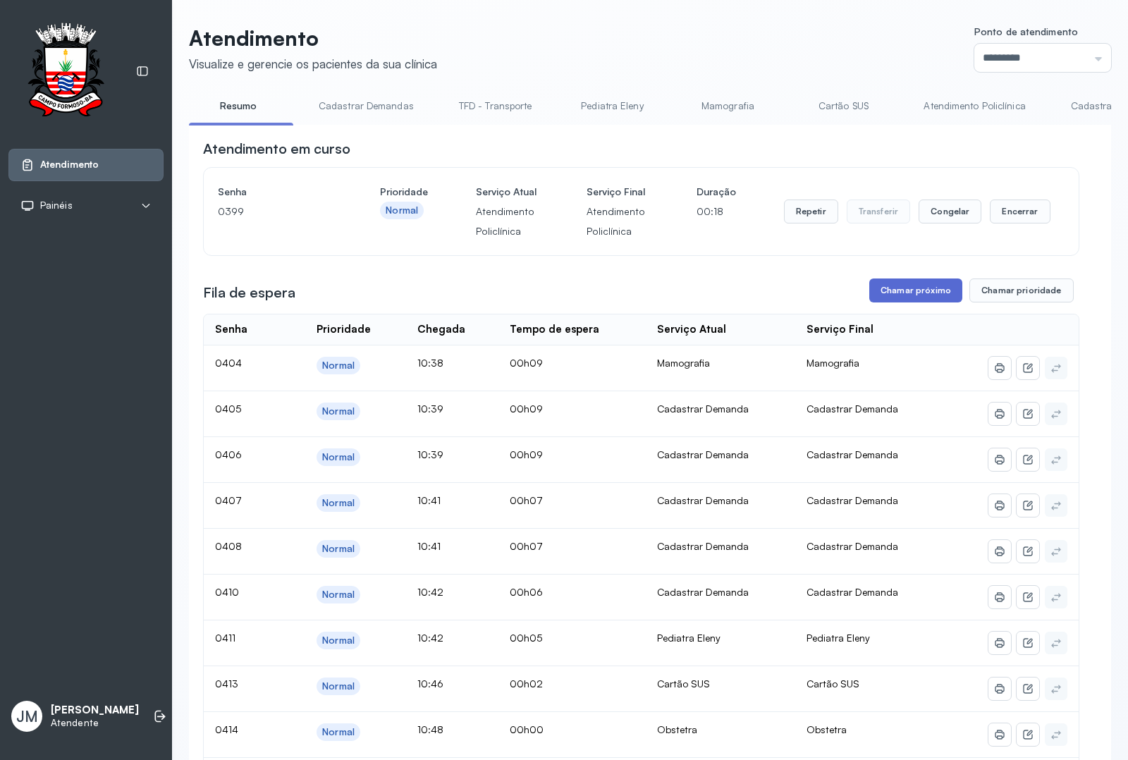
click at [915, 302] on button "Chamar próximo" at bounding box center [915, 290] width 93 height 24
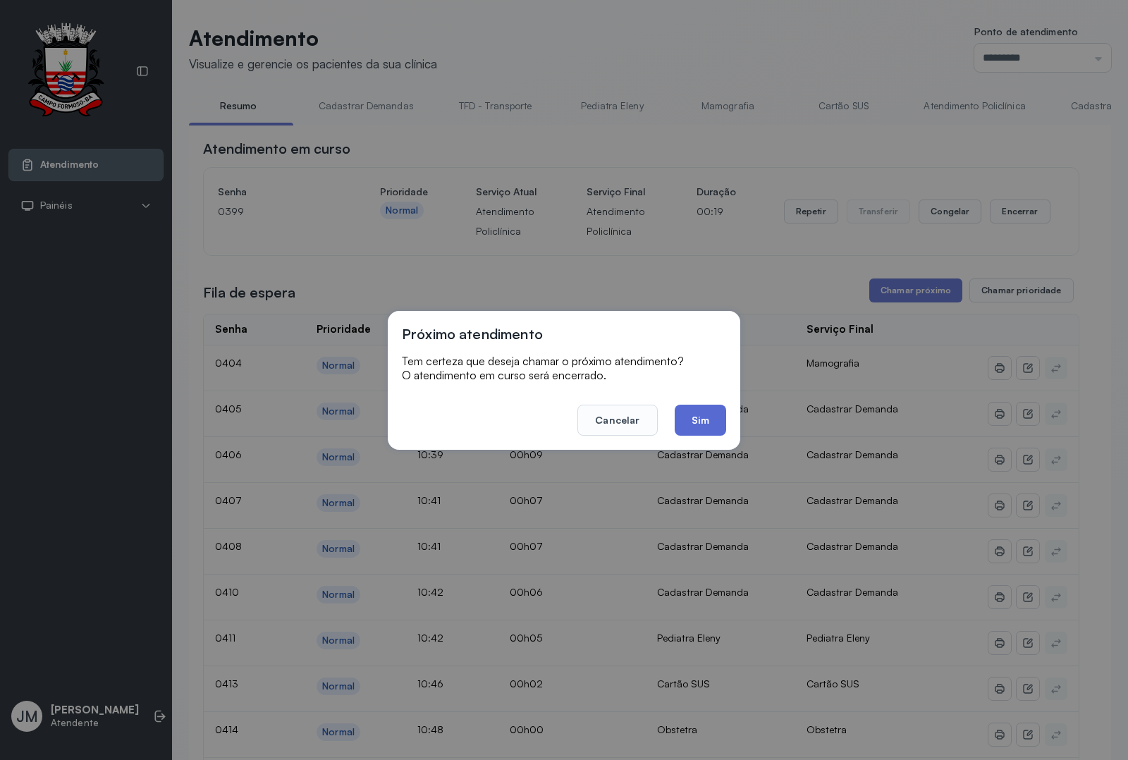
click at [703, 410] on button "Sim" at bounding box center [700, 420] width 51 height 31
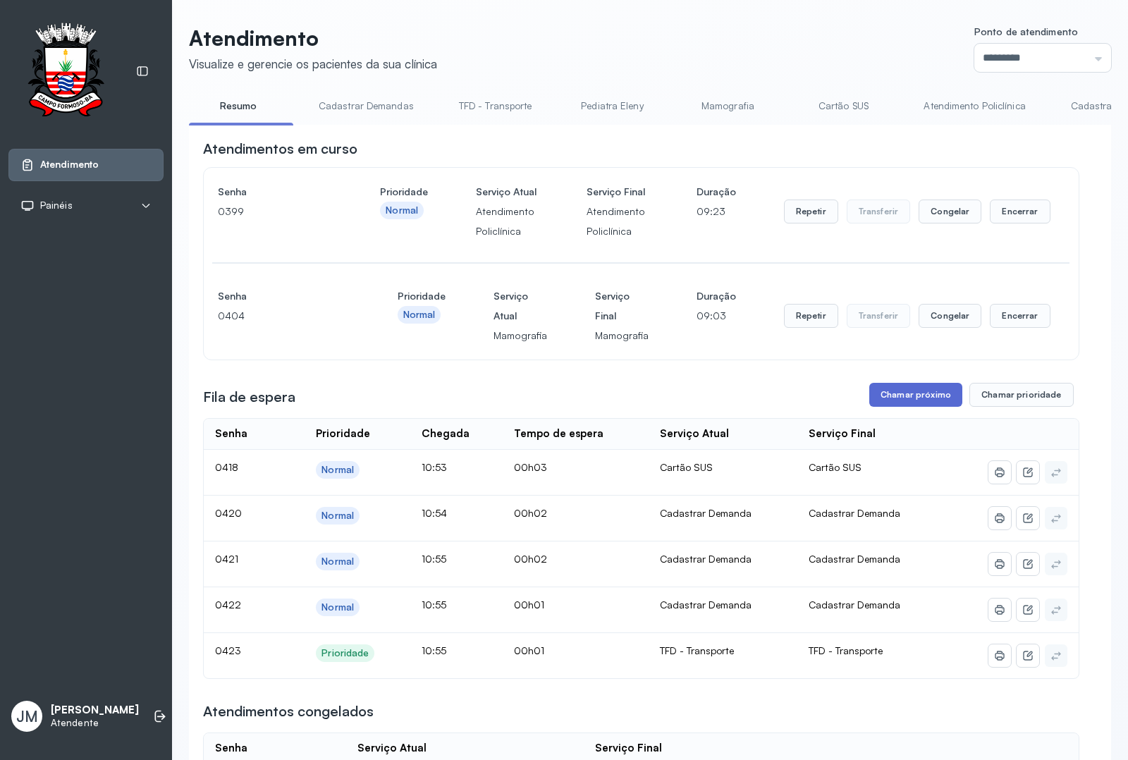
scroll to position [176, 0]
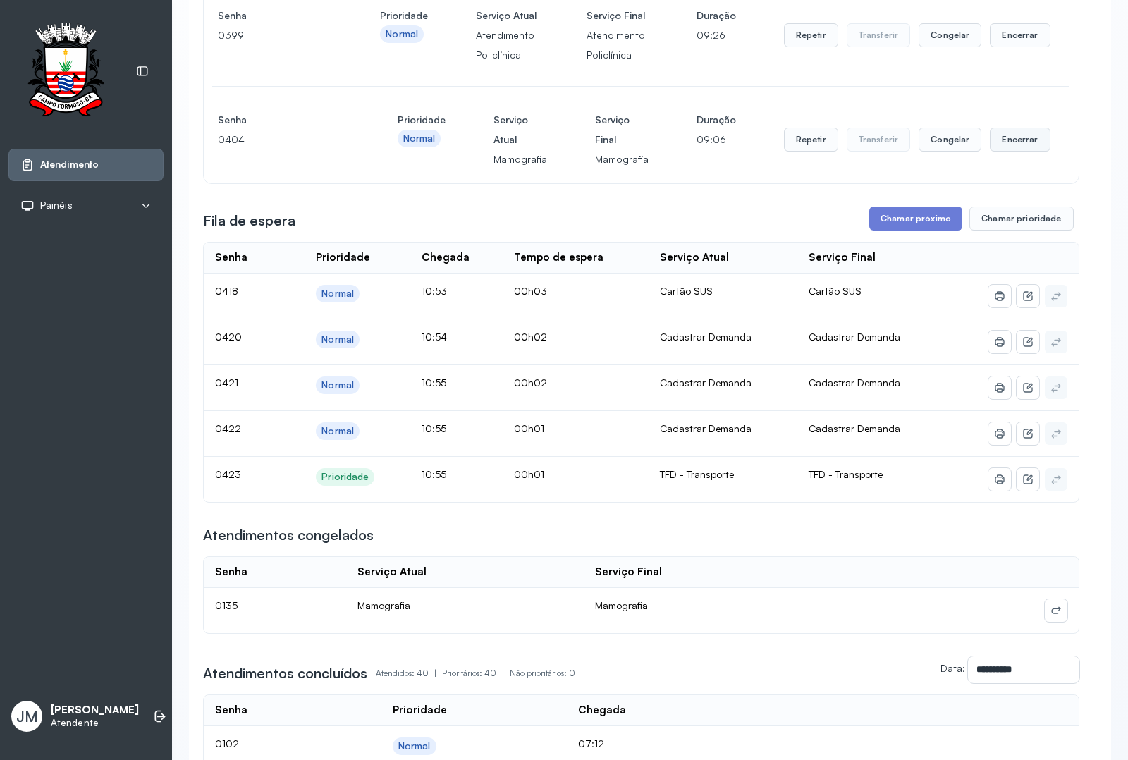
click at [1014, 152] on button "Encerrar" at bounding box center [1020, 140] width 60 height 24
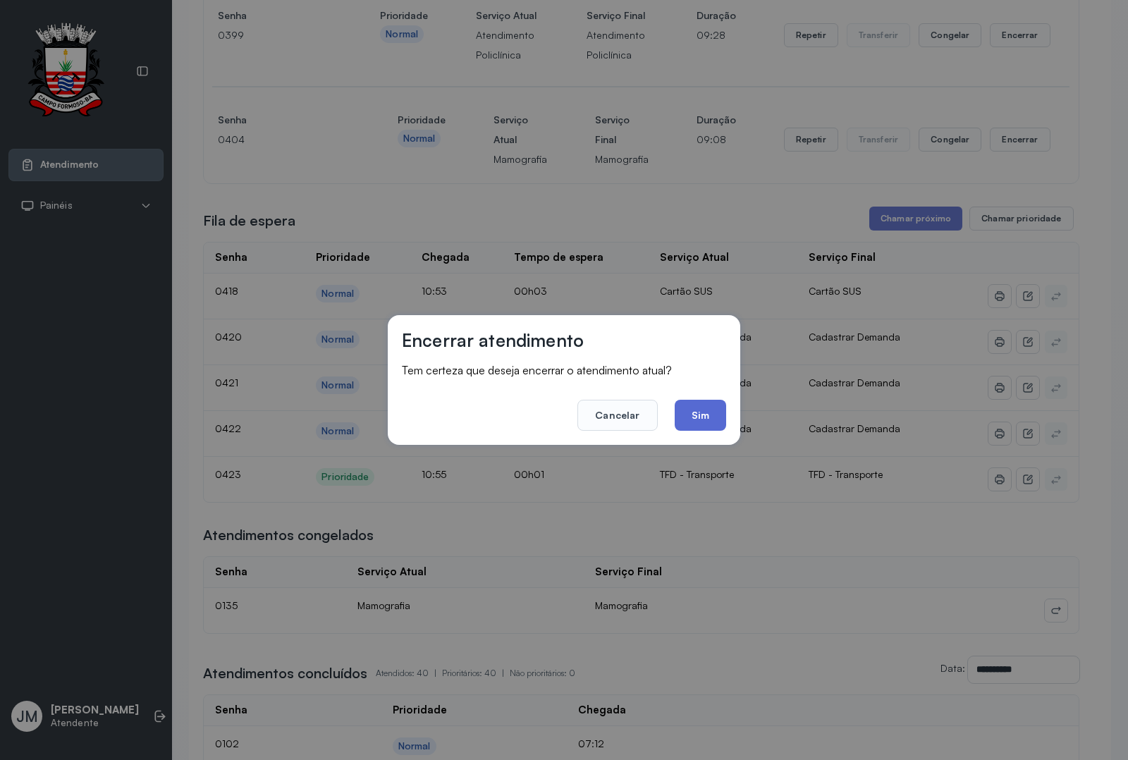
click at [716, 418] on button "Sim" at bounding box center [700, 415] width 51 height 31
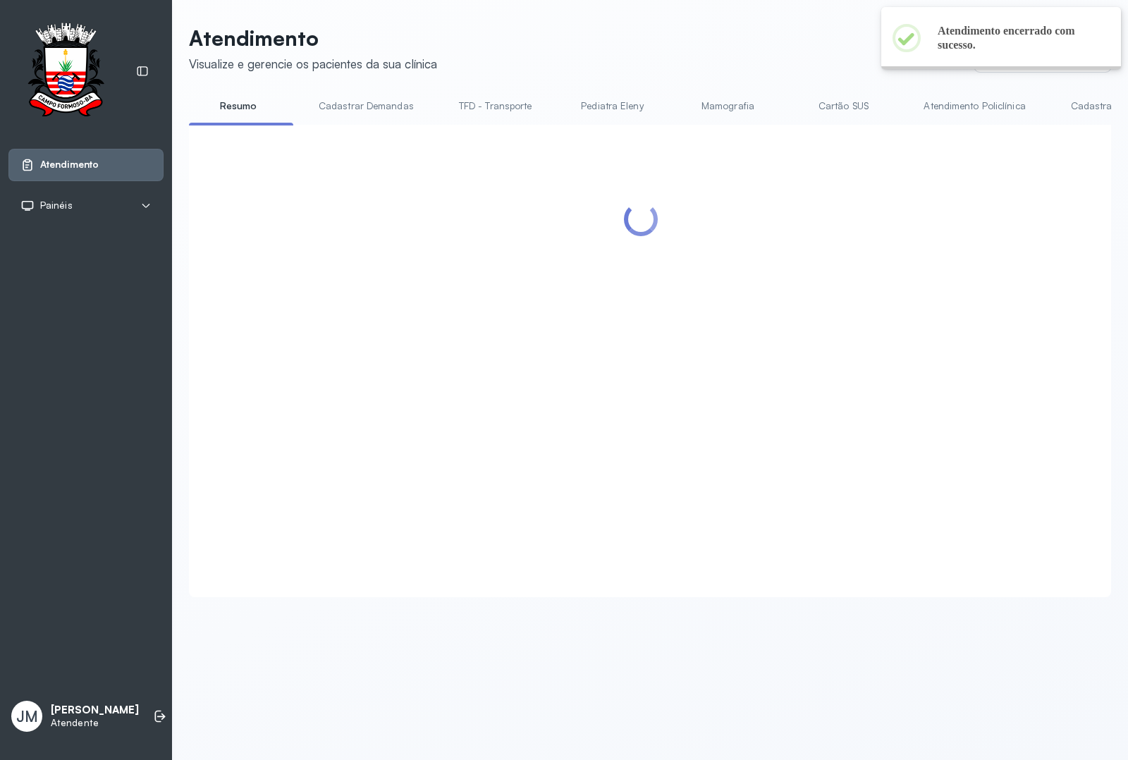
scroll to position [0, 0]
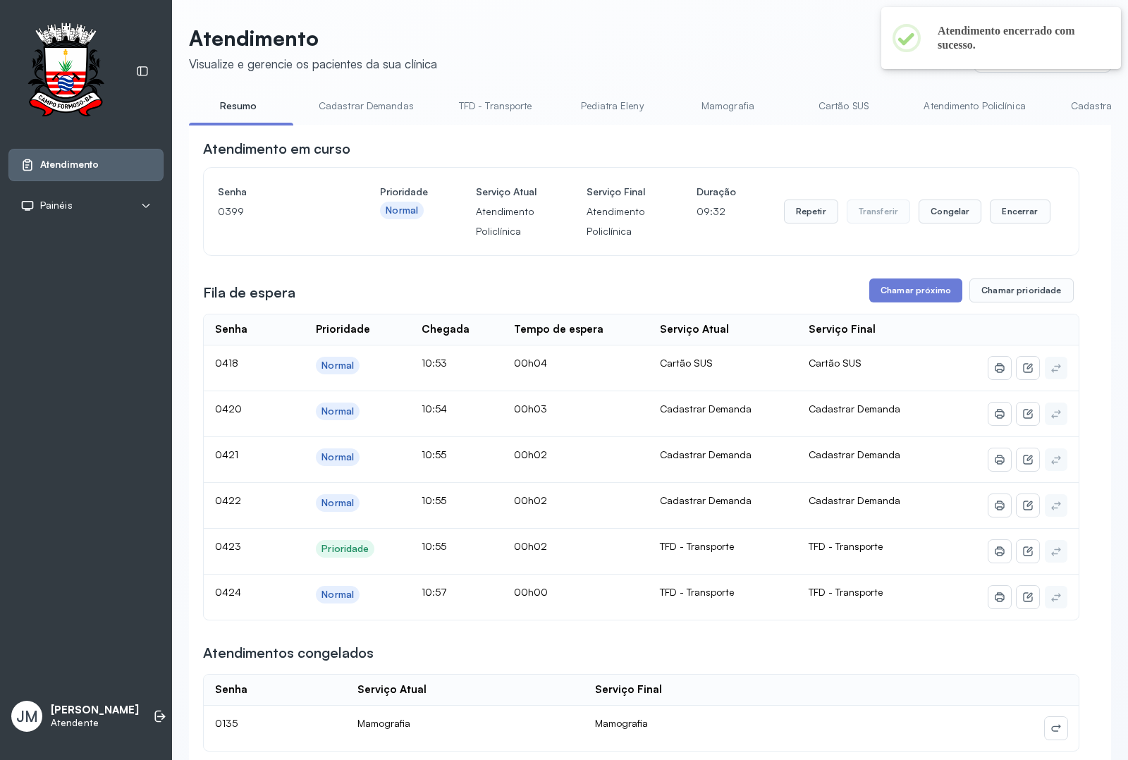
click at [1069, 106] on link "Cadastrar Demanda" at bounding box center [1116, 105] width 118 height 23
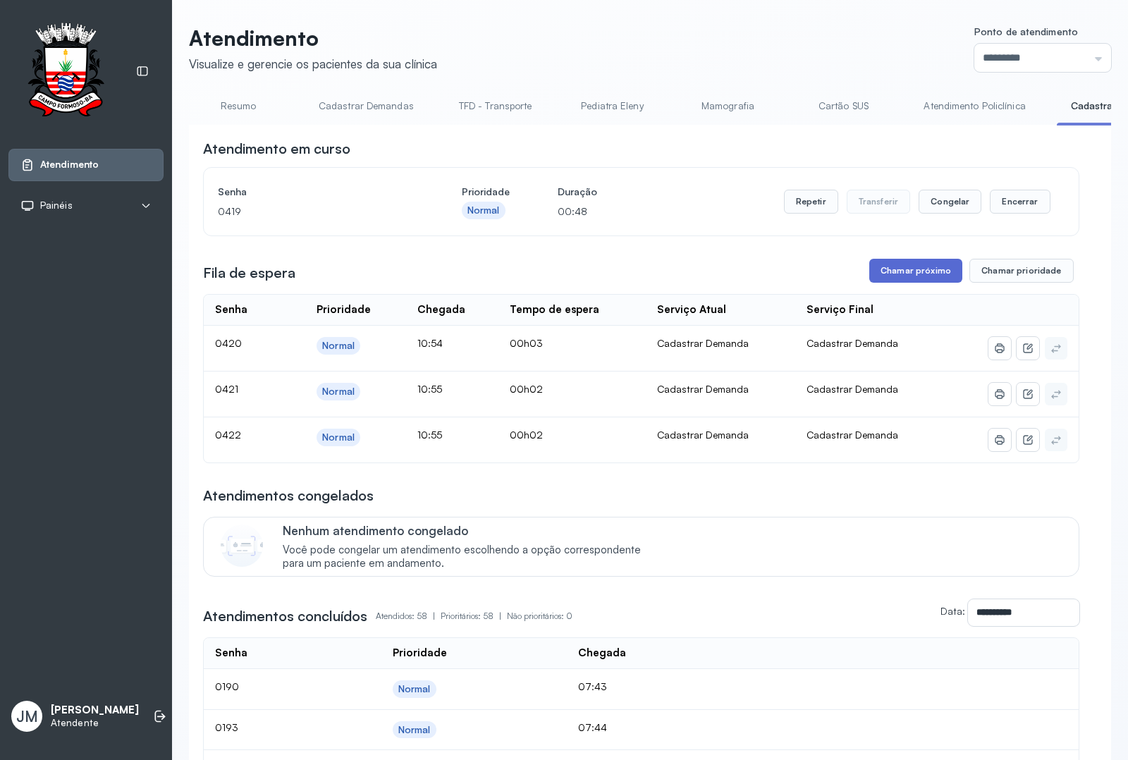
click at [904, 269] on button "Chamar próximo" at bounding box center [915, 271] width 93 height 24
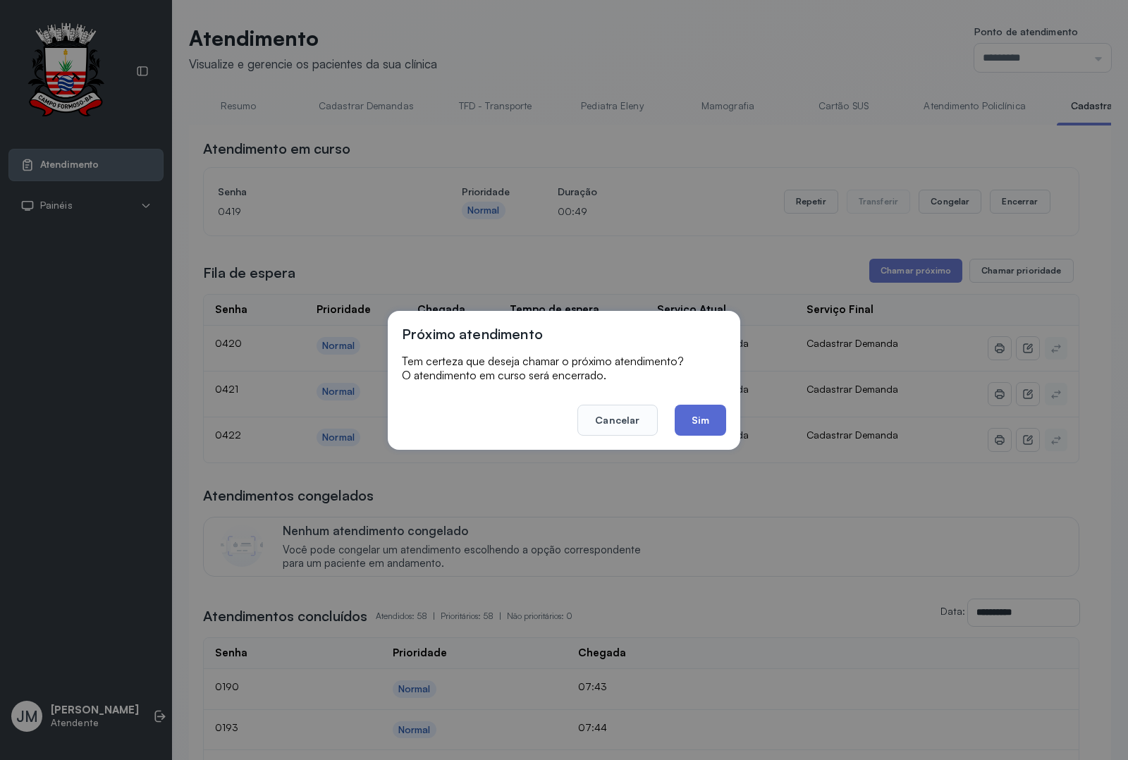
click at [701, 409] on button "Sim" at bounding box center [700, 420] width 51 height 31
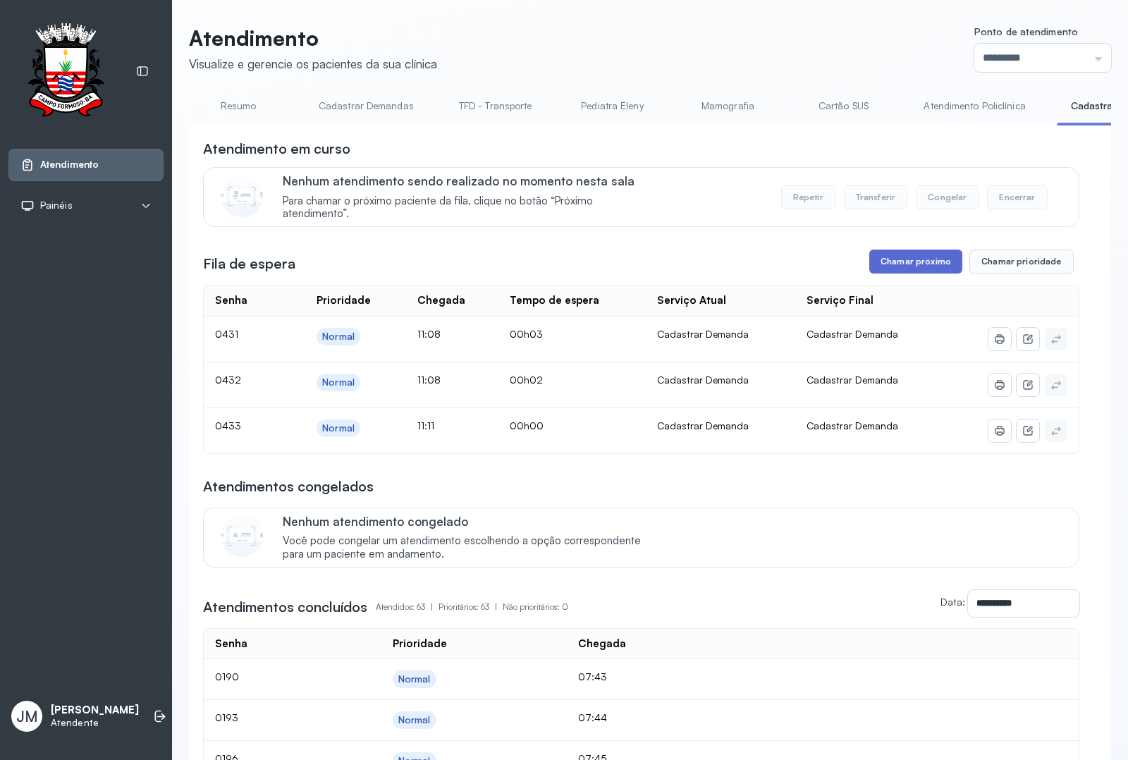
click at [903, 254] on button "Chamar próximo" at bounding box center [915, 262] width 93 height 24
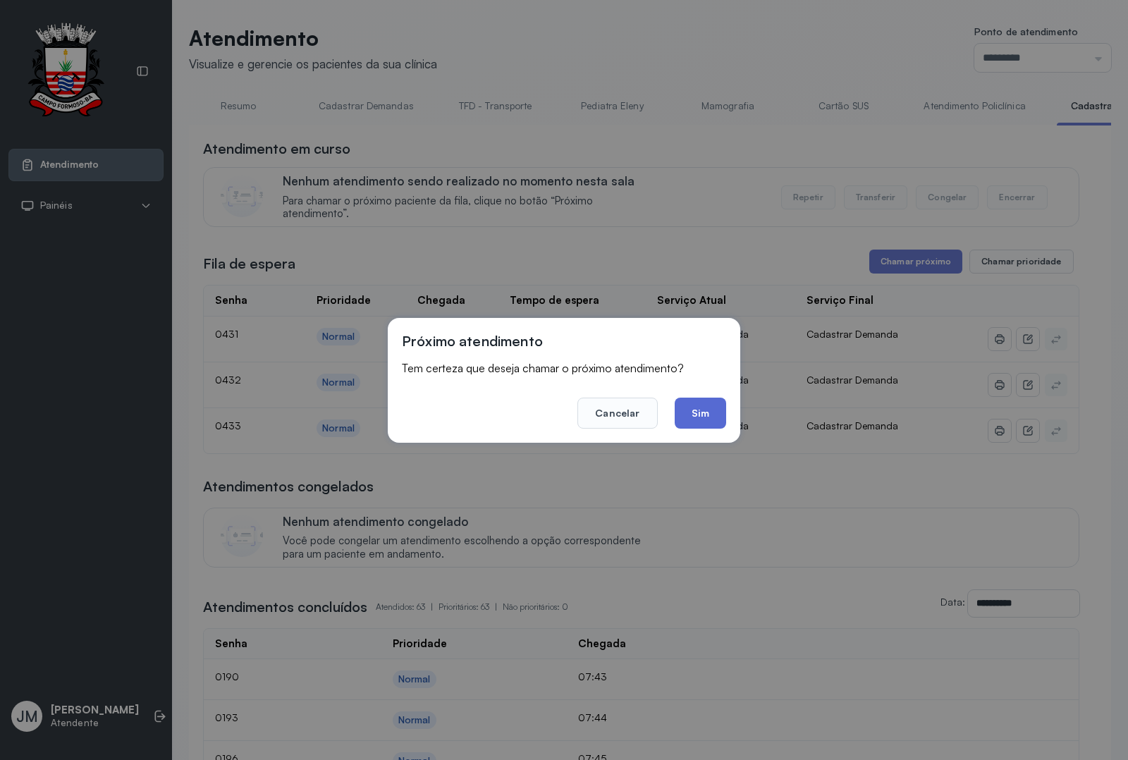
click at [695, 405] on button "Sim" at bounding box center [700, 413] width 51 height 31
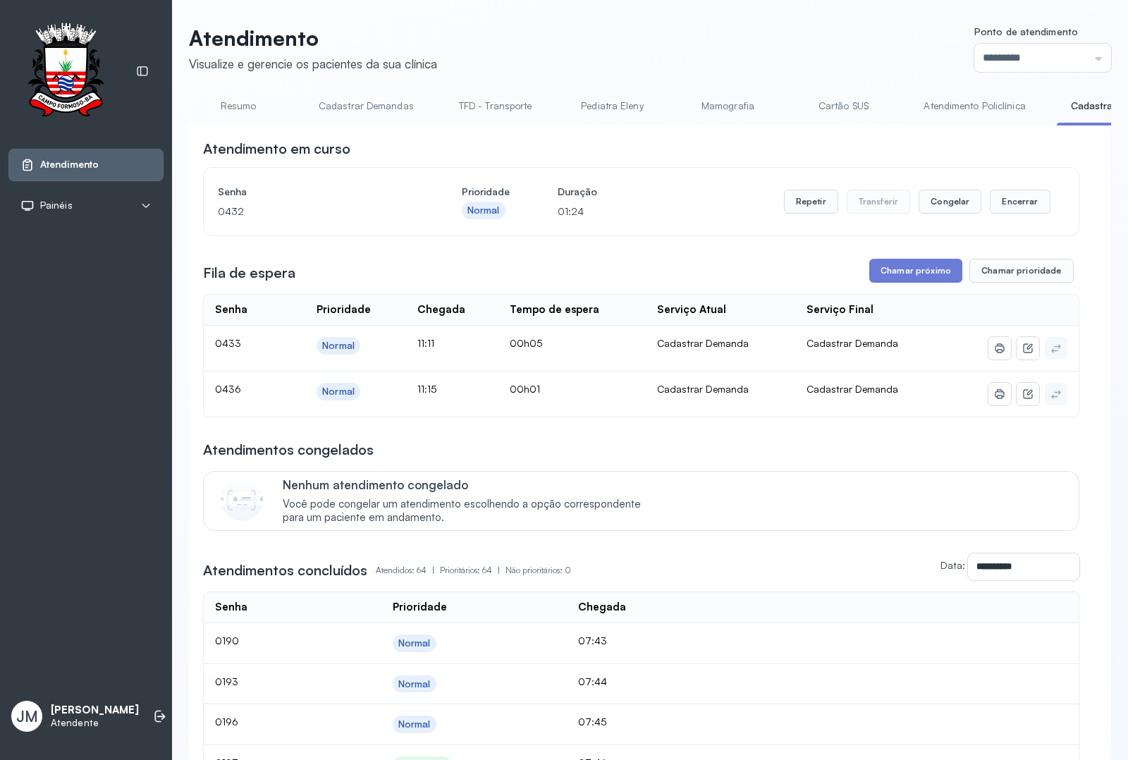
drag, startPoint x: 236, startPoint y: 90, endPoint x: 236, endPoint y: 97, distance: 7.8
click at [236, 97] on link "Resumo" at bounding box center [238, 105] width 99 height 23
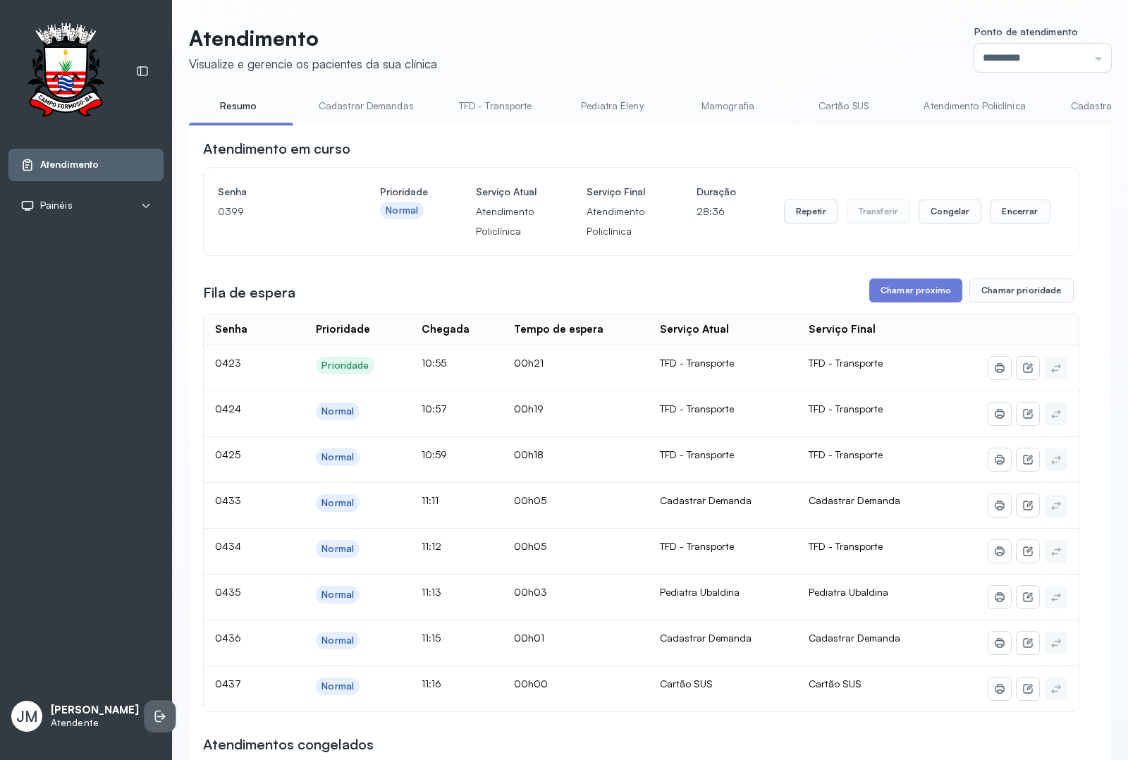
click at [153, 709] on icon at bounding box center [160, 716] width 14 height 14
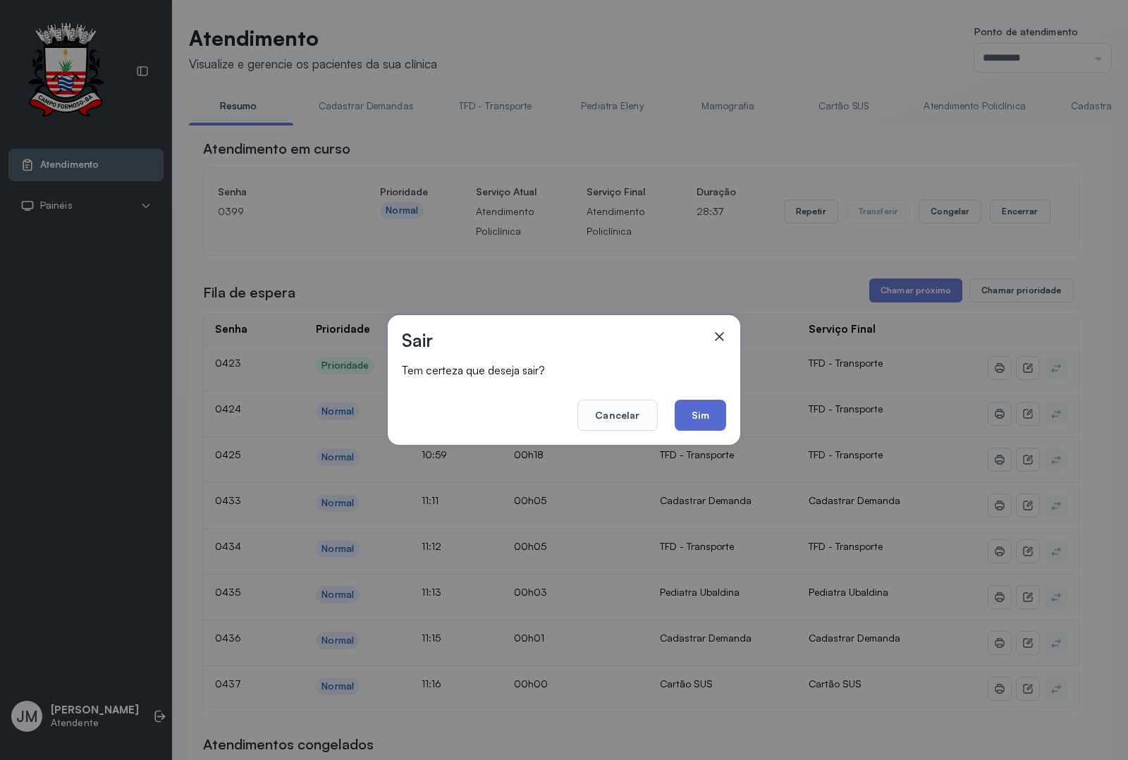
click at [706, 407] on button "Sim" at bounding box center [700, 415] width 51 height 31
